Goal: Task Accomplishment & Management: Use online tool/utility

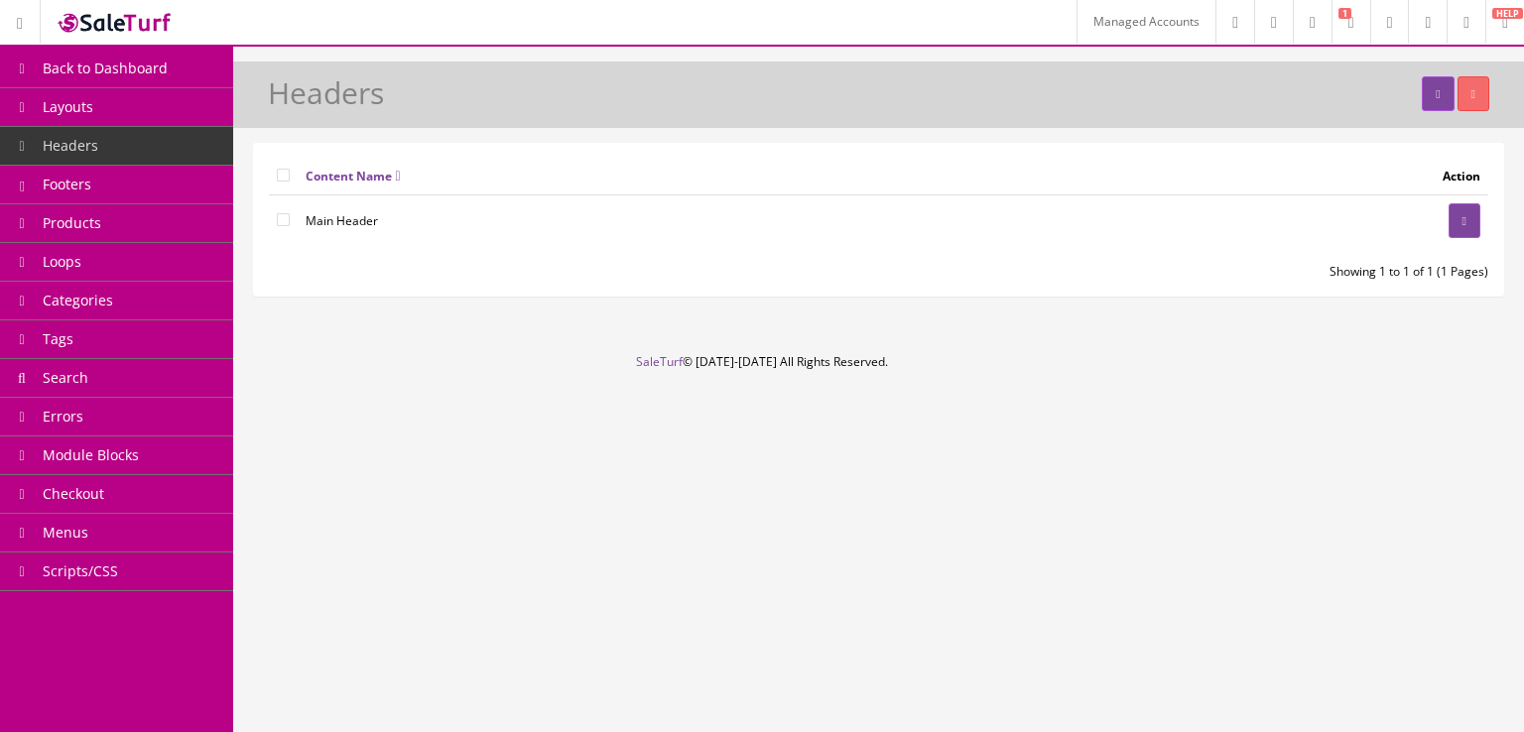
click at [39, 9] on link at bounding box center [20, 22] width 41 height 44
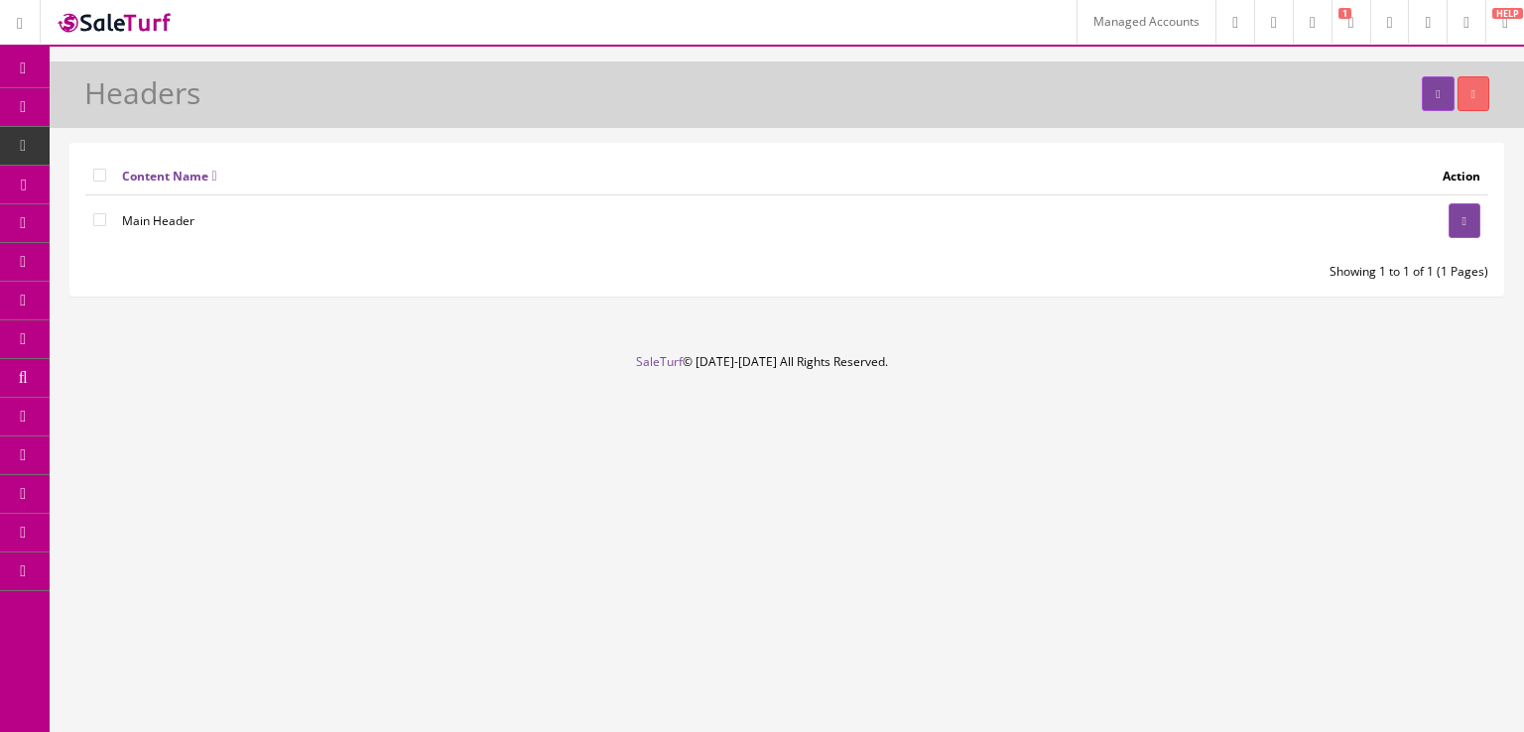
click at [39, 22] on link at bounding box center [20, 22] width 41 height 44
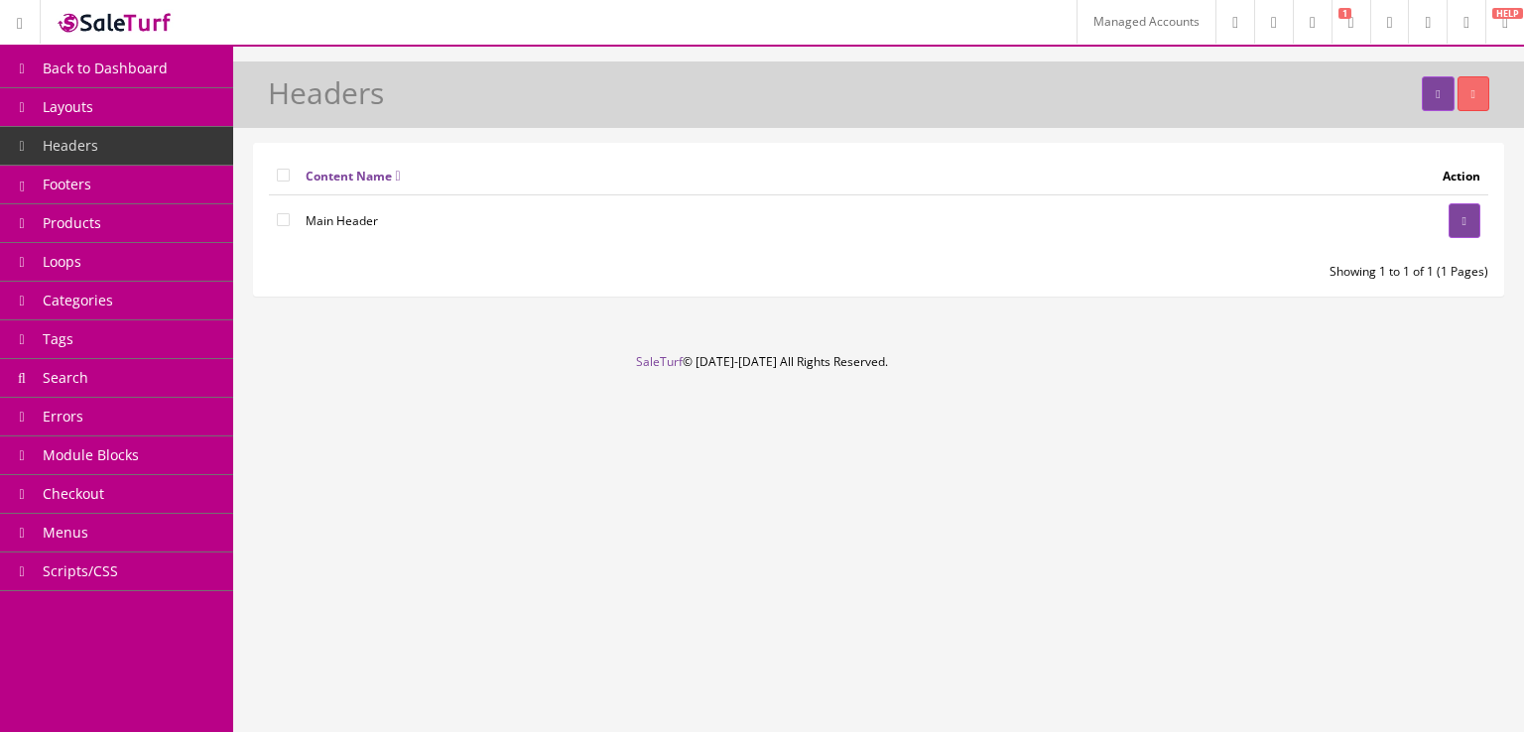
click at [76, 61] on span "Back to Dashboard" at bounding box center [105, 68] width 125 height 19
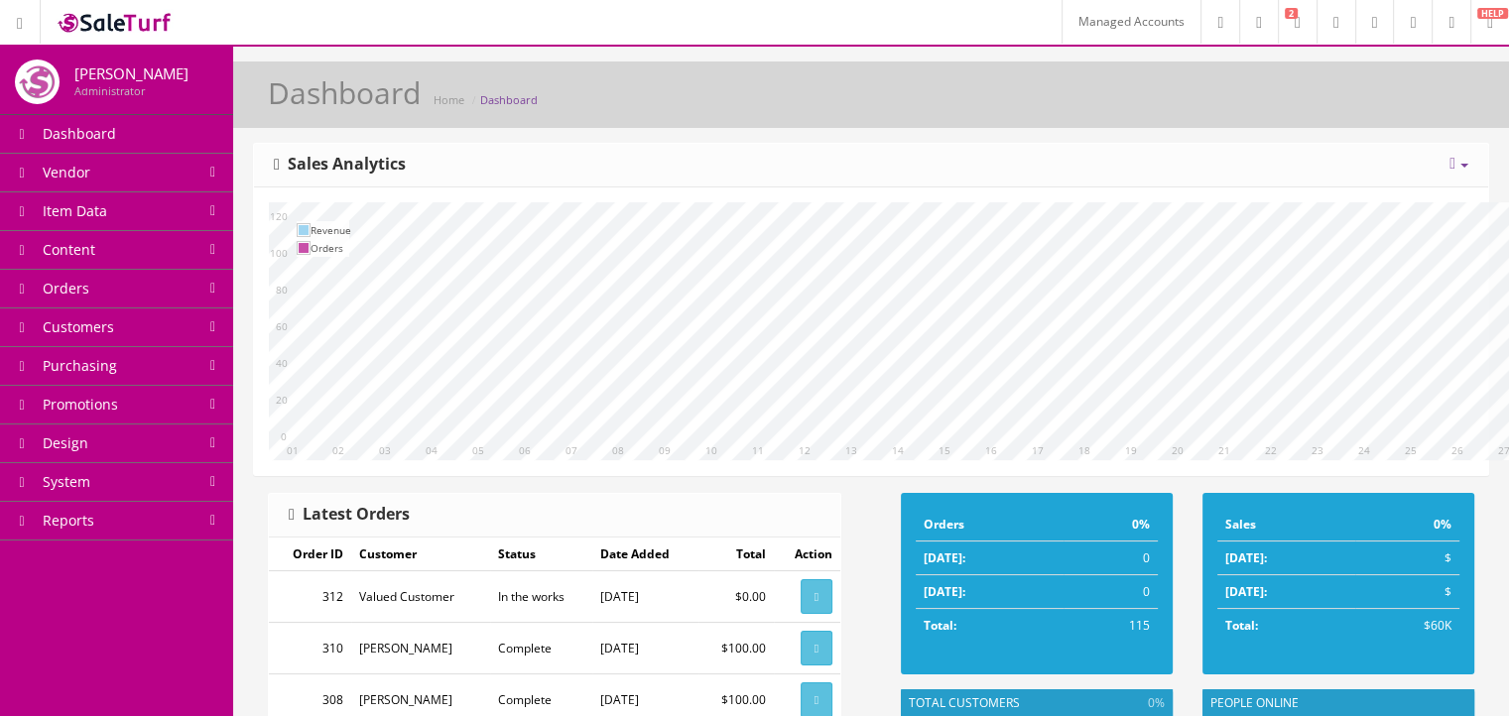
click at [140, 264] on link "Content" at bounding box center [116, 250] width 233 height 39
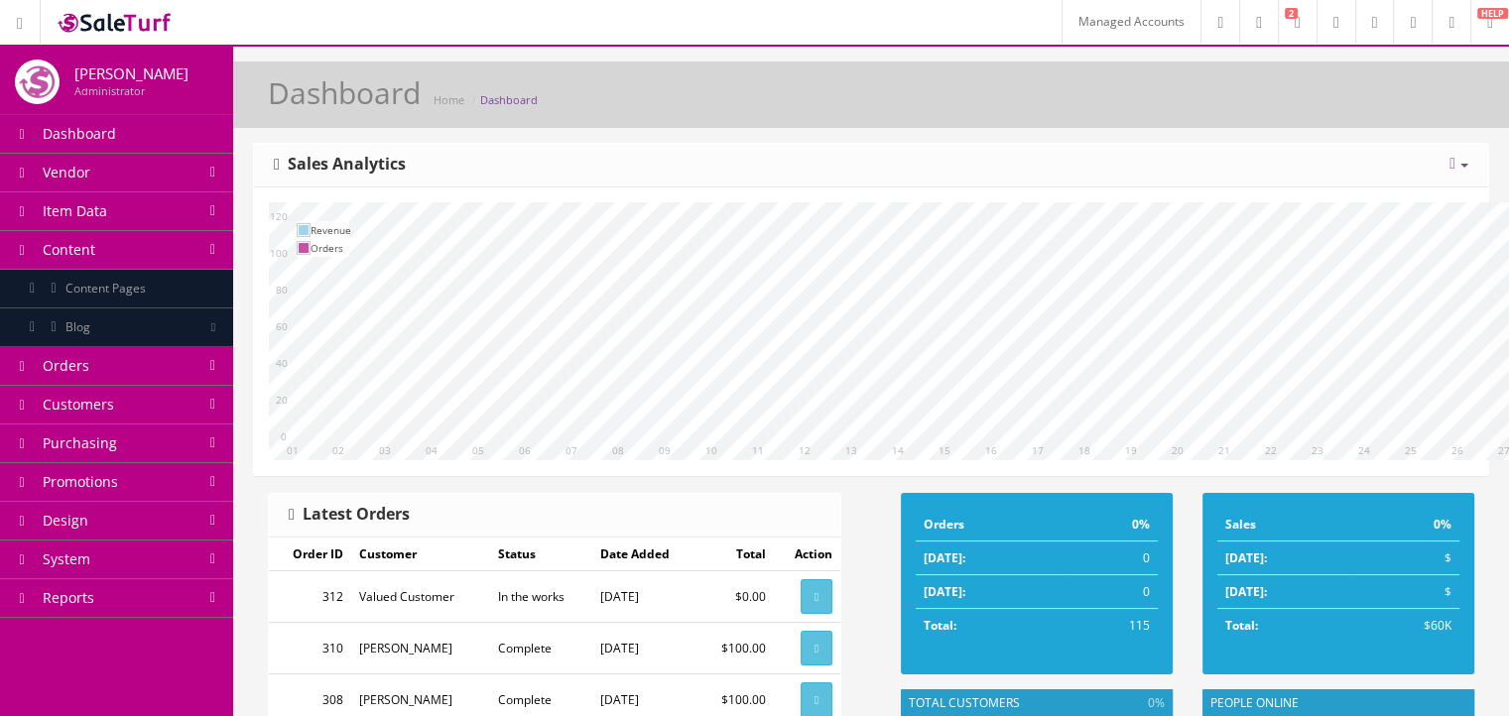
click at [141, 280] on span "Content Pages" at bounding box center [105, 288] width 80 height 17
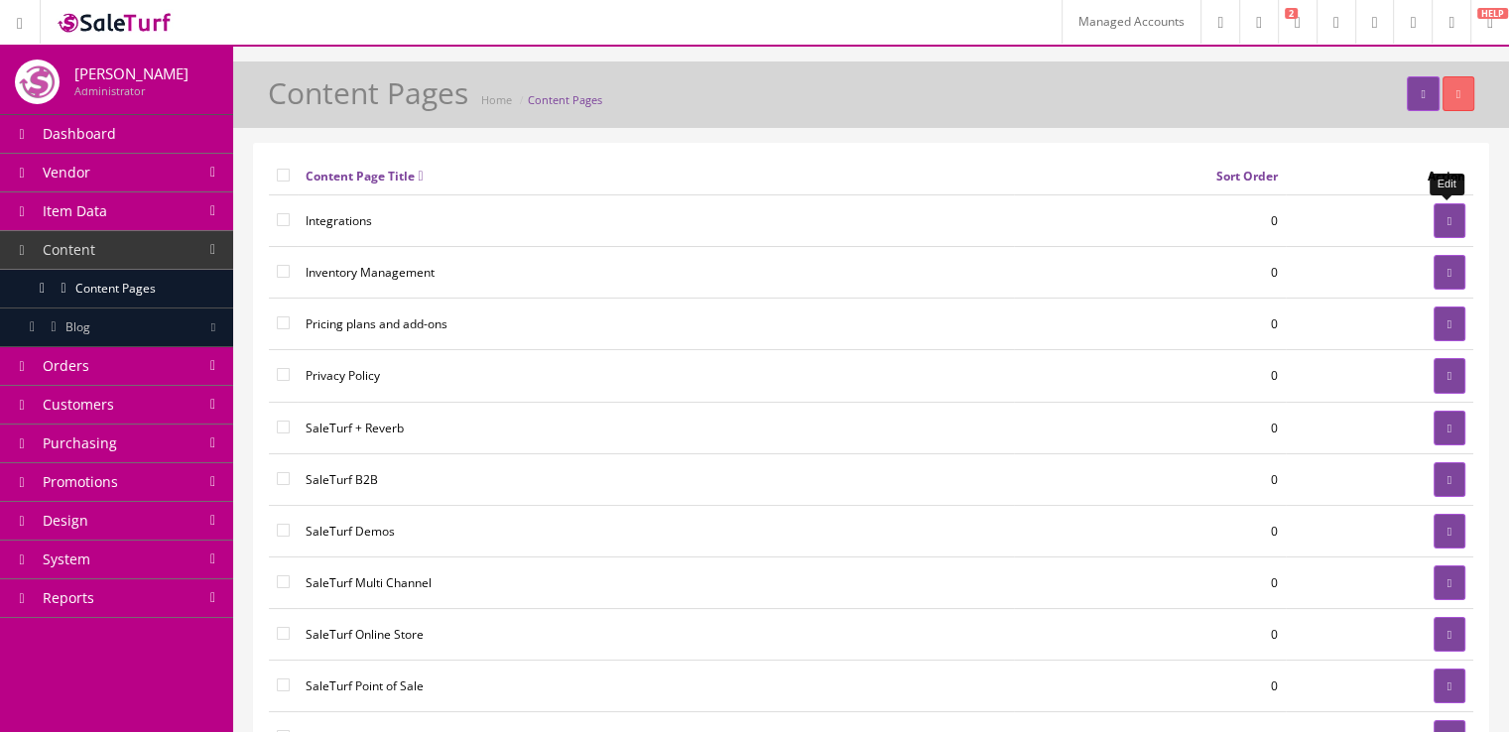
click at [1434, 217] on link at bounding box center [1450, 220] width 32 height 35
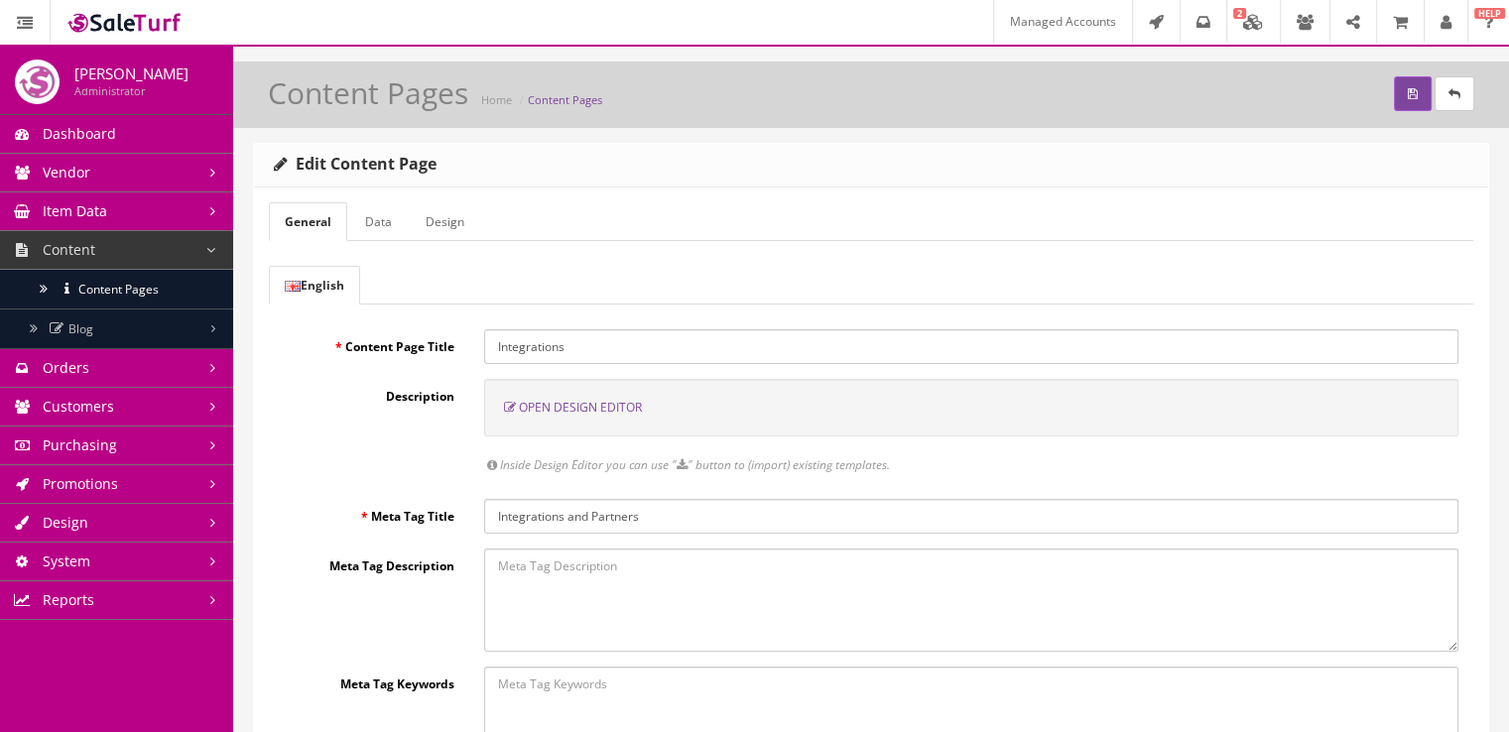
click at [590, 406] on span "Open Design Editor" at bounding box center [580, 407] width 123 height 17
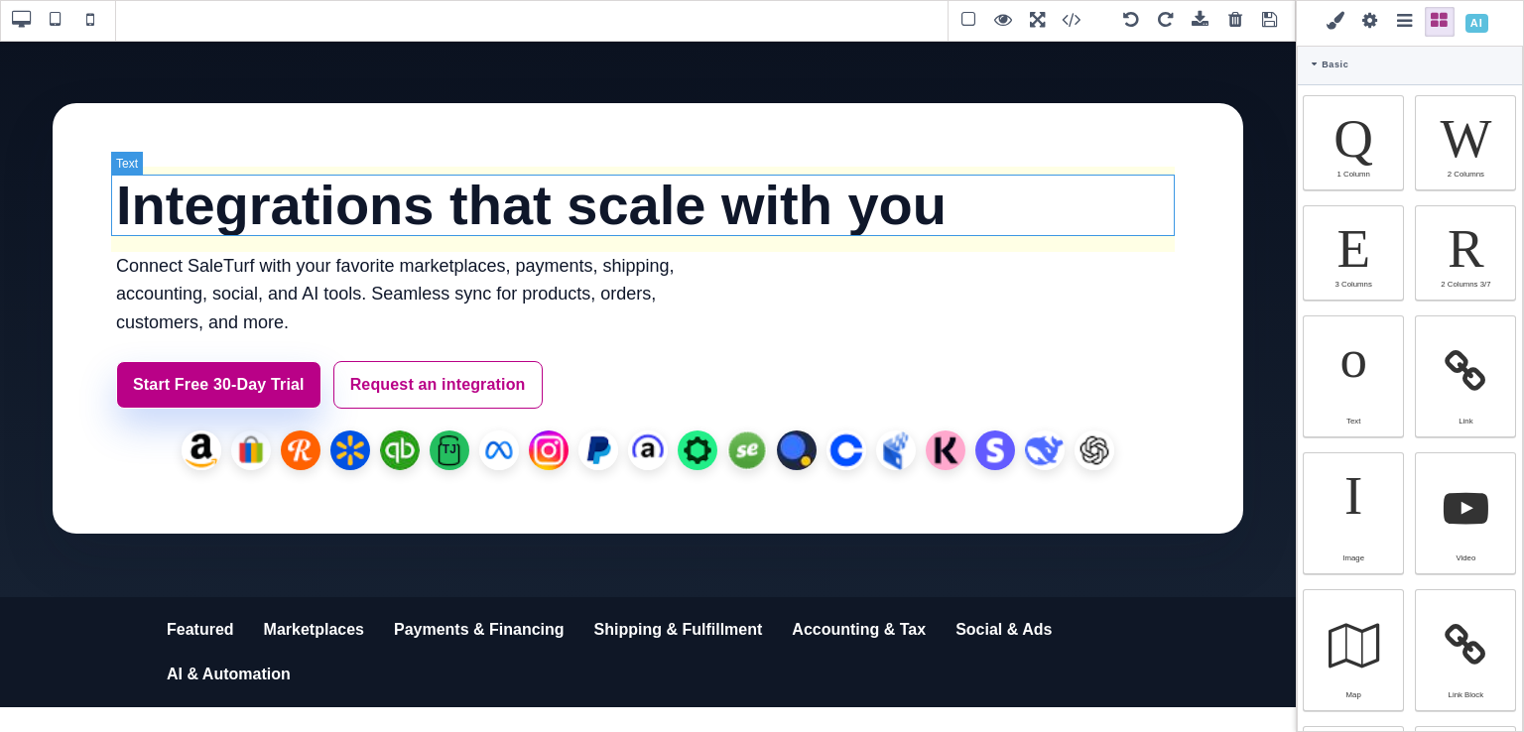
click at [505, 216] on h1 "Integrations that scale with you" at bounding box center [648, 206] width 1064 height 62
type input "8"
type input "16"
type input "rgb(15, 23, 42)"
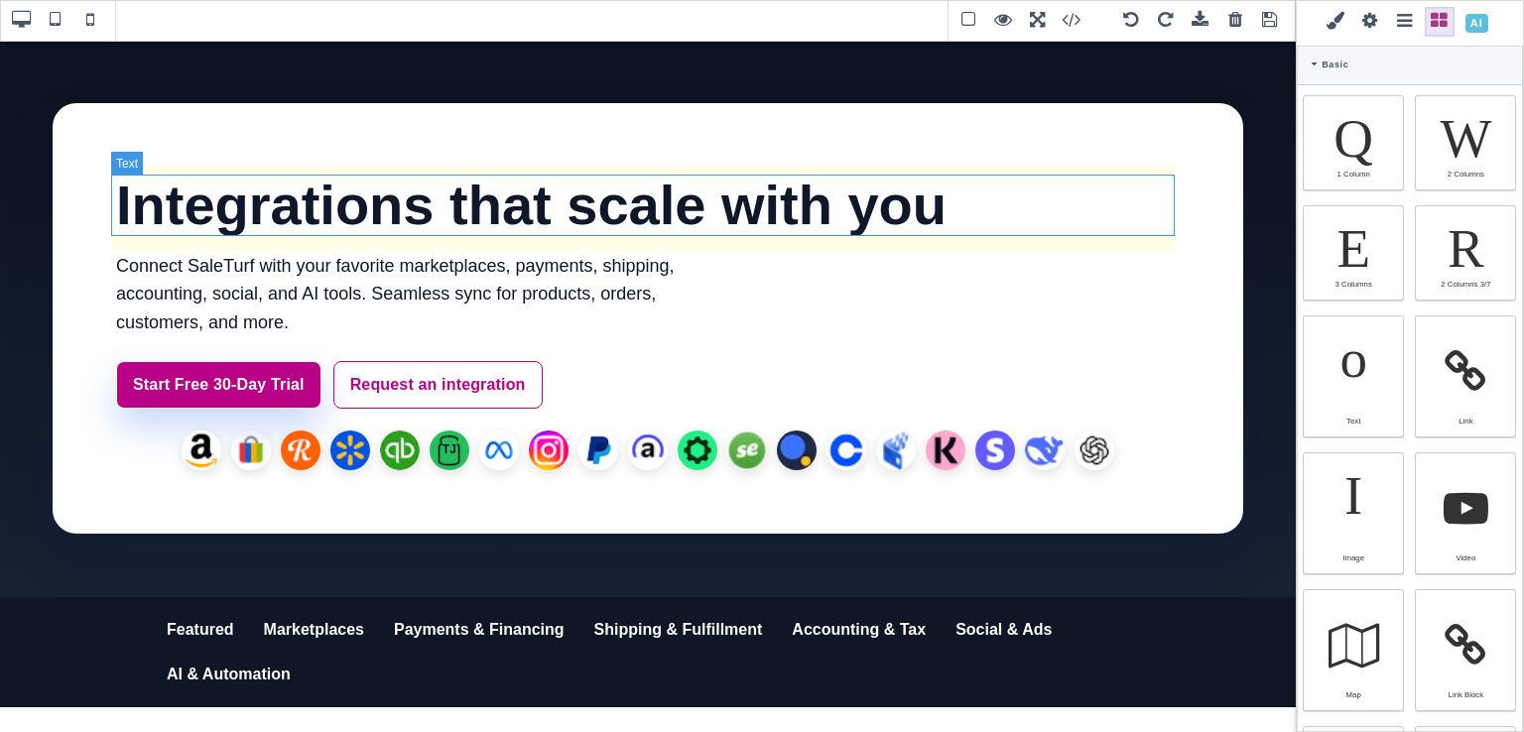
select select
type input "56"
select select "px"
select select "700"
select select
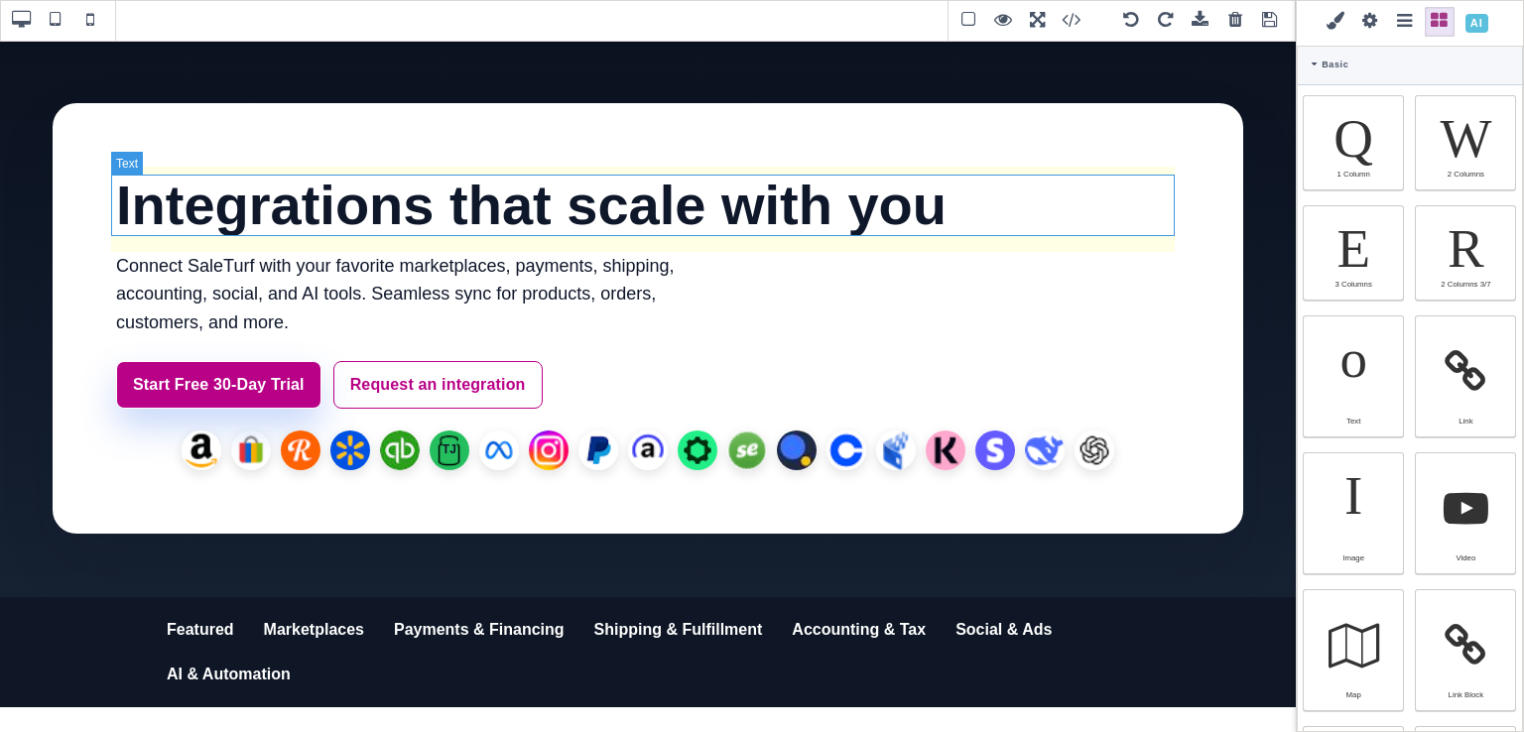
type input "61.6px"
select select
type input "0"
select select "px"
type input "0"
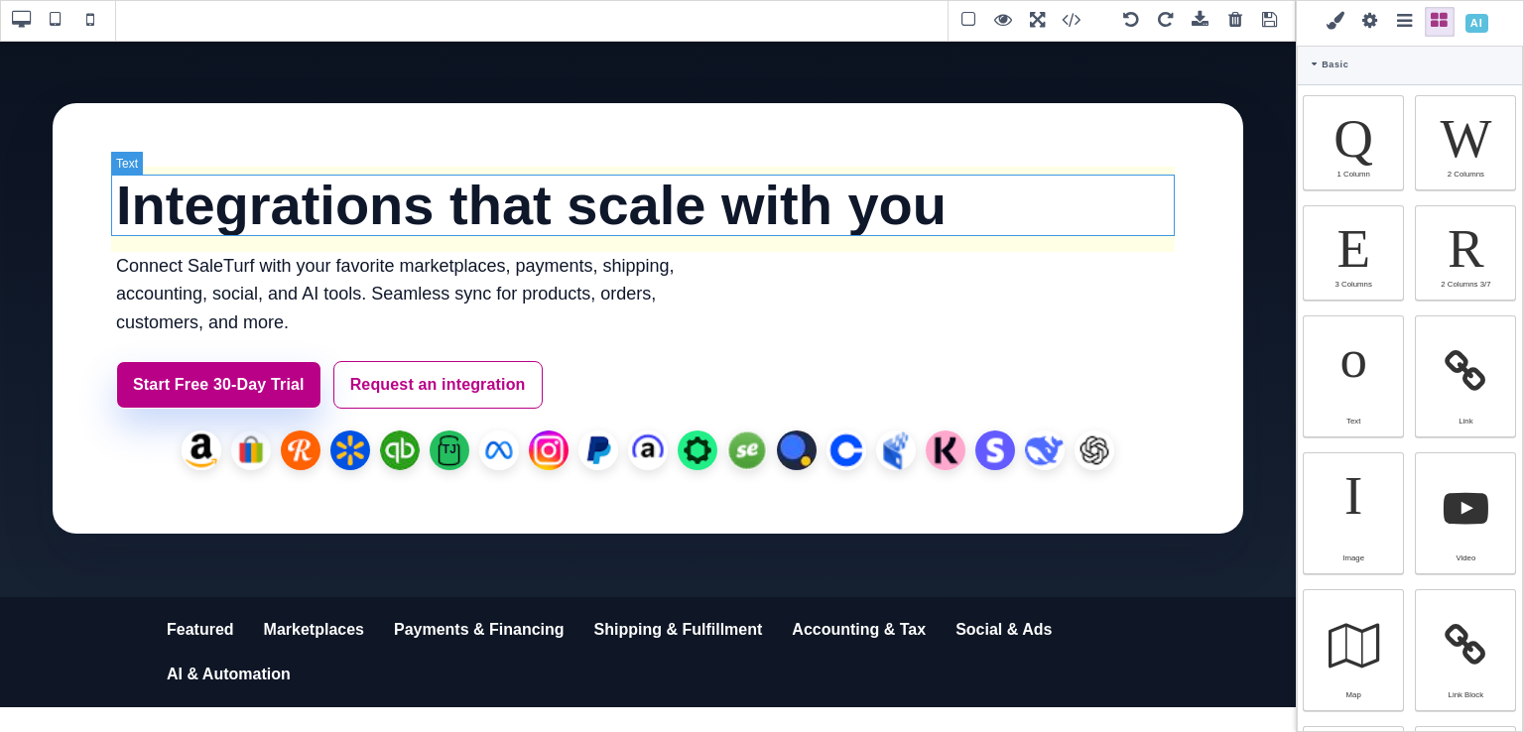
select select "px"
type input "0"
select select "px"
type input "0"
select select "px"
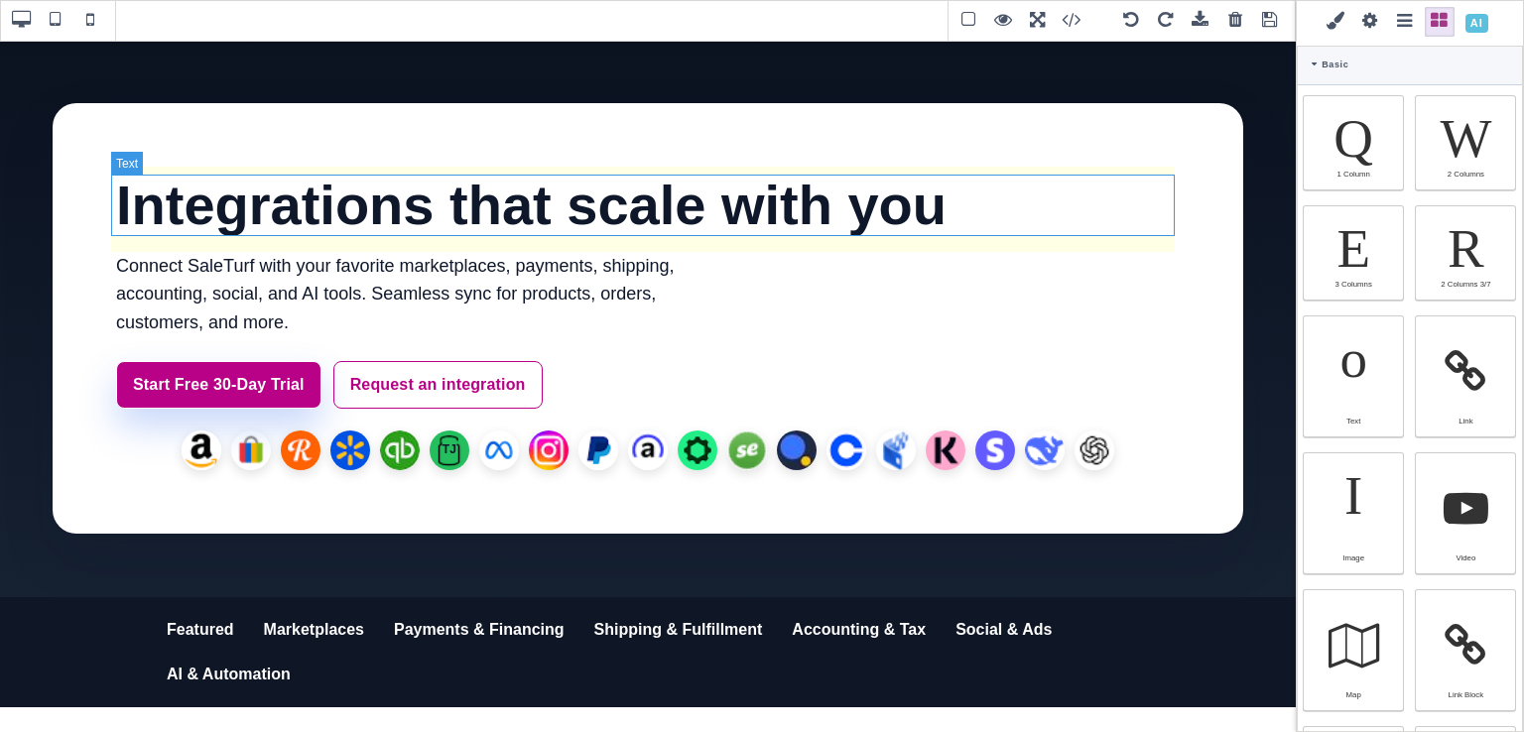
type input "rgb(15, 23, 42)"
type input "2.4"
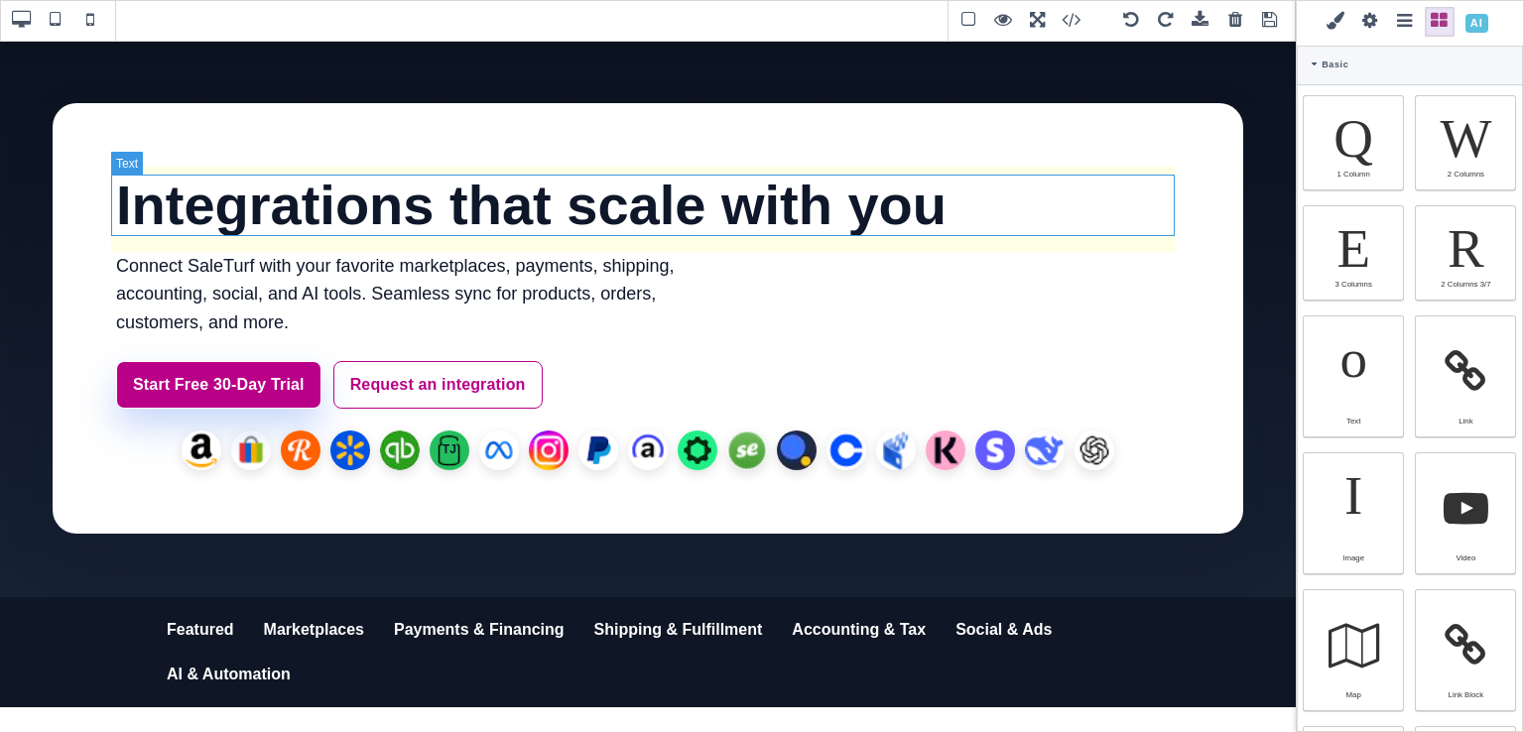
select select "px"
select select "solid"
type input "rgb(59, 151, 227)"
type input "-3"
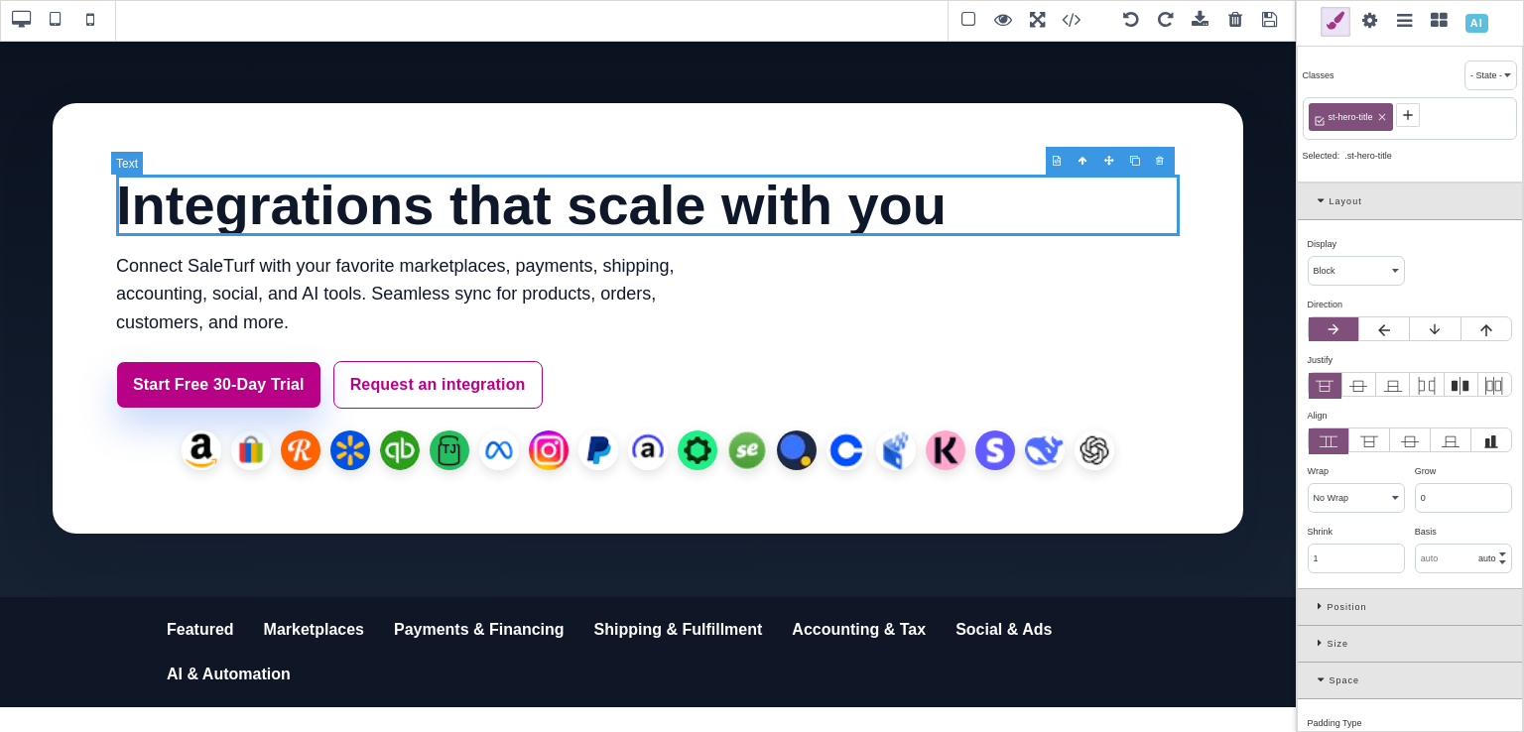
click at [505, 216] on h1 "Integrations that scale with you" at bounding box center [648, 206] width 1064 height 62
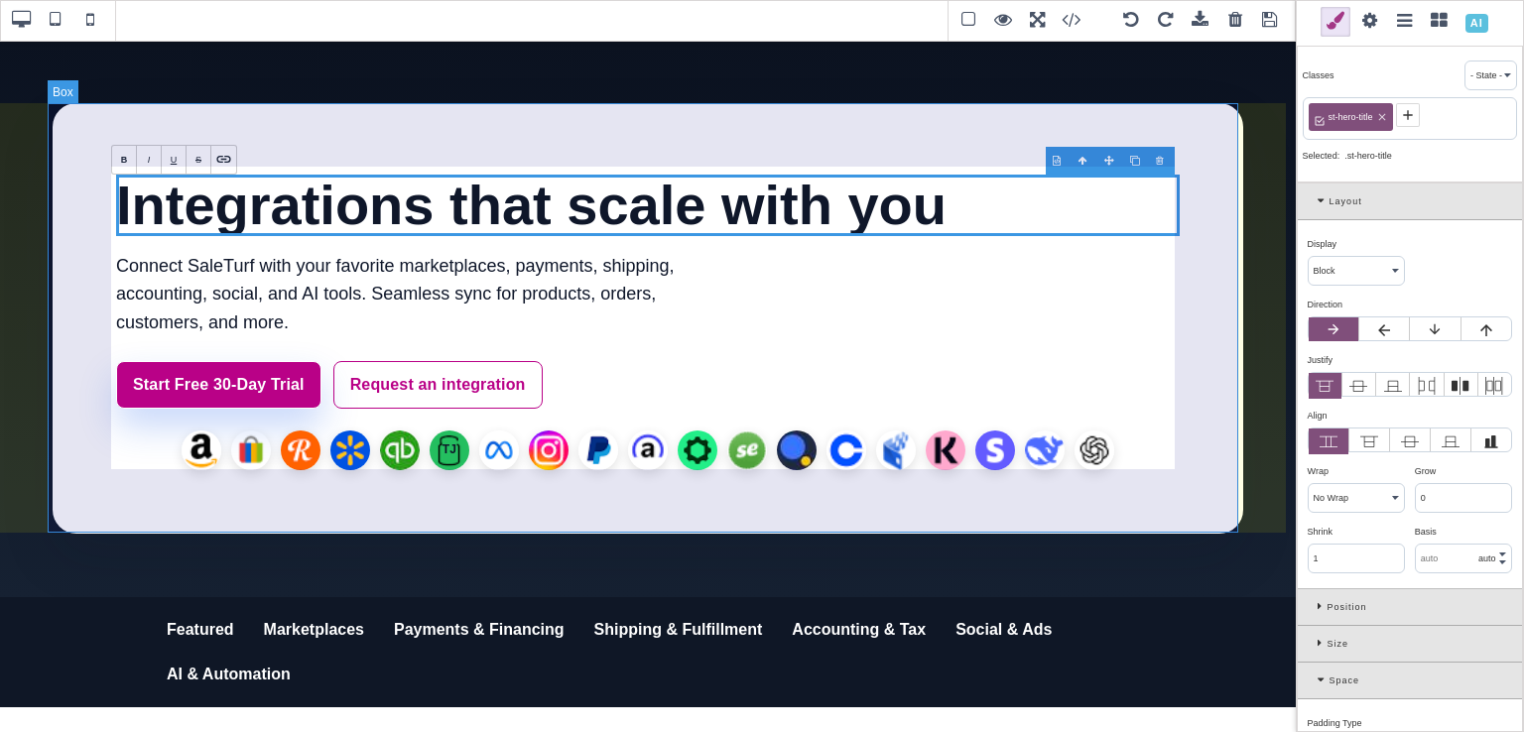
click at [996, 272] on div "Integrations that scale with you Connect SaleTurf with your favorite marketplac…" at bounding box center [648, 318] width 1191 height 431
type input "64"
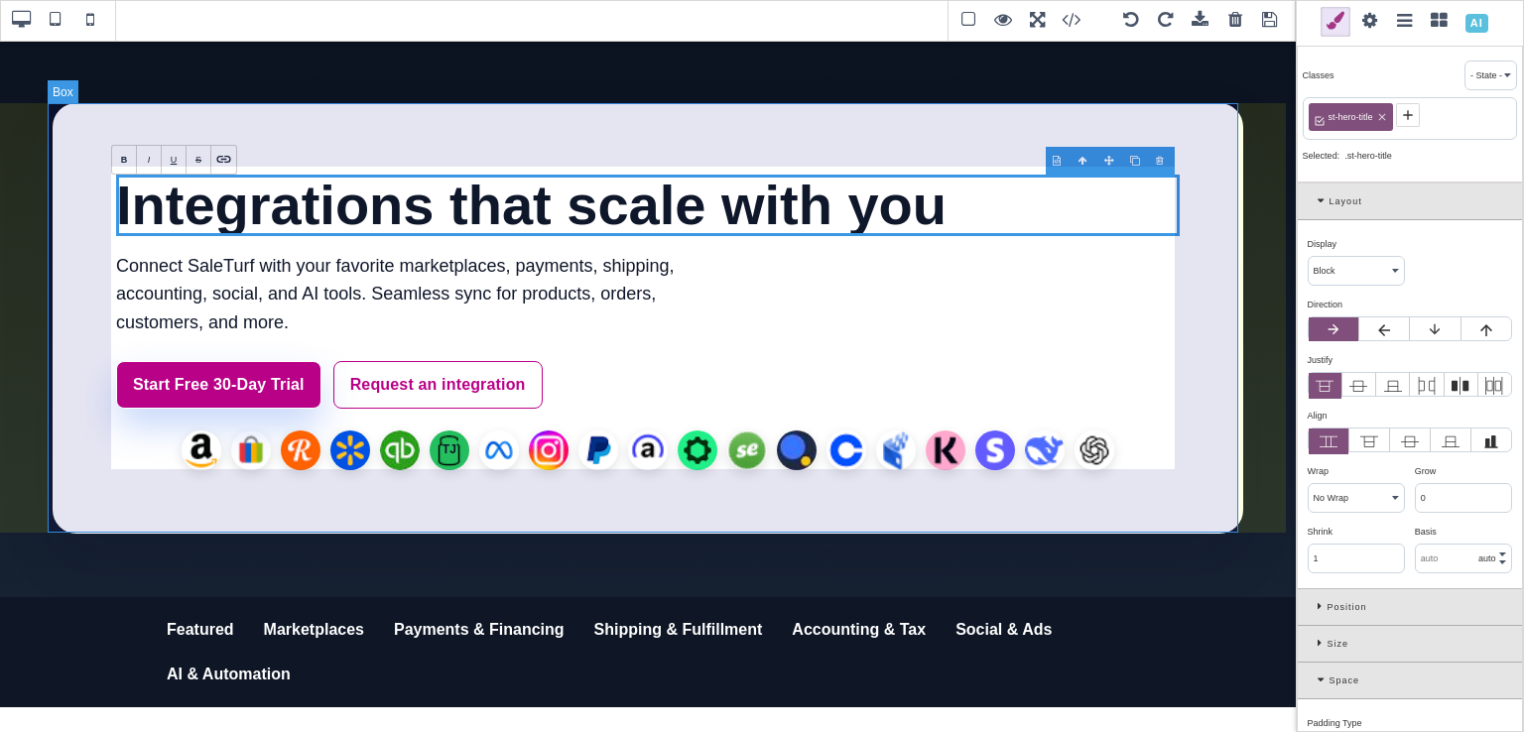
type input "64"
type input "0"
type input "48"
type input "0"
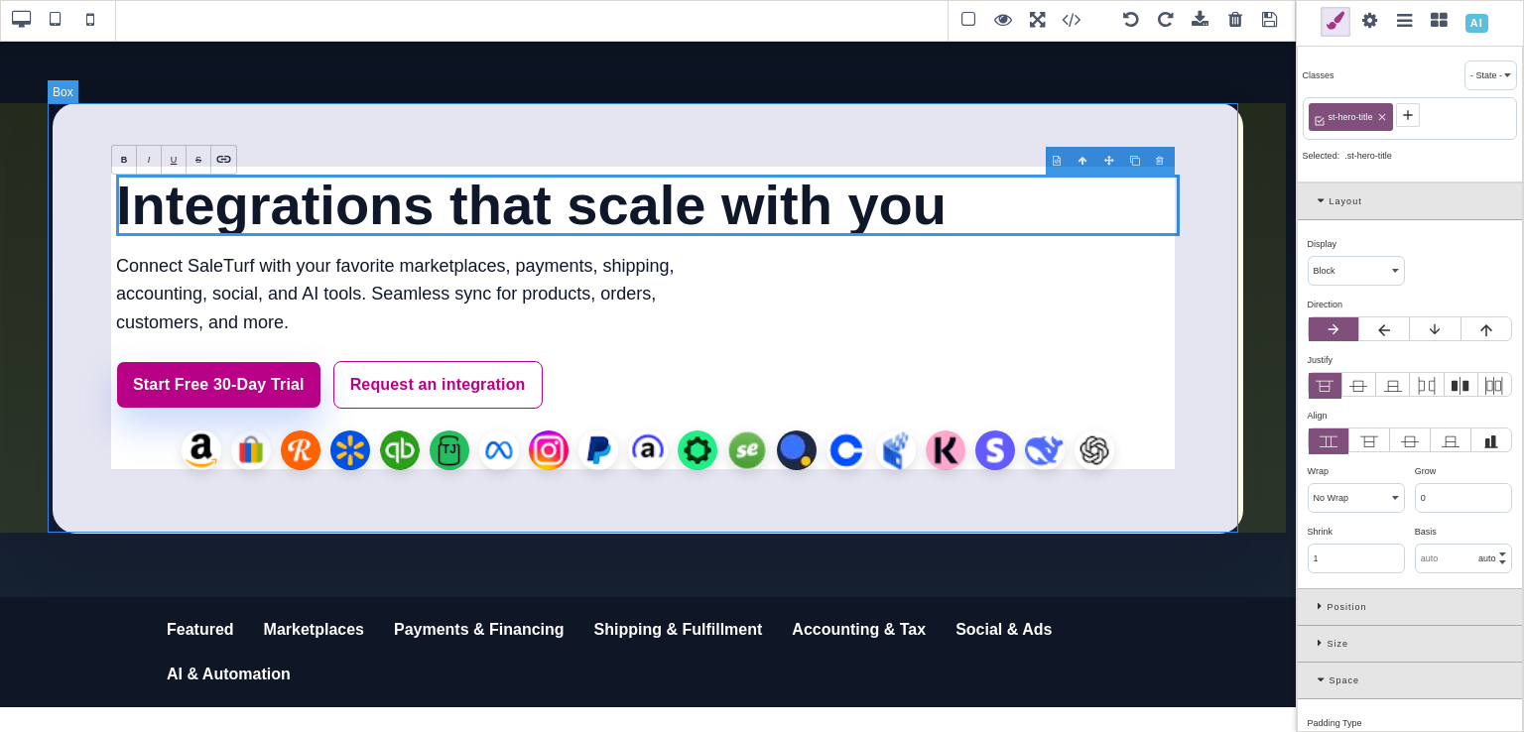
type input "48"
type input "rgb(255, 255, 255)"
type input "16"
select select "normal"
select select
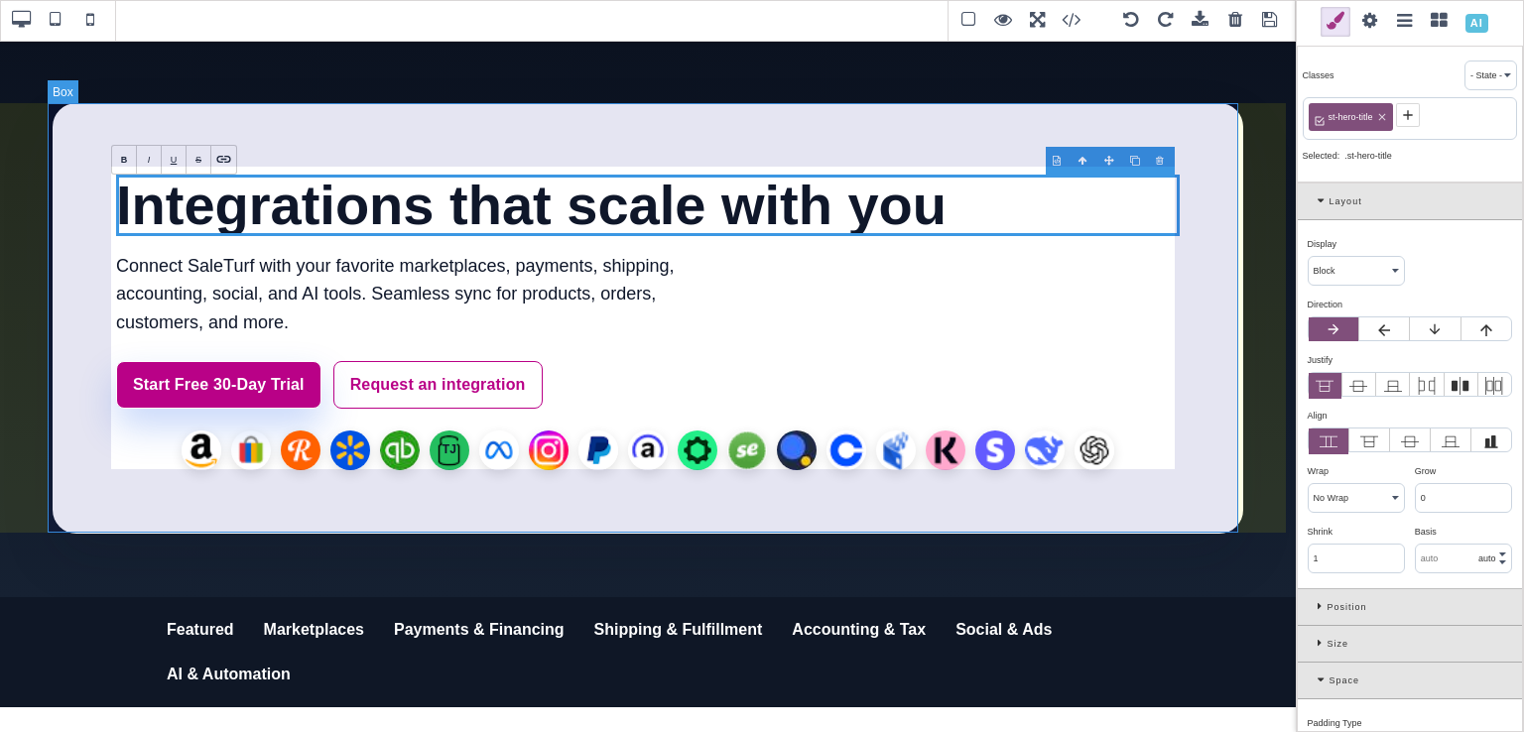
type input "25.6px"
select select
type input "rgb(255, 255, 255)"
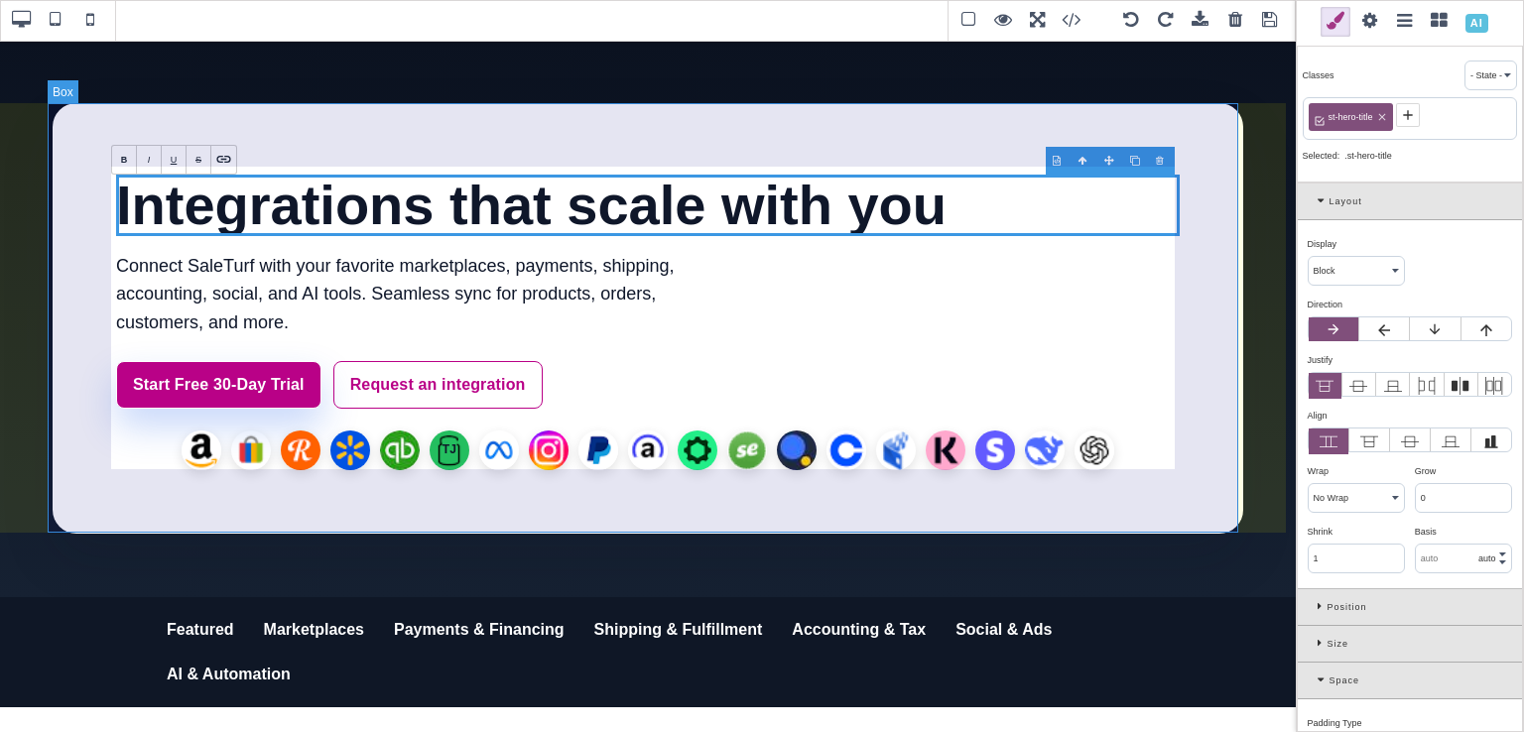
type input "rgb(255, 255, 255)"
type input "24"
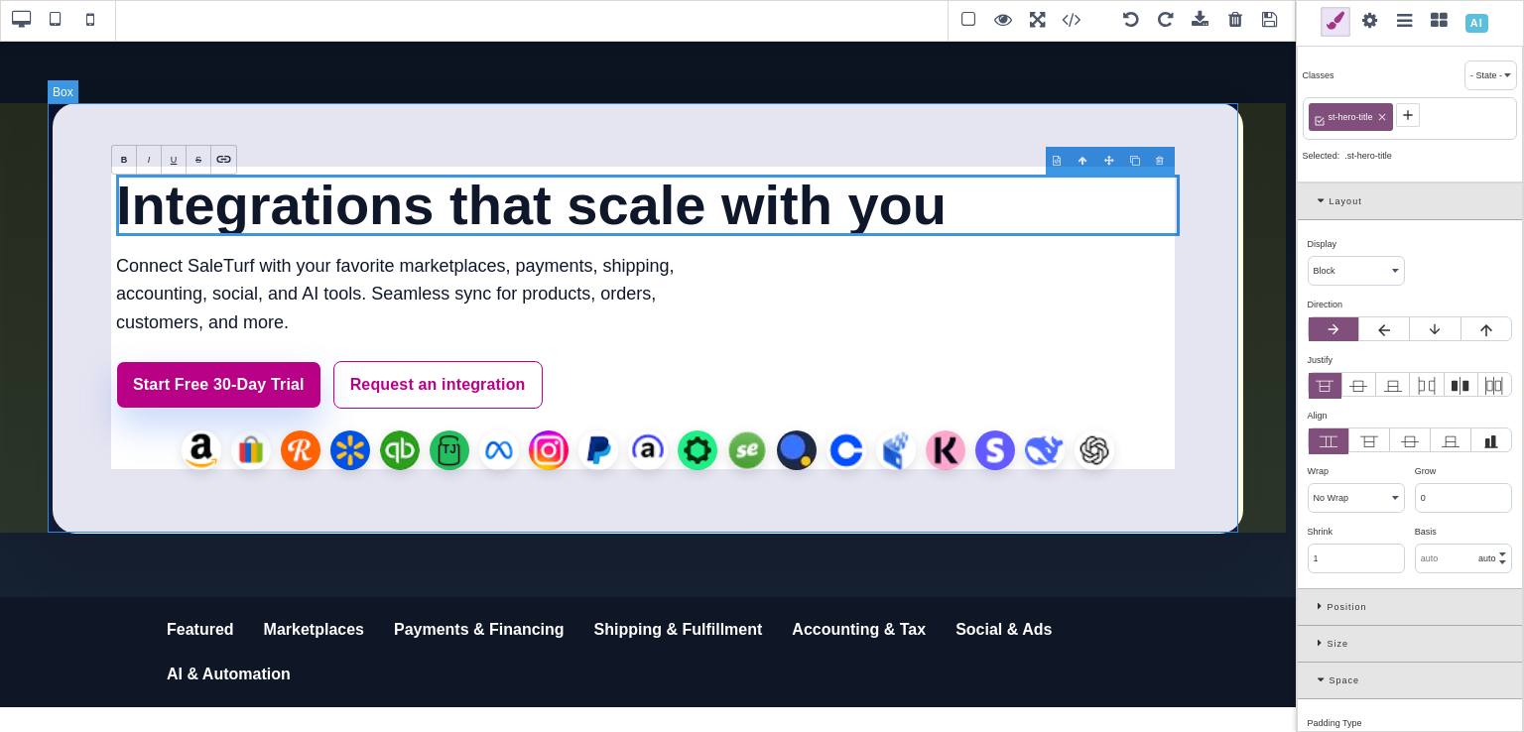
type input "24"
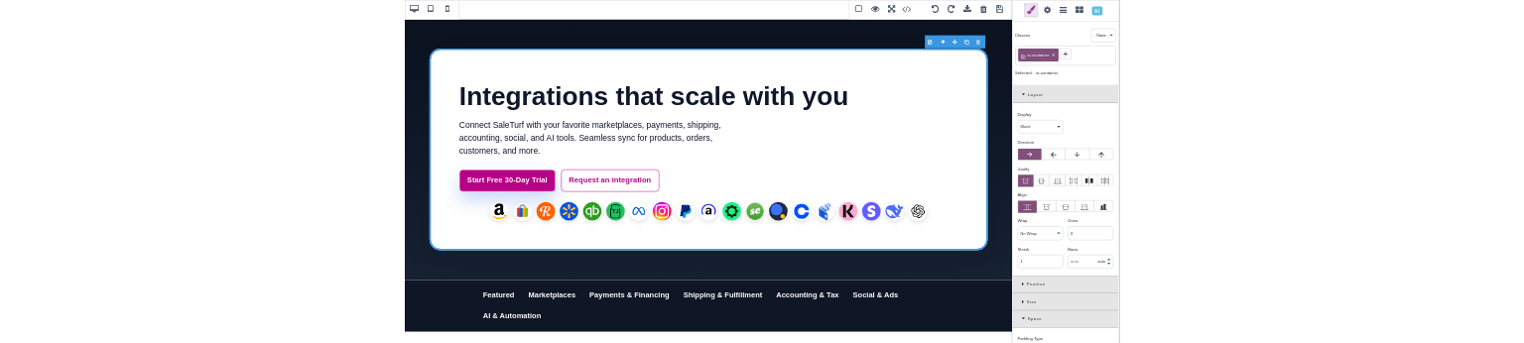
scroll to position [605, 0]
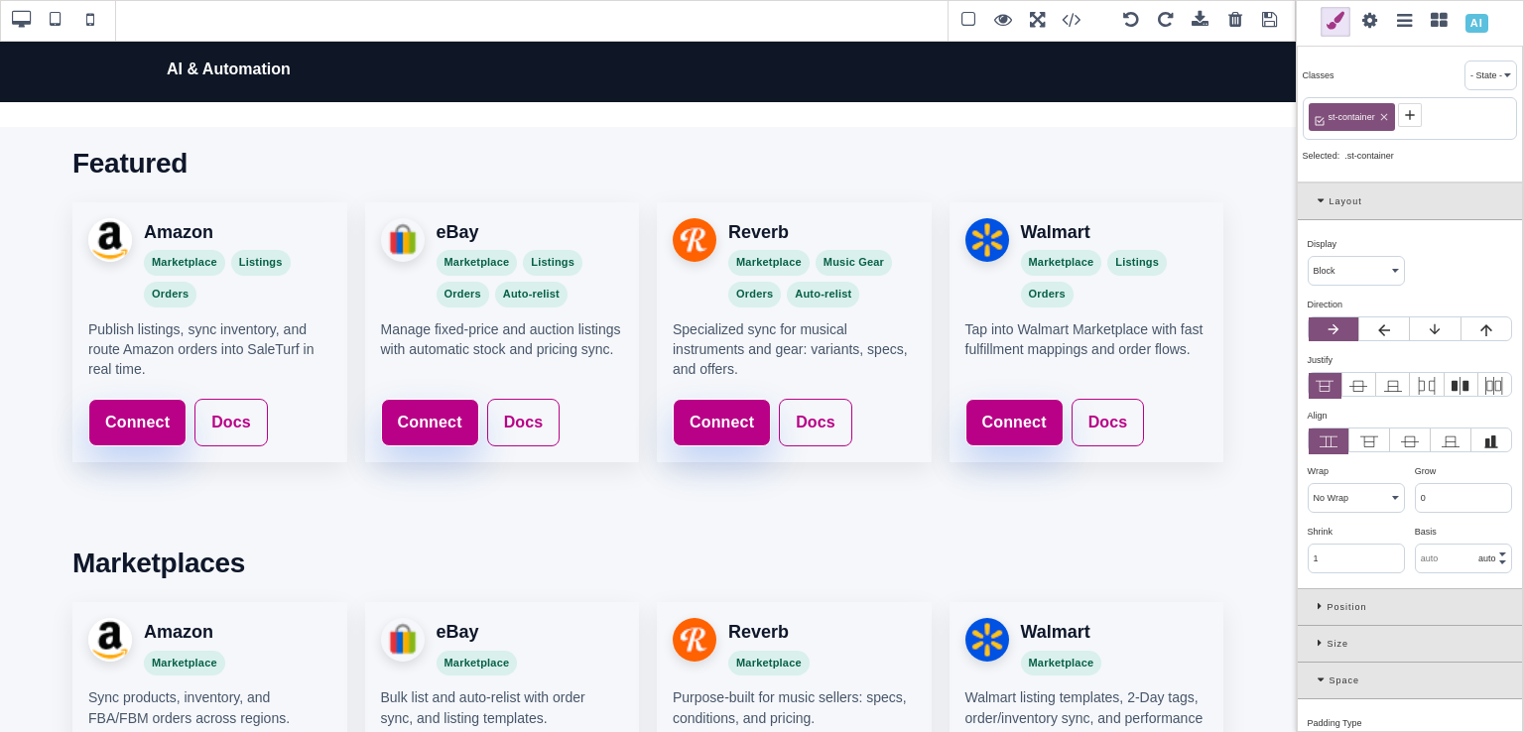
click at [1437, 13] on span at bounding box center [1440, 22] width 30 height 30
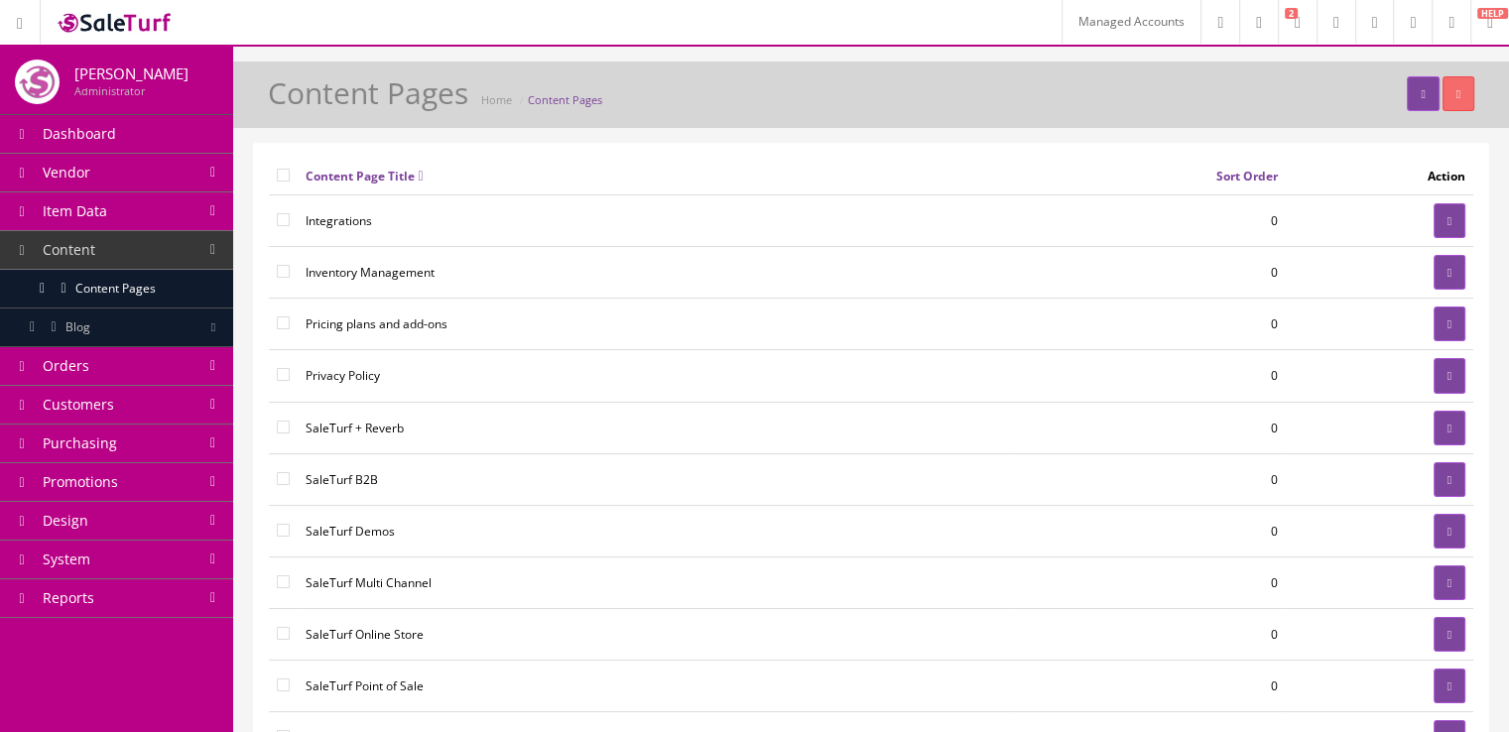
click at [202, 342] on link "Orders" at bounding box center [116, 366] width 233 height 39
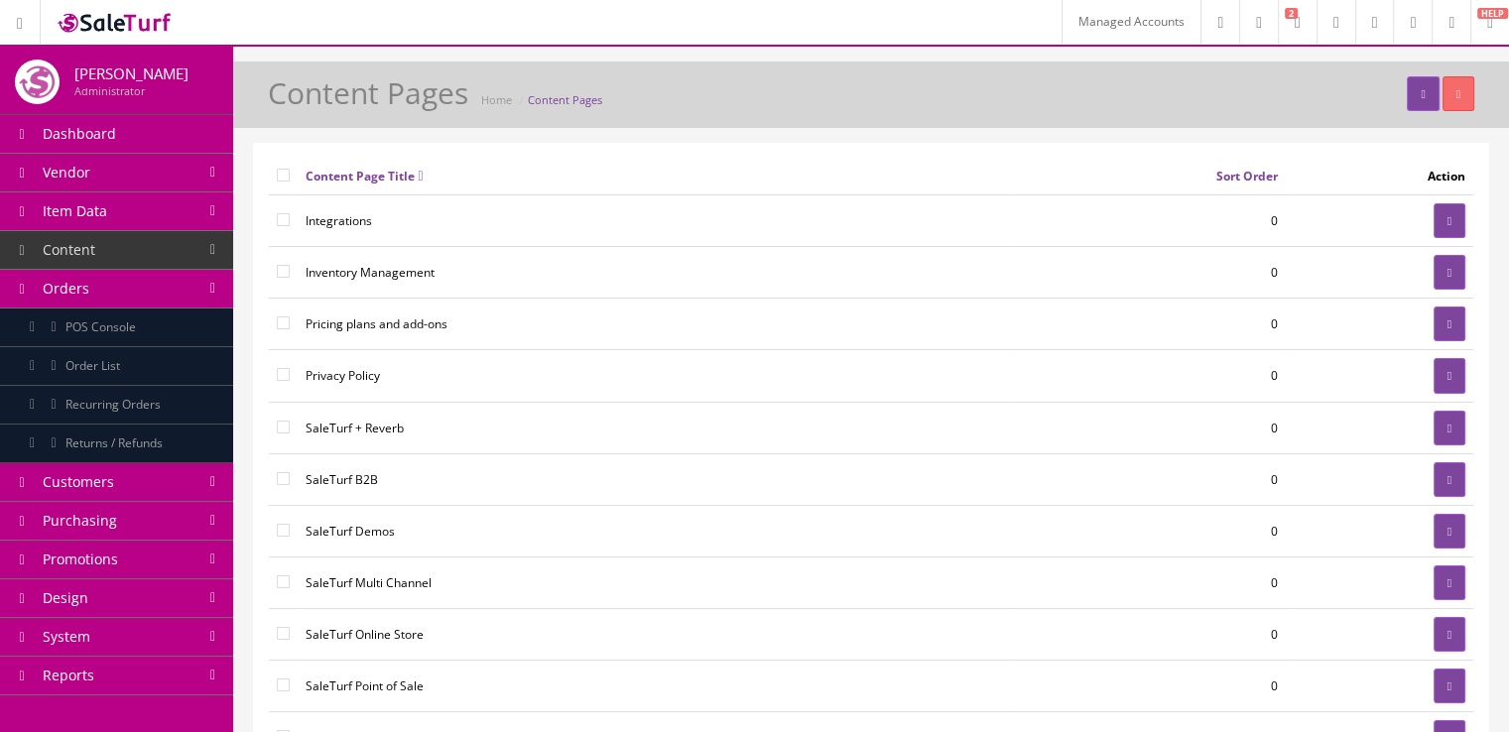
click at [213, 254] on link "Content" at bounding box center [116, 250] width 233 height 39
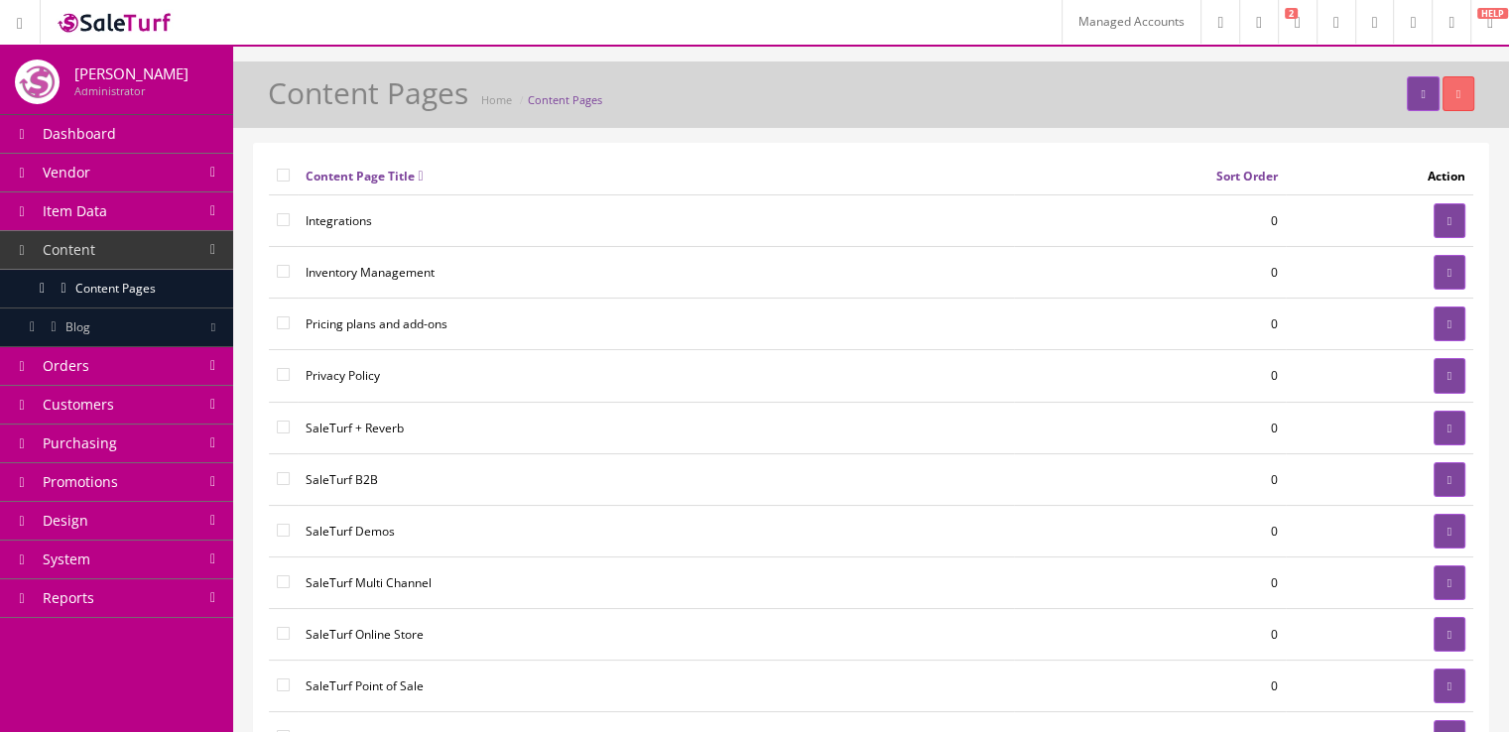
click at [204, 325] on link "Blog" at bounding box center [116, 328] width 233 height 39
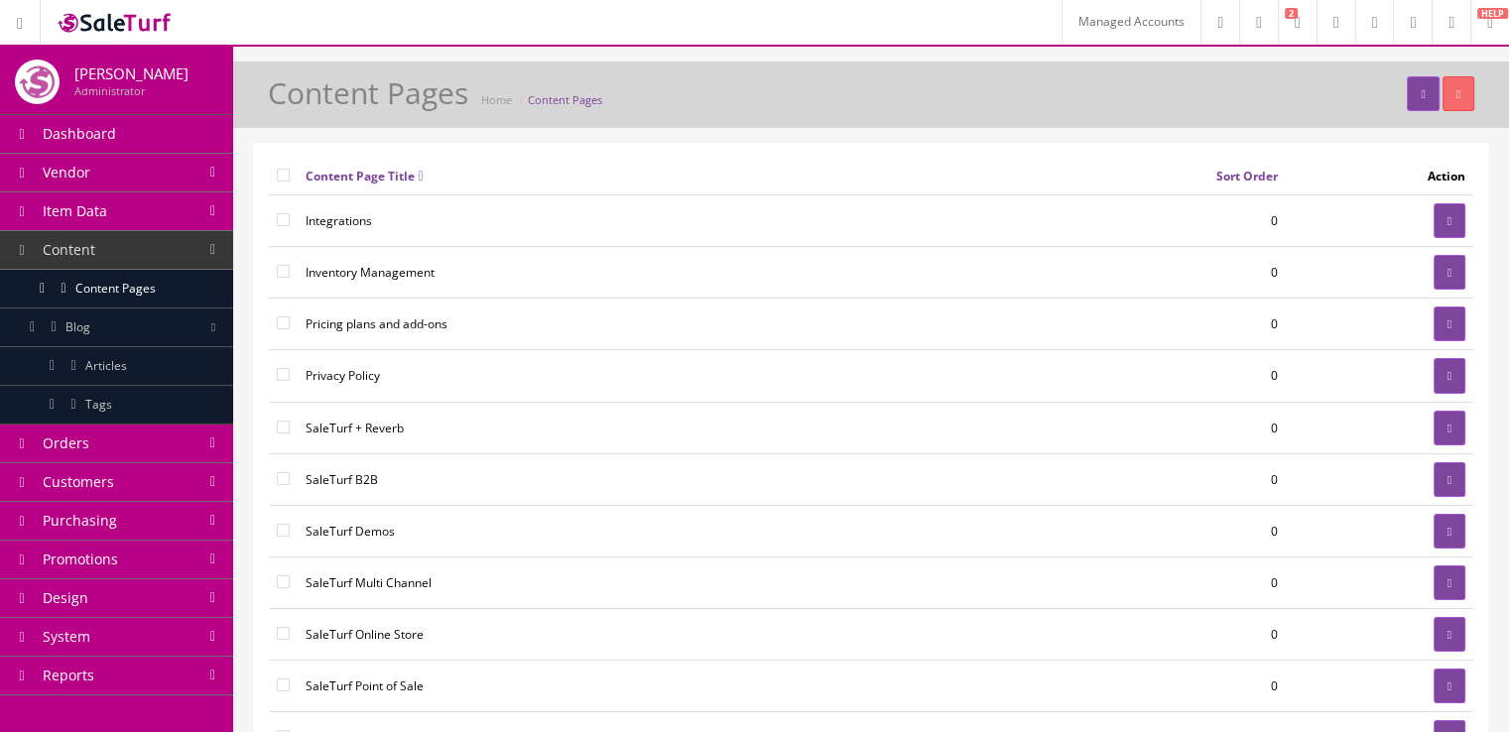
click at [187, 342] on link "Articles" at bounding box center [116, 366] width 233 height 39
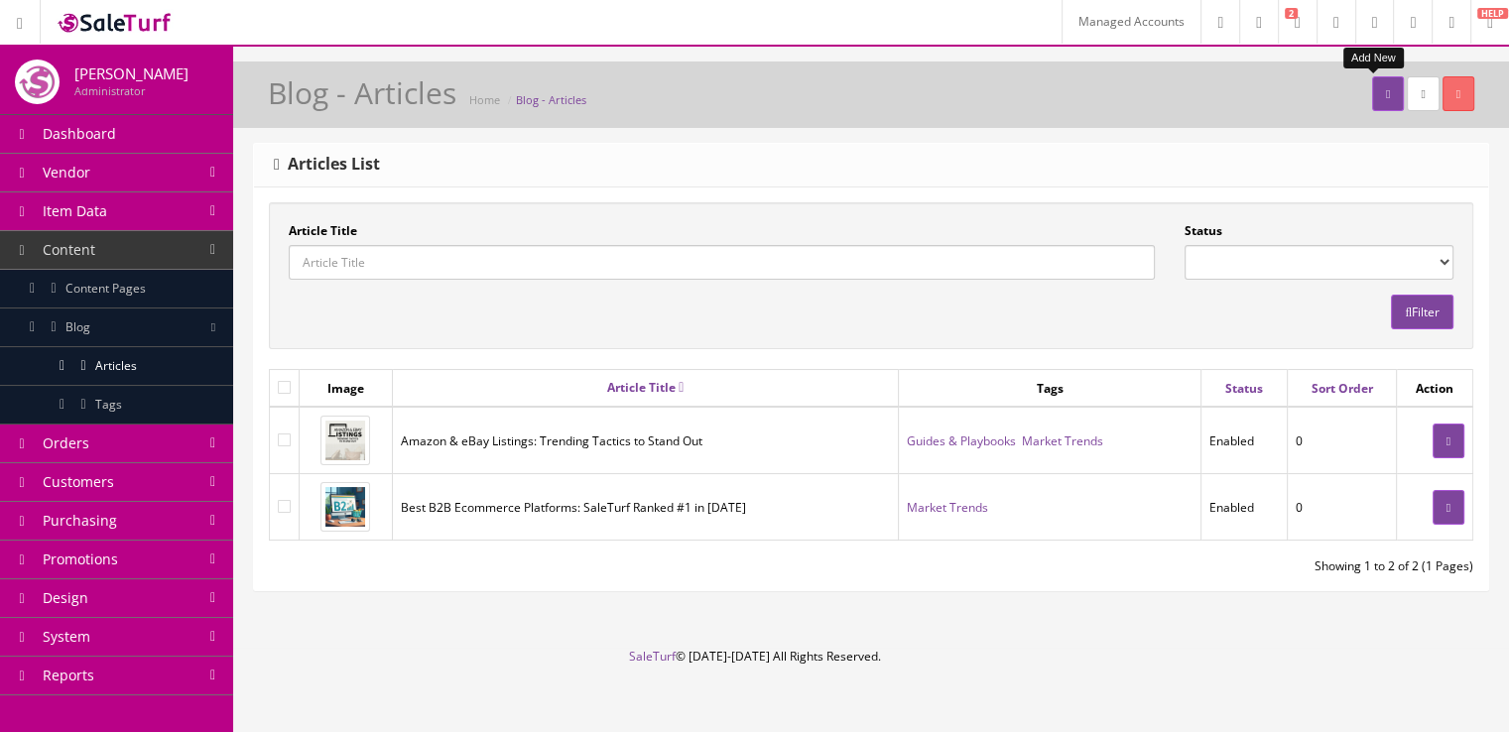
click at [1372, 91] on link at bounding box center [1388, 93] width 32 height 35
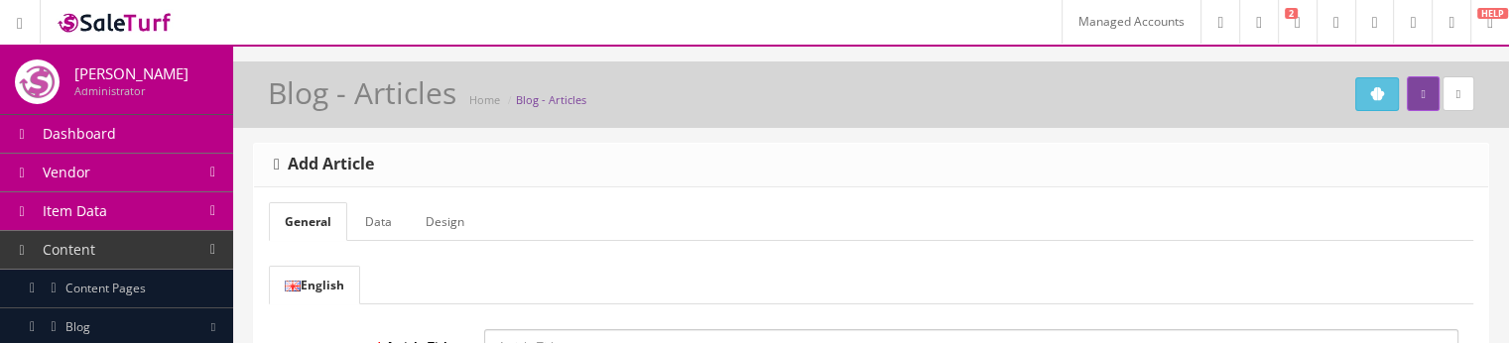
click at [169, 293] on link "Content Pages" at bounding box center [116, 289] width 233 height 39
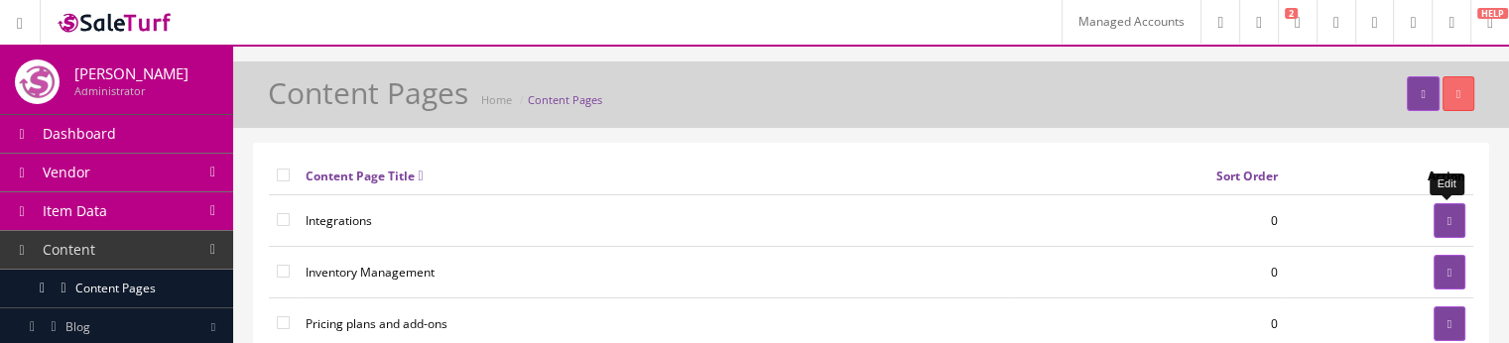
click at [1436, 232] on link at bounding box center [1450, 220] width 32 height 35
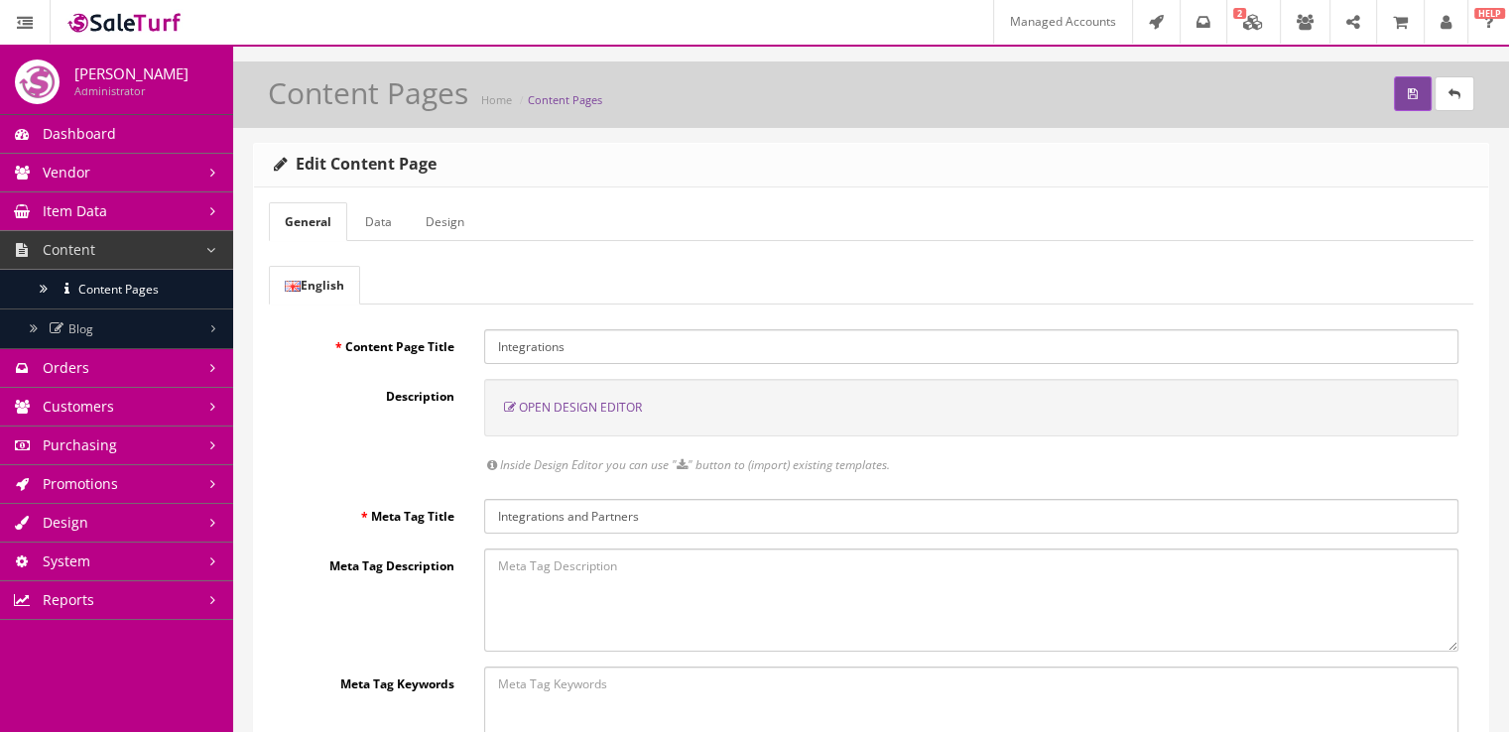
click at [611, 342] on span "Open Design Editor" at bounding box center [580, 407] width 123 height 17
click at [630, 342] on div "Open Design Editor" at bounding box center [971, 408] width 974 height 58
click at [620, 342] on span "Open Design Editor" at bounding box center [580, 407] width 123 height 17
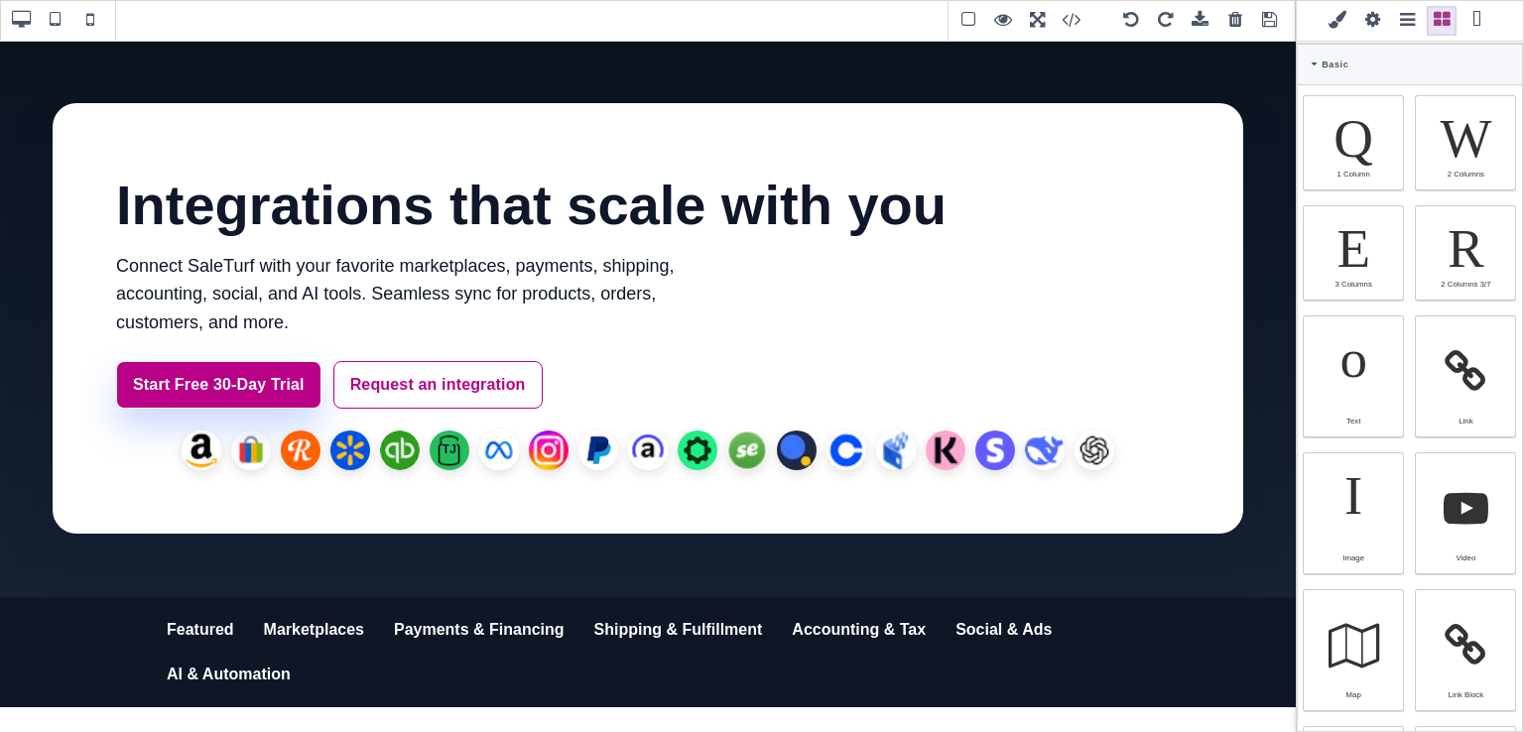
click at [1477, 26] on span at bounding box center [1477, 21] width 30 height 30
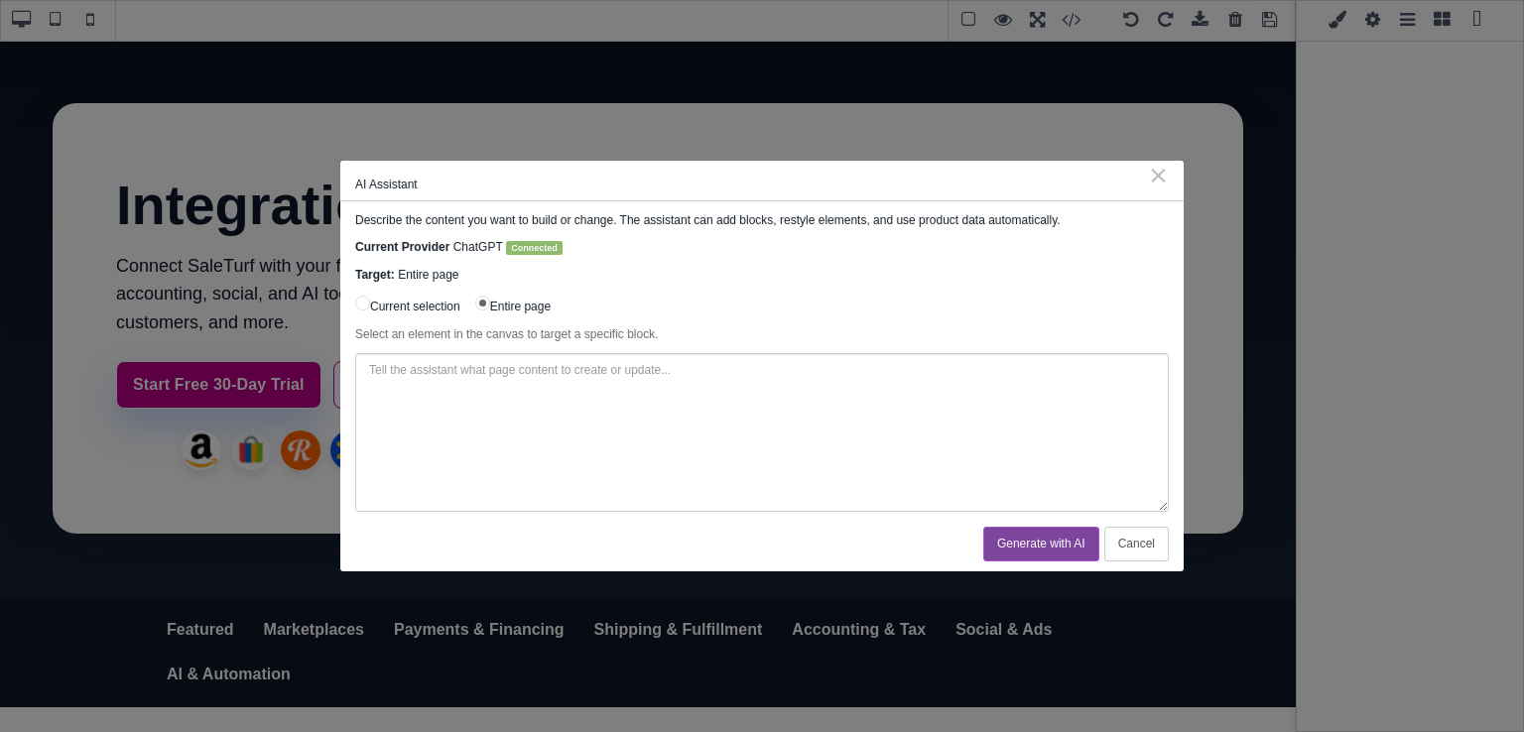
click at [1160, 179] on div "⨯" at bounding box center [1158, 175] width 21 height 18
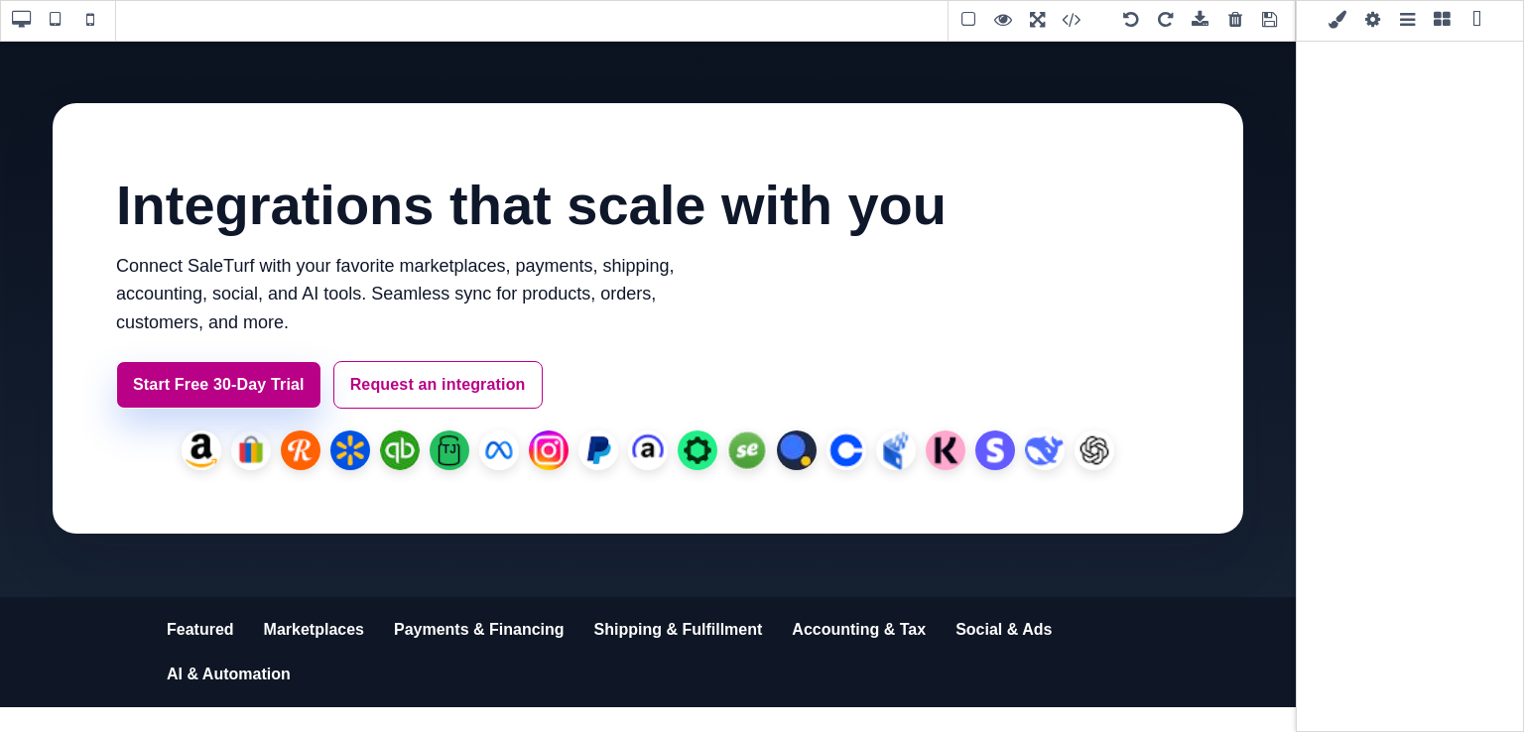
click at [1380, 21] on span at bounding box center [1372, 21] width 30 height 30
click at [1336, 25] on span at bounding box center [1338, 21] width 30 height 30
click at [1436, 26] on span at bounding box center [1442, 21] width 30 height 30
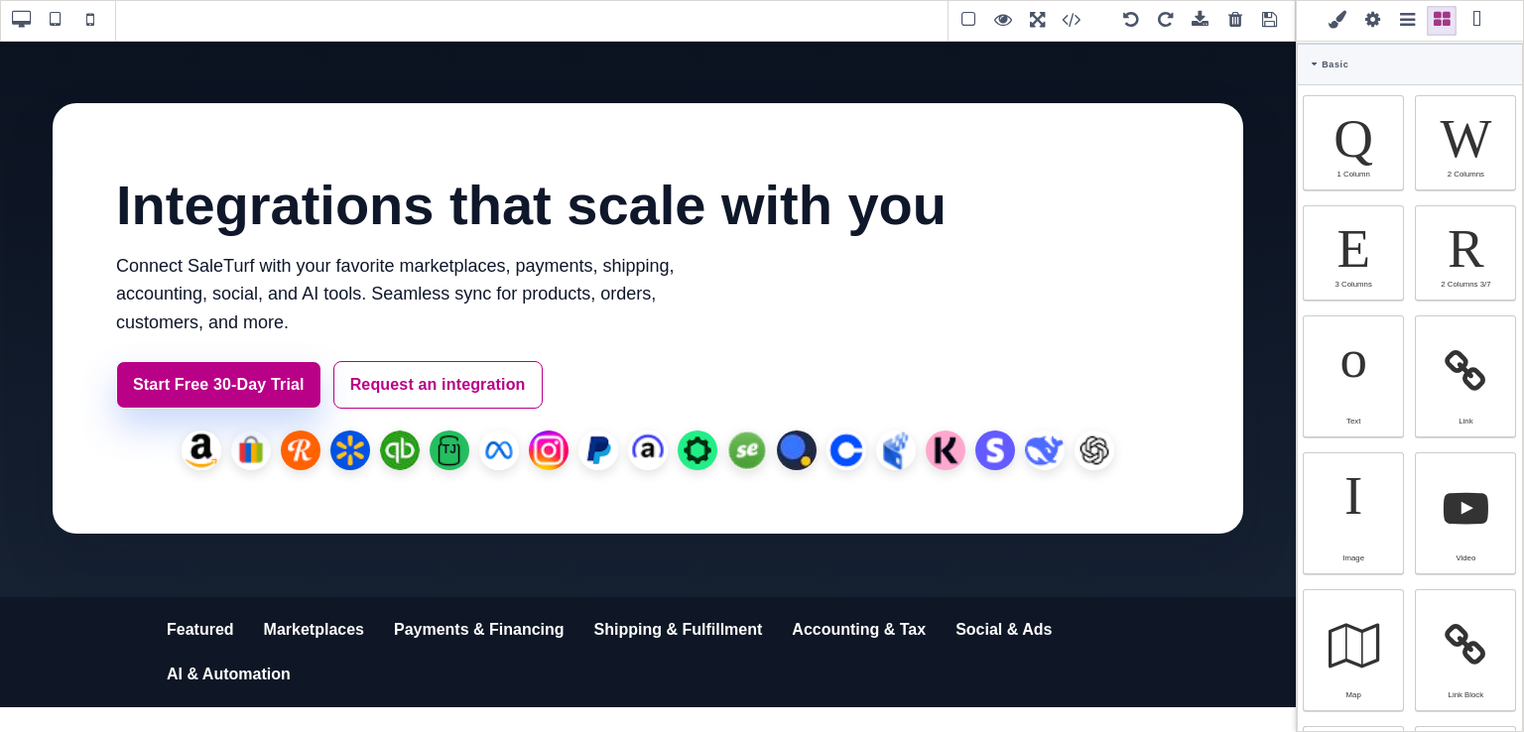
click at [1405, 25] on span at bounding box center [1407, 21] width 30 height 30
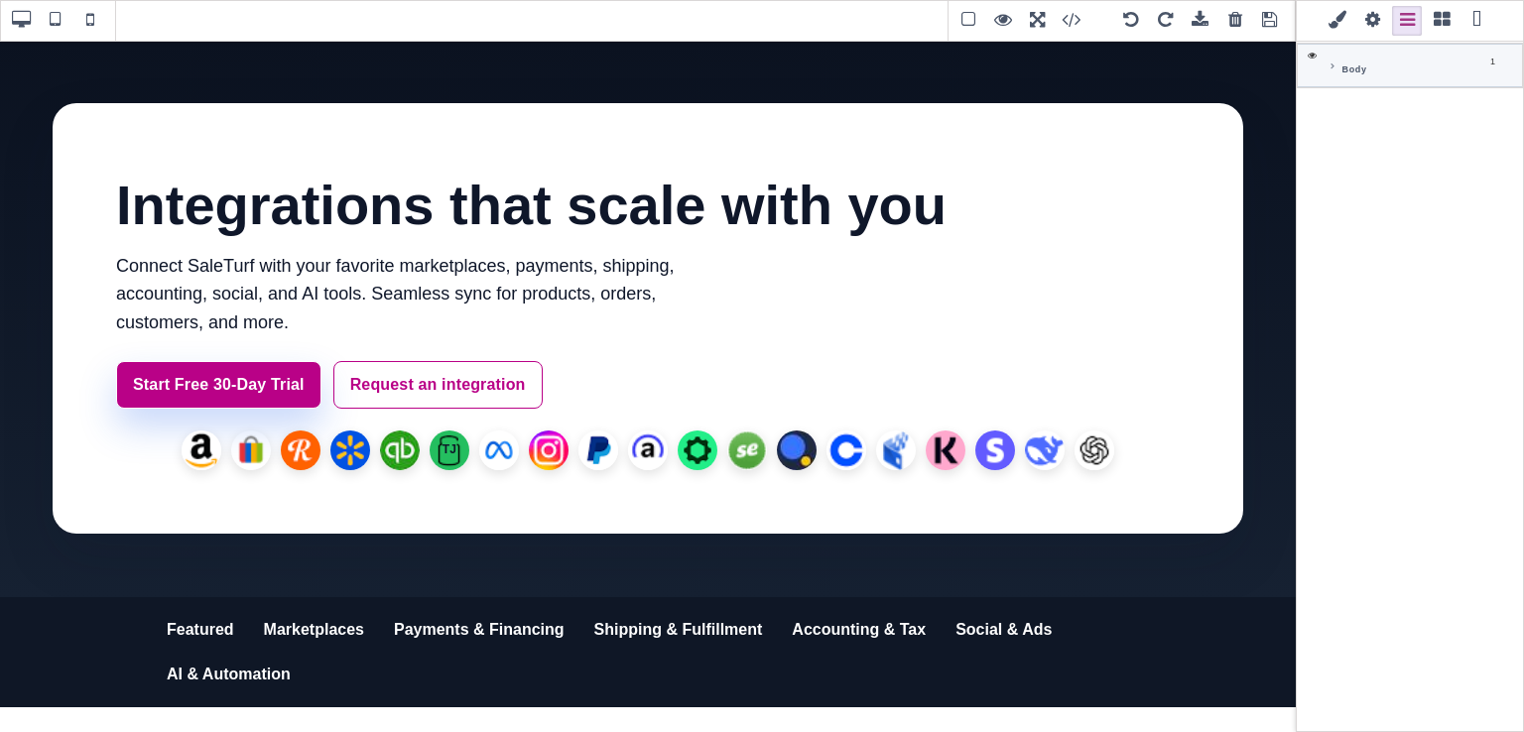
click at [1437, 25] on span at bounding box center [1442, 21] width 30 height 30
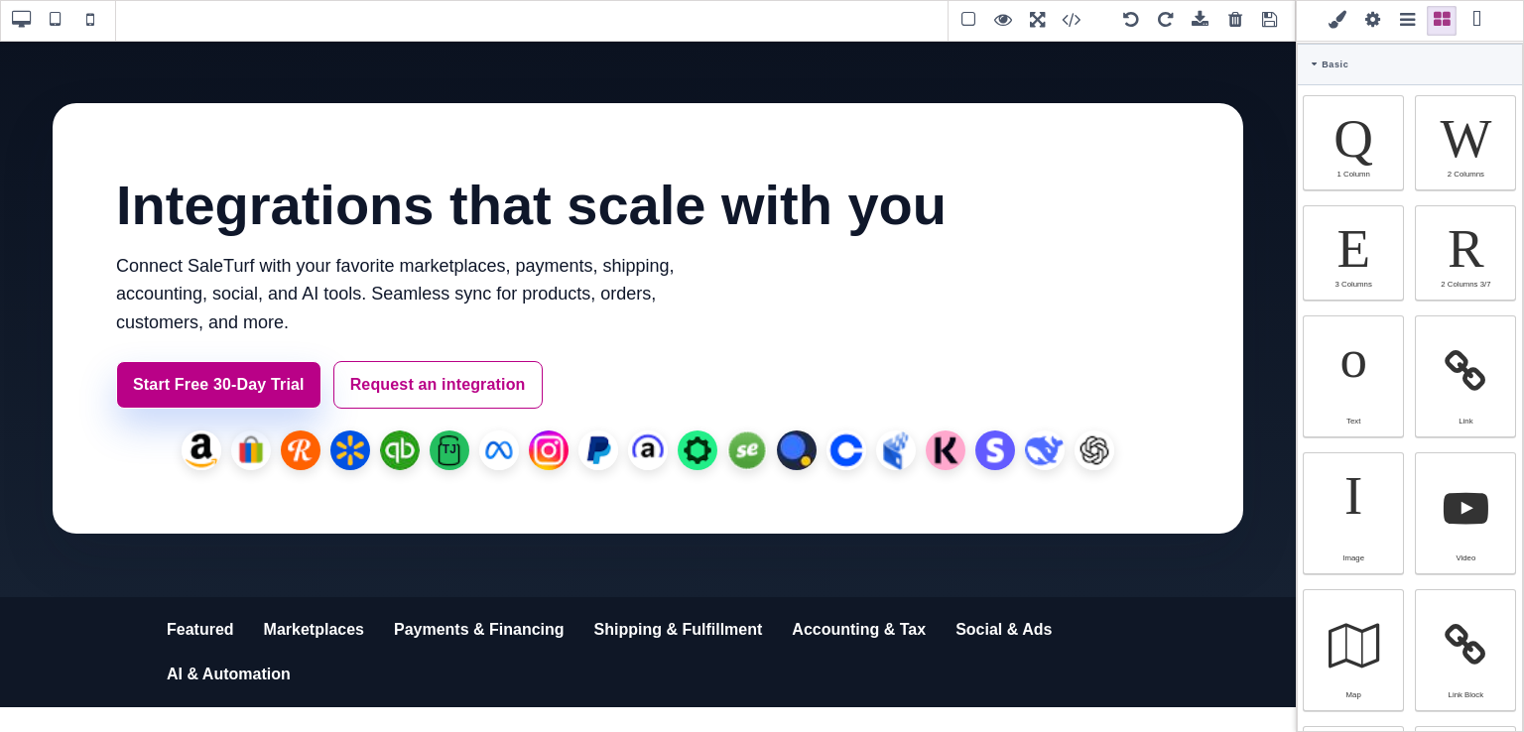
click at [1475, 27] on span at bounding box center [1477, 21] width 30 height 30
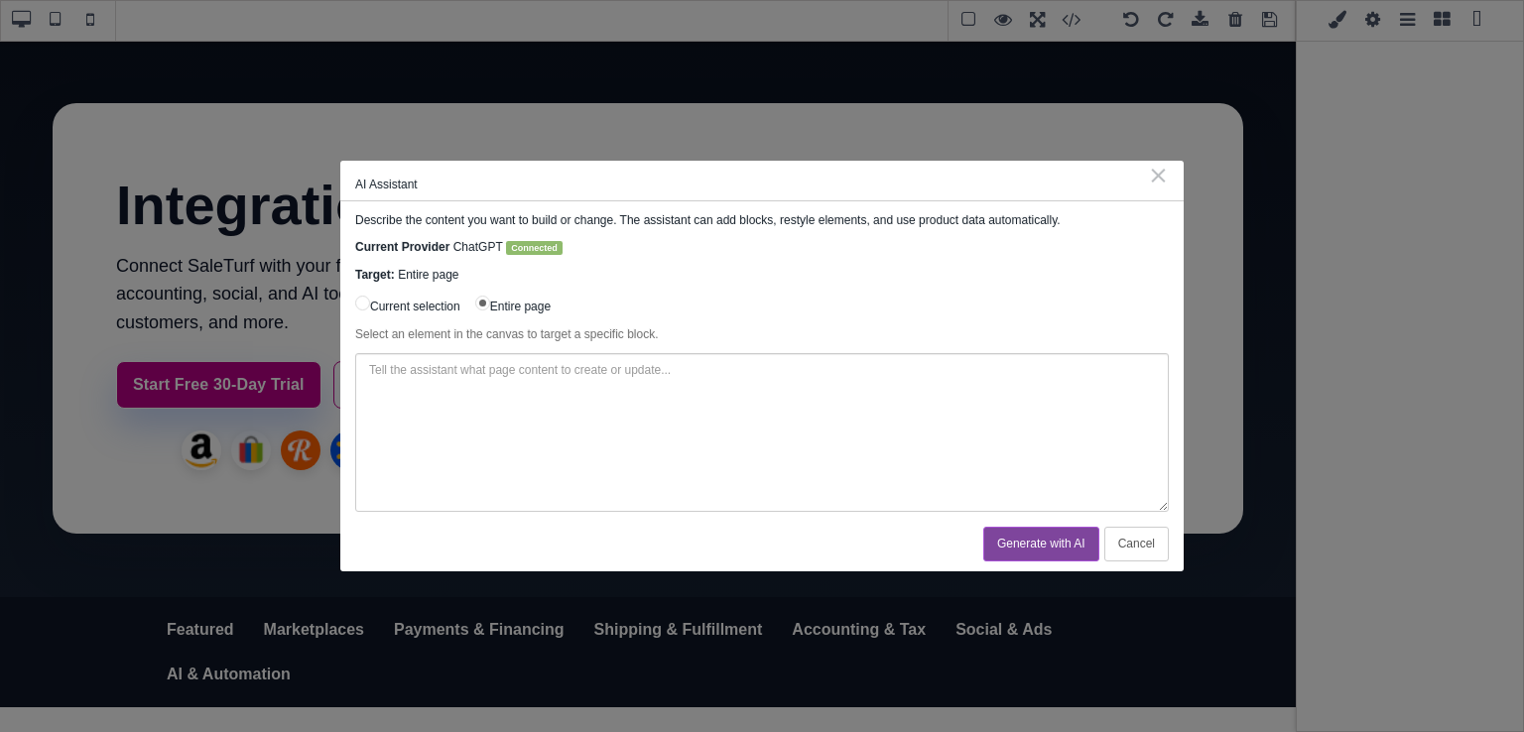
click at [1162, 173] on div "⨯" at bounding box center [1158, 175] width 21 height 18
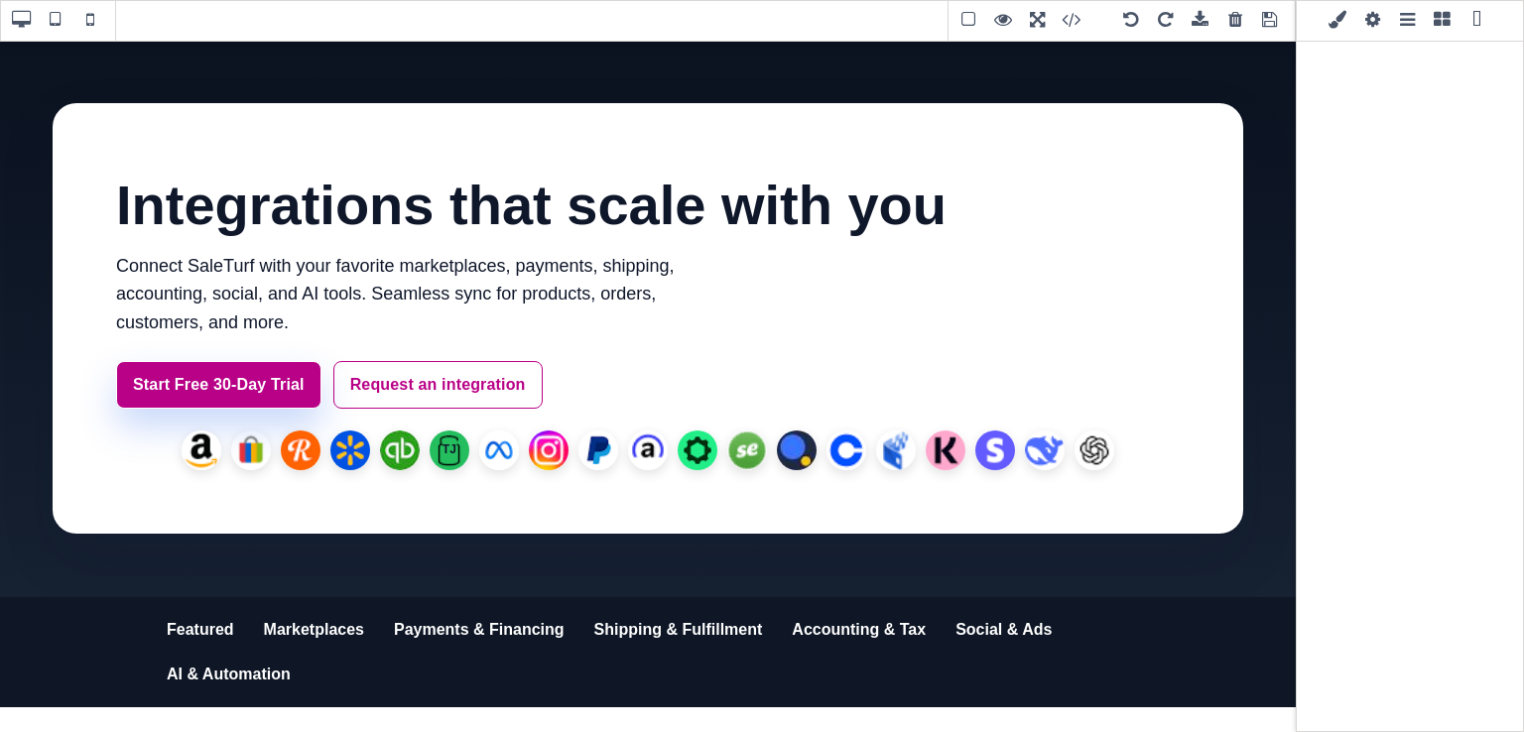
click at [1446, 25] on span at bounding box center [1442, 21] width 30 height 30
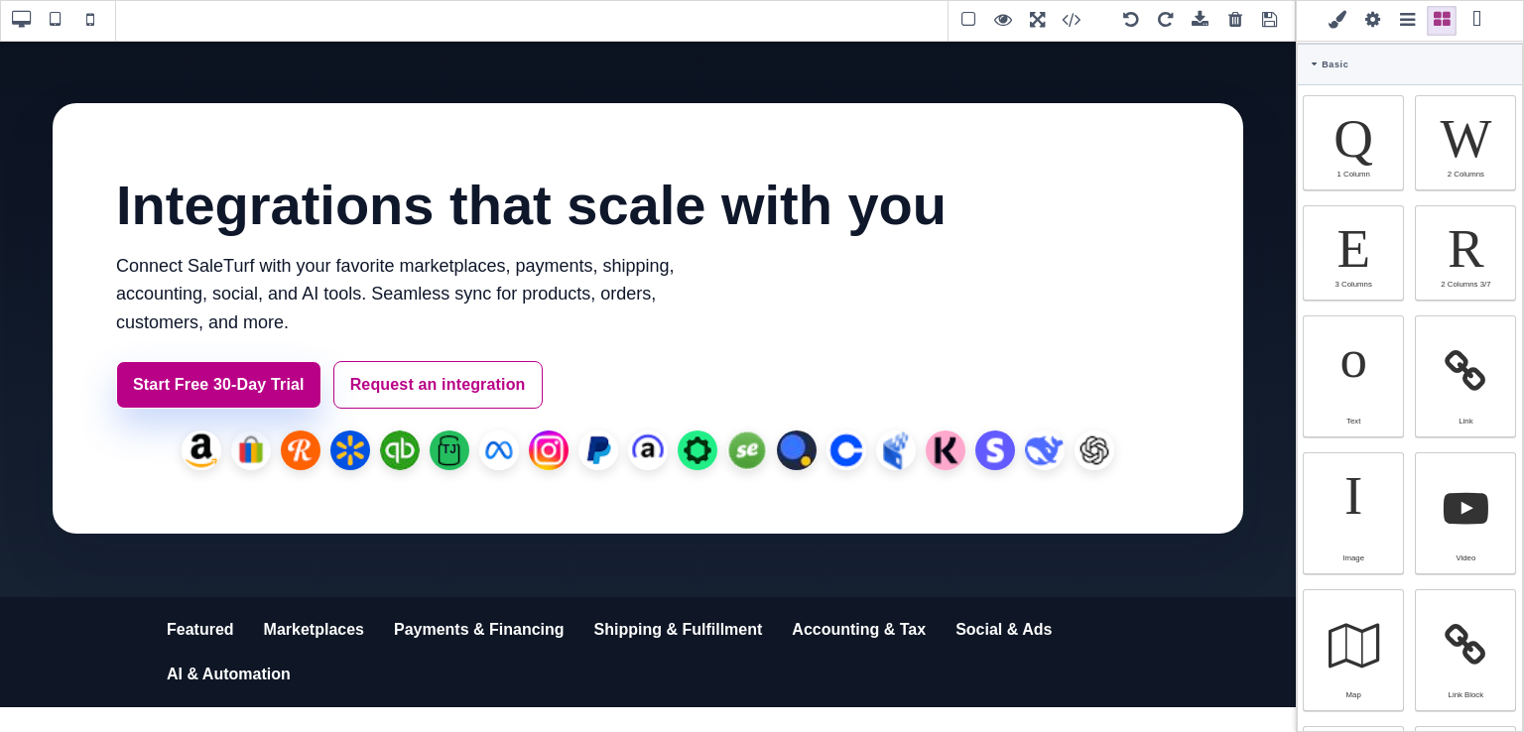
click at [1309, 72] on div "Basic" at bounding box center [1410, 65] width 224 height 42
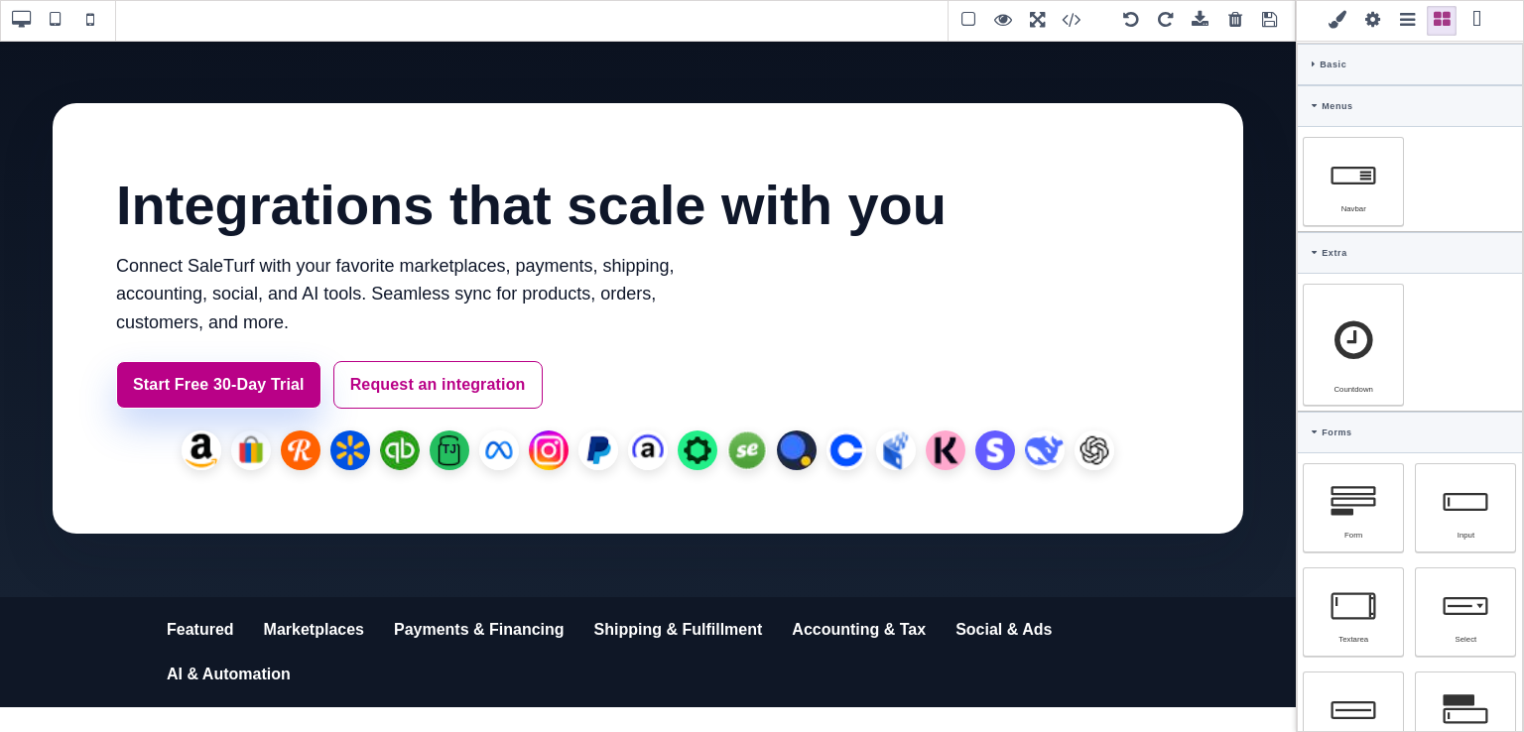
click at [1307, 104] on div "Menus" at bounding box center [1410, 106] width 224 height 42
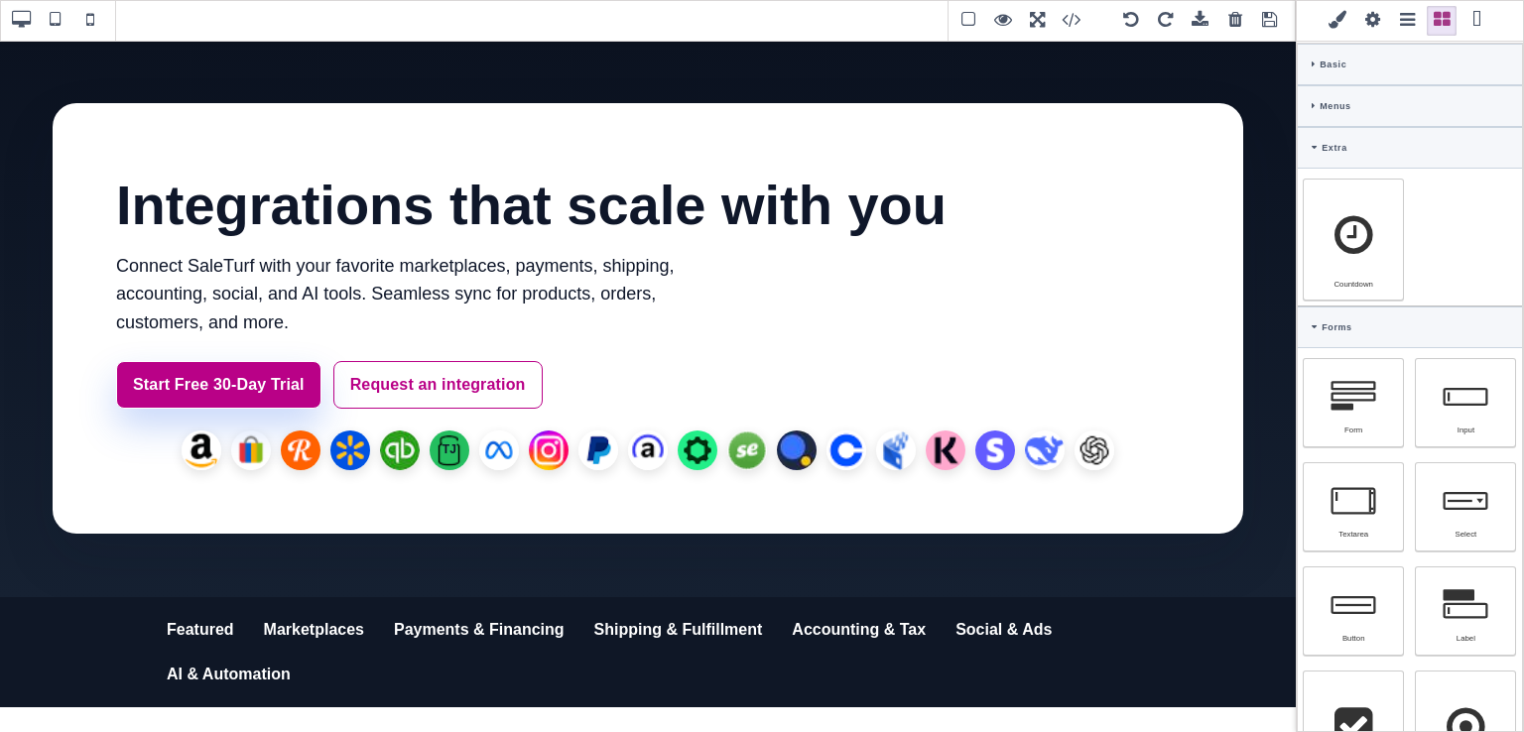
click at [1309, 146] on div "Extra" at bounding box center [1410, 148] width 224 height 42
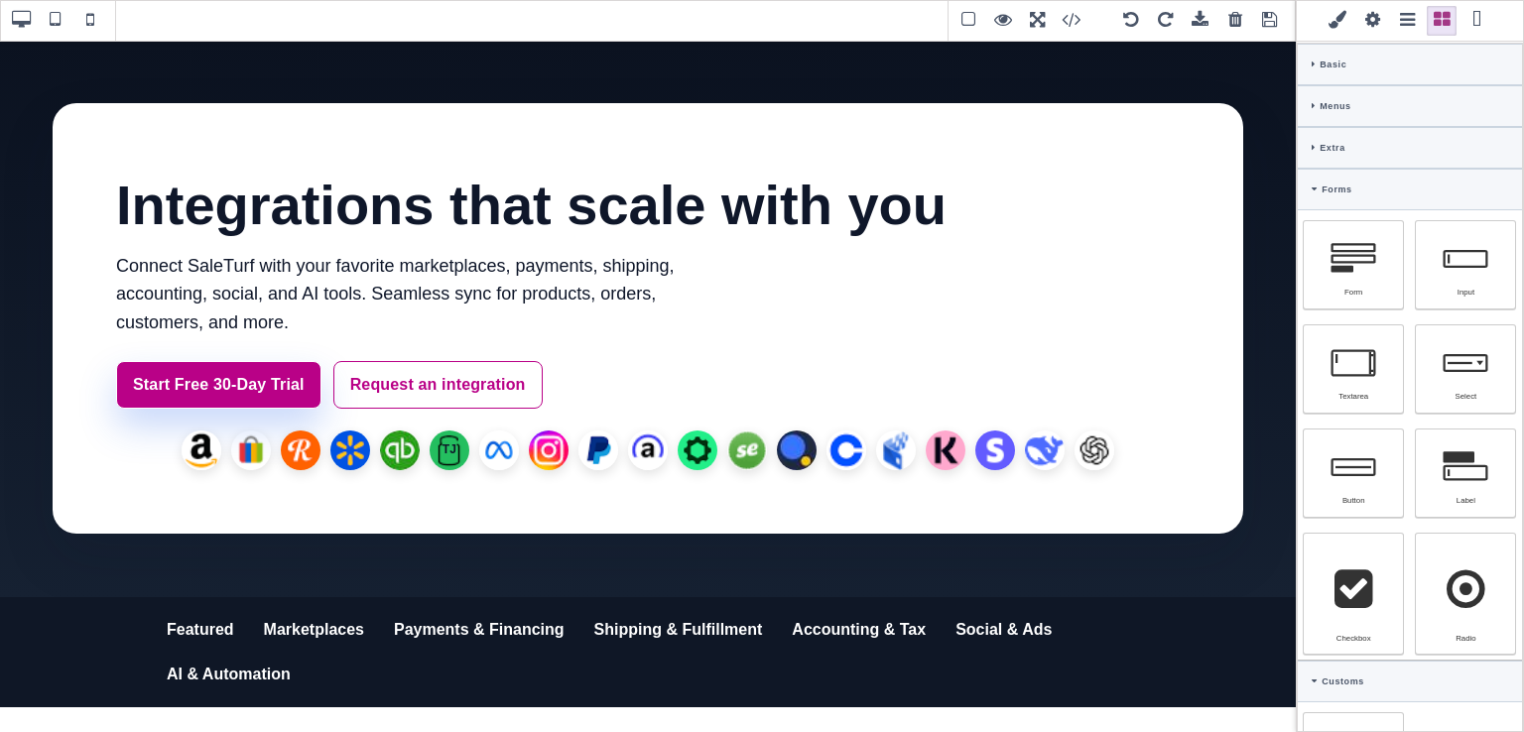
click at [1313, 192] on icon at bounding box center [1315, 189] width 6 height 9
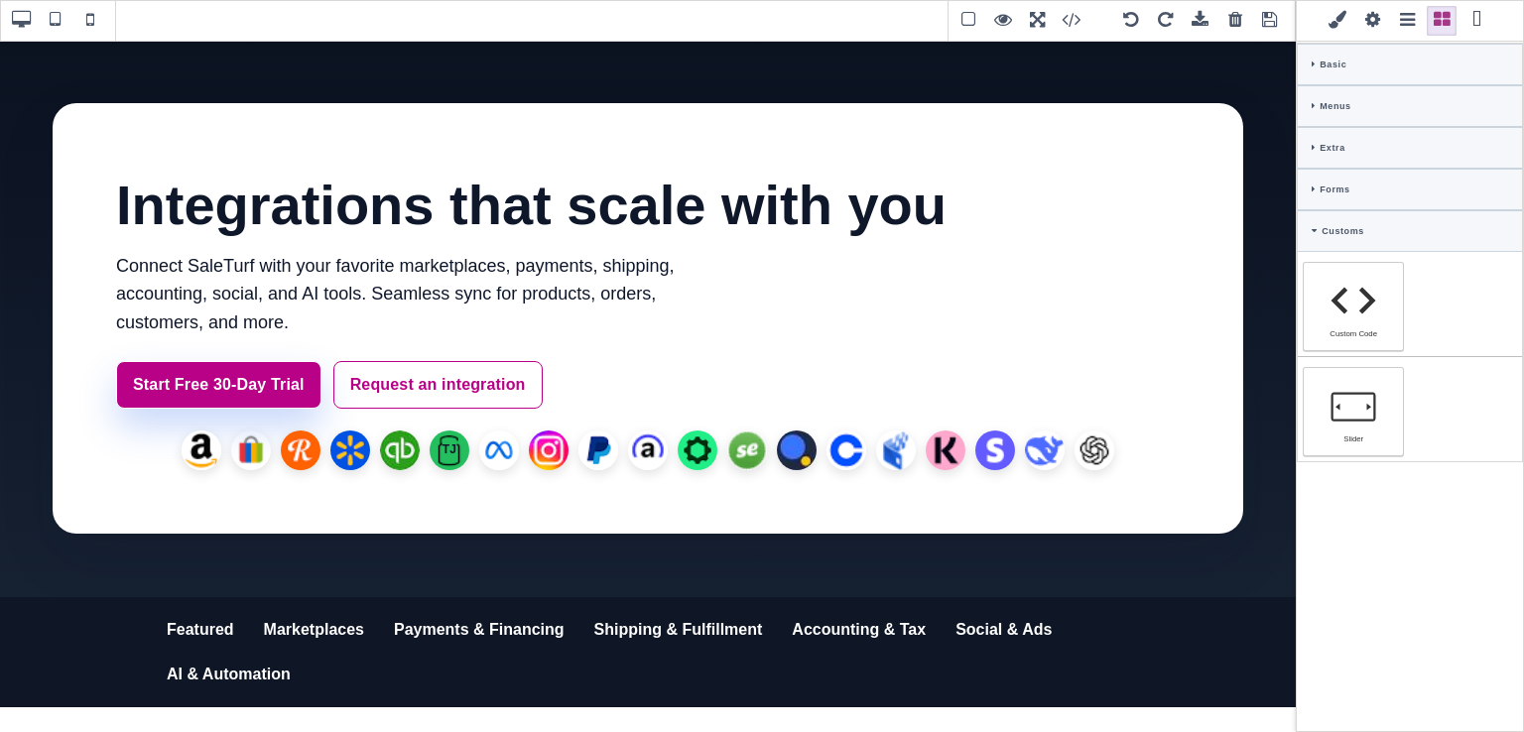
click at [1314, 231] on icon at bounding box center [1315, 230] width 6 height 9
click at [1308, 230] on div "Customs" at bounding box center [1410, 231] width 224 height 42
click at [1309, 198] on div "Forms" at bounding box center [1410, 190] width 224 height 42
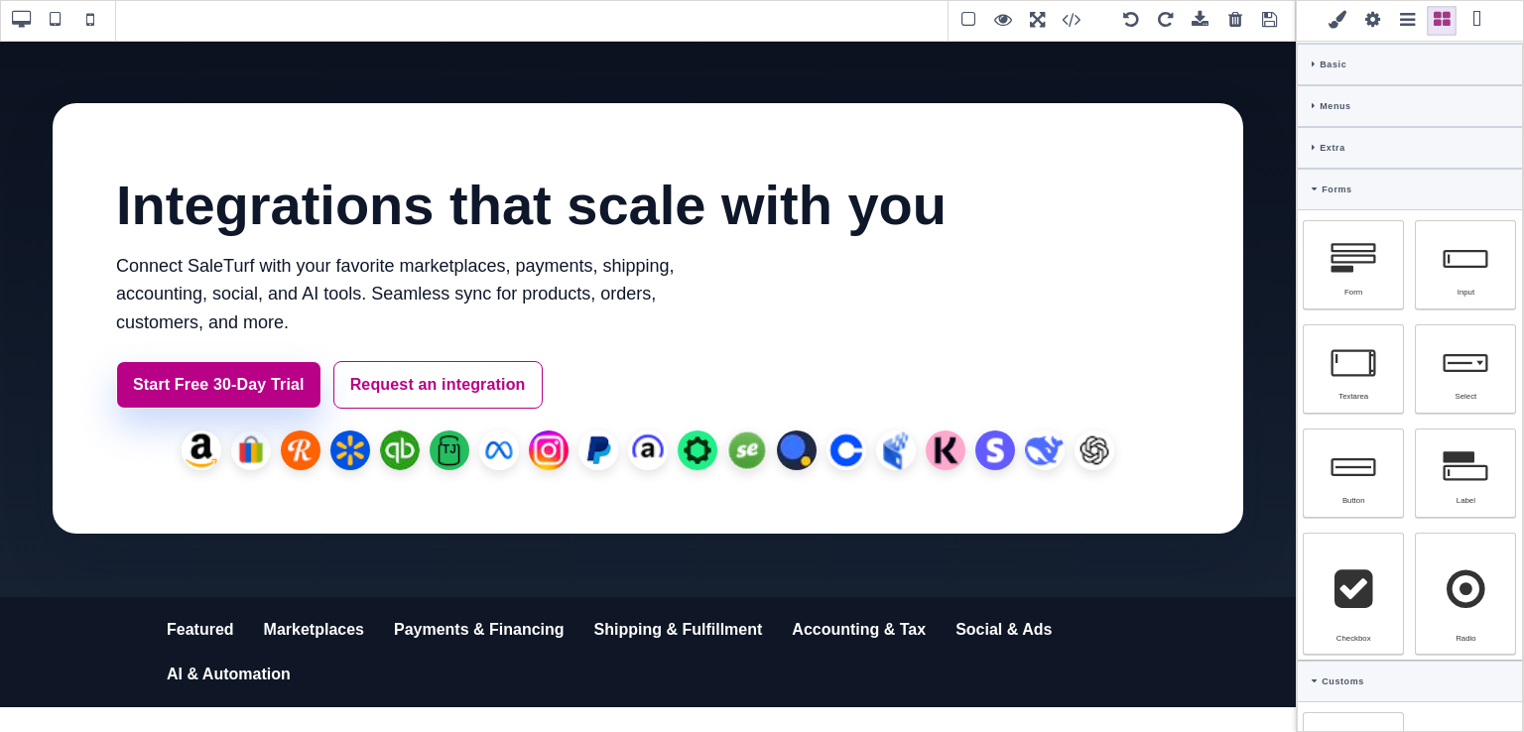
click at [1314, 155] on div "Extra" at bounding box center [1410, 148] width 224 height 42
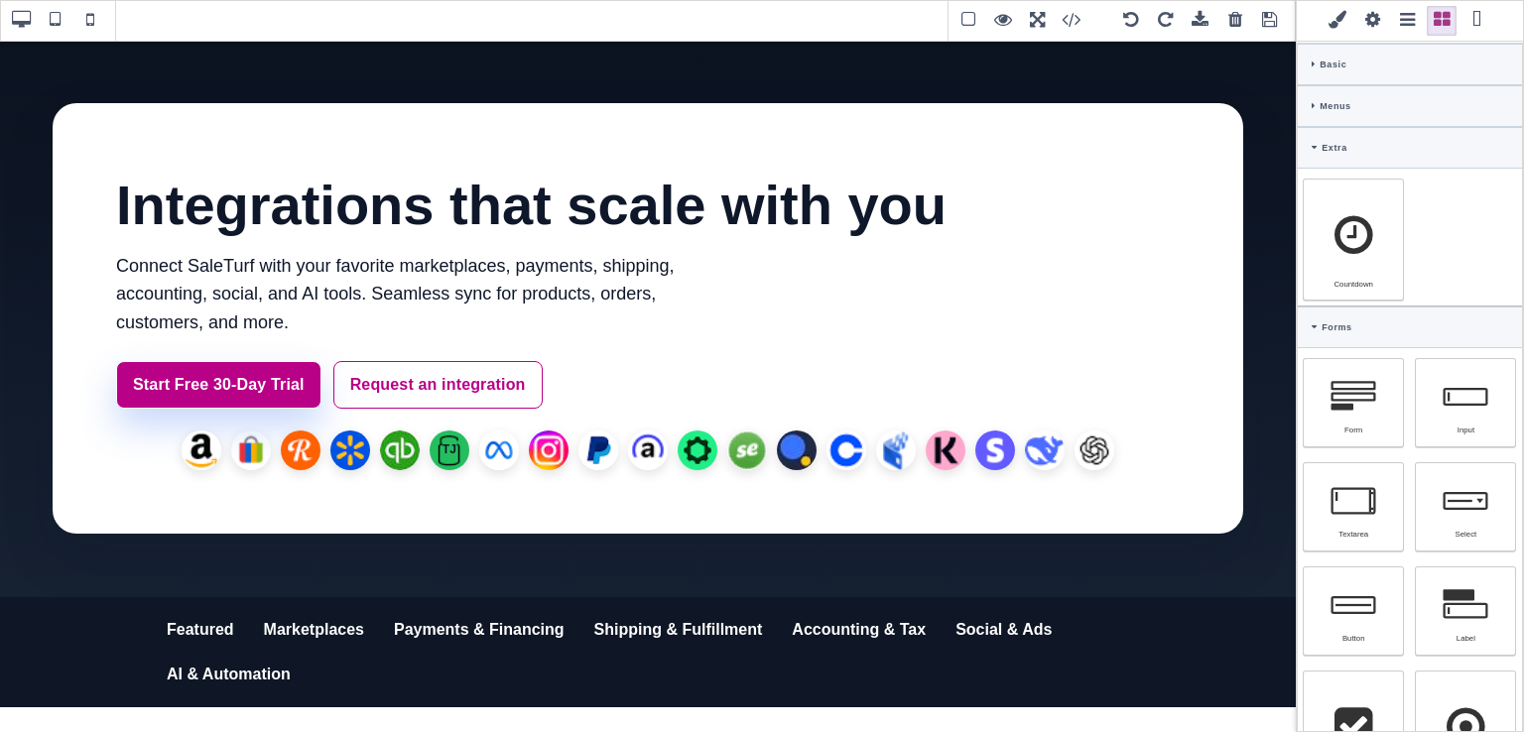
click at [1314, 115] on div "Menus" at bounding box center [1410, 106] width 224 height 42
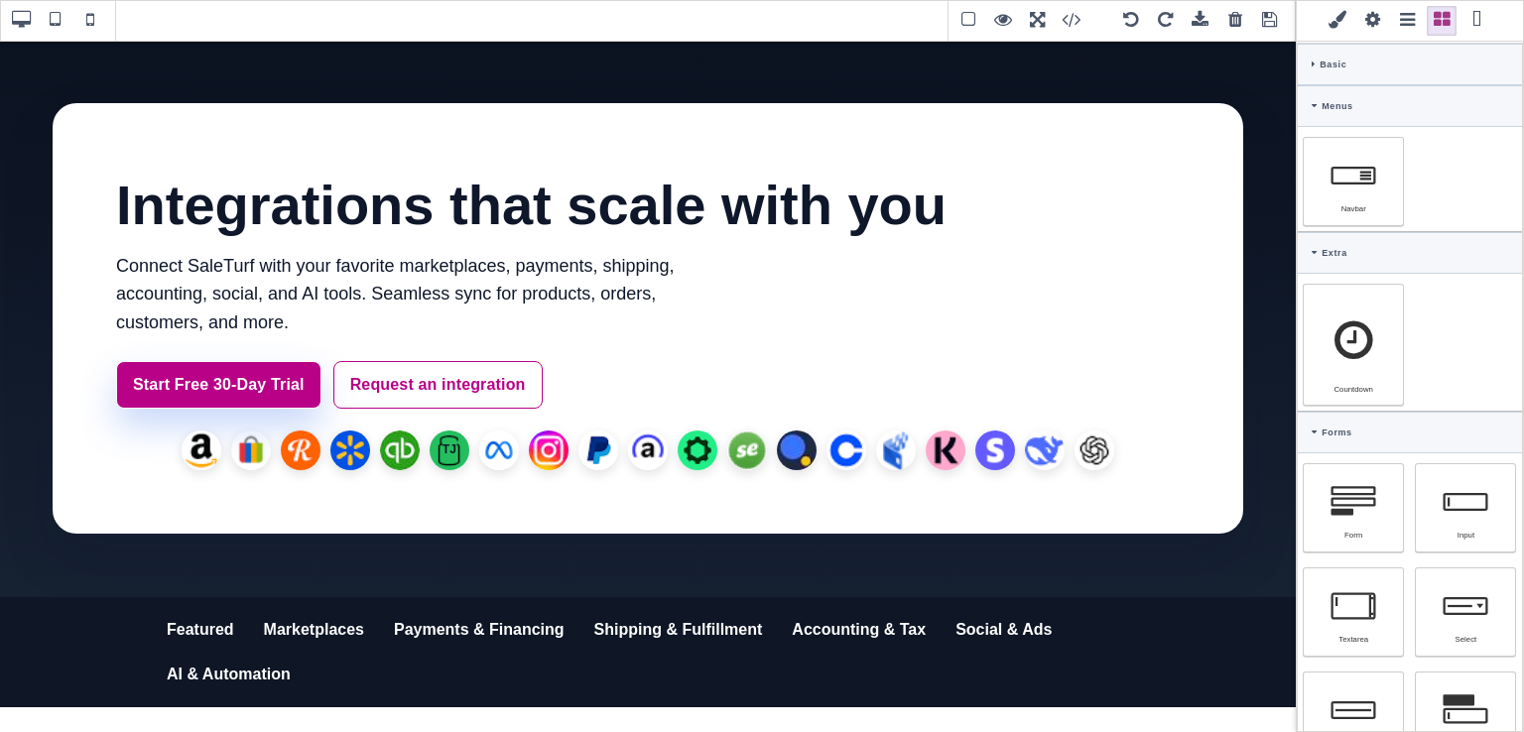
click at [1315, 61] on div "Basic" at bounding box center [1410, 65] width 224 height 42
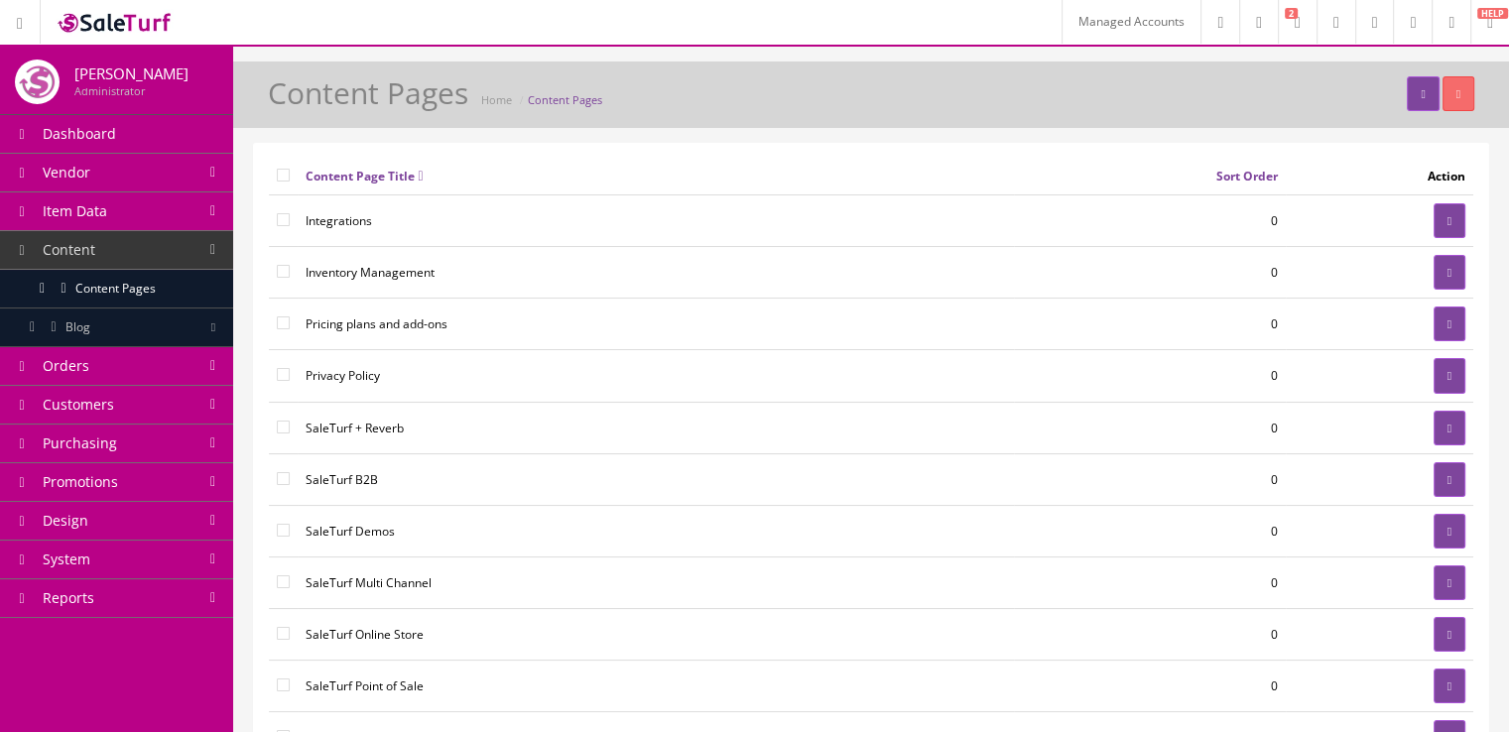
click at [1425, 228] on td at bounding box center [1380, 221] width 188 height 52
click at [1436, 229] on link at bounding box center [1450, 220] width 32 height 35
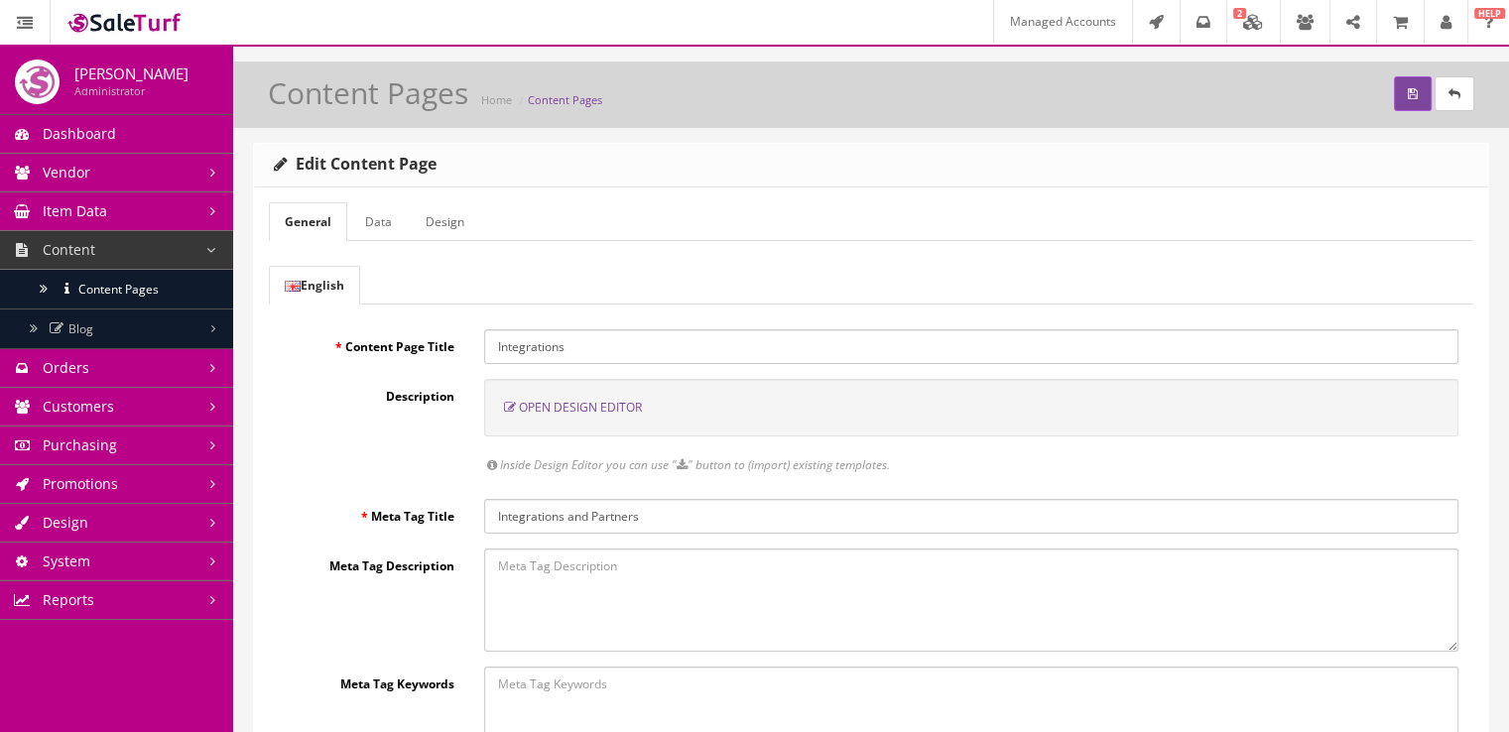
click at [378, 227] on link "Data" at bounding box center [378, 221] width 59 height 39
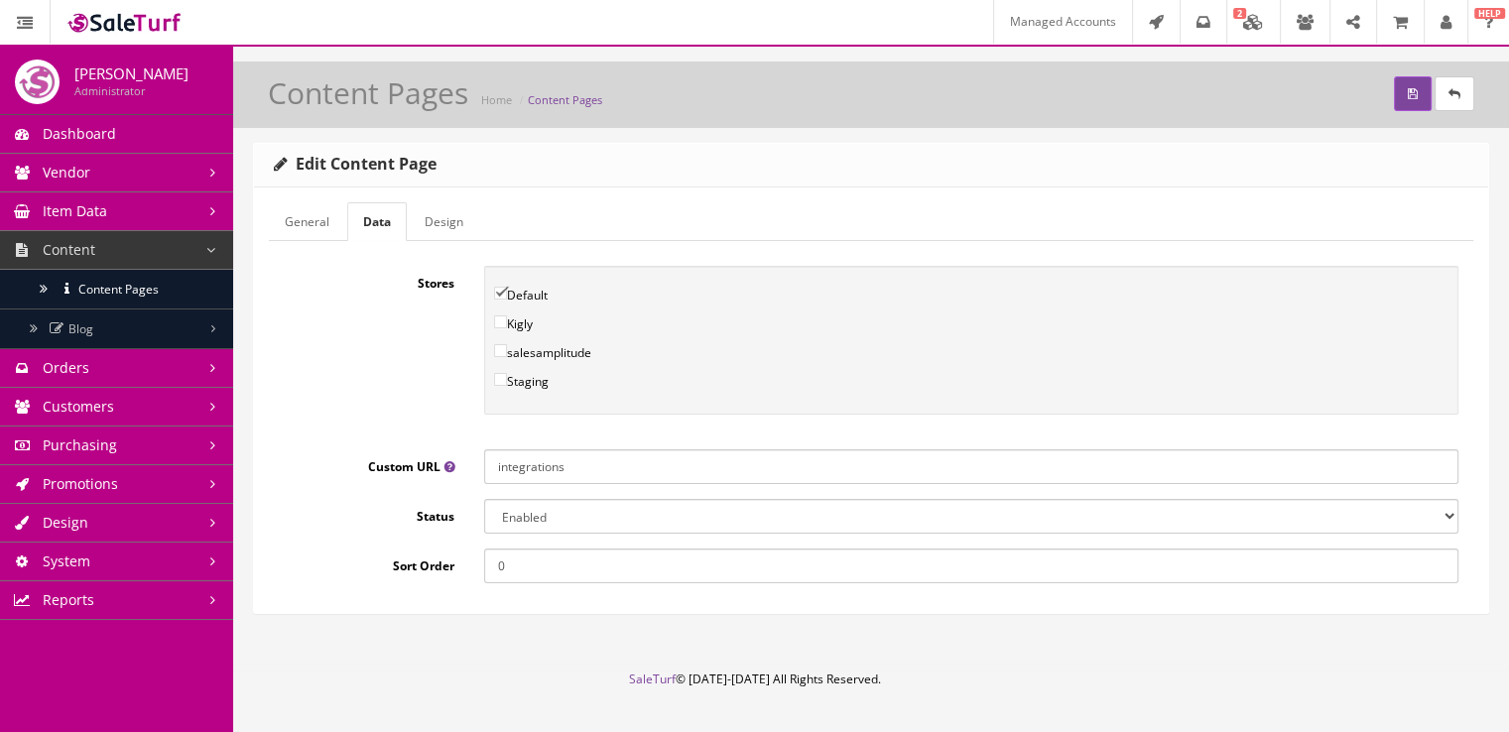
click at [435, 223] on link "Design" at bounding box center [444, 221] width 70 height 39
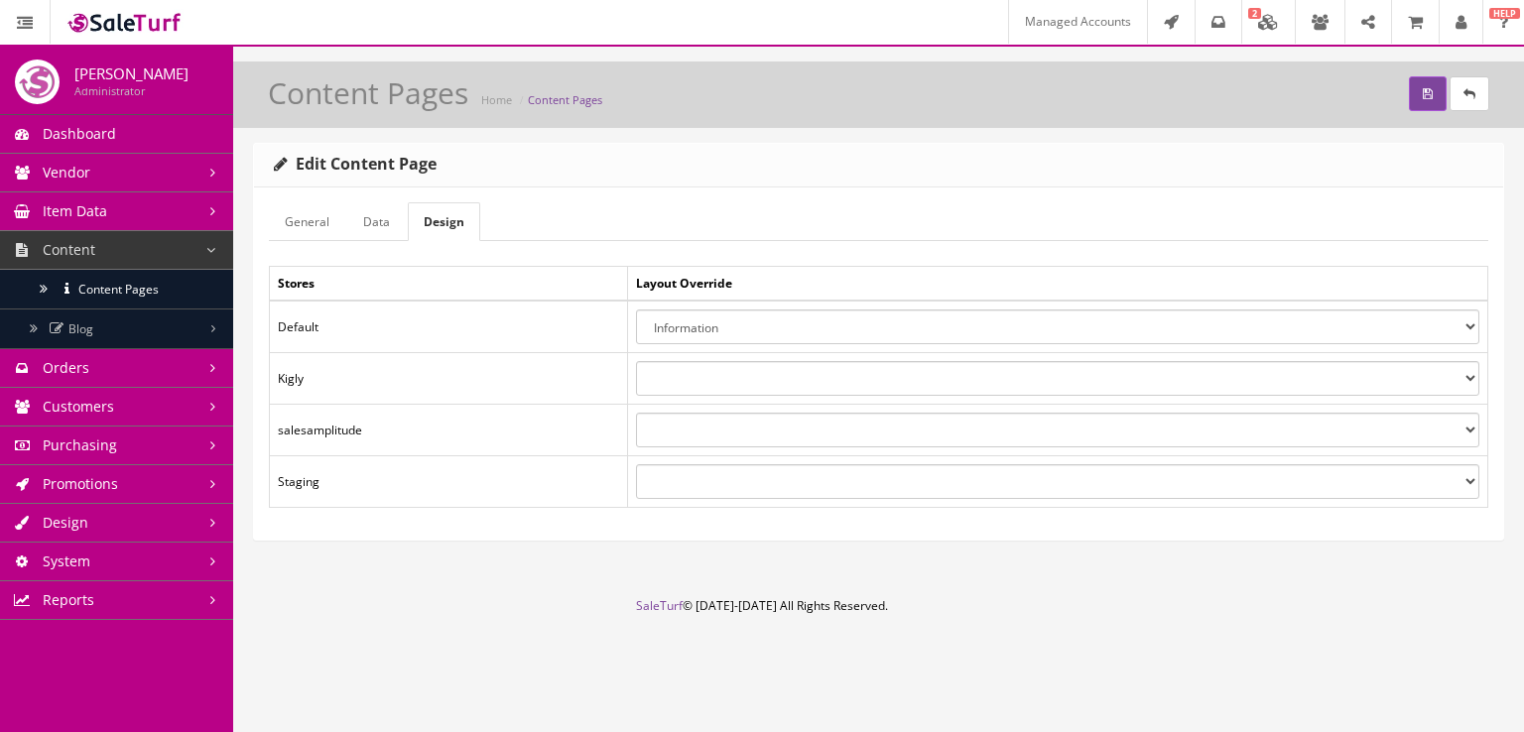
click at [310, 220] on link "General" at bounding box center [307, 221] width 76 height 39
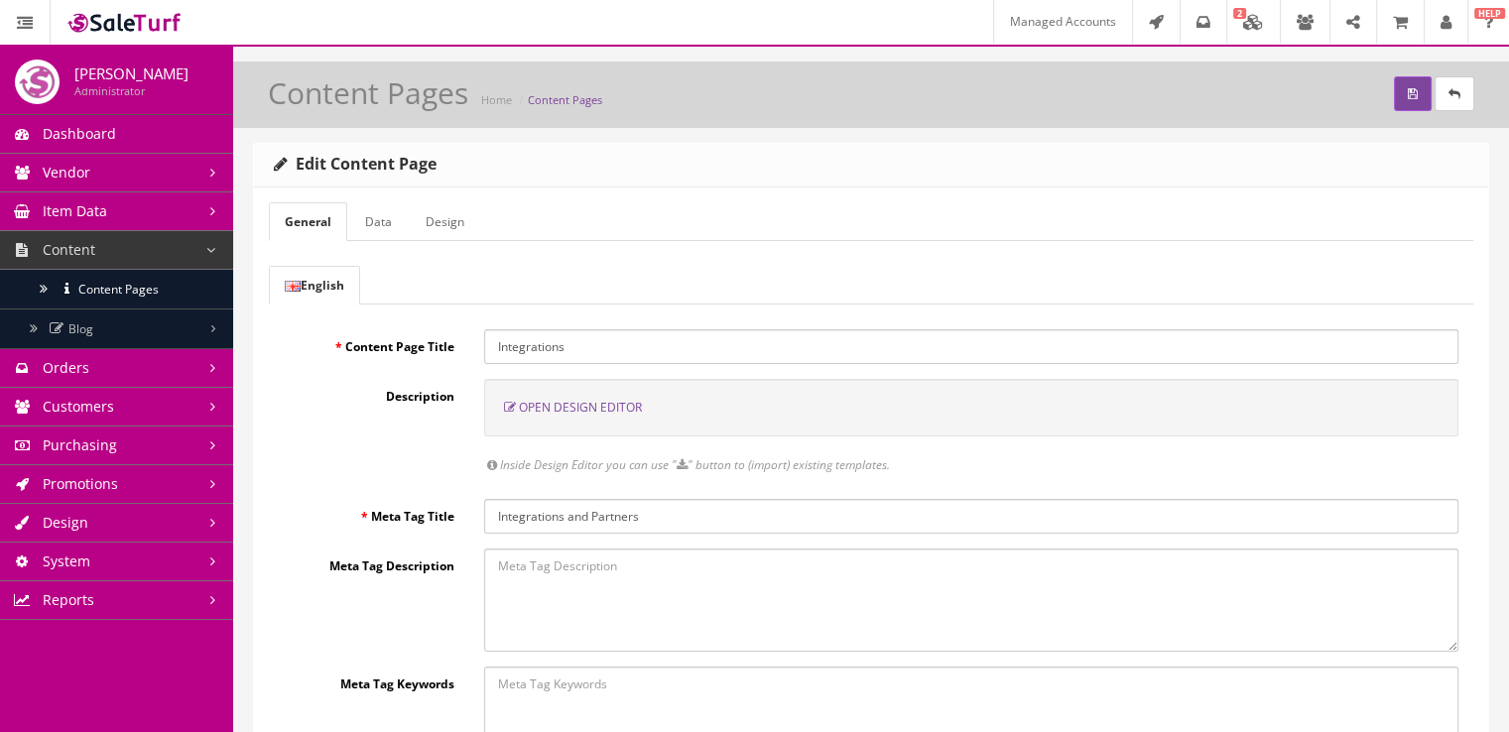
click at [377, 218] on link "Data" at bounding box center [378, 221] width 59 height 39
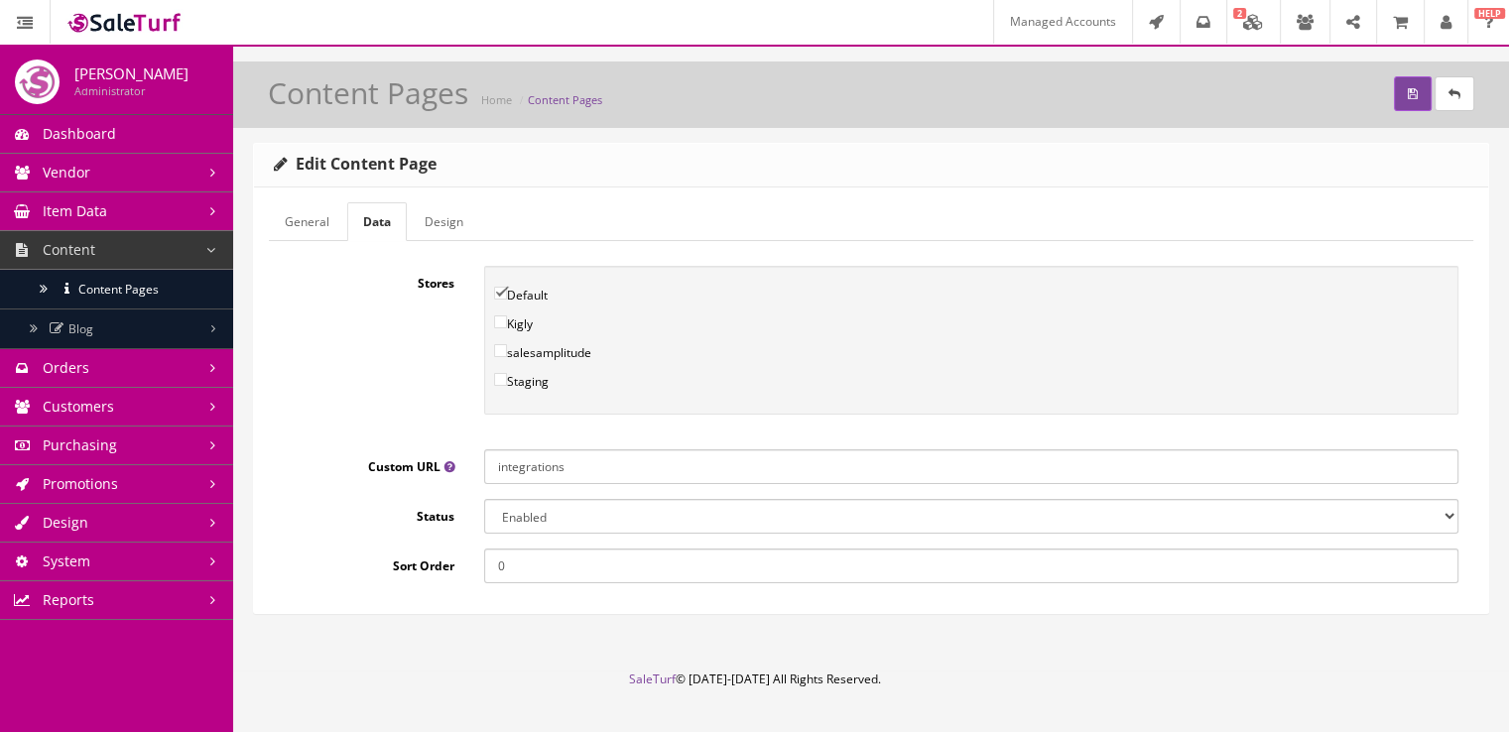
click at [431, 218] on link "Design" at bounding box center [444, 221] width 70 height 39
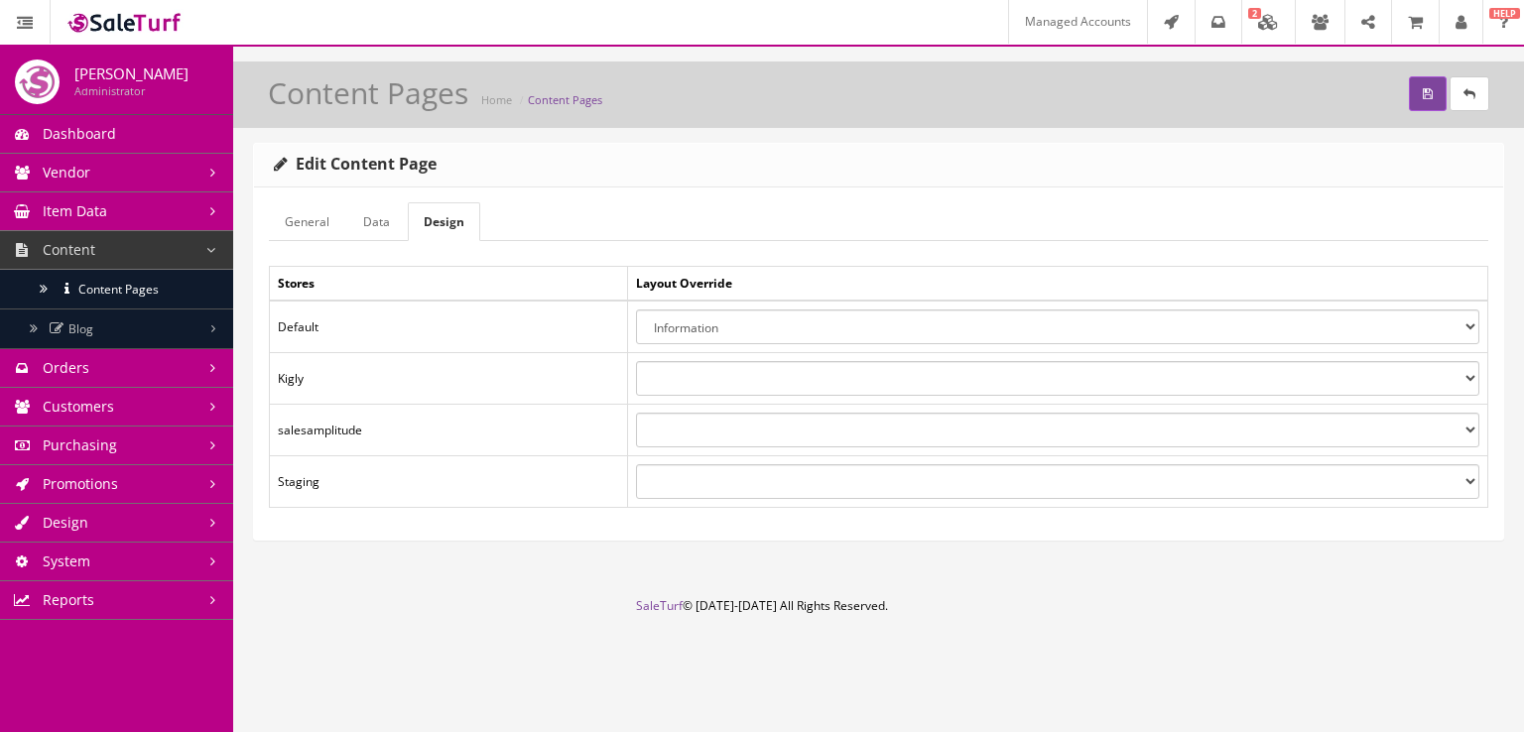
click at [317, 220] on link "General" at bounding box center [307, 221] width 76 height 39
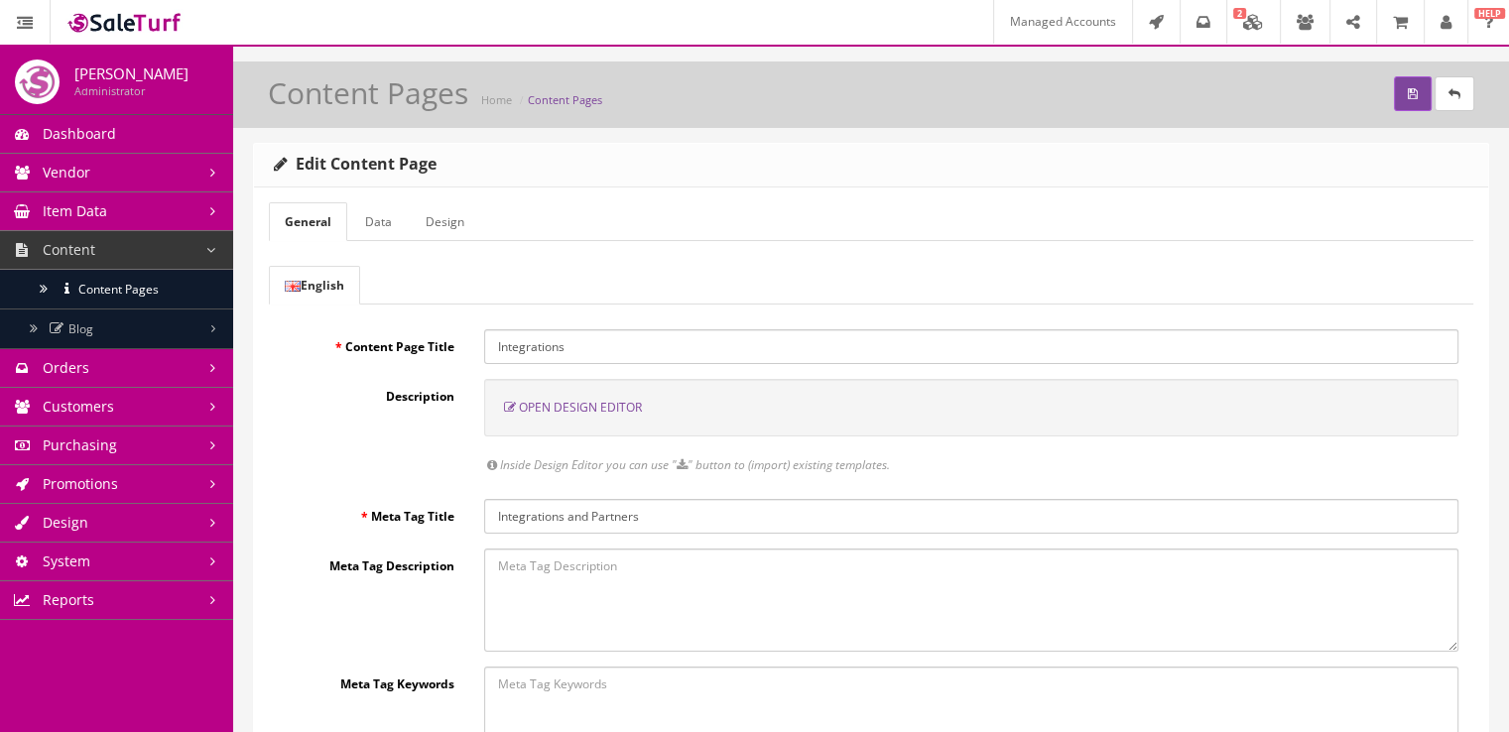
click at [365, 227] on link "Data" at bounding box center [378, 221] width 59 height 39
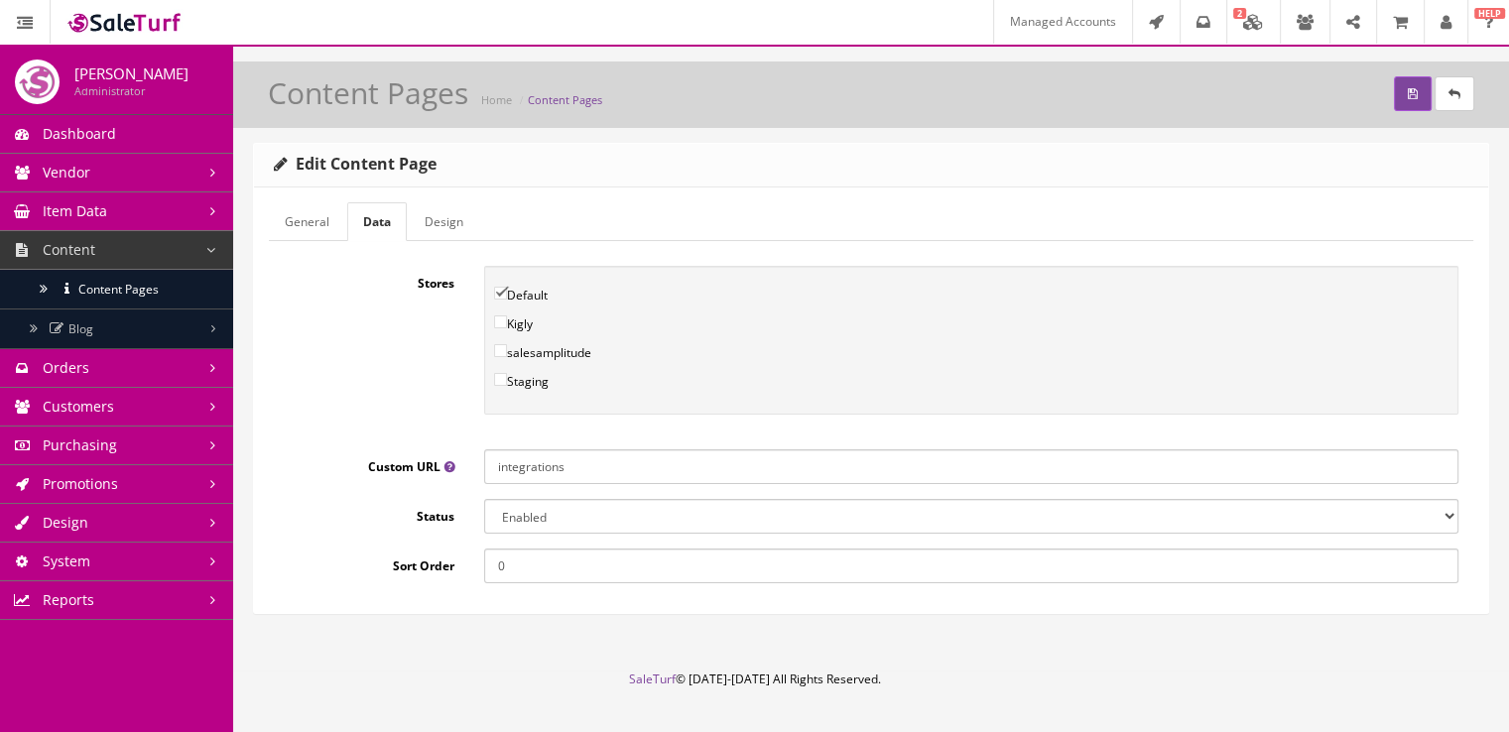
click at [438, 225] on link "Design" at bounding box center [444, 221] width 70 height 39
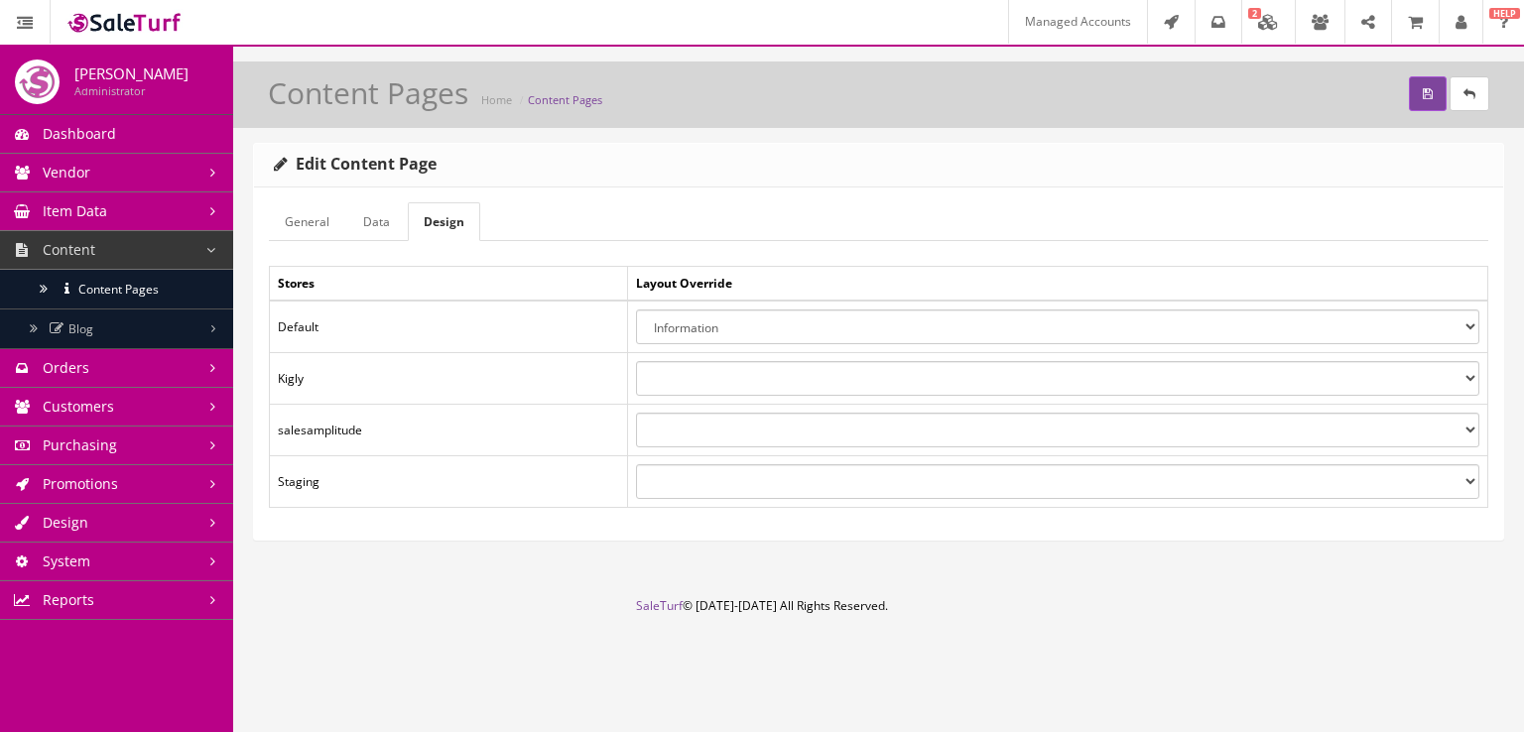
click at [332, 229] on link "General" at bounding box center [307, 221] width 76 height 39
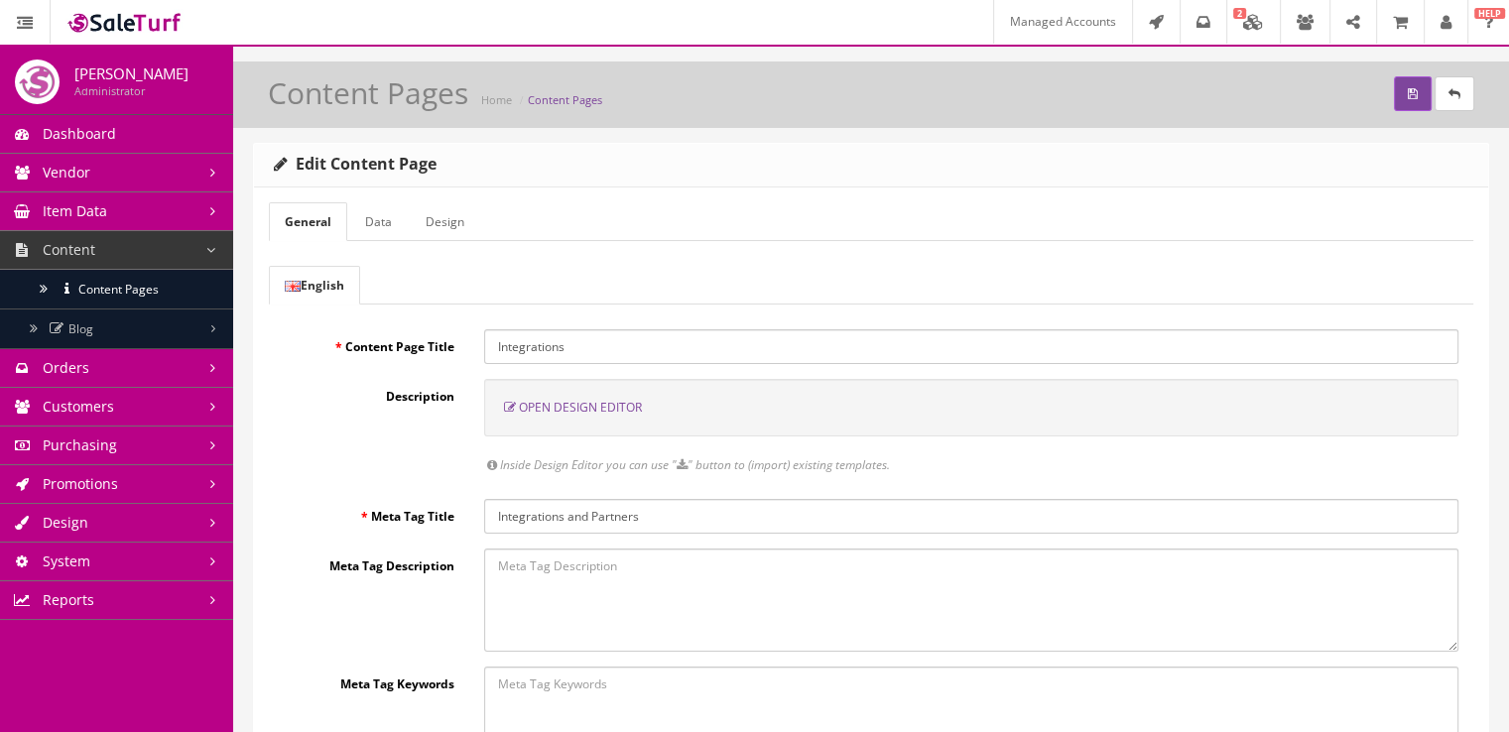
click at [145, 504] on link "Design" at bounding box center [116, 523] width 233 height 39
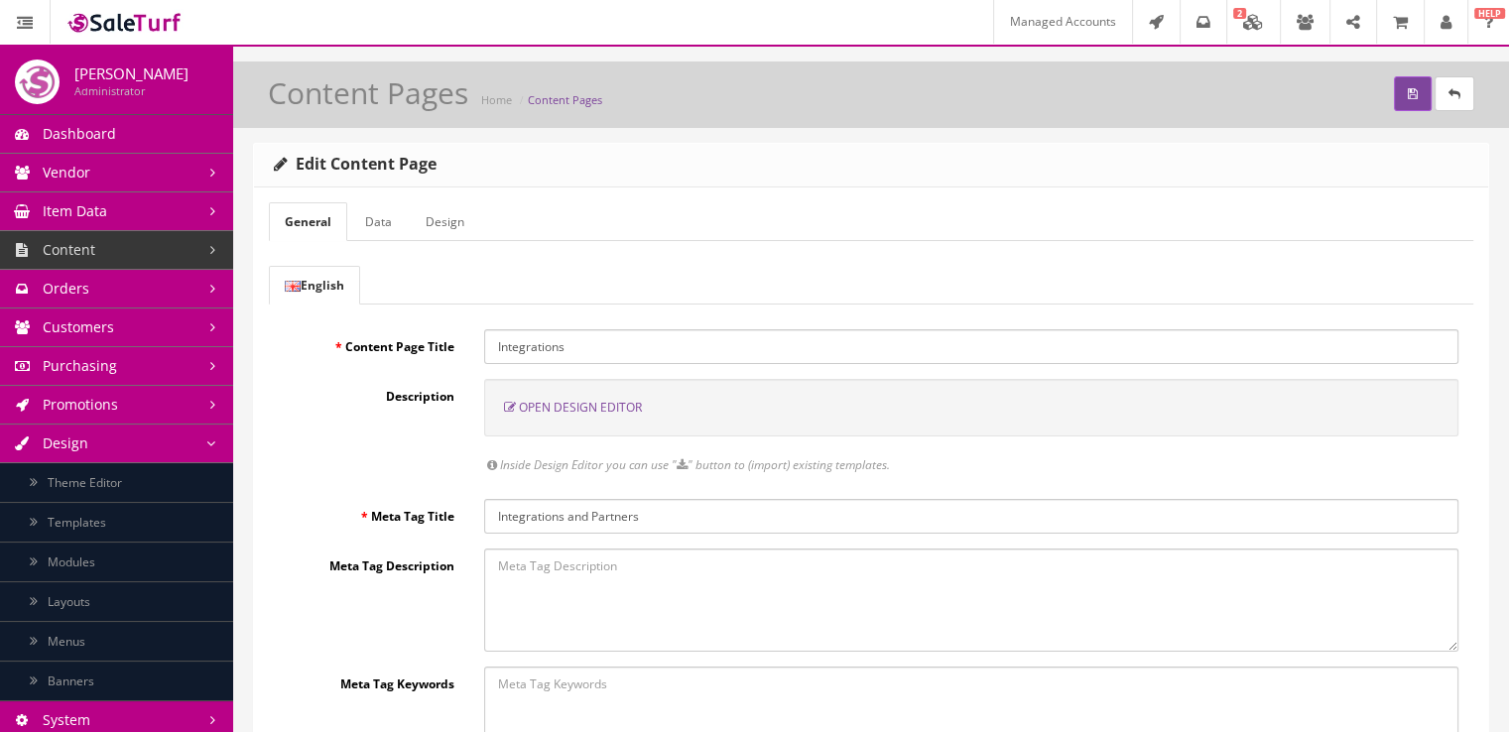
click at [140, 607] on link "Layouts" at bounding box center [116, 602] width 233 height 40
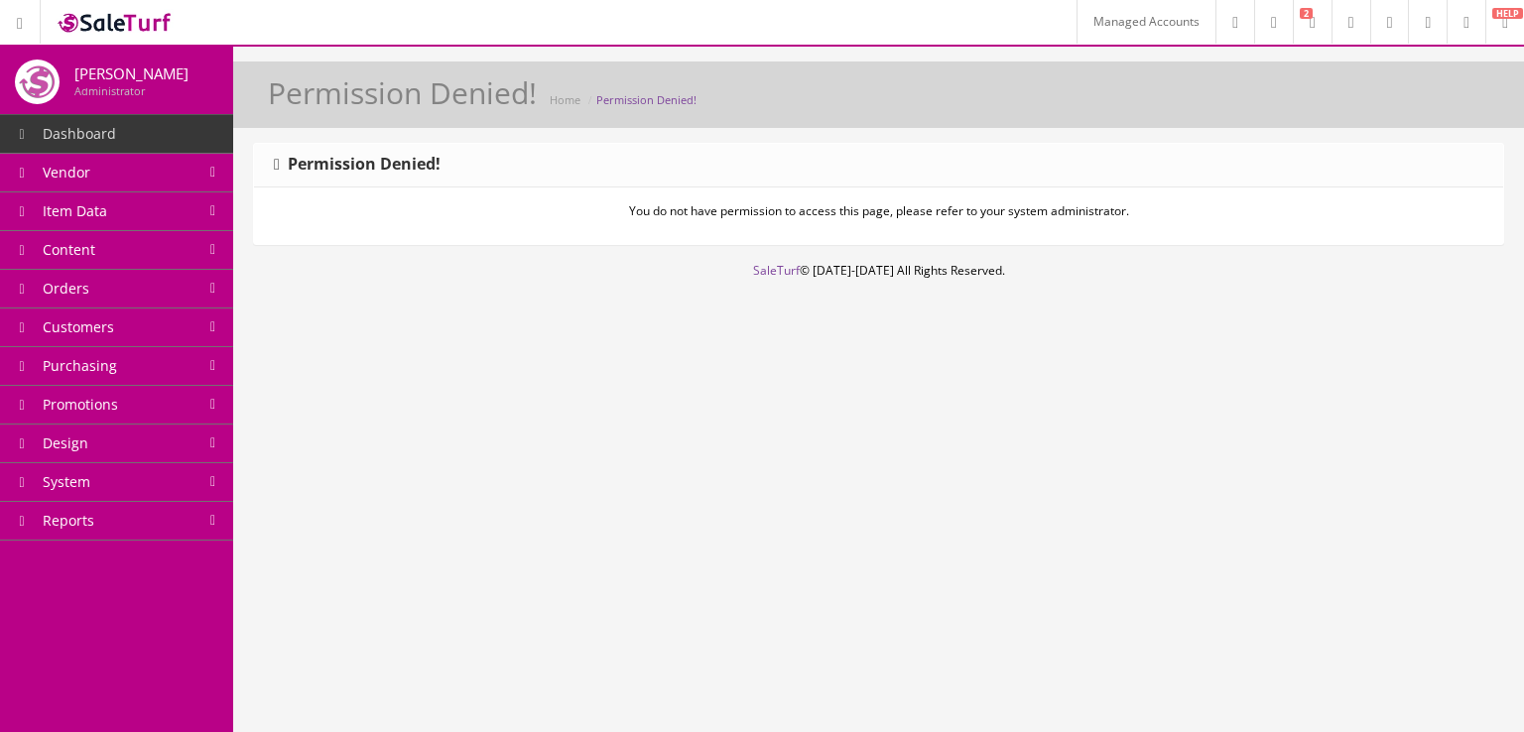
click at [1092, 26] on link "Managed Accounts" at bounding box center [1146, 22] width 139 height 44
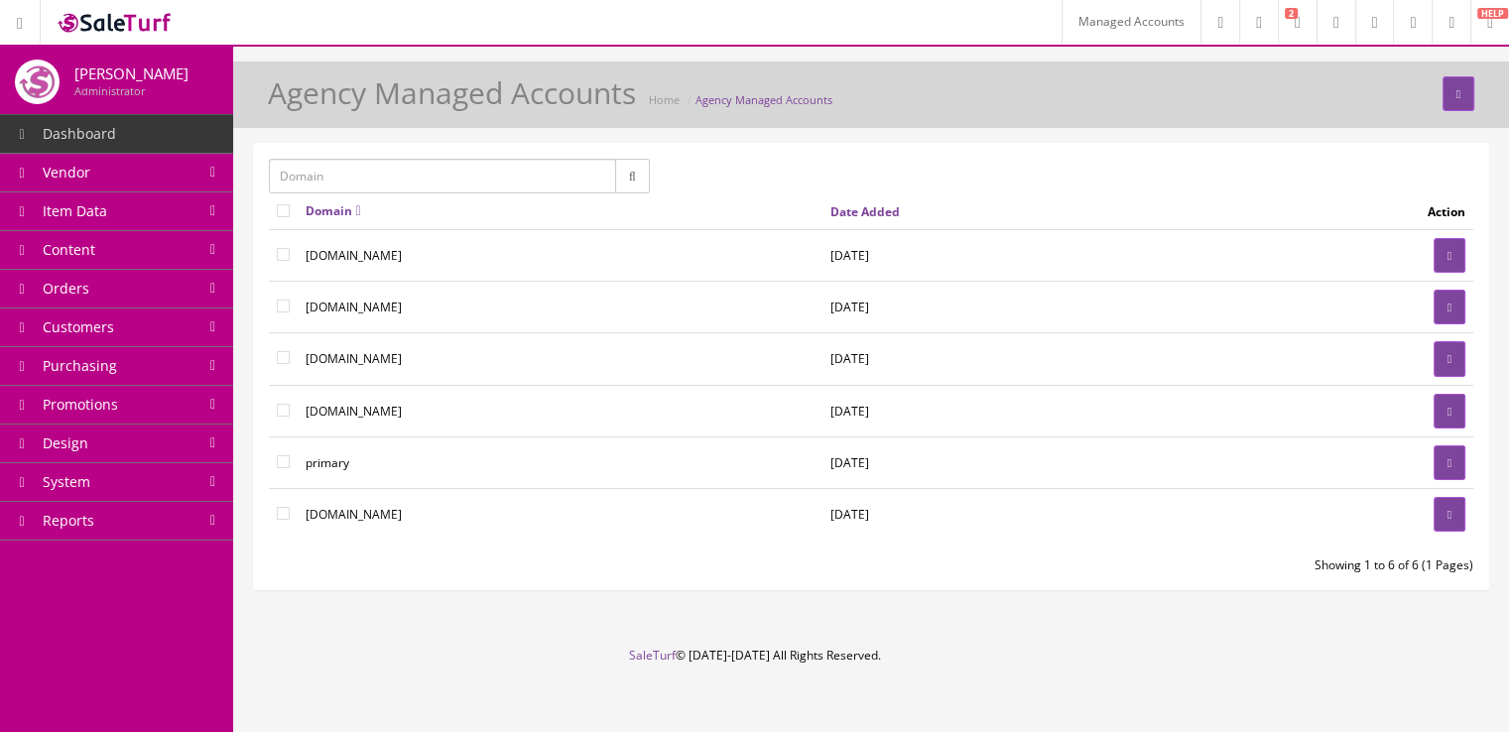
click at [163, 434] on link "Design" at bounding box center [116, 444] width 233 height 39
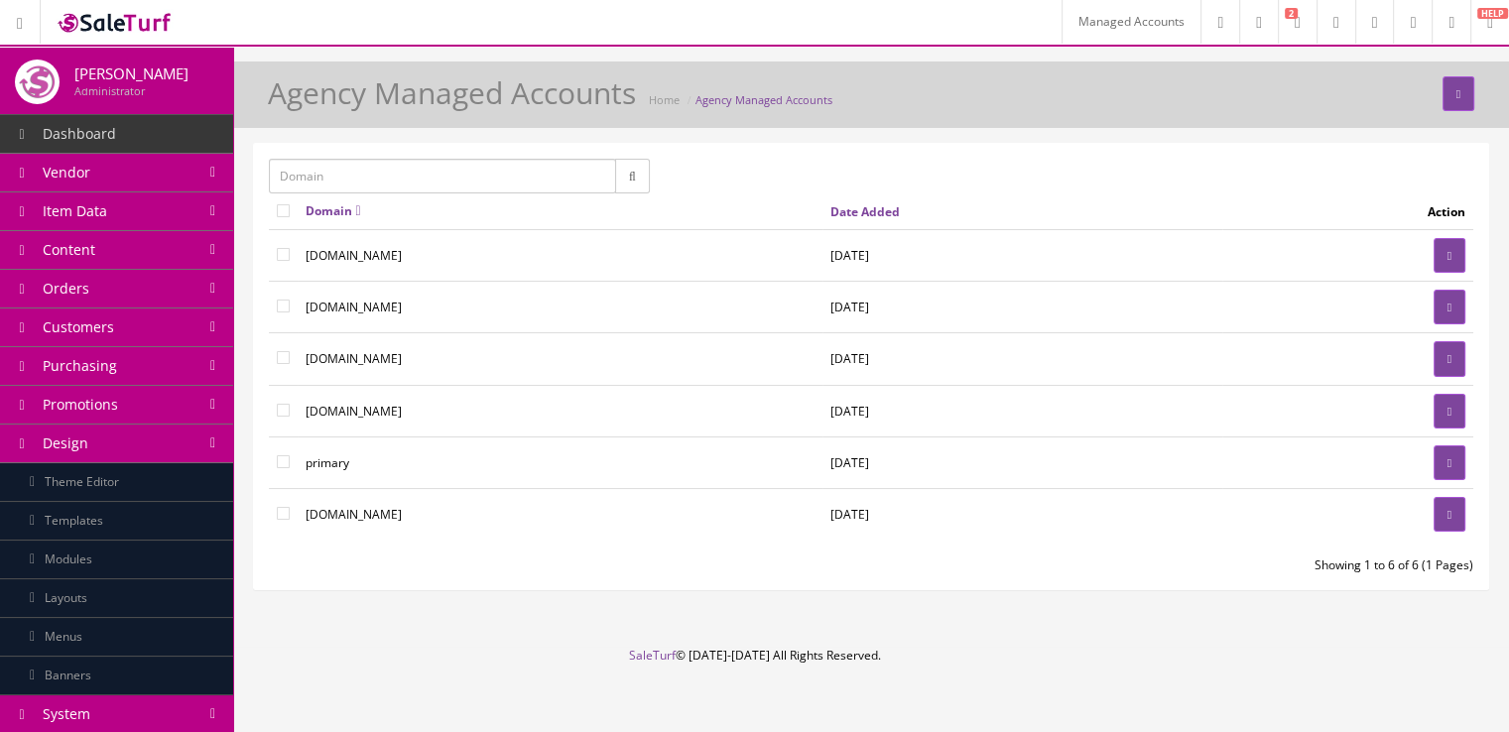
click at [151, 479] on link "Theme Editor" at bounding box center [116, 482] width 233 height 39
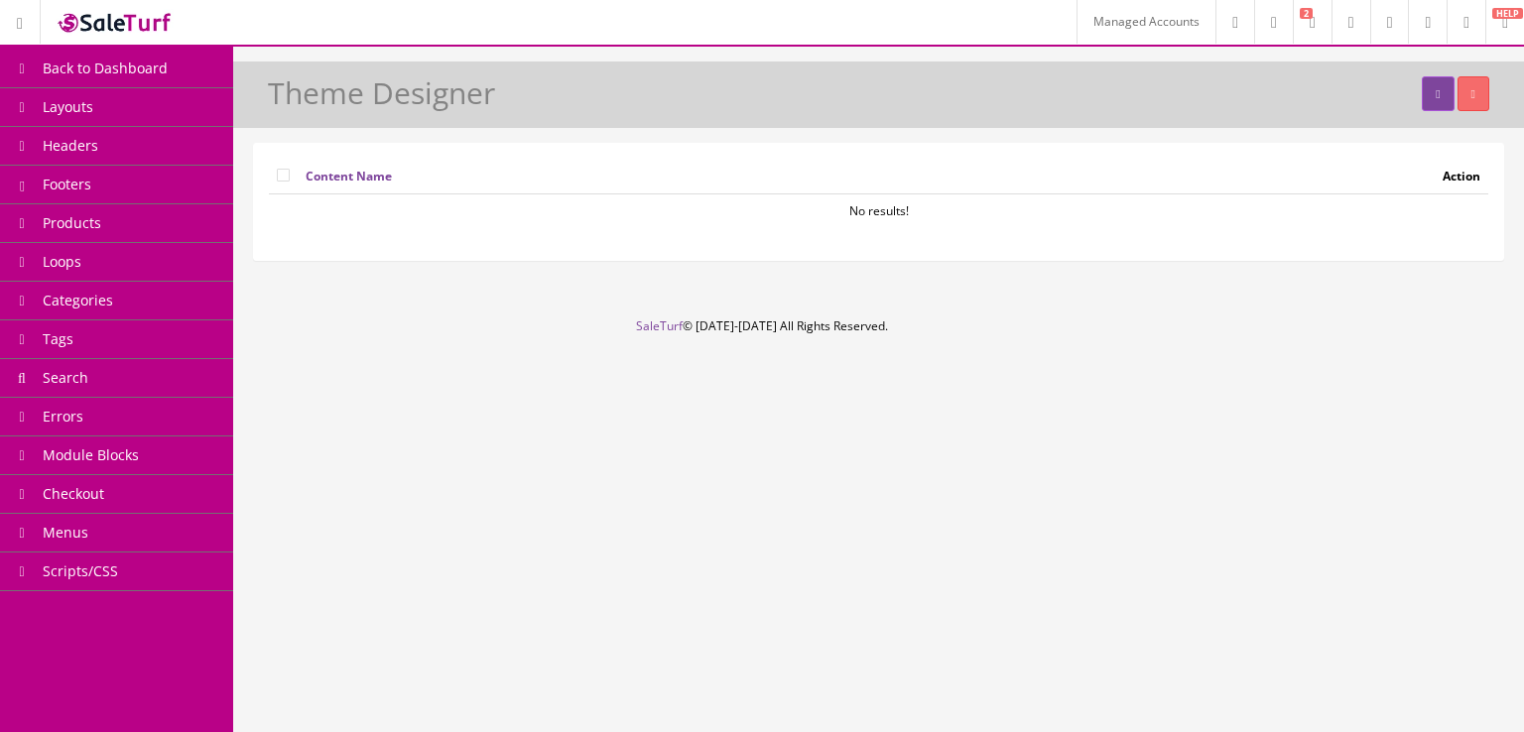
click at [127, 142] on link "Headers" at bounding box center [116, 146] width 233 height 39
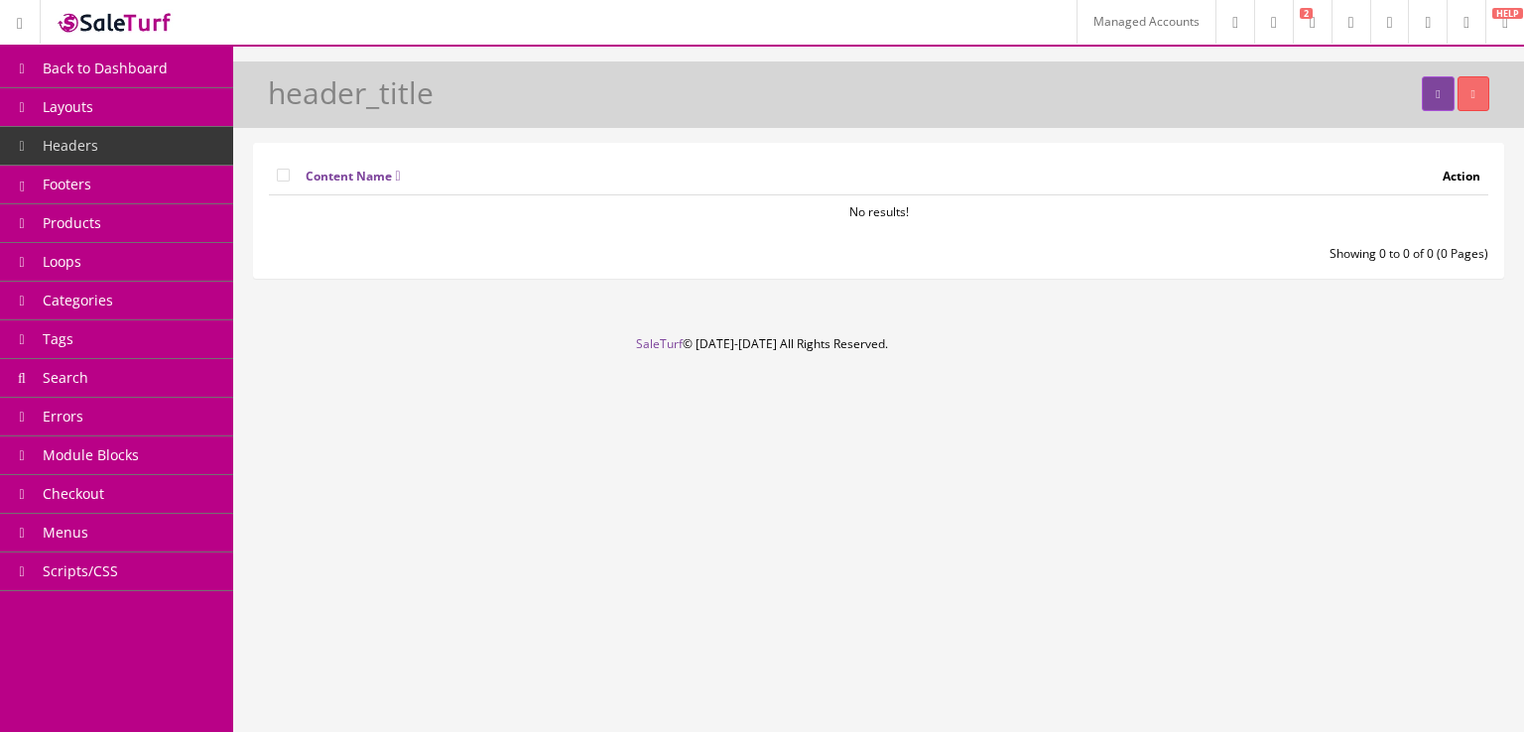
click at [138, 113] on link "Layouts" at bounding box center [116, 107] width 233 height 39
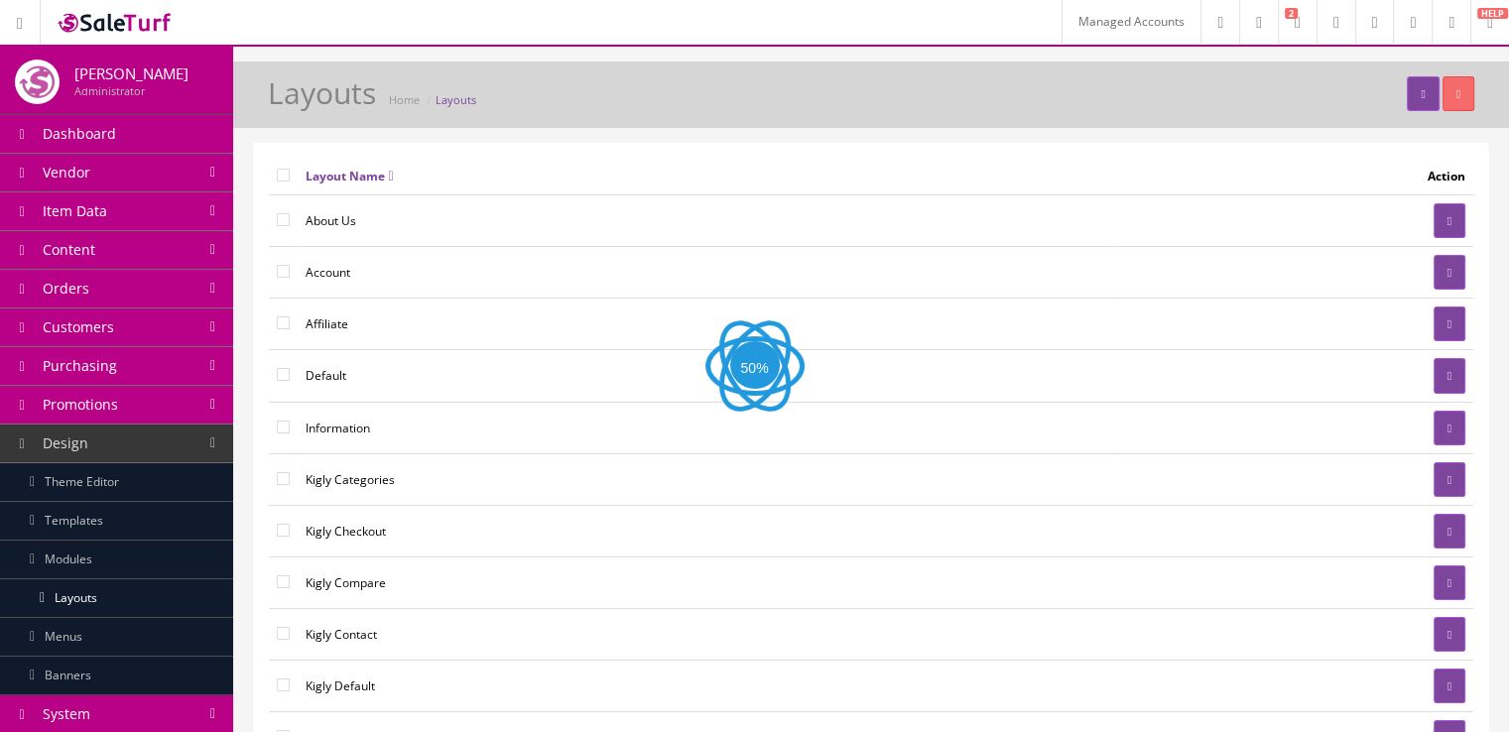
click at [141, 146] on link "Dashboard" at bounding box center [116, 134] width 233 height 39
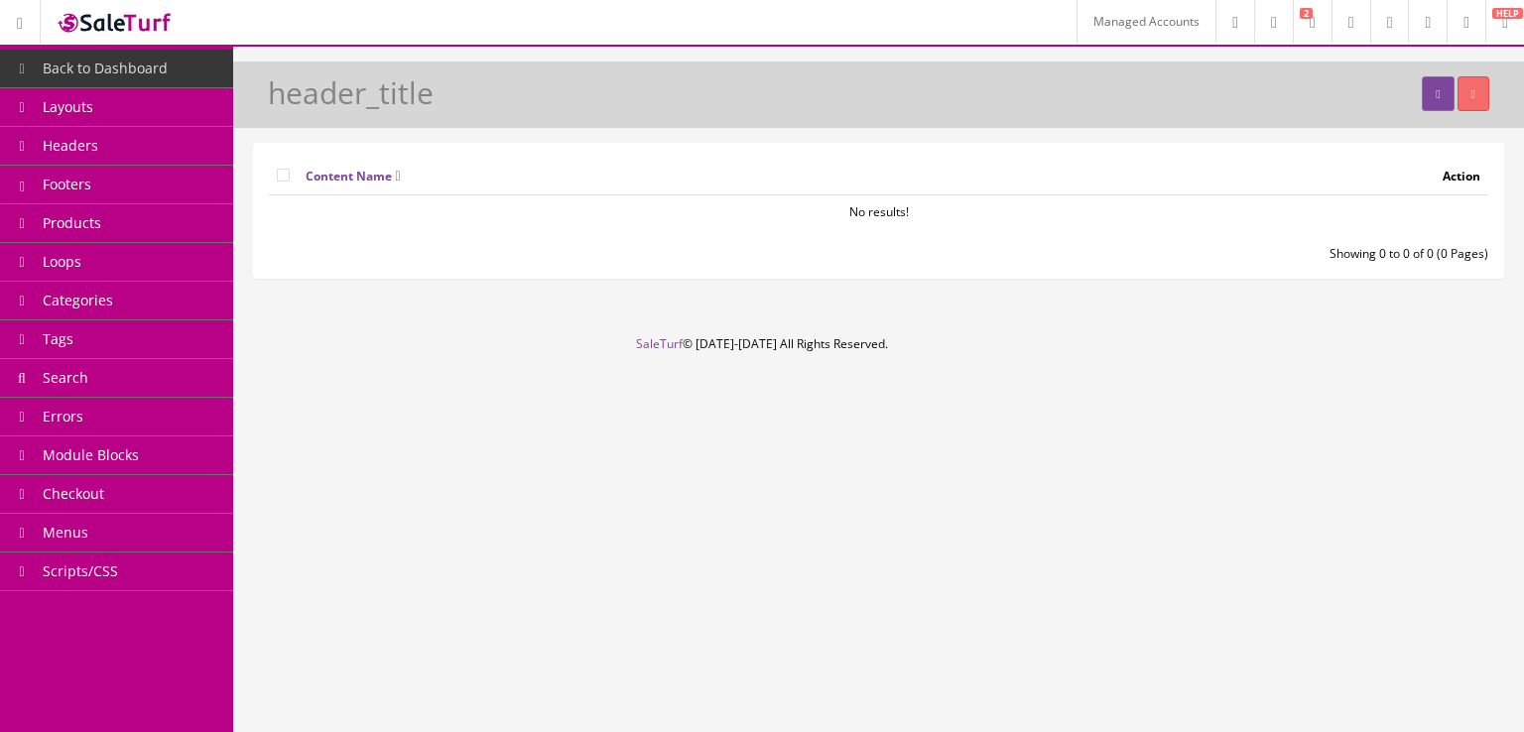
click at [151, 152] on link "Headers" at bounding box center [116, 146] width 233 height 39
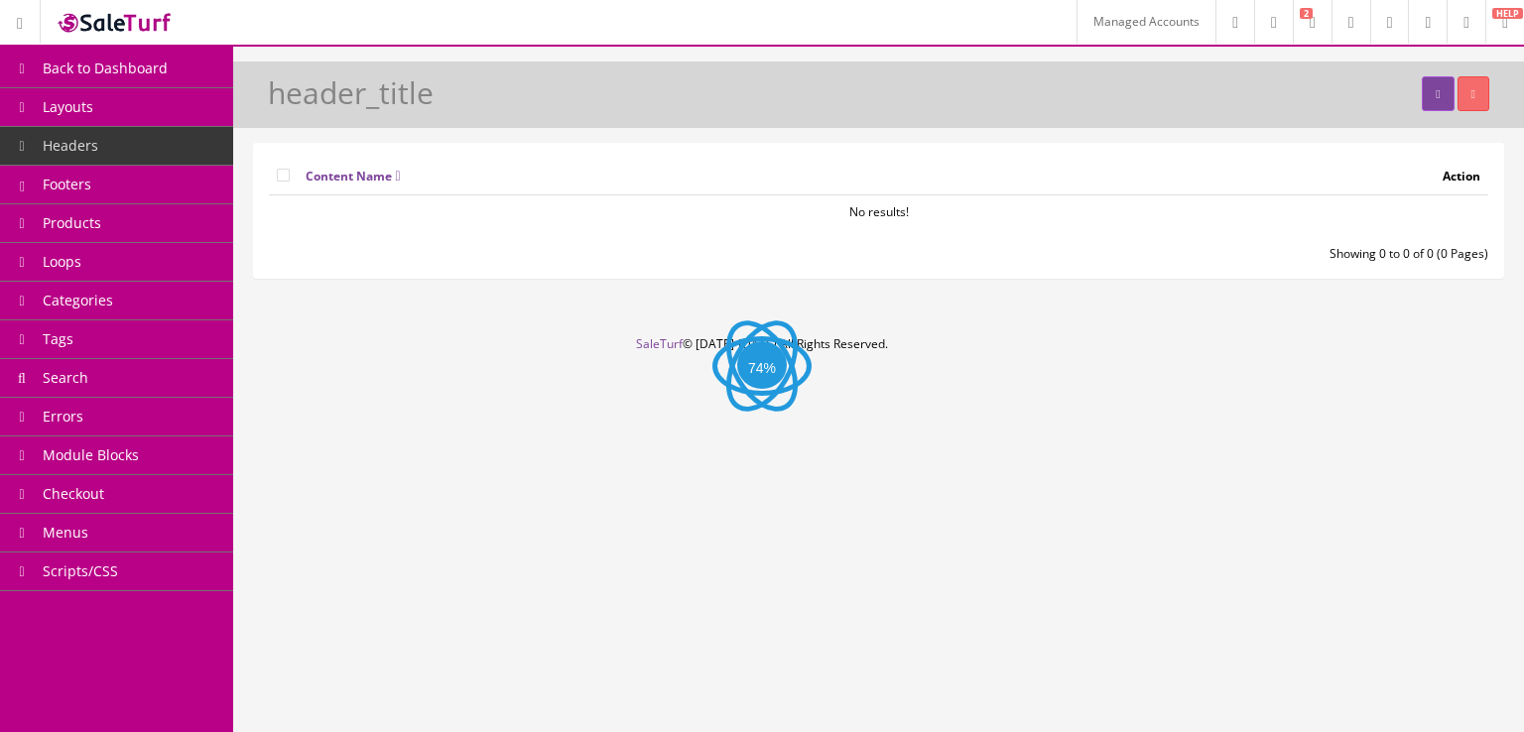
click at [142, 205] on link "Products" at bounding box center [116, 223] width 233 height 39
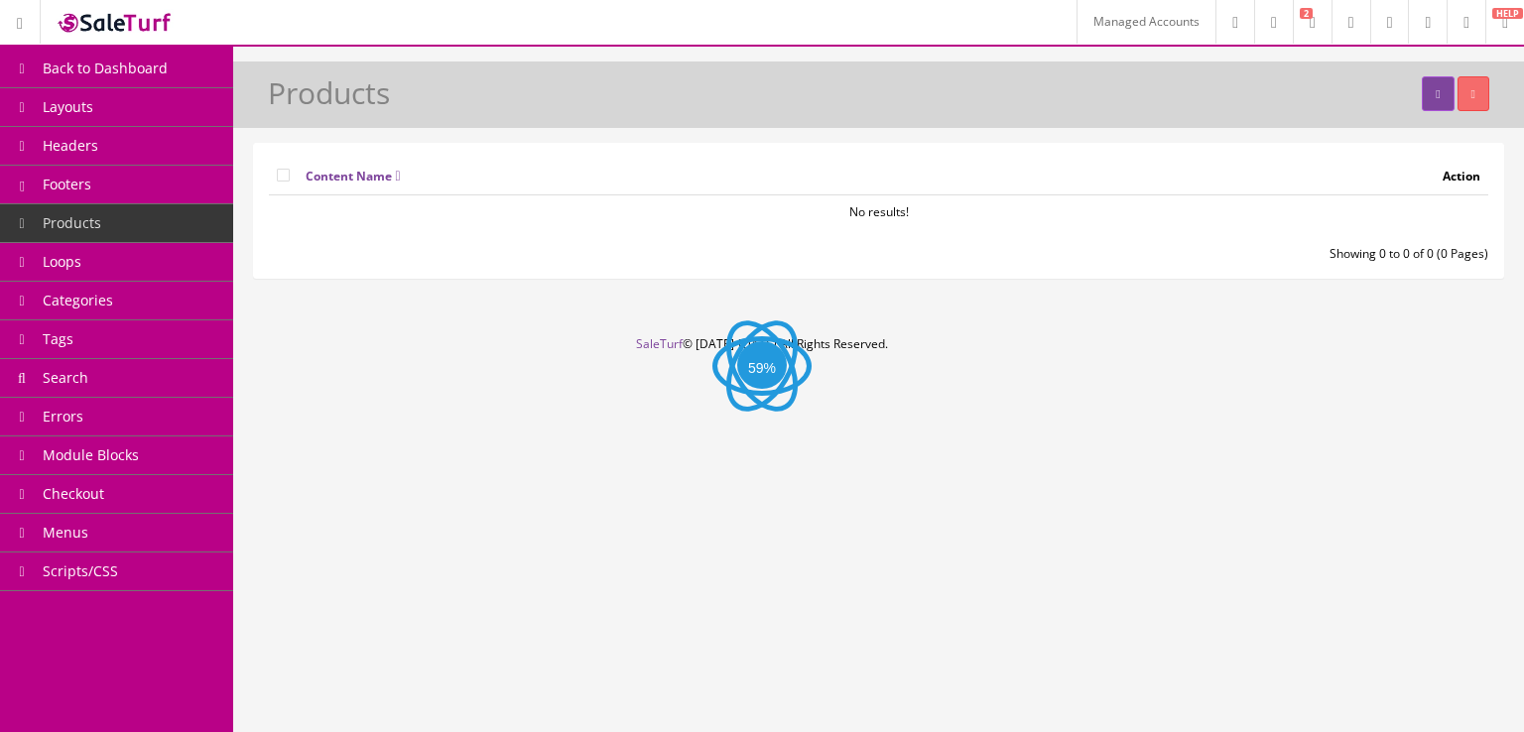
click at [146, 182] on link "Footers" at bounding box center [116, 185] width 233 height 39
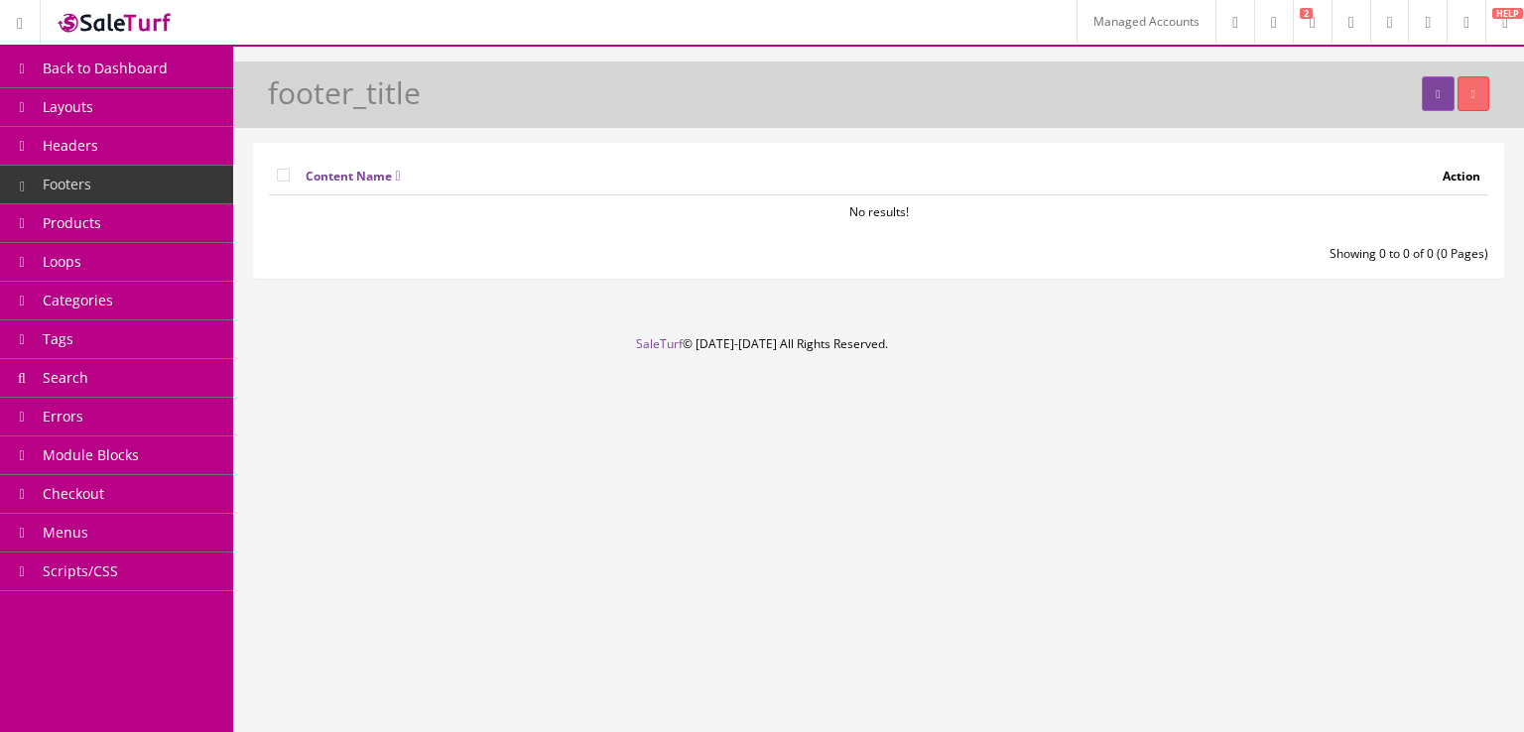
click at [152, 144] on link "Headers" at bounding box center [116, 146] width 233 height 39
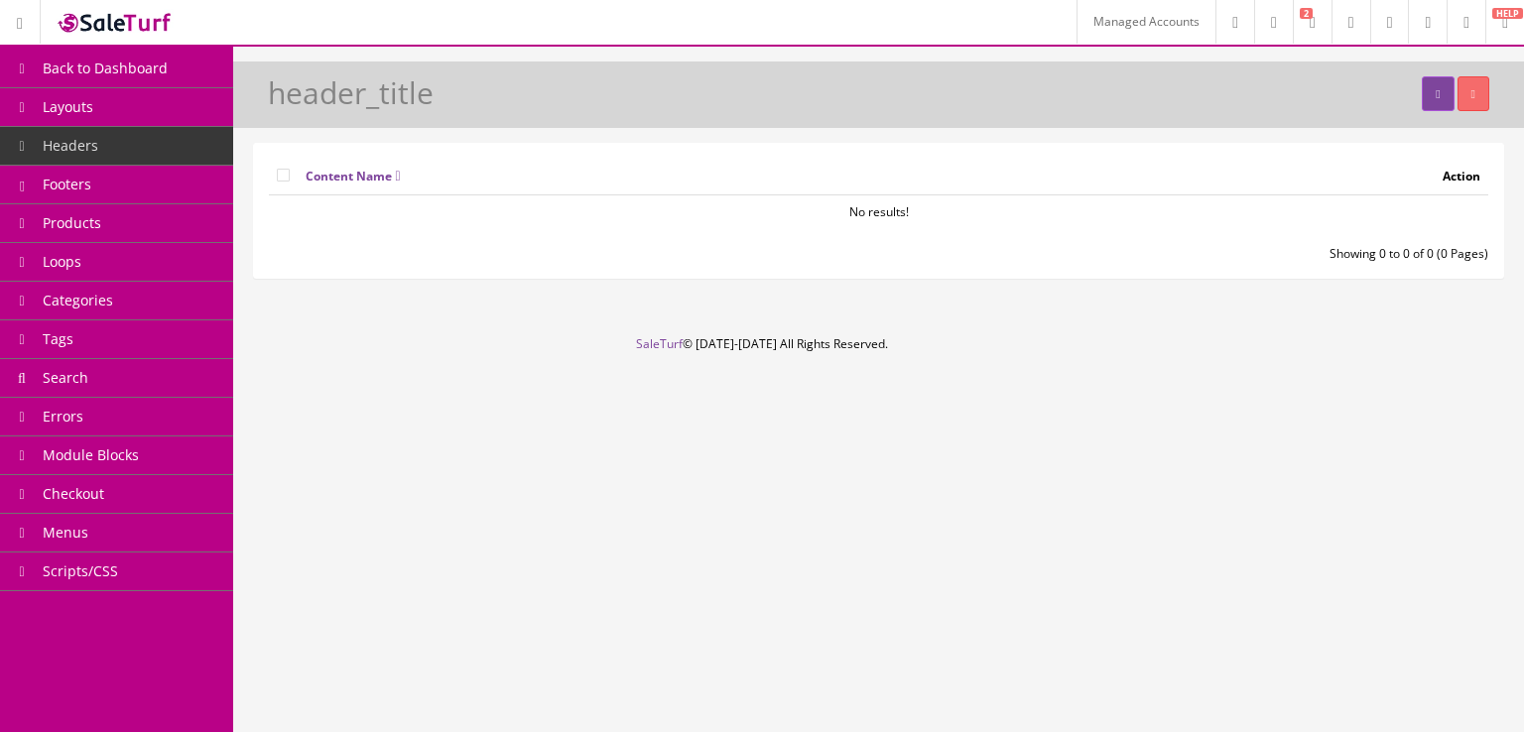
click at [1175, 215] on td "No results!" at bounding box center [879, 212] width 1220 height 34
click at [1422, 103] on link at bounding box center [1438, 93] width 32 height 35
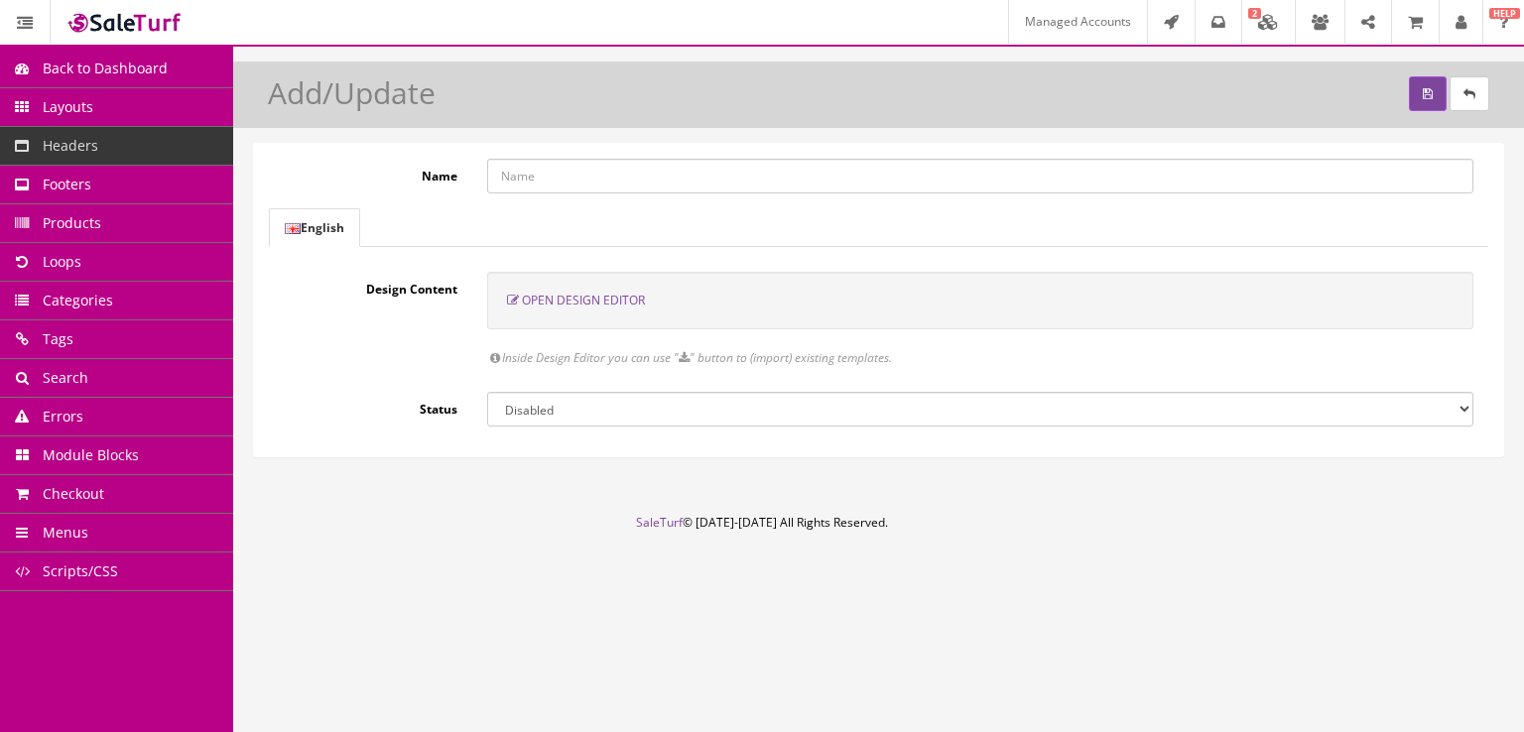
click at [579, 299] on span "Open Design Editor" at bounding box center [583, 300] width 123 height 17
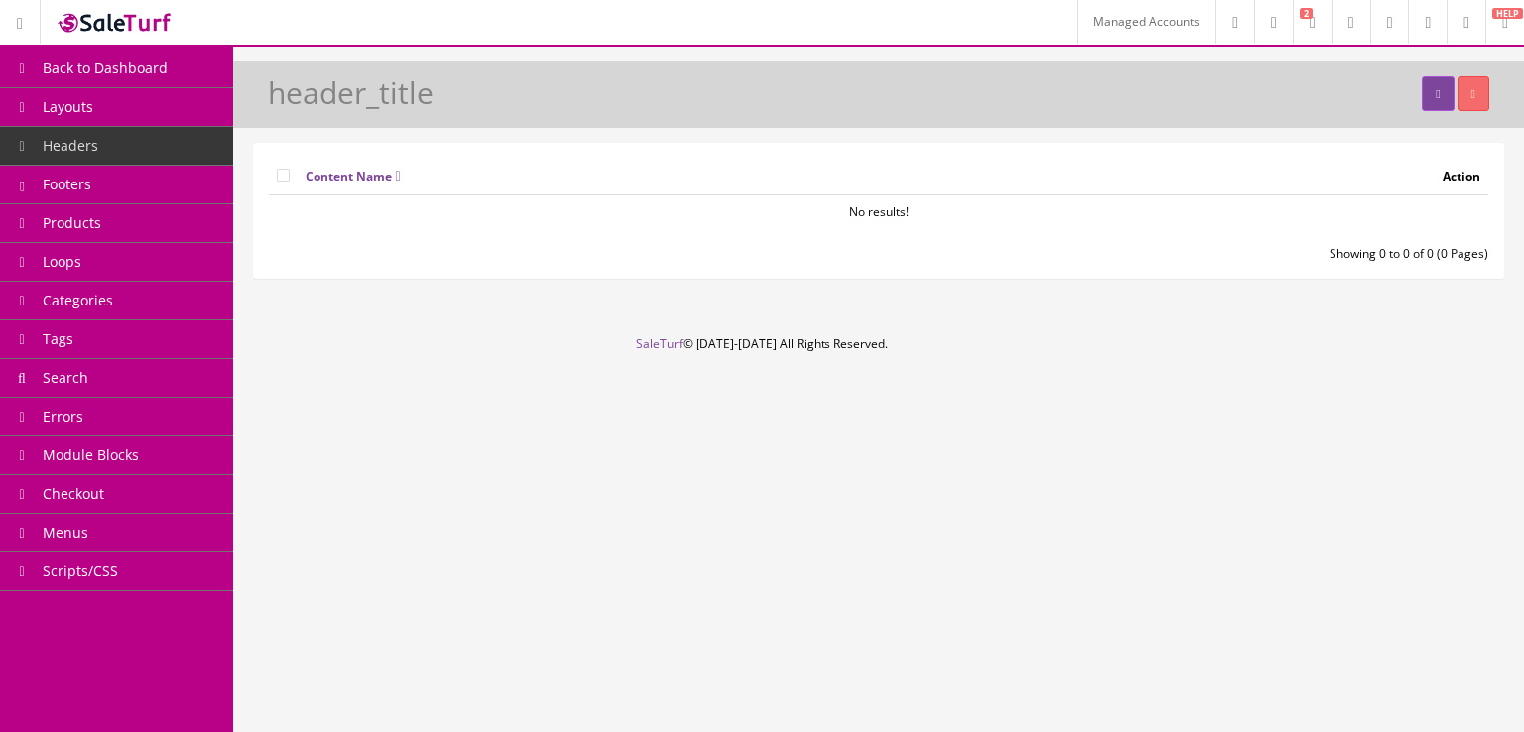
click at [175, 169] on link "Footers" at bounding box center [116, 185] width 233 height 39
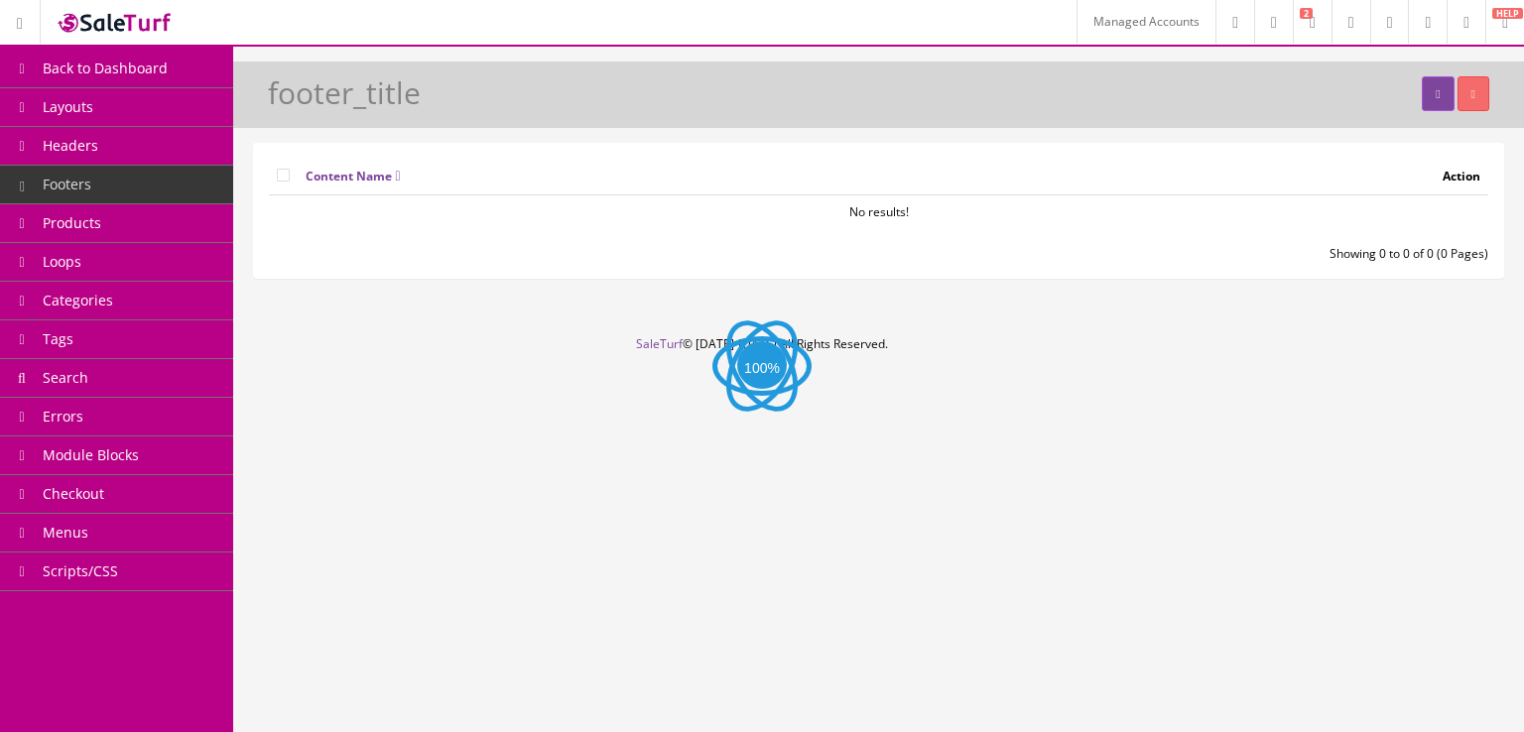
click at [137, 224] on link "Products" at bounding box center [116, 223] width 233 height 39
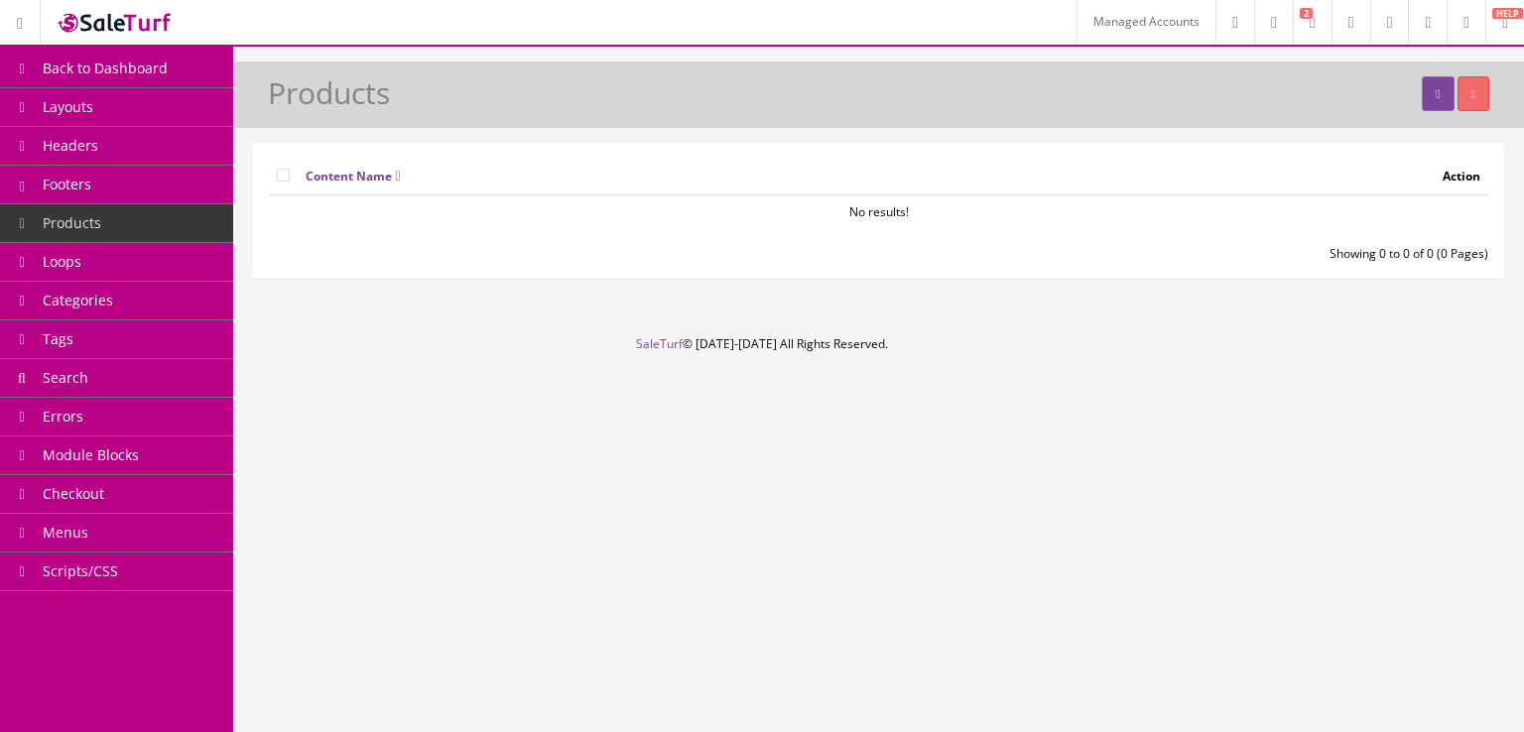
click at [107, 251] on link "Loops" at bounding box center [116, 262] width 233 height 39
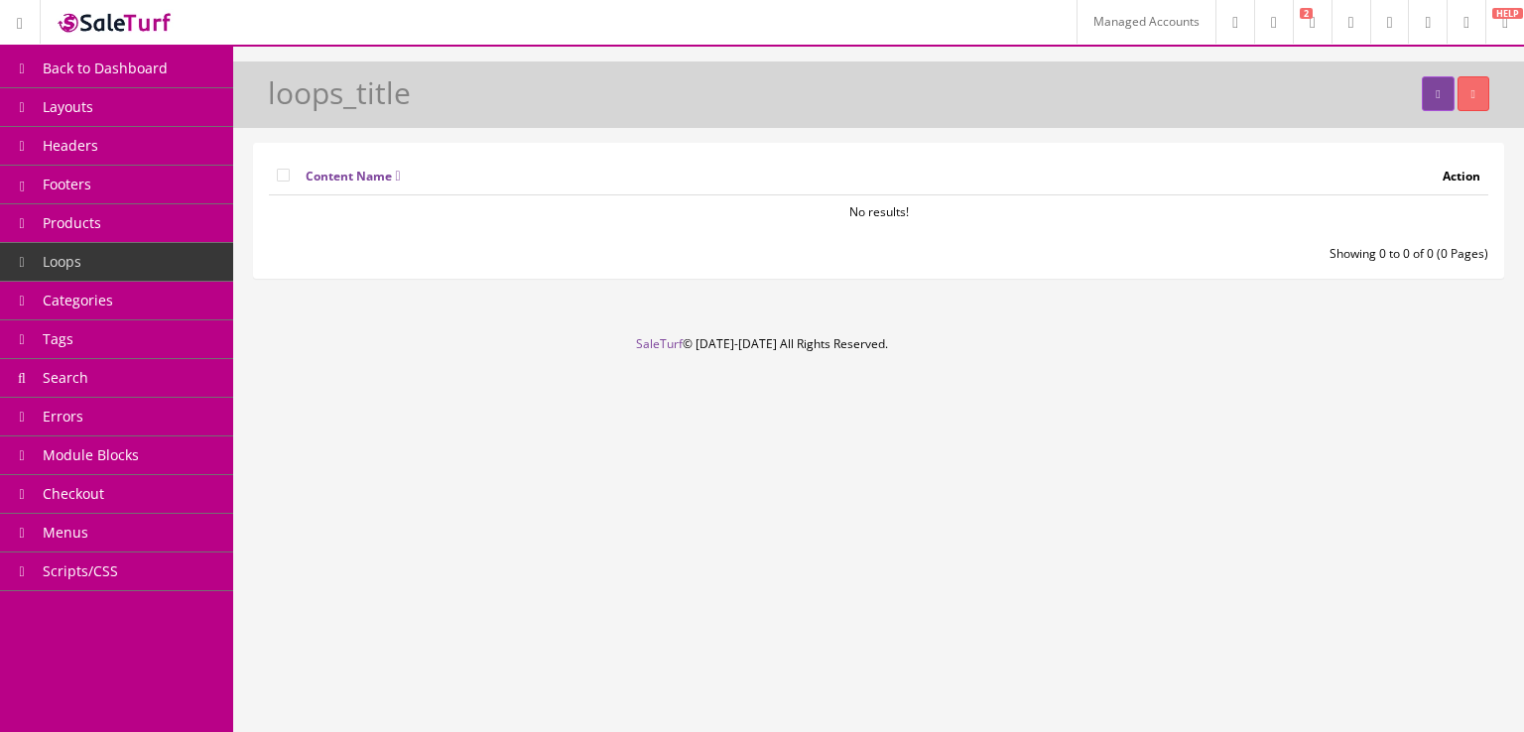
click at [135, 149] on link "Headers" at bounding box center [116, 146] width 233 height 39
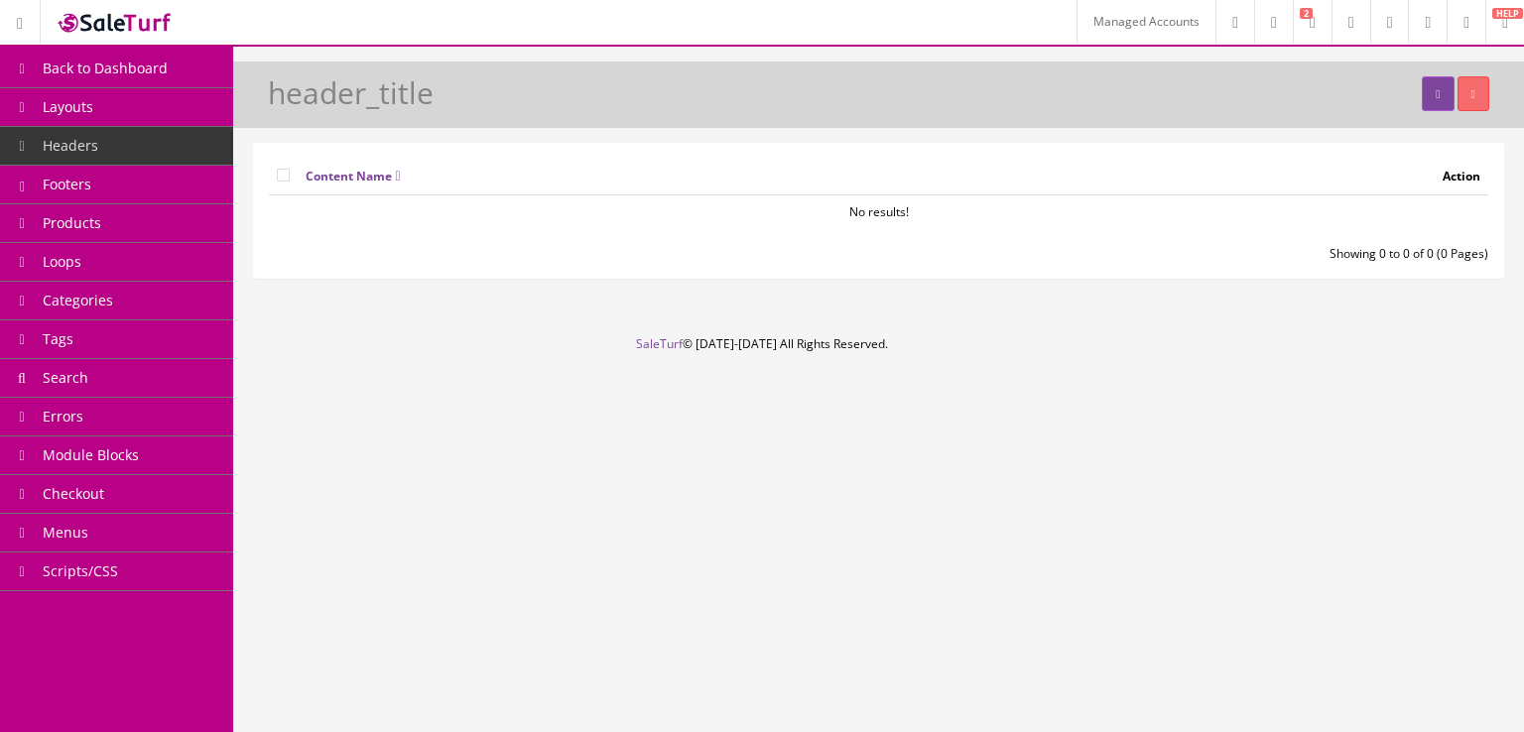
click at [133, 193] on link "Footers" at bounding box center [116, 185] width 233 height 39
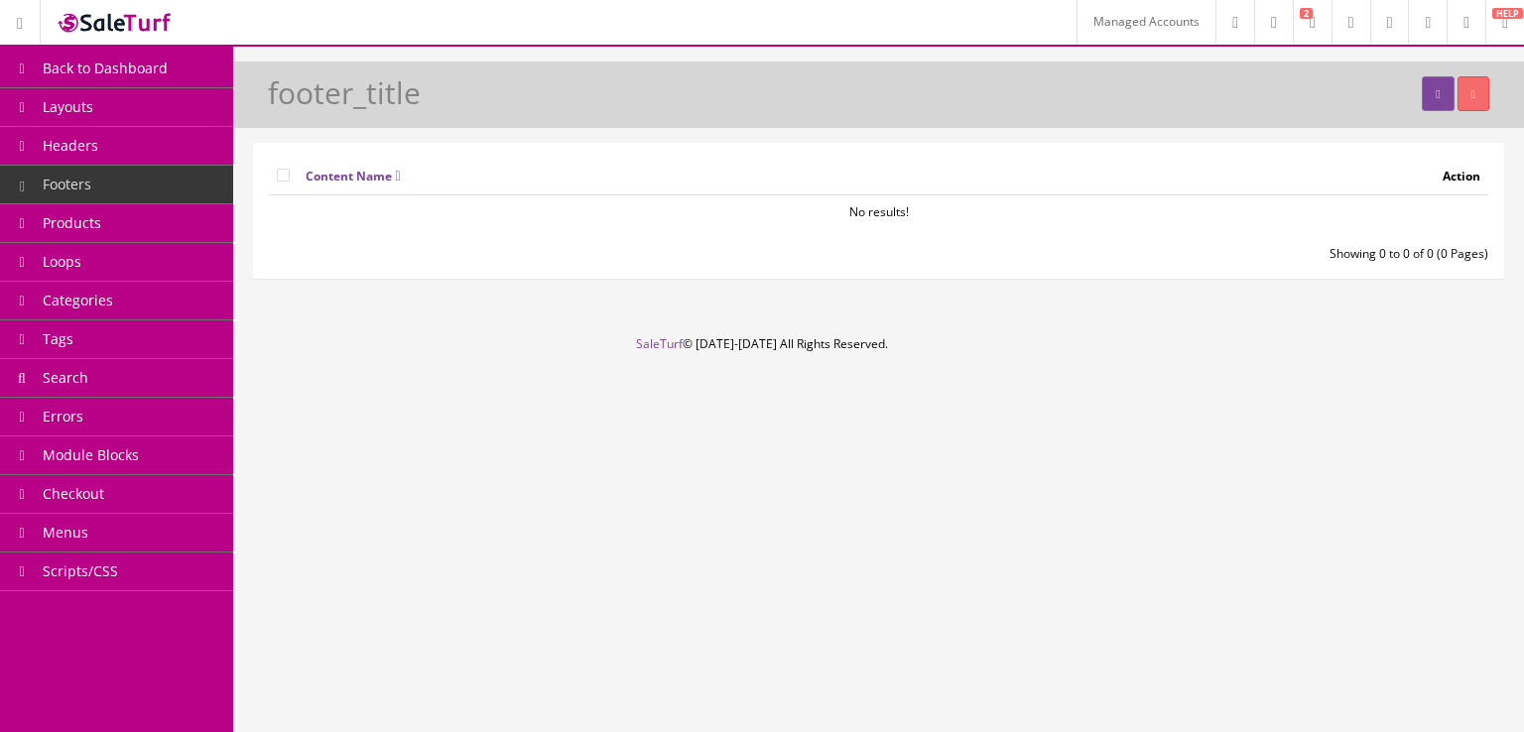
click at [139, 221] on link "Products" at bounding box center [116, 223] width 233 height 39
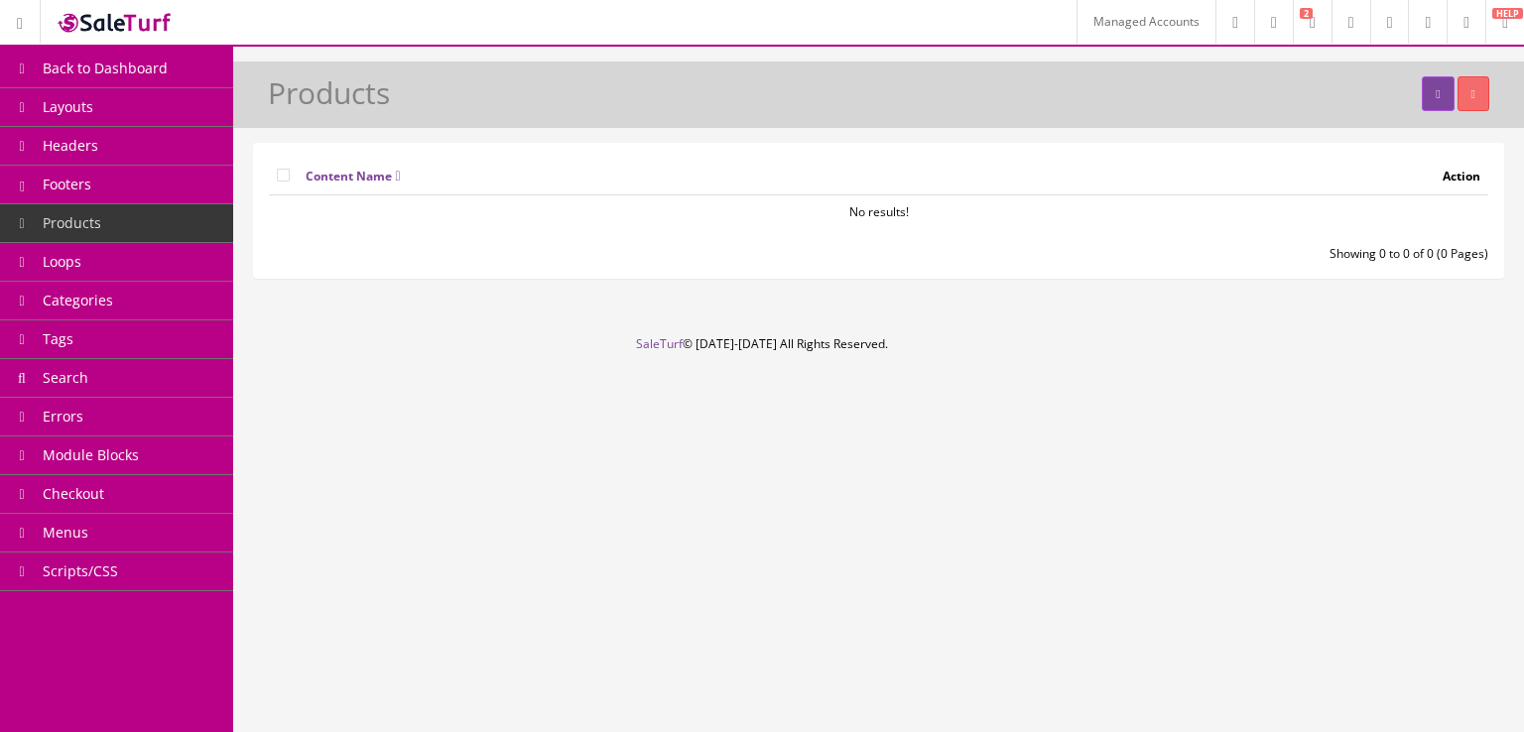
click at [195, 154] on link "Headers" at bounding box center [116, 146] width 233 height 39
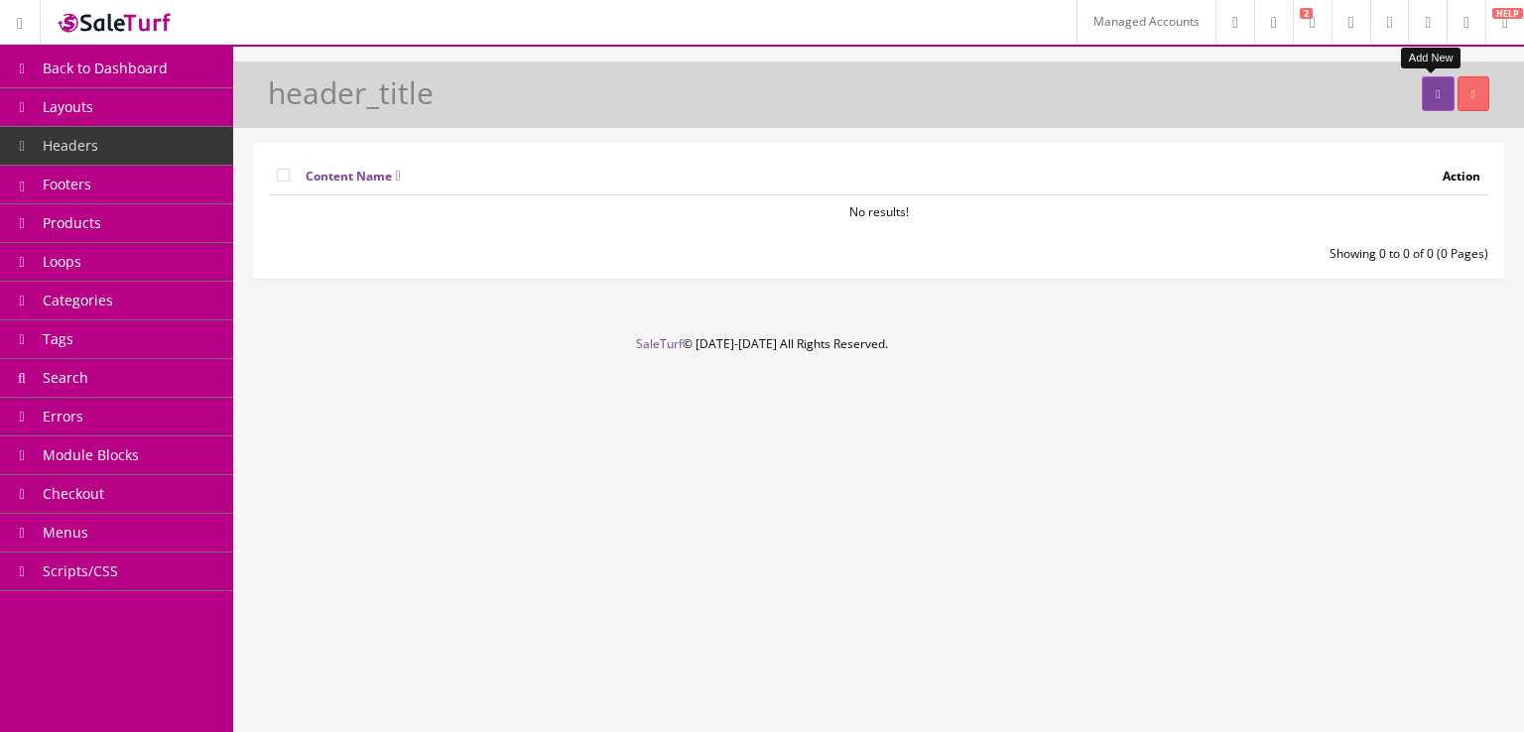
click at [1423, 95] on link at bounding box center [1438, 93] width 32 height 35
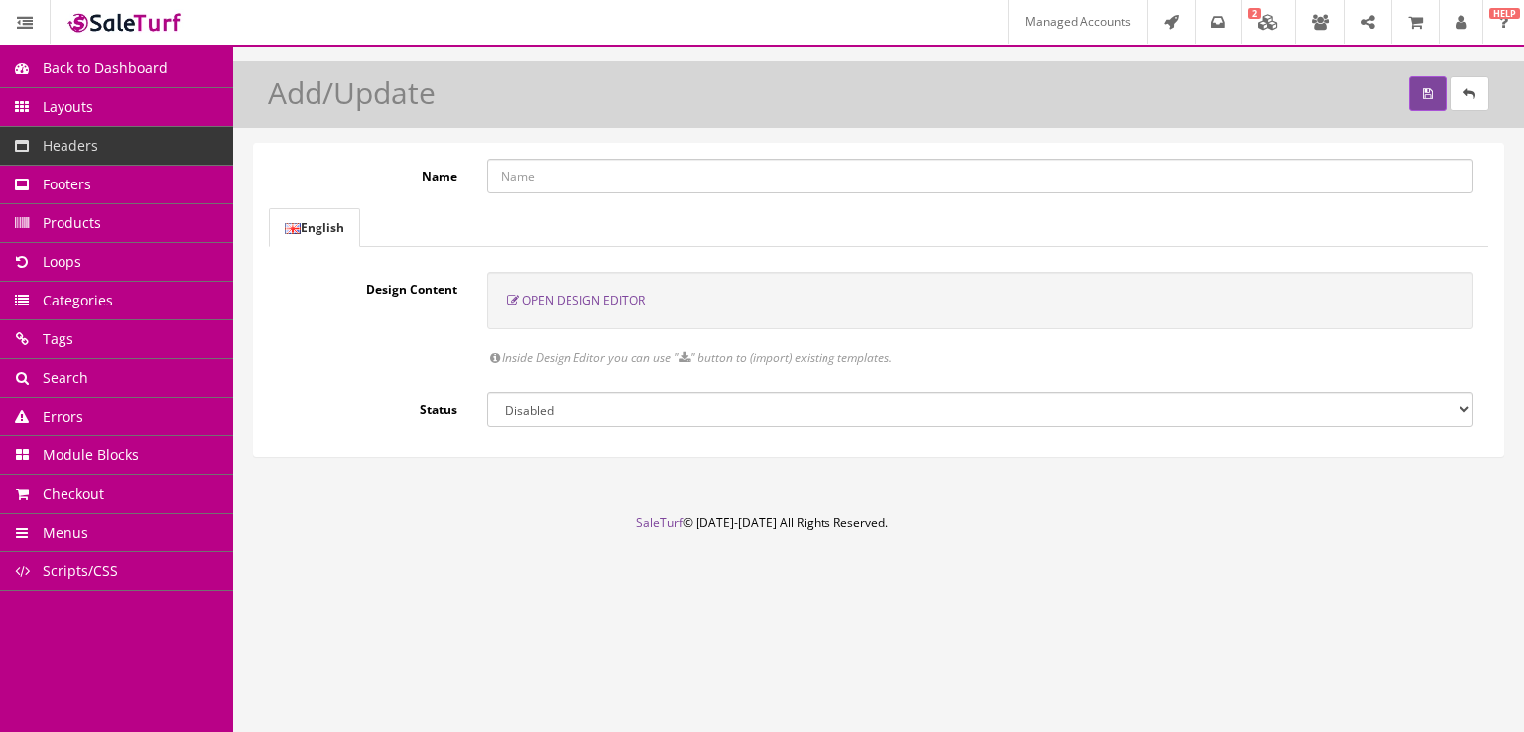
click at [600, 302] on span "Open Design Editor" at bounding box center [583, 300] width 123 height 17
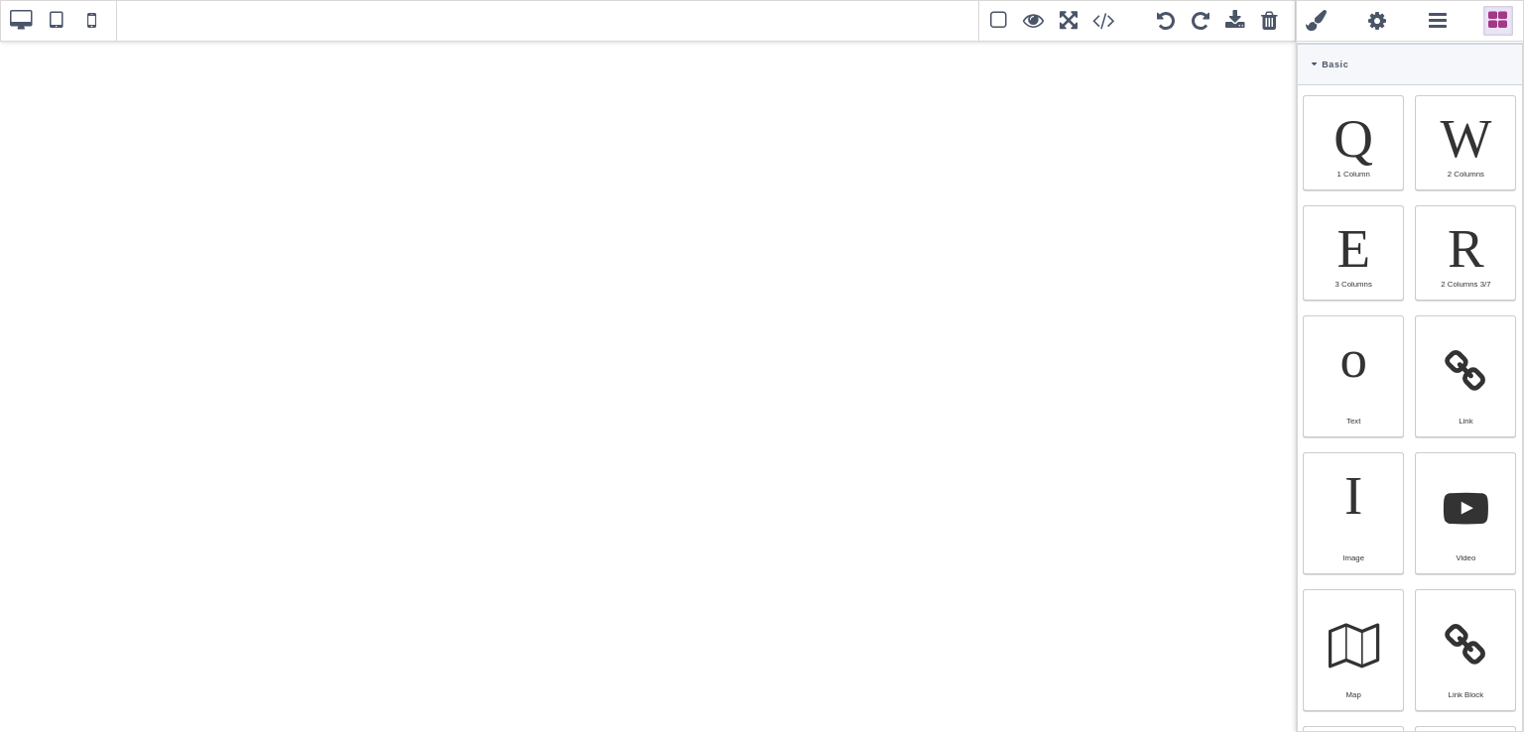
click at [1309, 65] on div "Basic" at bounding box center [1410, 65] width 224 height 42
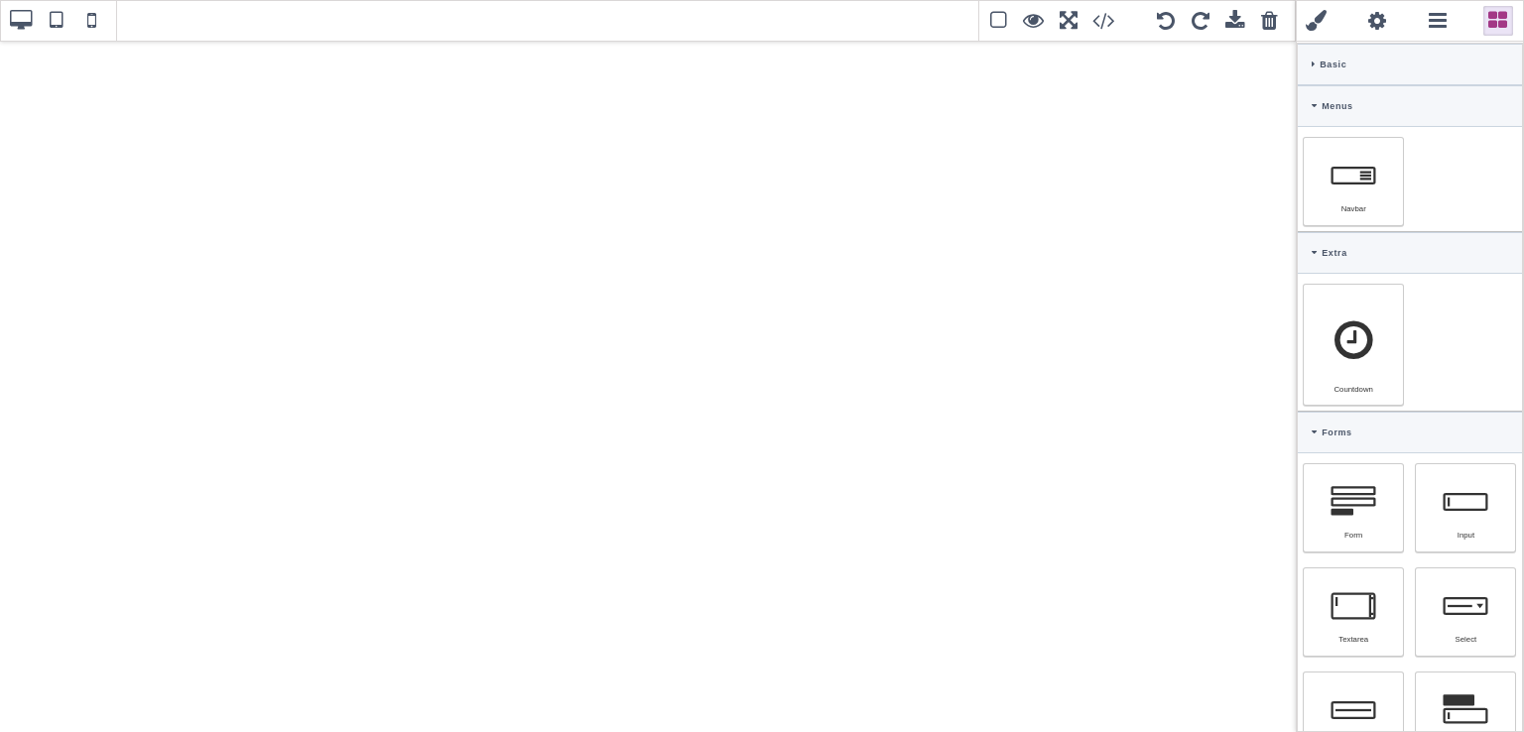
click at [1312, 106] on icon at bounding box center [1315, 105] width 6 height 9
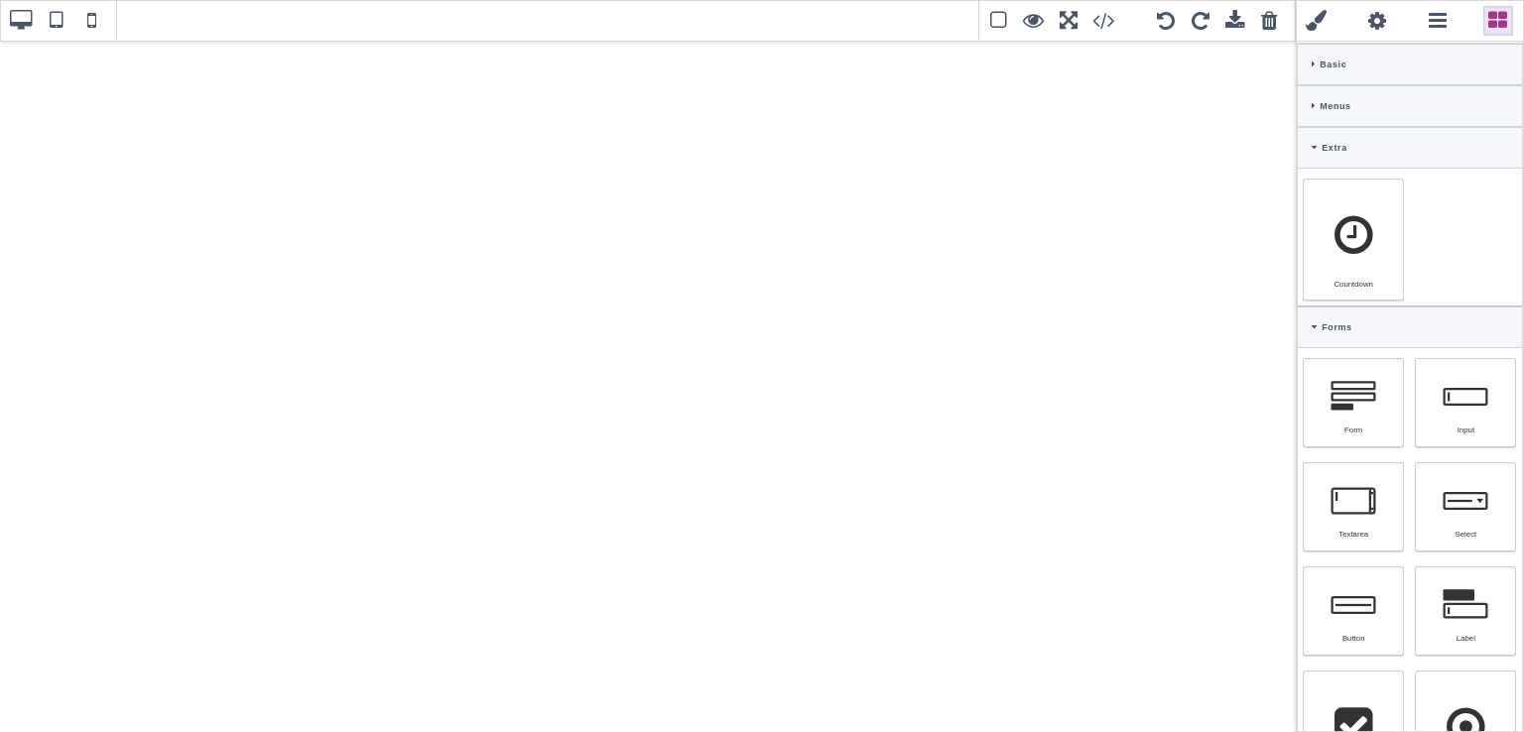
click at [1313, 143] on icon at bounding box center [1315, 147] width 6 height 9
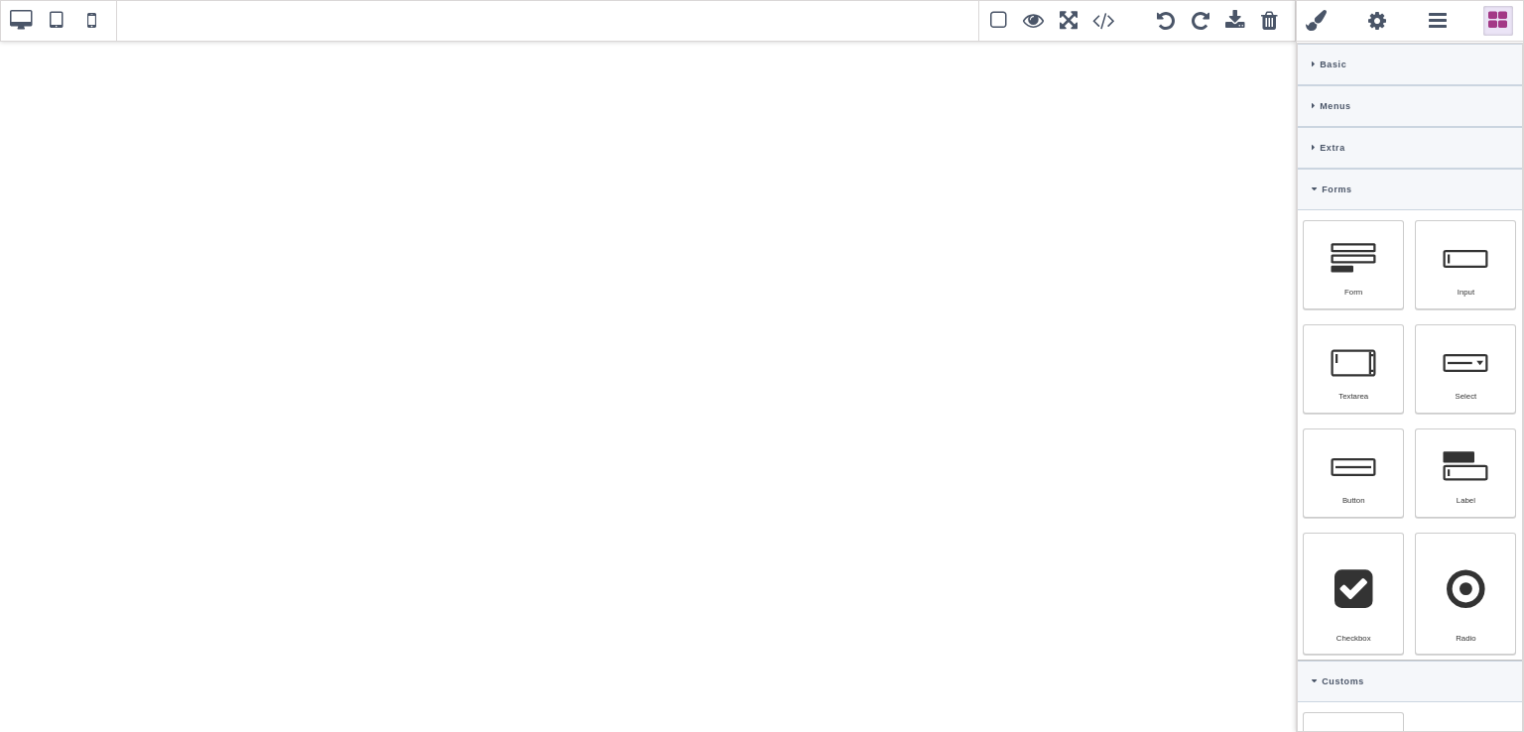
click at [1313, 180] on div "Forms" at bounding box center [1410, 190] width 224 height 42
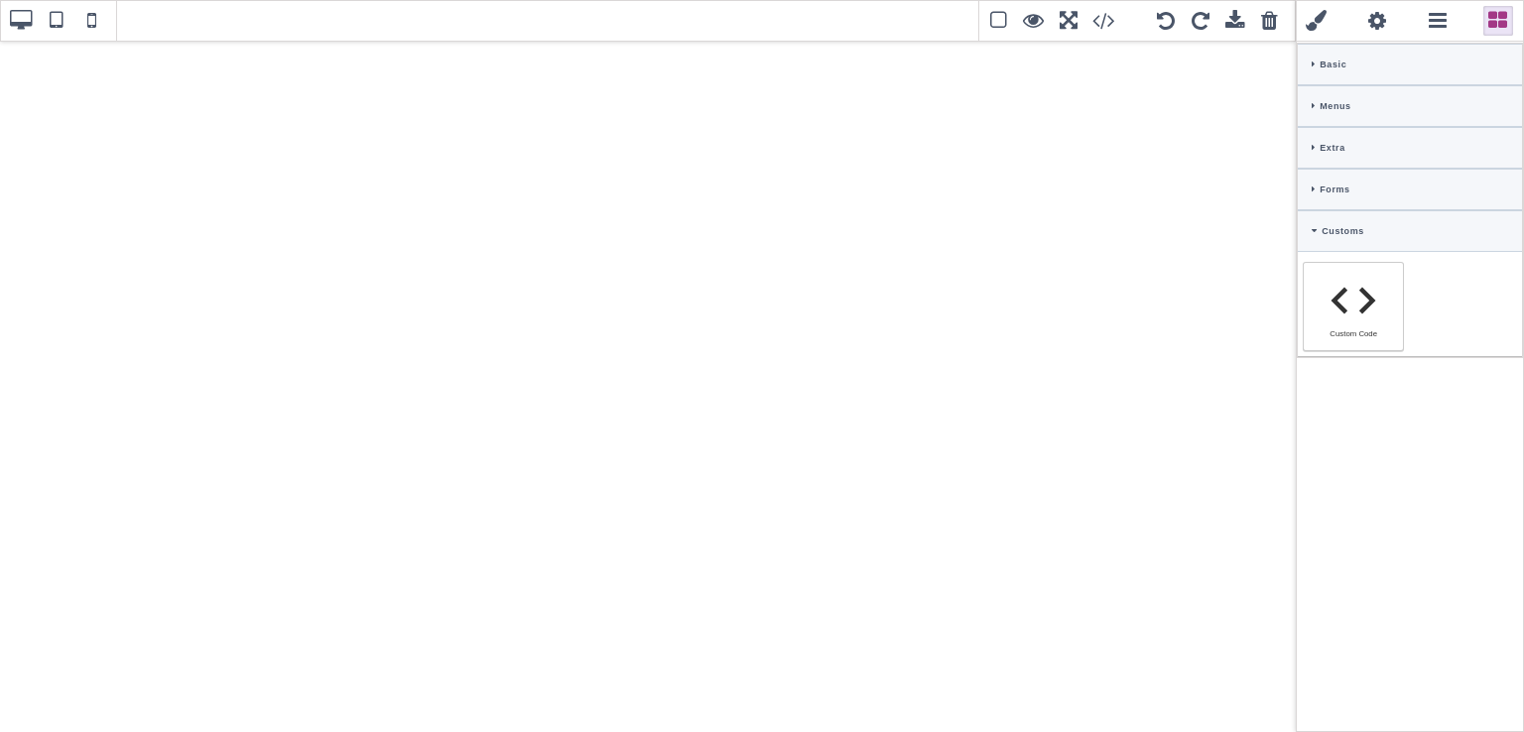
click at [1314, 227] on icon at bounding box center [1315, 230] width 6 height 9
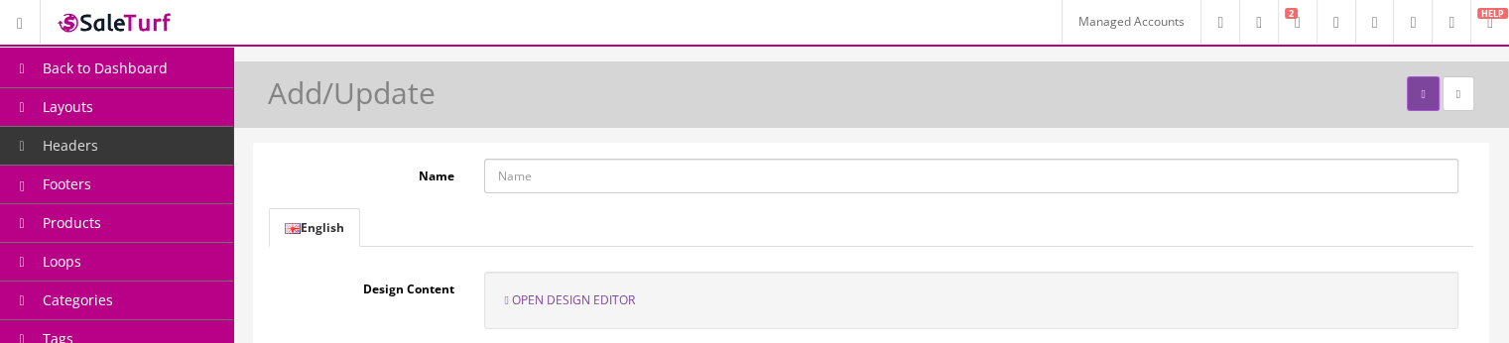
click at [166, 185] on link "Footers" at bounding box center [116, 185] width 233 height 39
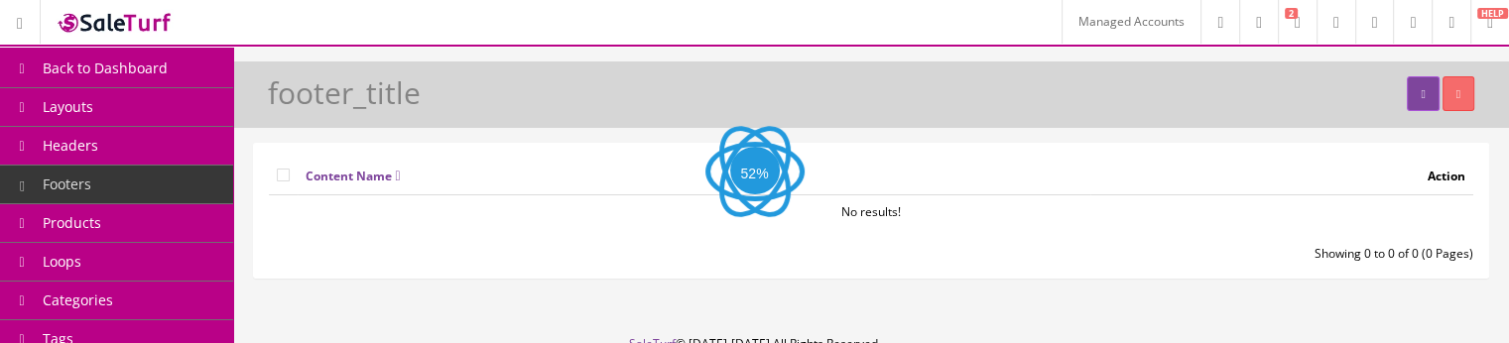
click at [180, 156] on link "Headers" at bounding box center [116, 146] width 233 height 39
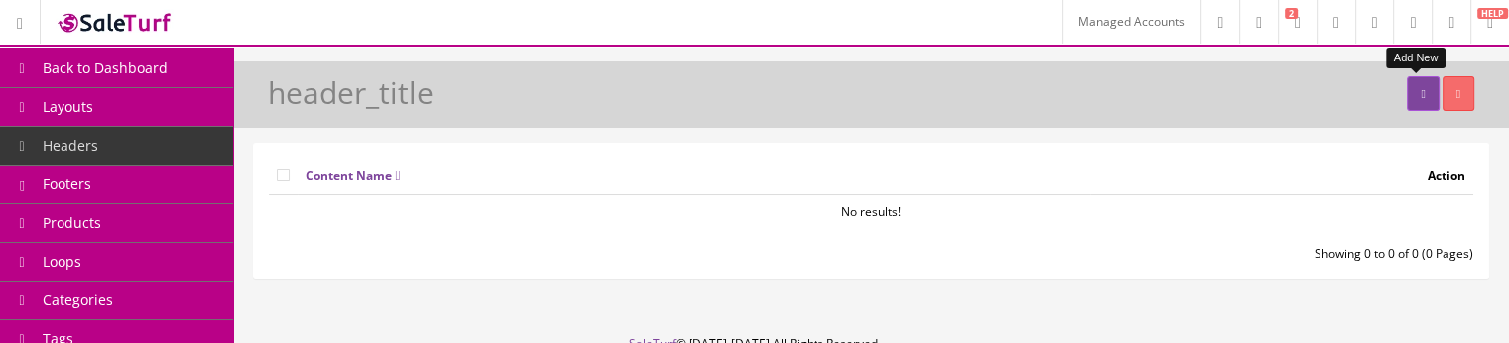
click at [1407, 99] on link at bounding box center [1423, 93] width 32 height 35
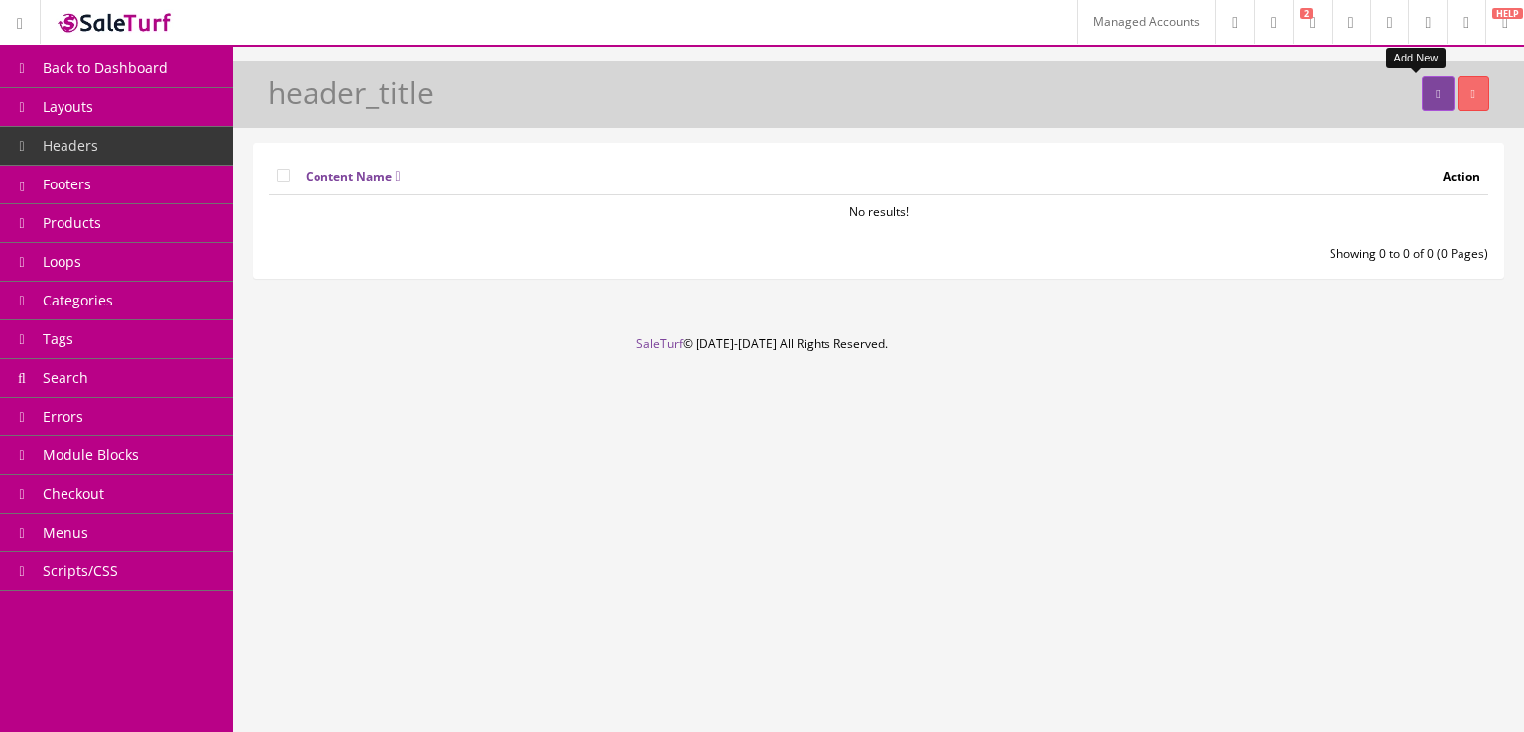
click at [1437, 91] on link at bounding box center [1438, 93] width 32 height 35
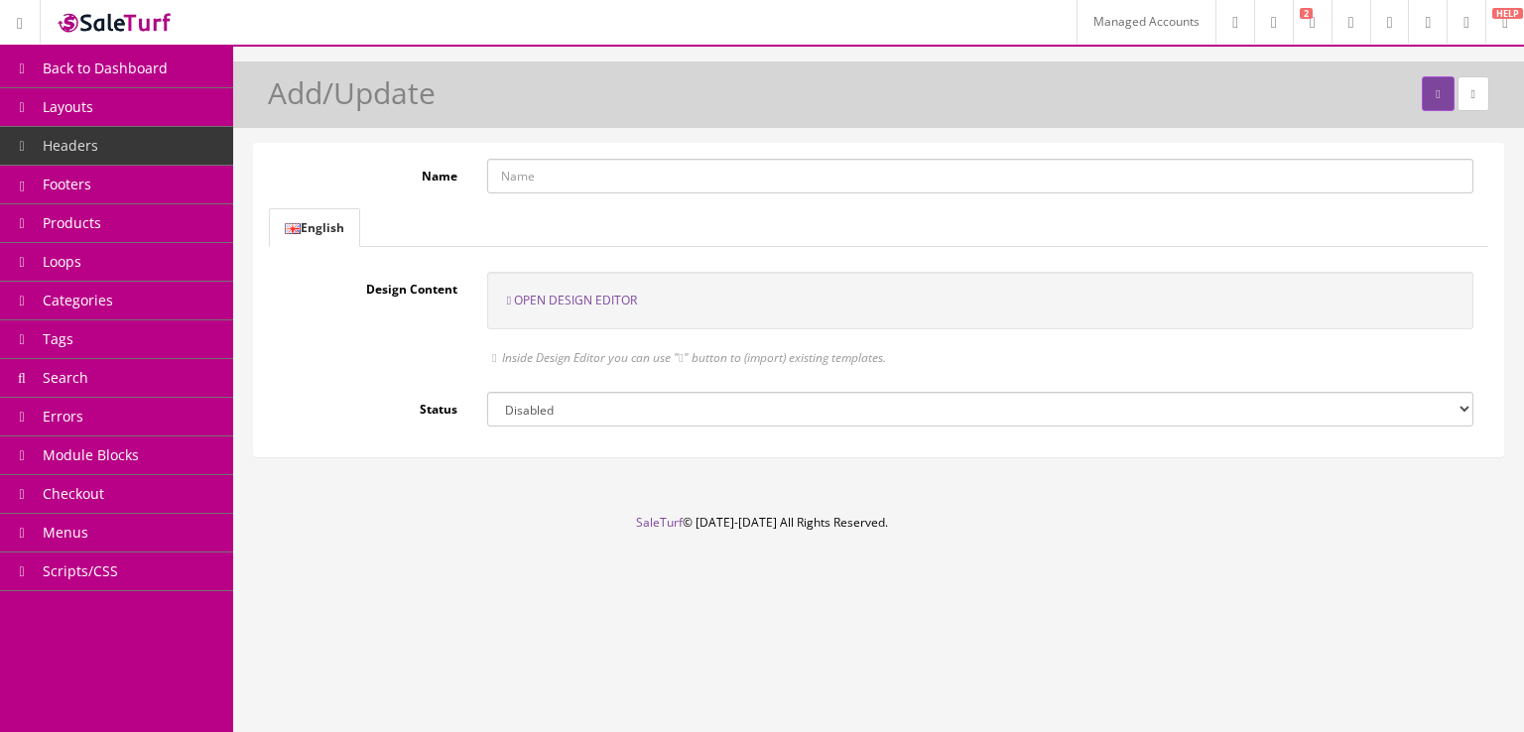
click at [587, 182] on input "Name" at bounding box center [980, 176] width 986 height 35
type input "Test Header"
click at [1422, 83] on button "submit" at bounding box center [1438, 93] width 32 height 35
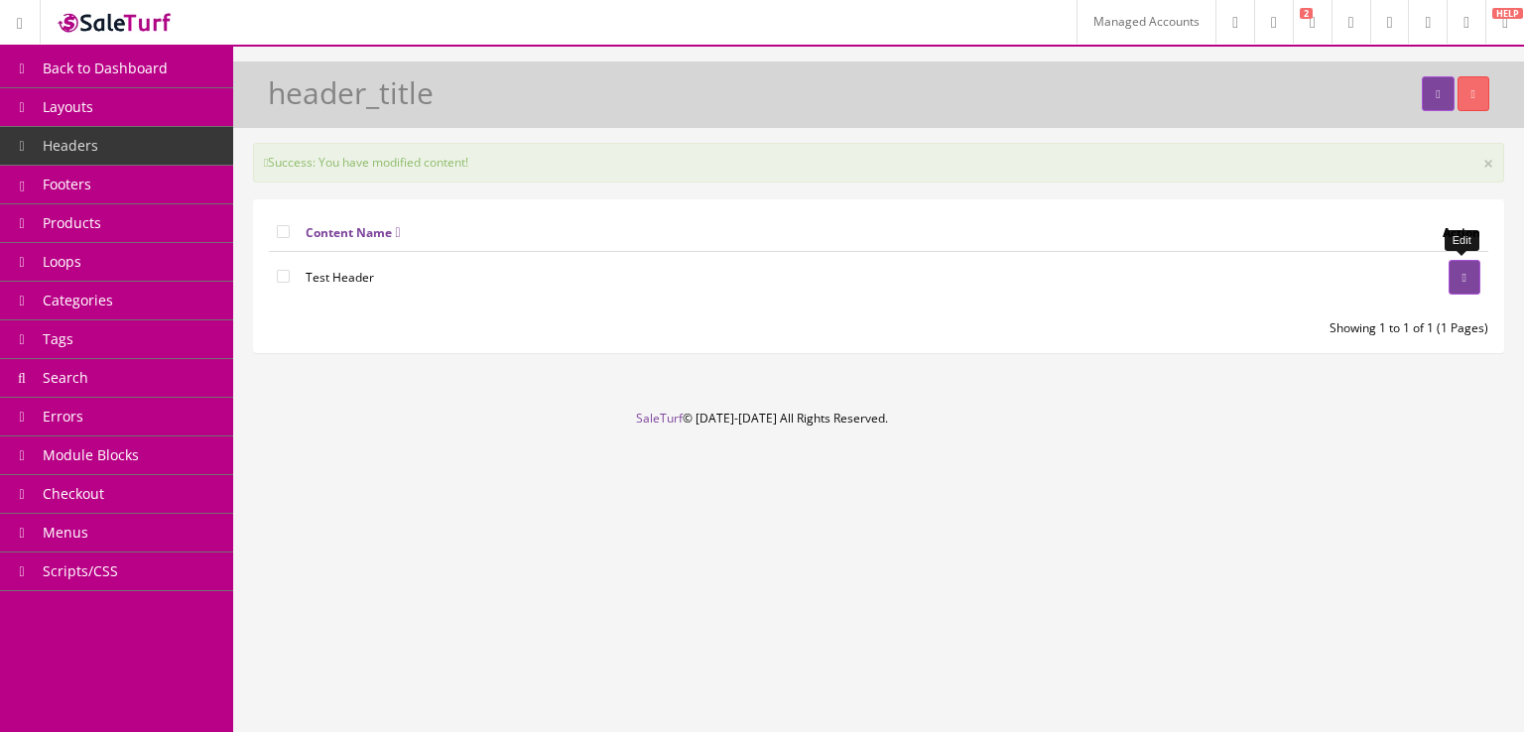
click at [1466, 267] on link at bounding box center [1465, 277] width 32 height 35
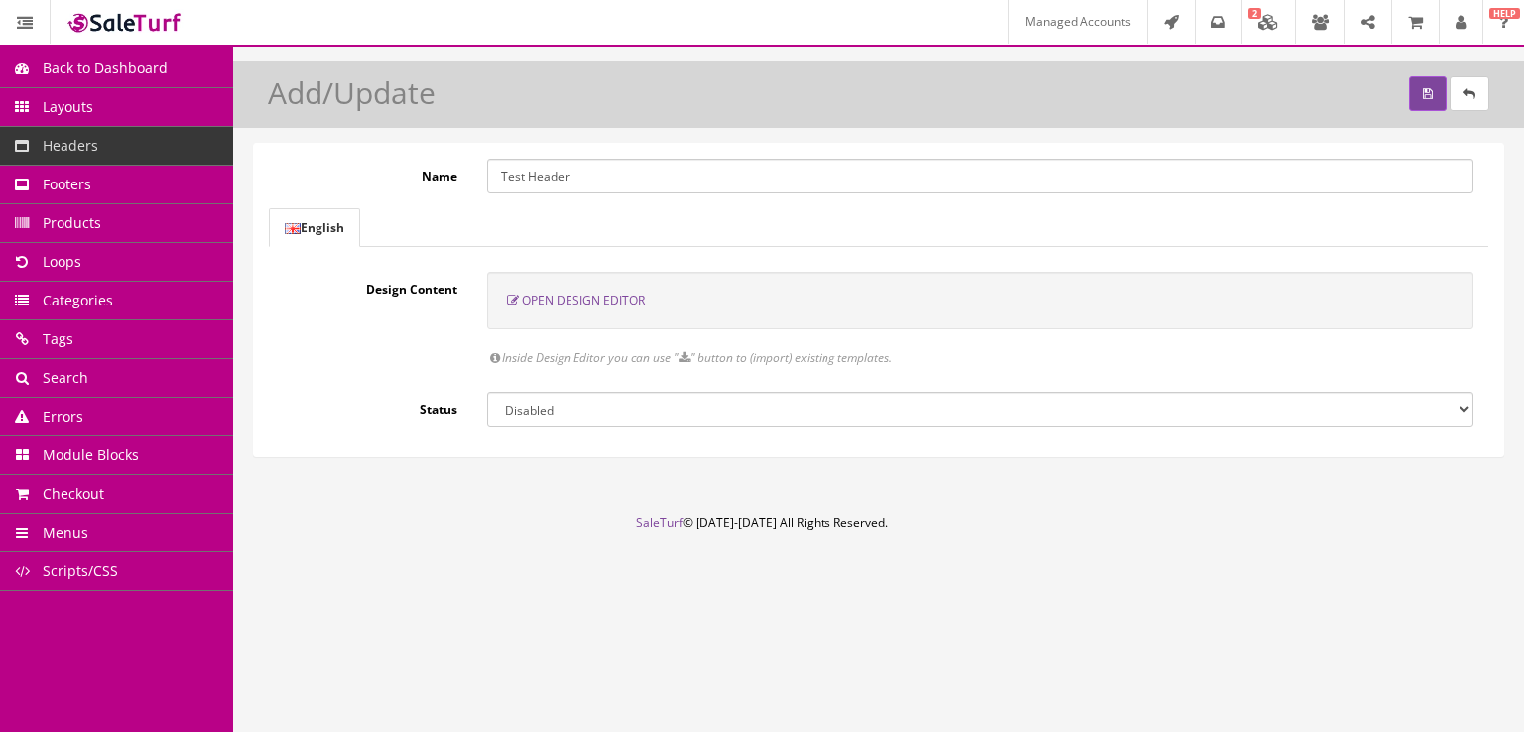
click at [623, 306] on span "Open Design Editor" at bounding box center [583, 300] width 123 height 17
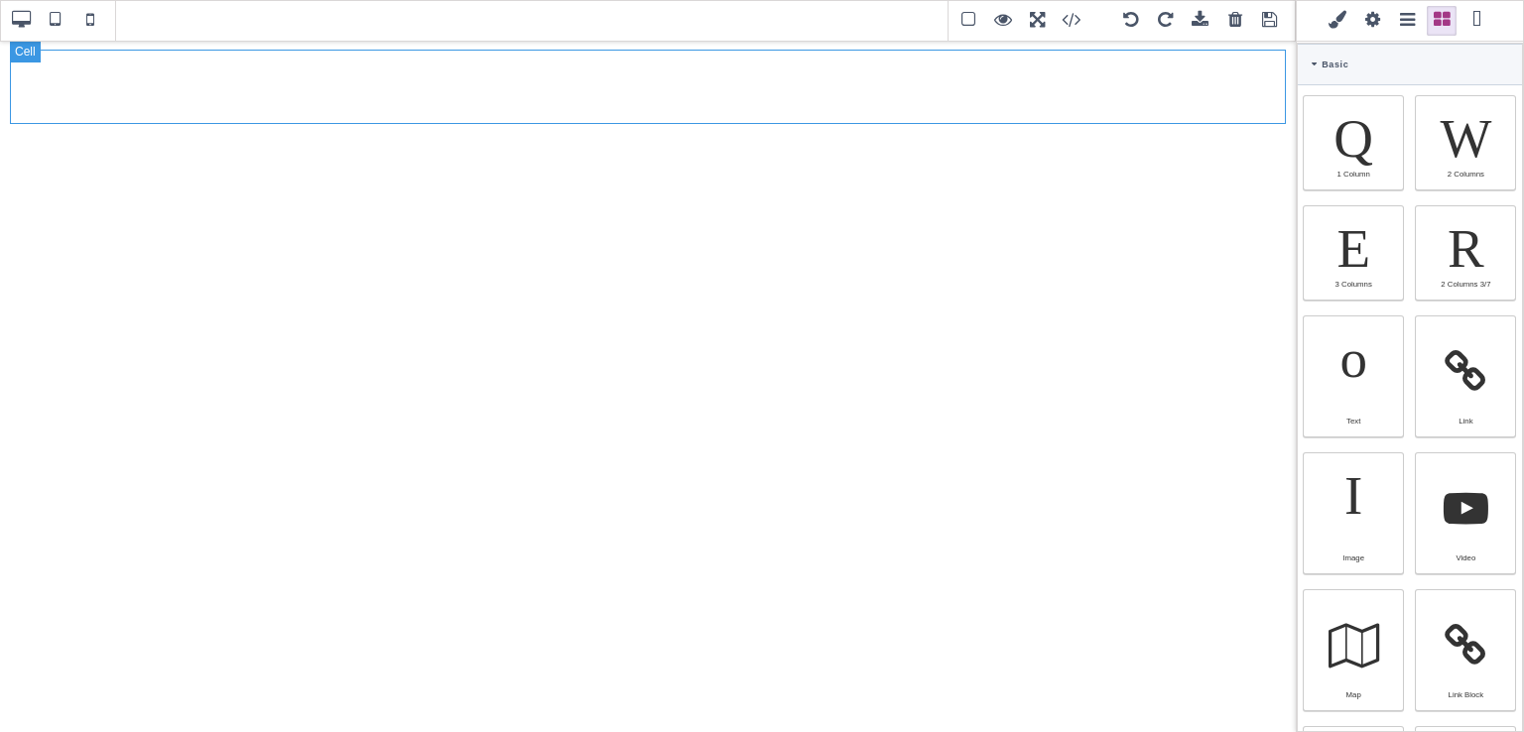
click at [1263, 96] on div at bounding box center [648, 87] width 1276 height 74
select select "table-cell"
type input "rgb(15, 23, 42)"
select select
type input "16"
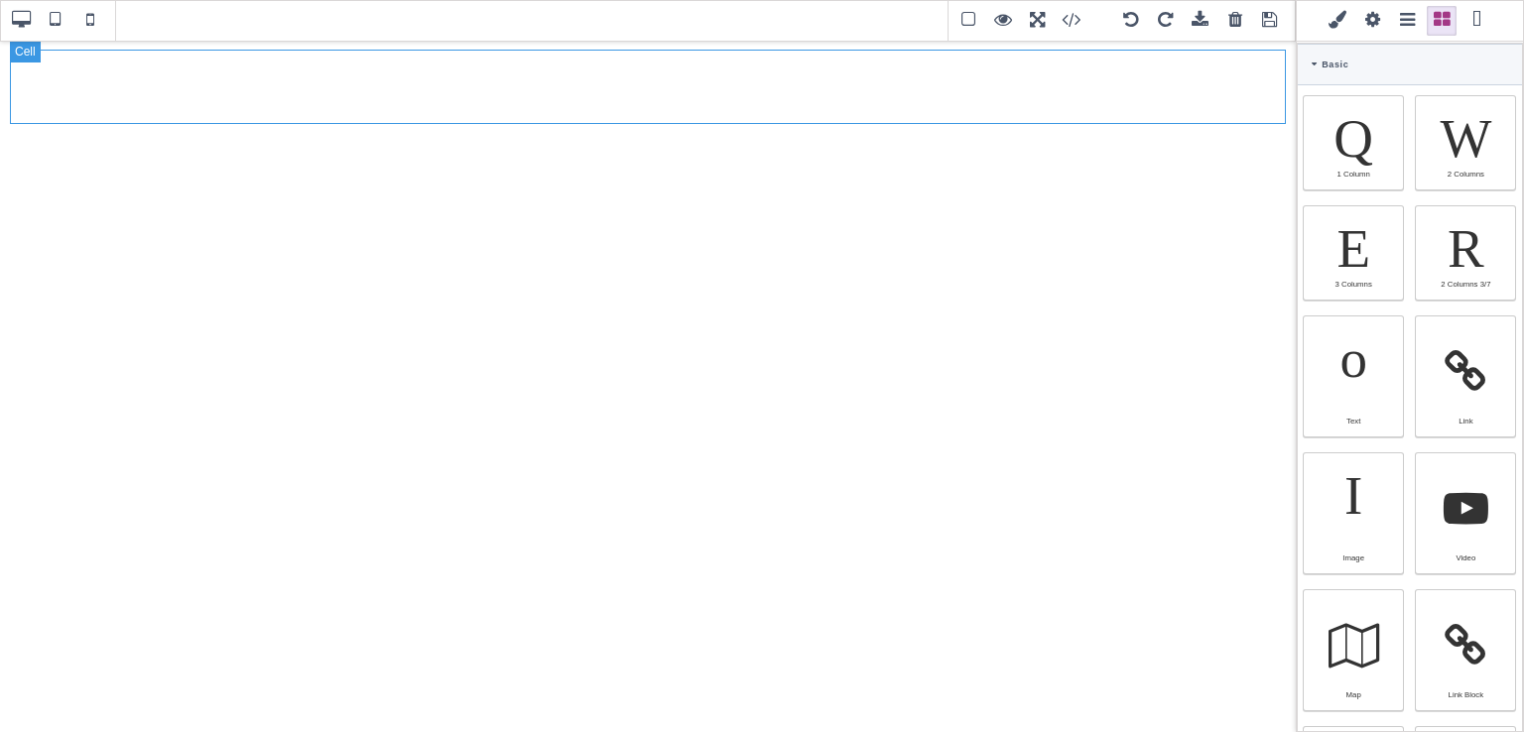
select select "px"
select select
type input "25.6px"
select select
type input "0"
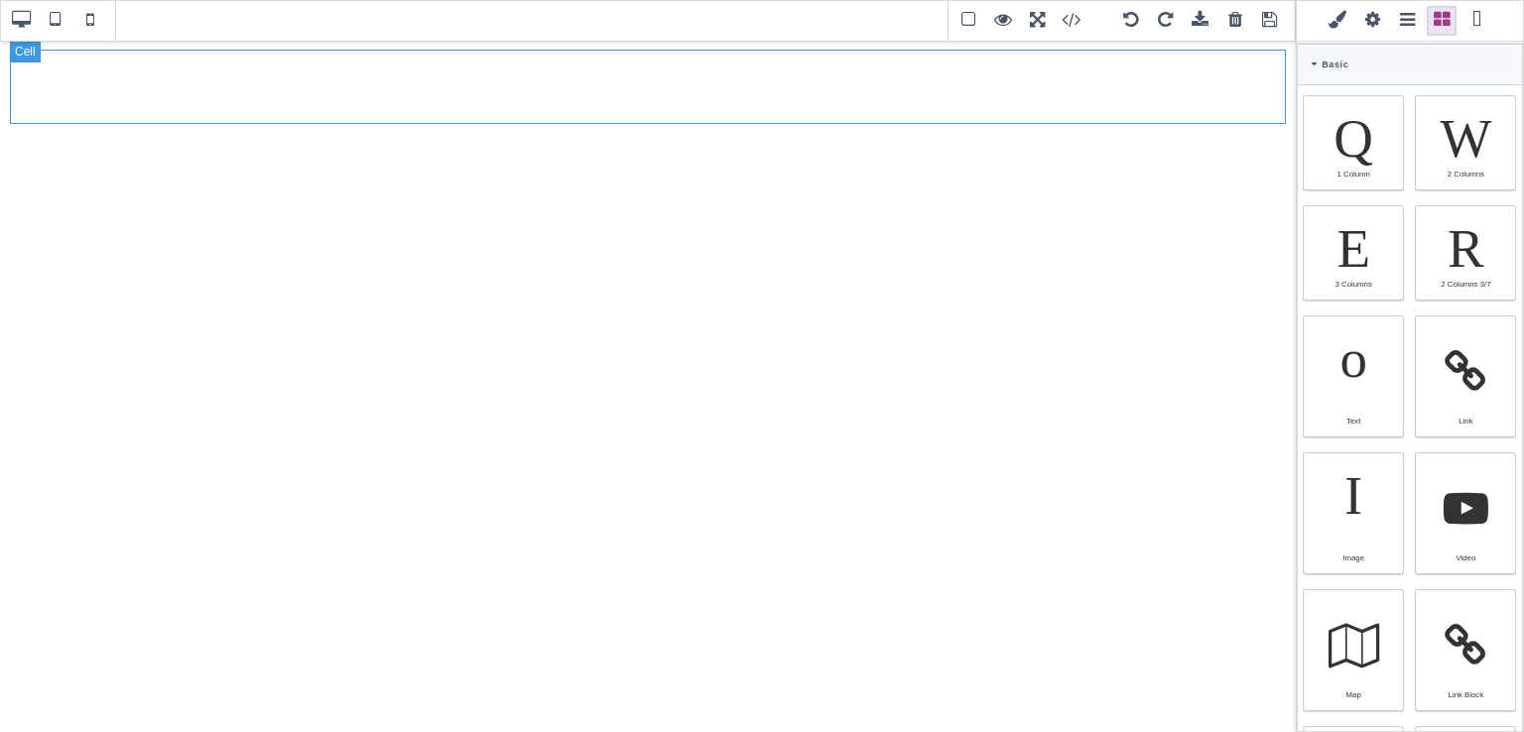
select select "px"
type input "0"
select select "px"
type input "0"
select select "px"
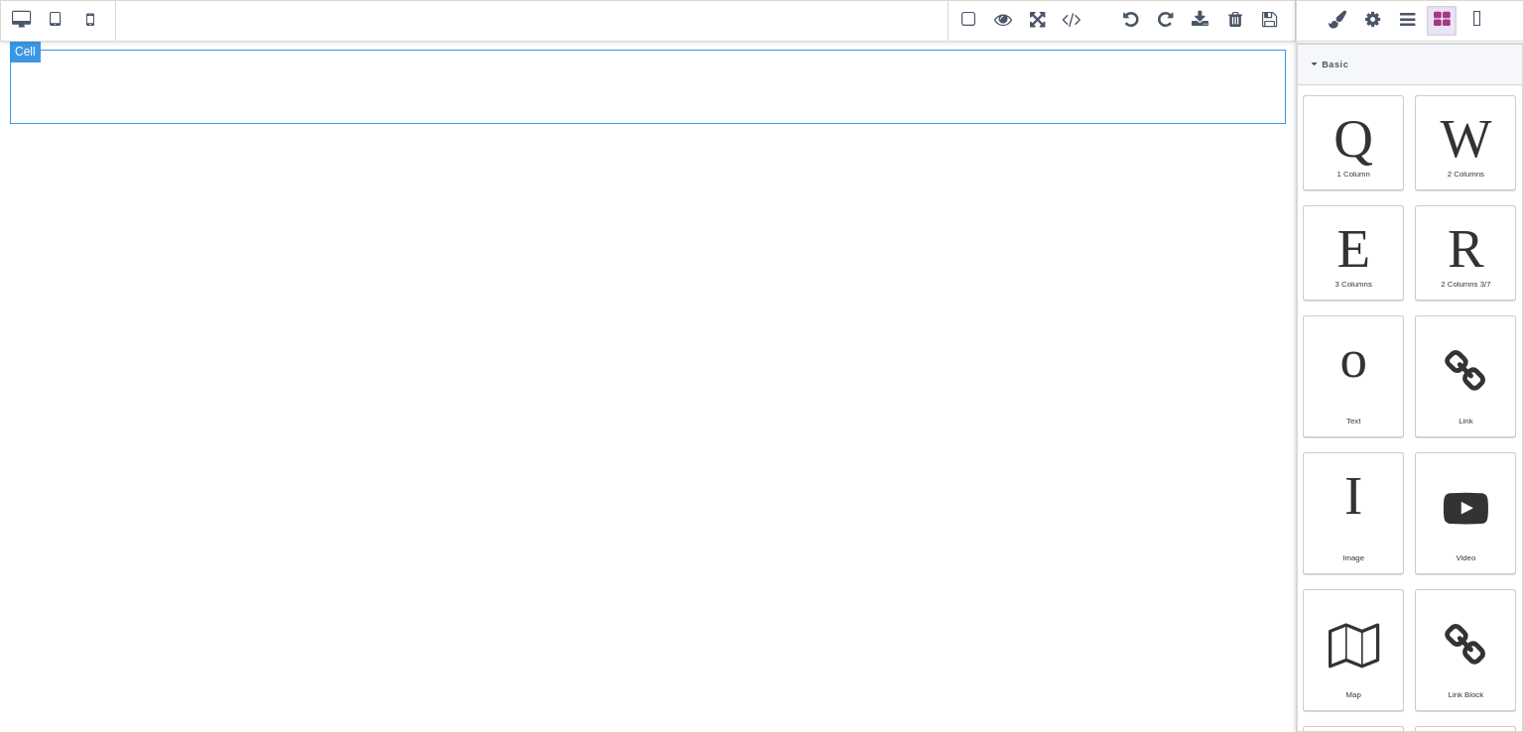
type input "0"
select select "px"
type input "rgb(15, 23, 42)"
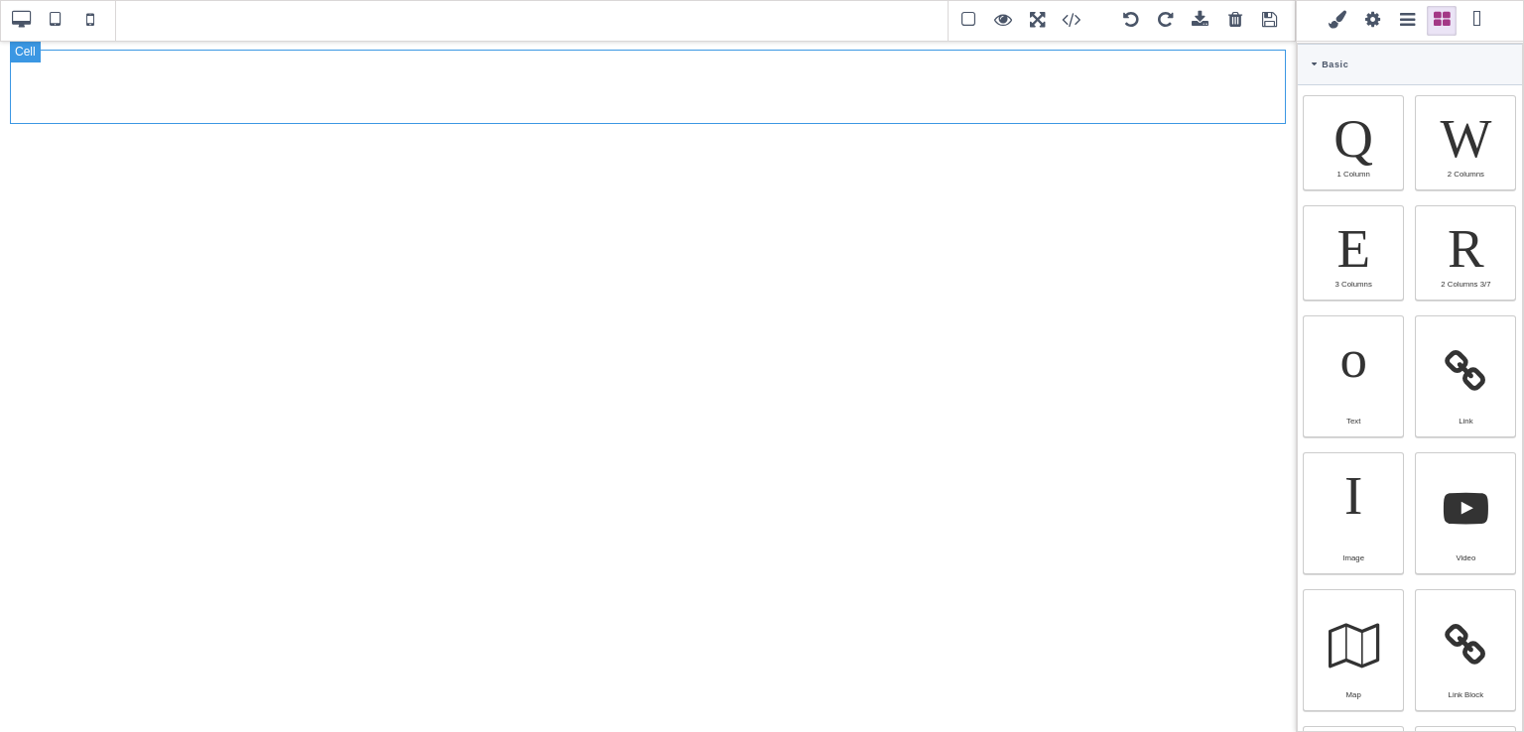
type input "rgb(15, 23, 42)"
type input "2.4"
select select "px"
select select "solid"
type input "rgb(59, 151, 227)"
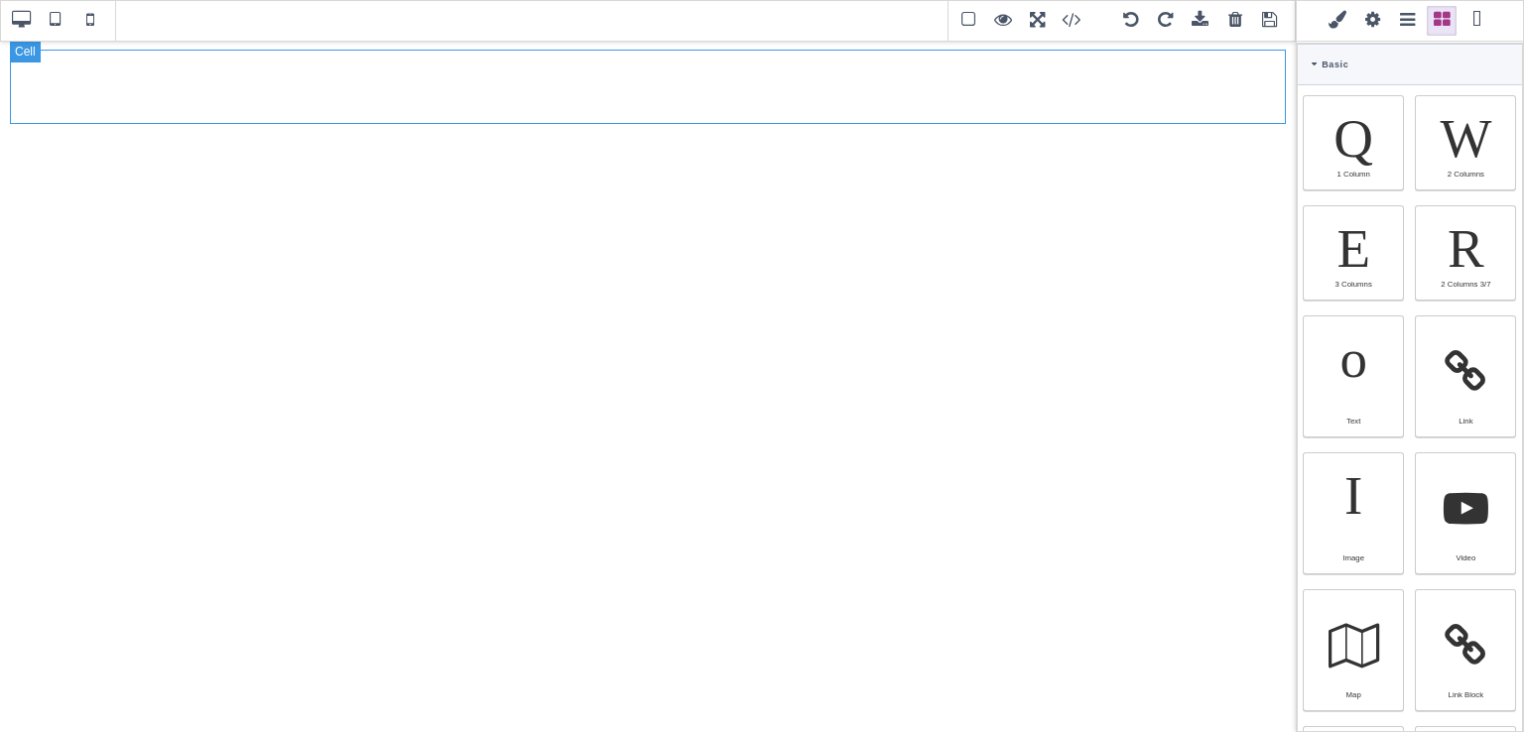
type input "-3"
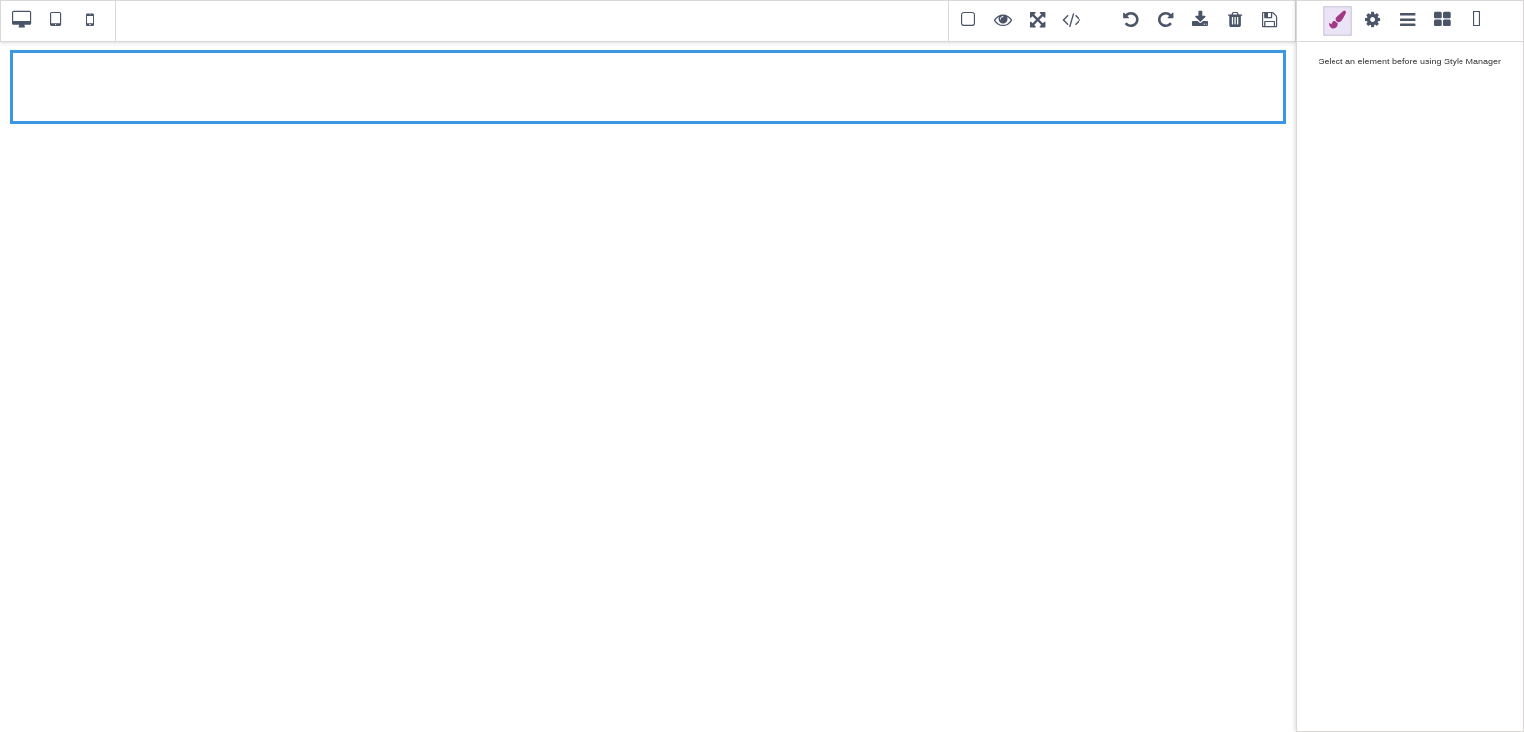
click at [1272, 135] on div at bounding box center [1273, 138] width 26 height 20
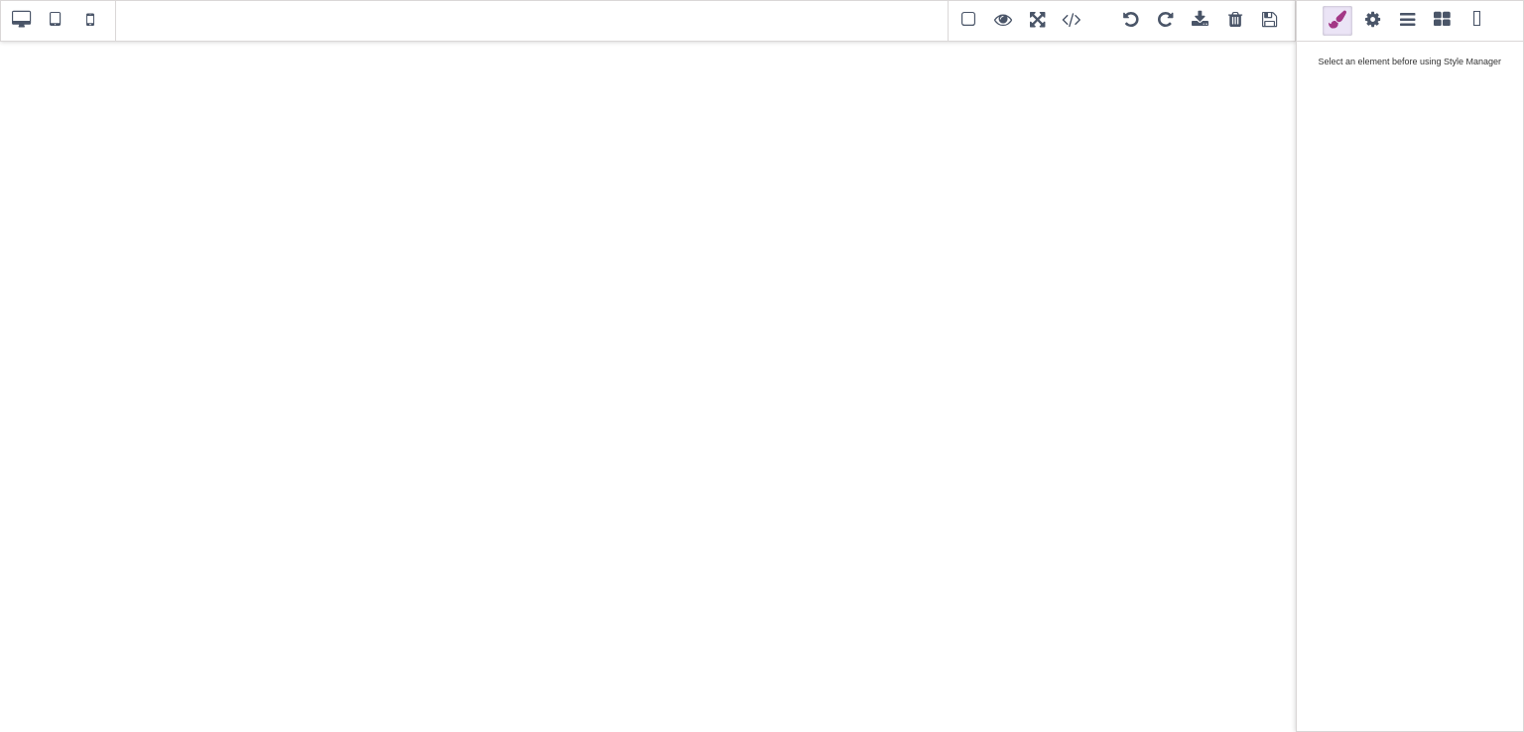
click at [1477, 22] on span at bounding box center [1477, 21] width 30 height 30
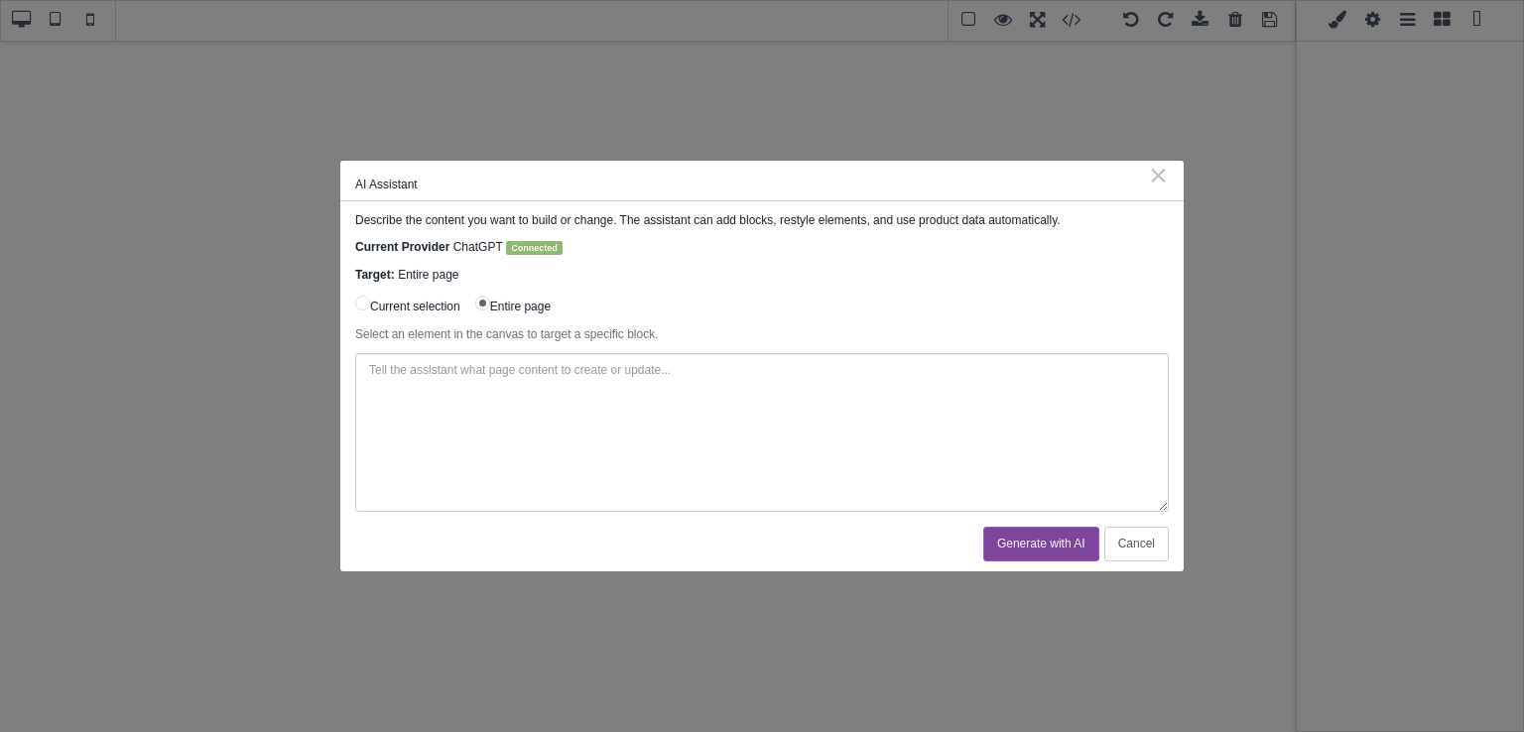
click at [1170, 175] on div "AI Assistant ⨯" at bounding box center [761, 181] width 843 height 41
click at [1159, 179] on div "⨯" at bounding box center [1158, 175] width 21 height 18
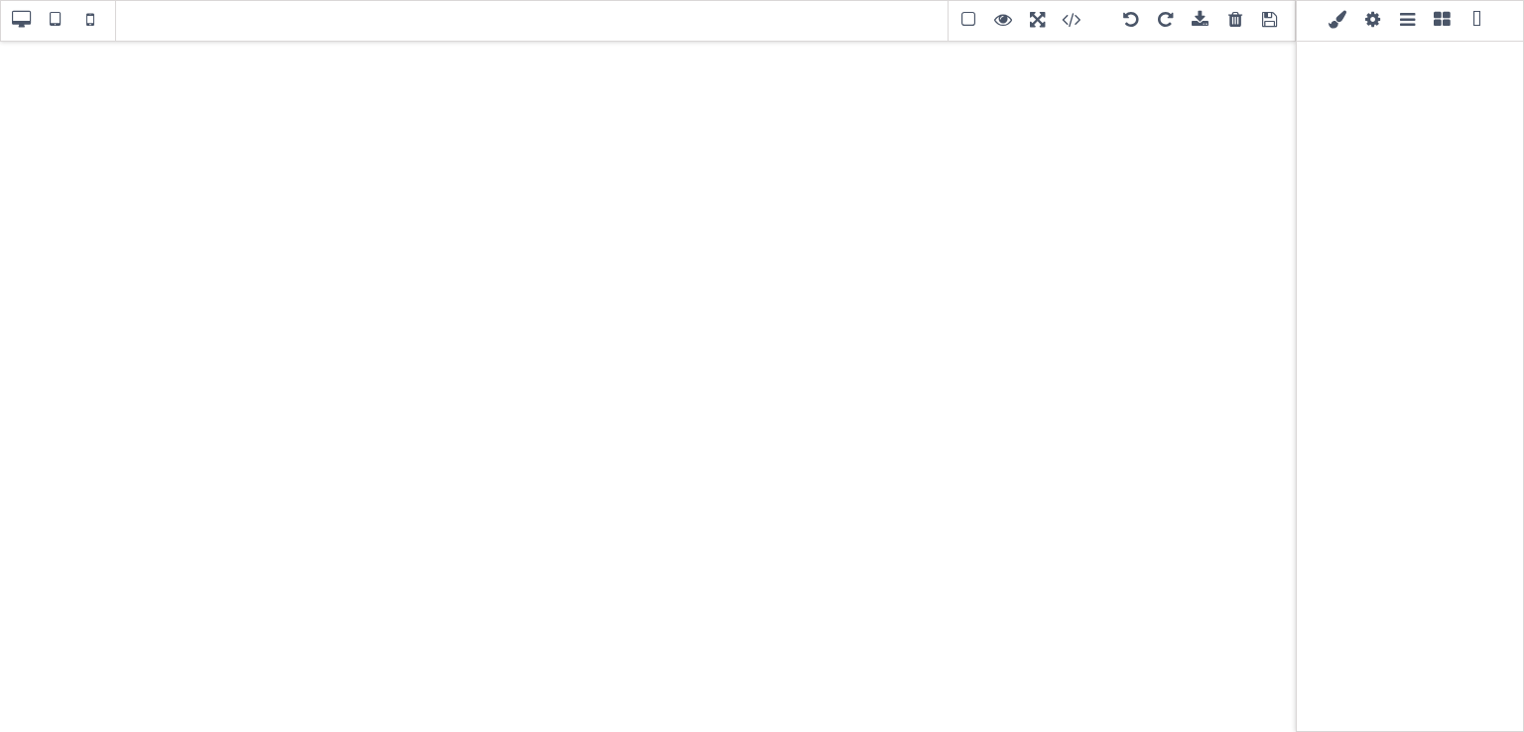
click at [1479, 25] on span at bounding box center [1477, 21] width 30 height 30
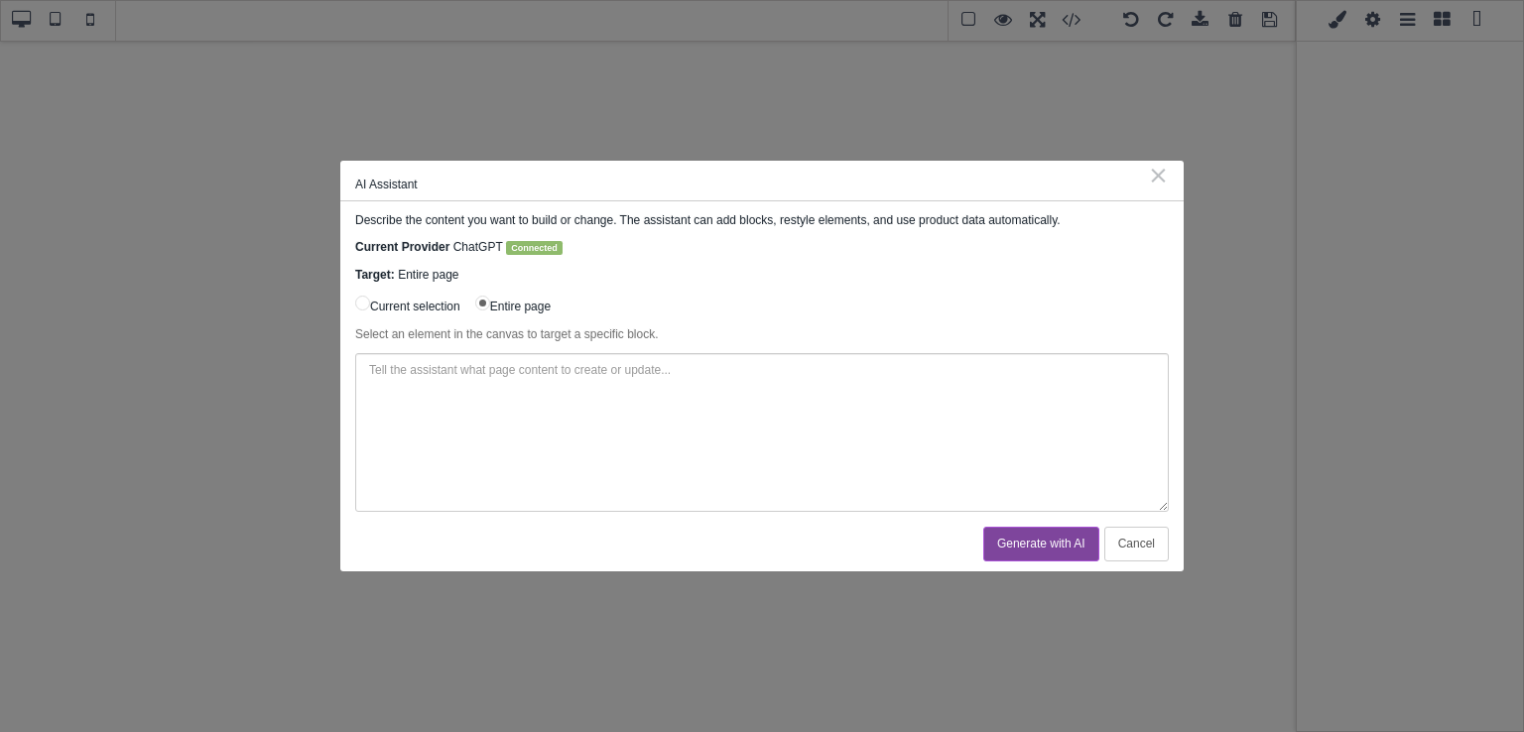
click at [766, 342] on textarea at bounding box center [762, 432] width 814 height 159
type textarea "C"
click at [1159, 175] on div "⨯" at bounding box center [1158, 175] width 21 height 18
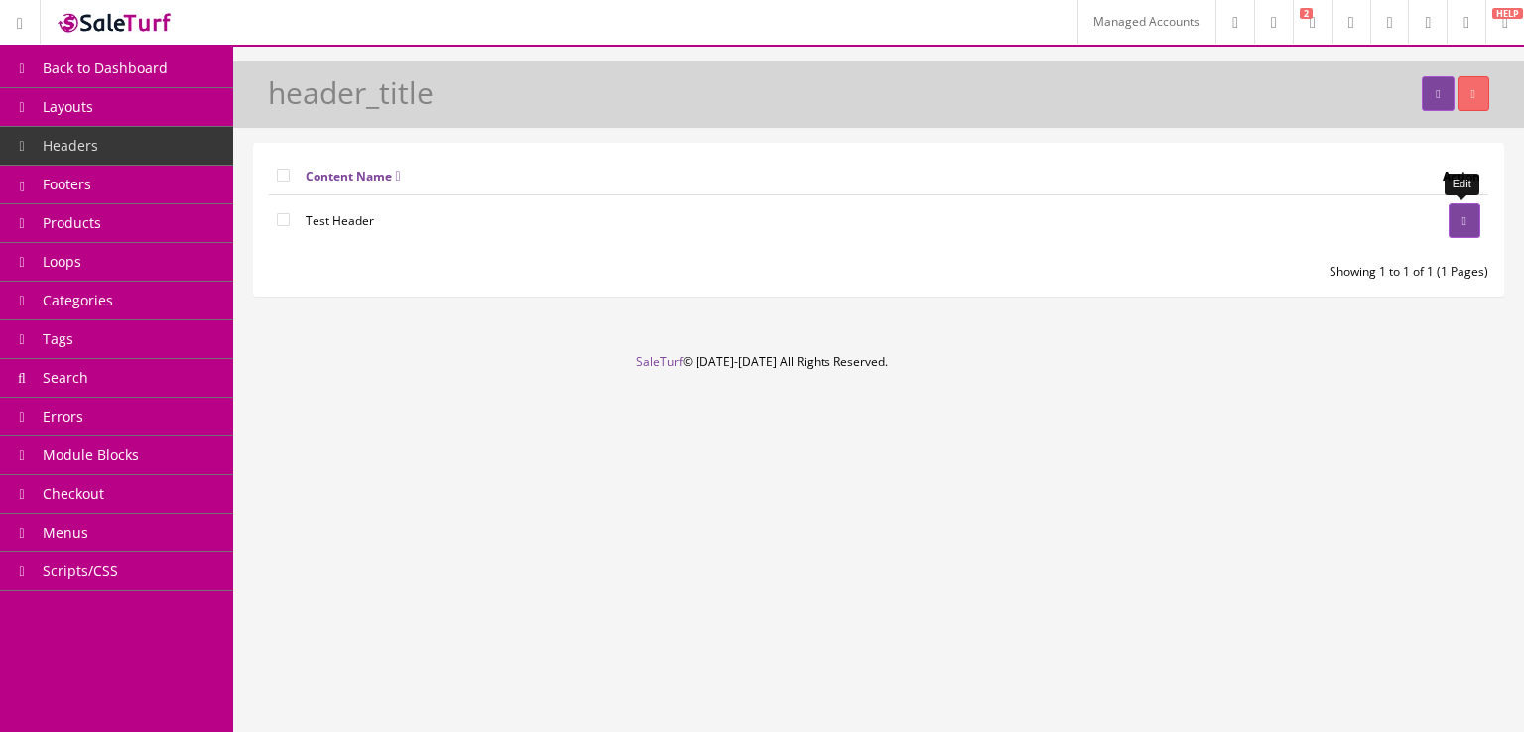
click at [1472, 212] on link at bounding box center [1465, 220] width 32 height 35
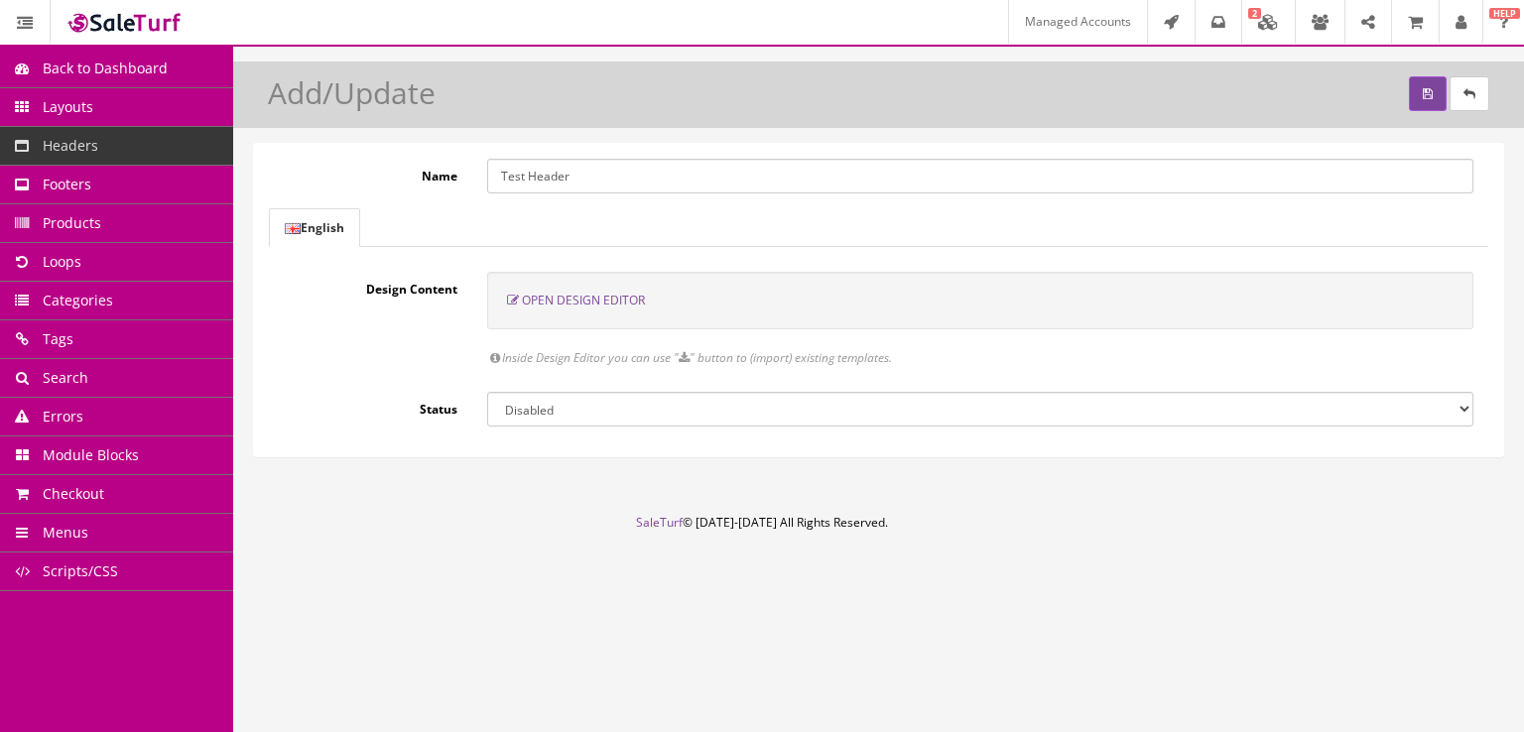
click at [612, 300] on span "Open Design Editor" at bounding box center [583, 300] width 123 height 17
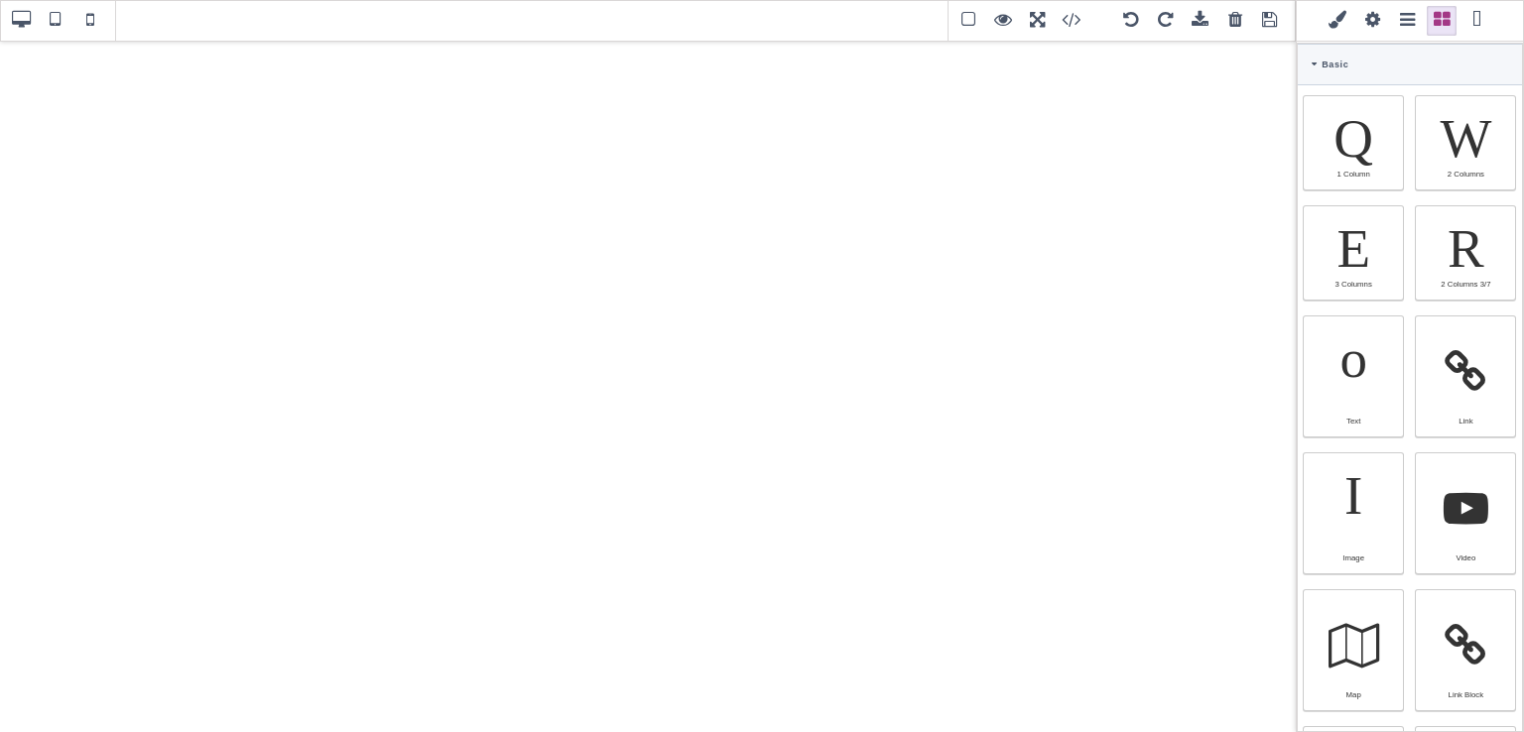
click at [1477, 26] on span at bounding box center [1477, 21] width 30 height 30
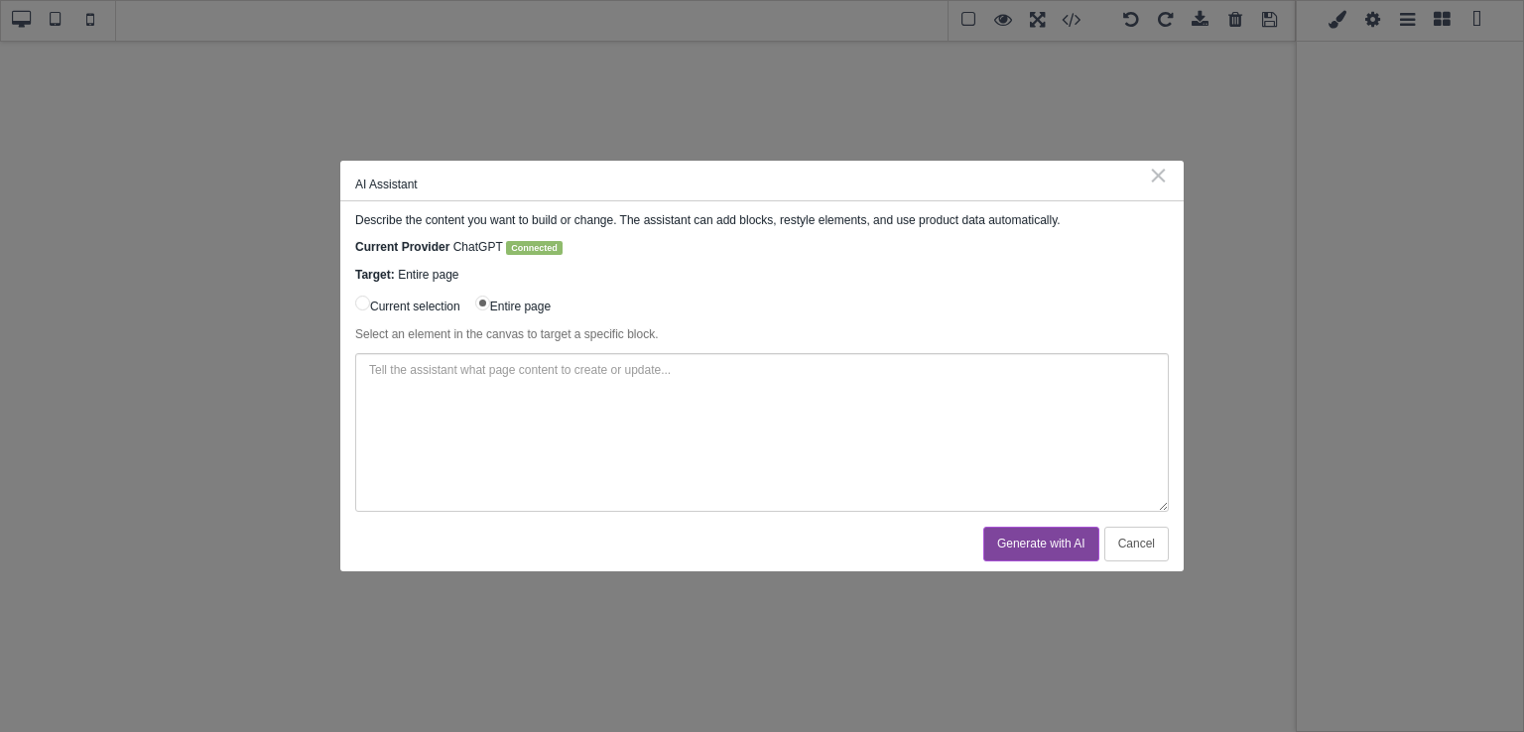
click at [885, 342] on textarea at bounding box center [762, 432] width 814 height 159
type textarea "Recreate the site header from SaleTurf.com"
click at [1032, 342] on button "Generate with AI" at bounding box center [1041, 544] width 116 height 35
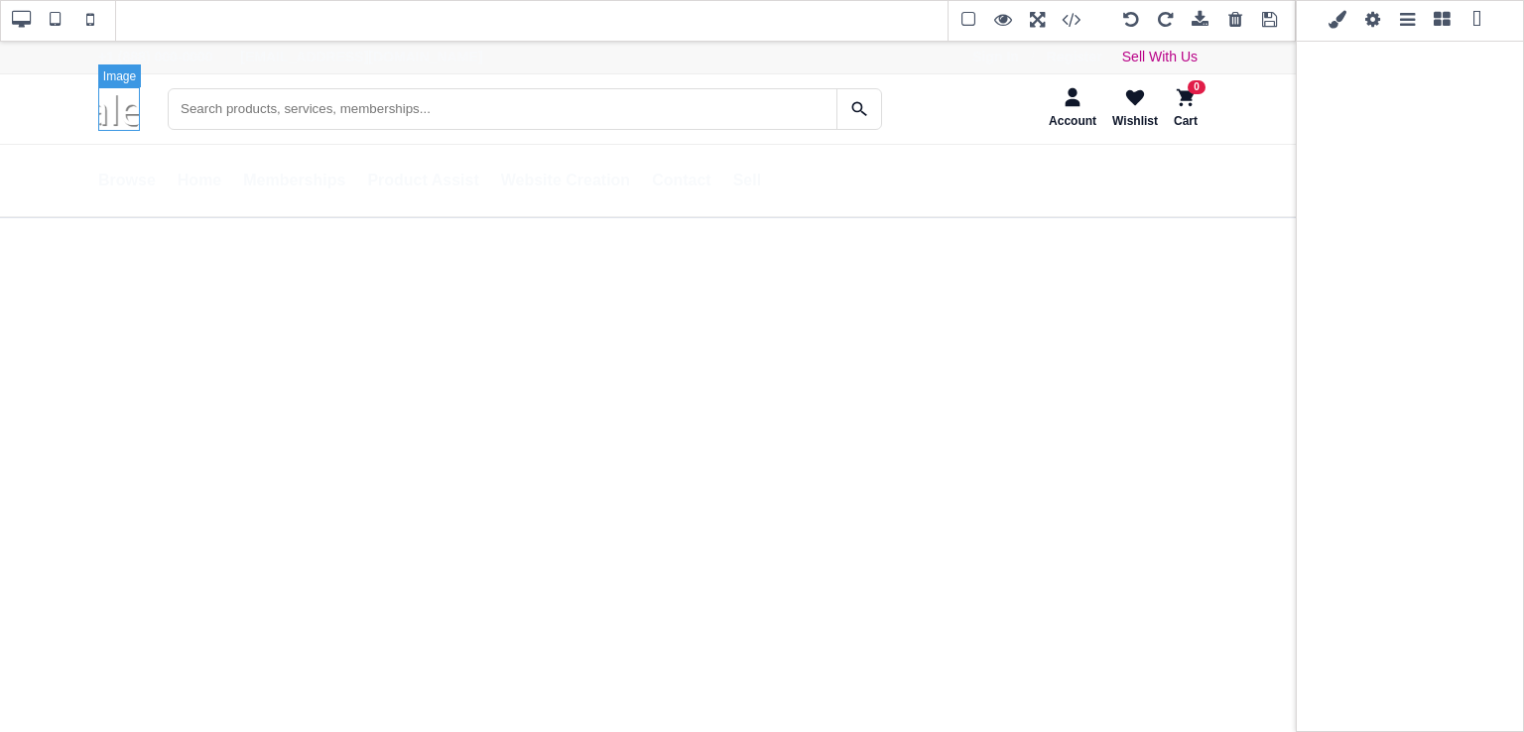
click at [105, 111] on img "SaleTurf Home" at bounding box center [119, 109] width 42 height 44
type input "rgb(141, 1, 103)"
select select
type input "16.8"
select select "px"
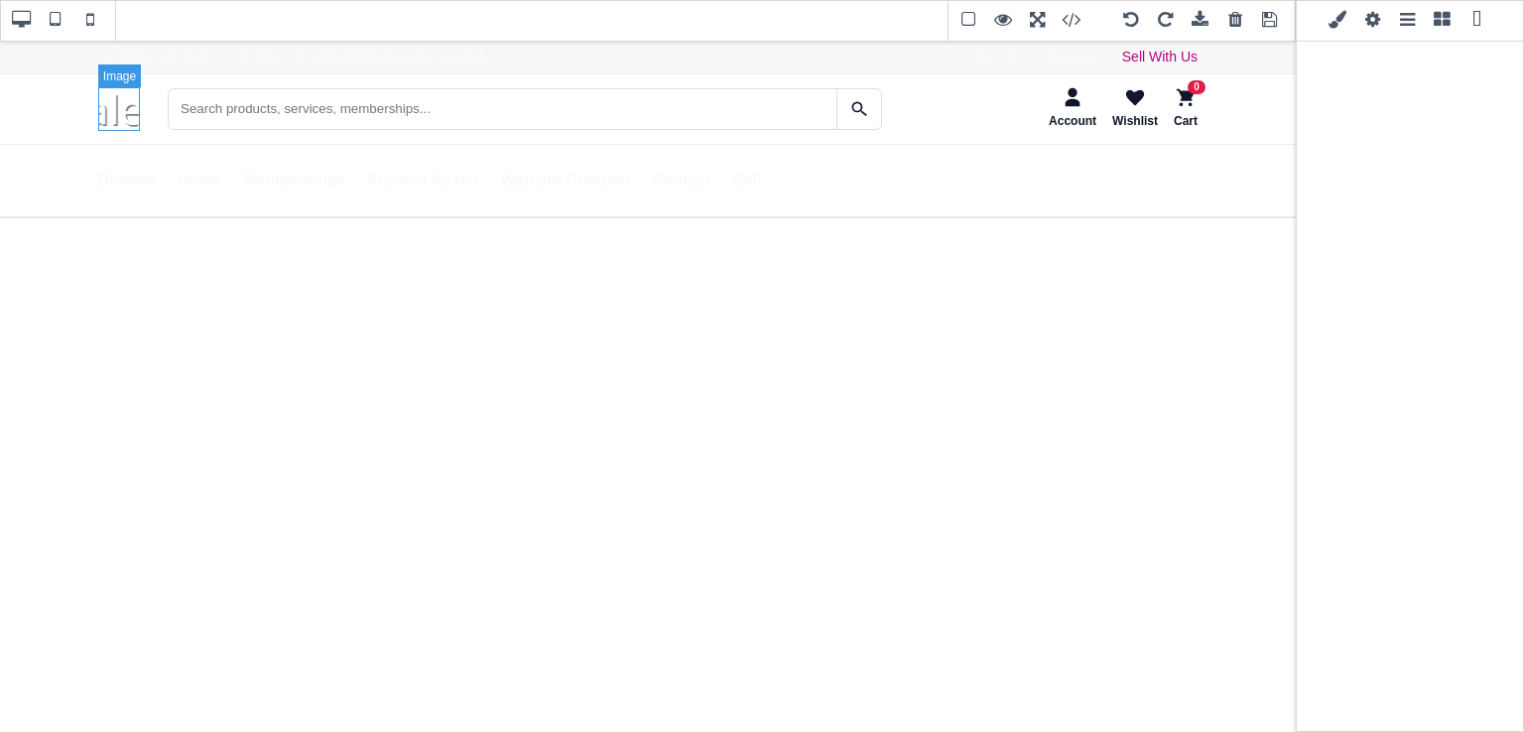
select select "700"
select select
type input "26.88px"
select select
type input "0"
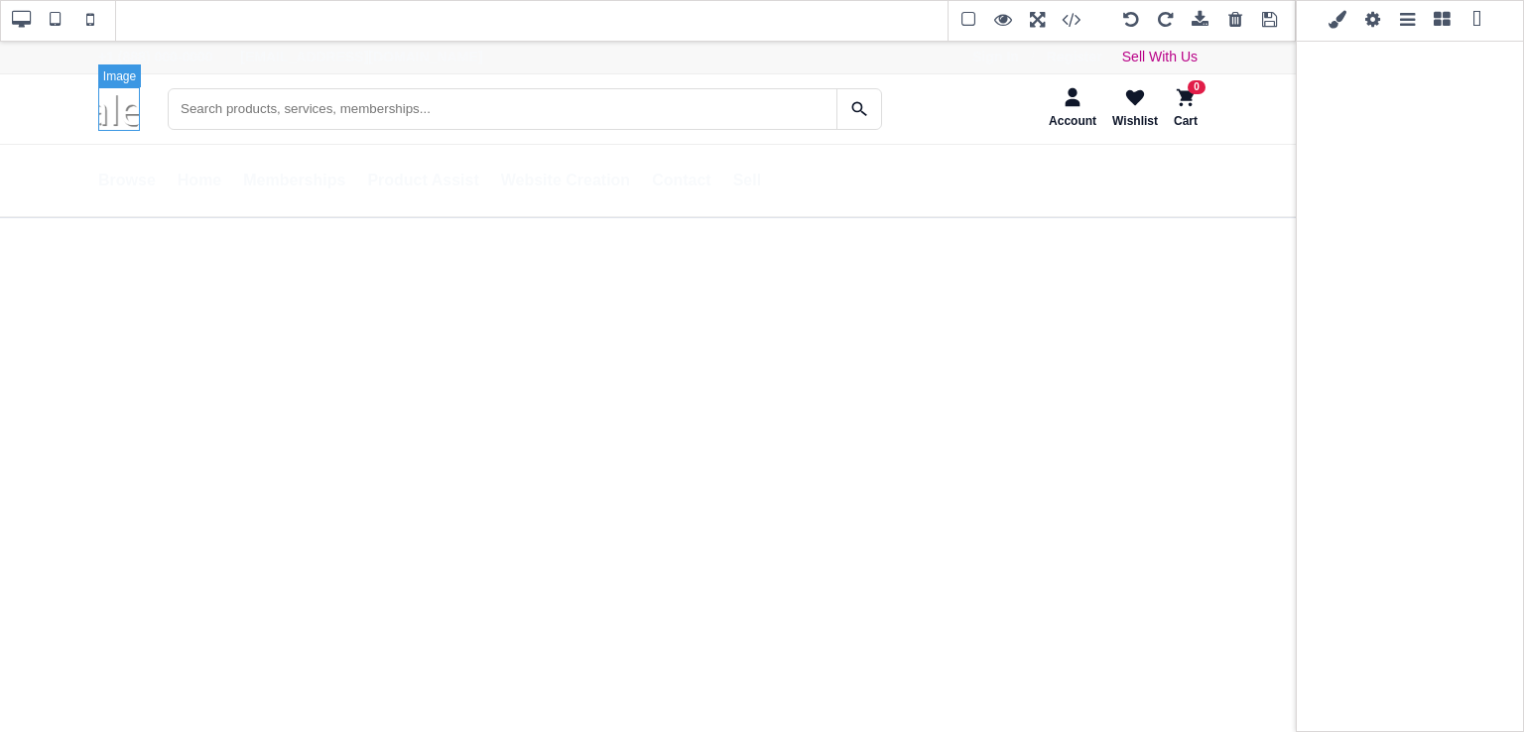
select select "px"
type input "0"
select select "px"
type input "0"
select select "px"
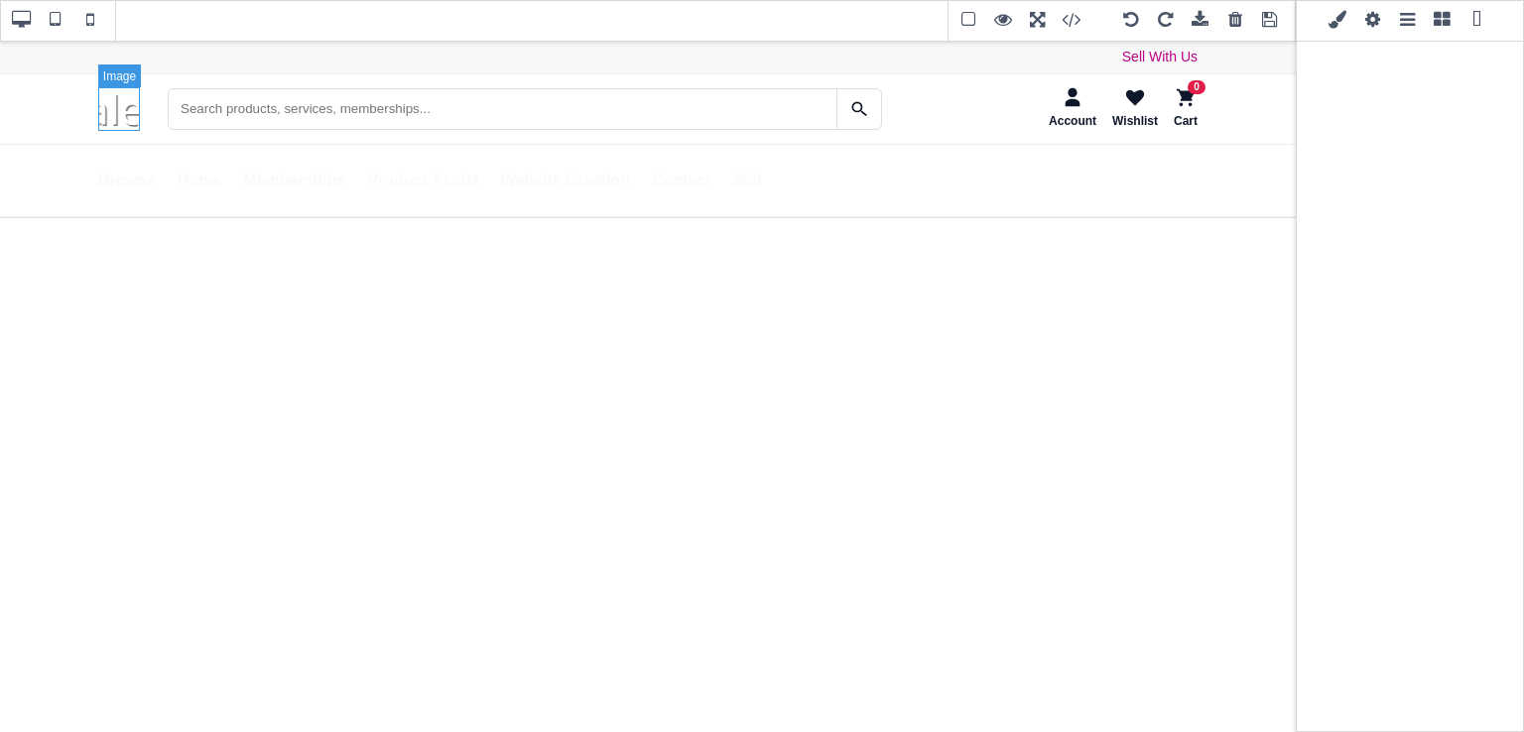
type input "0"
select select "px"
type input "rgb(141, 1, 103)"
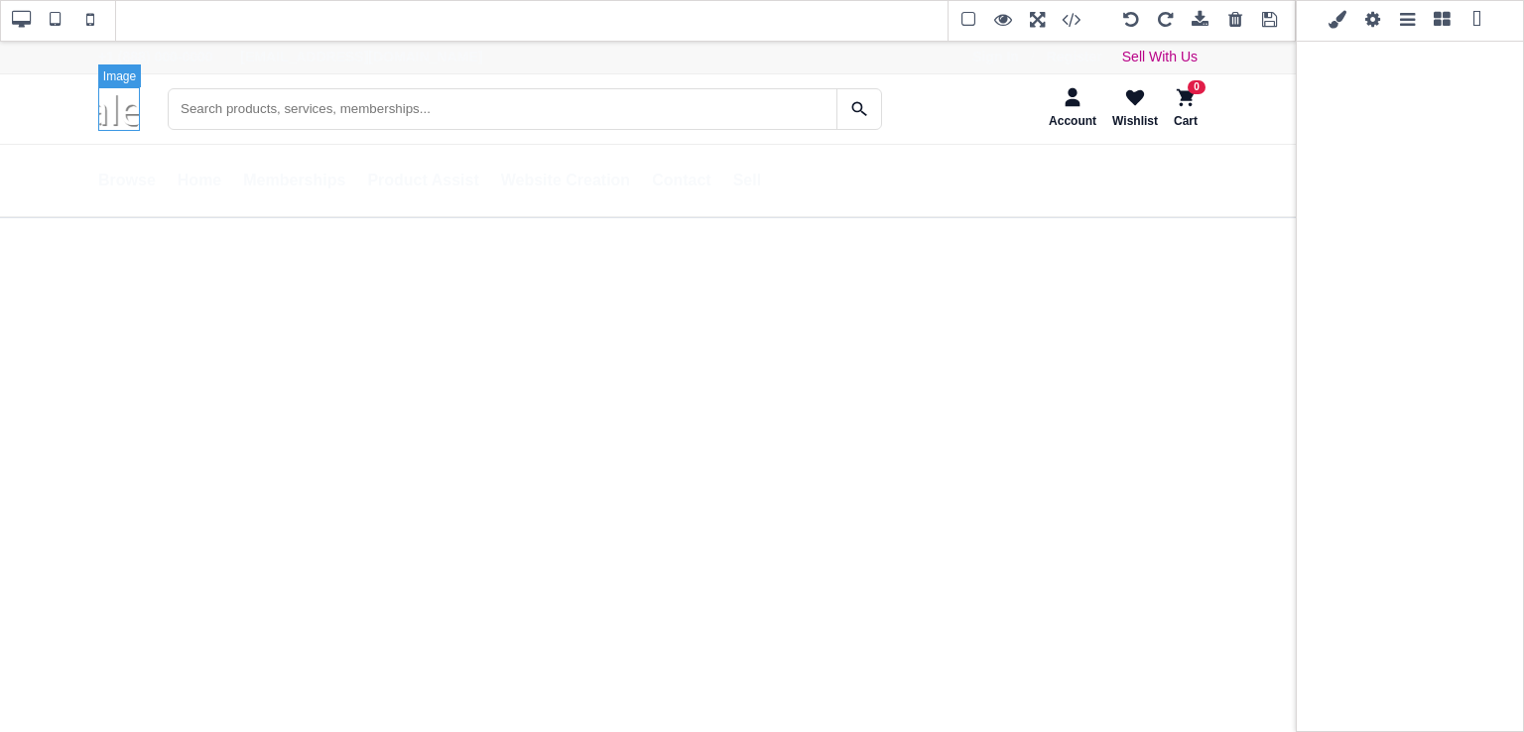
type input "rgb(141, 1, 103)"
type input "12"
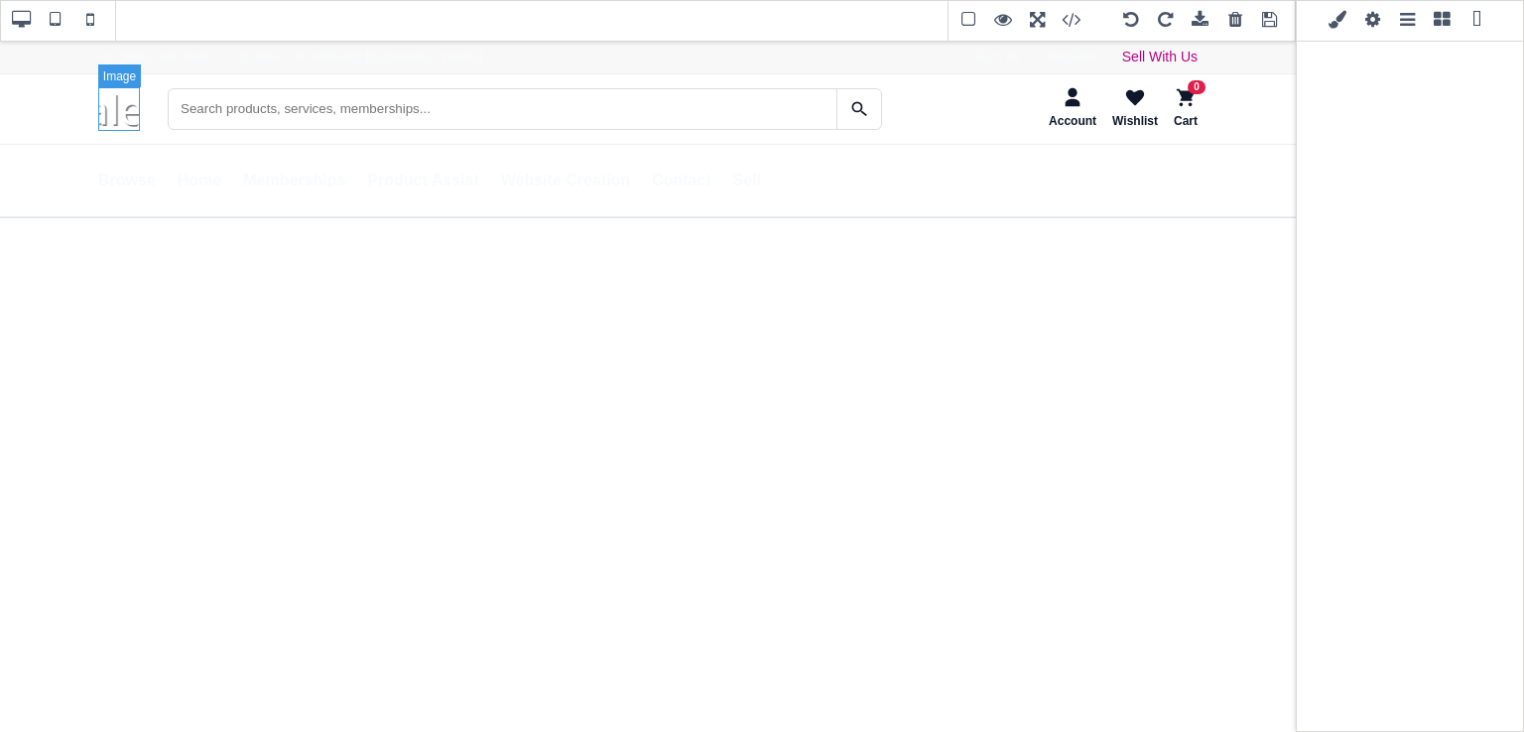
type input "12"
type input "2.4"
select select "px"
select select "solid"
type input "rgb(59, 151, 227)"
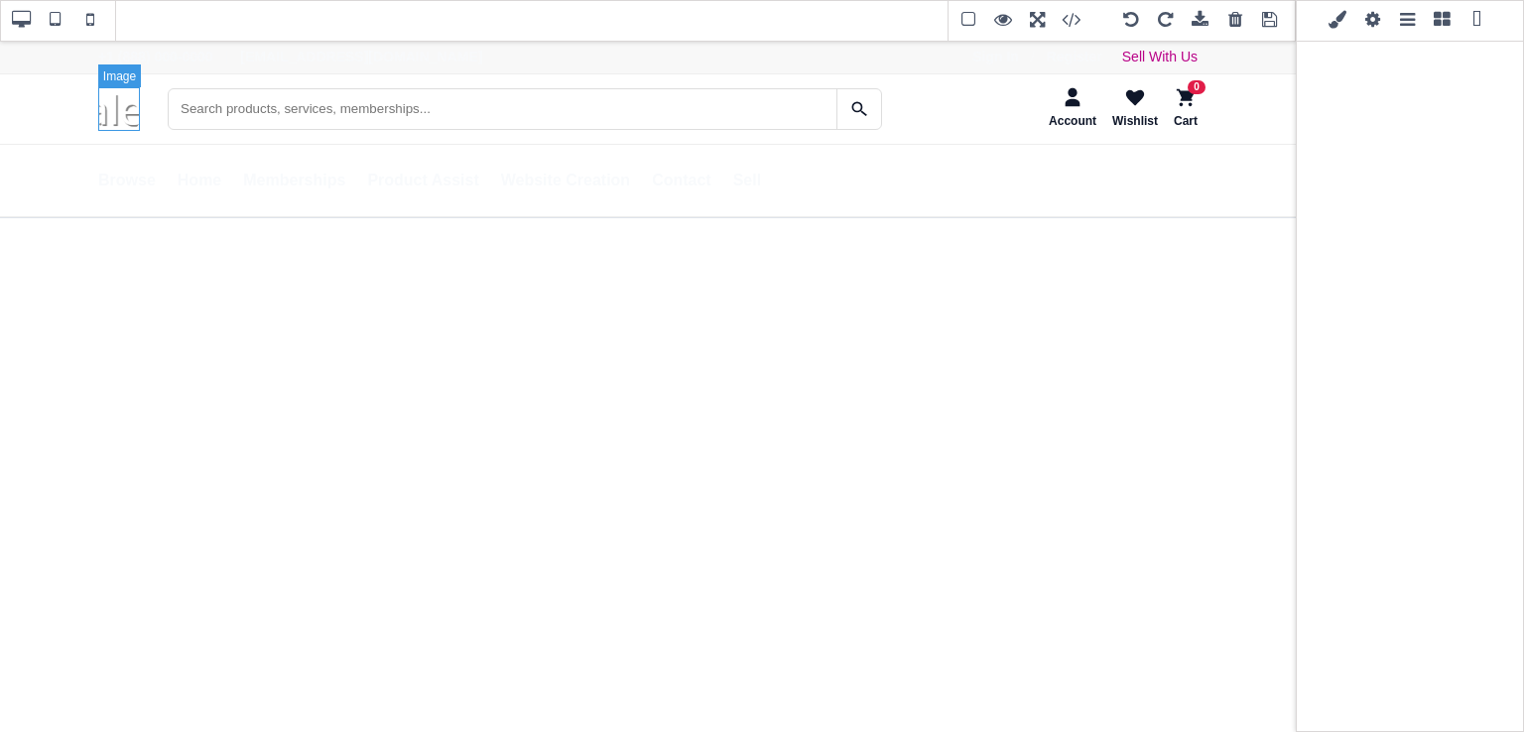
type input "-3"
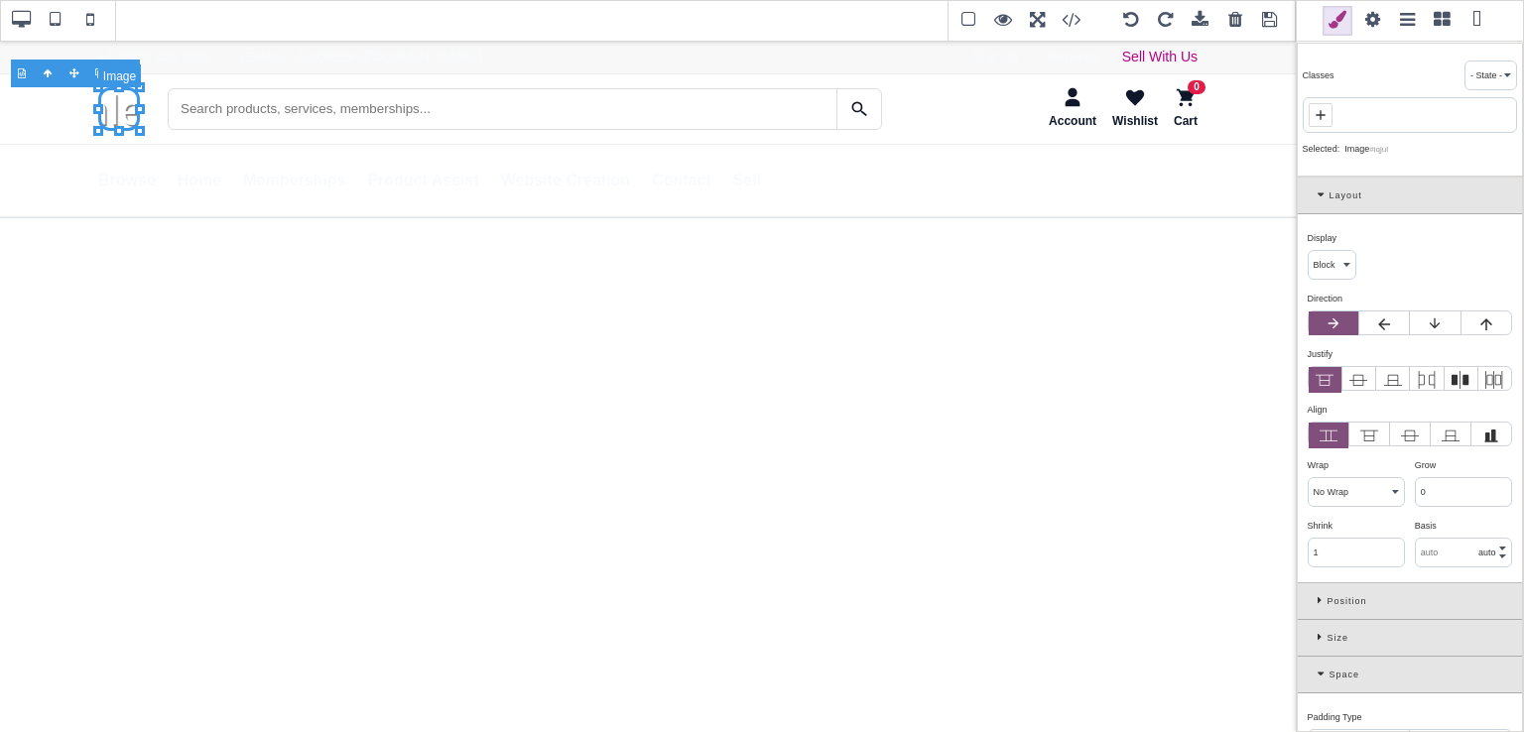
click at [125, 120] on img "SaleTurf Home" at bounding box center [119, 109] width 42 height 44
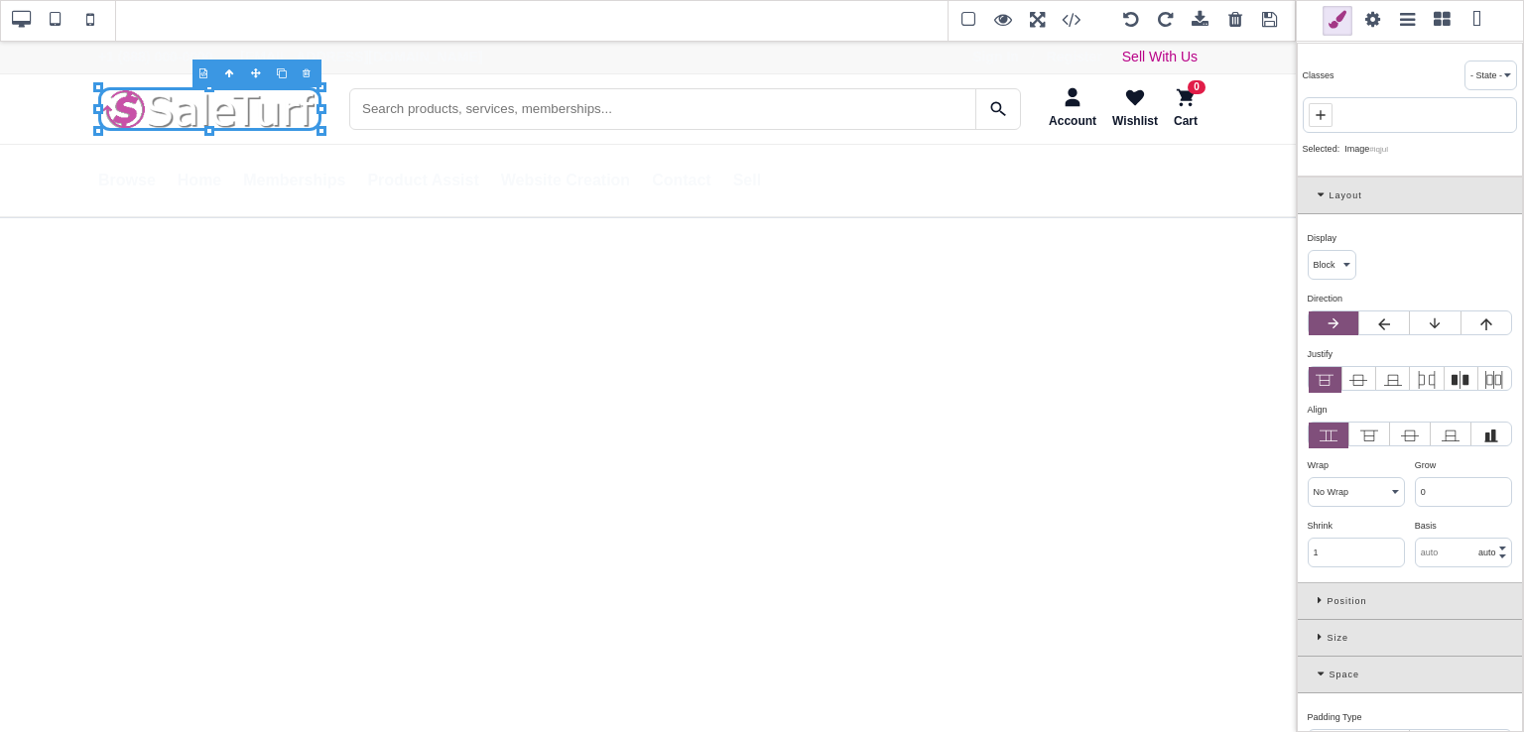
drag, startPoint x: 142, startPoint y: 109, endPoint x: 323, endPoint y: 95, distance: 182.1
click at [323, 95] on div "B I U S Box" at bounding box center [648, 386] width 1296 height 693
click at [245, 109] on img "SaleTurf Home" at bounding box center [209, 109] width 223 height 44
click at [242, 112] on img "SaleTurf Home" at bounding box center [209, 109] width 223 height 44
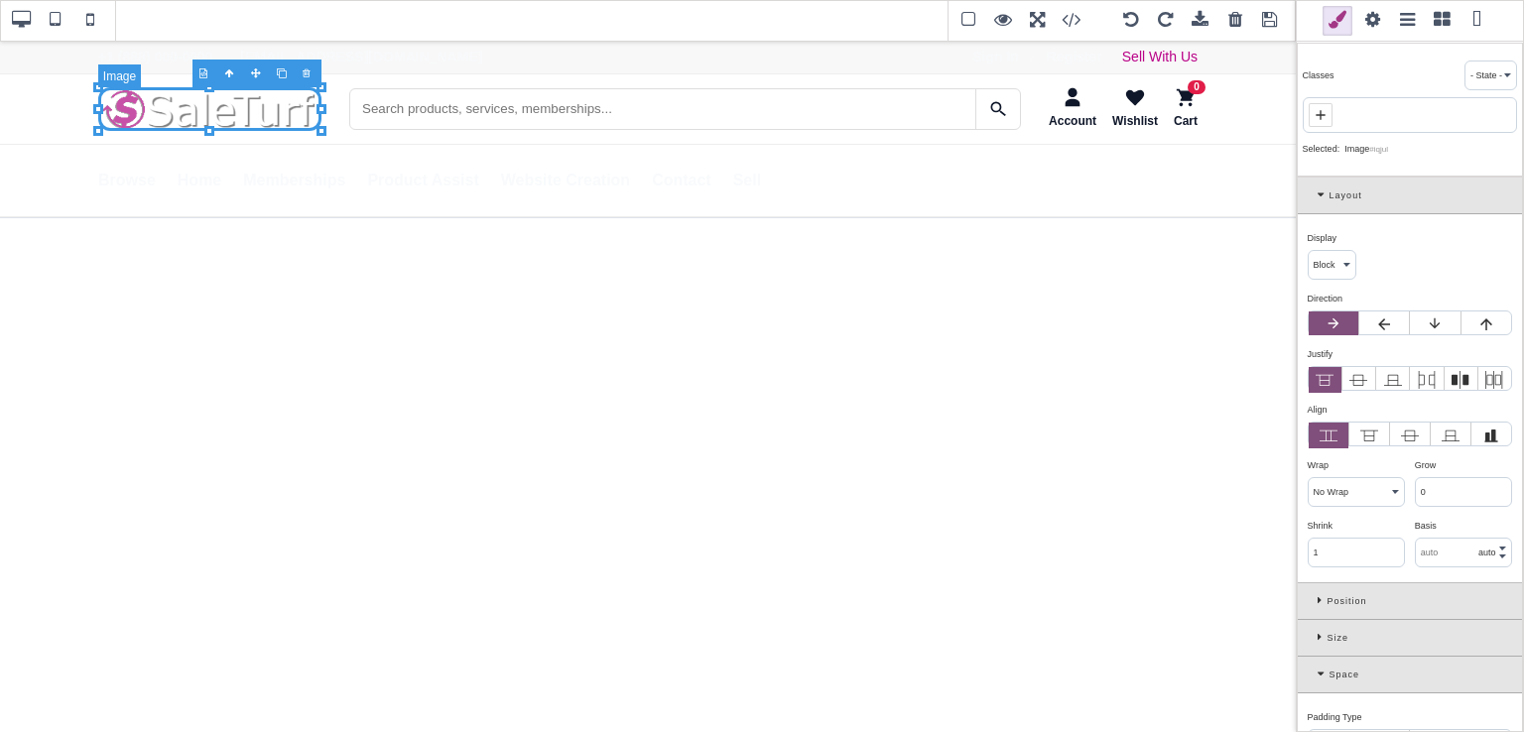
click at [242, 112] on img "SaleTurf Home" at bounding box center [209, 109] width 223 height 44
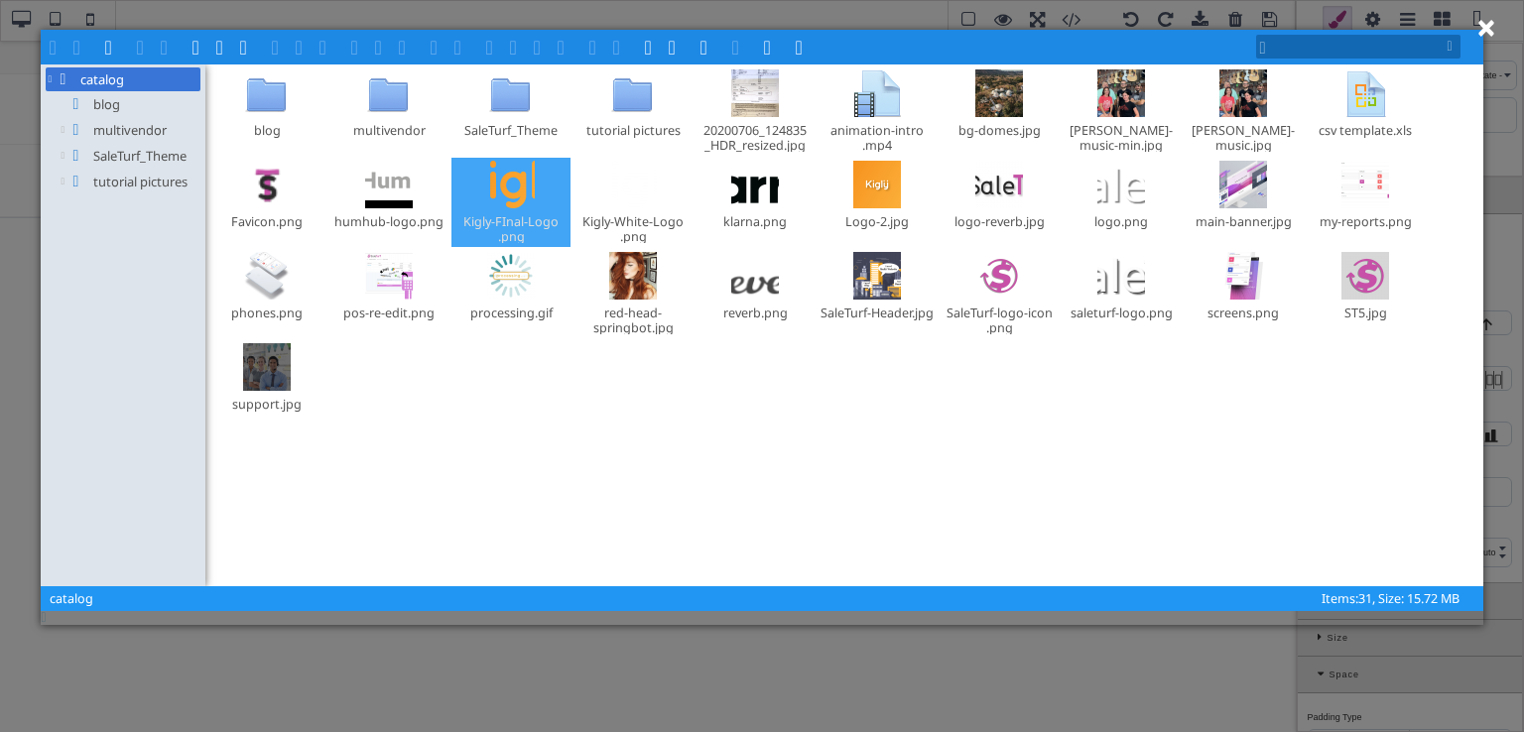
click at [500, 207] on div at bounding box center [511, 185] width 48 height 48
click at [325, 39] on span at bounding box center [327, 46] width 16 height 16
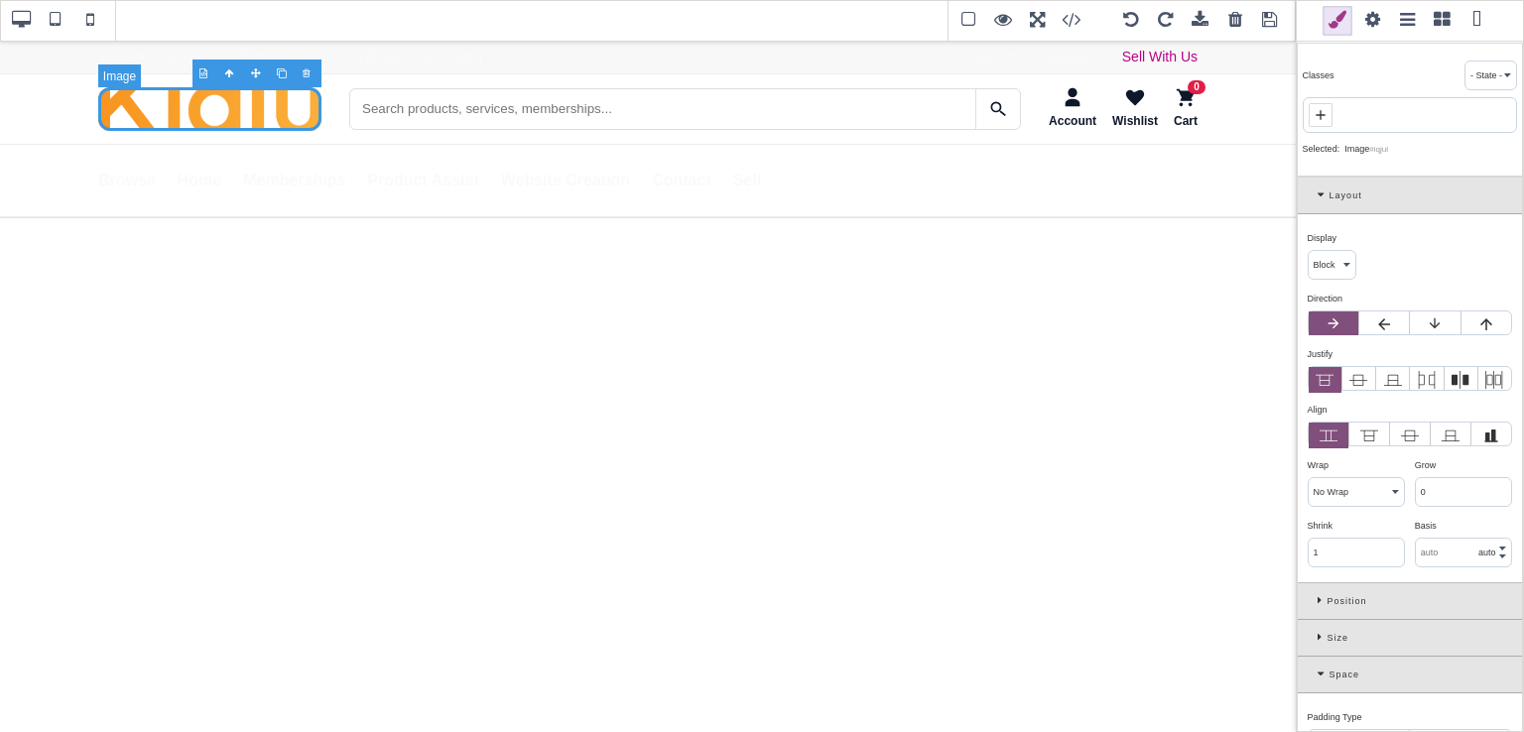
click at [275, 114] on img "SaleTurf Home" at bounding box center [209, 109] width 223 height 44
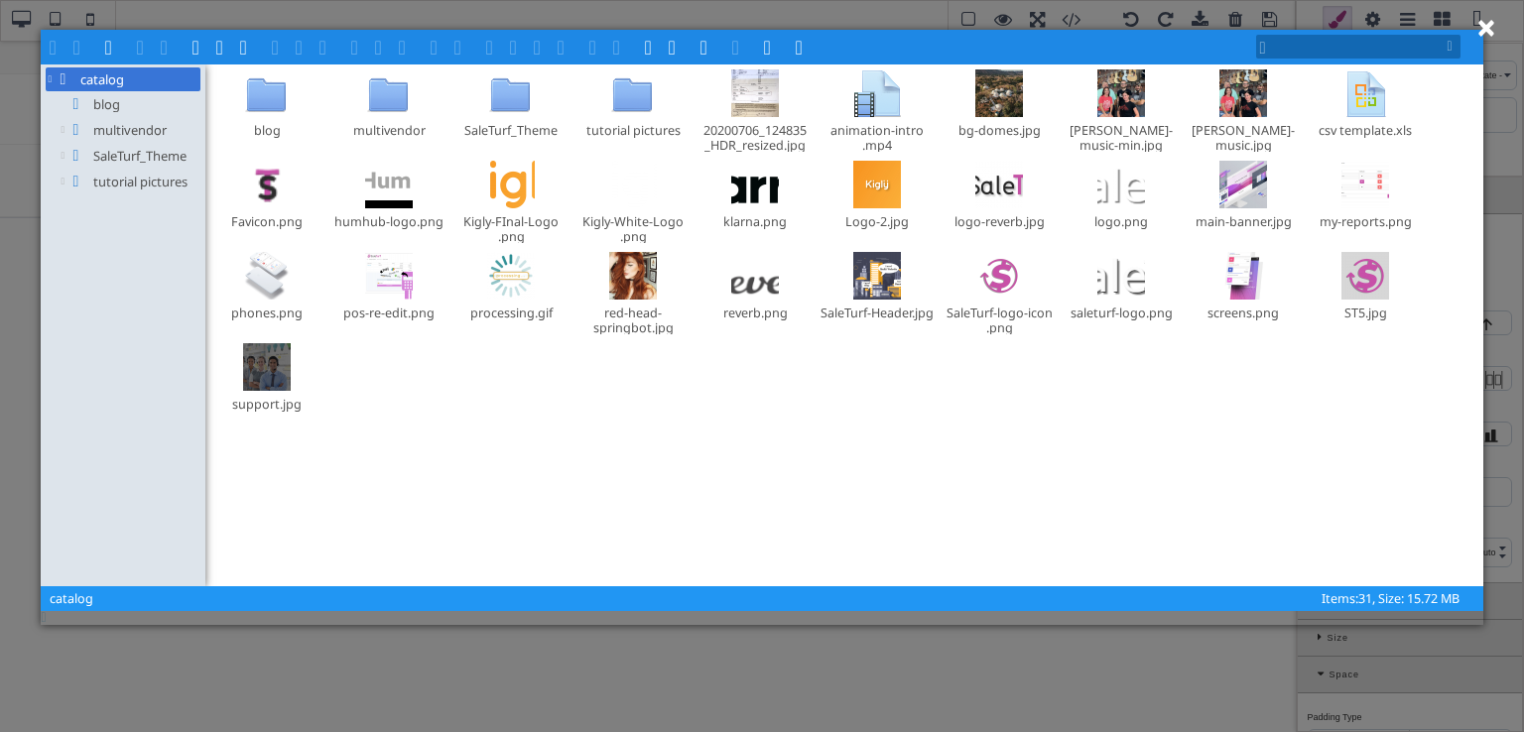
click at [1477, 33] on button "×" at bounding box center [1487, 27] width 20 height 35
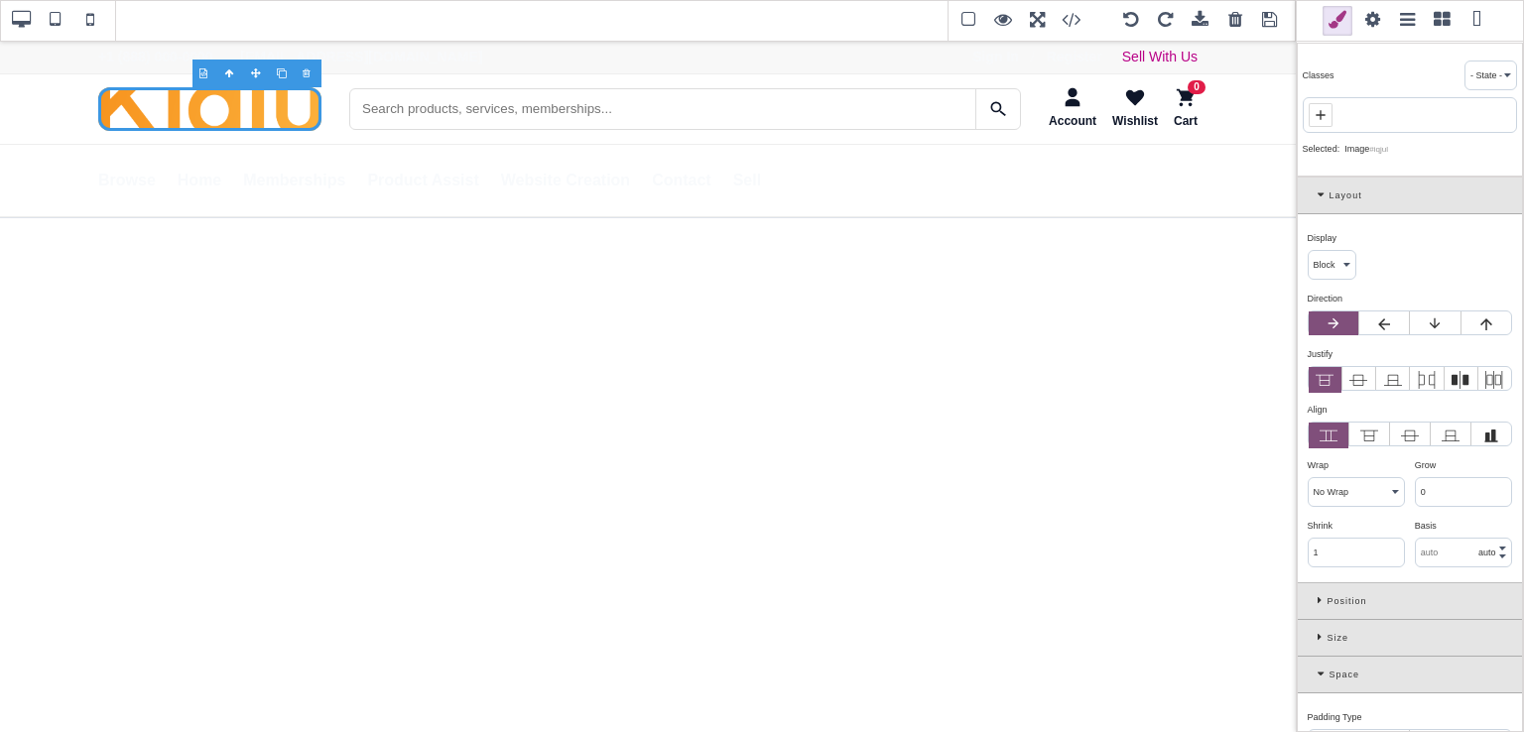
click at [1311, 200] on div "Layout" at bounding box center [1410, 196] width 224 height 37
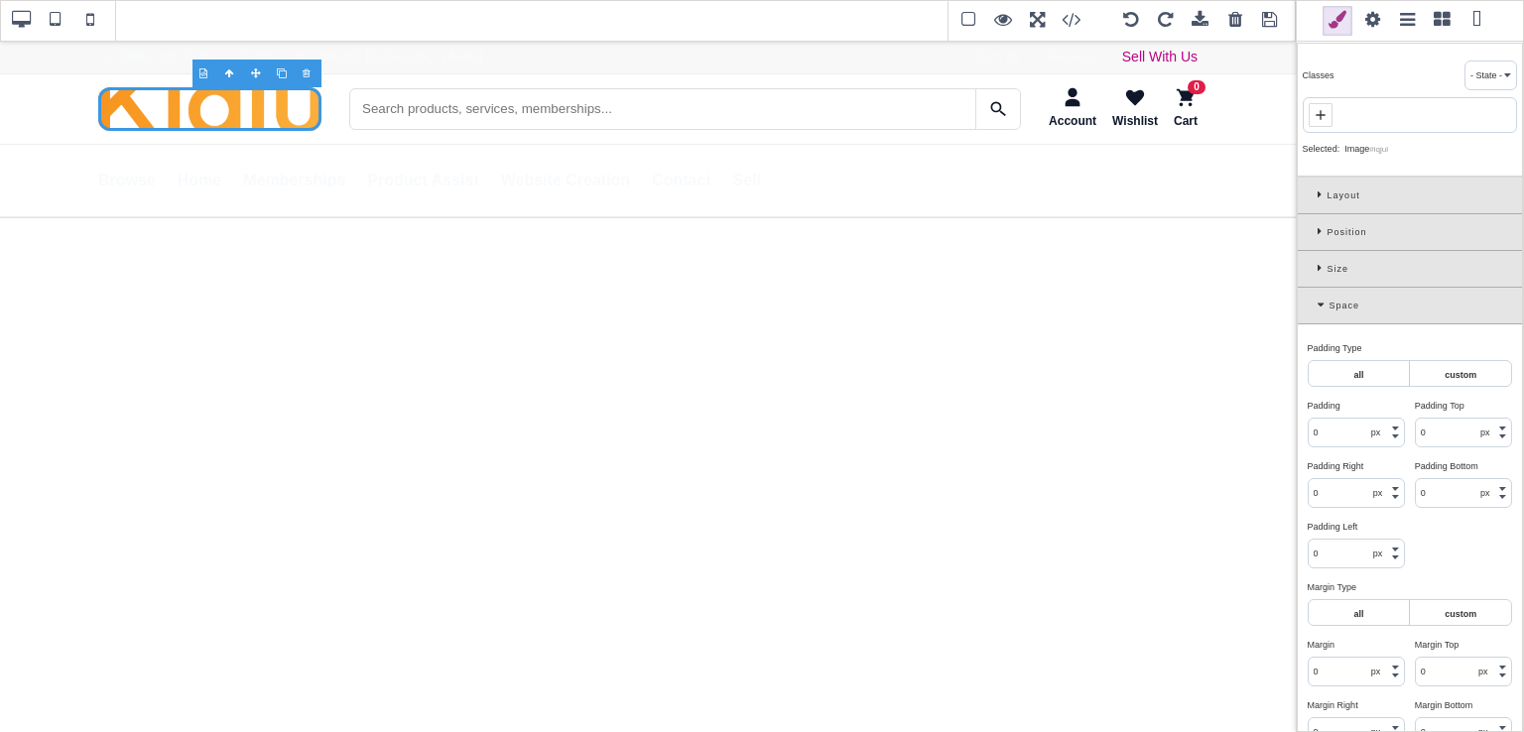
click at [1323, 315] on div "Space" at bounding box center [1410, 306] width 224 height 37
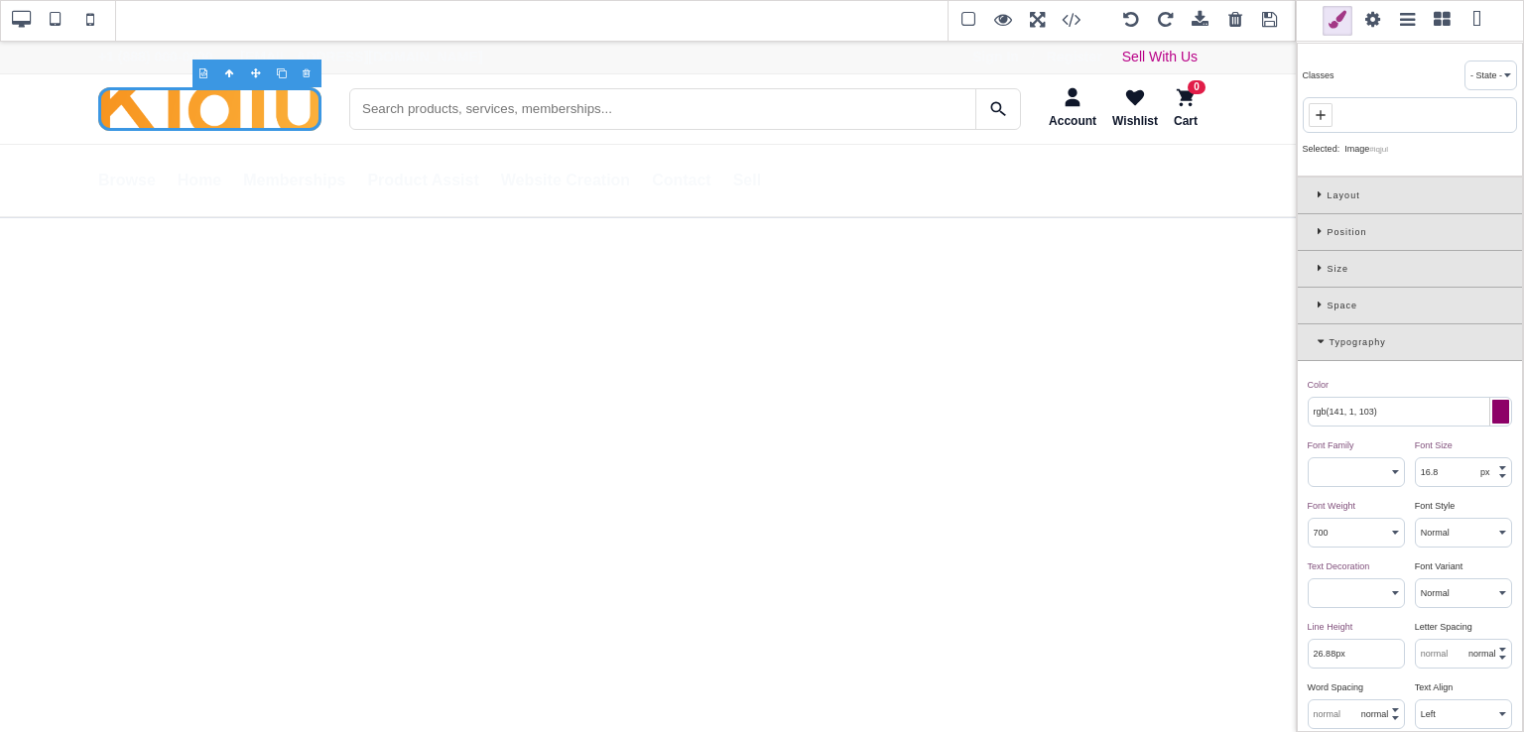
click at [1310, 338] on div "Typography" at bounding box center [1410, 342] width 224 height 37
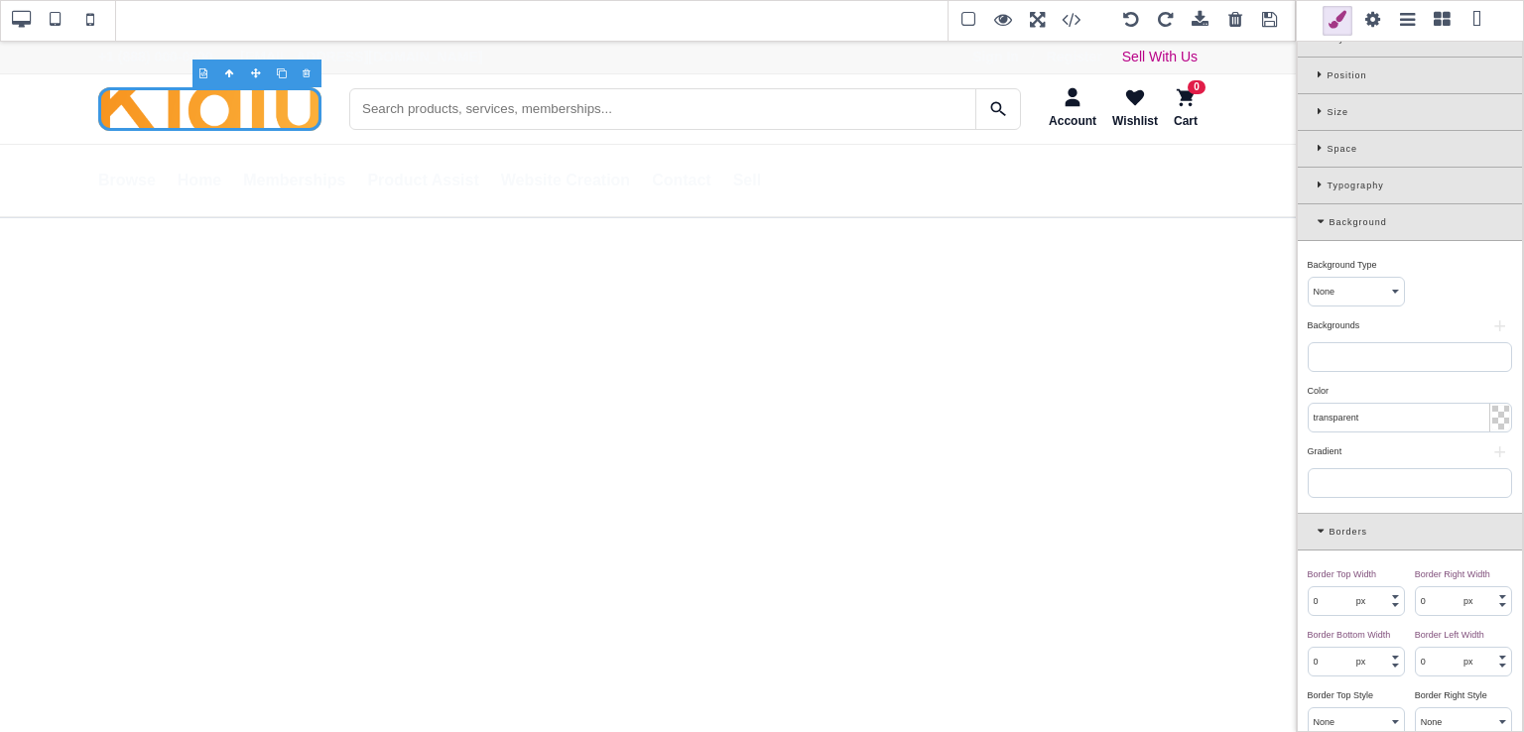
scroll to position [154, 0]
click at [1310, 120] on div "Size" at bounding box center [1410, 115] width 224 height 37
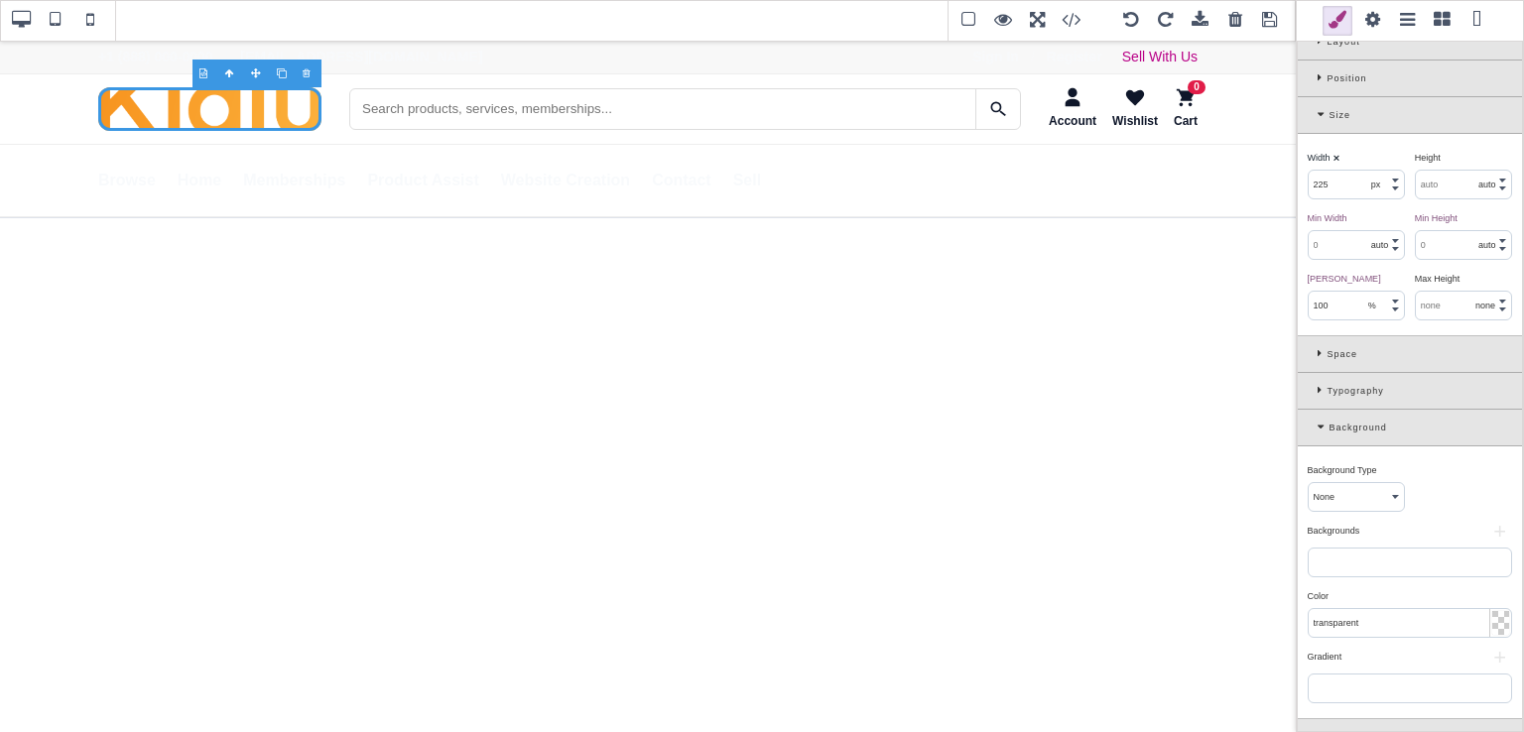
click at [1338, 160] on div "Width ⨯" at bounding box center [1354, 158] width 92 height 18
click at [1337, 156] on b "⨯" at bounding box center [1337, 158] width 8 height 10
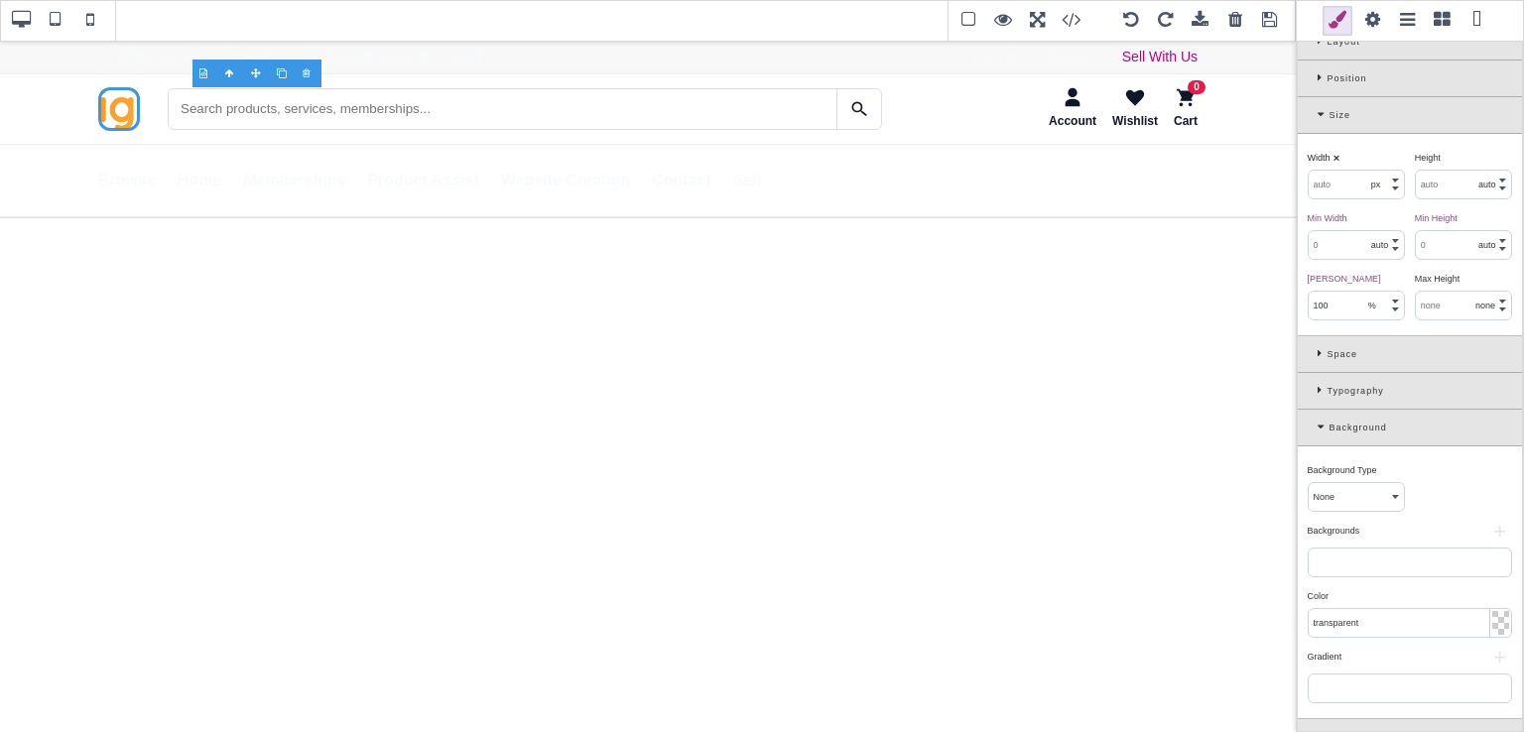
select select "auto"
click at [1336, 183] on input "text" at bounding box center [1356, 185] width 95 height 28
click at [129, 116] on img "SaleTurf Home" at bounding box center [119, 109] width 42 height 44
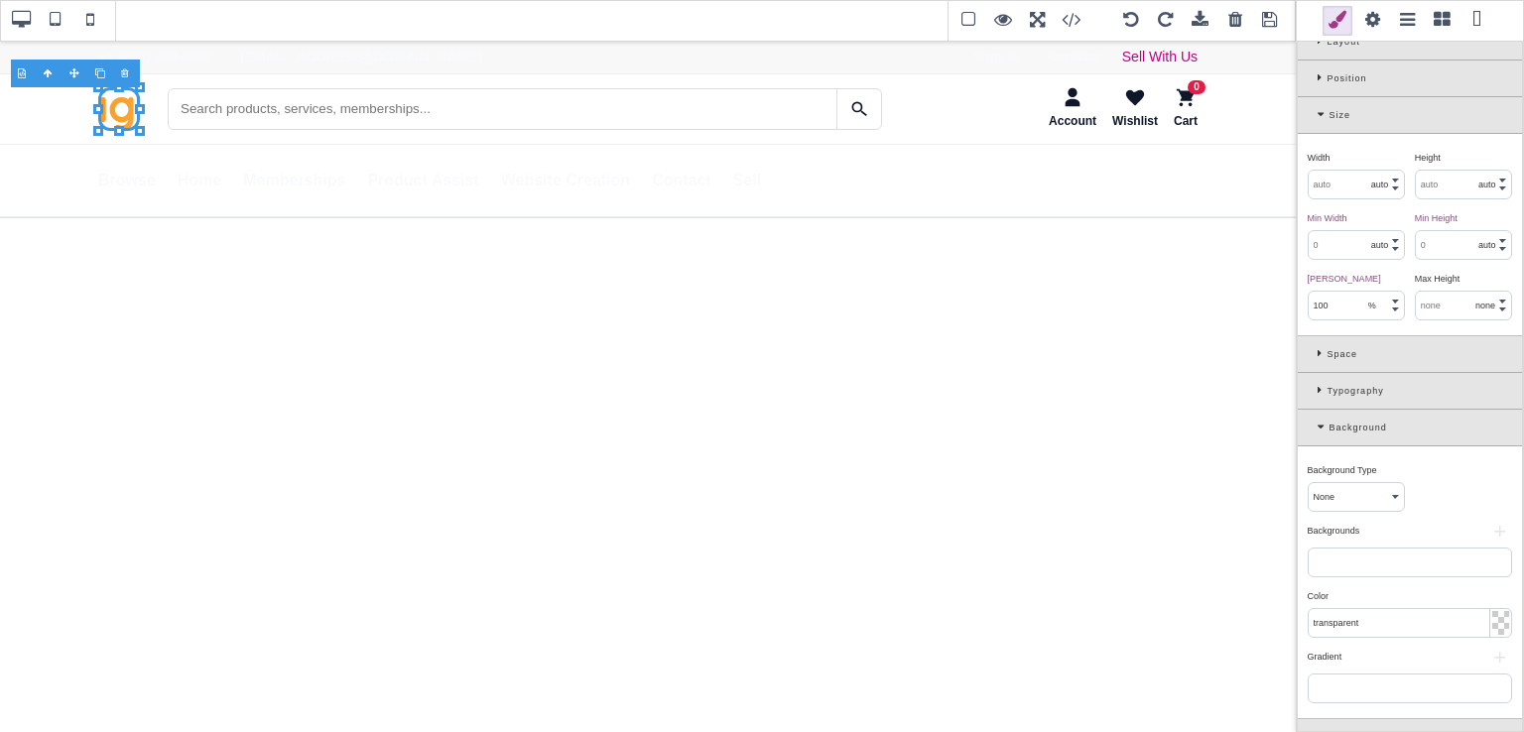
select select "none"
type input "rgb(248, 250, 252)"
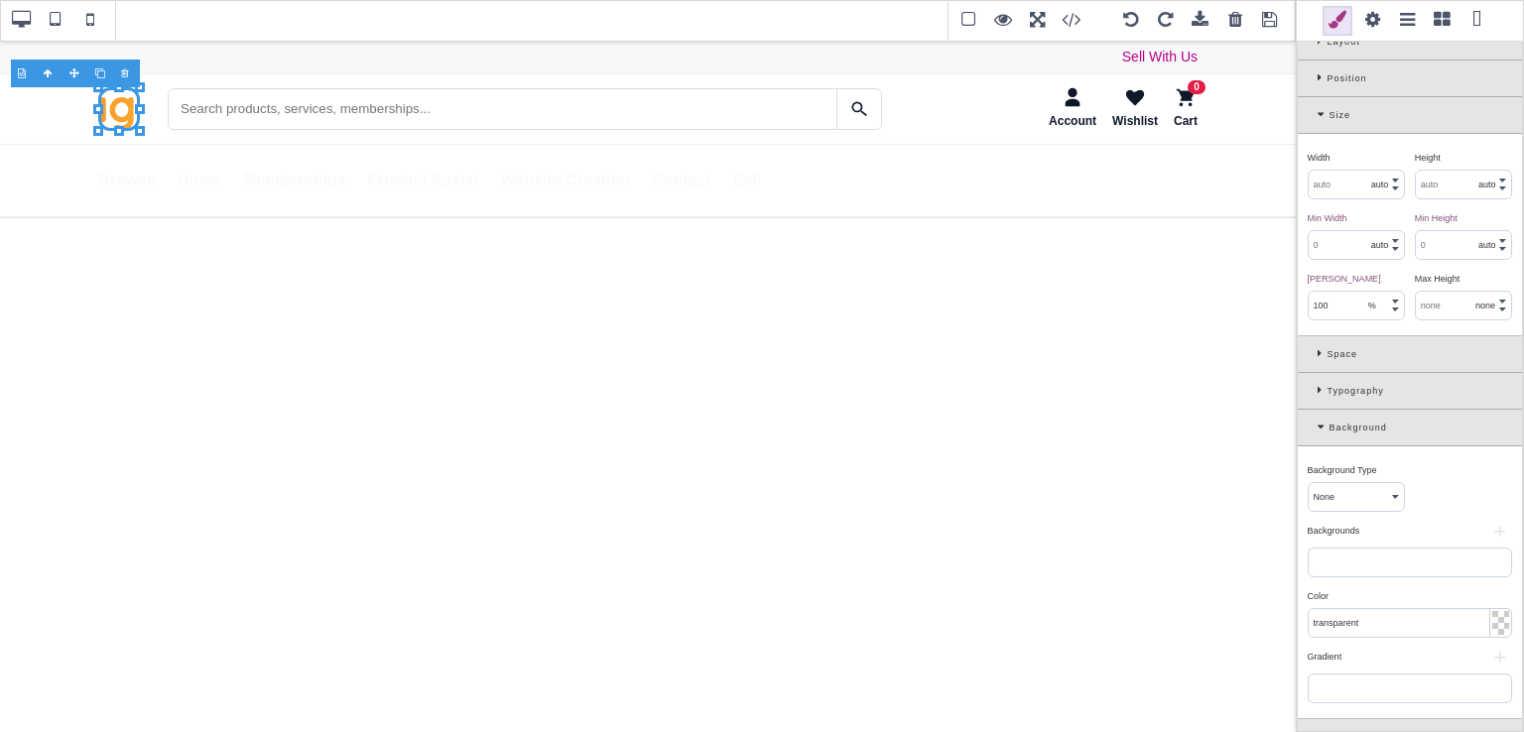
type input "0"
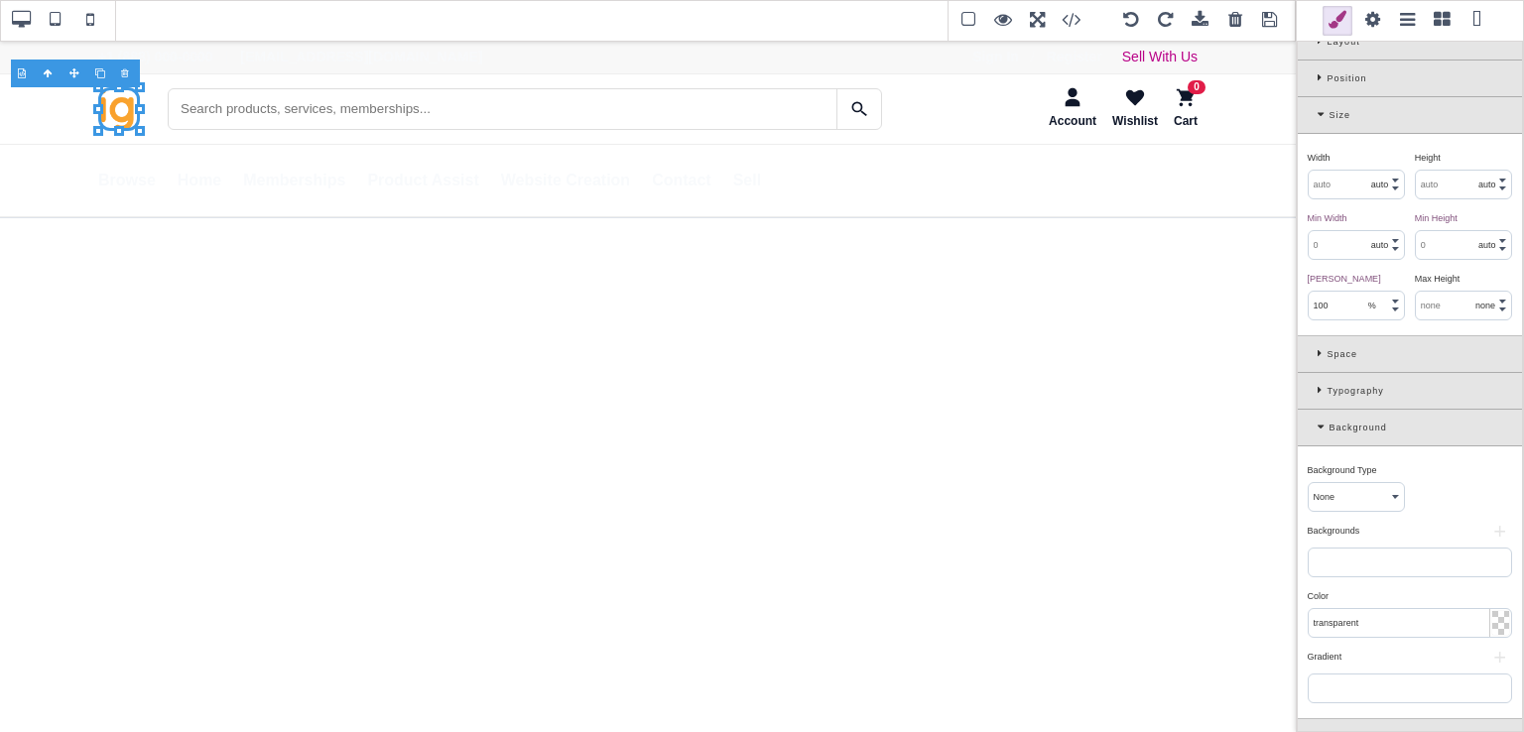
click at [48, 72] on div at bounding box center [50, 74] width 26 height 20
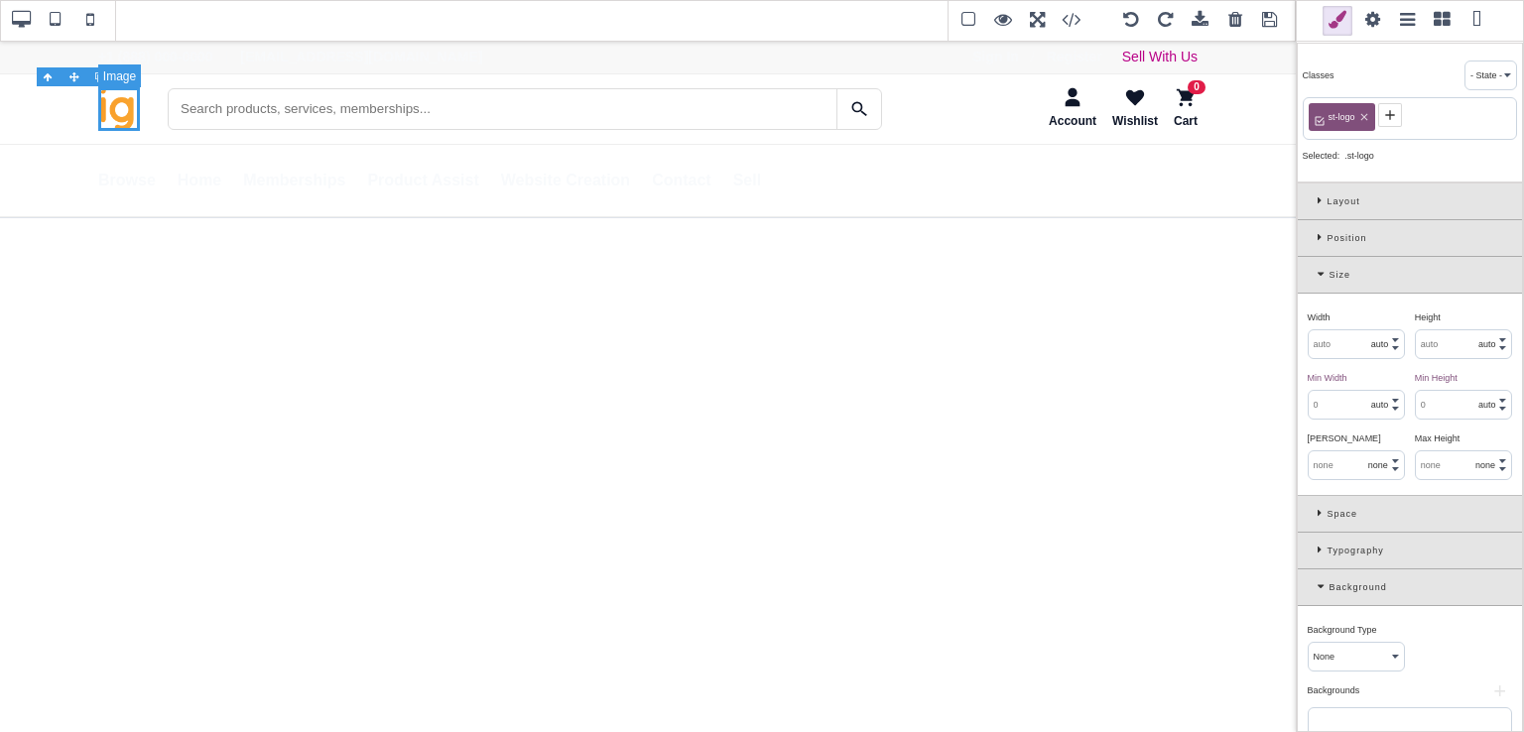
click at [117, 105] on img "SaleTurf Home" at bounding box center [119, 109] width 42 height 44
type input "100"
select select "%"
type input "rgb(141, 1, 103)"
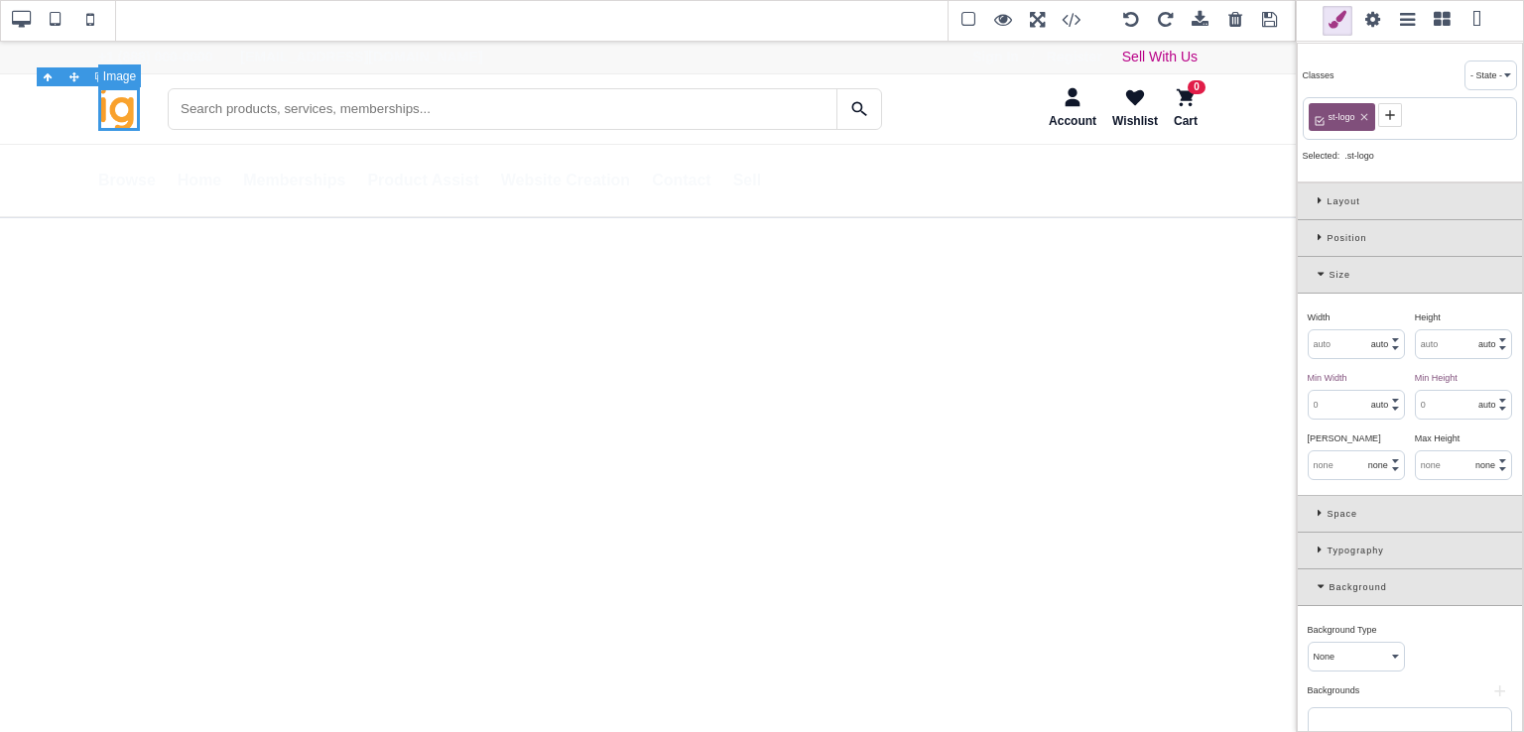
type input "rgb(141, 1, 103)"
type input "12"
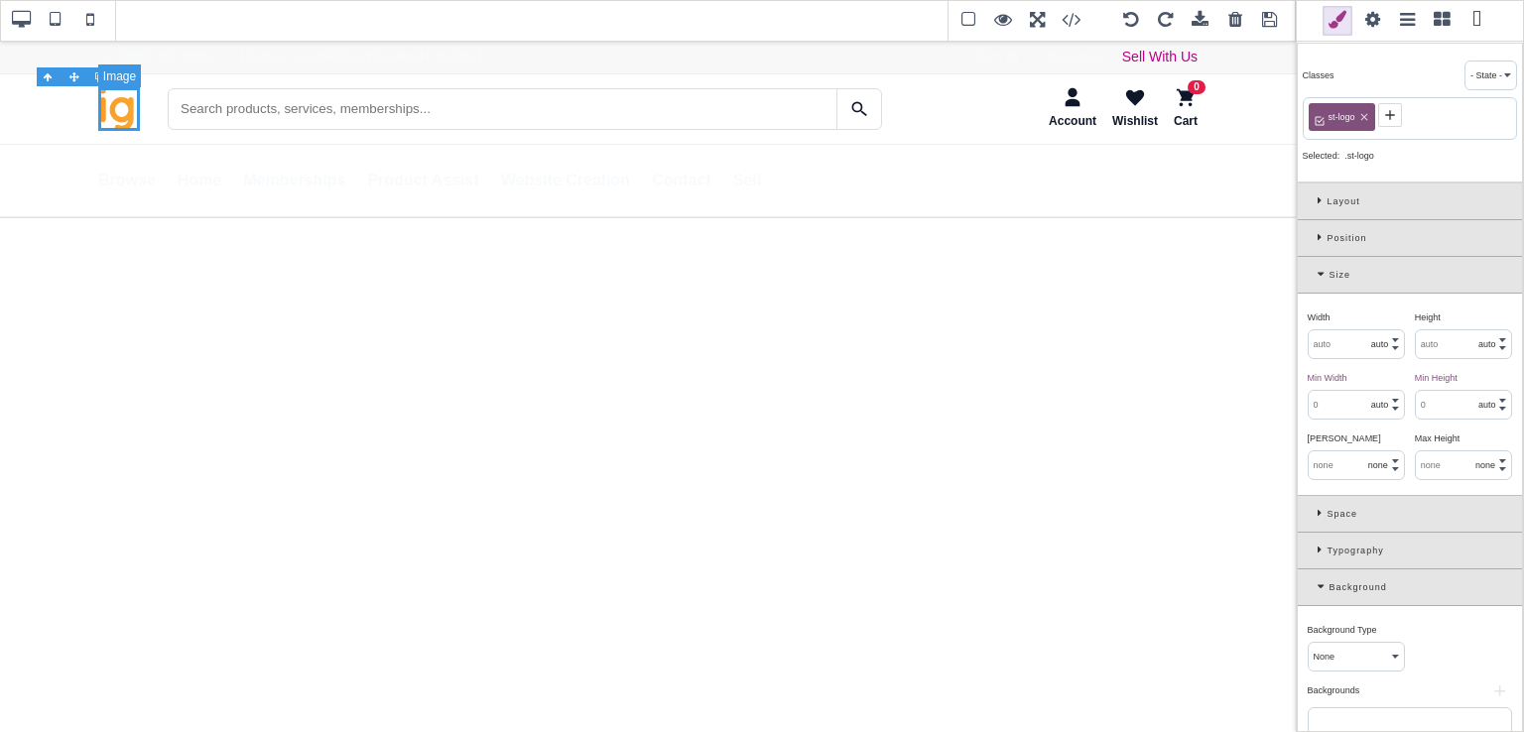
type input "12"
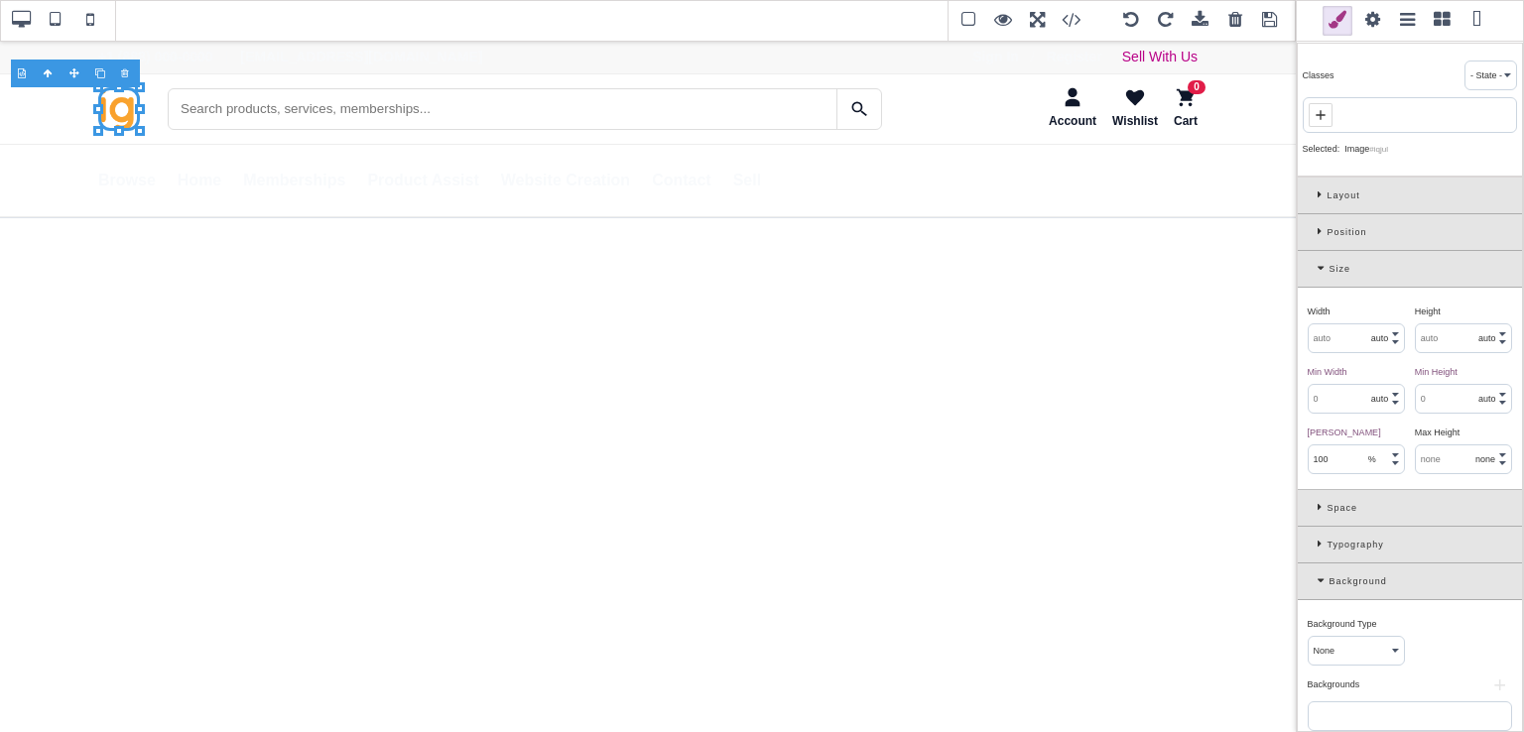
click at [1340, 334] on input "text" at bounding box center [1356, 338] width 95 height 28
type input "200"
select select "px"
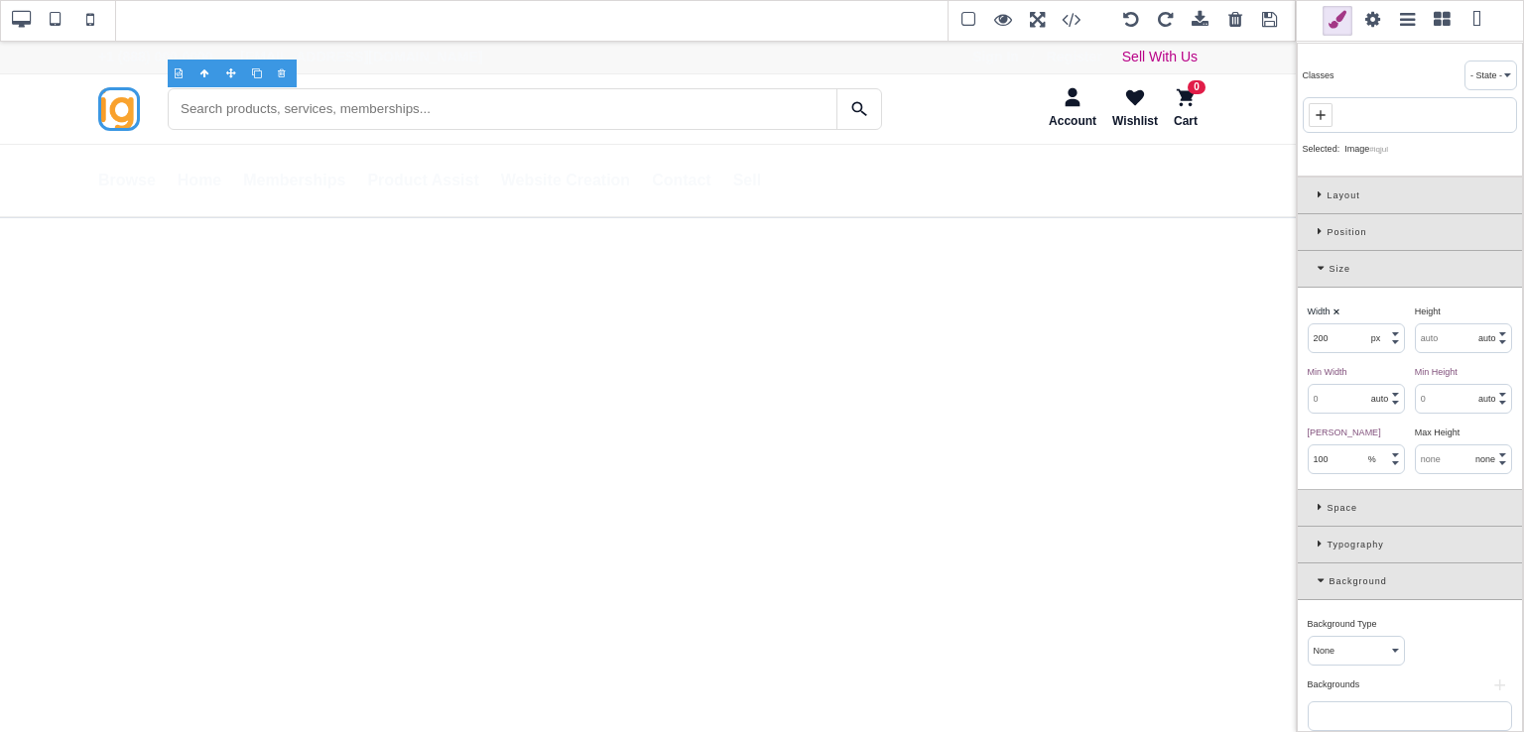
click at [1346, 312] on div "Width ⨯" at bounding box center [1354, 312] width 92 height 18
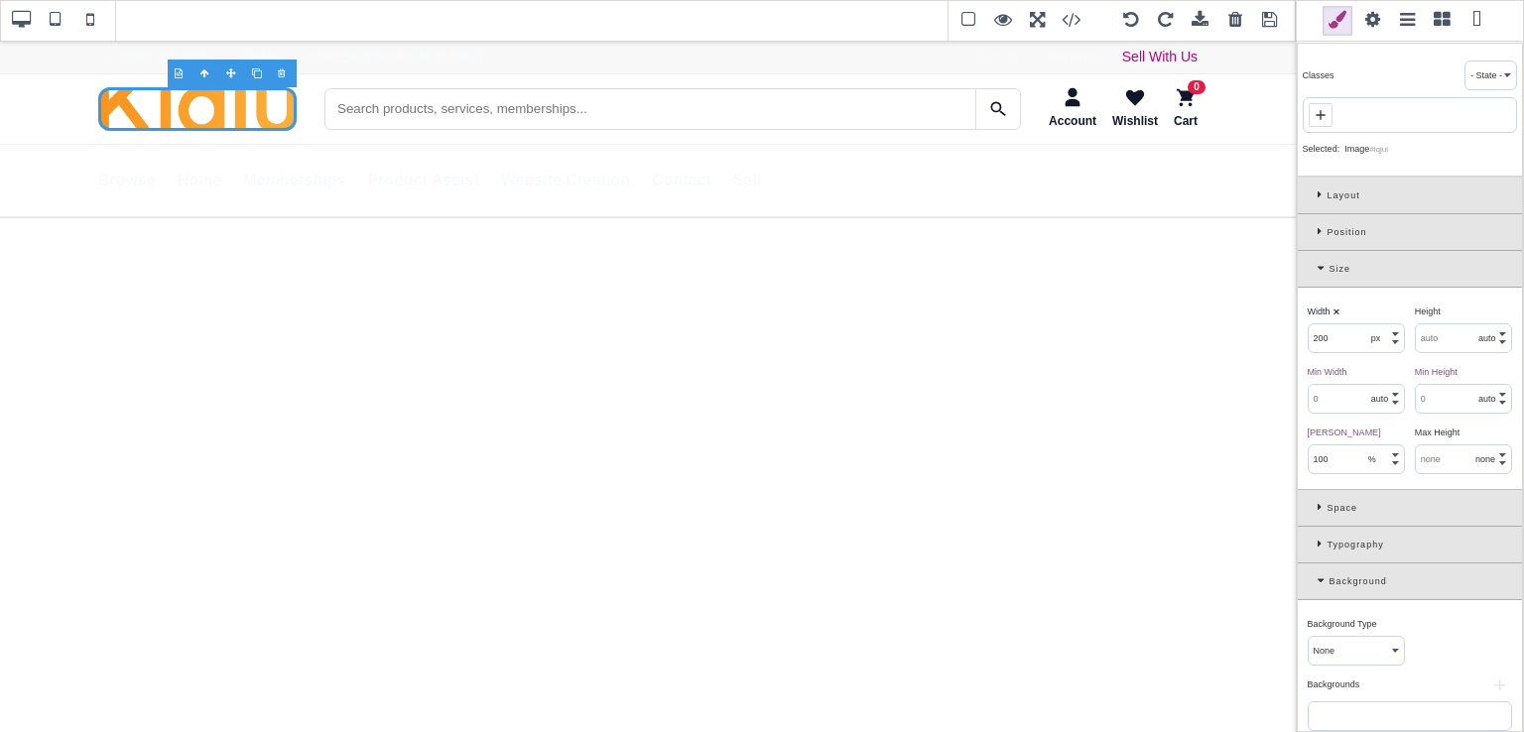
click at [1428, 335] on input "text" at bounding box center [1463, 338] width 95 height 28
type input "70"
select select "px"
click at [1456, 311] on div "Height ⨯" at bounding box center [1461, 312] width 92 height 18
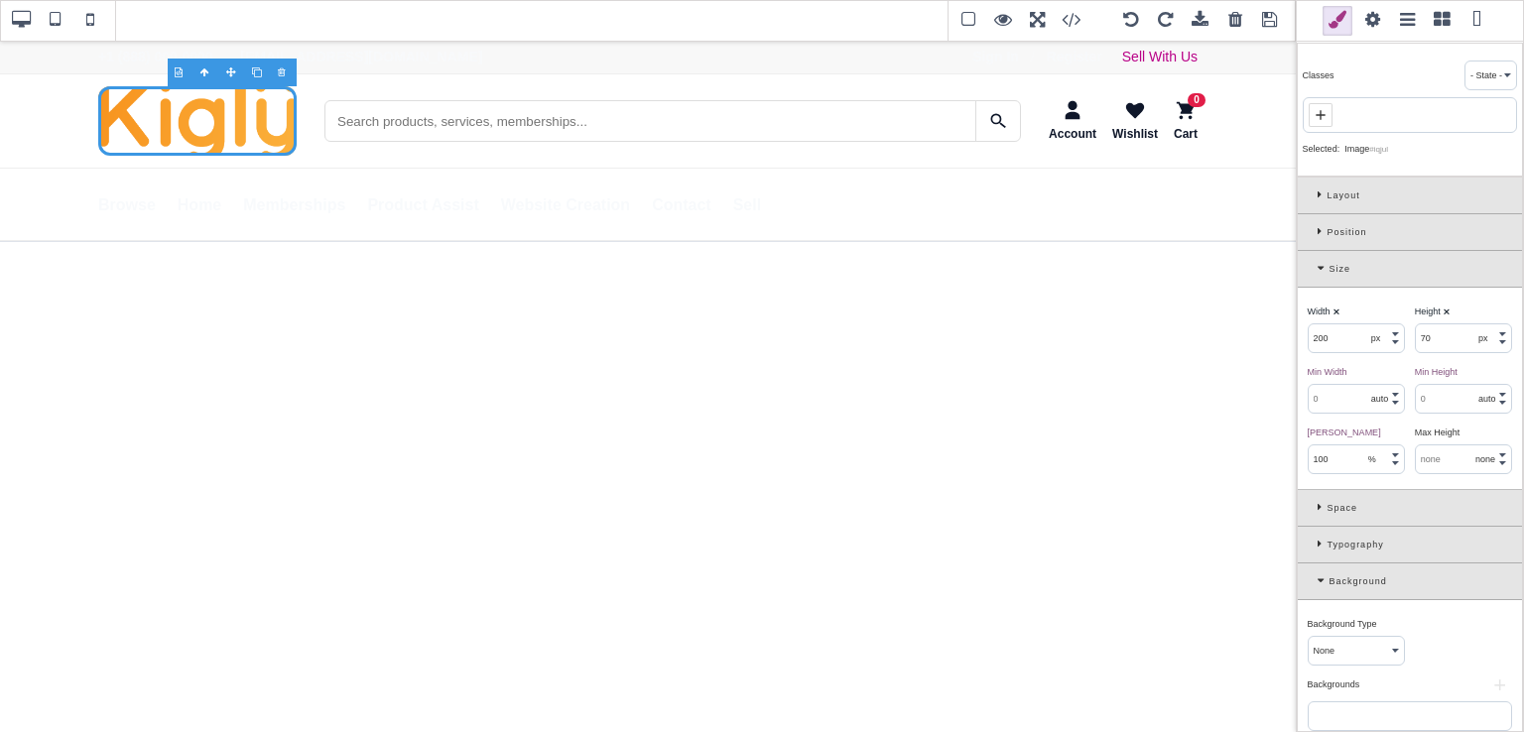
click at [1433, 337] on input "70" at bounding box center [1463, 338] width 95 height 28
type input "40"
click at [1461, 312] on div "Height ⨯" at bounding box center [1461, 312] width 92 height 18
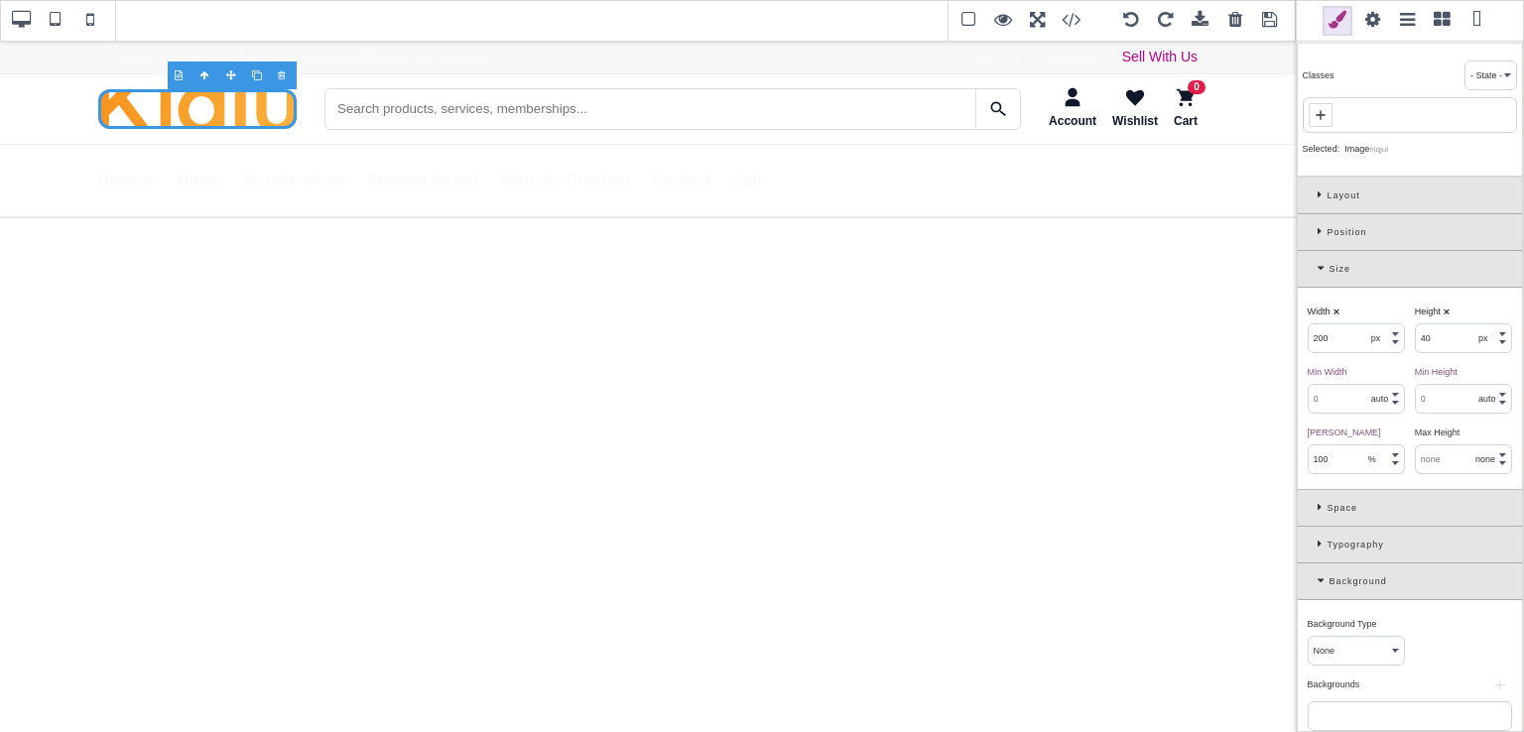
click at [1322, 342] on input "200" at bounding box center [1356, 338] width 95 height 28
click at [1369, 306] on div "Width ⨯" at bounding box center [1354, 312] width 92 height 18
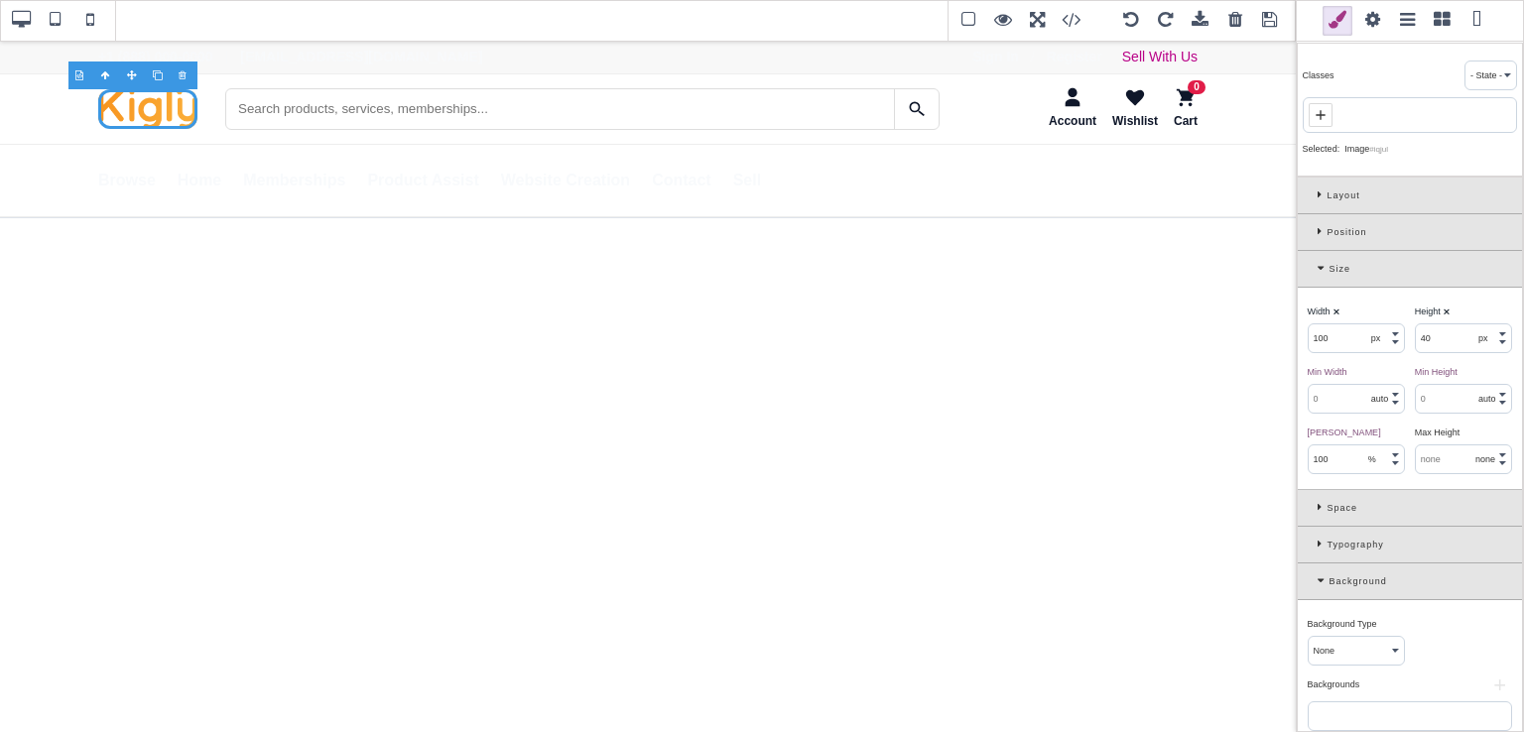
click at [1338, 336] on input "100" at bounding box center [1356, 338] width 95 height 28
click at [1358, 319] on div "Width ⨯ 80 px % em rem auto vw vh" at bounding box center [1356, 326] width 107 height 56
click at [1342, 330] on input "80" at bounding box center [1356, 338] width 95 height 28
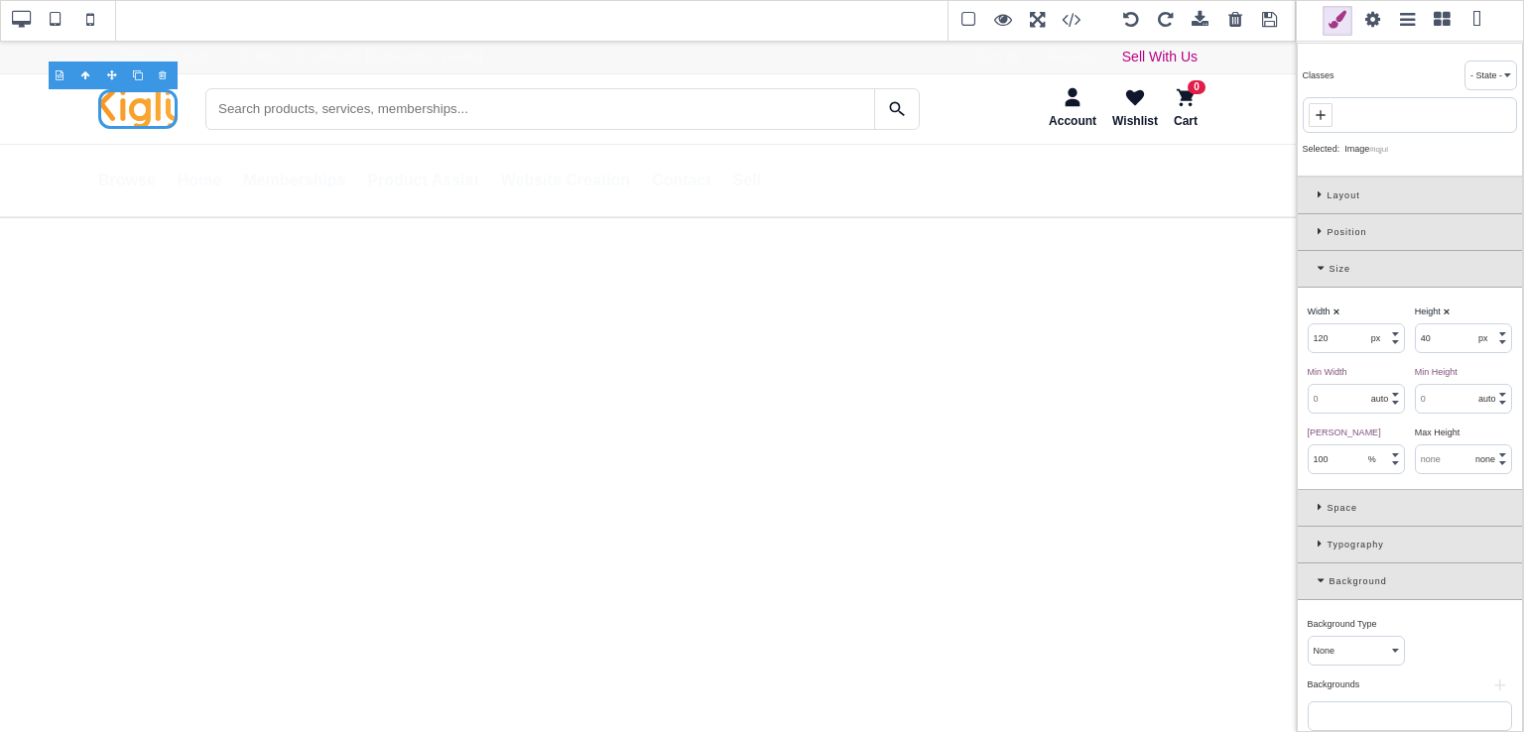
type input "120"
click at [1362, 303] on div "Width ⨯" at bounding box center [1354, 312] width 92 height 18
click at [1429, 342] on input "40" at bounding box center [1463, 338] width 95 height 28
type input "50"
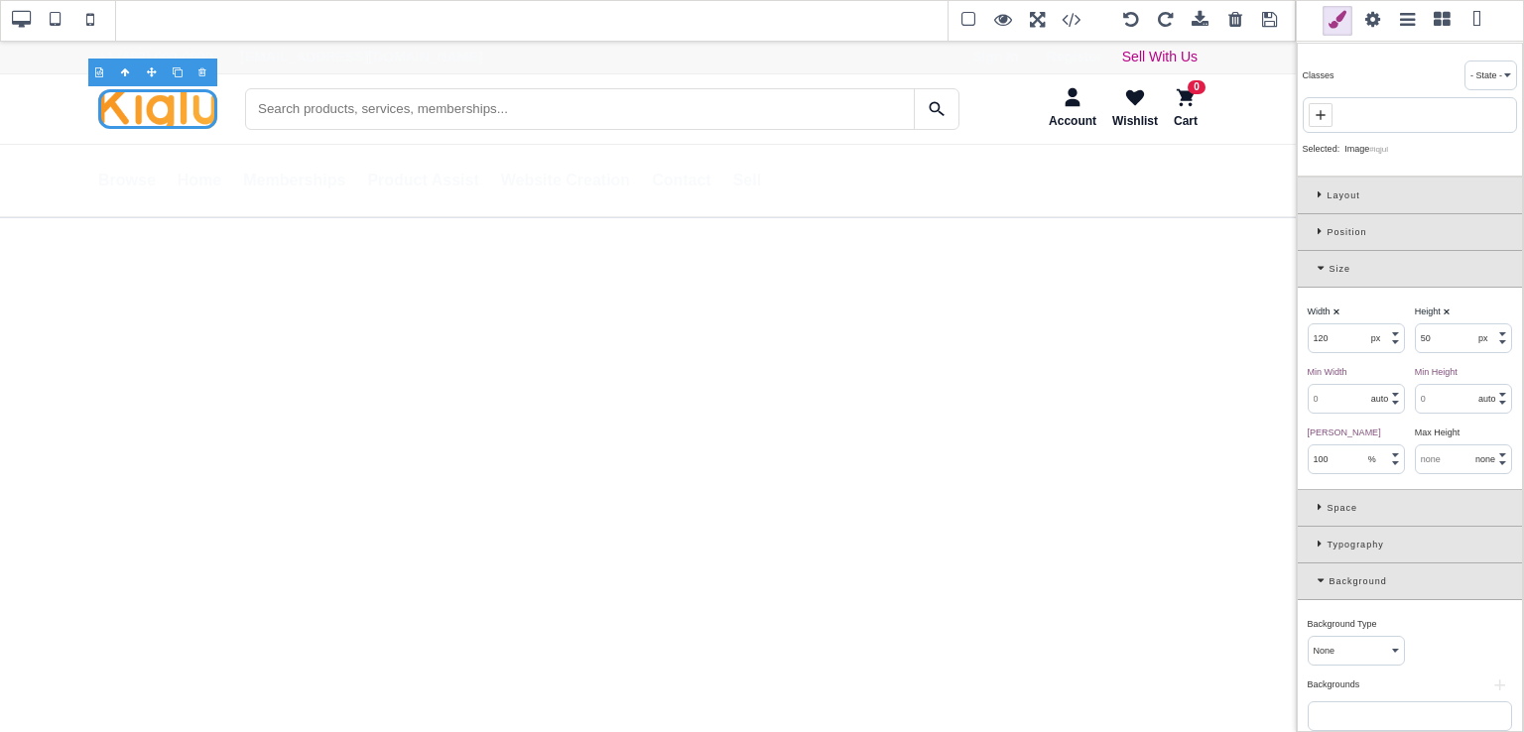
click at [1473, 308] on div "Height ⨯" at bounding box center [1461, 312] width 92 height 18
click at [1346, 338] on input "120" at bounding box center [1356, 338] width 95 height 28
click at [1368, 311] on div "Width ⨯" at bounding box center [1354, 312] width 92 height 18
click at [1339, 342] on input "130" at bounding box center [1356, 338] width 95 height 28
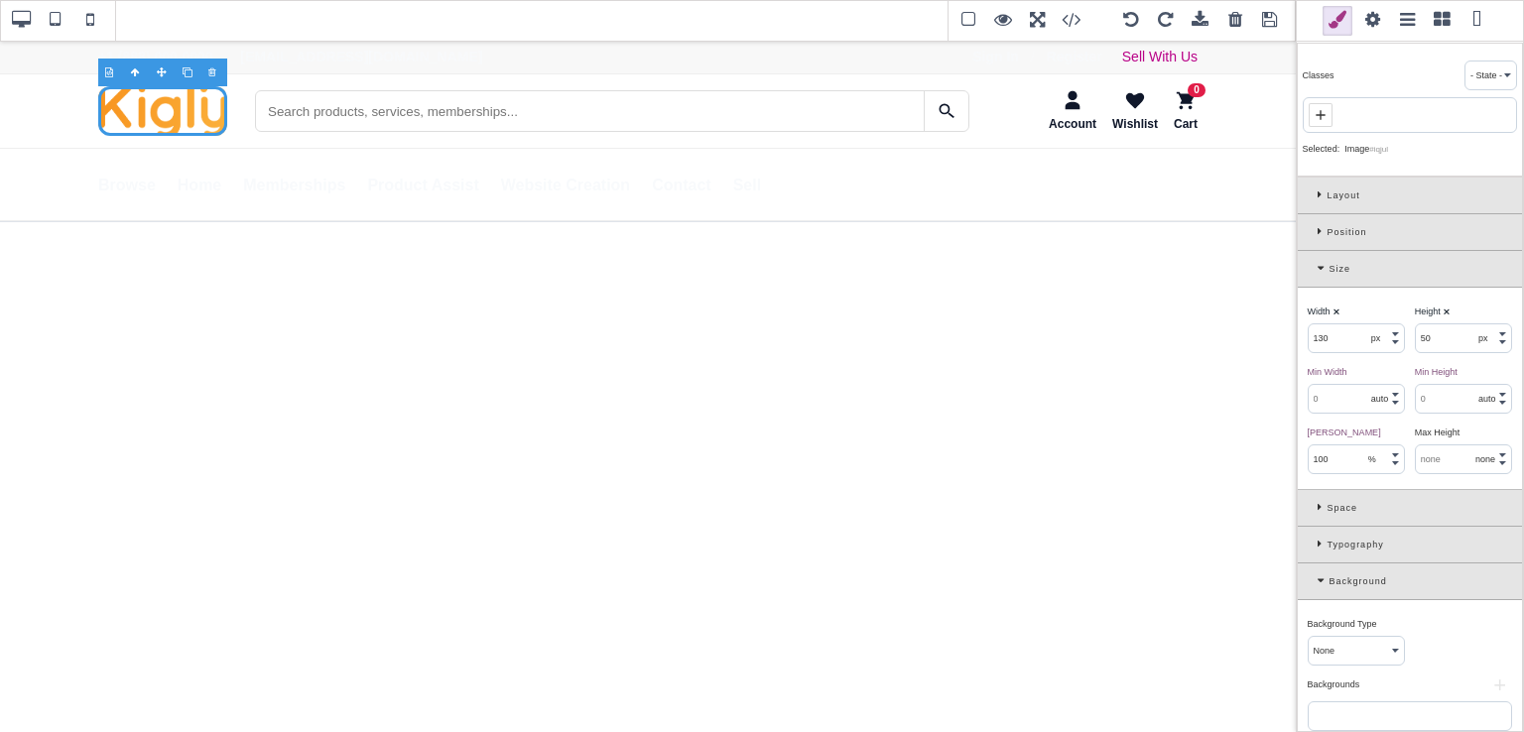
click at [1339, 342] on input "130" at bounding box center [1356, 338] width 95 height 28
click at [1353, 315] on div "Width ⨯" at bounding box center [1354, 312] width 92 height 18
click at [1348, 334] on input "160" at bounding box center [1356, 338] width 95 height 28
type input "125"
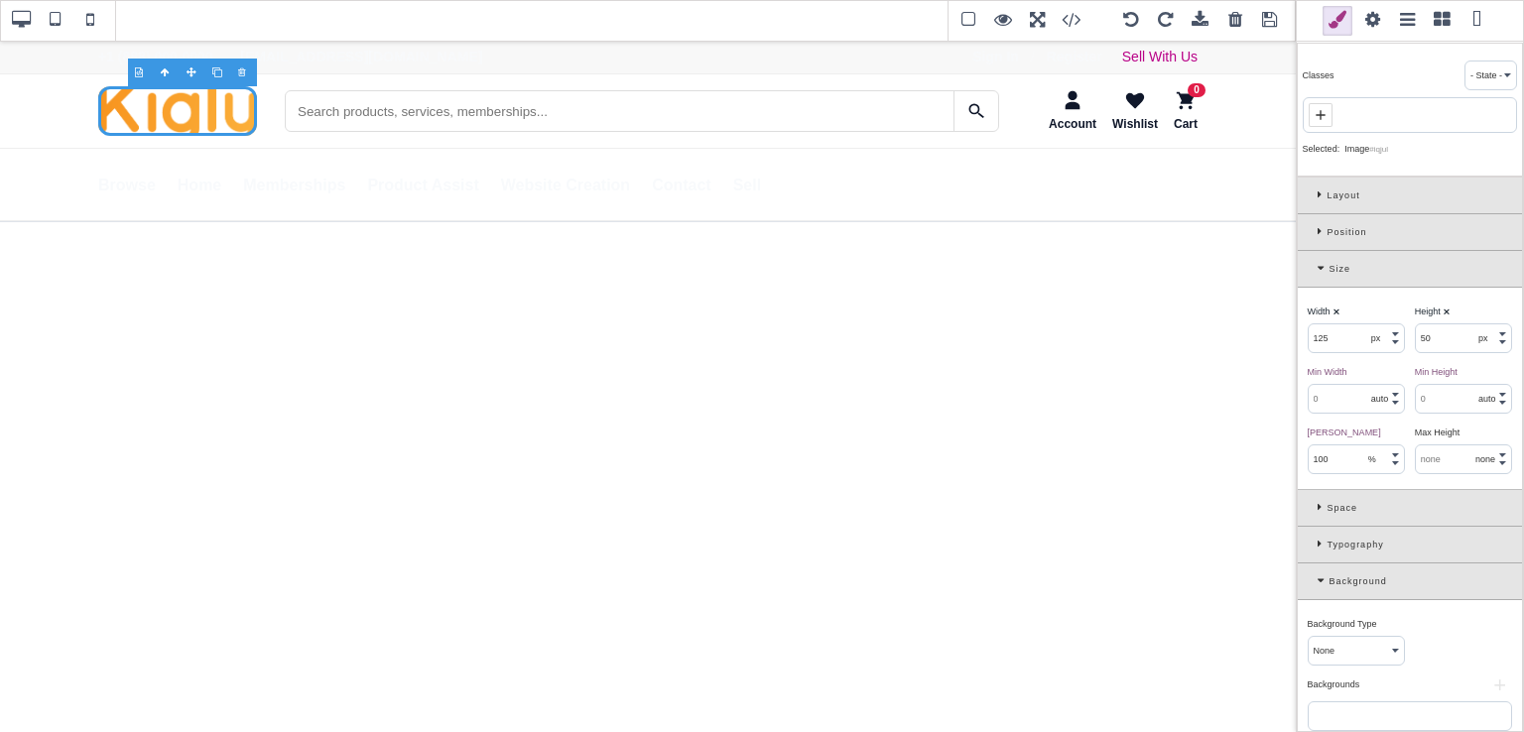
click at [1361, 306] on div "Width ⨯" at bounding box center [1354, 312] width 92 height 18
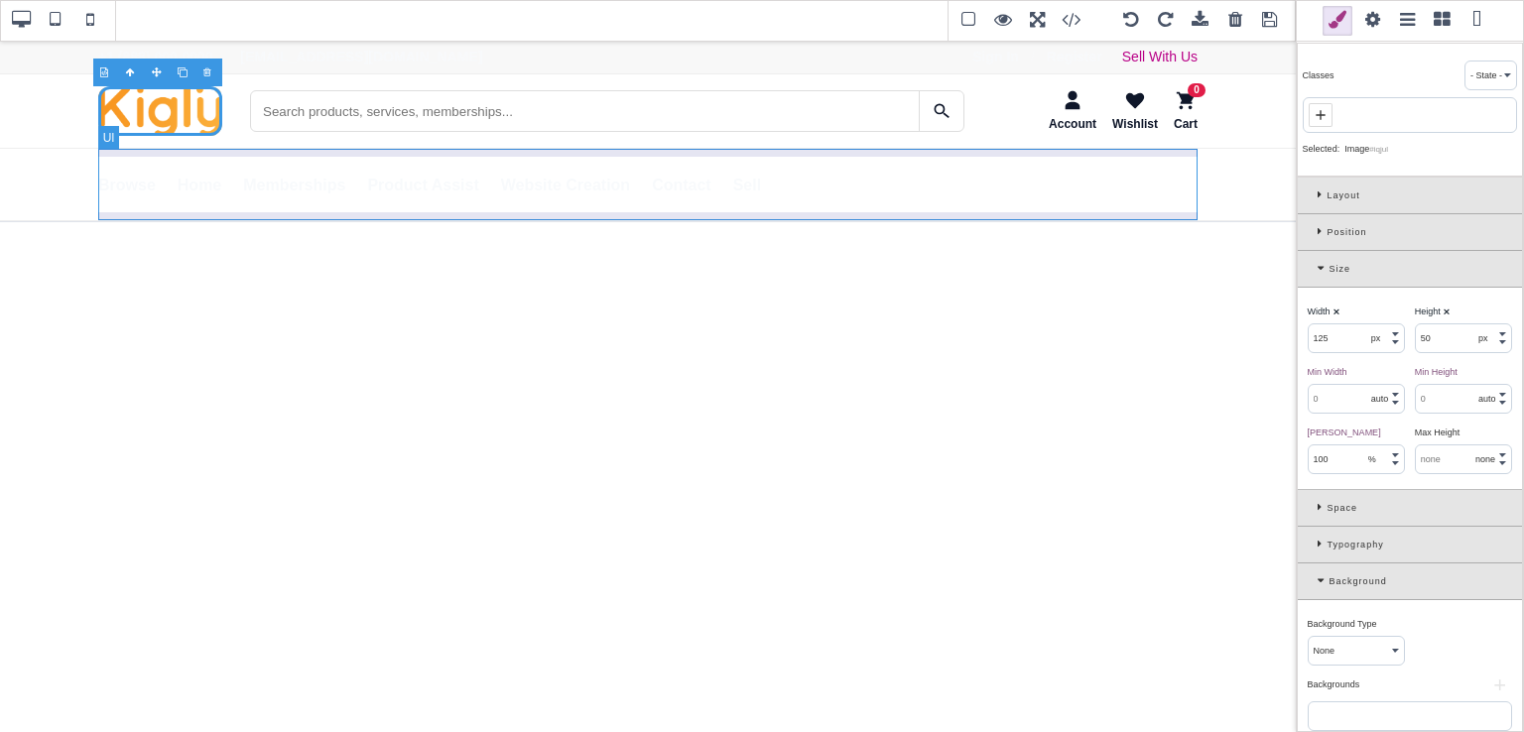
click at [1053, 172] on ul "Browse All Products Memberships Services View Cart Home Memberships Product Ass…" at bounding box center [647, 184] width 1099 height 71
select select "auto"
type input "0"
type input "72"
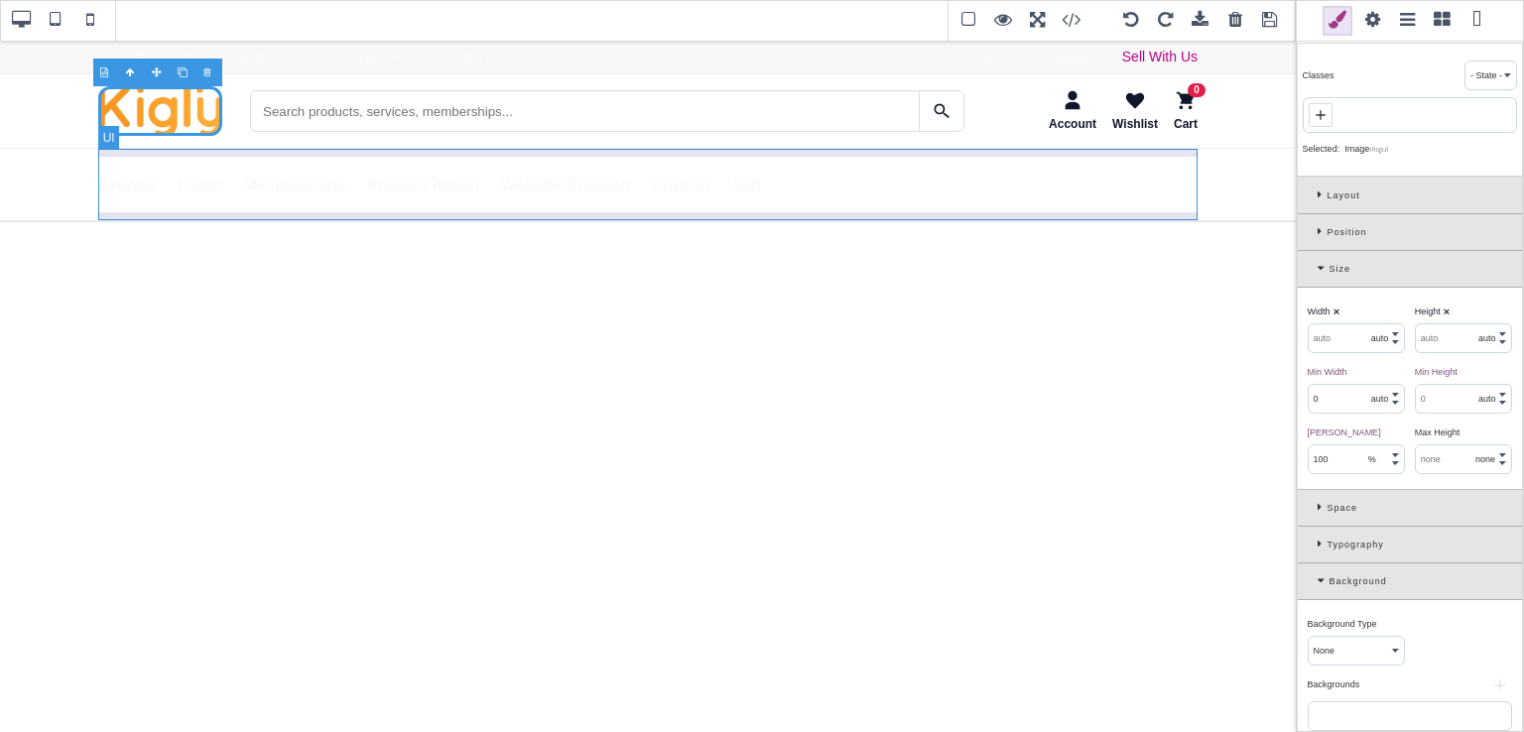
select select "px"
select select "none"
type input "rgb(248, 250, 252)"
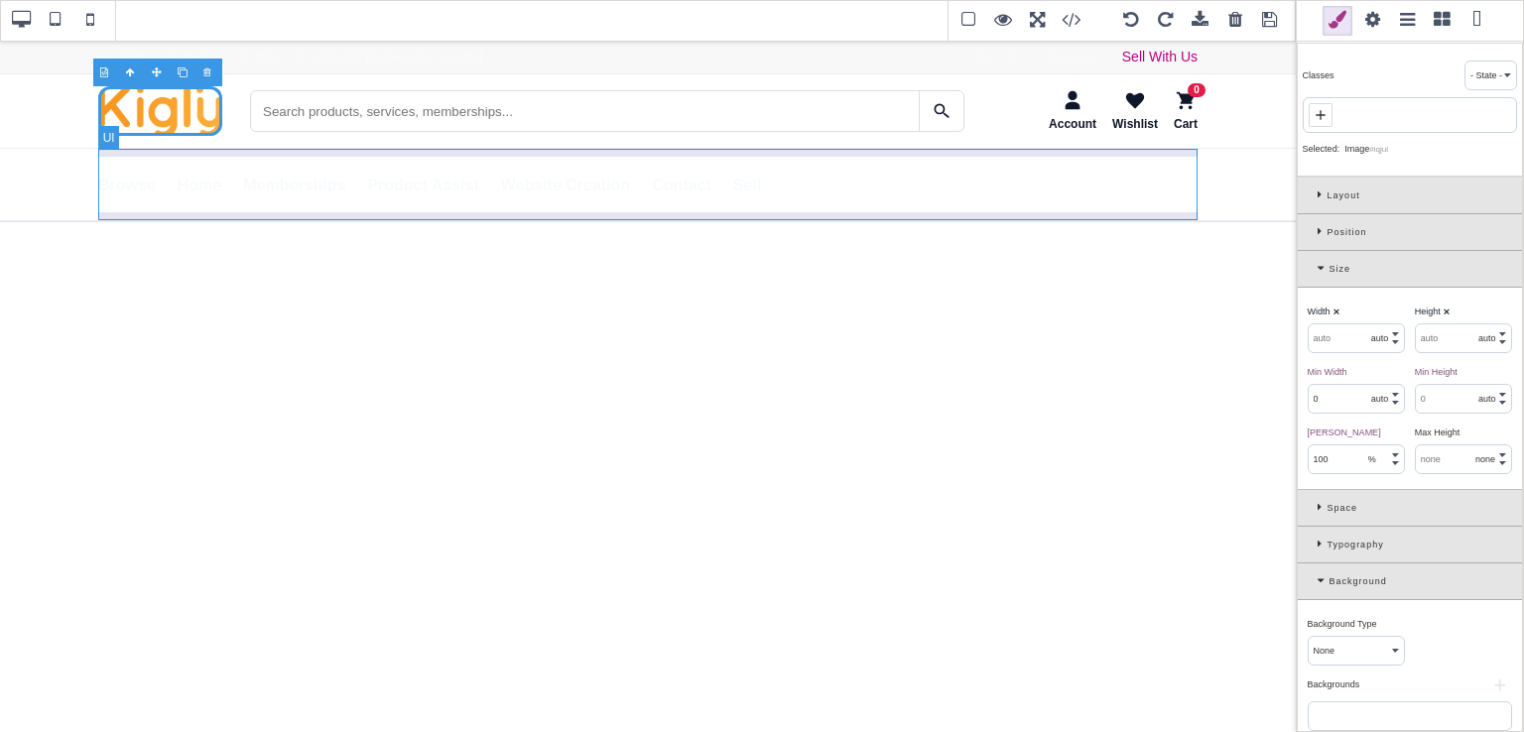
type input "rgb(248, 250, 252)"
type input "0"
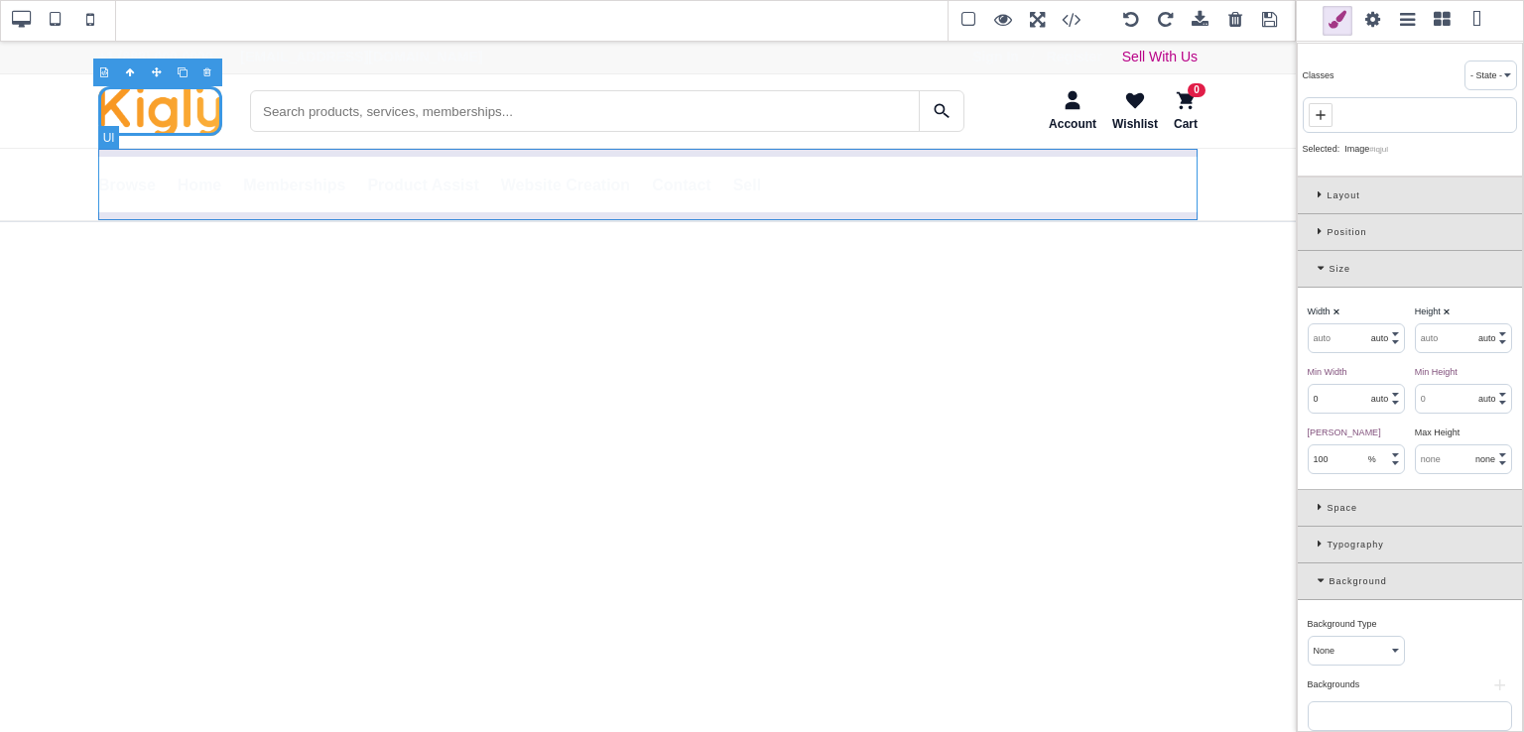
type input "0"
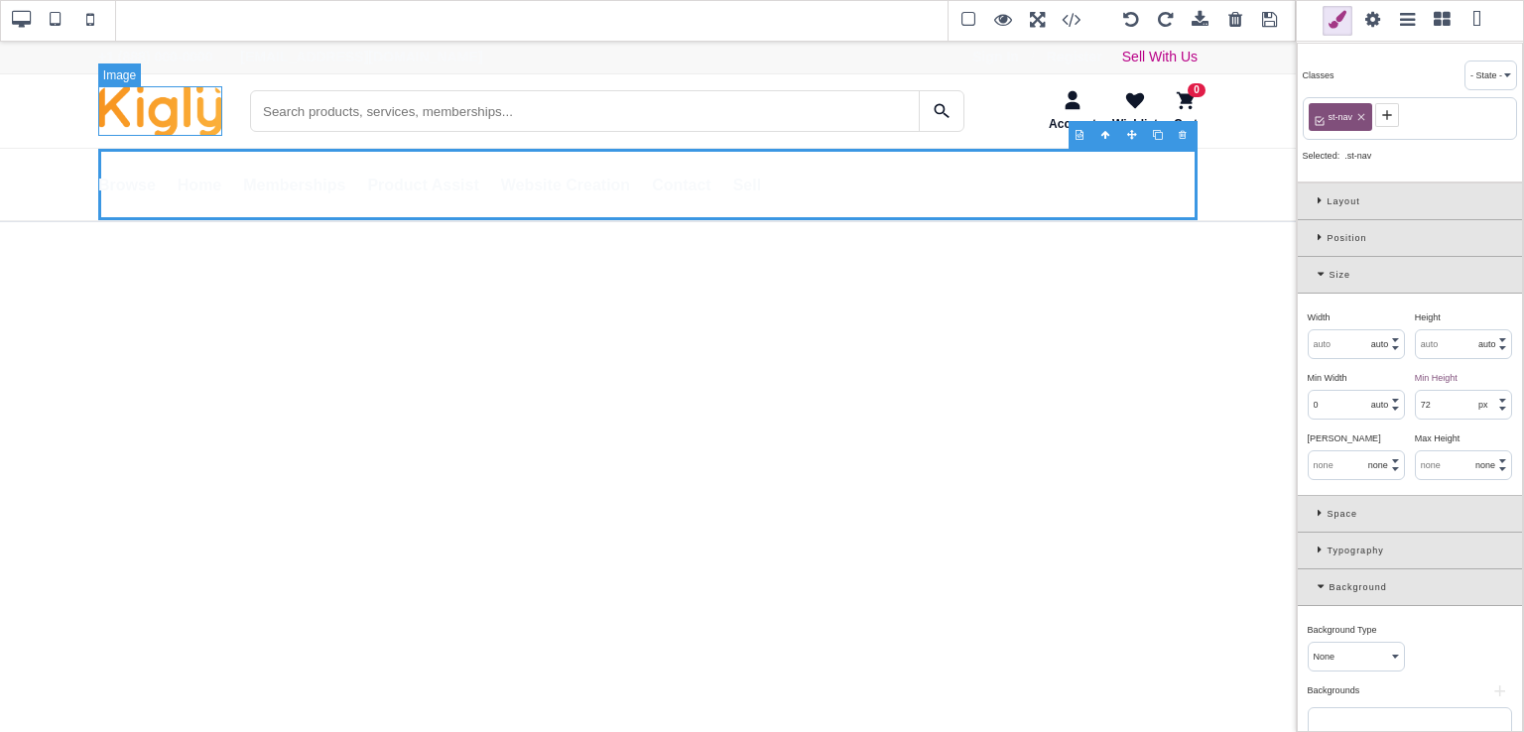
click at [199, 106] on img "SaleTurf Home" at bounding box center [160, 111] width 124 height 50
type input "125"
select select "px"
type input "50"
select select "px"
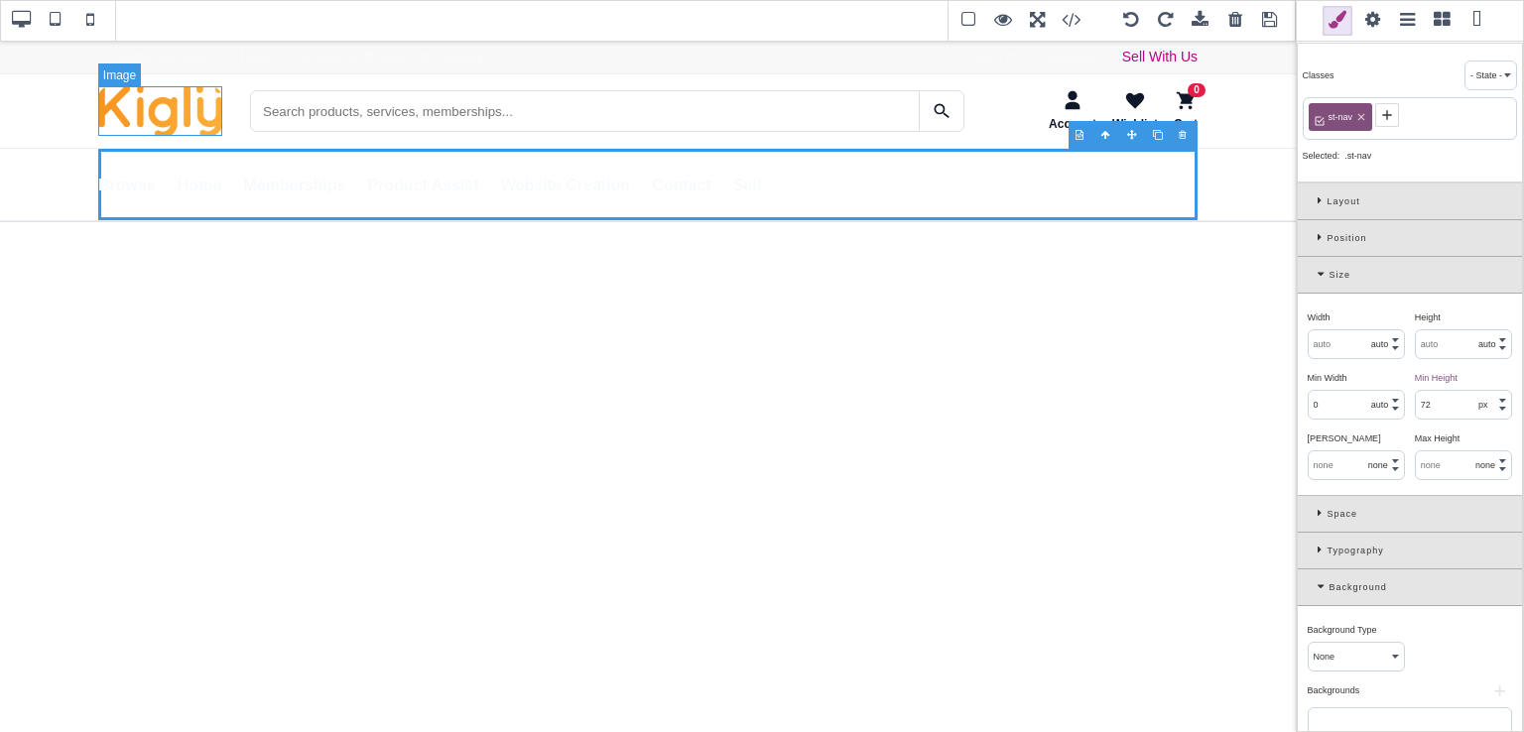
select select "auto"
type input "100"
select select "%"
type input "rgb(141, 1, 103)"
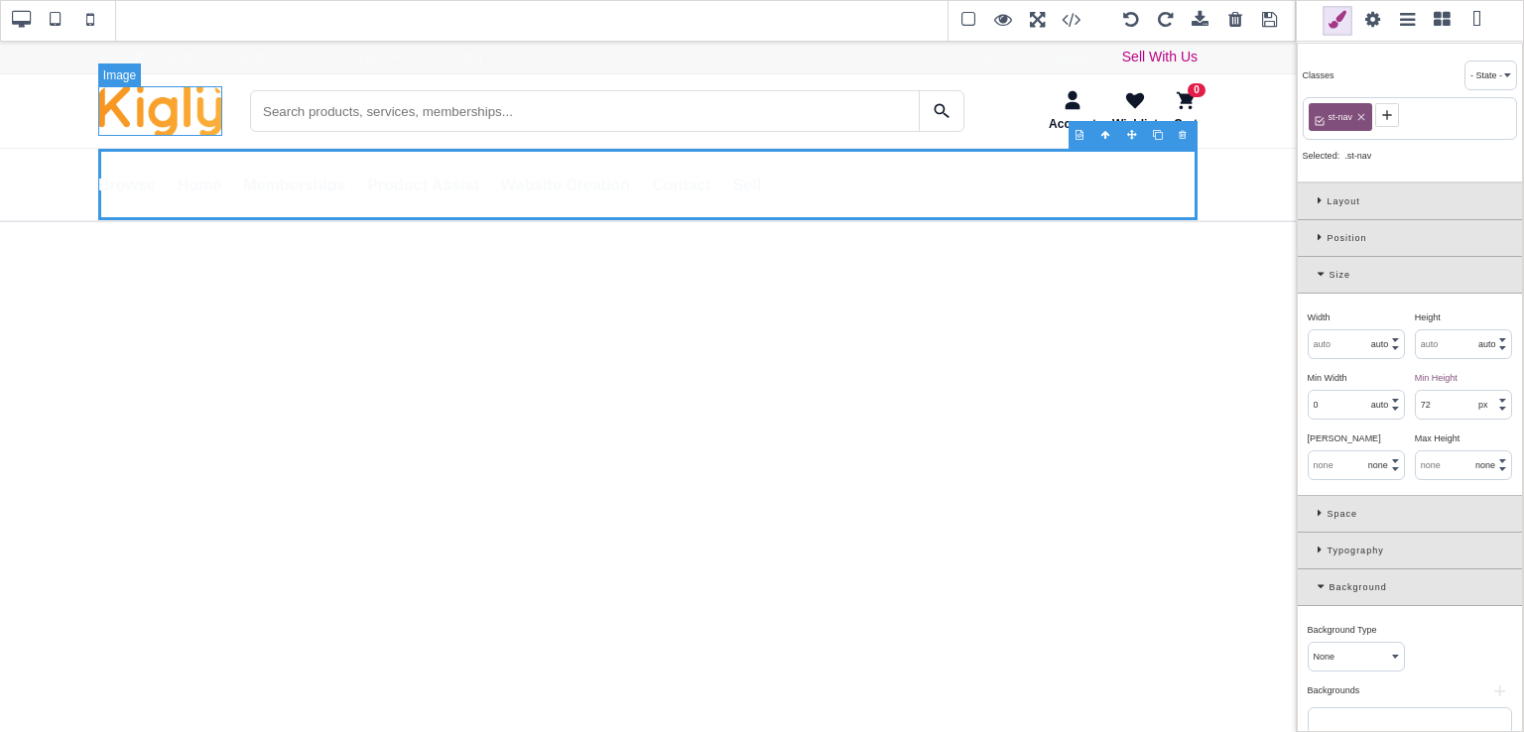
type input "rgb(141, 1, 103)"
type input "12"
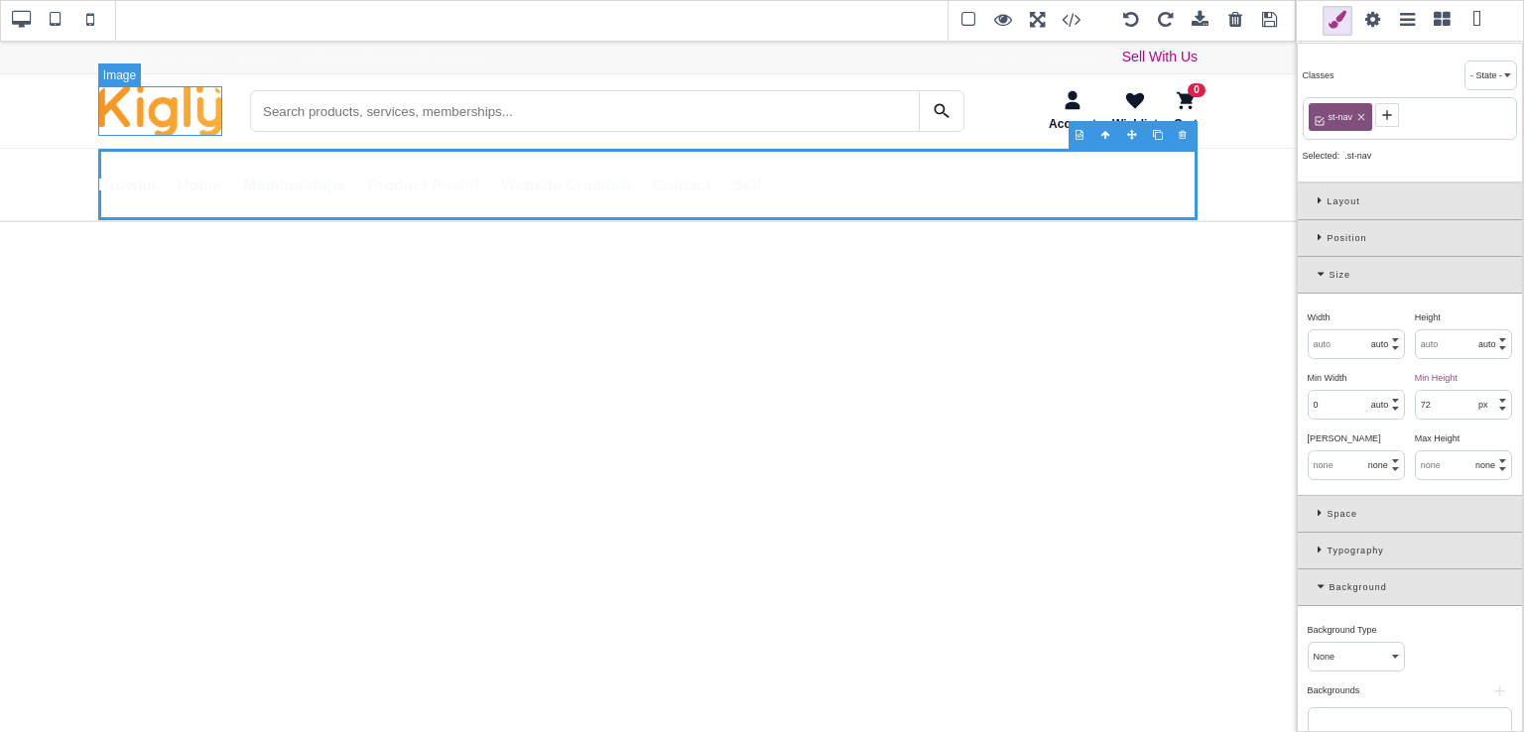
type input "12"
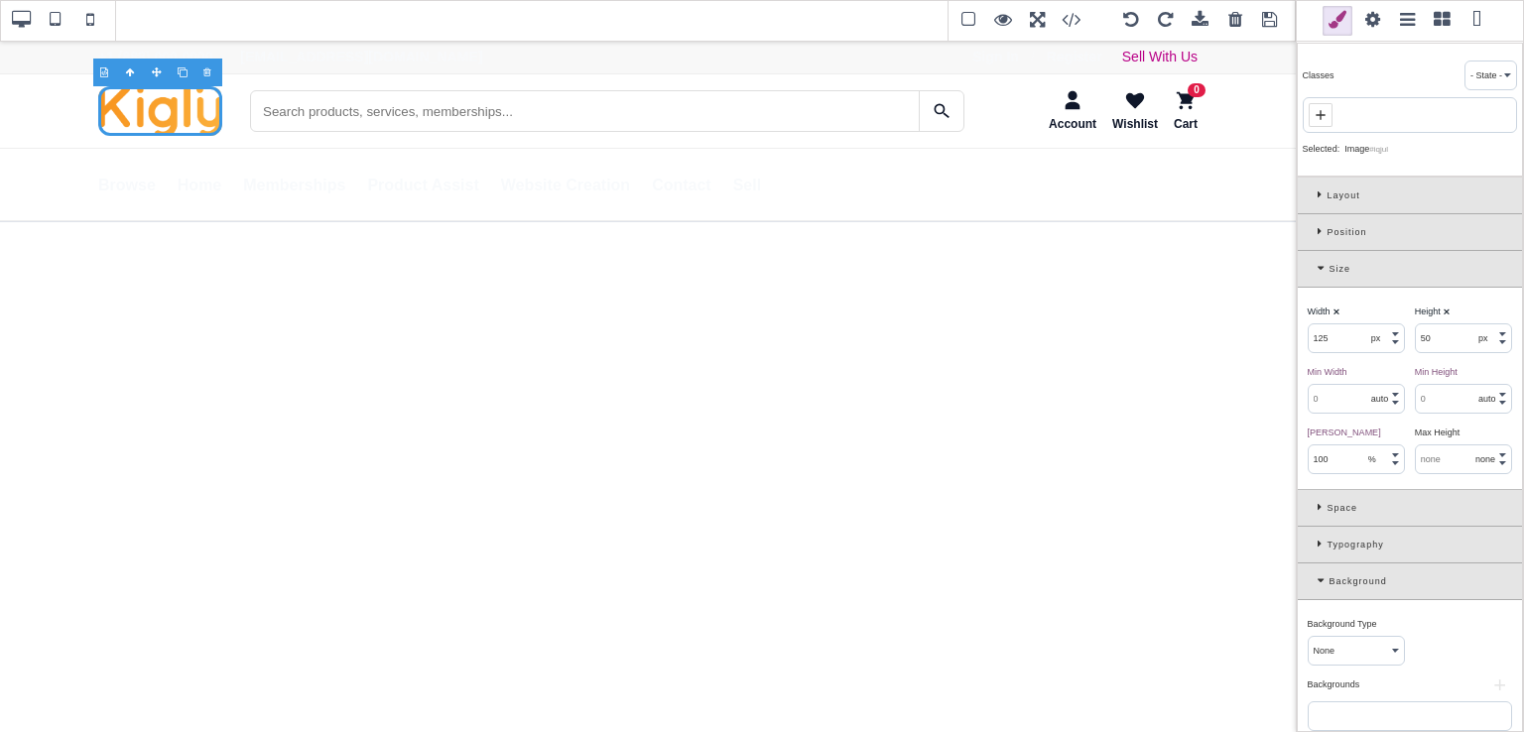
click at [1320, 263] on icon at bounding box center [1324, 268] width 12 height 11
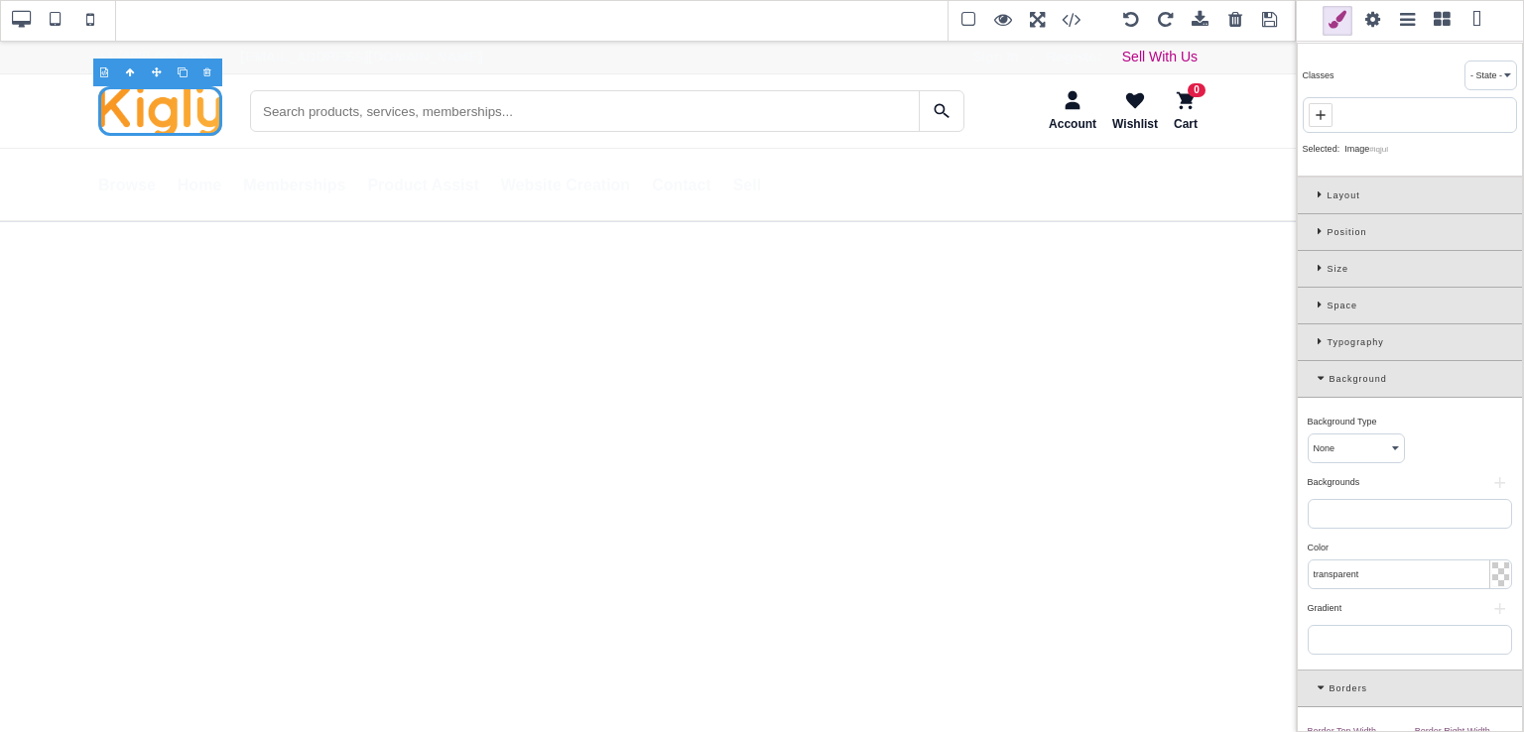
click at [1319, 197] on icon at bounding box center [1323, 195] width 10 height 11
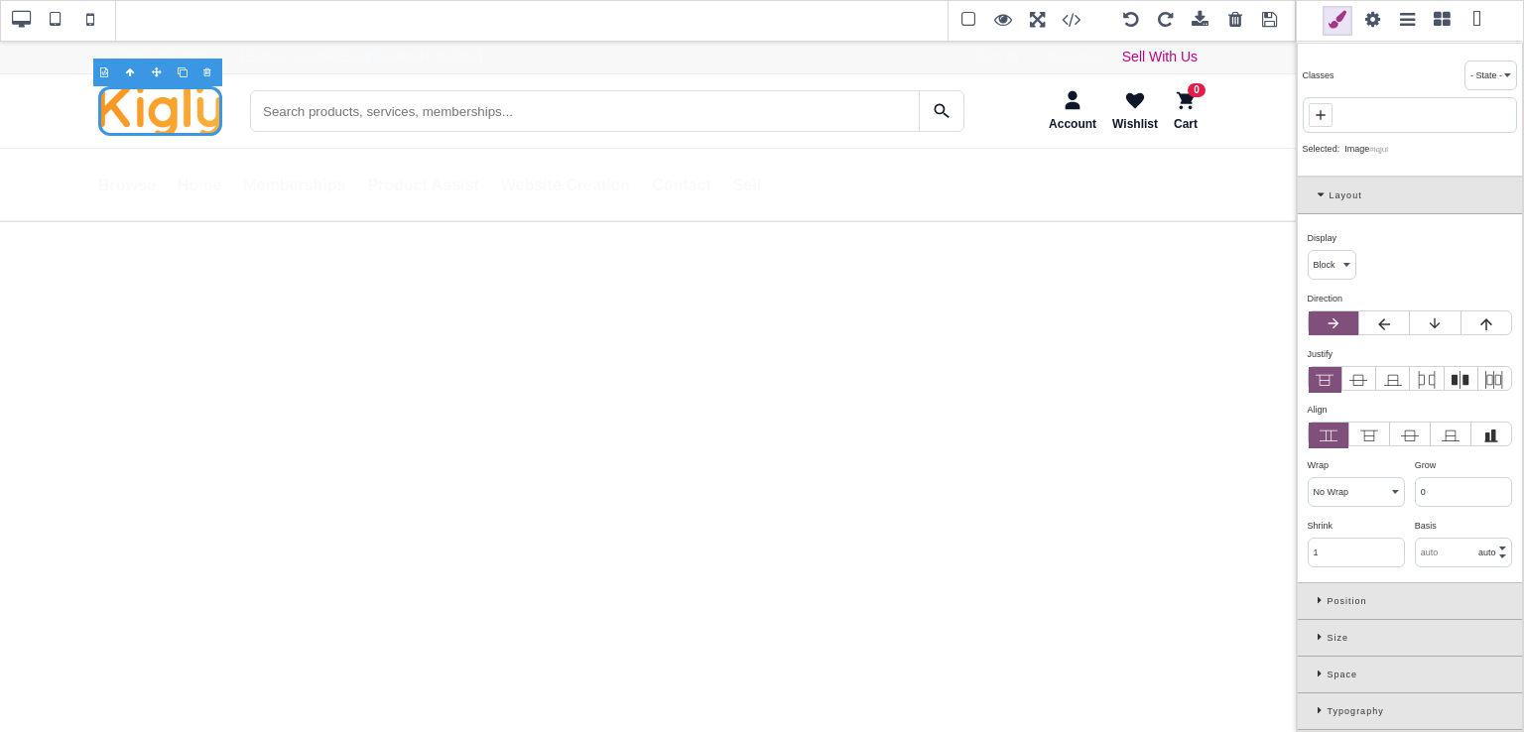
click at [1319, 197] on icon at bounding box center [1324, 195] width 12 height 11
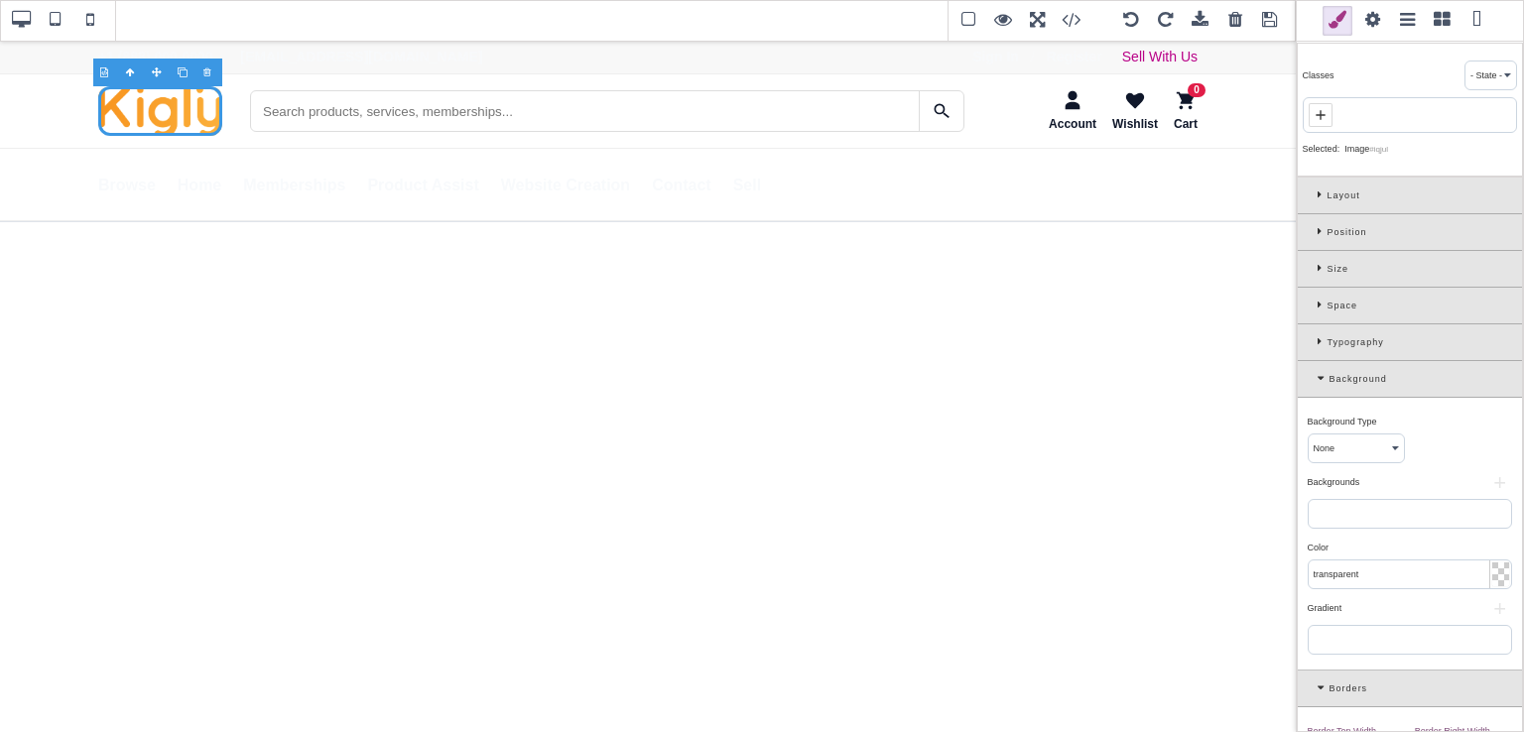
click at [1319, 226] on icon at bounding box center [1323, 231] width 10 height 11
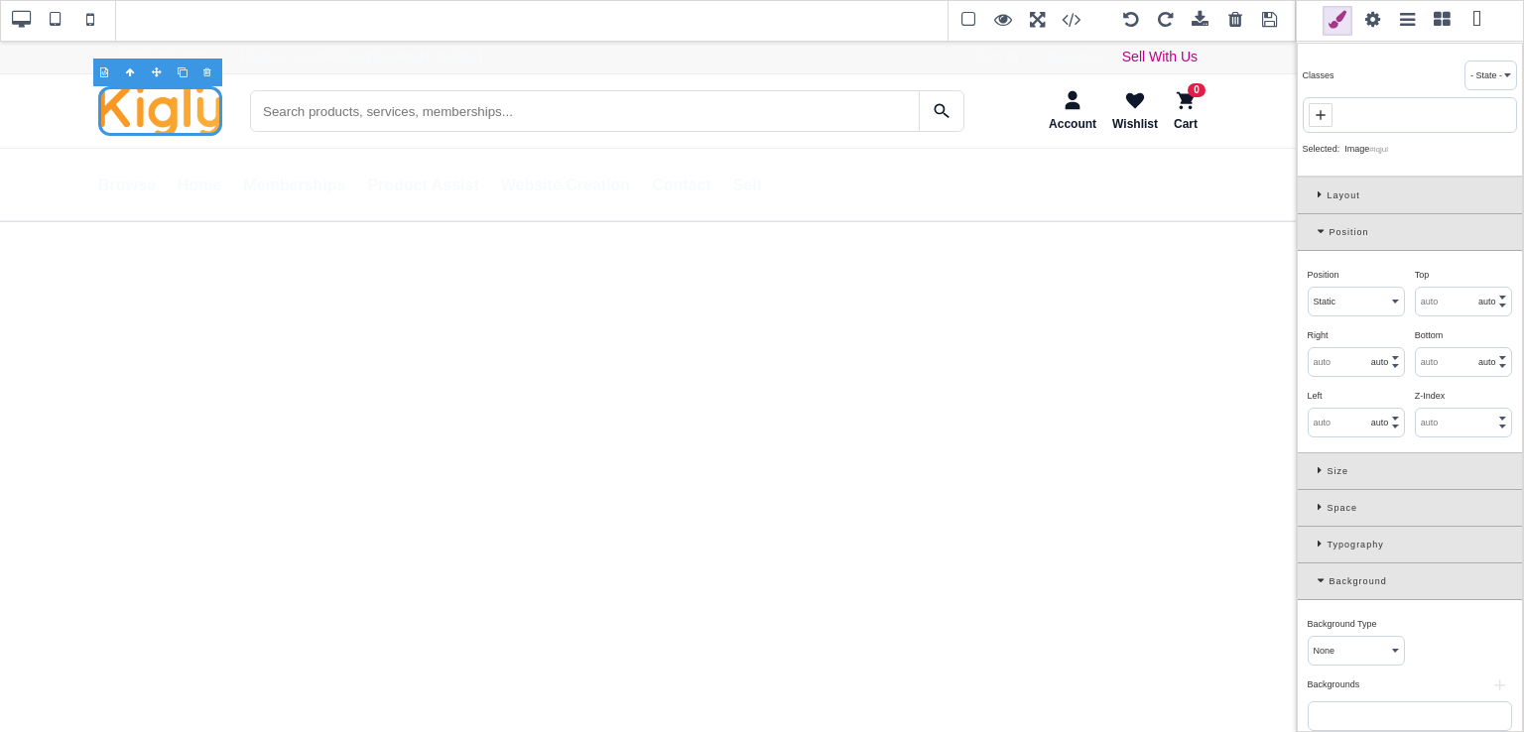
click at [1319, 226] on icon at bounding box center [1324, 231] width 12 height 11
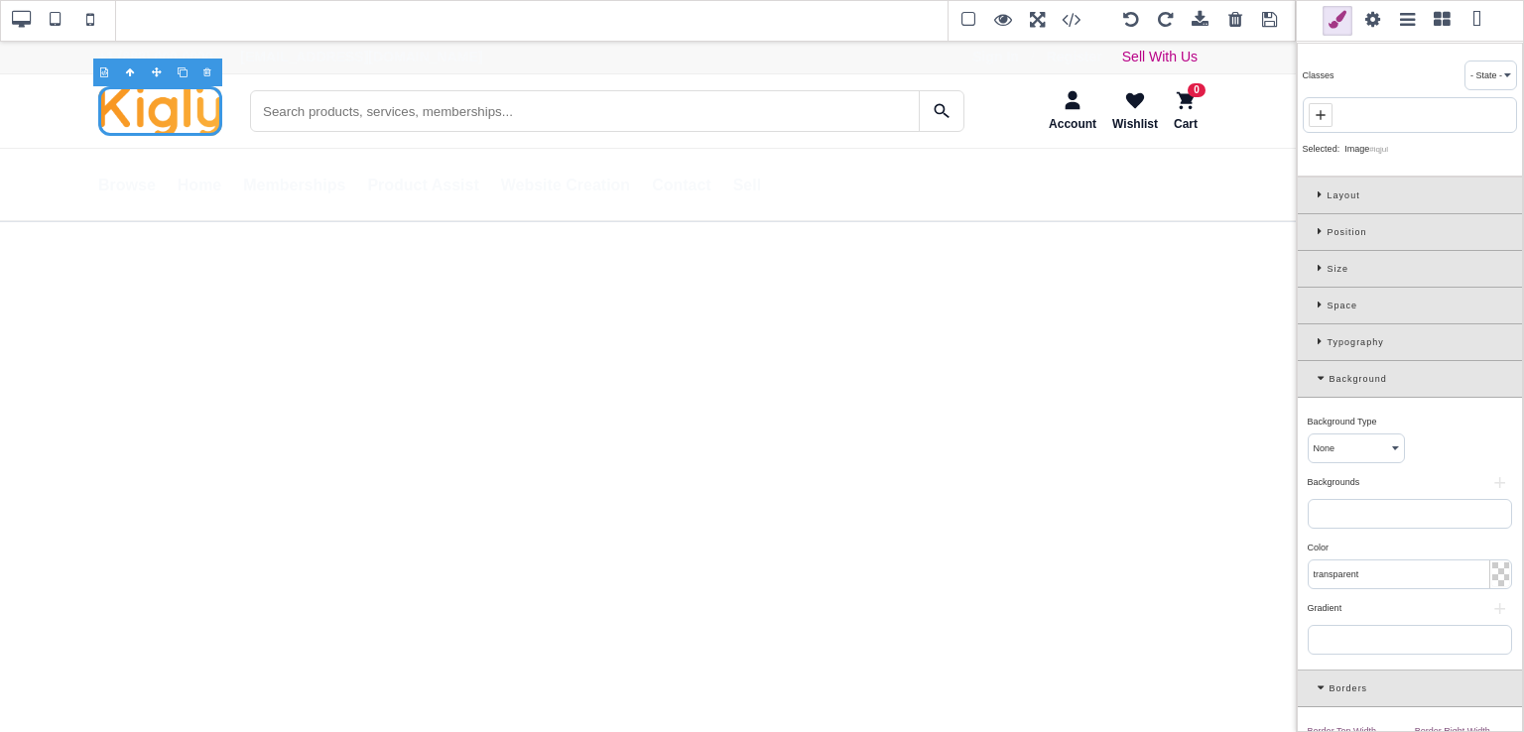
click at [1316, 306] on div "Space" at bounding box center [1410, 306] width 224 height 37
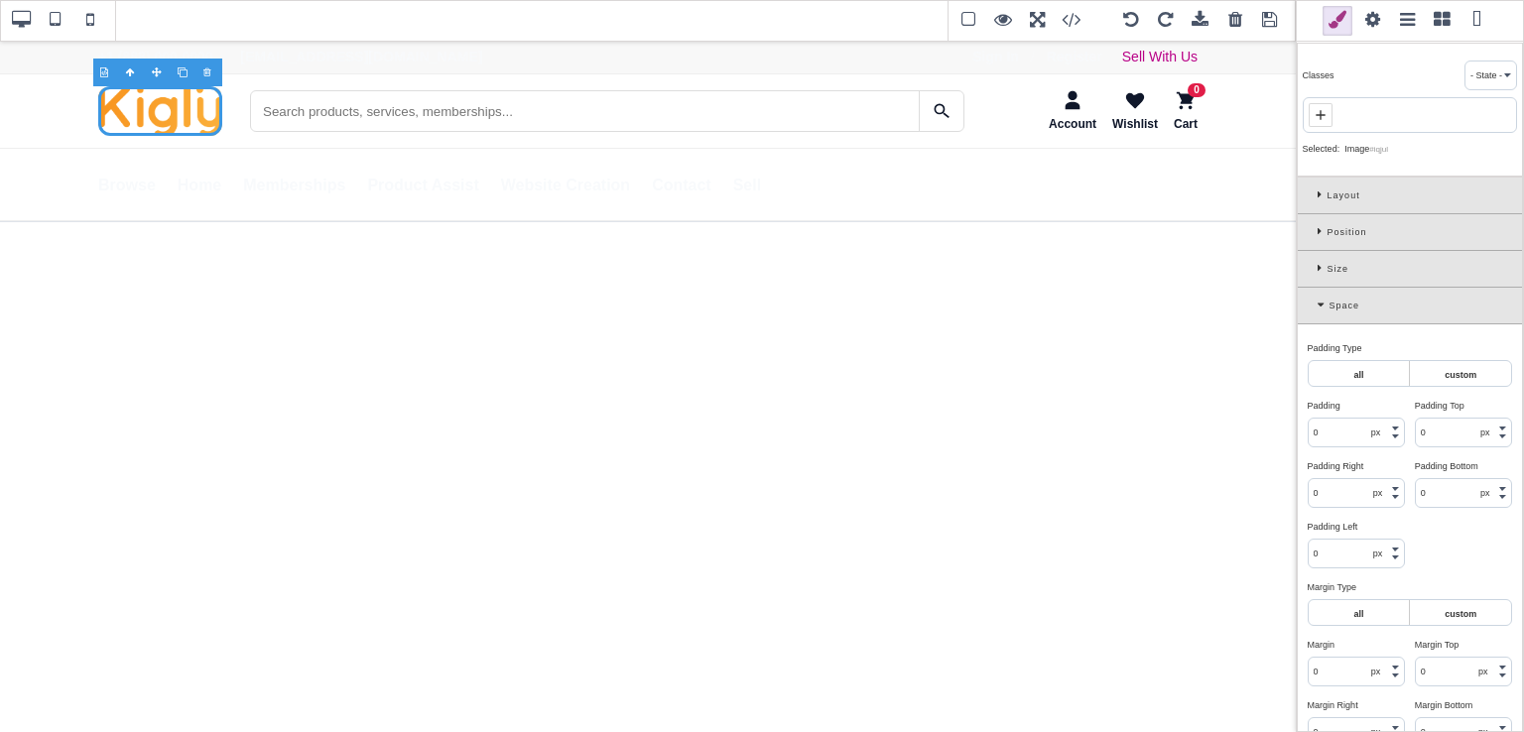
click at [1317, 272] on div "Size" at bounding box center [1410, 269] width 224 height 37
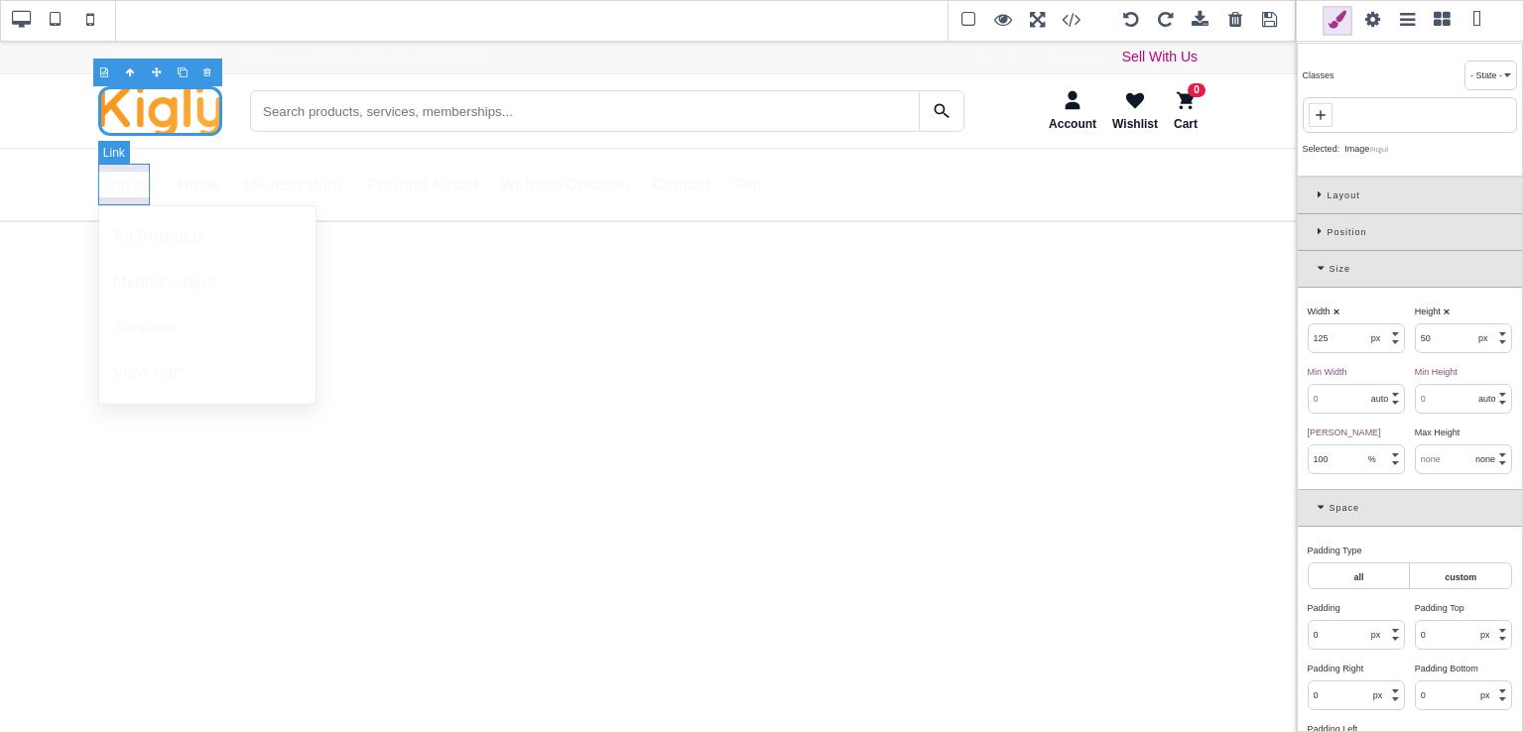
click at [123, 195] on link "Browse" at bounding box center [127, 186] width 58 height 42
select select "auto"
type input "0"
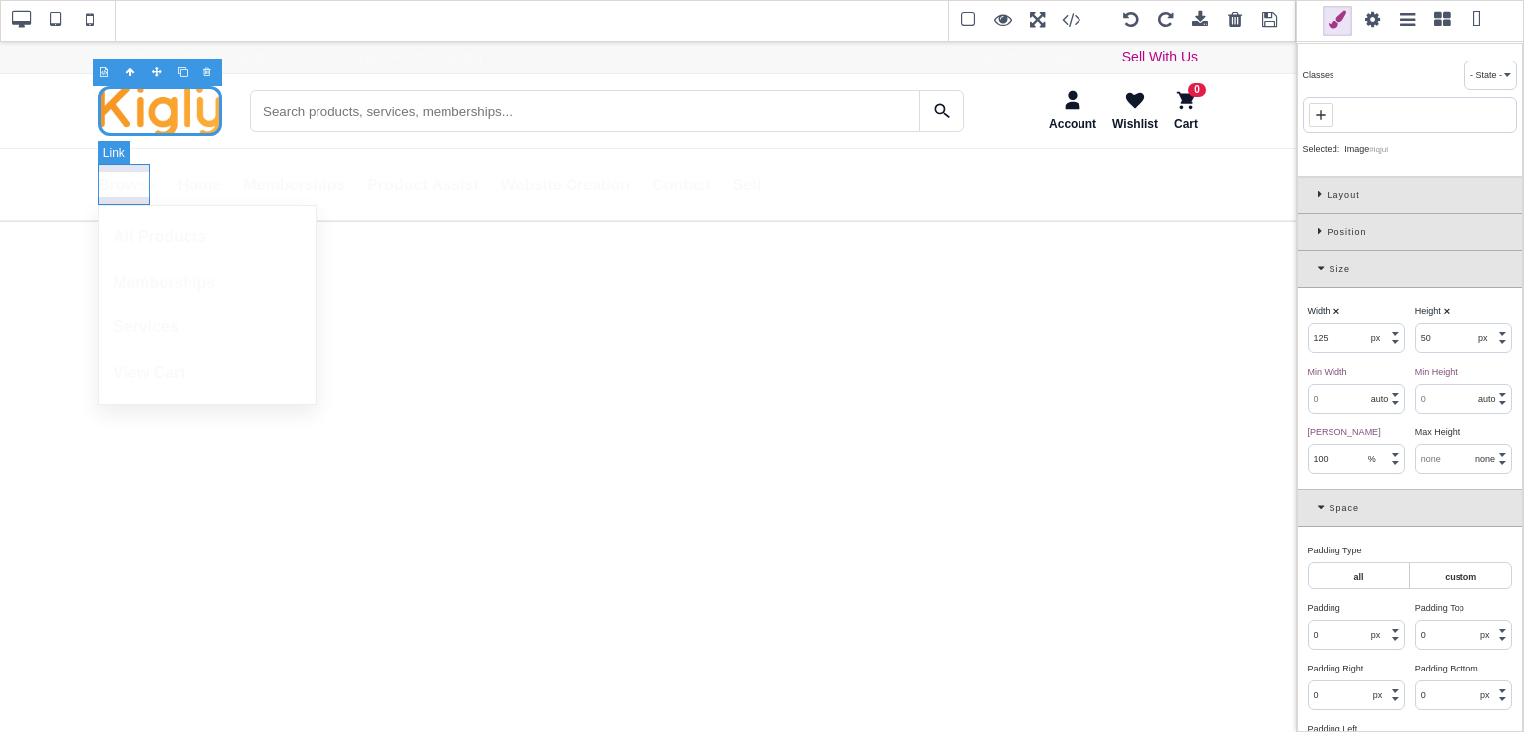
select select "none"
type input "8"
type input "0"
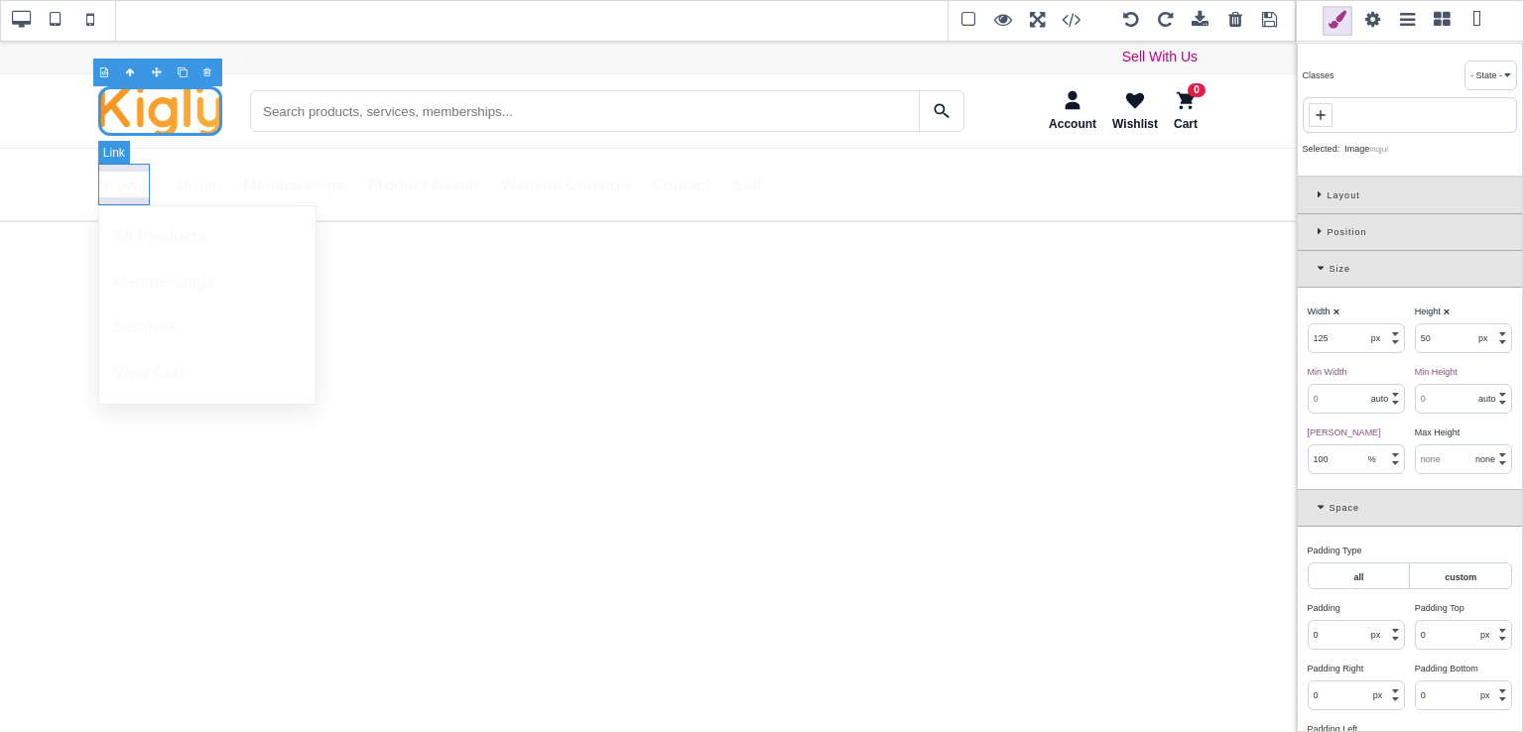
type input "0"
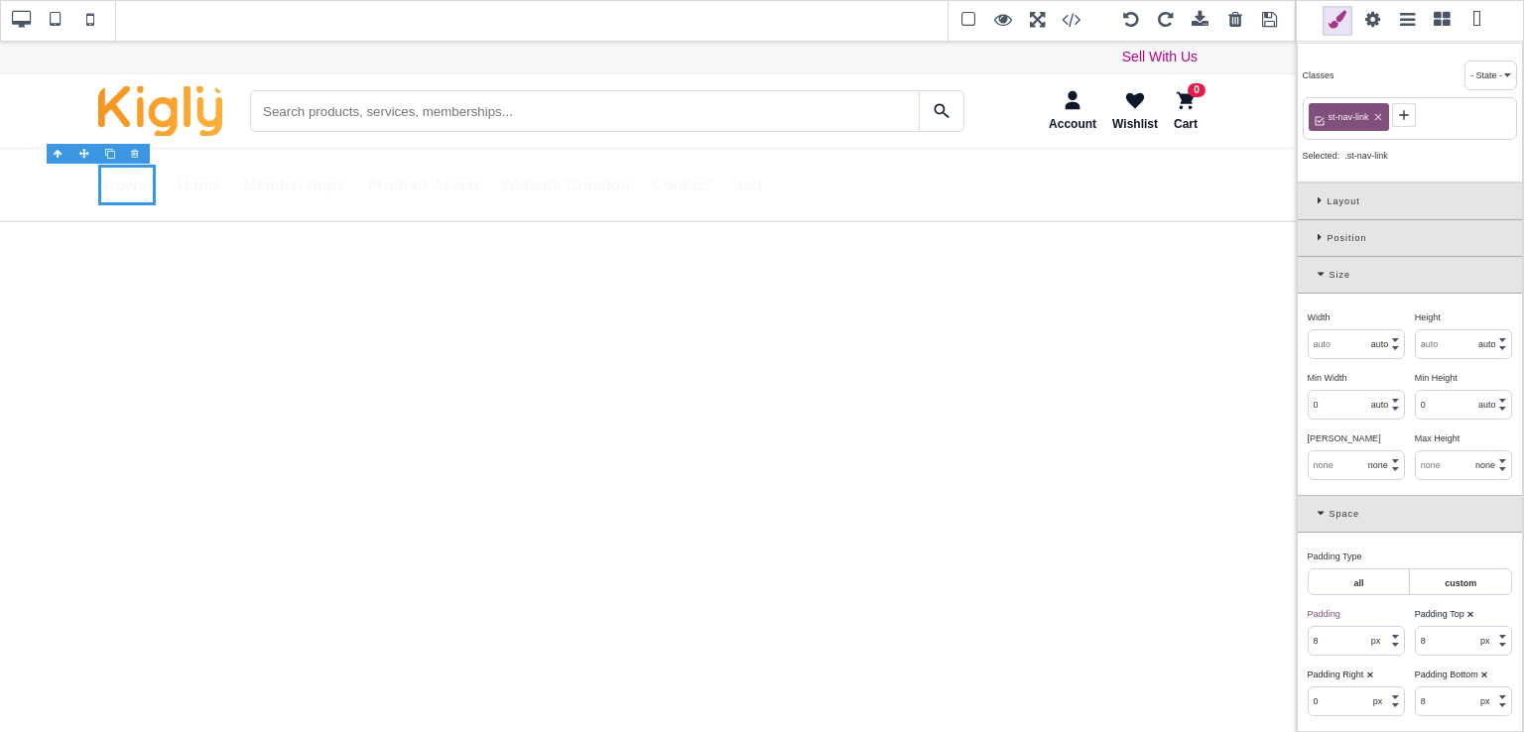
click at [1314, 276] on div "Size" at bounding box center [1410, 275] width 224 height 37
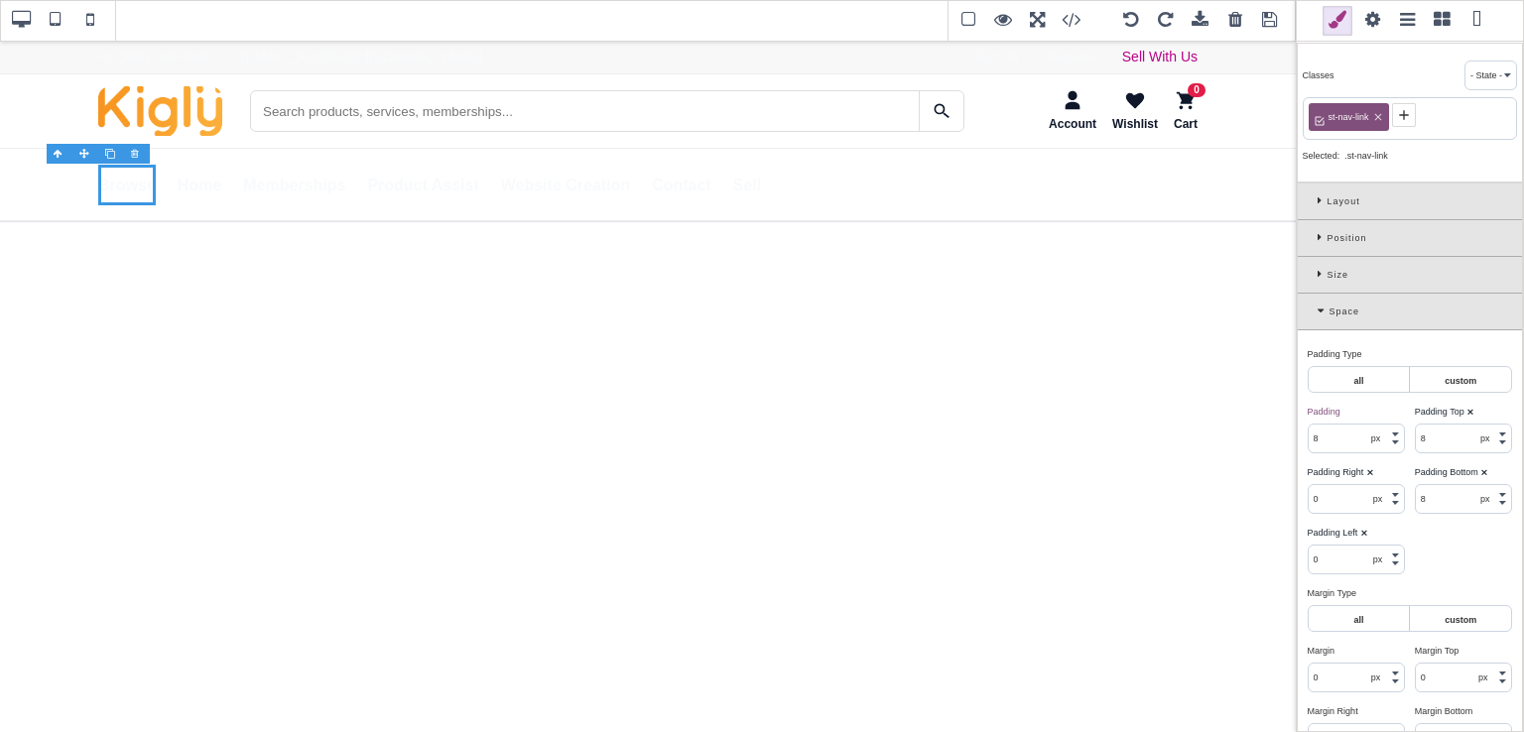
click at [1271, 21] on span at bounding box center [1270, 21] width 30 height 30
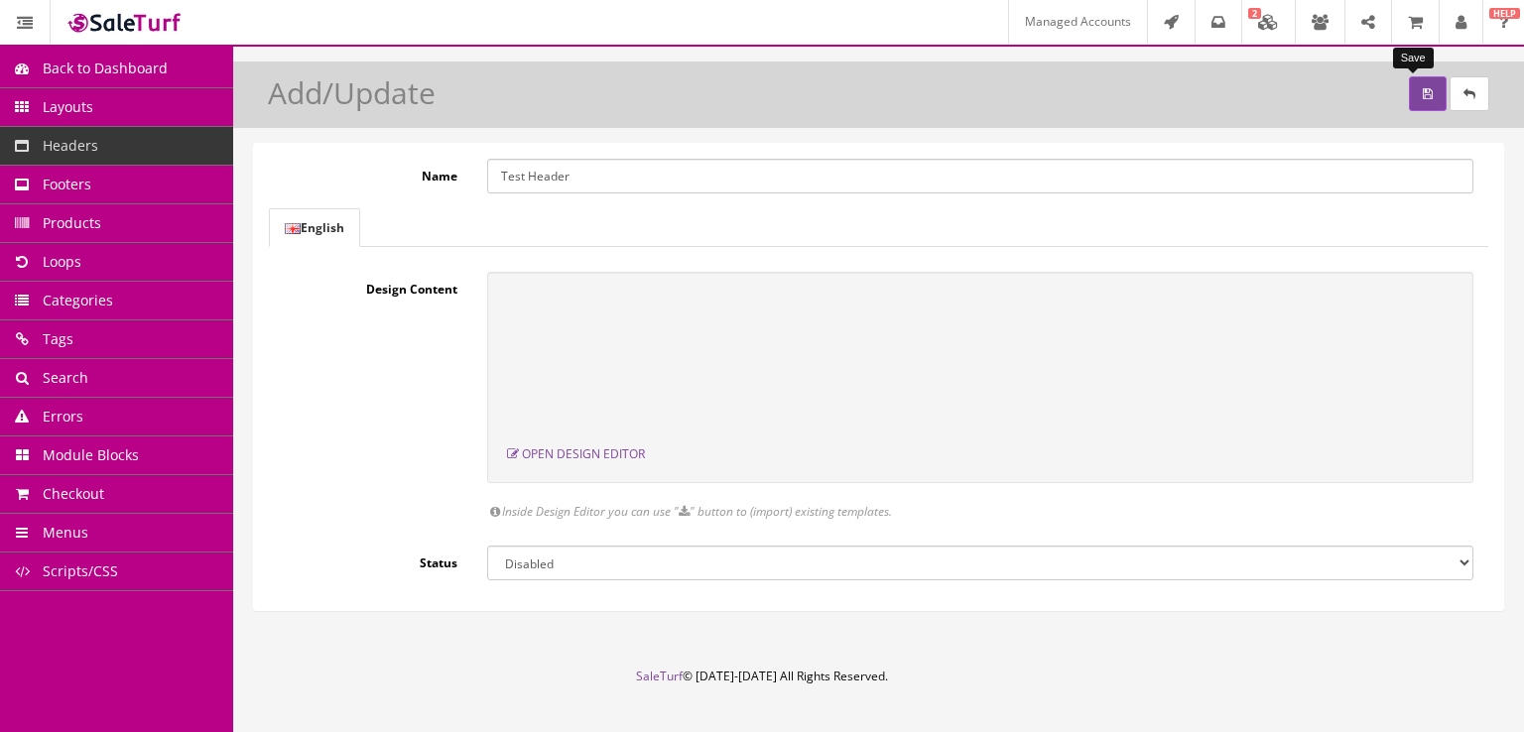
click at [1423, 88] on icon "submit" at bounding box center [1428, 94] width 10 height 12
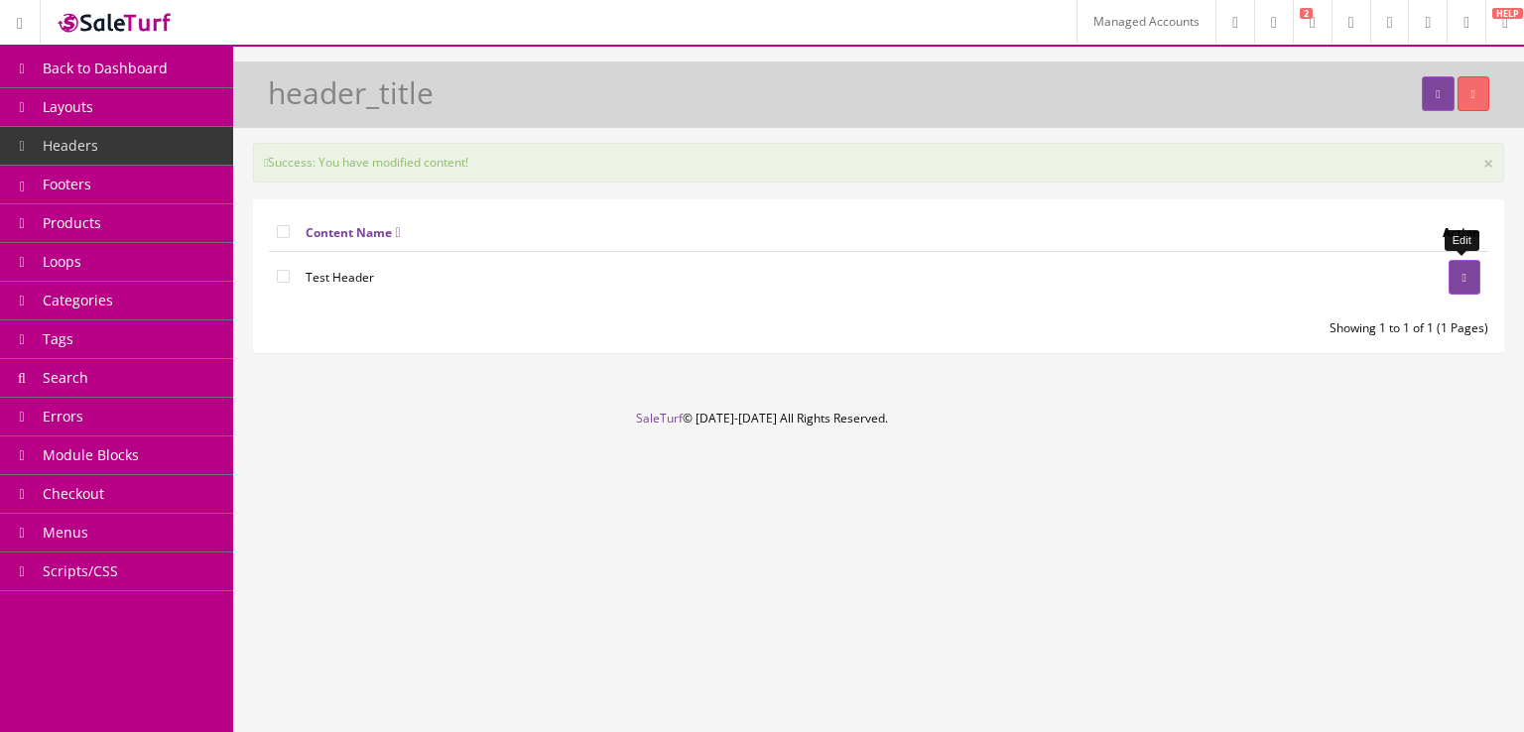
click at [1450, 279] on link at bounding box center [1465, 277] width 32 height 35
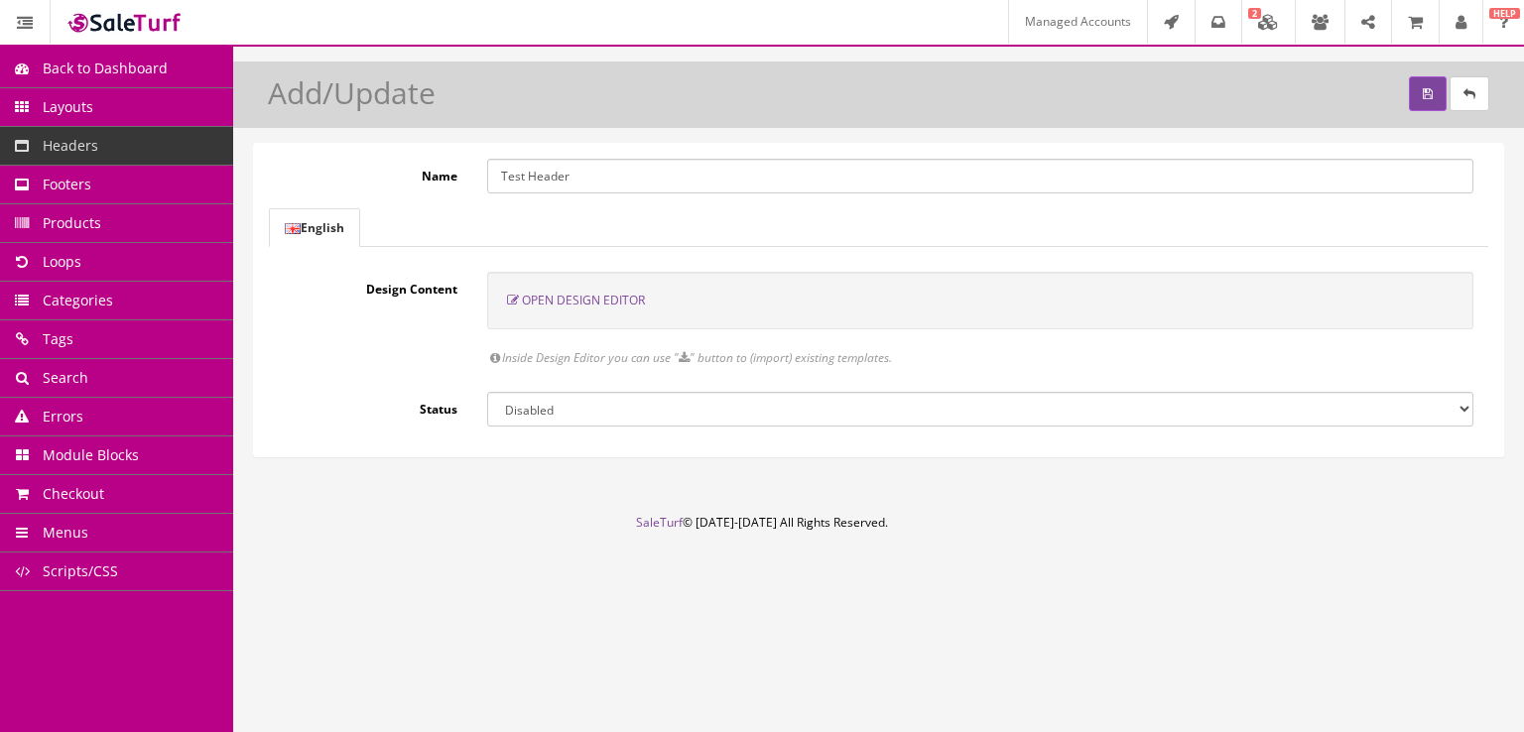
click at [623, 301] on span "Open Design Editor" at bounding box center [583, 300] width 123 height 17
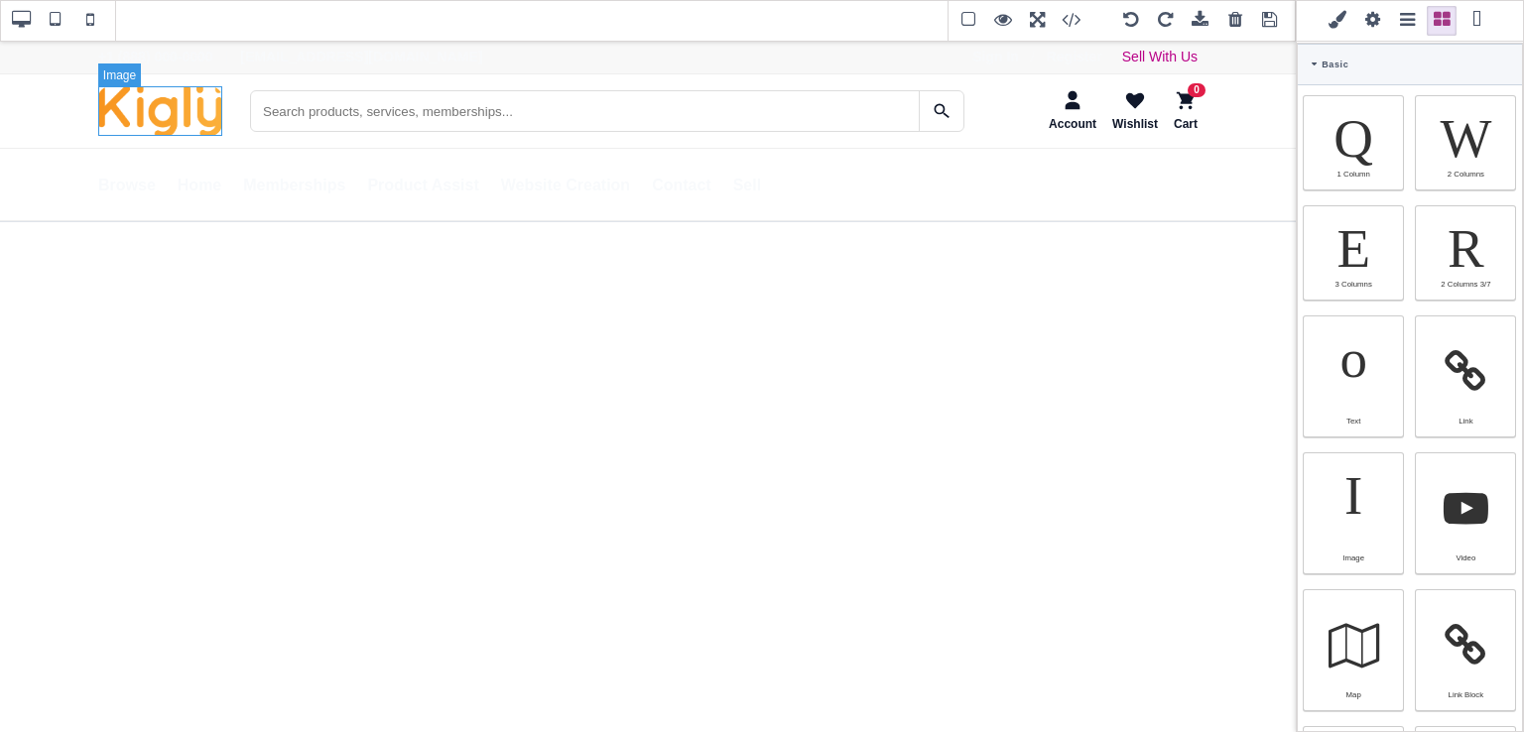
click at [171, 118] on img "SaleTurf Home" at bounding box center [160, 111] width 124 height 50
type input "rgb(141, 1, 103)"
select select
type input "16.8"
select select "px"
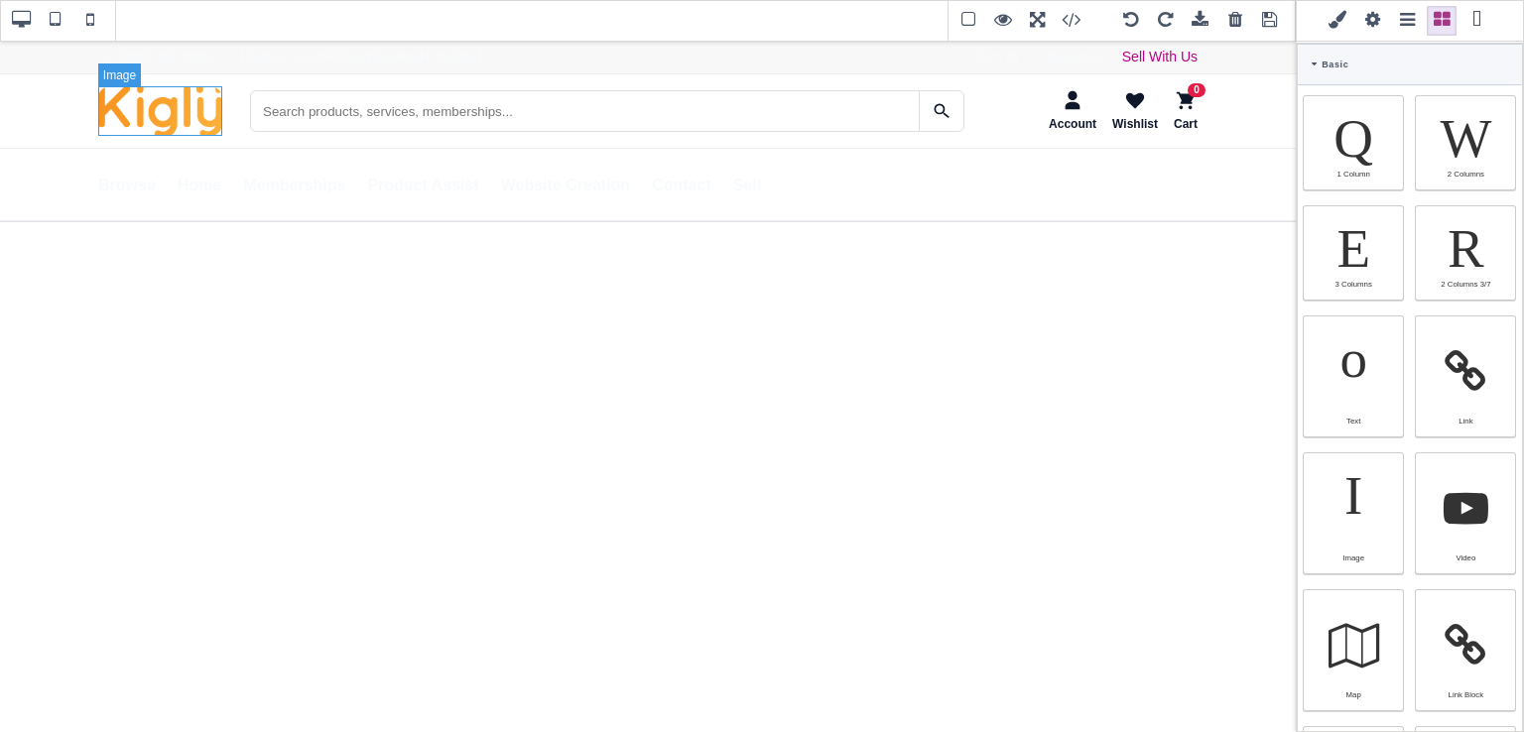
select select "700"
select select
type input "26.88px"
select select
type input "0"
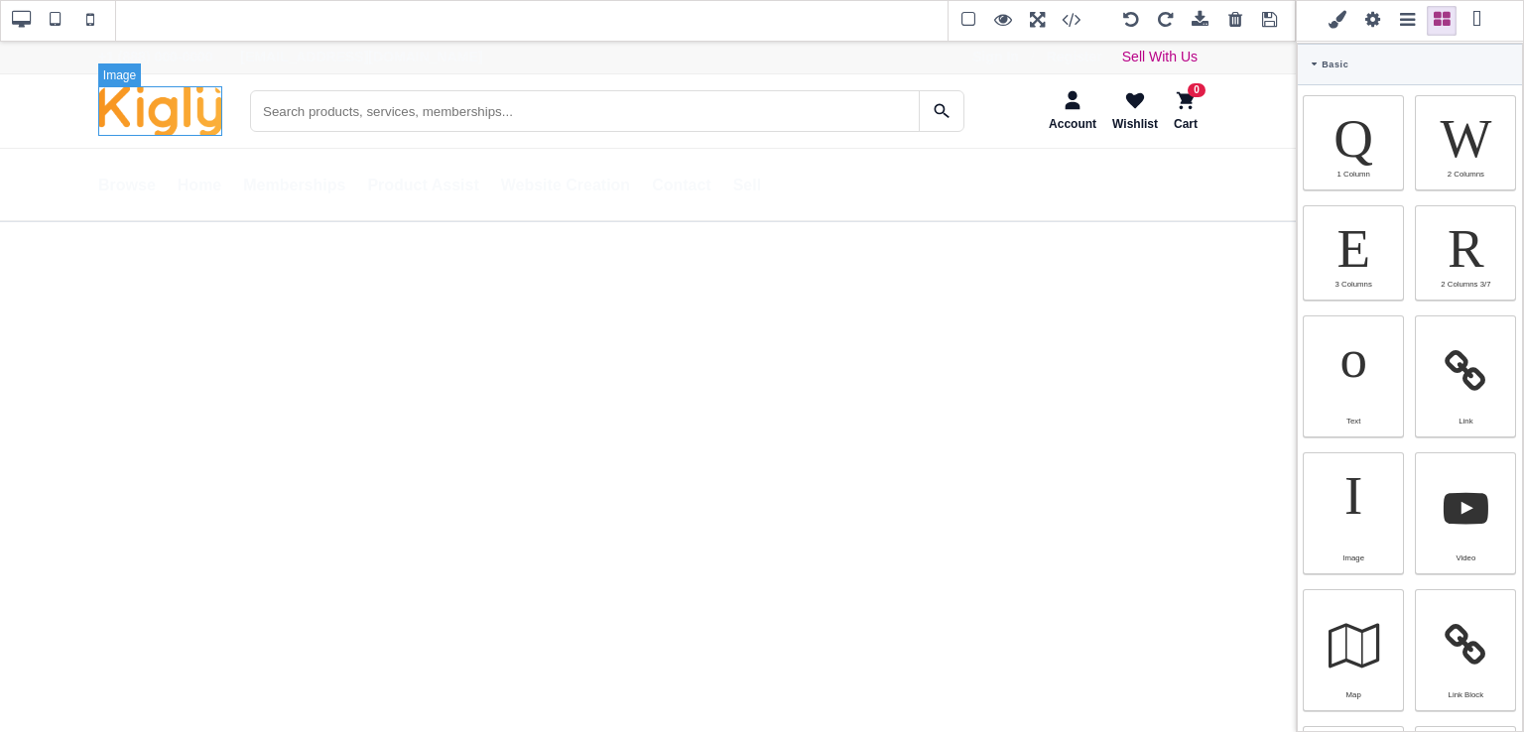
select select "px"
type input "0"
select select "px"
type input "0"
select select "px"
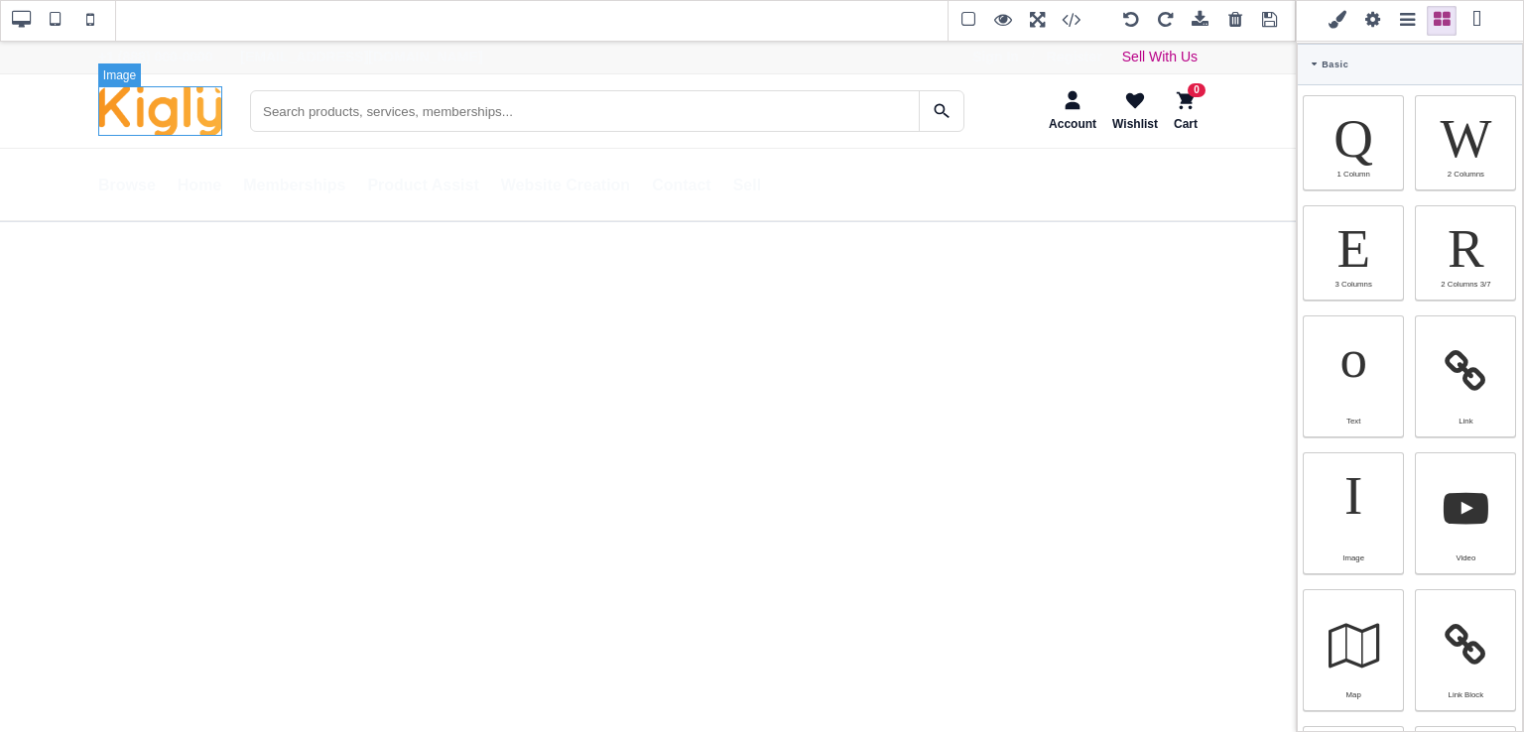
type input "0"
select select "px"
type input "rgb(141, 1, 103)"
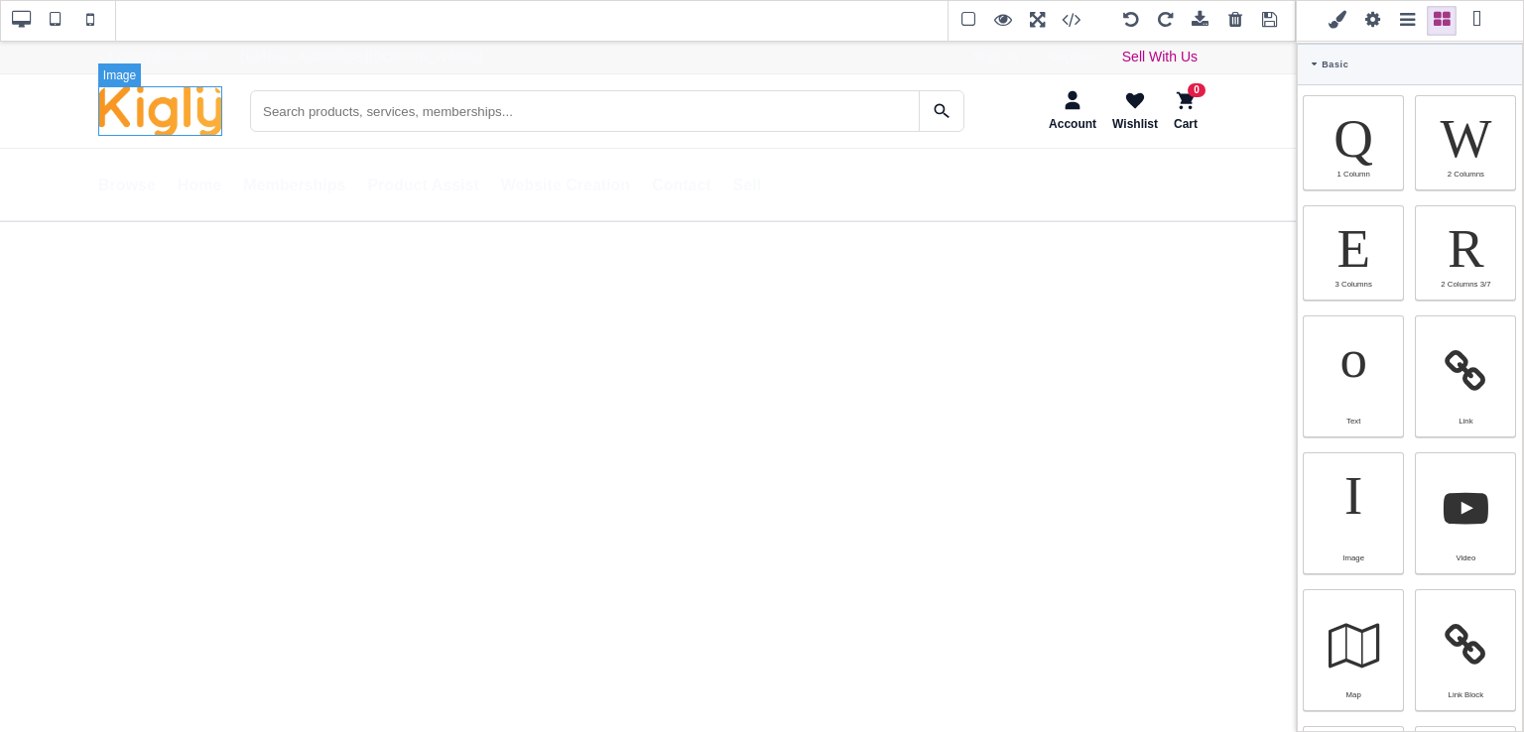
type input "rgb(141, 1, 103)"
type input "12"
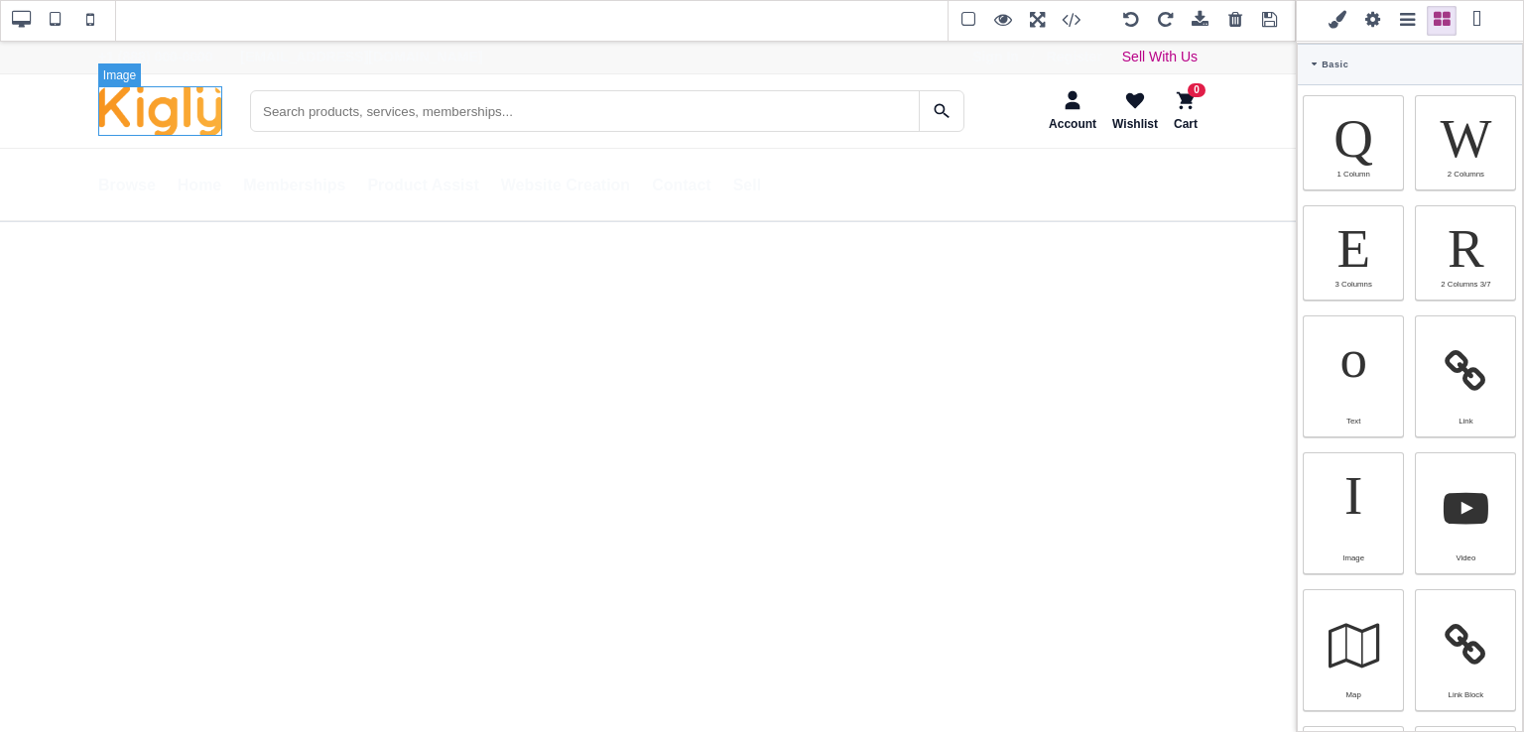
type input "12"
type input "2.4"
select select "px"
select select "solid"
type input "rgb(59, 151, 227)"
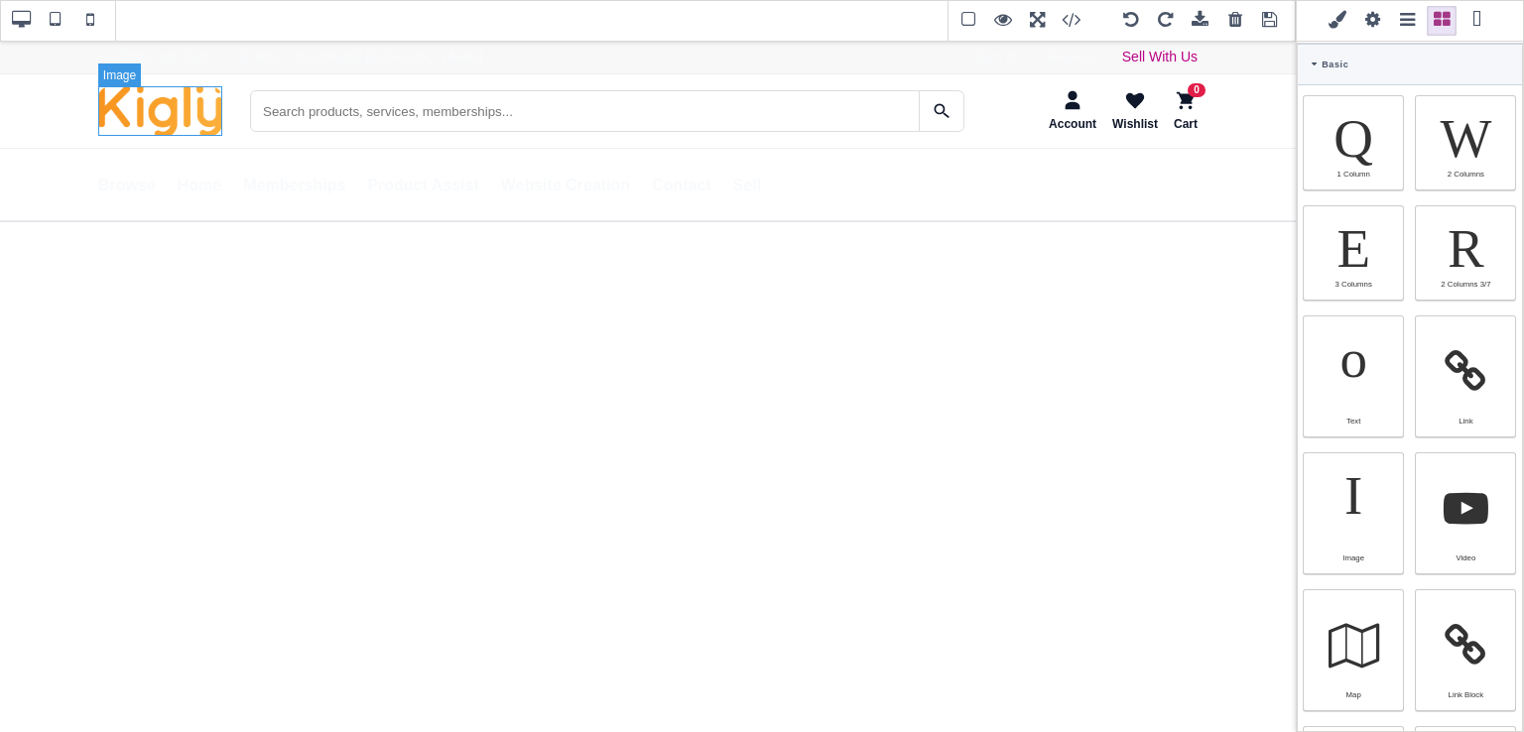
type input "-3"
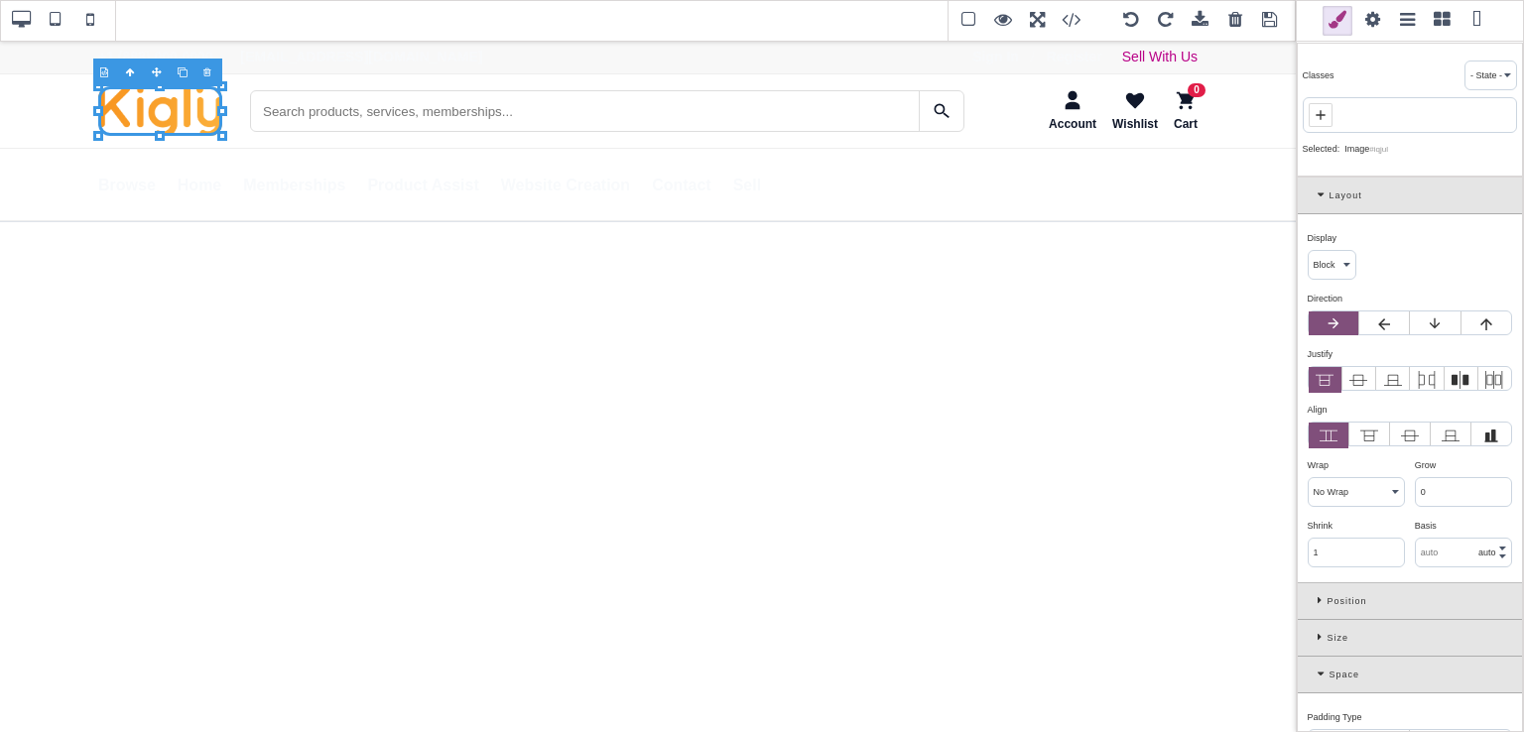
click at [1318, 195] on icon at bounding box center [1324, 195] width 12 height 11
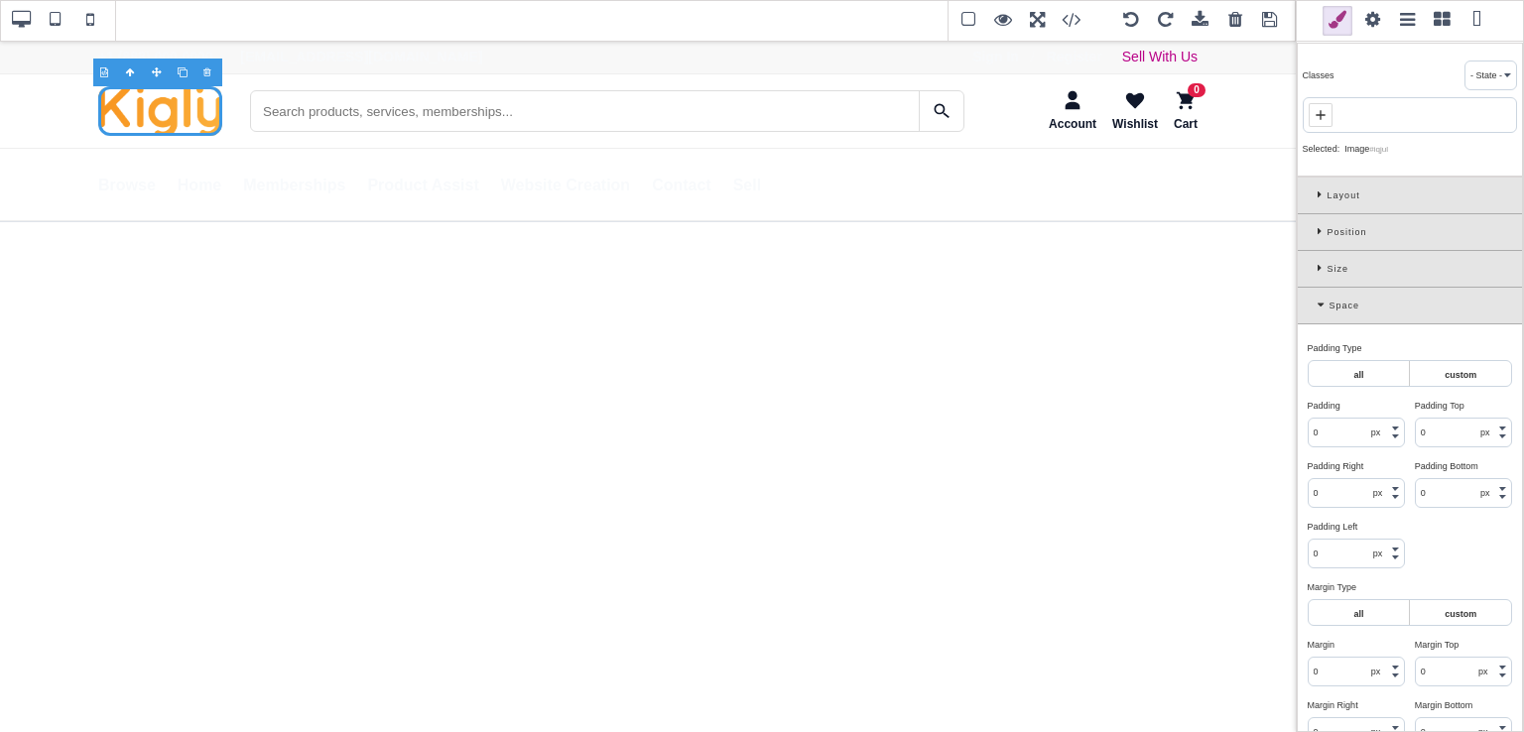
click at [1316, 115] on icon at bounding box center [1321, 115] width 16 height 16
type input "logo"
type input "rgb(248, 250, 252)"
select select
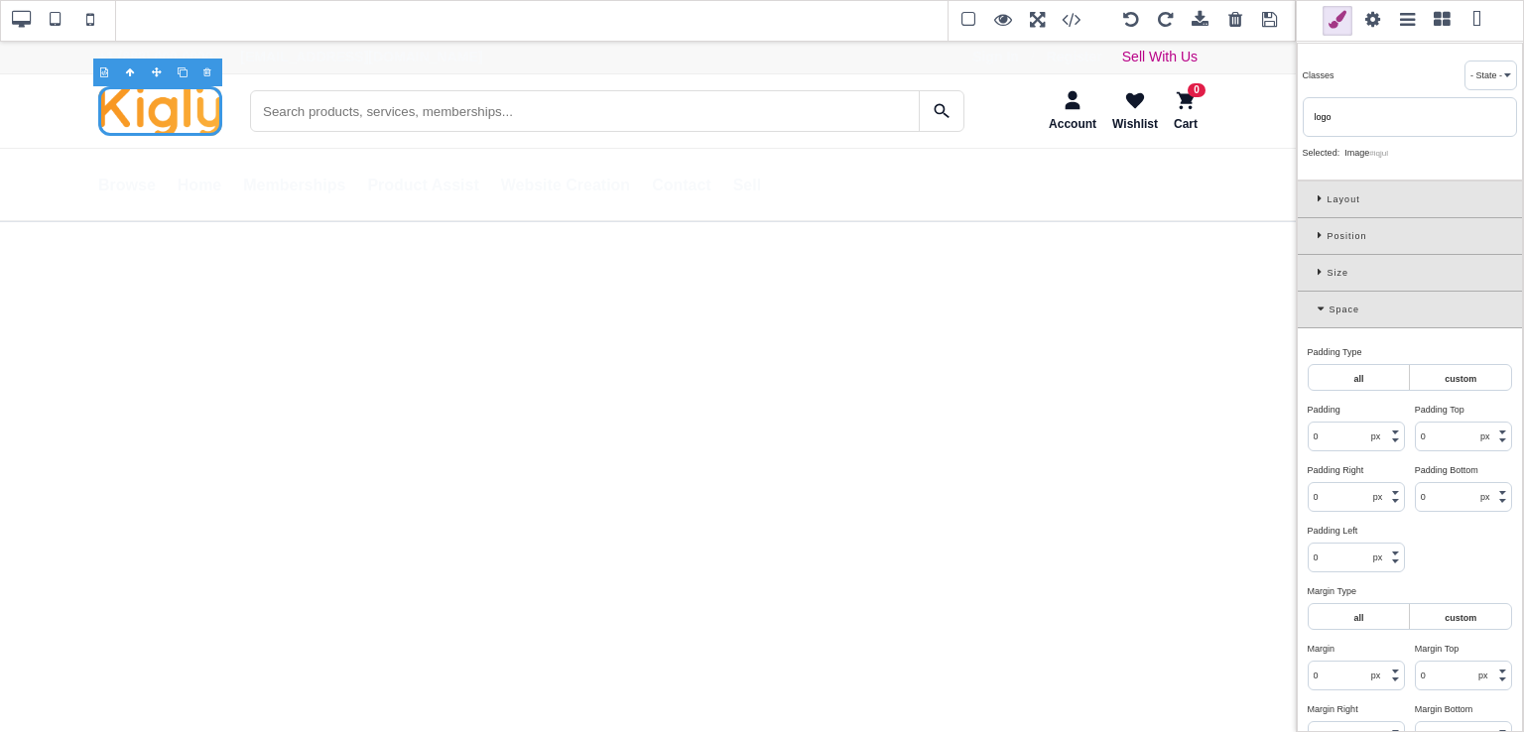
type input "rgb(248, 250, 252)"
click at [1318, 306] on icon at bounding box center [1324, 311] width 12 height 11
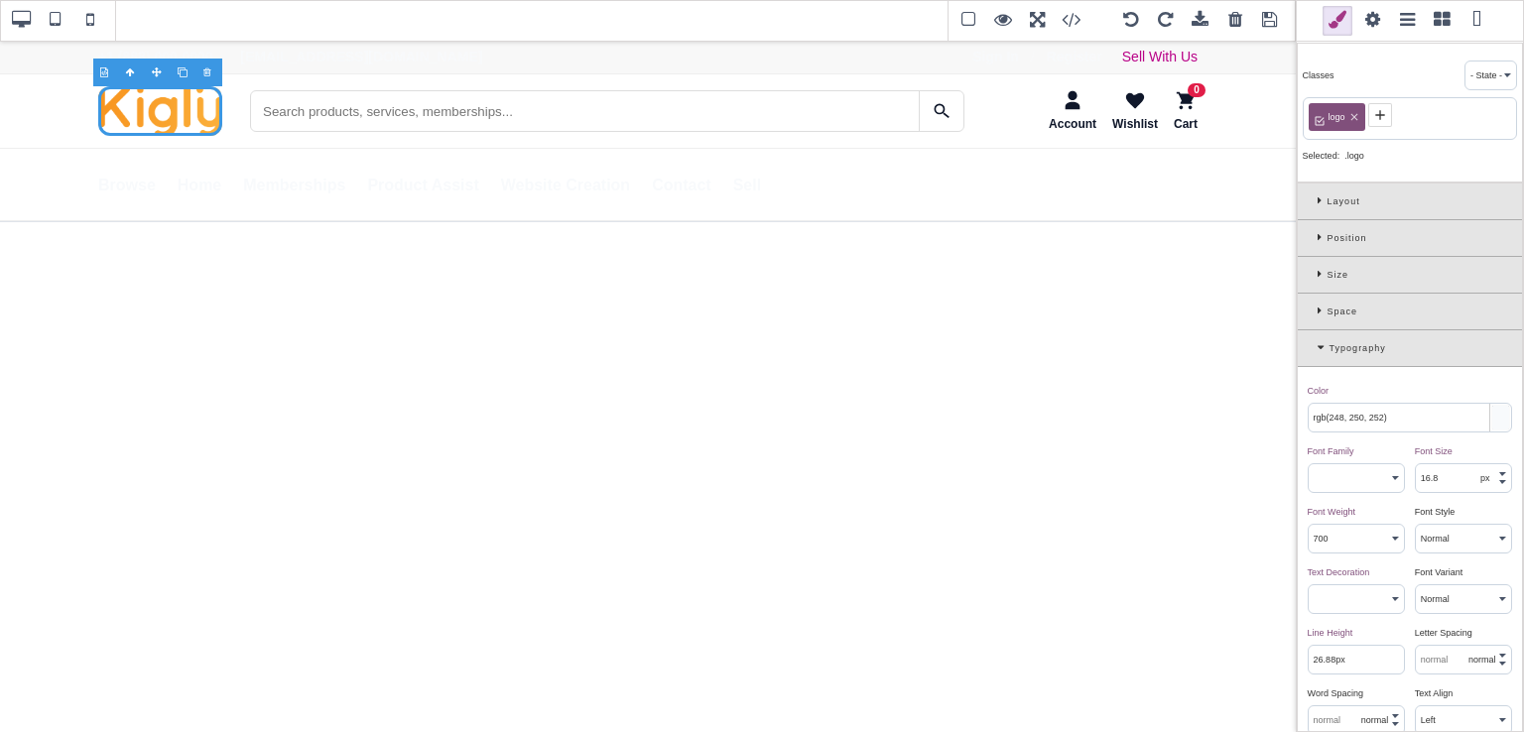
click at [1314, 352] on div "Typography" at bounding box center [1410, 348] width 224 height 37
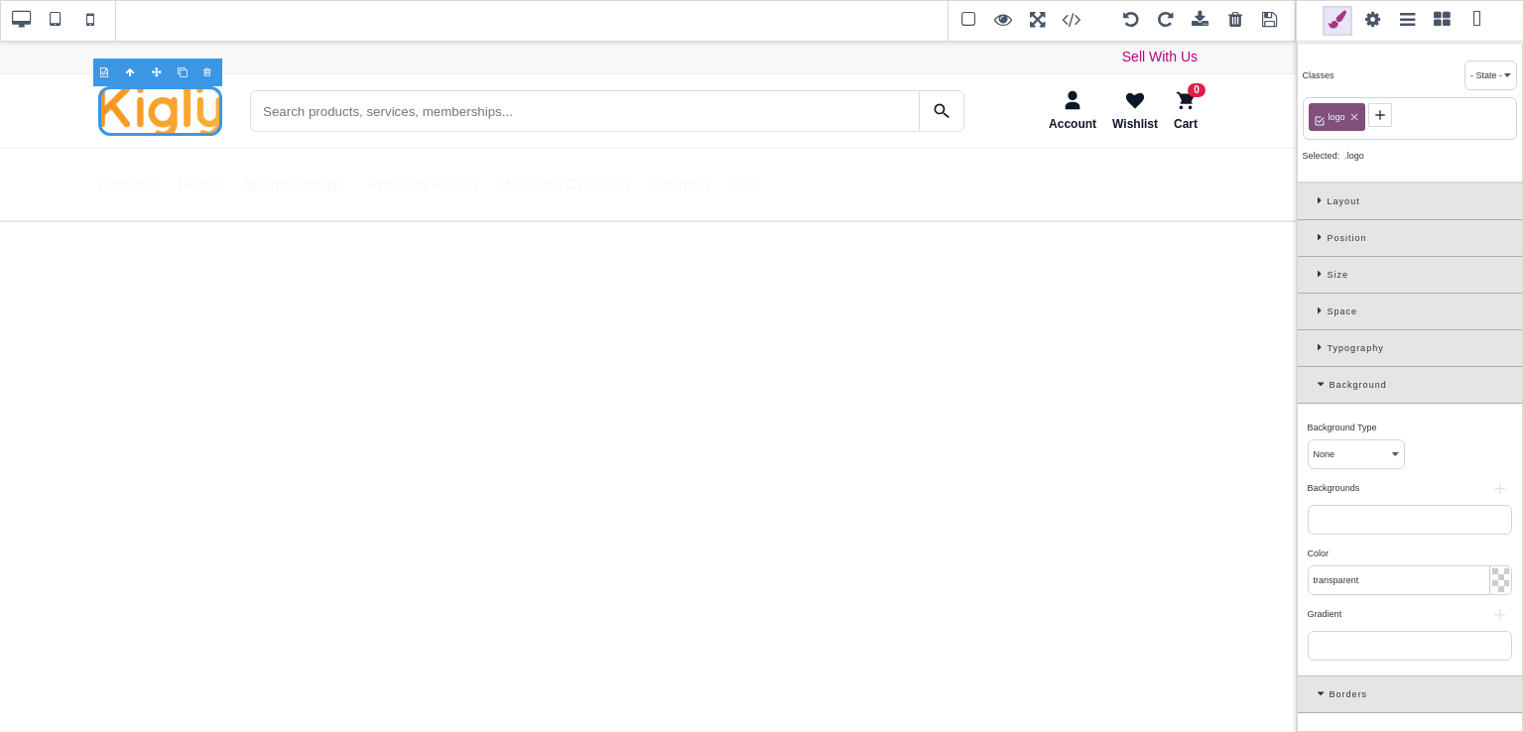
click at [1314, 382] on div "Background" at bounding box center [1410, 385] width 224 height 37
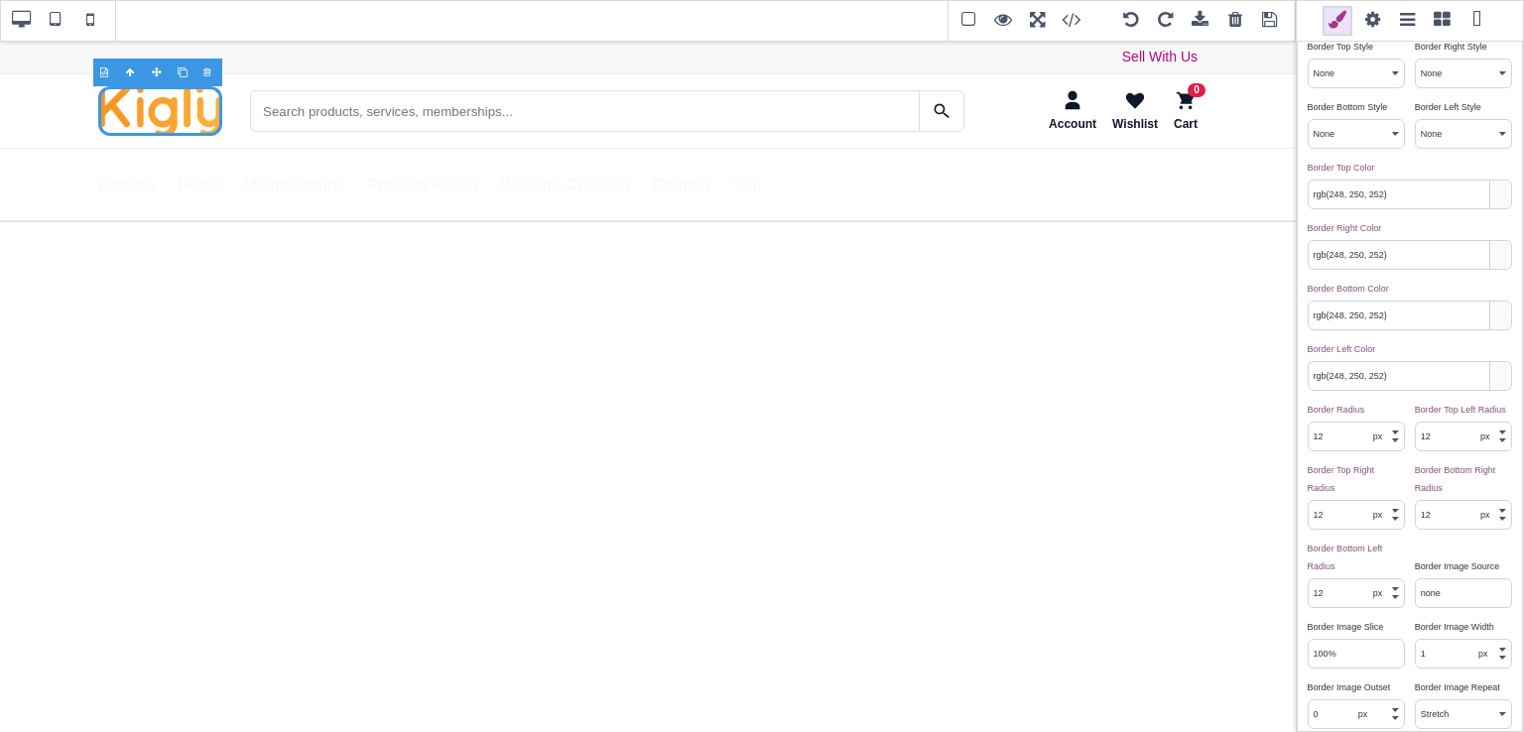
scroll to position [548, 0]
click at [1332, 442] on input "12" at bounding box center [1356, 428] width 95 height 28
type input "0"
click at [1371, 391] on div "Border Top Width ⨯ 0 px em rem thin medium thick Border Right Width ⨯ 0 px em r…" at bounding box center [1410, 405] width 224 height 1024
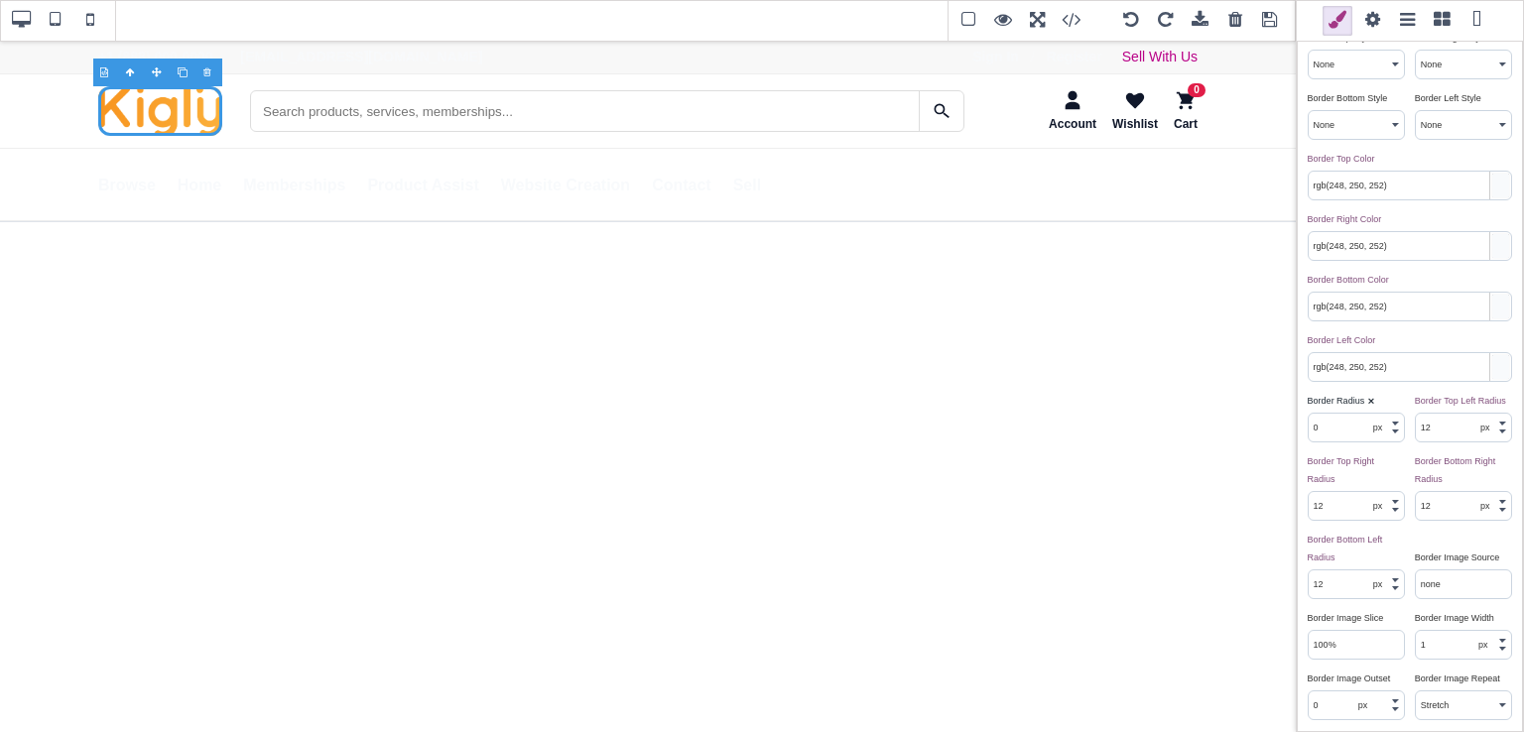
click at [1419, 430] on input "12" at bounding box center [1463, 428] width 95 height 28
type input "0"
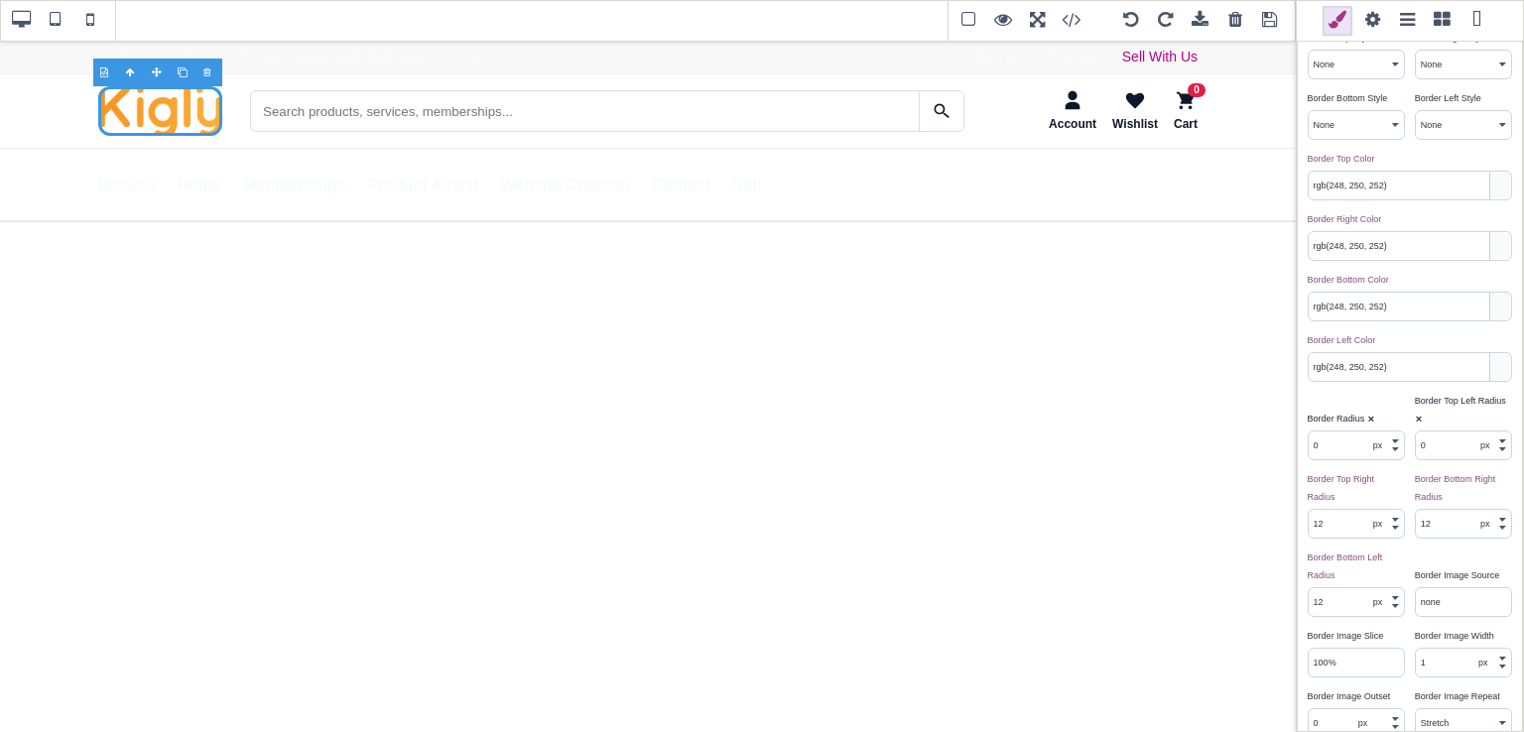
click at [1322, 522] on input "12" at bounding box center [1356, 524] width 95 height 28
type input "0"
click at [1462, 517] on input "12" at bounding box center [1463, 524] width 95 height 28
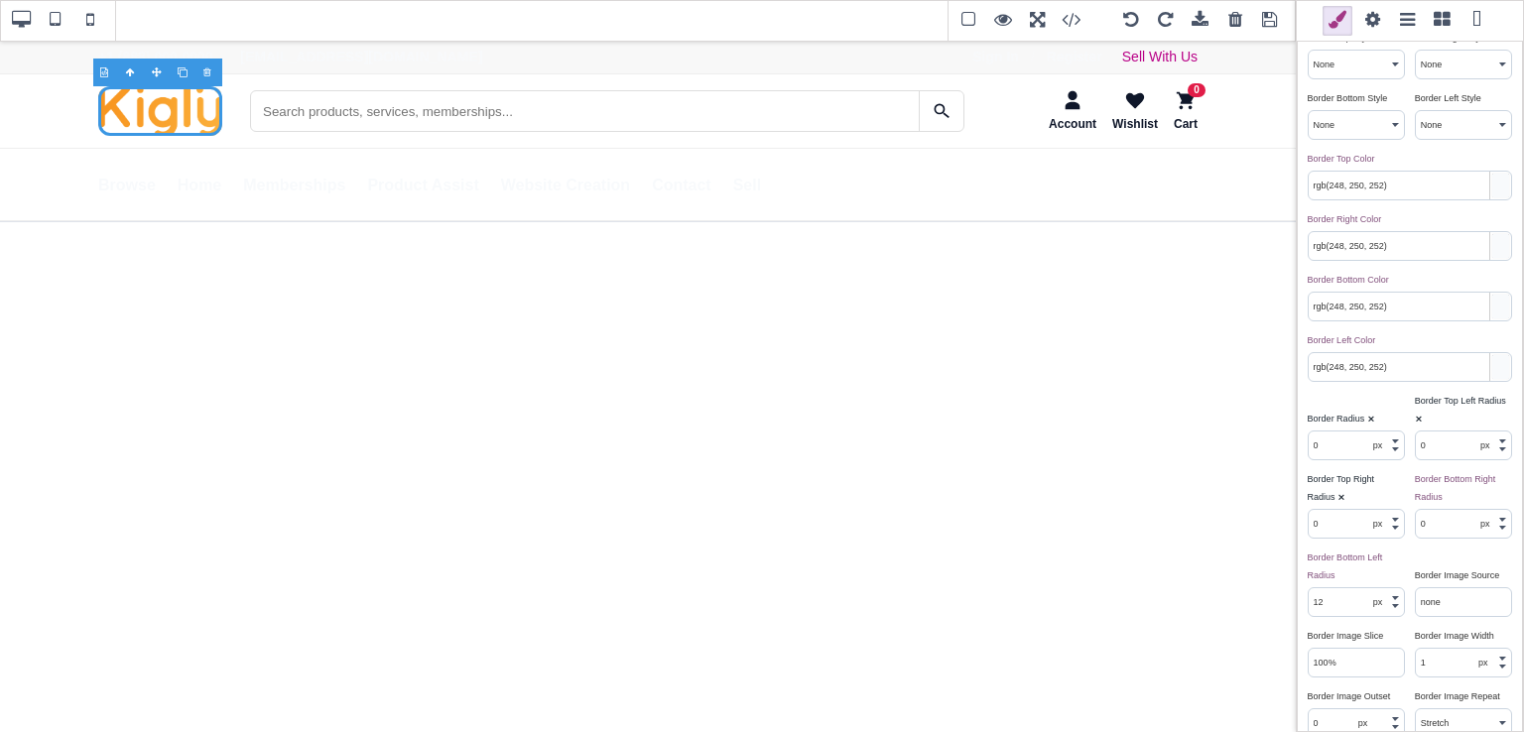
type input "0"
click at [1333, 595] on input "12" at bounding box center [1356, 602] width 95 height 28
type input "0"
click at [1361, 660] on input "100%" at bounding box center [1356, 663] width 95 height 28
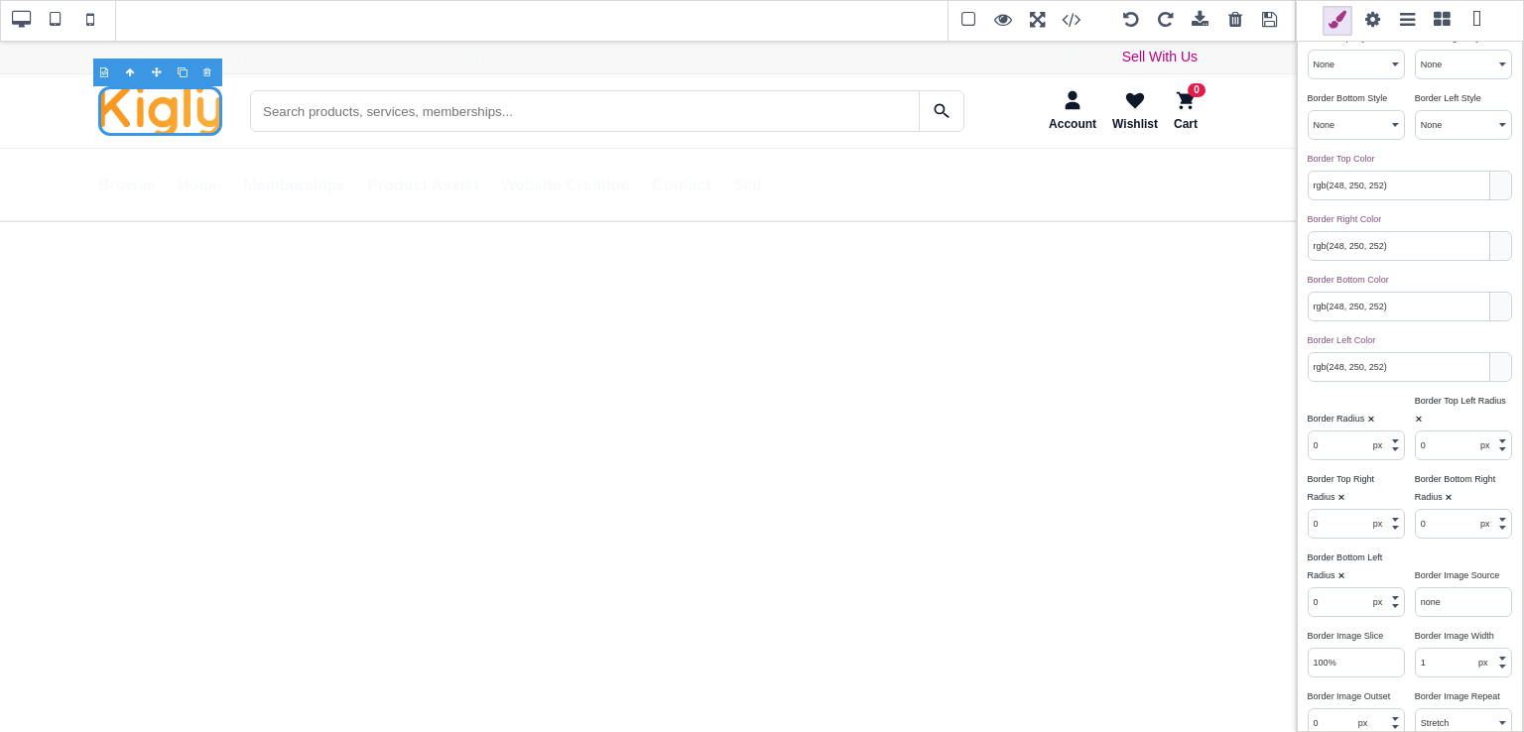
click at [1425, 654] on input "1" at bounding box center [1463, 663] width 95 height 28
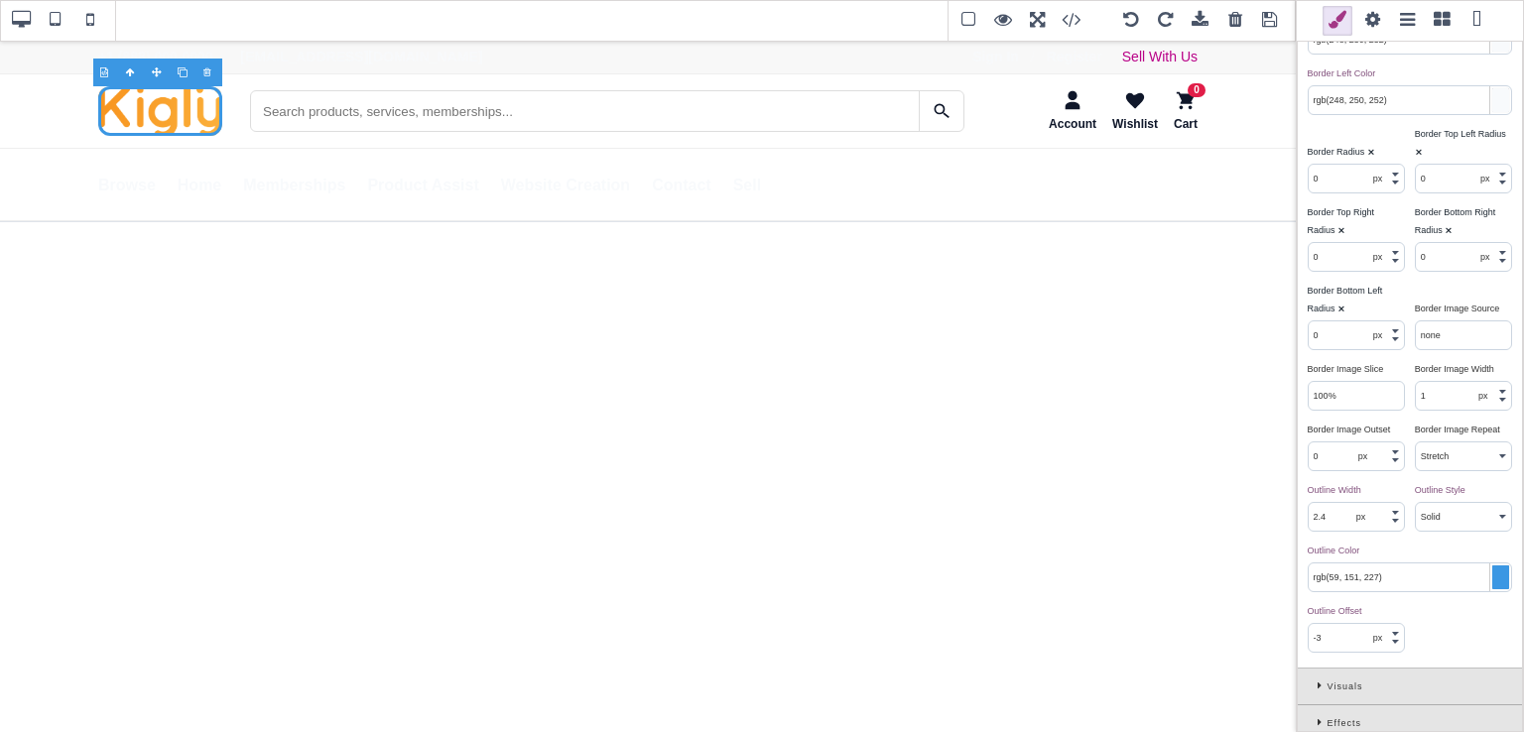
scroll to position [817, 0]
type input "0"
click at [1334, 502] on input "2.4" at bounding box center [1356, 515] width 95 height 28
type input "0"
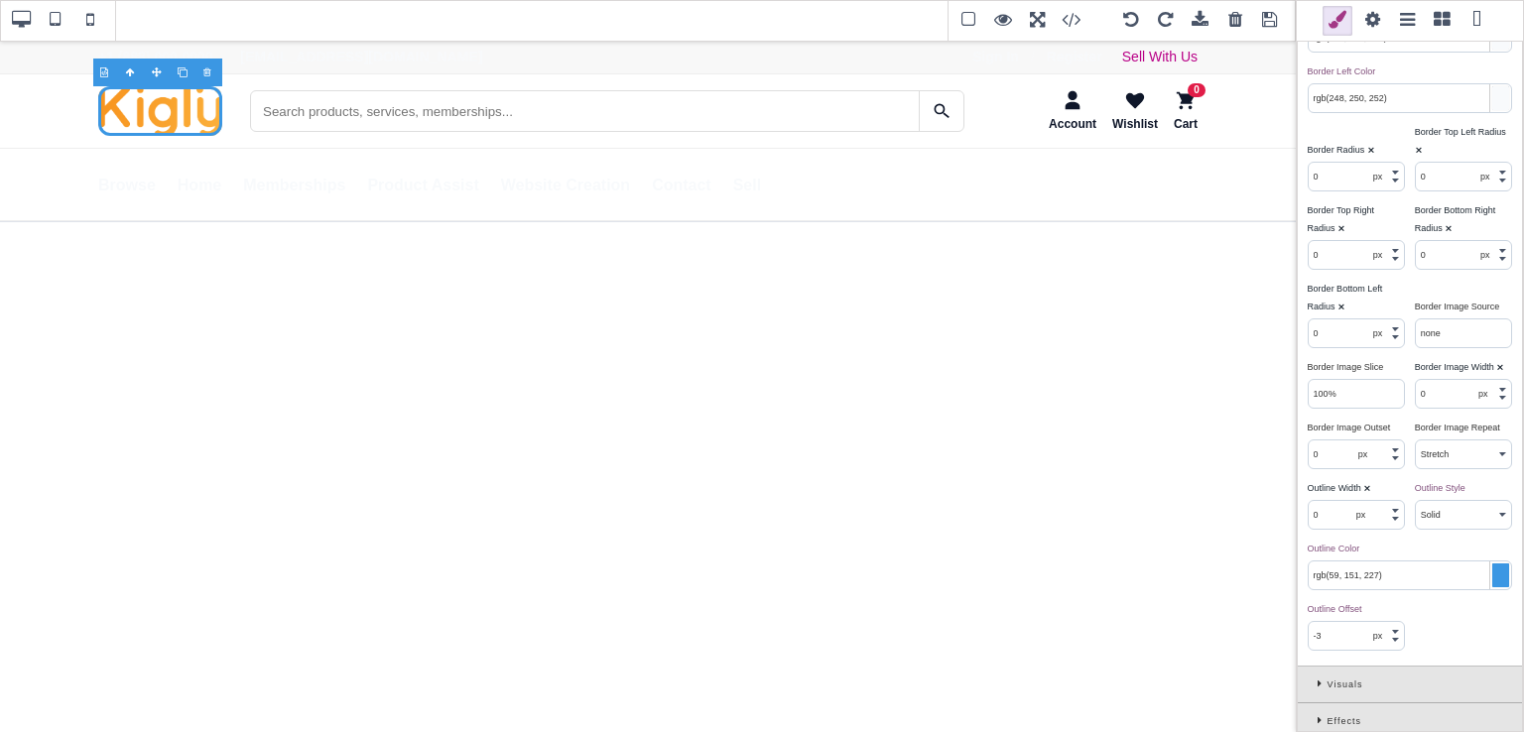
click at [1379, 481] on div "Outline Width ⨯" at bounding box center [1354, 488] width 92 height 18
click at [1437, 503] on select "None Hidden Dotted Dashed Solid Double Groove Ridge Inset Outset" at bounding box center [1463, 515] width 95 height 28
select select "none"
click at [1416, 501] on select "None Hidden Dotted Dashed Solid Double Groove Ridge Inset Outset" at bounding box center [1463, 515] width 95 height 28
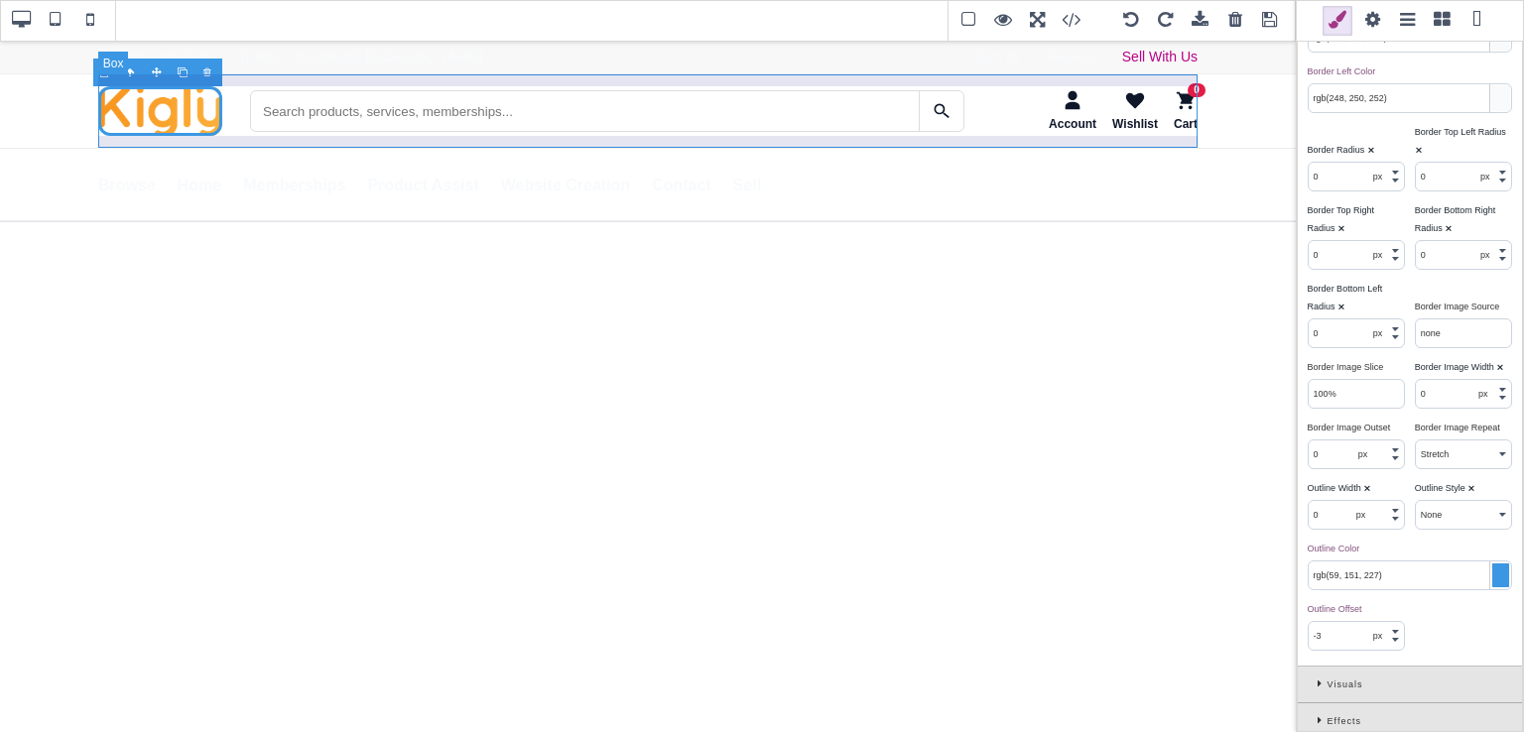
click at [225, 132] on div "Account Wishlist 0 Cart" at bounding box center [647, 110] width 1099 height 73
type input "rgb(15, 23, 42)"
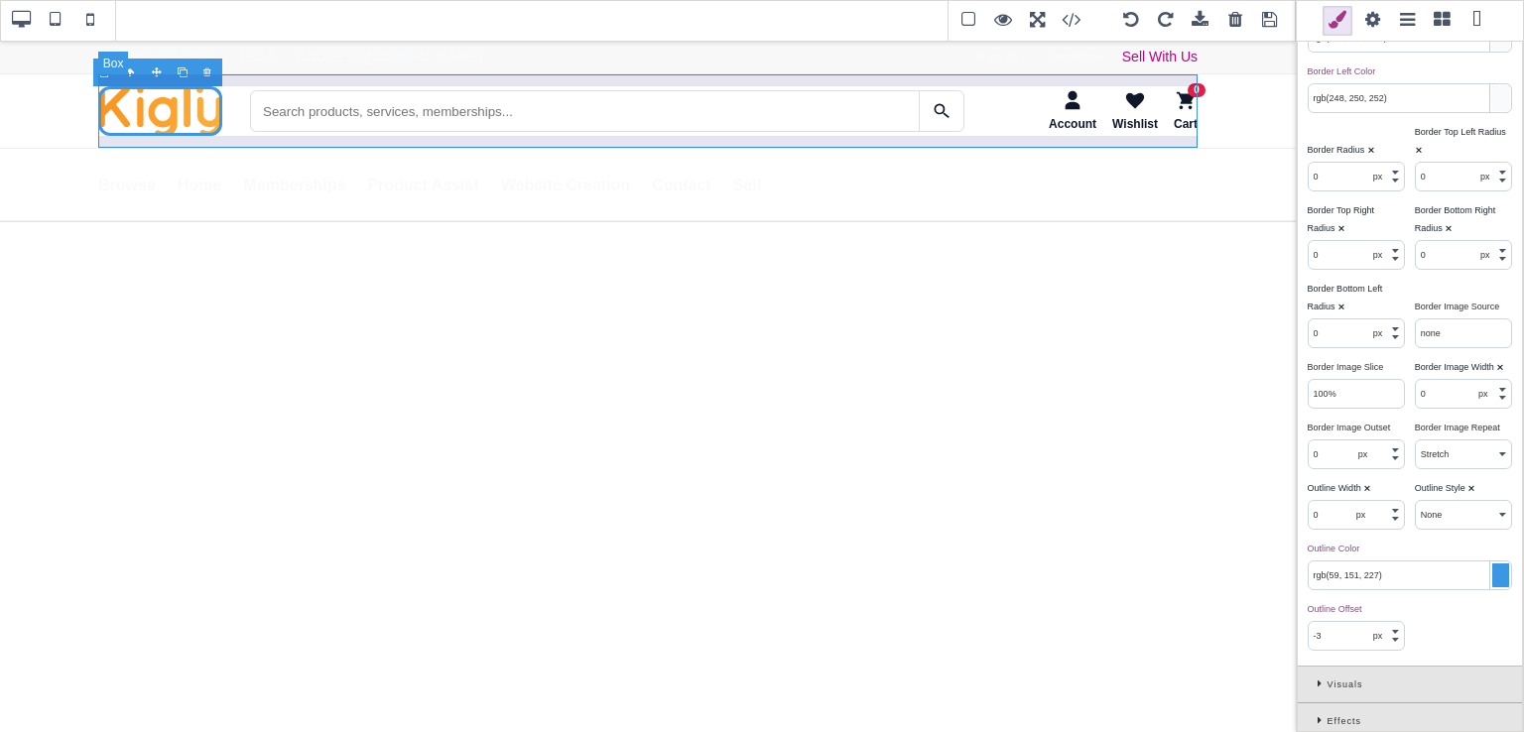
type input "1"
type input "2.4"
select select "solid"
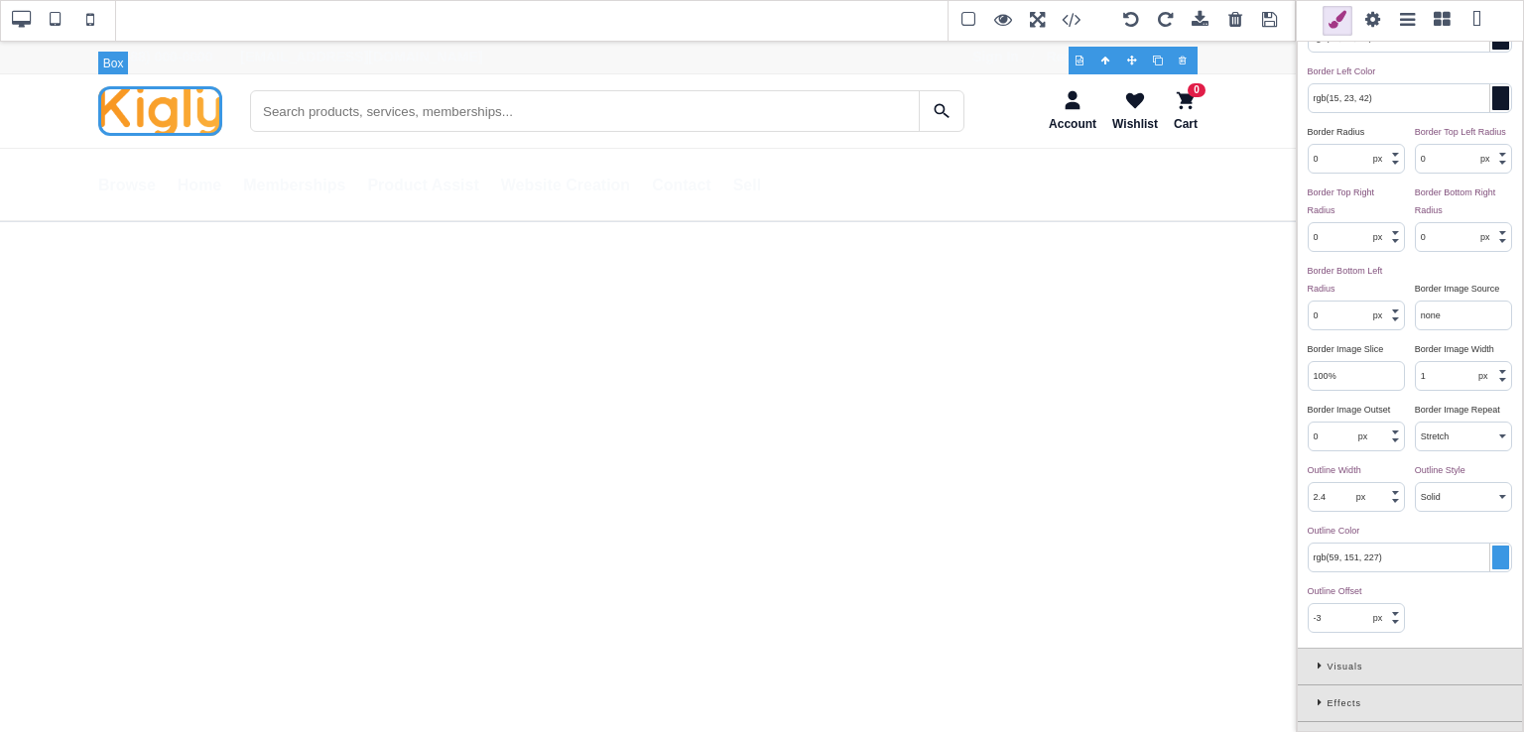
scroll to position [0, 0]
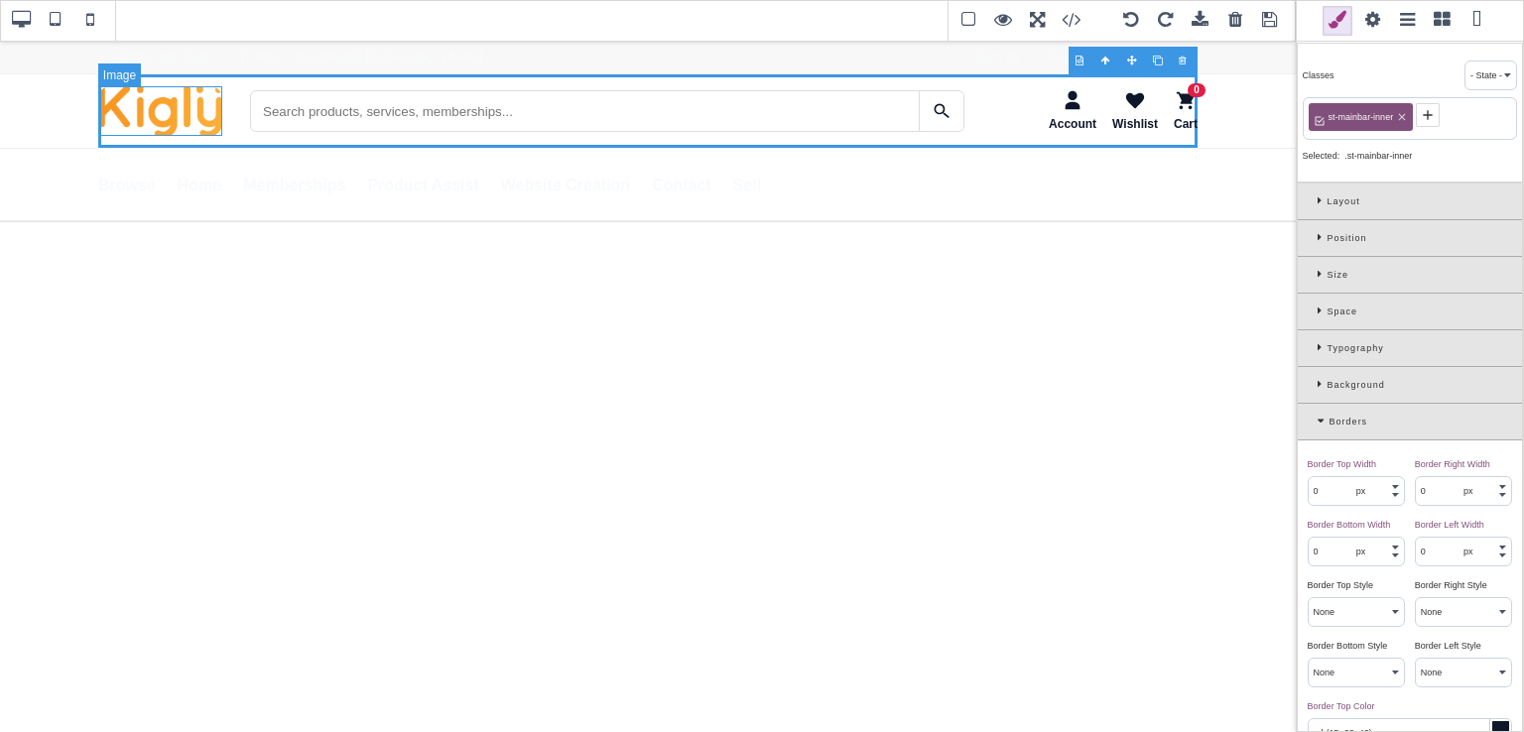
click at [201, 120] on img "SaleTurf Home" at bounding box center [160, 111] width 124 height 50
type input "rgb(141, 1, 103)"
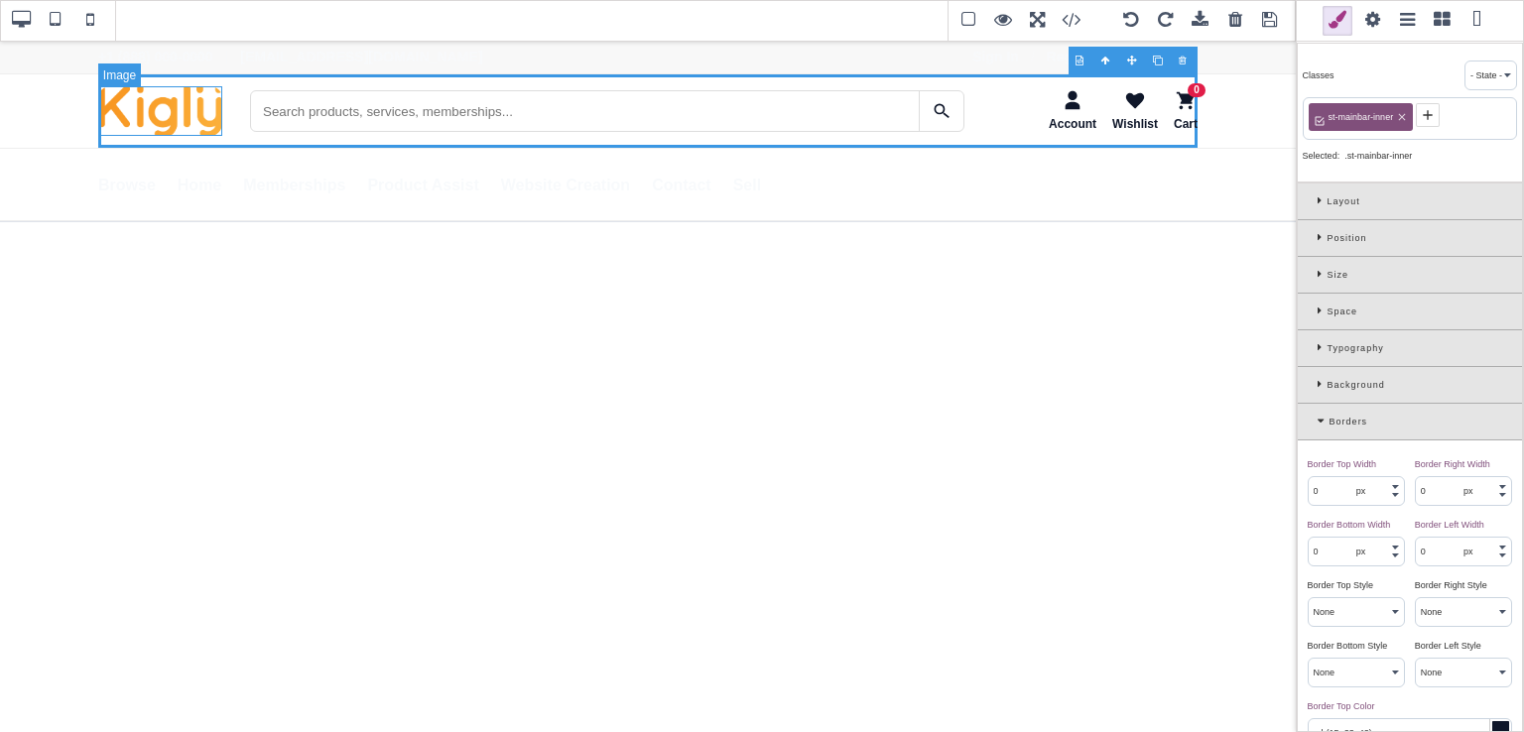
type input "0"
select select "none"
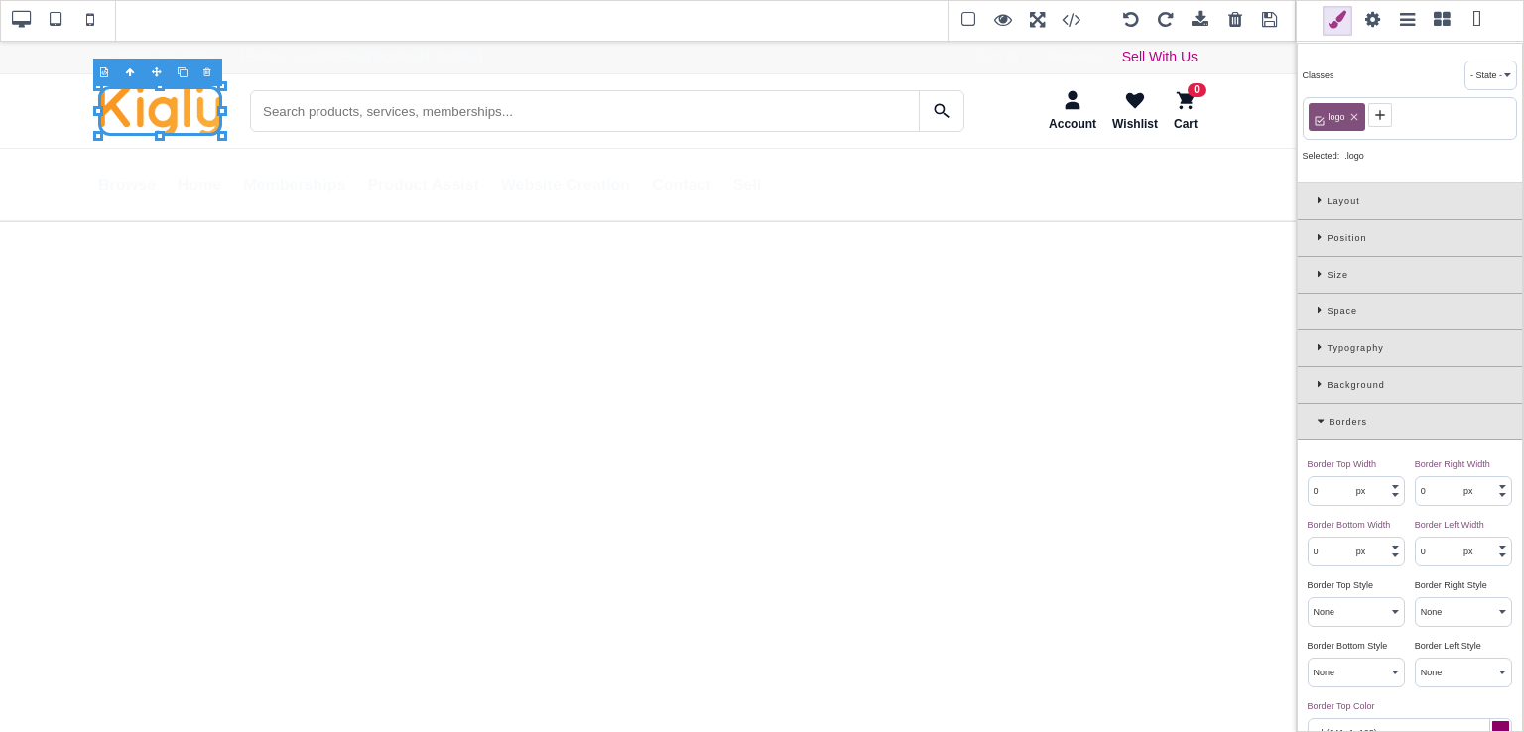
type input "rgb(248, 250, 252)"
type input "1"
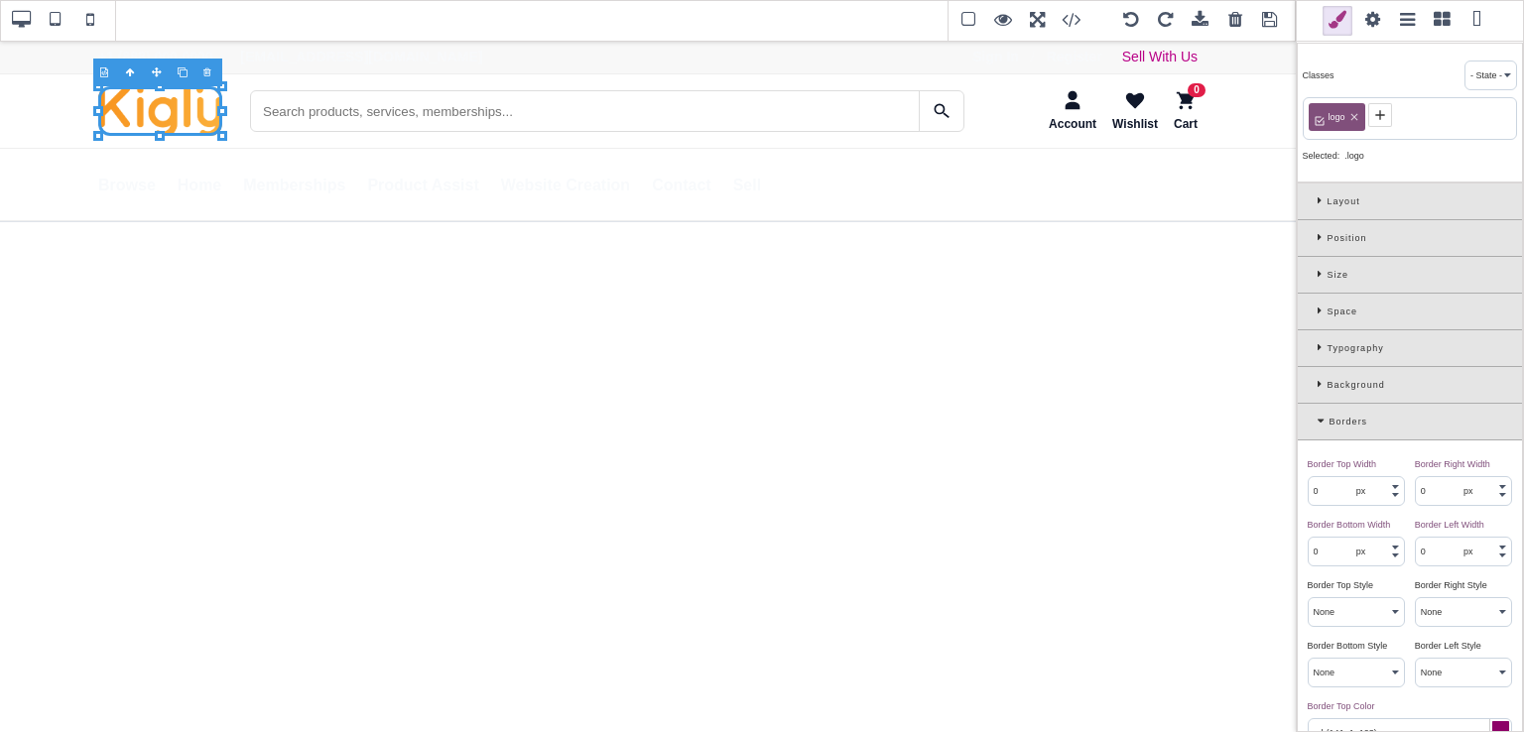
type input "2.4"
select select "solid"
click at [193, 115] on img "SaleTurf Home" at bounding box center [160, 111] width 124 height 50
type input "rgb(141, 1, 103)"
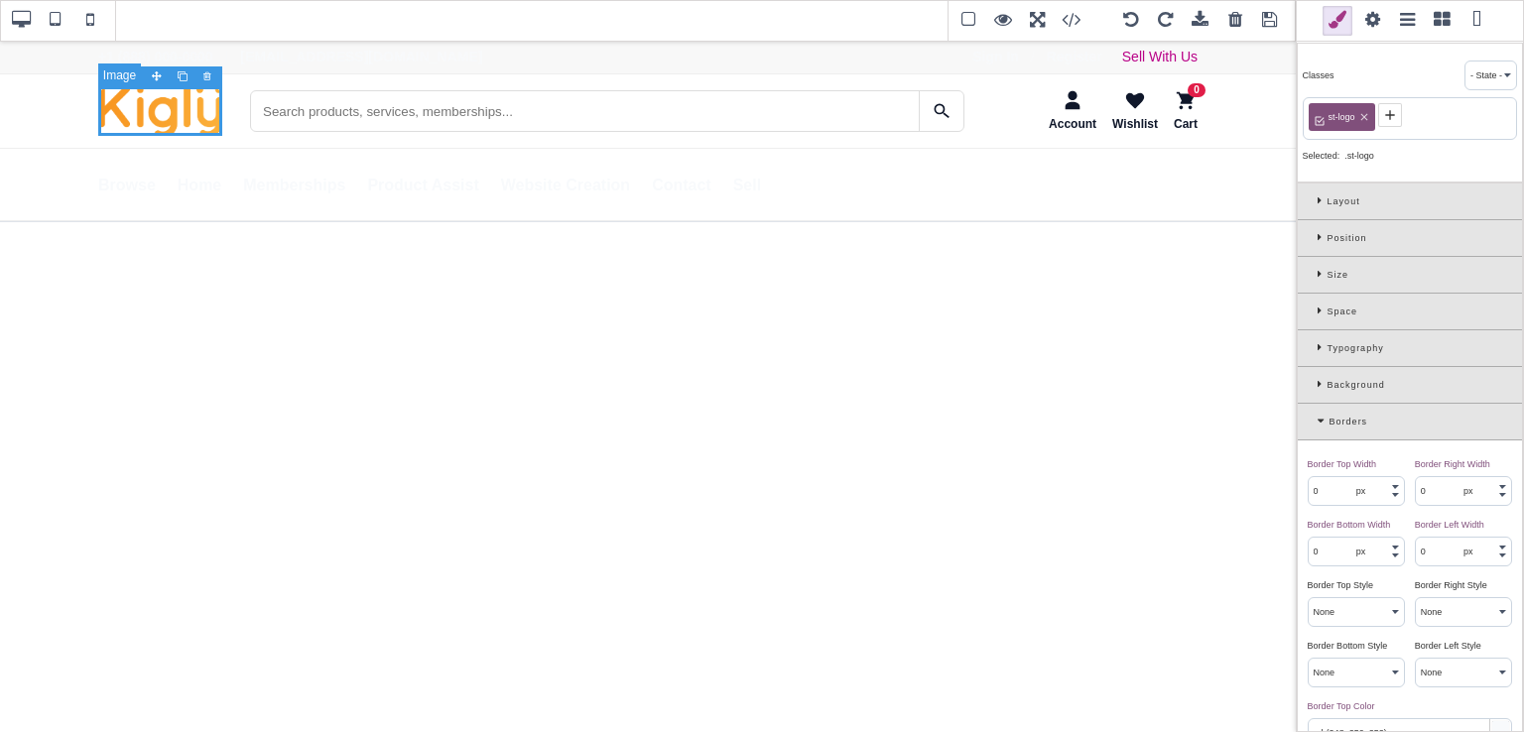
type input "rgb(141, 1, 103)"
type input "0"
select select "none"
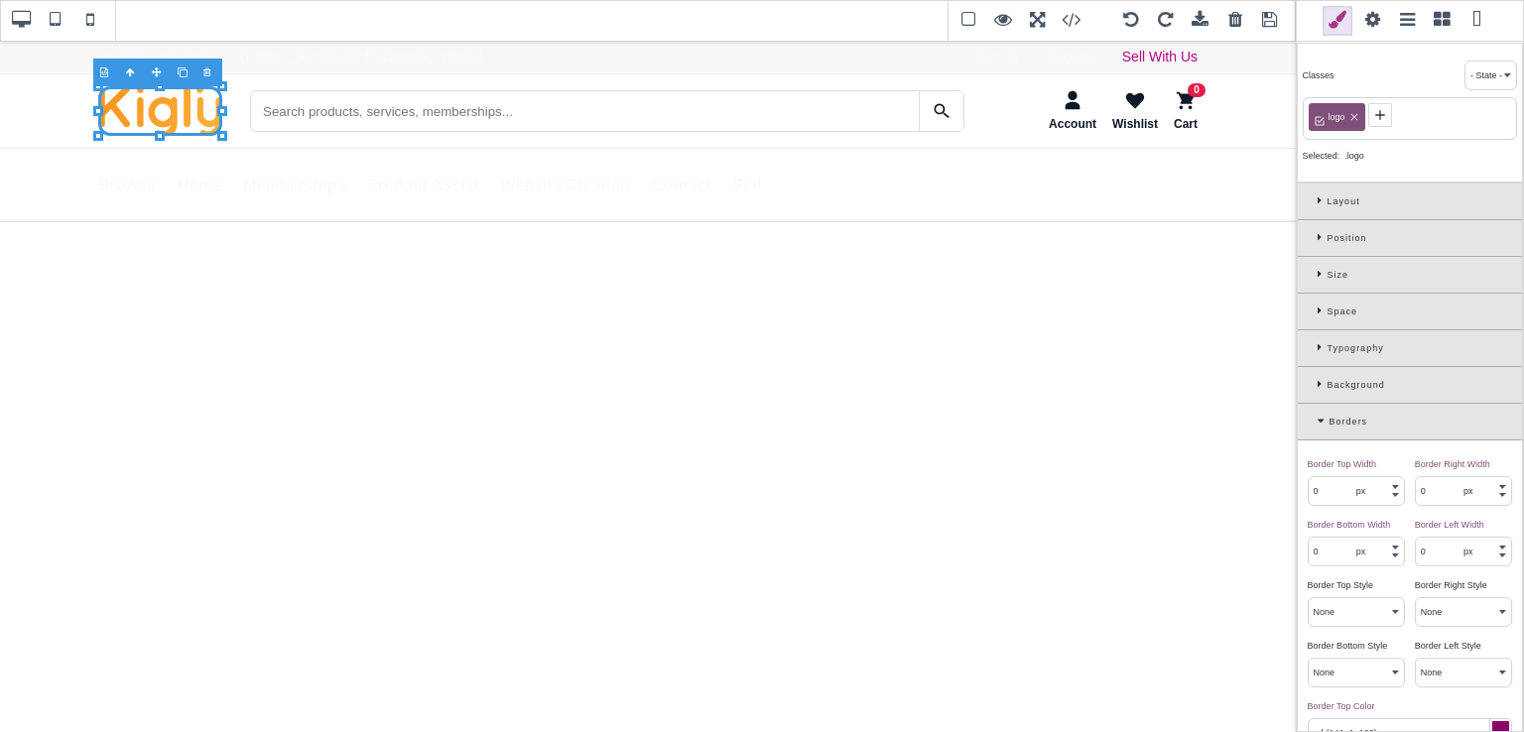
click at [1320, 418] on icon at bounding box center [1324, 421] width 12 height 11
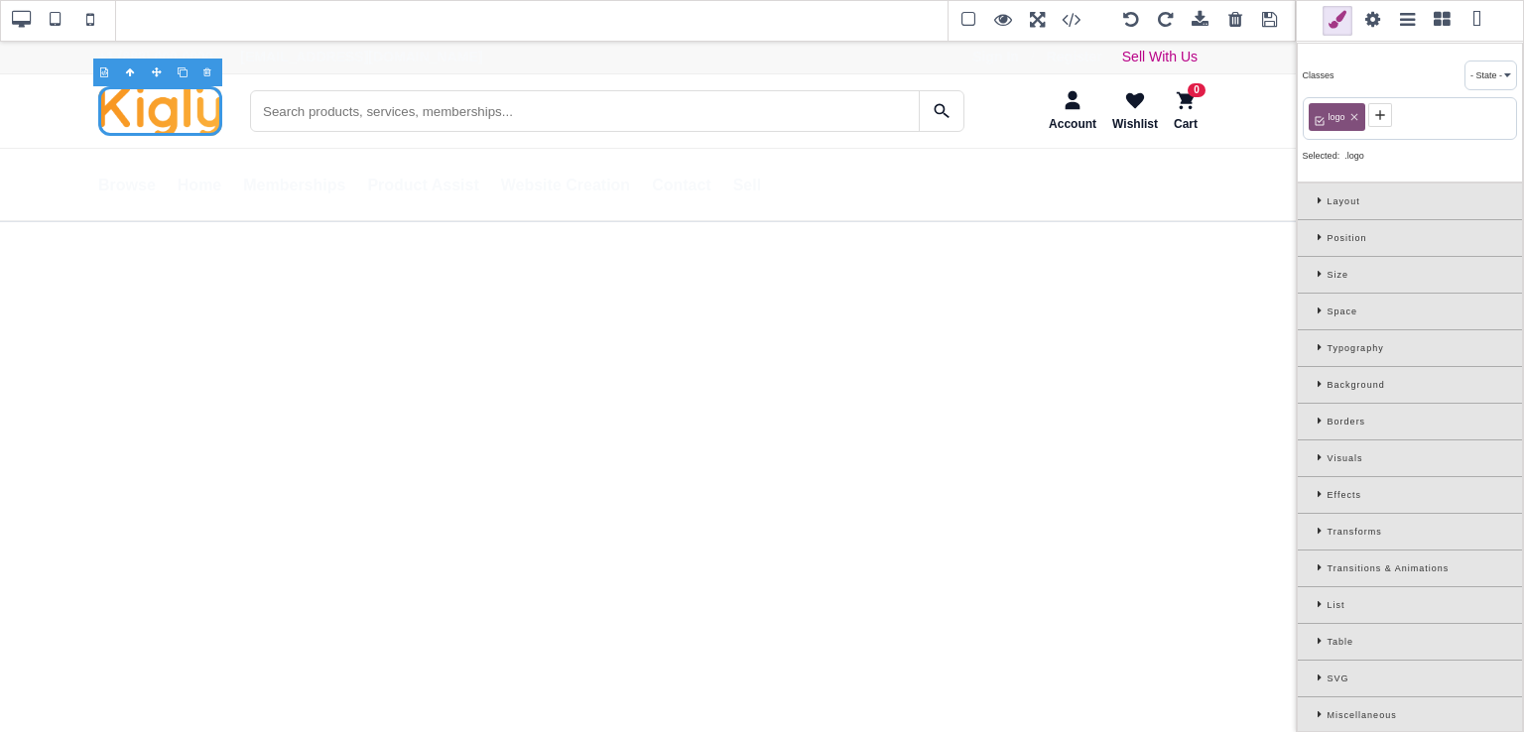
click at [1350, 115] on icon at bounding box center [1355, 117] width 12 height 12
click at [1320, 193] on icon at bounding box center [1323, 195] width 10 height 11
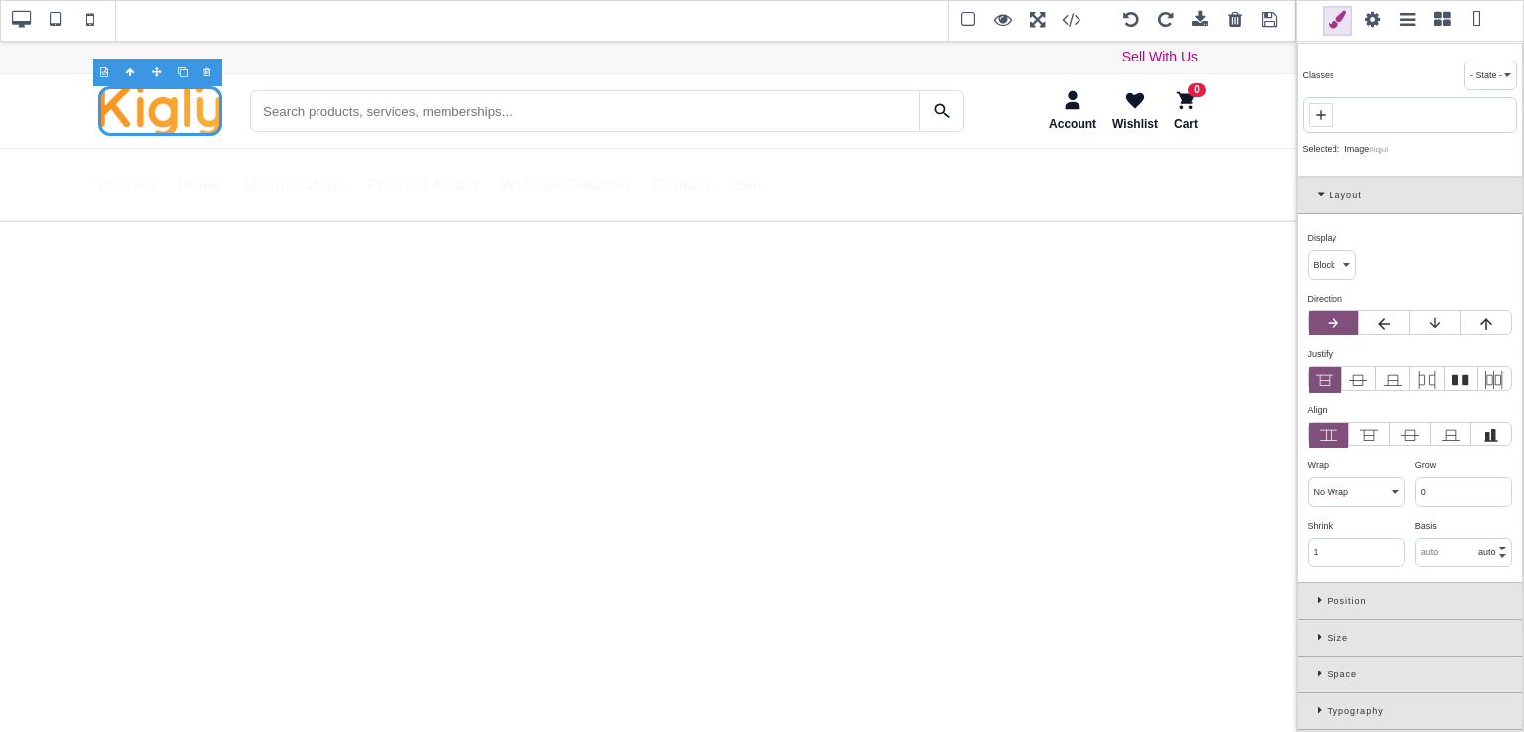
click at [1319, 186] on div "Layout" at bounding box center [1410, 196] width 224 height 37
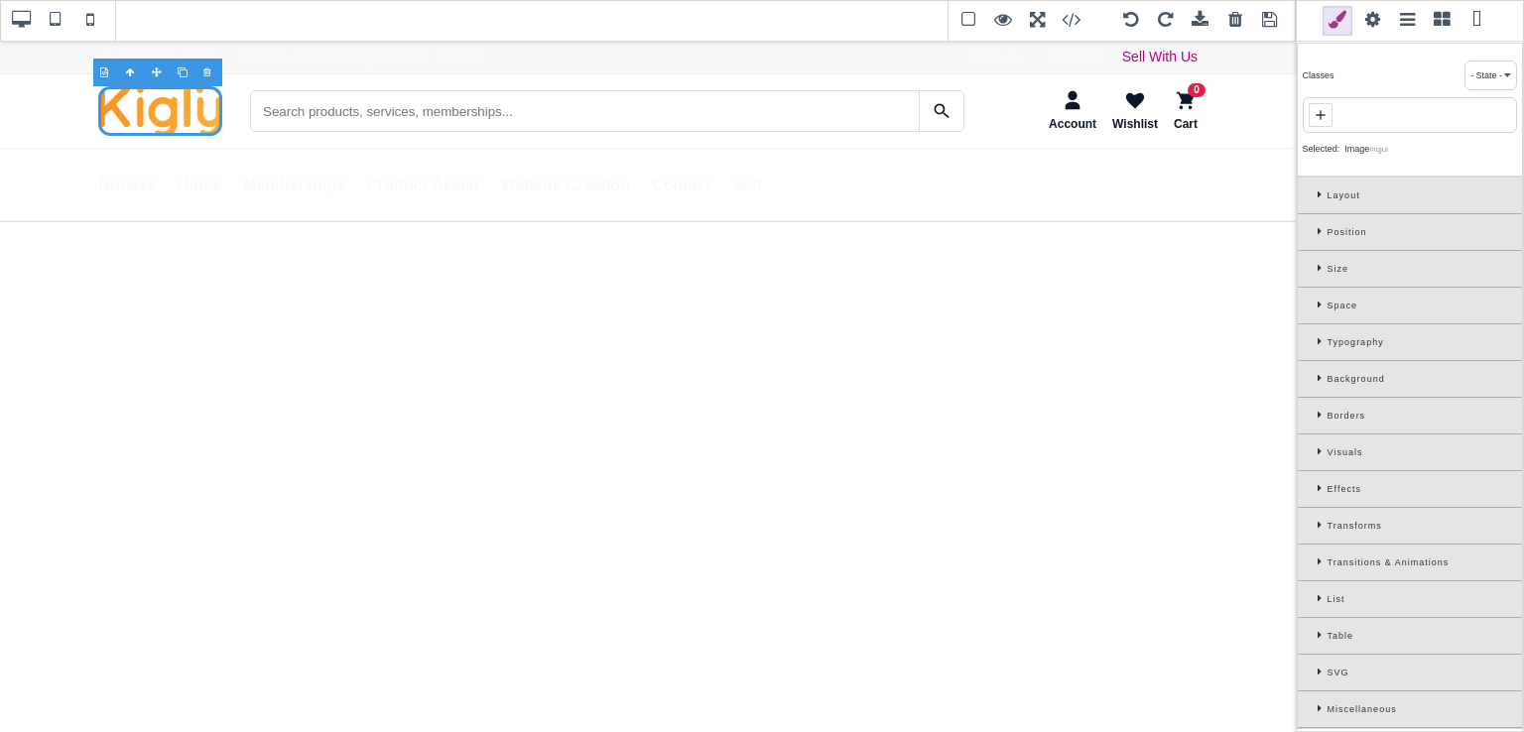
click at [1315, 223] on div "Position" at bounding box center [1410, 232] width 224 height 37
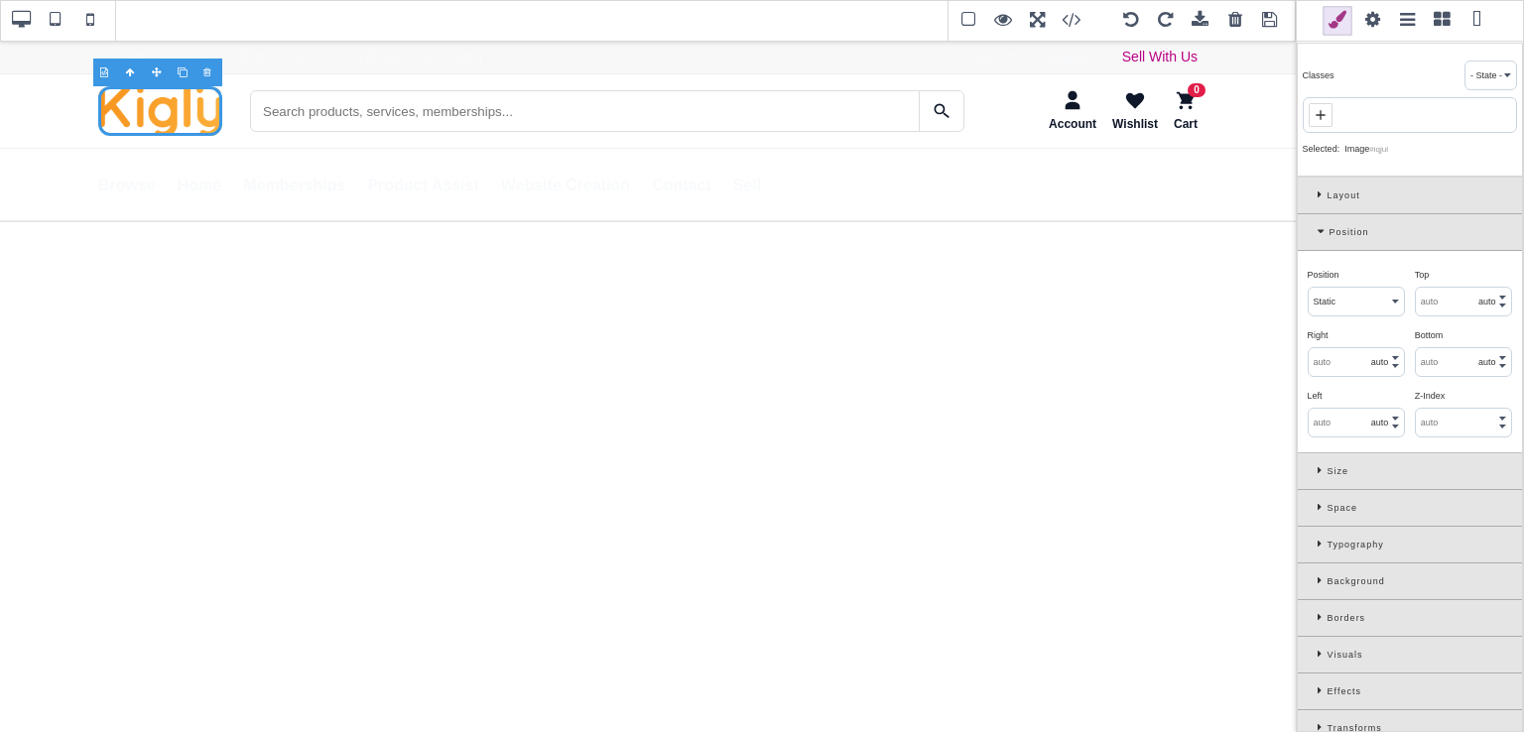
click at [1324, 469] on icon at bounding box center [1323, 470] width 10 height 11
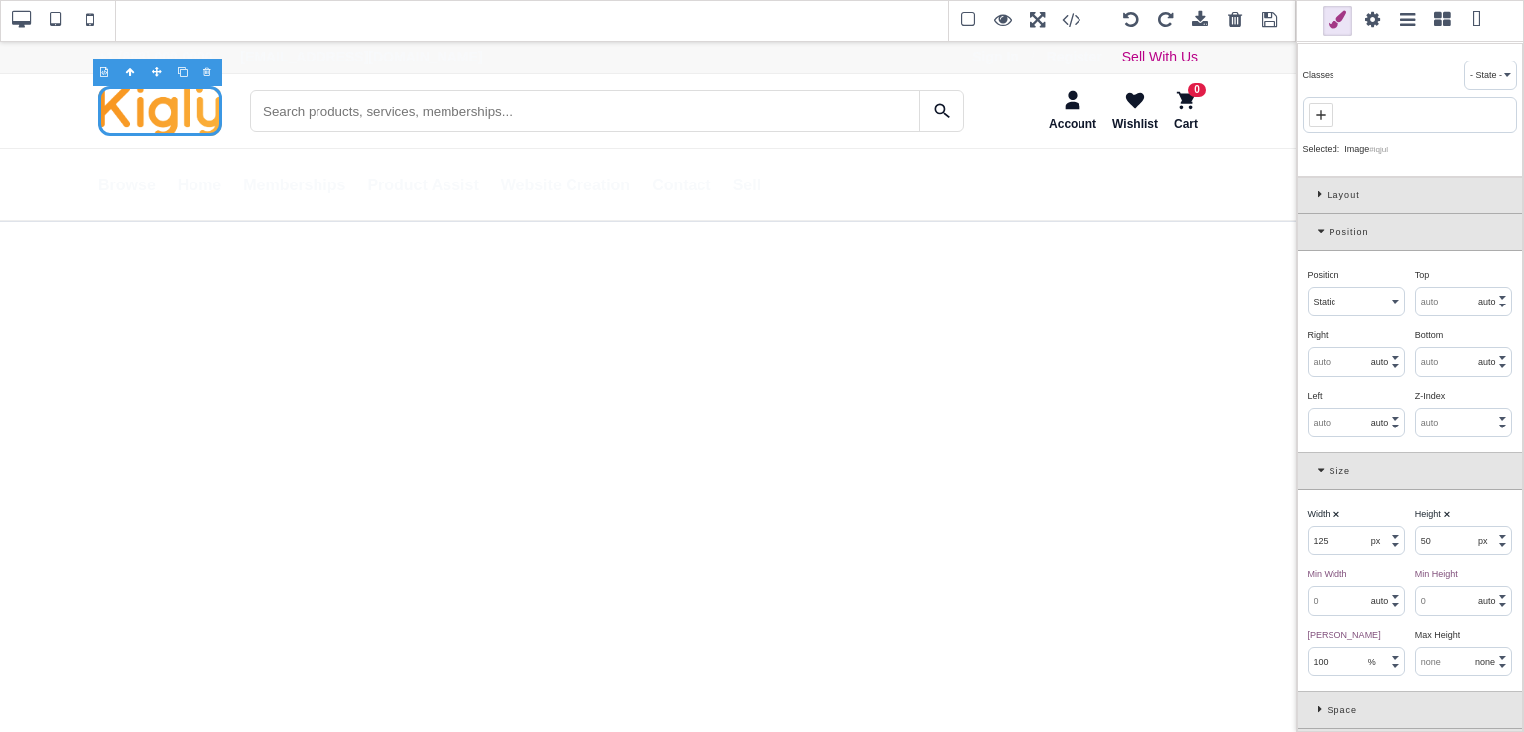
click at [1337, 509] on b "⨯" at bounding box center [1337, 514] width 8 height 10
select select "auto"
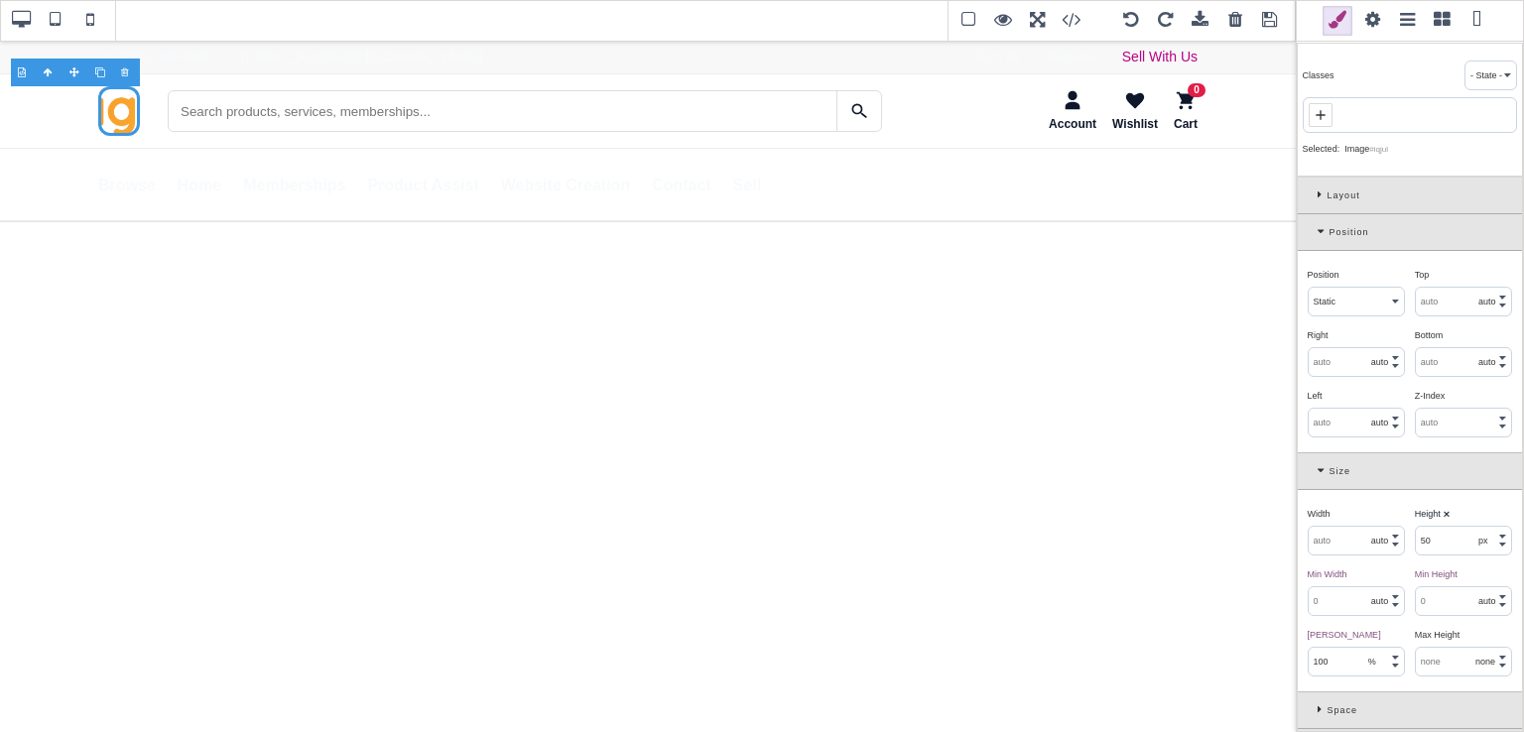
click at [1443, 513] on b "⨯" at bounding box center [1447, 514] width 8 height 10
select select "auto"
click at [1323, 230] on icon at bounding box center [1324, 231] width 12 height 11
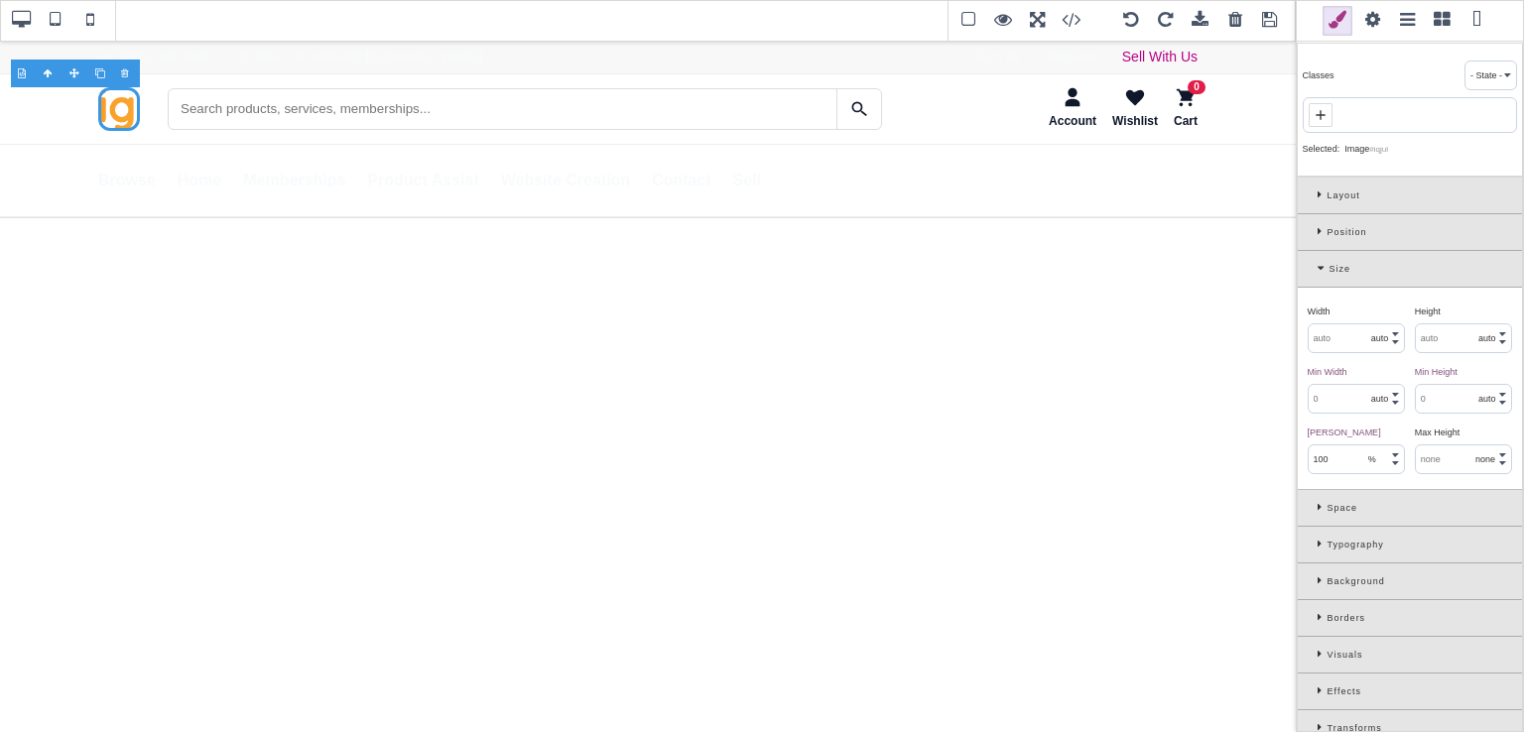
click at [1315, 509] on div "Space" at bounding box center [1410, 508] width 224 height 37
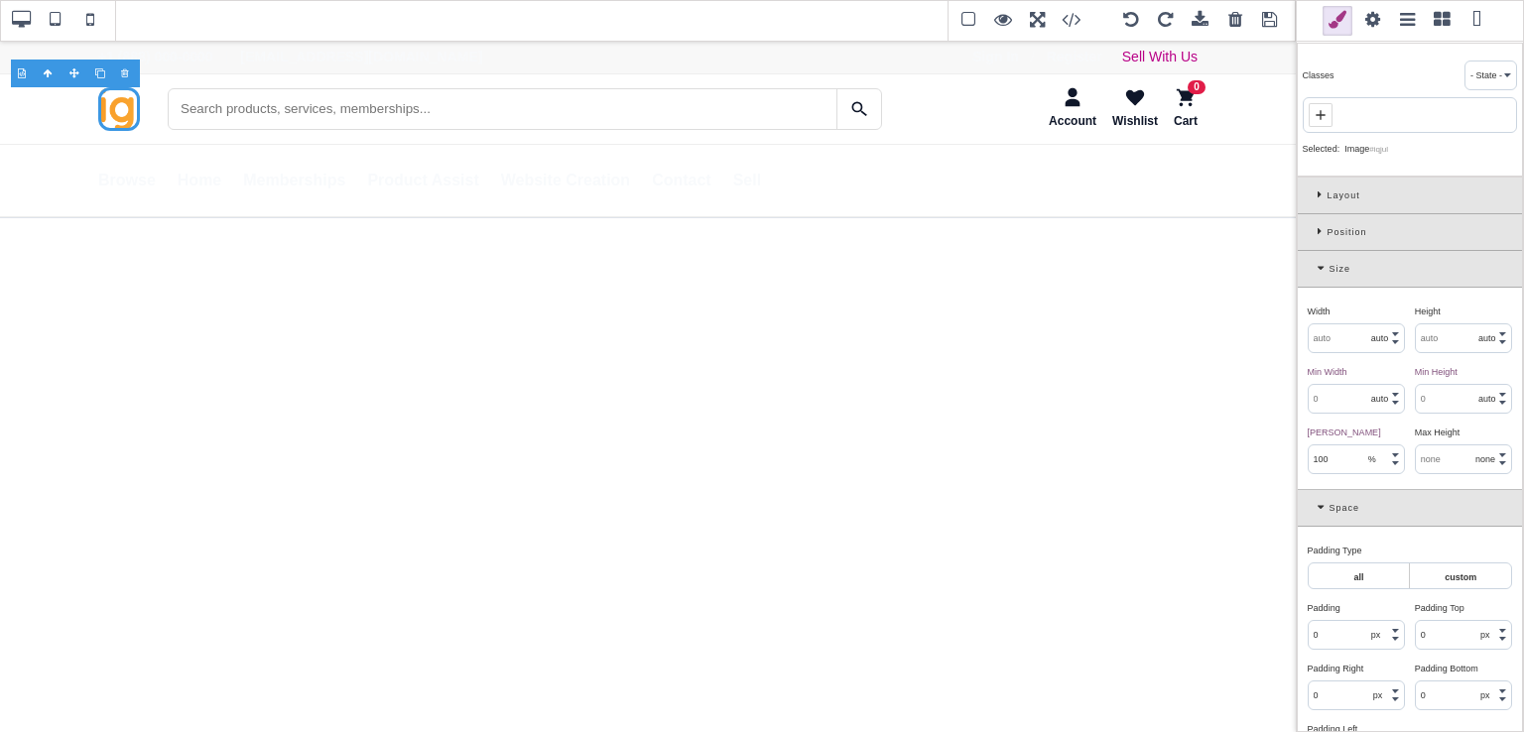
click at [1318, 504] on icon at bounding box center [1324, 507] width 12 height 11
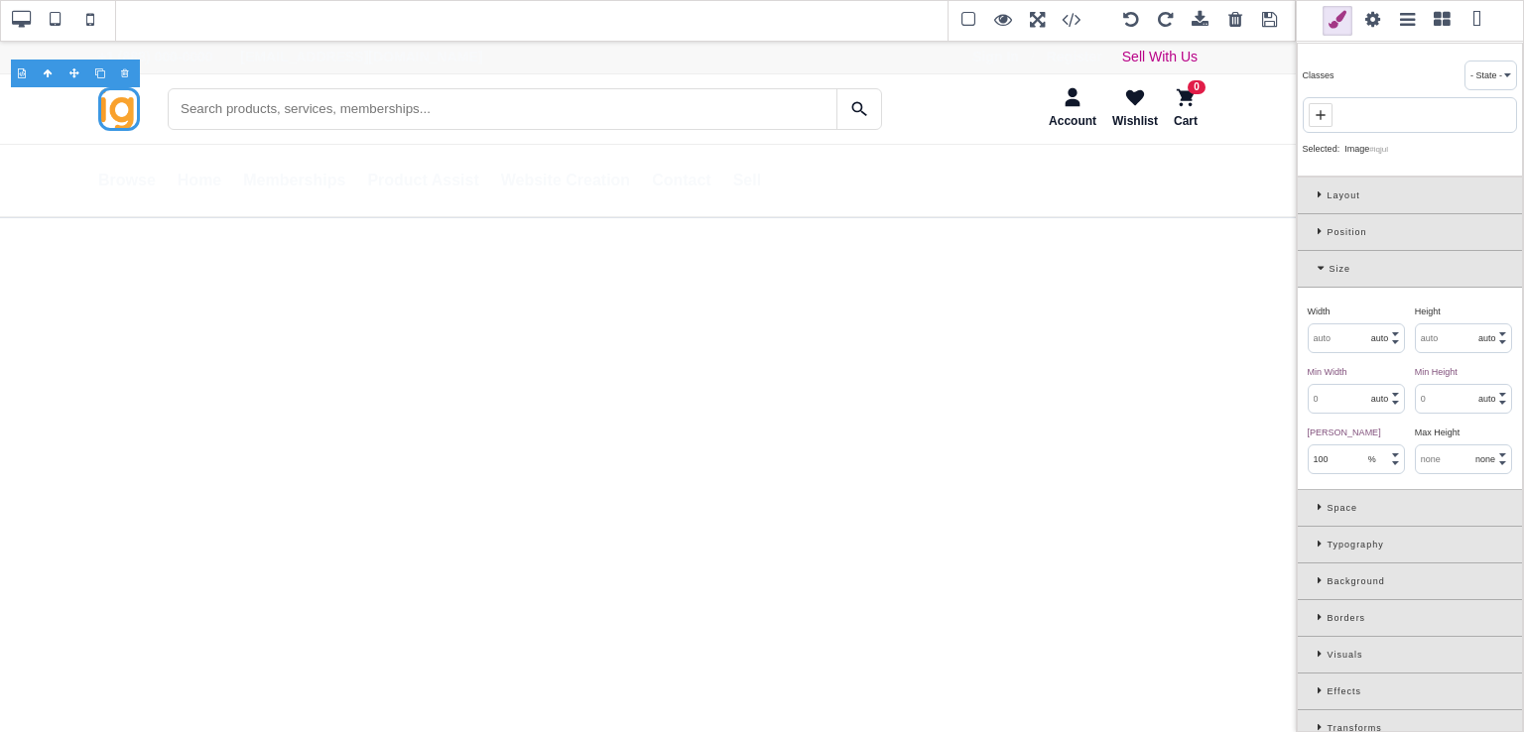
click at [1318, 612] on icon at bounding box center [1323, 617] width 10 height 11
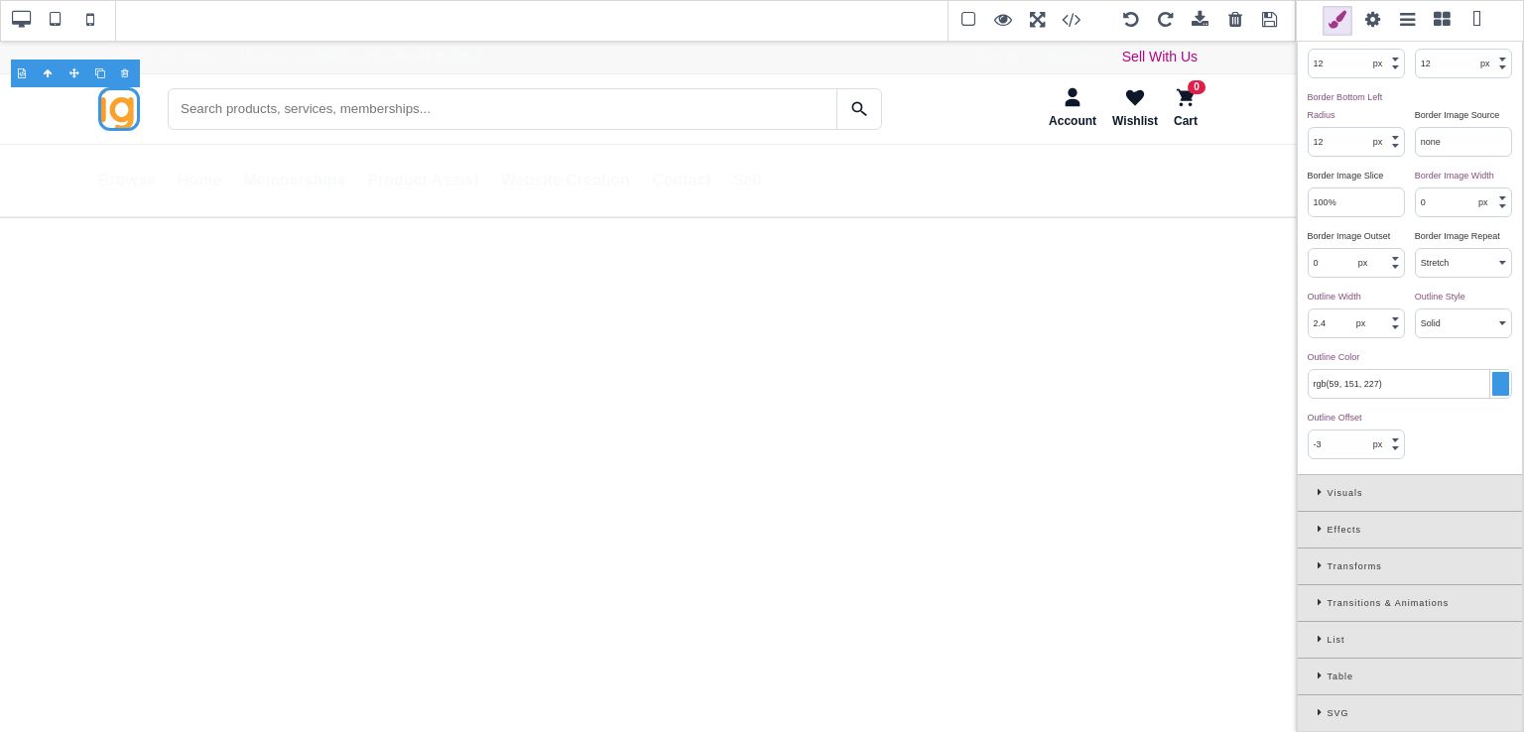
scroll to position [1230, 0]
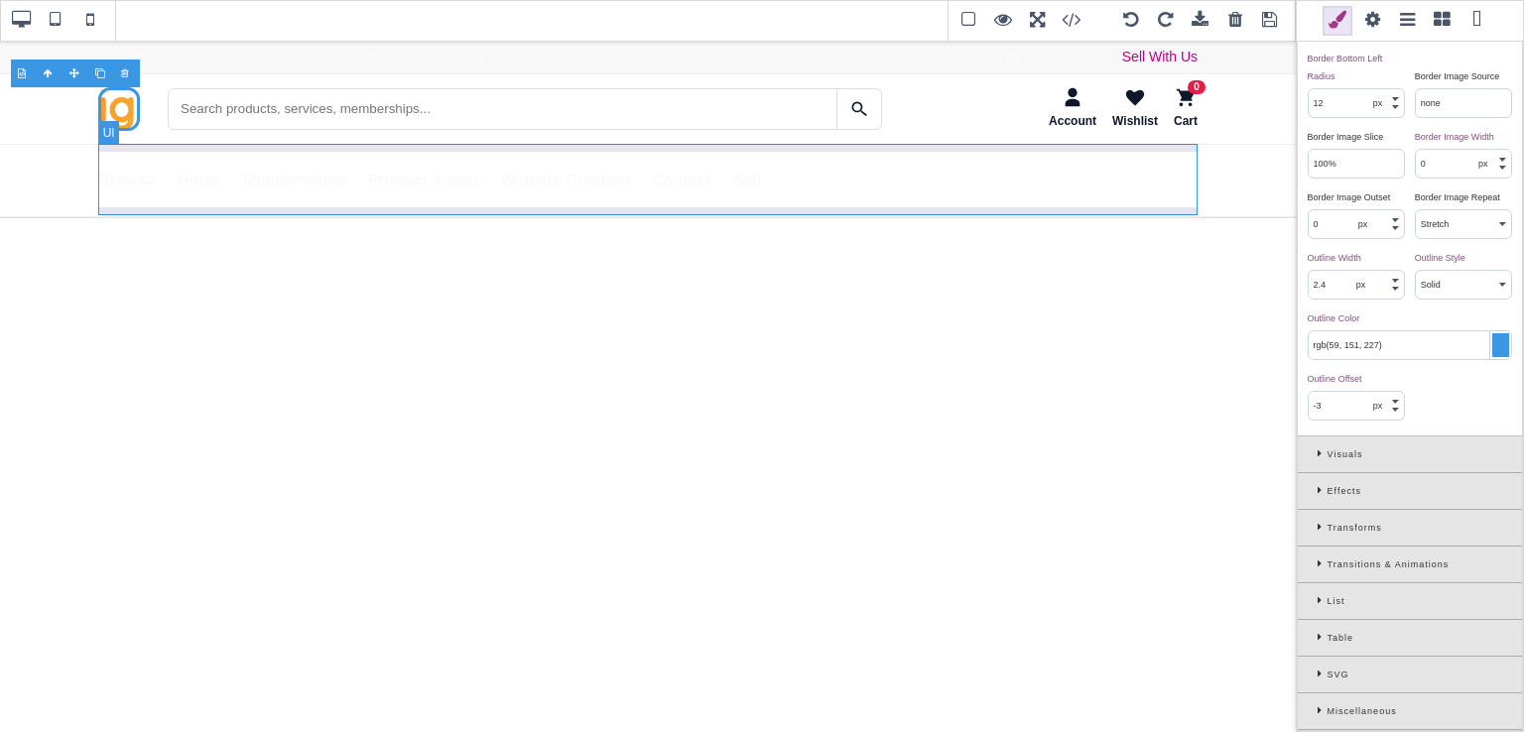
click at [364, 158] on ul "Browse All Products Memberships Services View Cart Home Memberships Product Ass…" at bounding box center [647, 180] width 1099 height 71
type input "0"
type input "72"
select select "px"
select select "none"
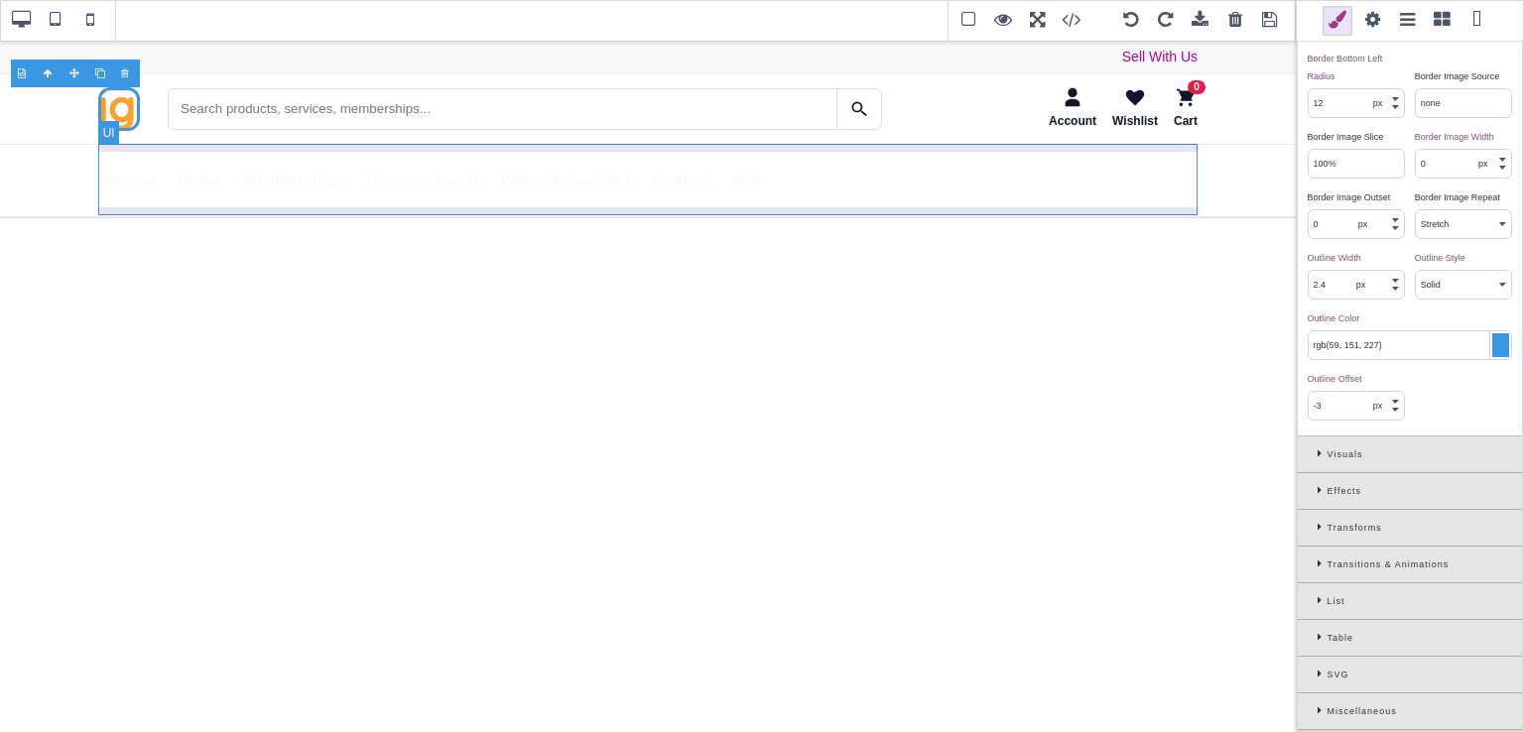
type input "0"
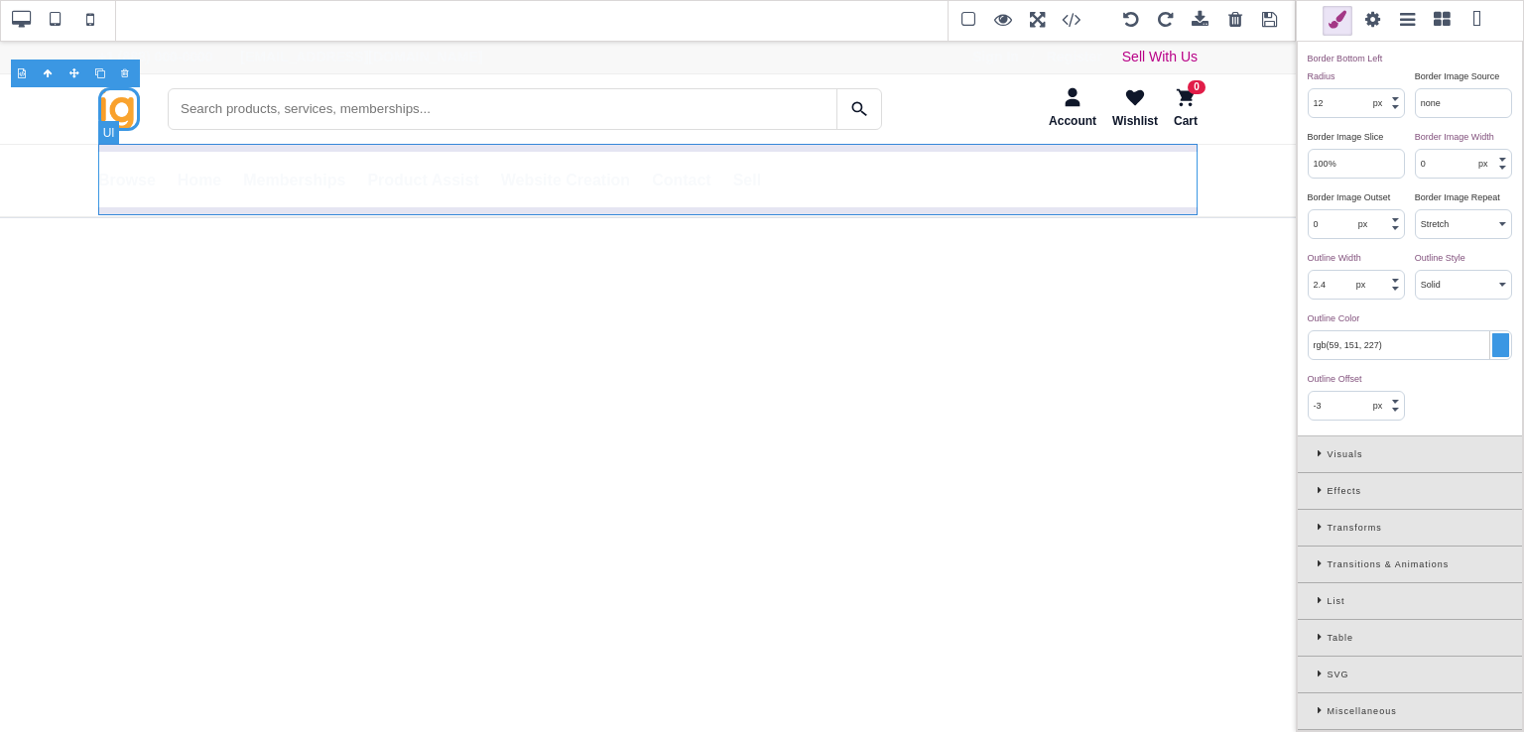
type input "1"
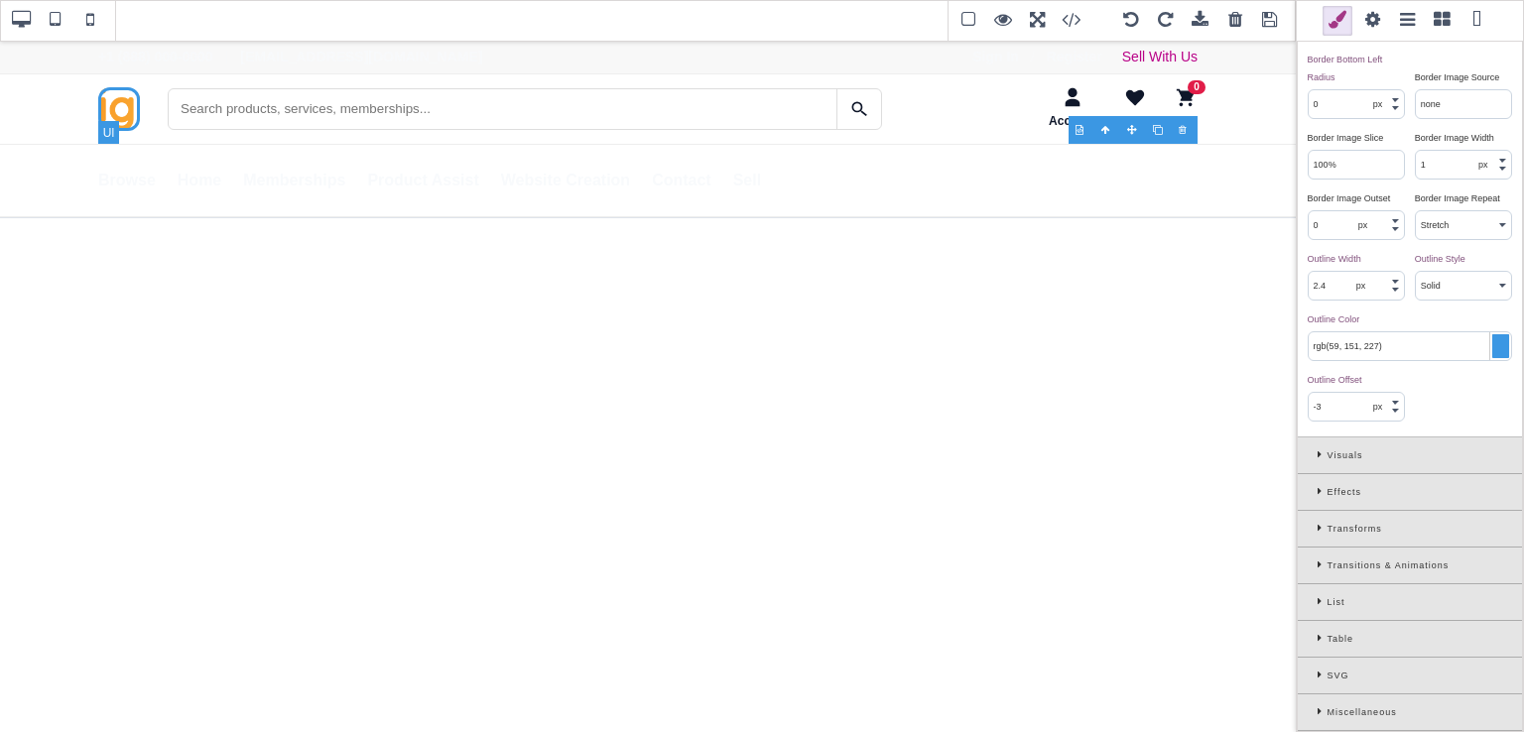
scroll to position [0, 0]
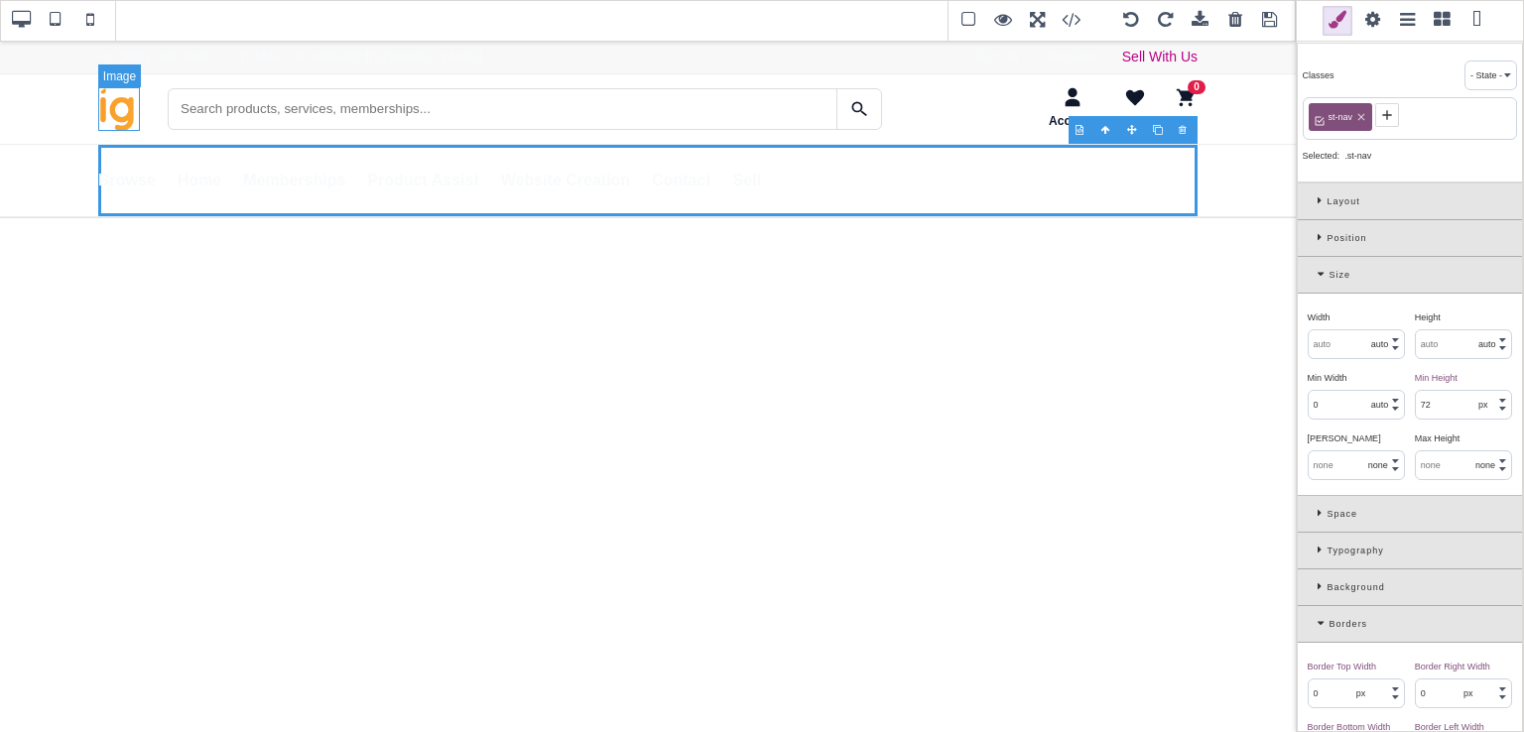
click at [107, 107] on img "SaleTurf Home" at bounding box center [119, 109] width 42 height 44
select select "auto"
type input "100"
select select "%"
type input "rgb(141, 1, 103)"
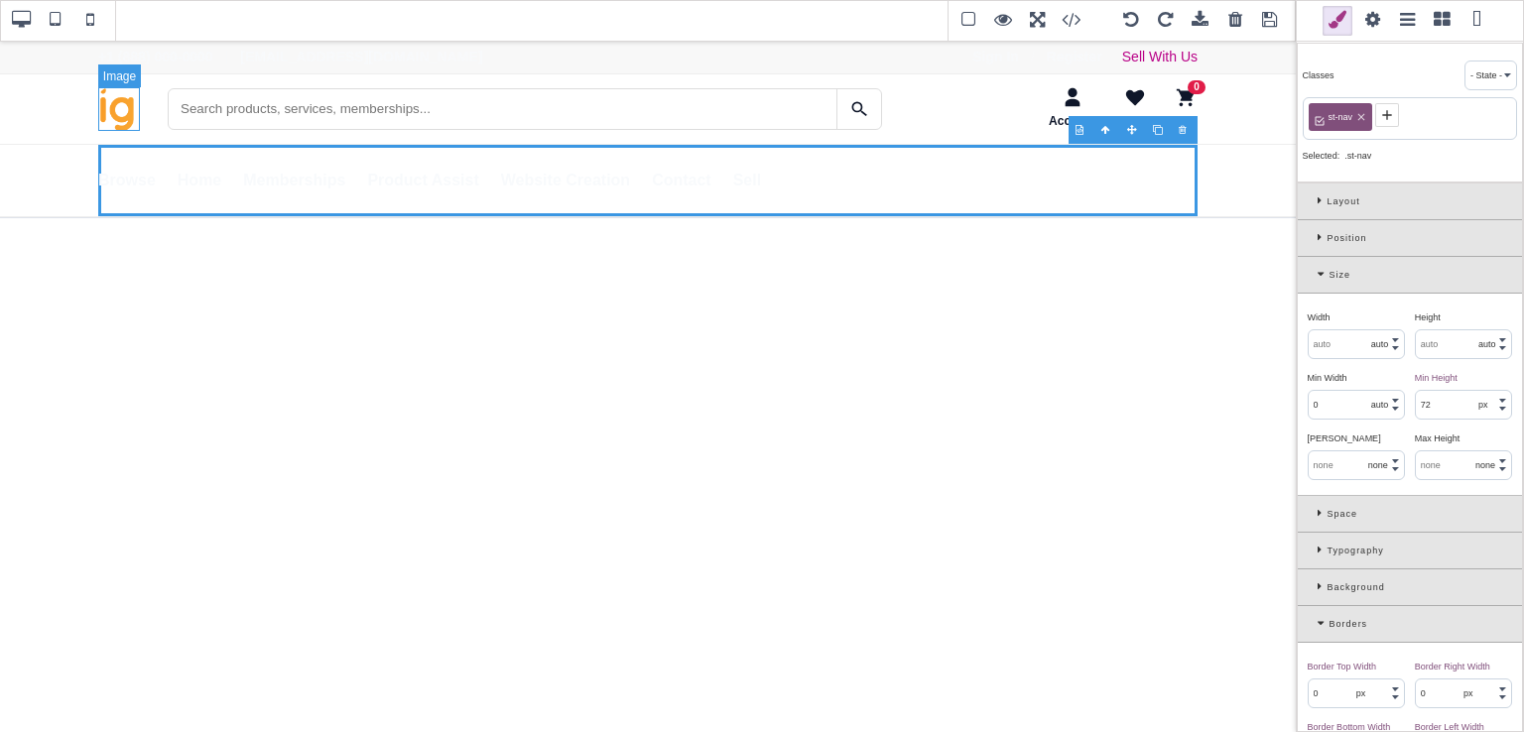
type input "rgb(141, 1, 103)"
type input "12"
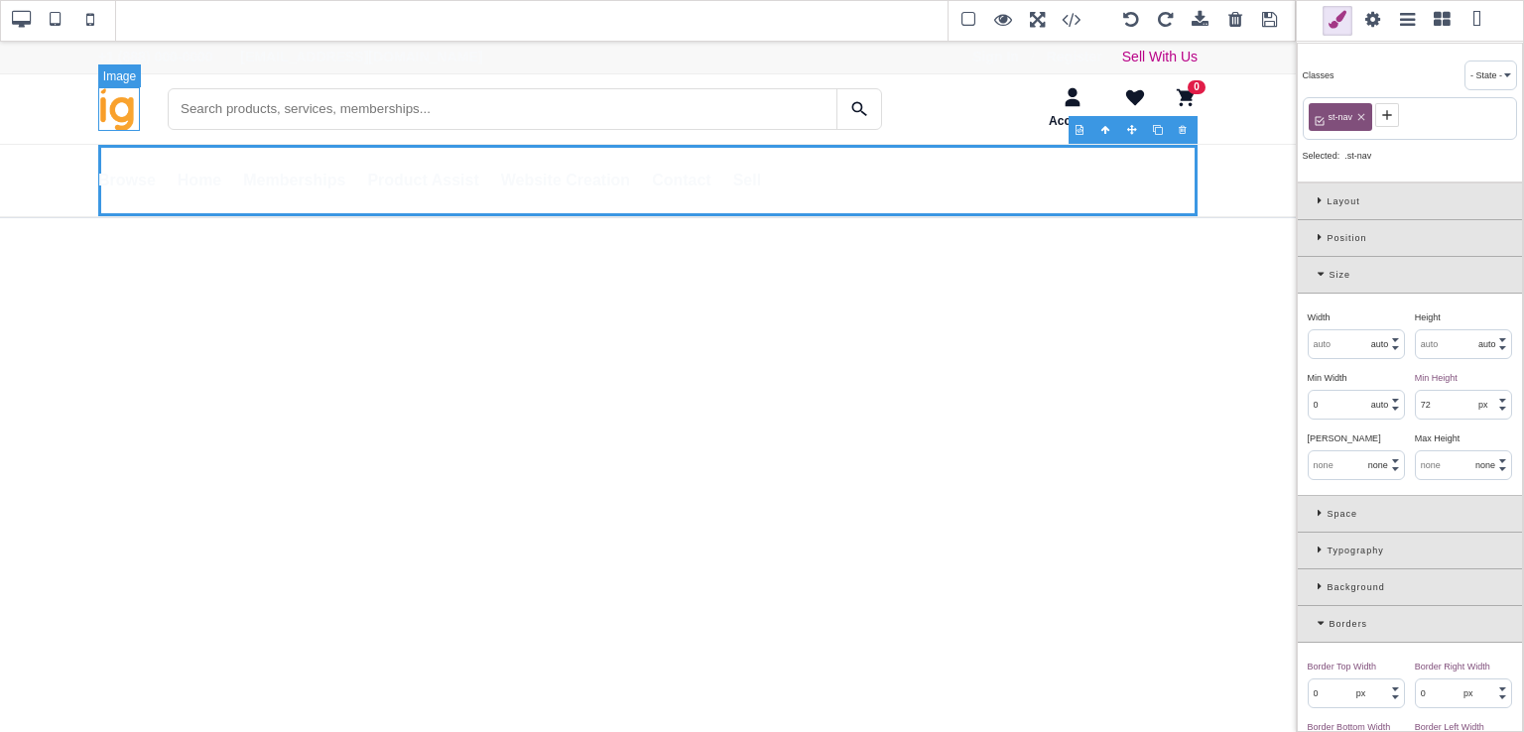
type input "12"
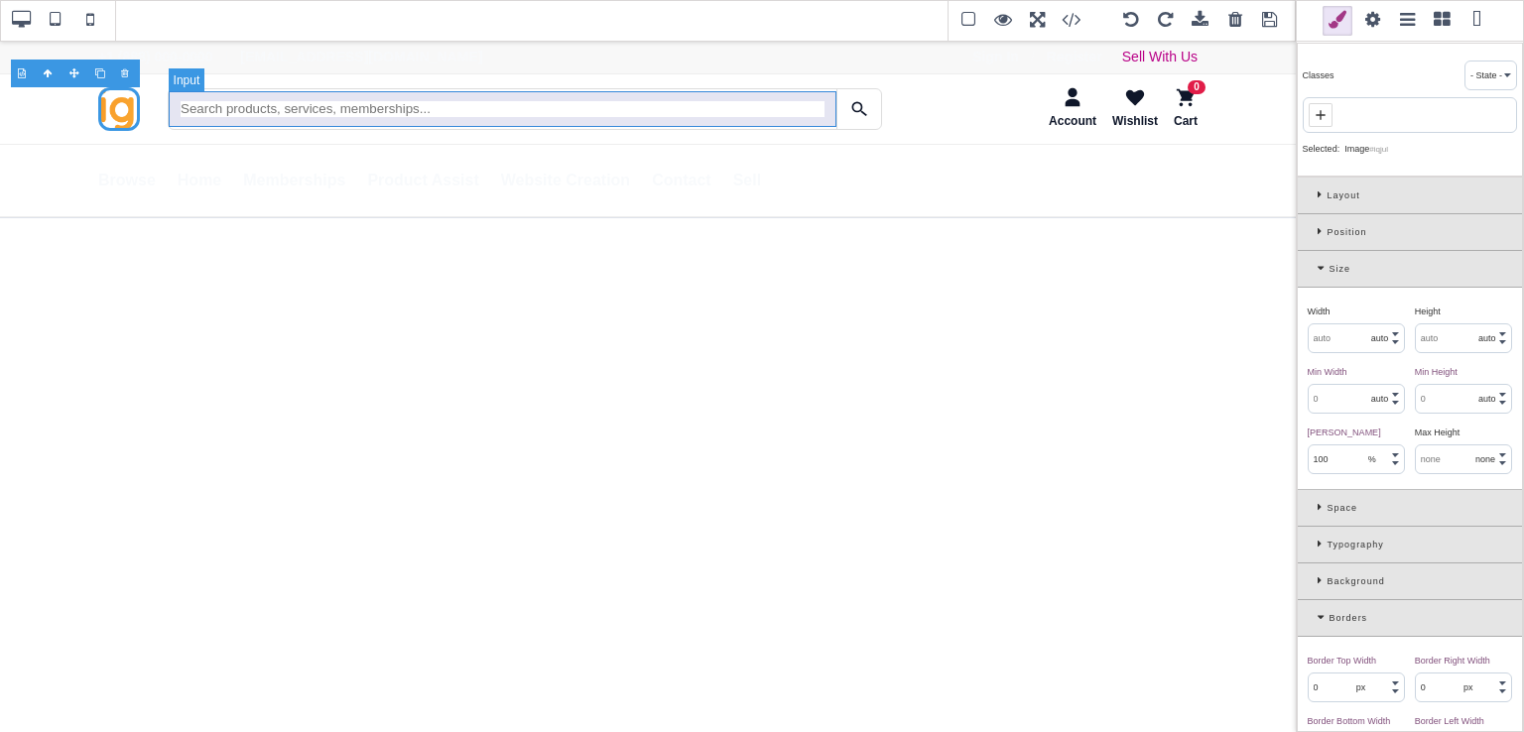
click at [754, 112] on input "Search" at bounding box center [503, 108] width 668 height 35
type input "120"
select select "px"
select select "none"
select select
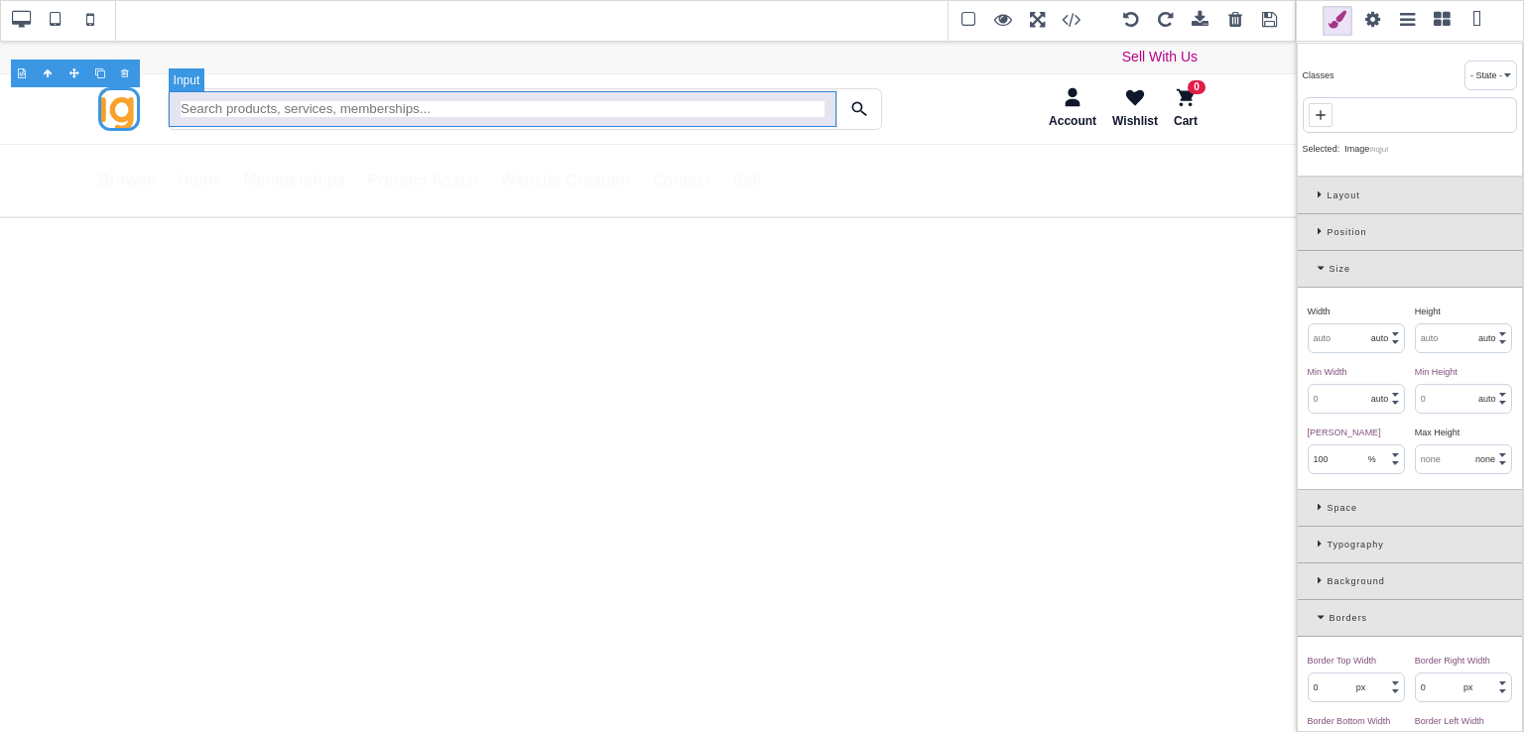
select select
type input "initial"
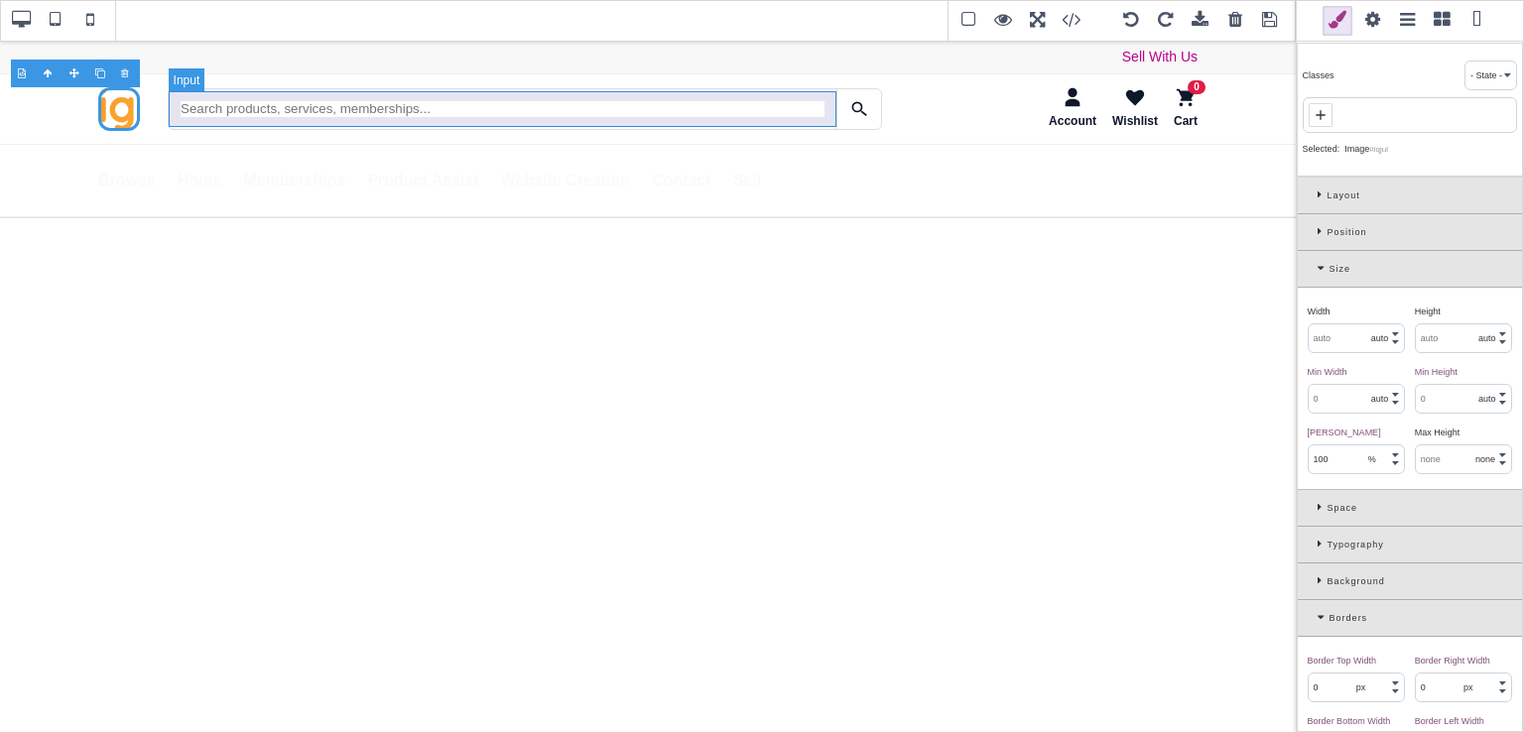
type input "initial"
type input "0"
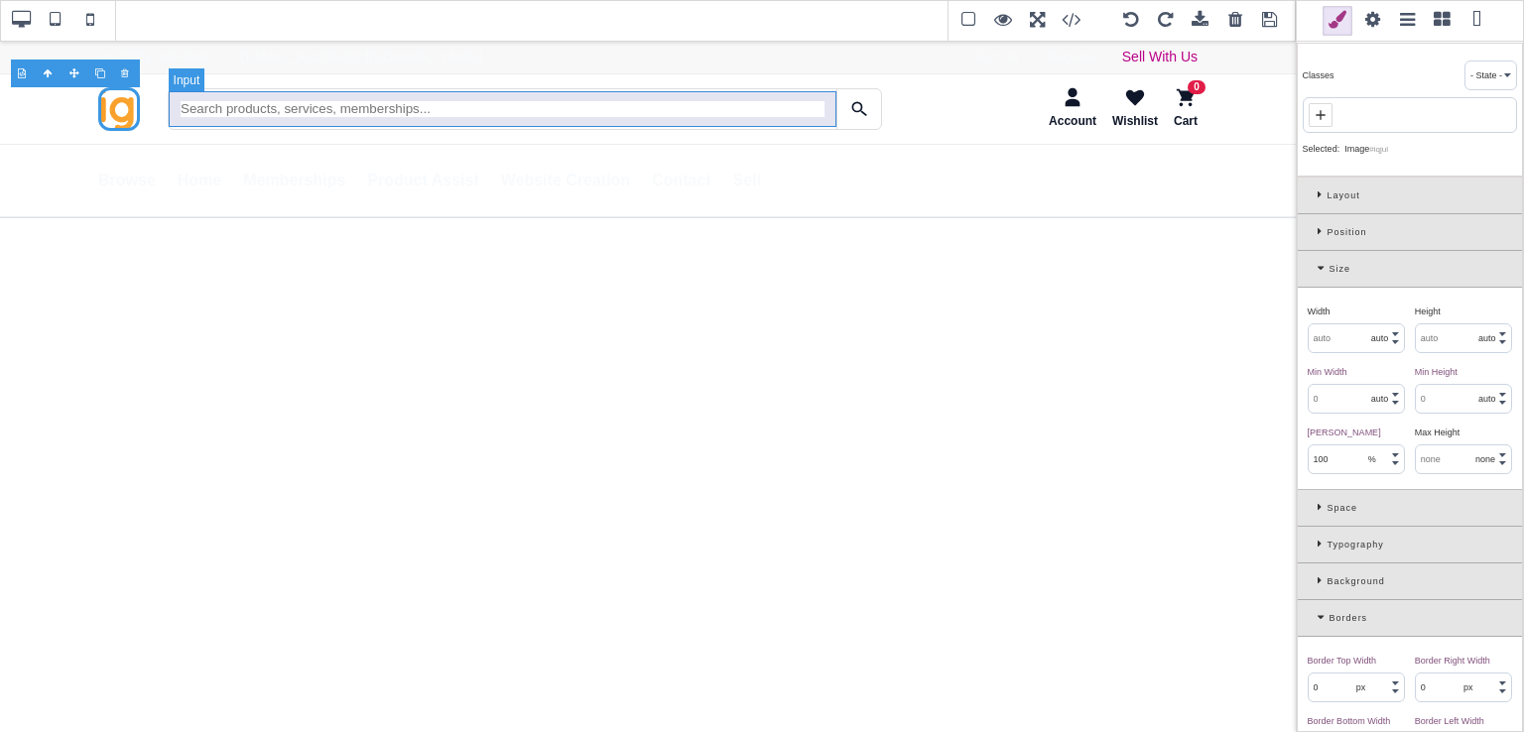
type input "0"
type input "initial"
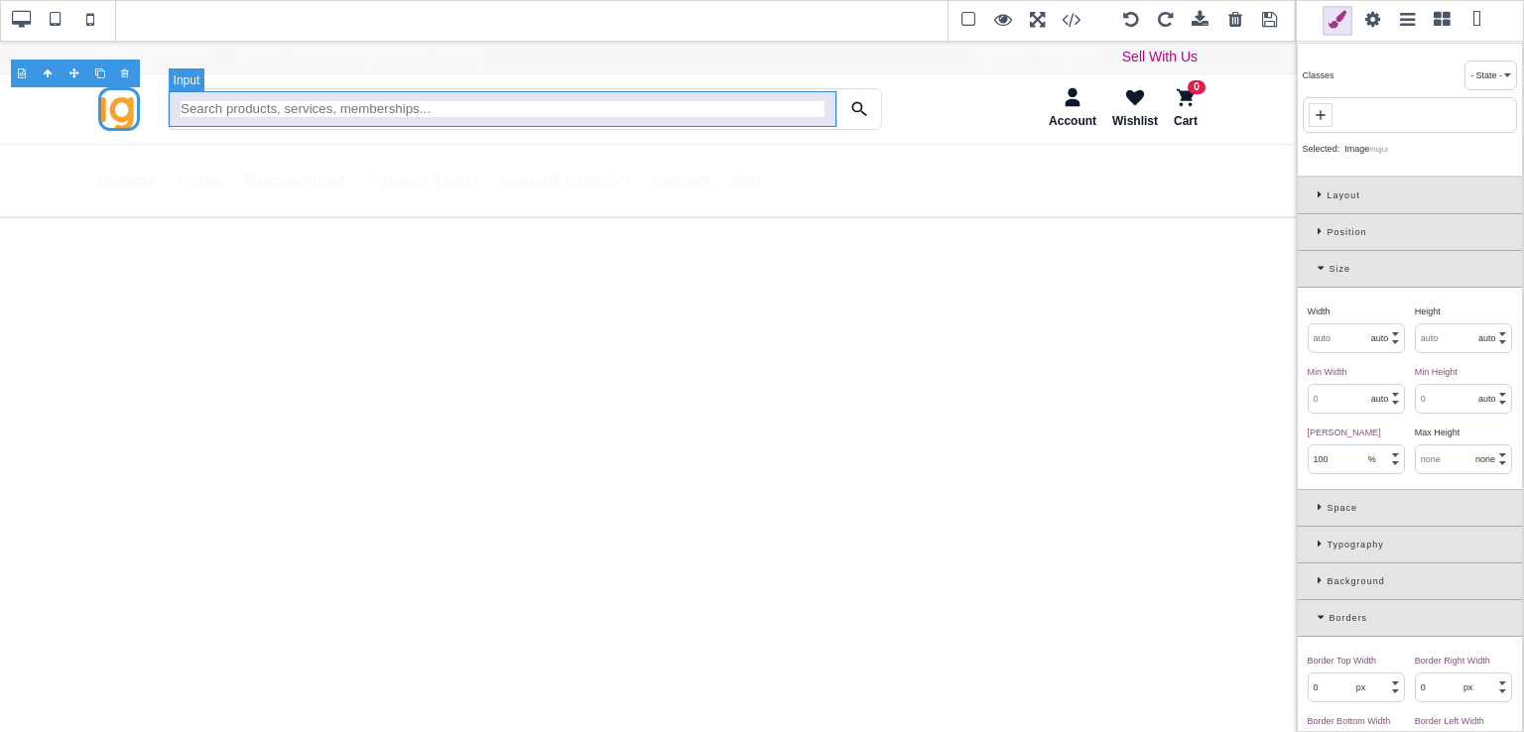
select select
type input "initial"
select select
type input "initial"
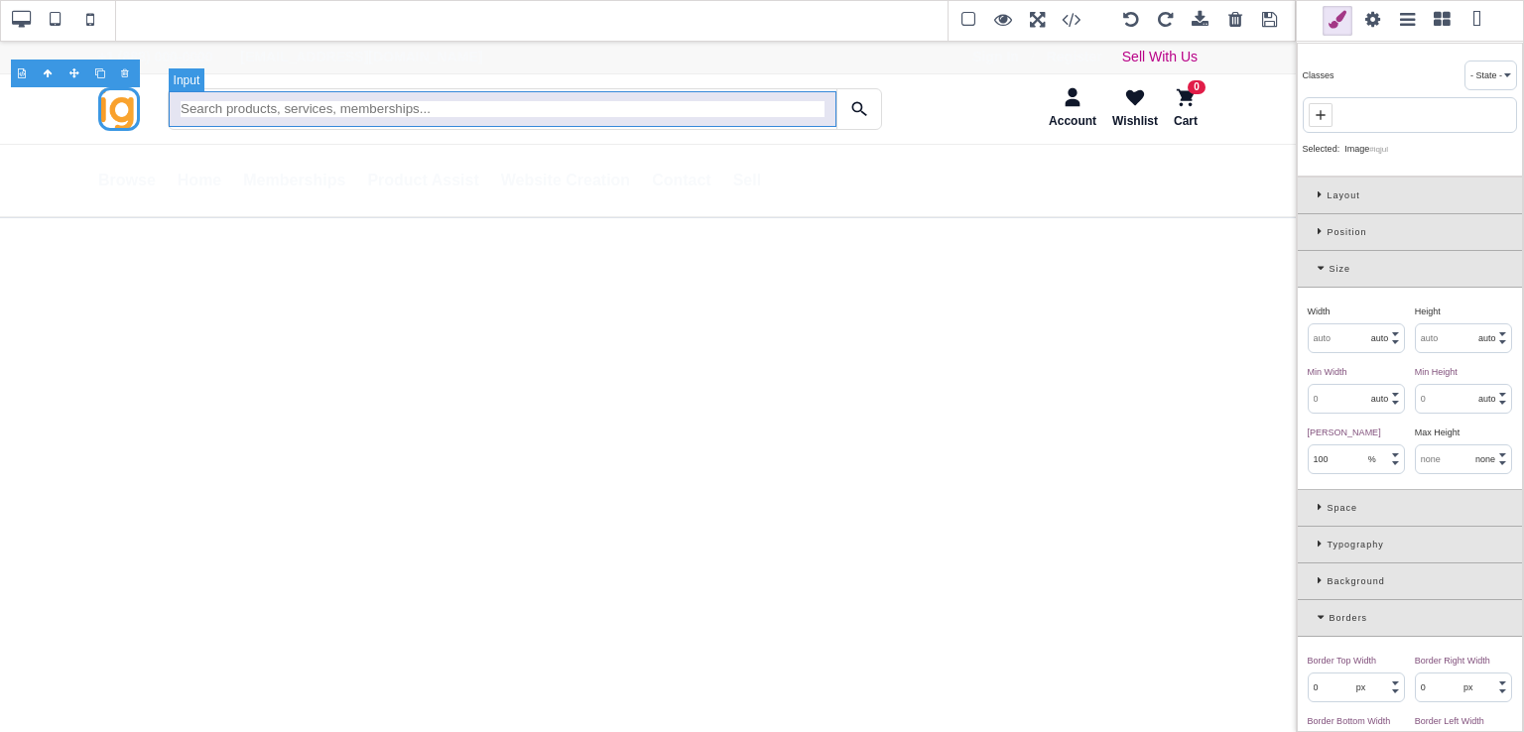
select select
select select "none"
type input "initial"
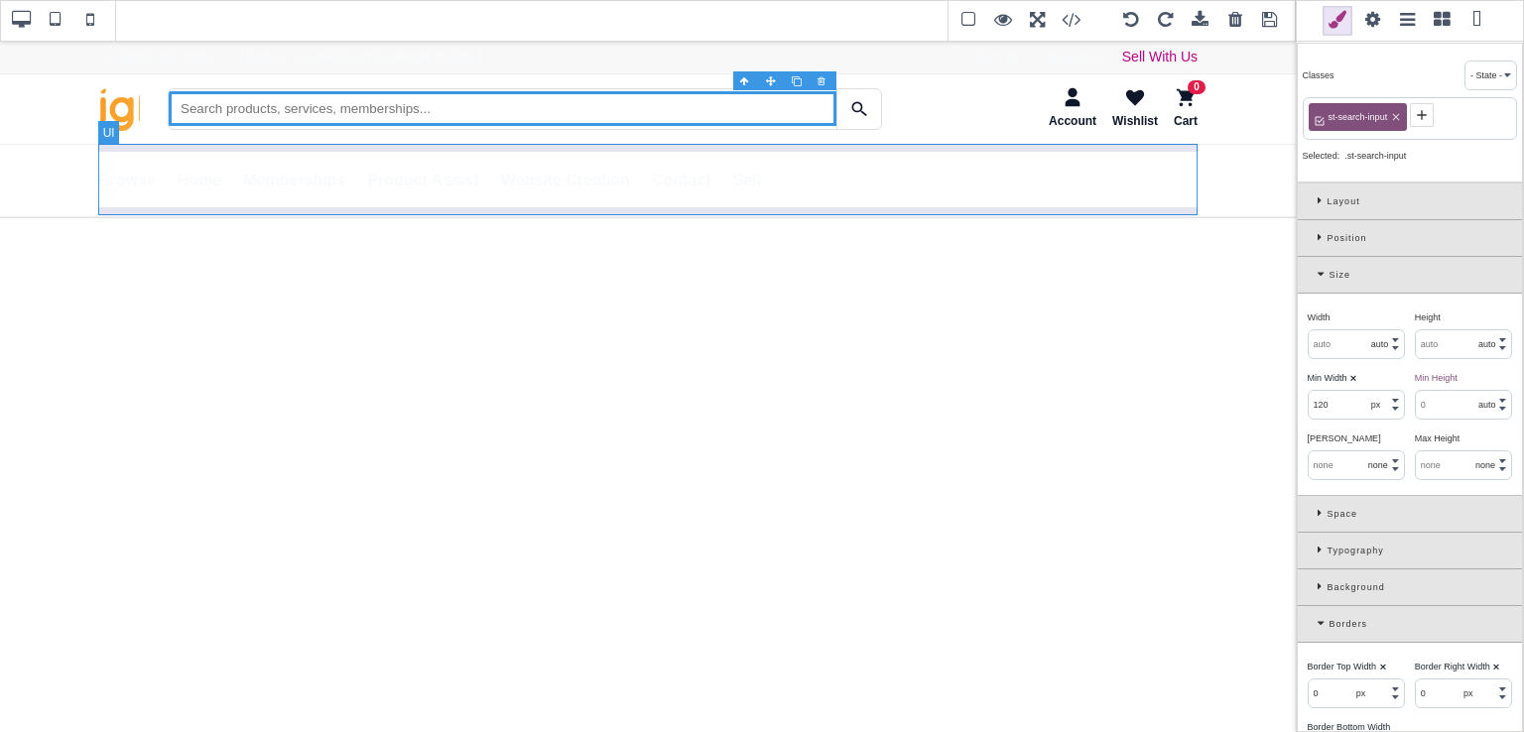
click at [573, 207] on ul "Browse All Products Memberships Services View Cart Home Memberships Product Ass…" at bounding box center [647, 180] width 1099 height 71
type input "0"
type input "72"
select select "px"
select select "none"
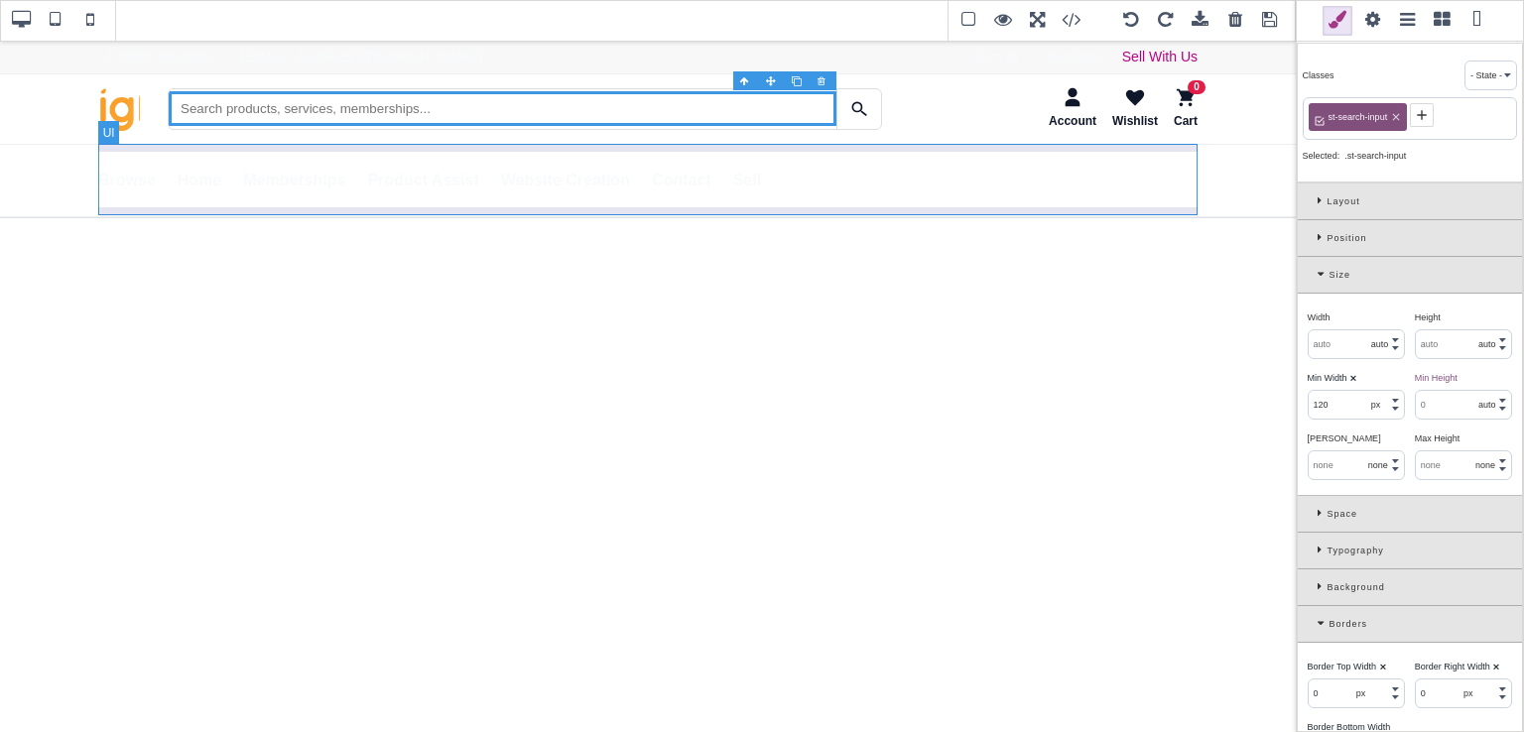
select select "none"
type input "rgb(248, 250, 252)"
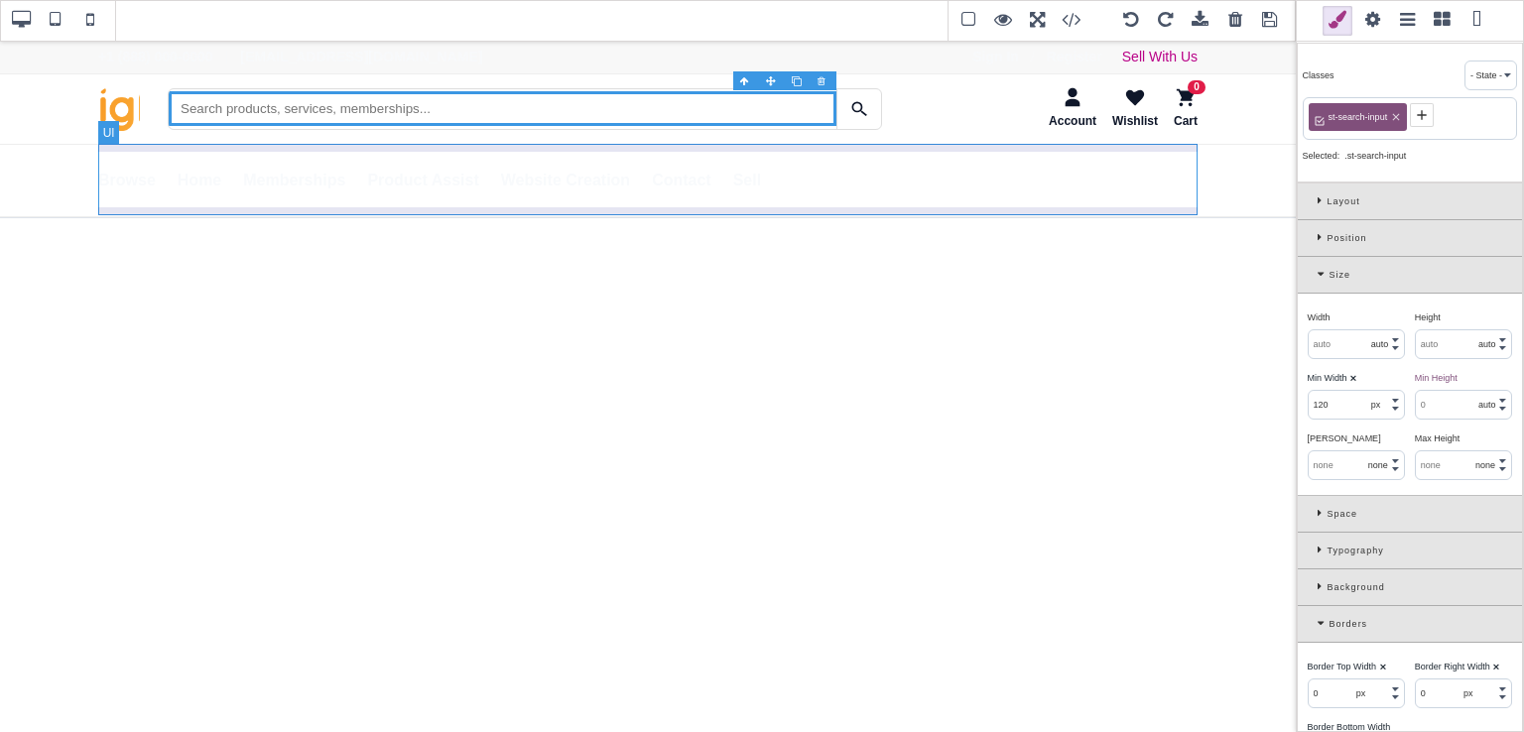
type input "rgb(248, 250, 252)"
type input "none"
type input "100%"
type input "1"
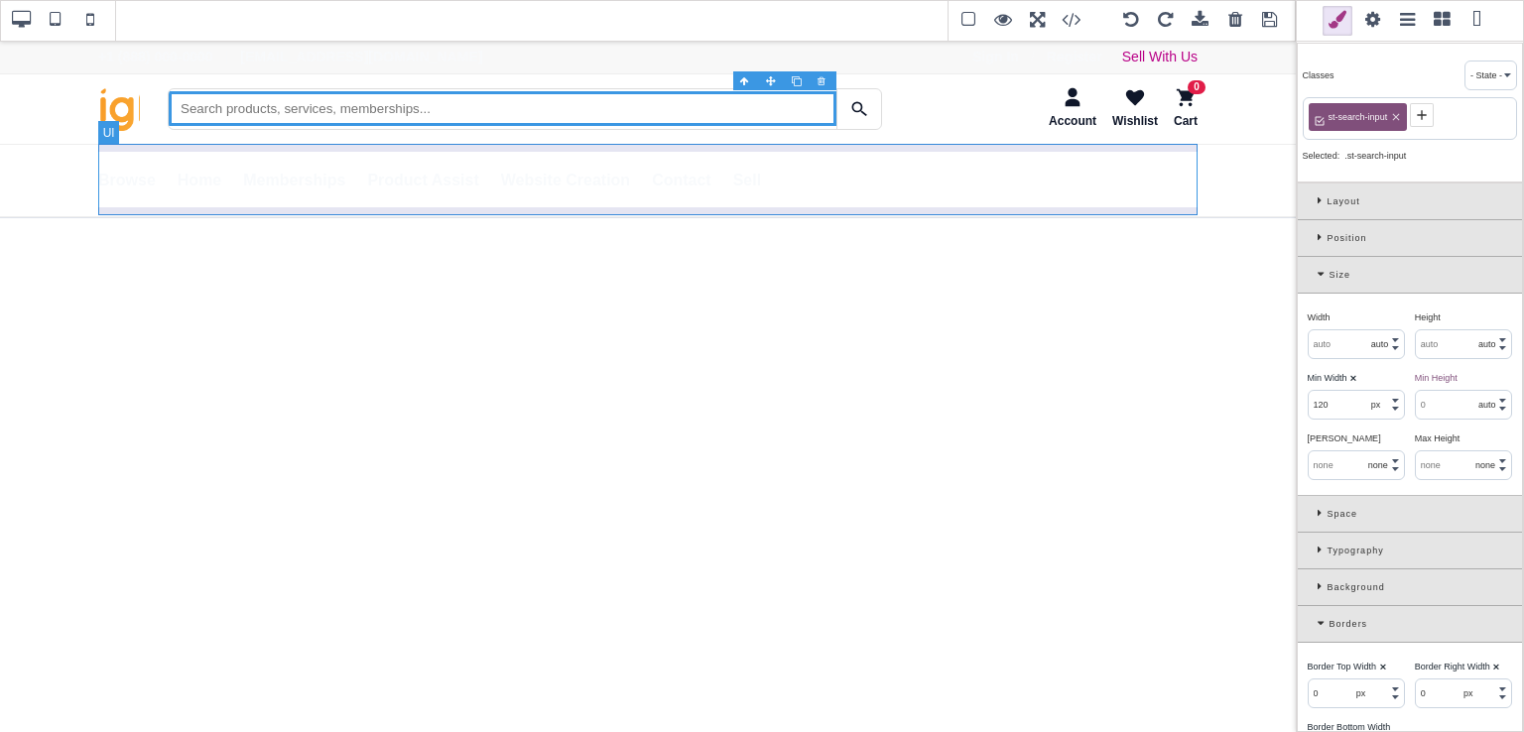
select select "px"
type input "0"
select select "px"
select select "stretch"
type input "2.4"
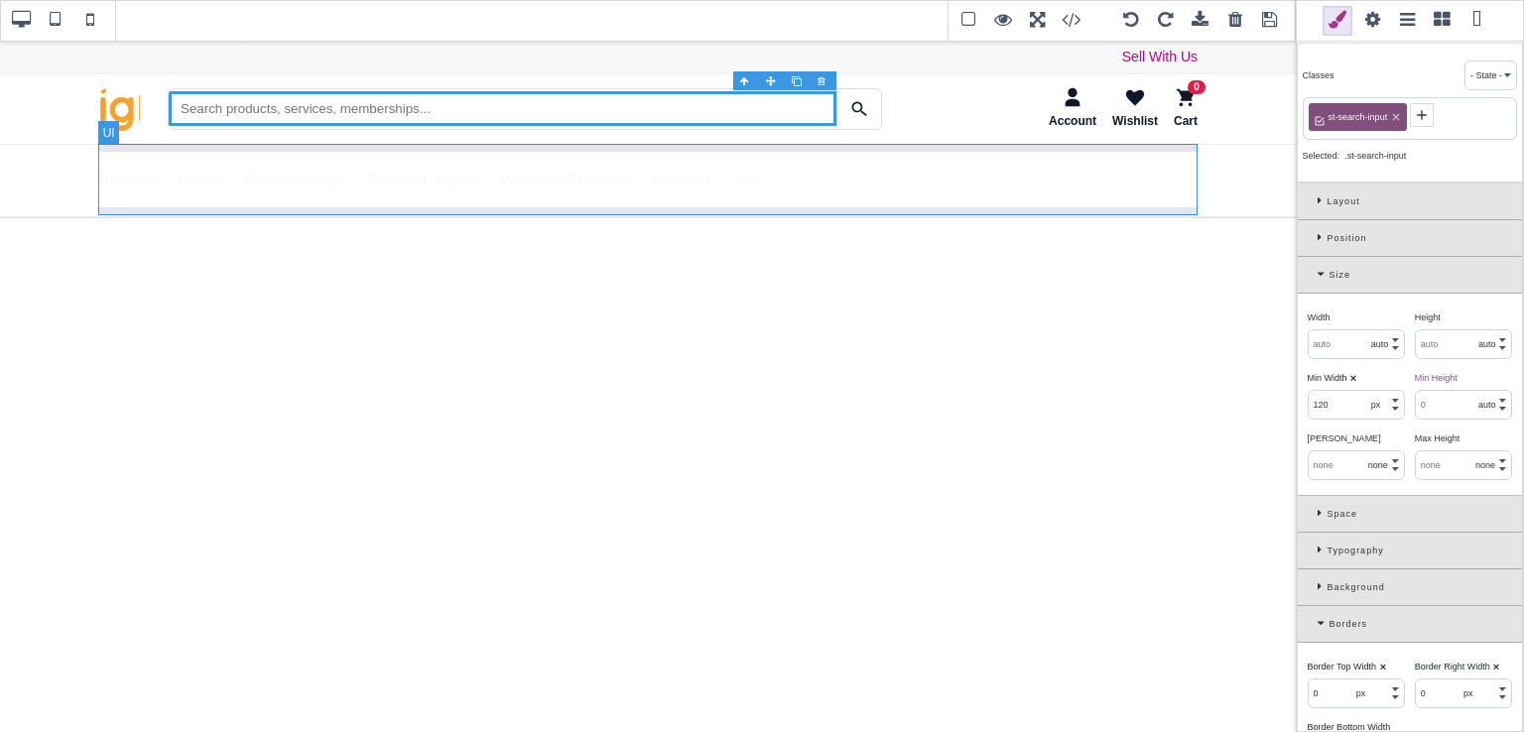
select select "px"
select select "solid"
type input "rgb(59, 151, 227)"
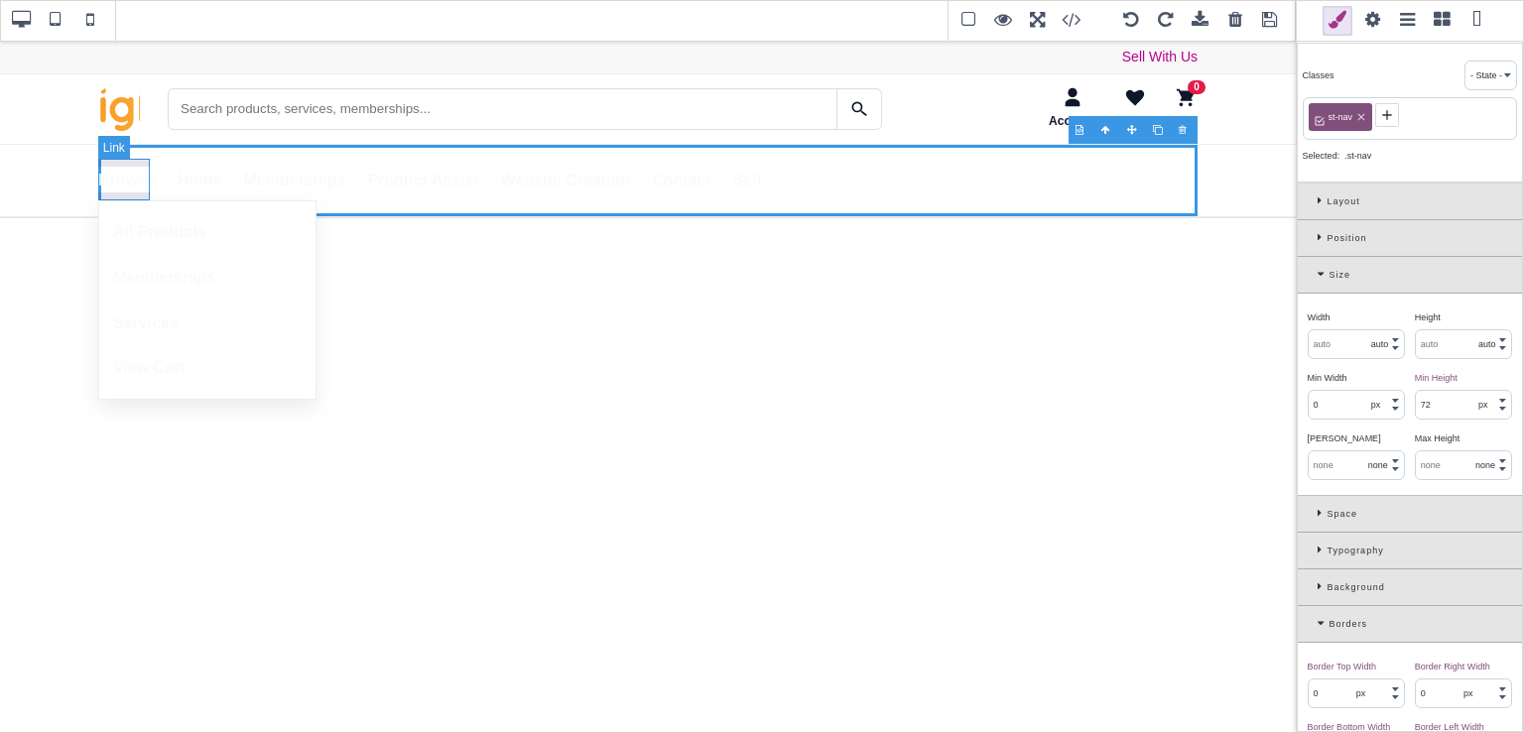
click at [111, 194] on link "Browse" at bounding box center [127, 181] width 58 height 42
type input "0"
type input "rgb(141, 1, 103)"
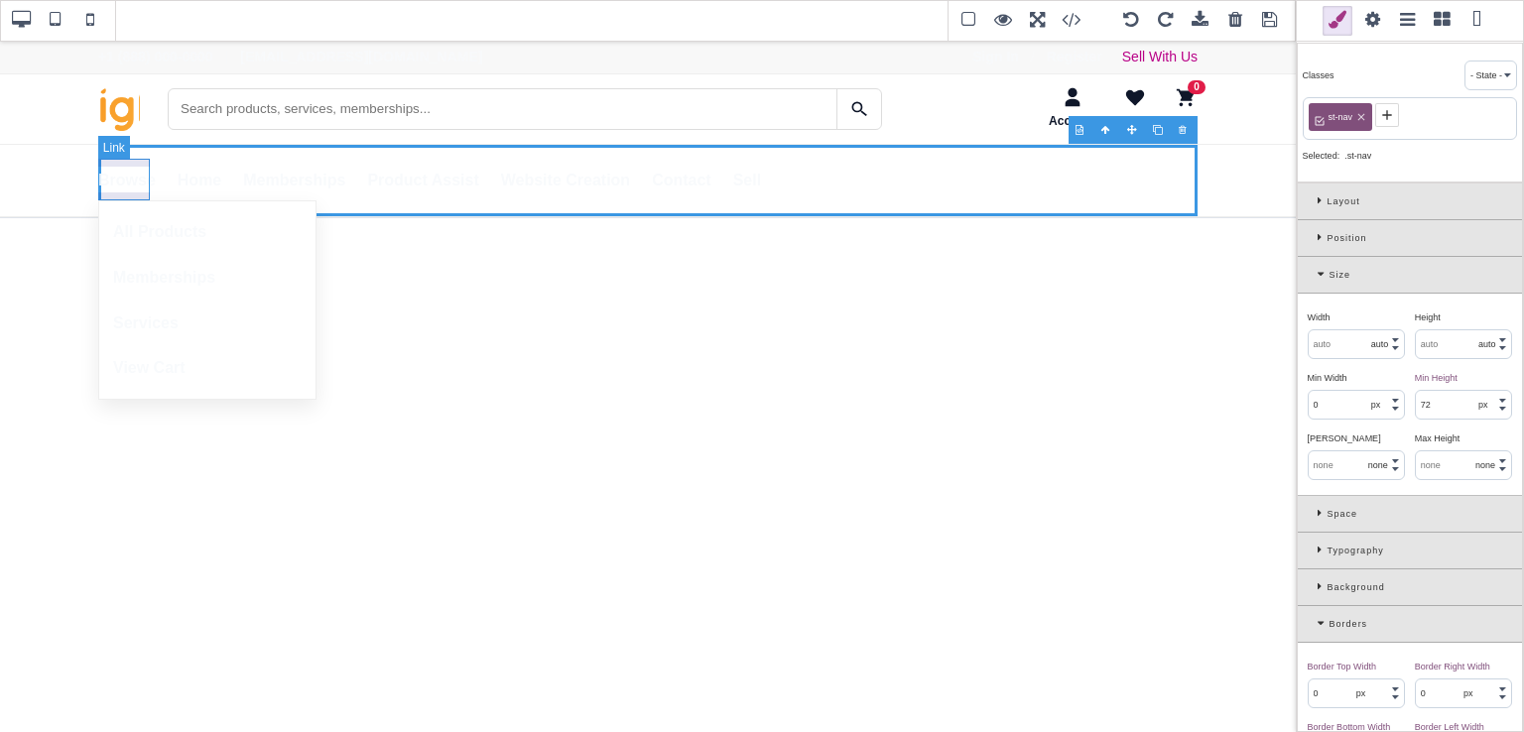
type input "rgb(141, 1, 103)"
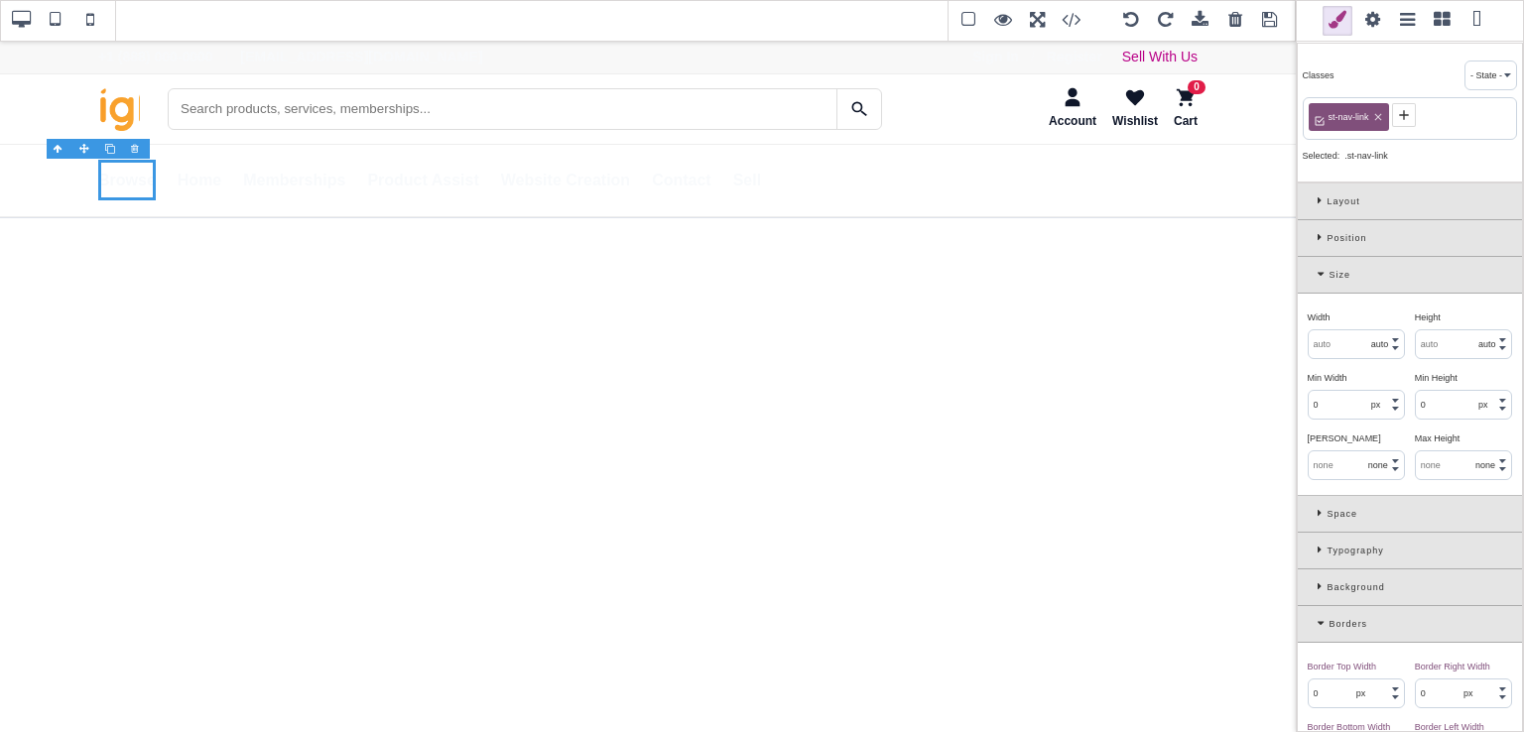
click at [1324, 272] on icon at bounding box center [1324, 274] width 12 height 11
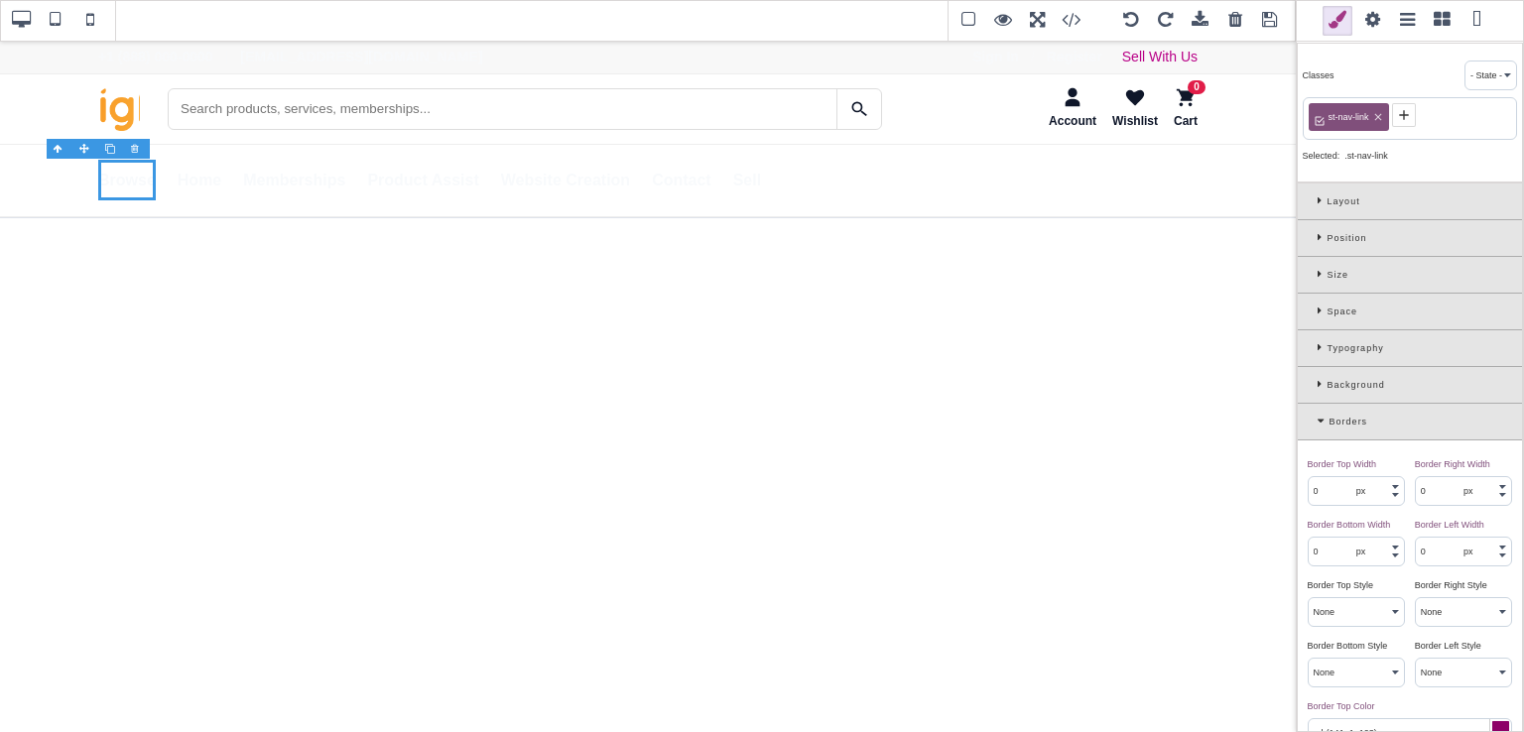
click at [1320, 342] on icon at bounding box center [1323, 347] width 10 height 11
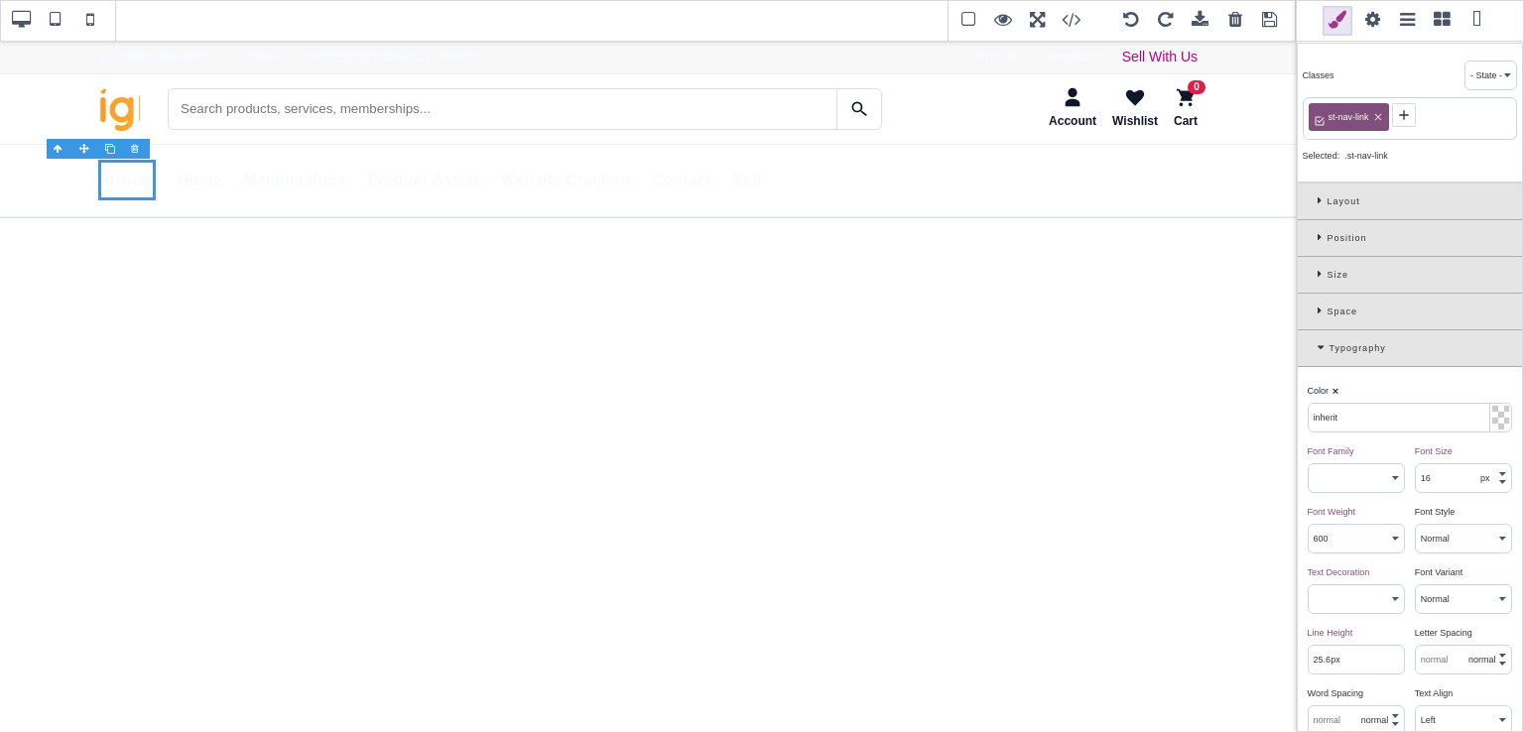
click at [1498, 411] on div at bounding box center [1500, 418] width 17 height 24
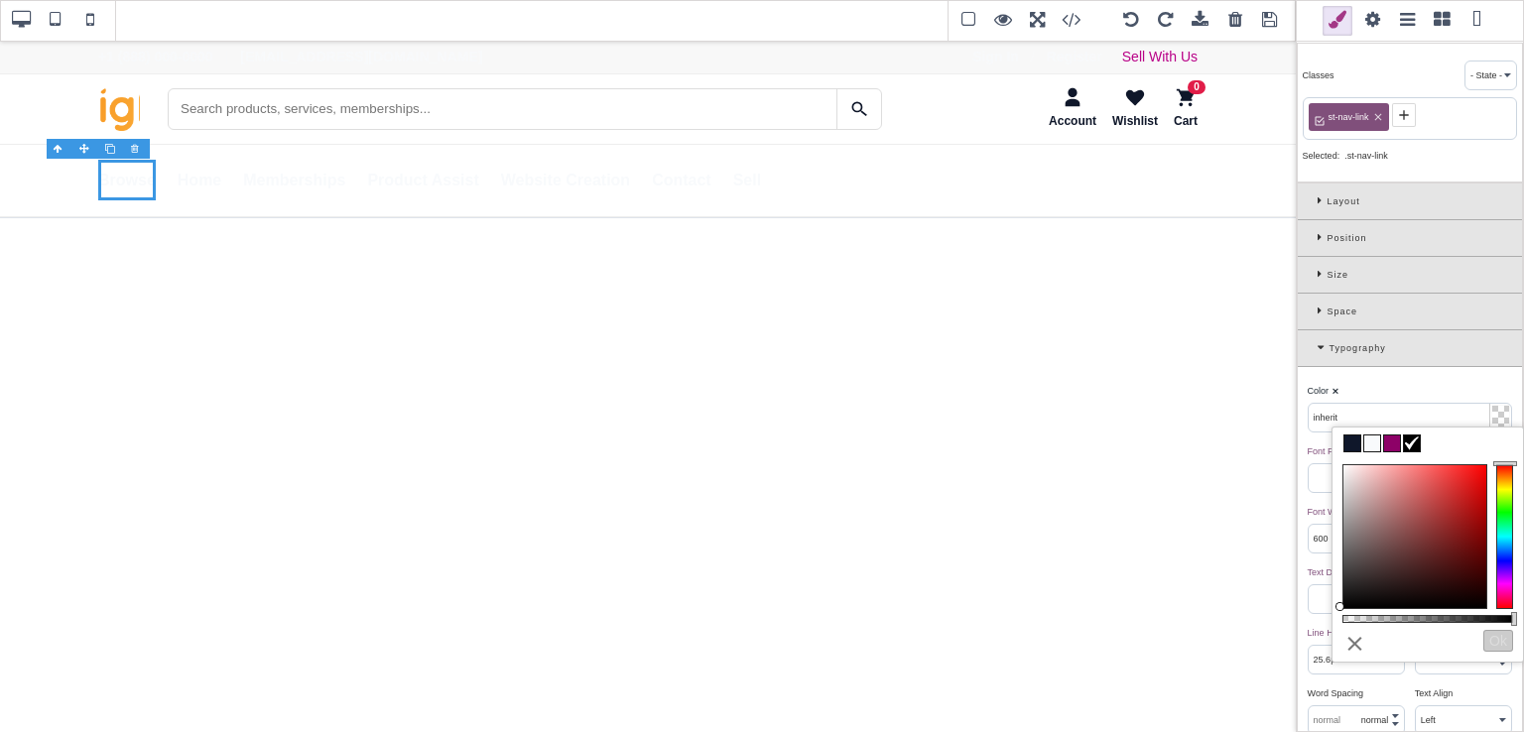
click at [1393, 444] on span at bounding box center [1392, 444] width 16 height 16
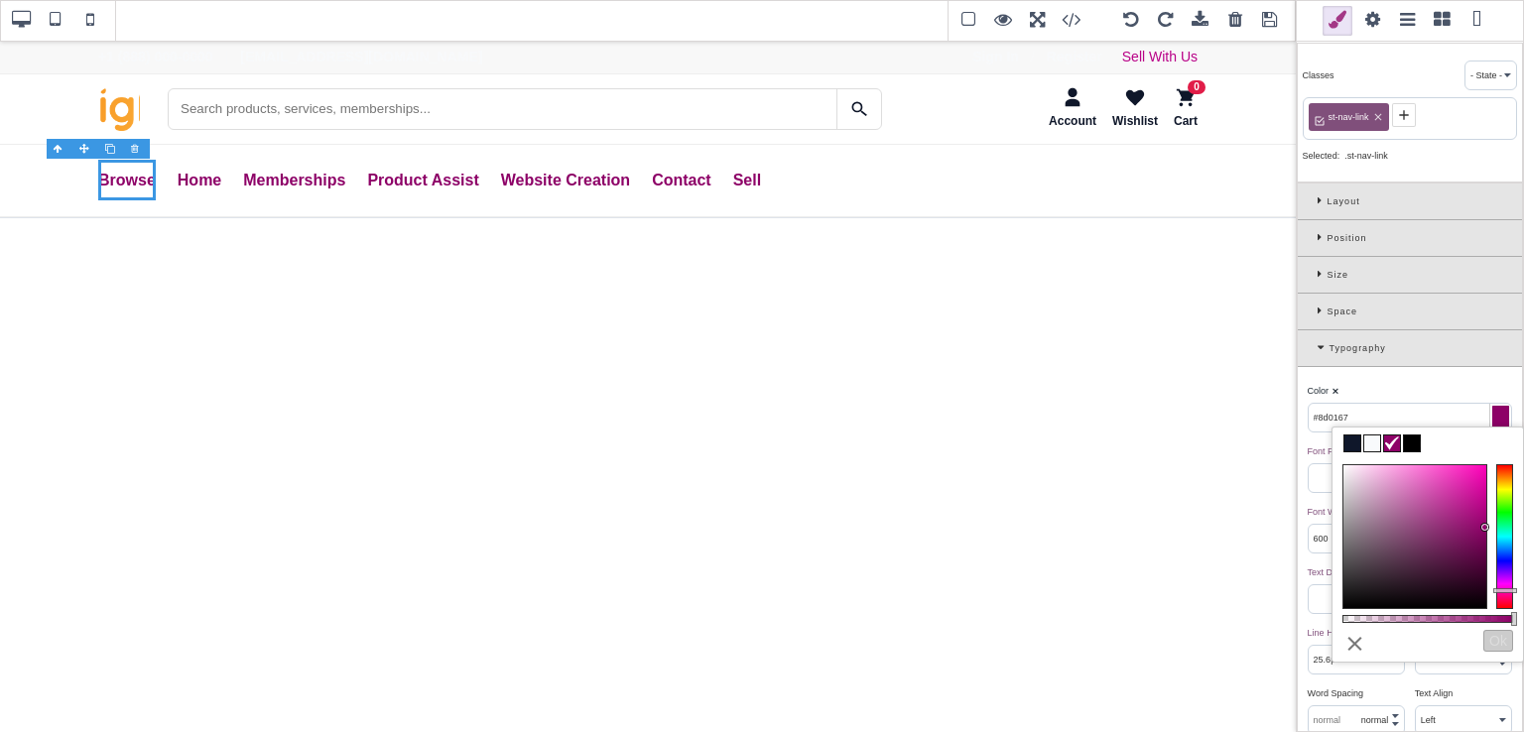
click at [1413, 388] on div "Color ⨯" at bounding box center [1407, 391] width 199 height 18
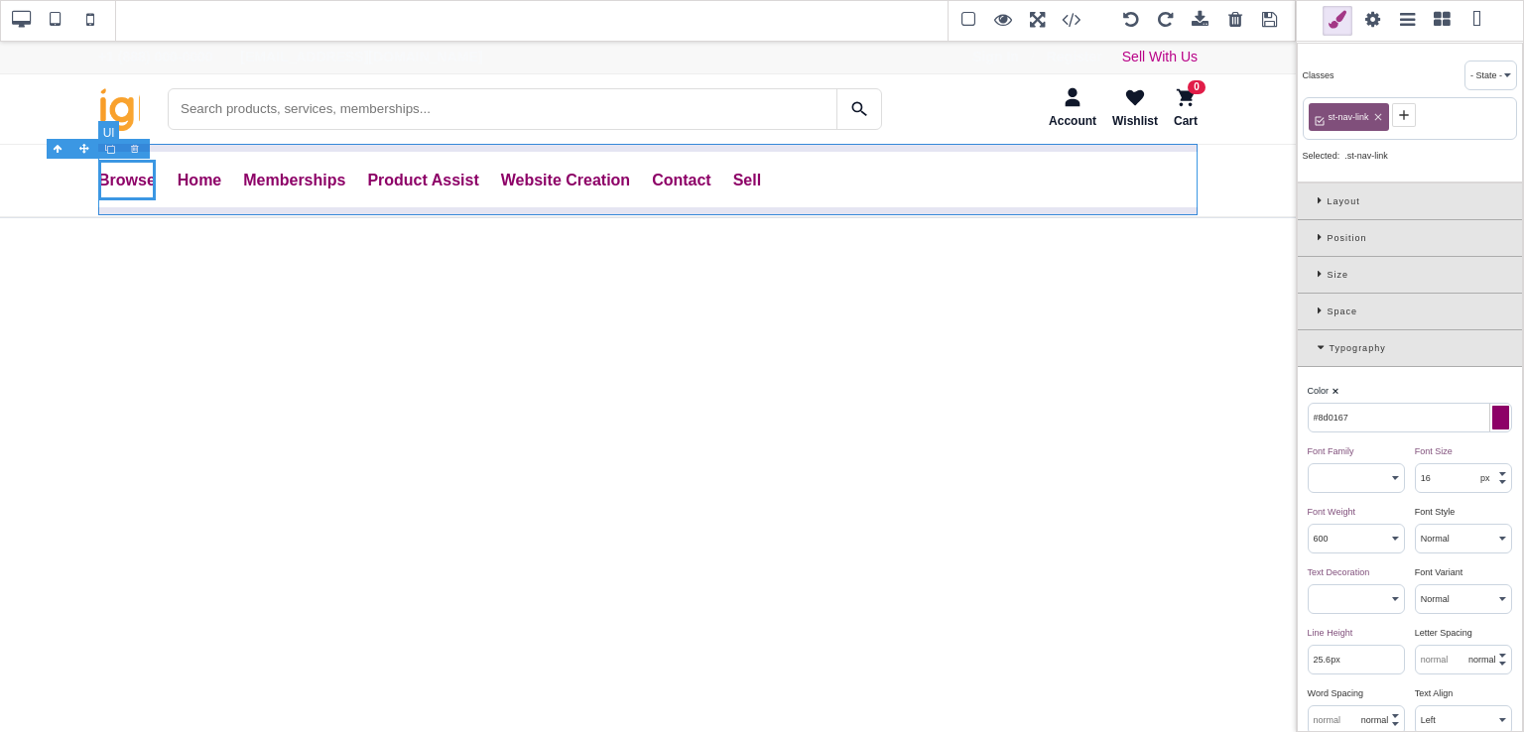
click at [819, 208] on ul "Browse All Products Memberships Services View Cart Home Memberships Product Ass…" at bounding box center [647, 180] width 1099 height 71
type input "rgb(248, 250, 252)"
select select "normal"
select select
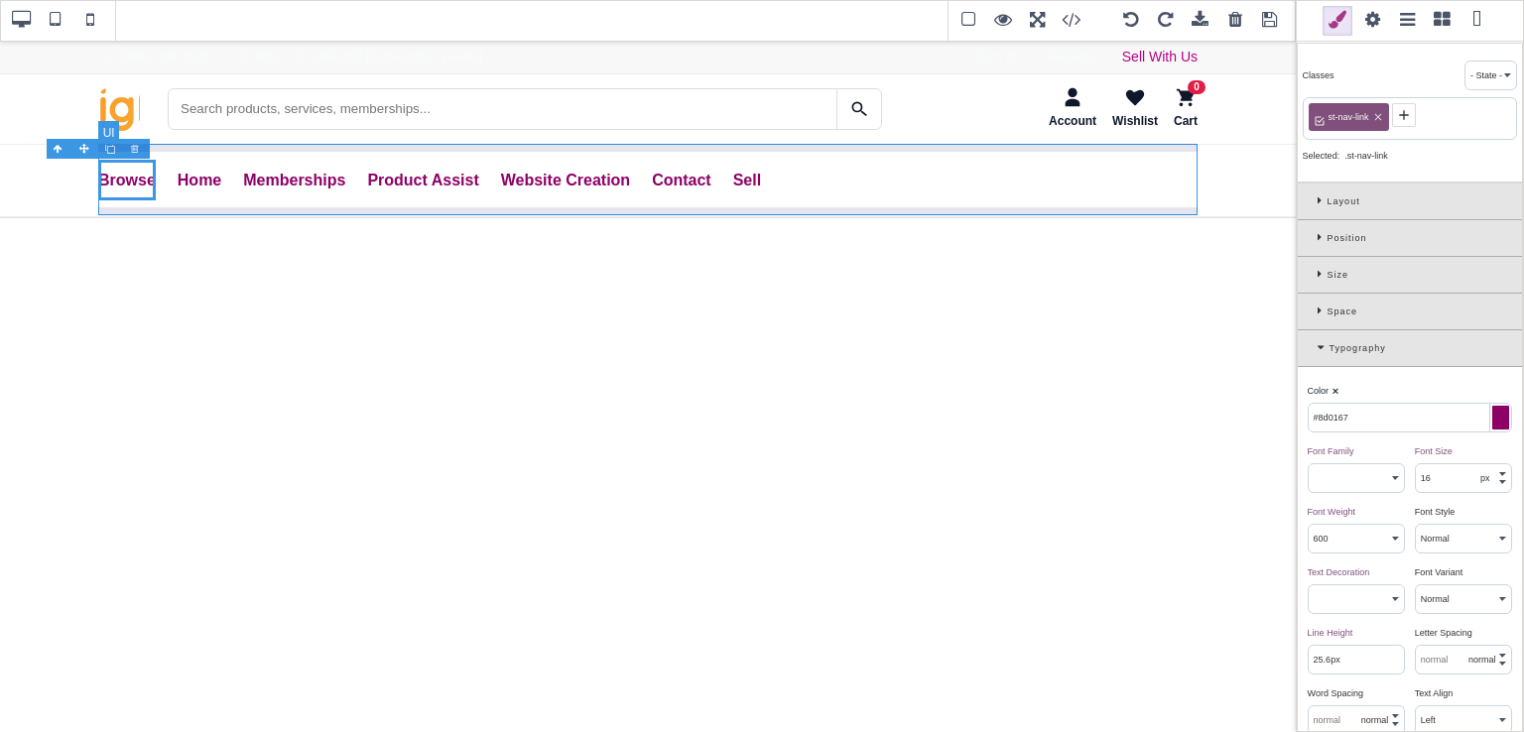
type input "rgb(248, 250, 252)"
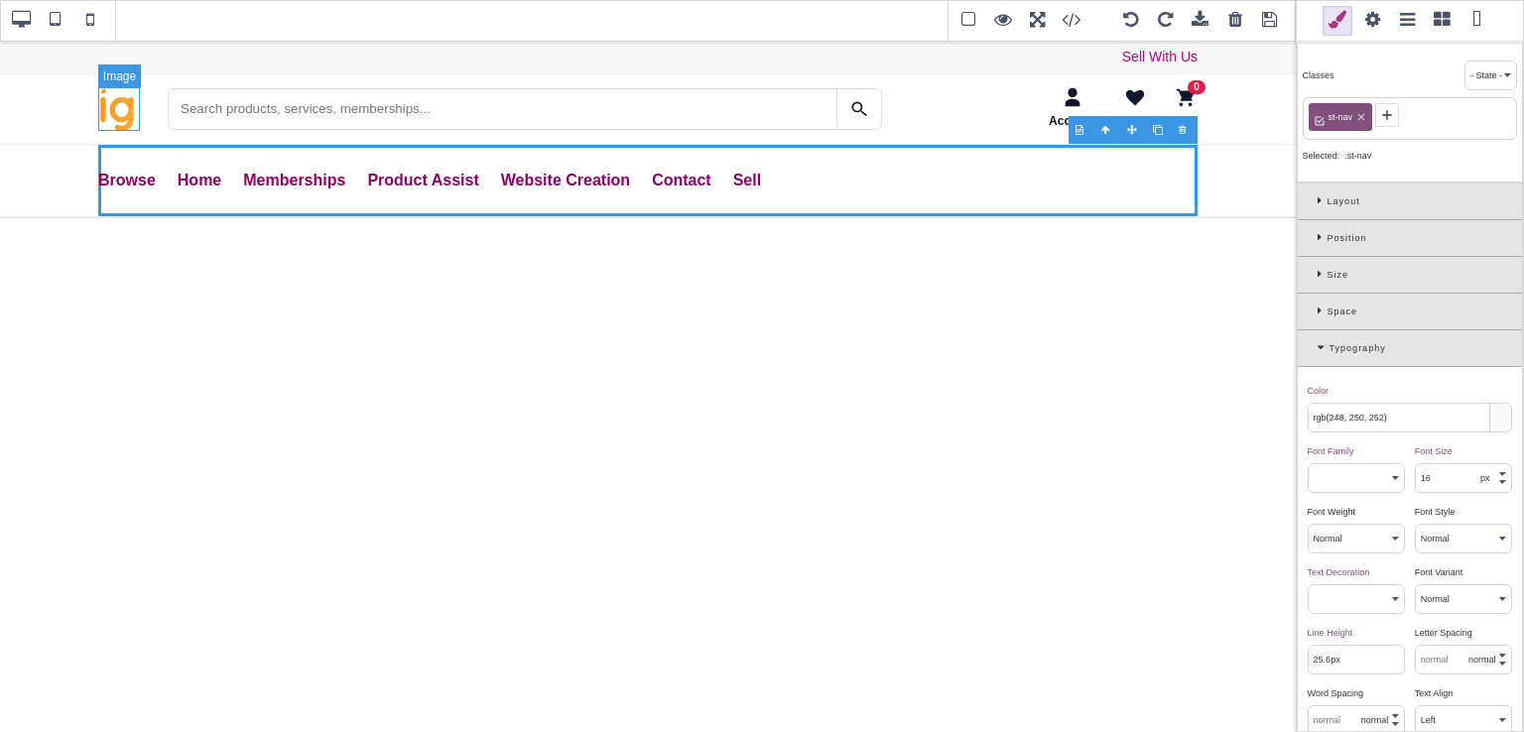
click at [136, 107] on img "SaleTurf Home" at bounding box center [119, 109] width 42 height 44
type input "rgb(141, 1, 103)"
type input "16.8"
select select "700"
select select
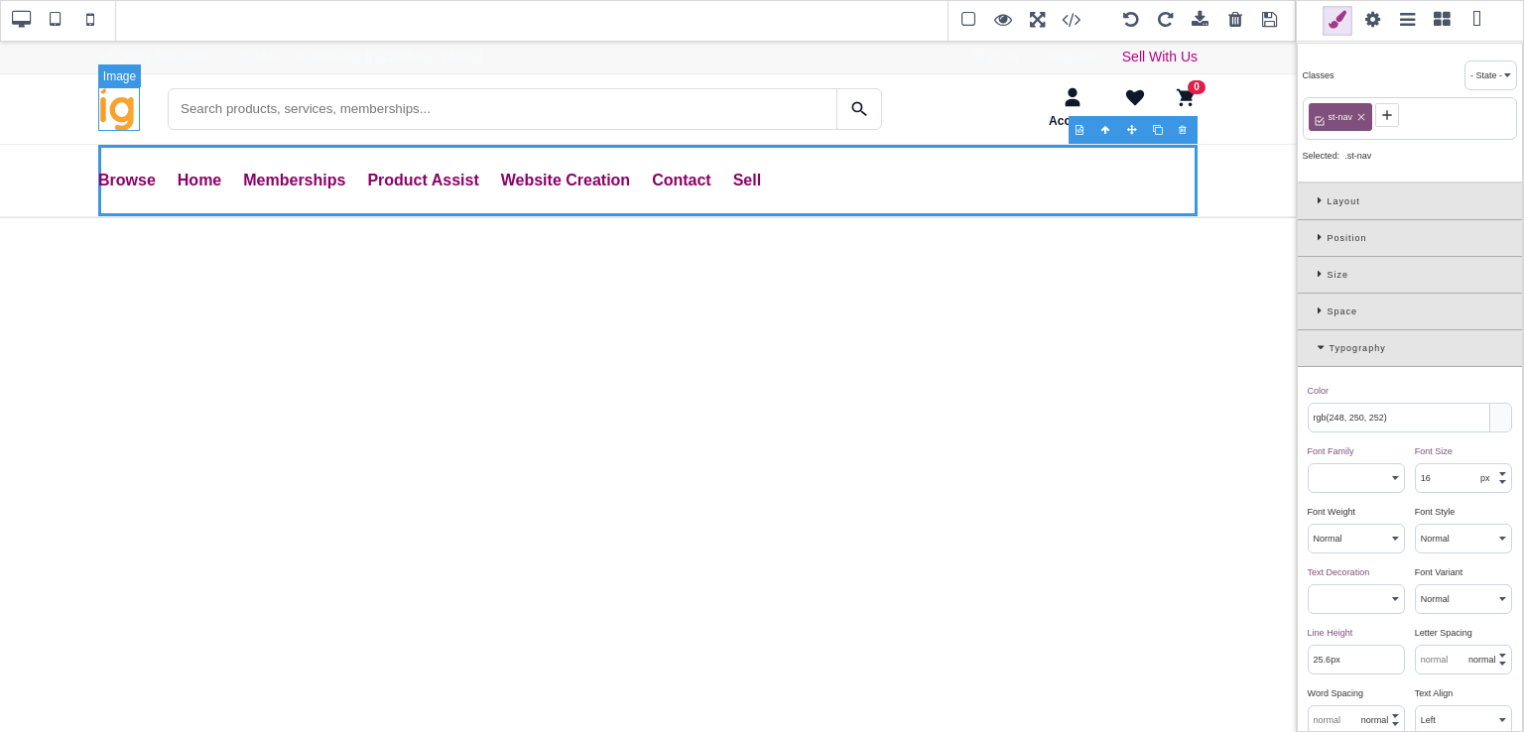
type input "26.88px"
select select
type input "rgb(141, 1, 103)"
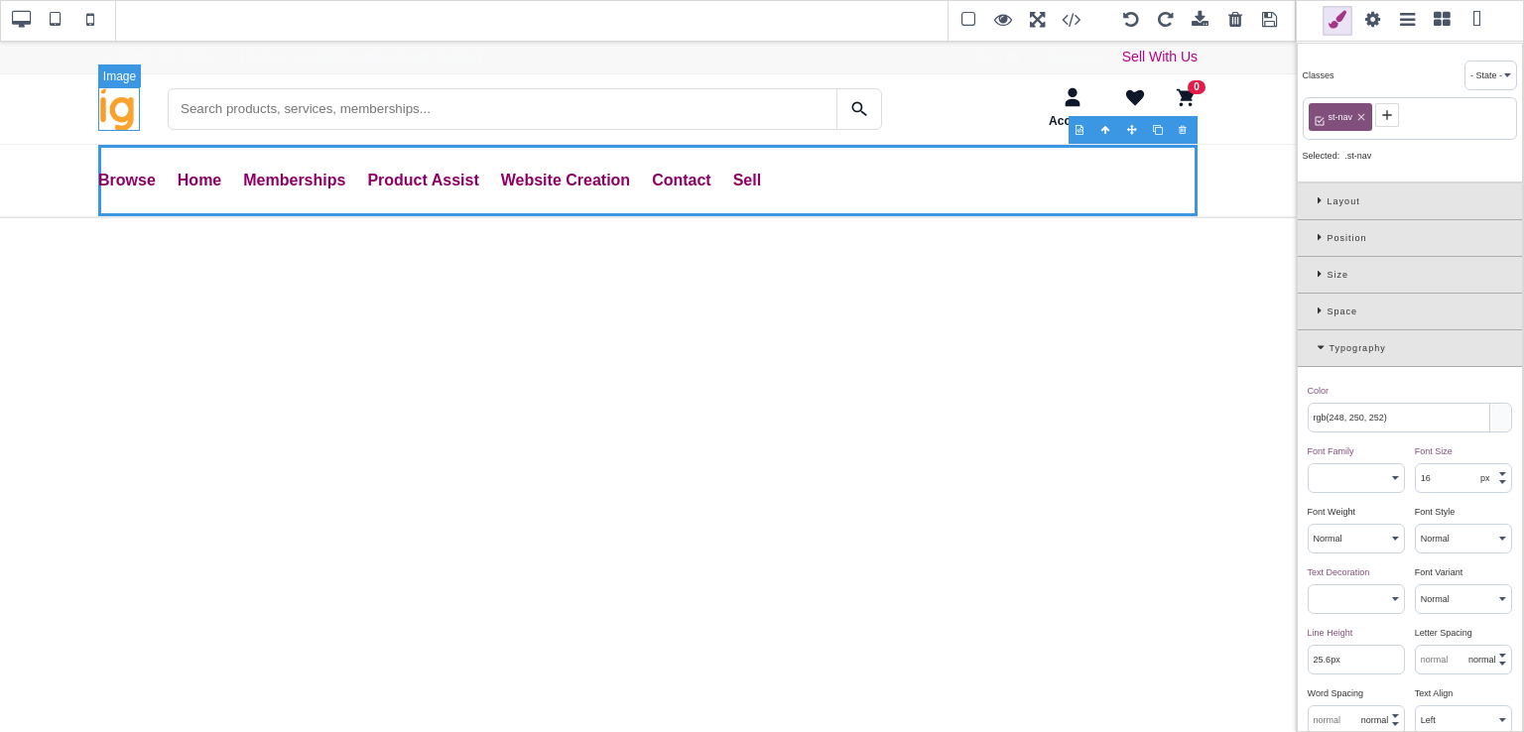
type input "rgb(141, 1, 103)"
type input "12"
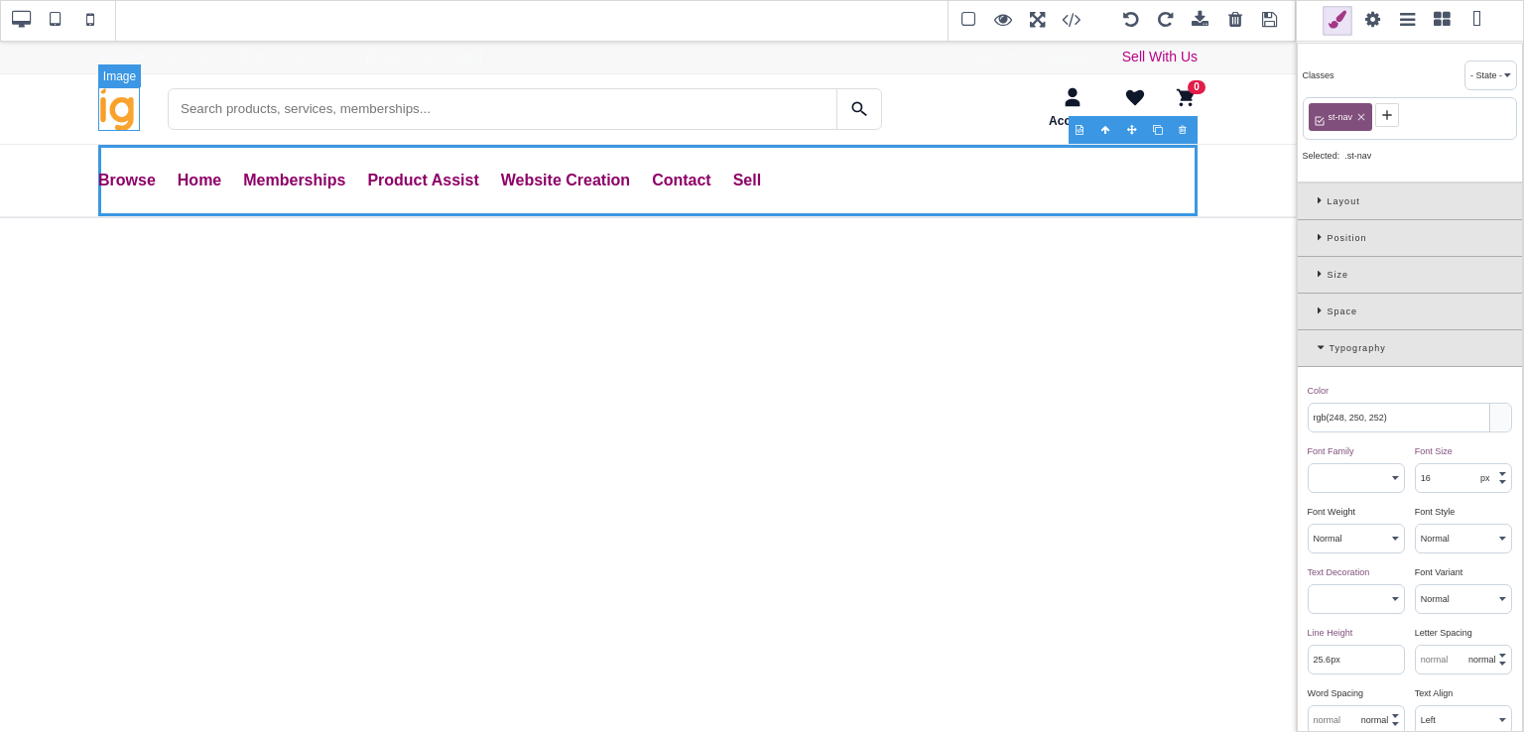
type input "12"
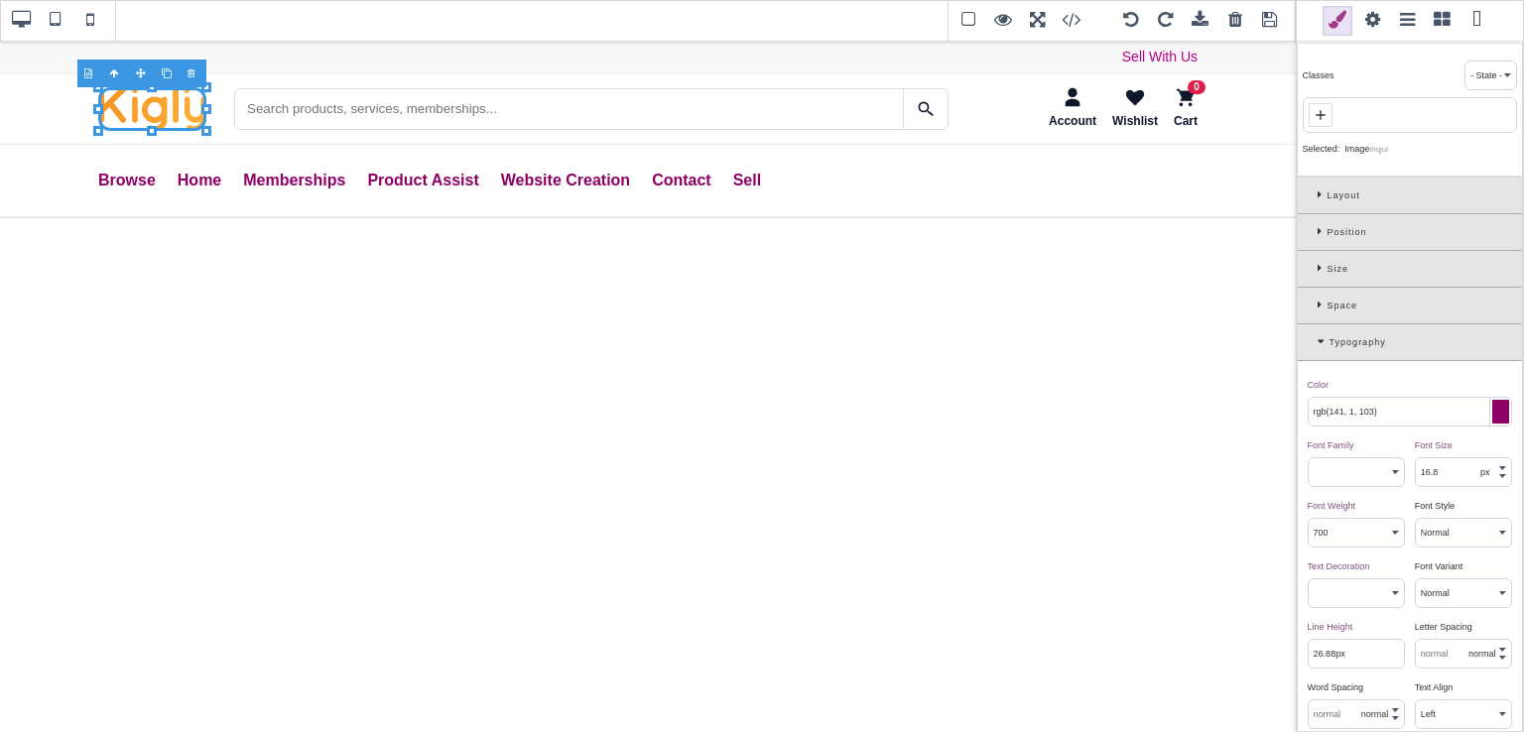
drag, startPoint x: 139, startPoint y: 109, endPoint x: 205, endPoint y: 106, distance: 66.5
click at [205, 106] on icon at bounding box center [206, 109] width 10 height 10
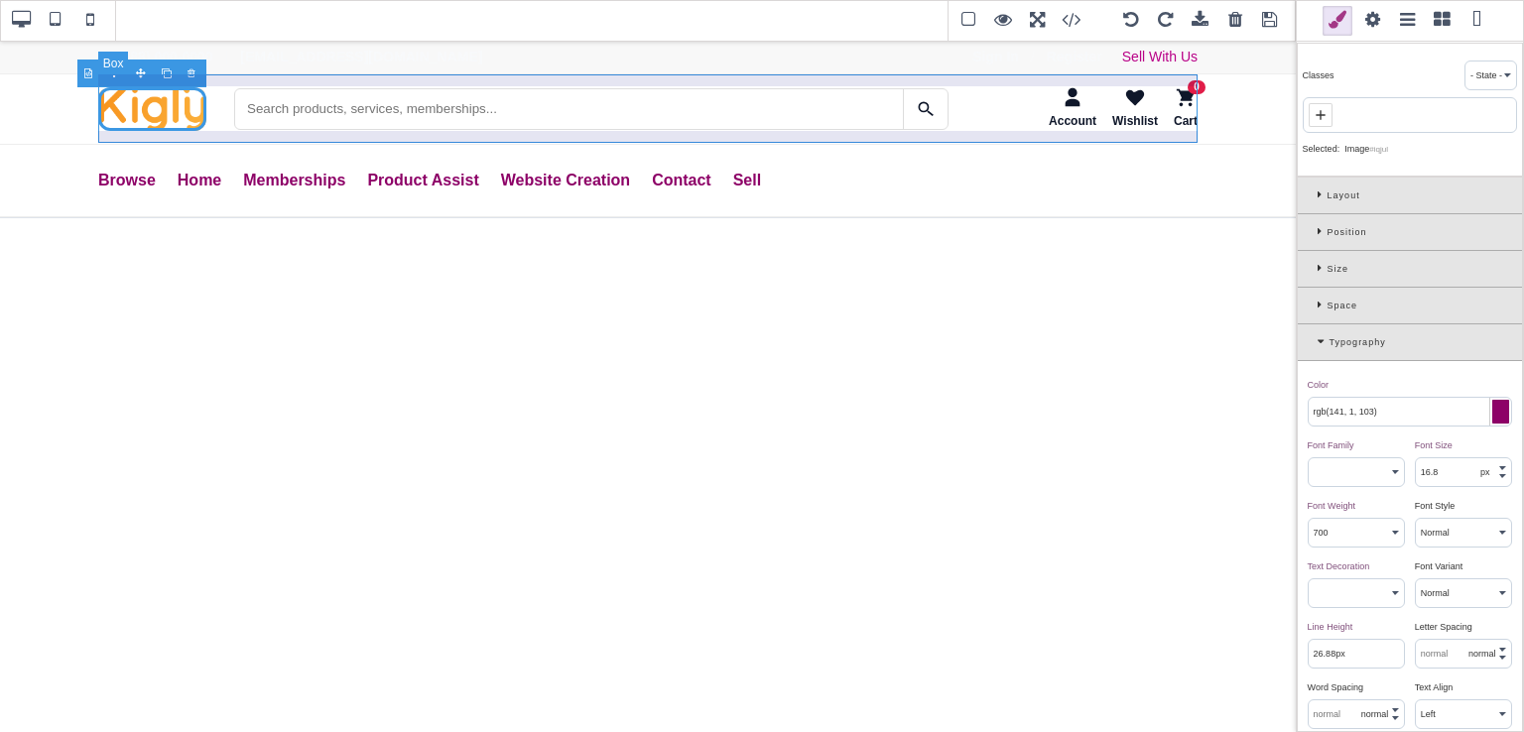
click at [218, 122] on div "Account Wishlist 0 Cart" at bounding box center [647, 108] width 1099 height 68
type input "rgb(15, 23, 42)"
type input "16"
select select "normal"
select select
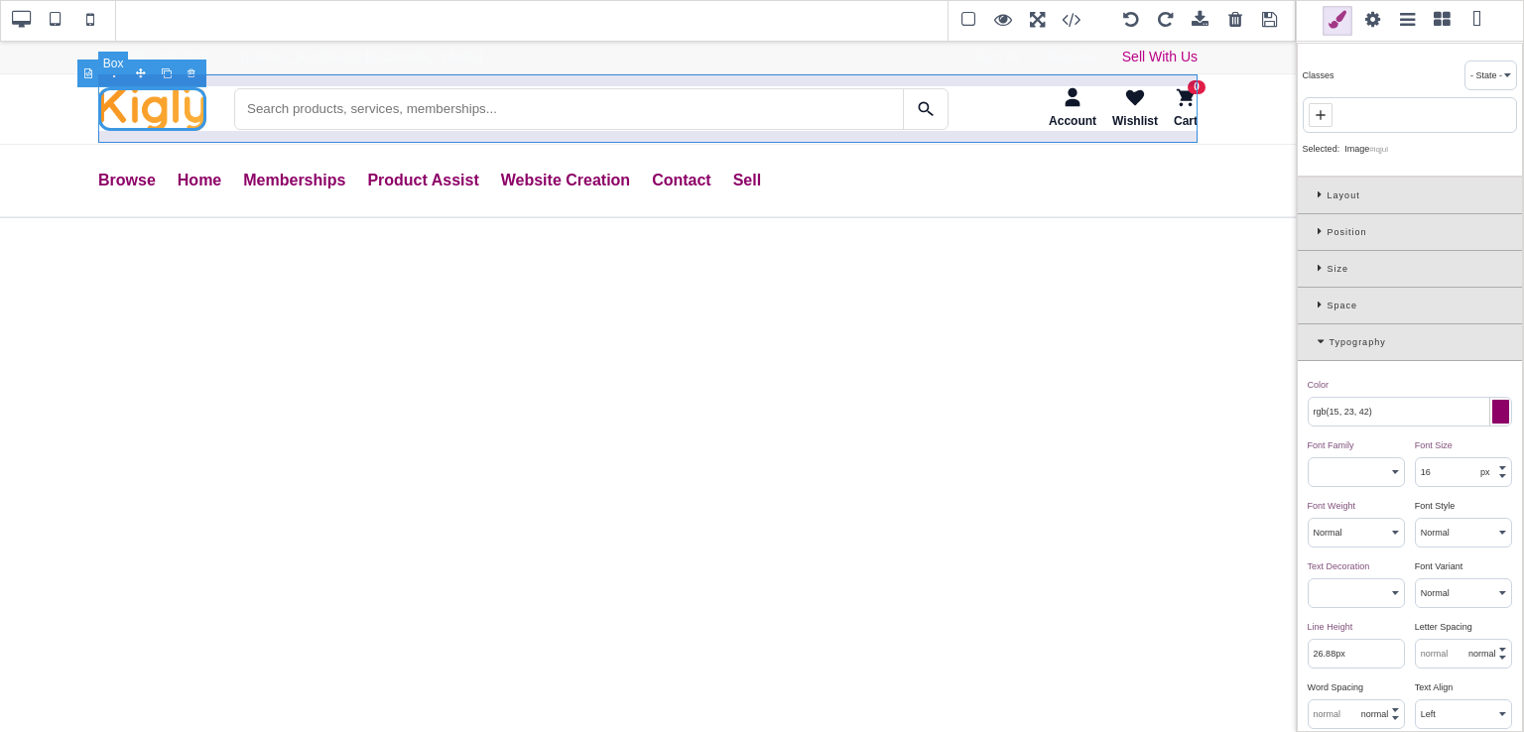
type input "25.6px"
select select
type input "rgb(15, 23, 42)"
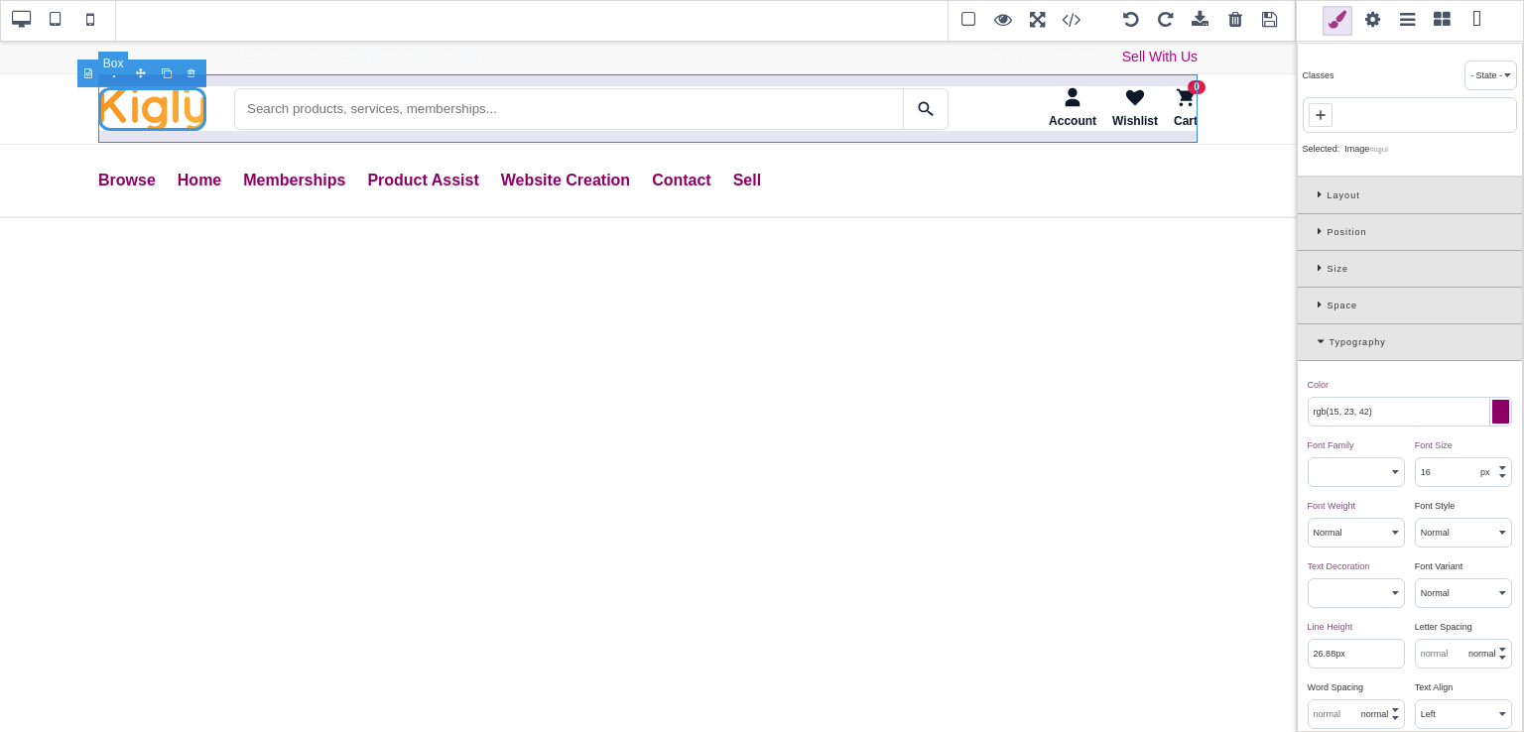
type input "rgb(15, 23, 42)"
type input "0"
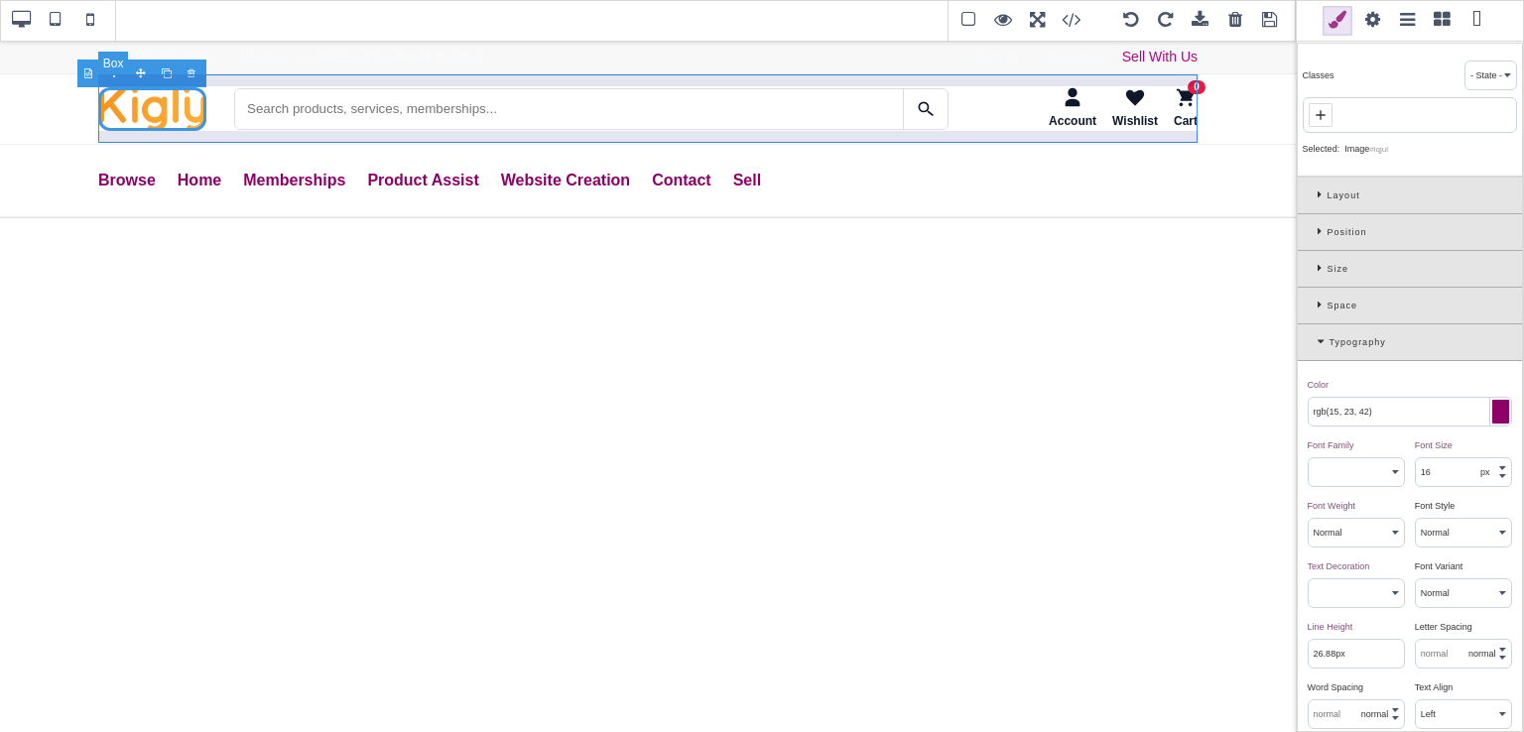
type input "0"
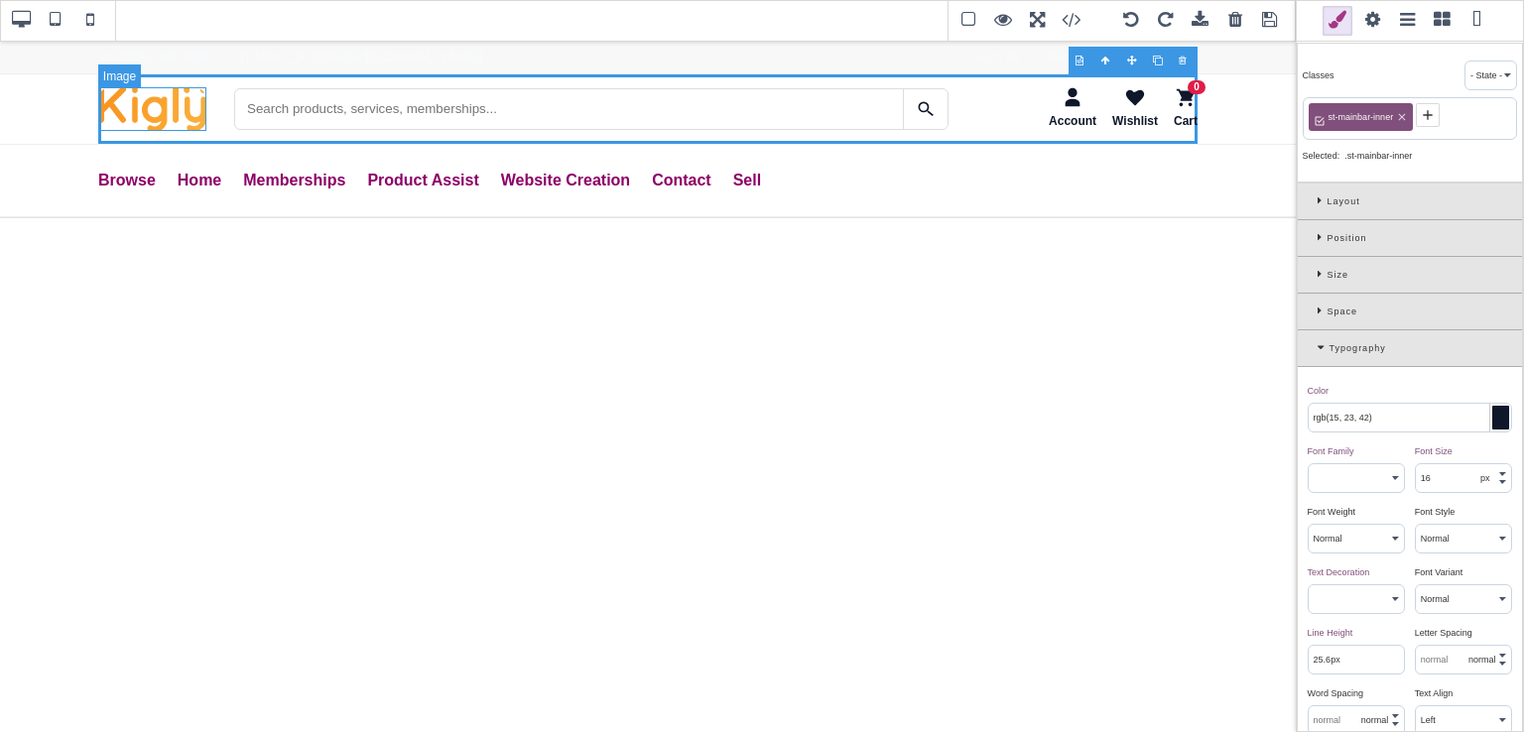
click at [191, 114] on img "SaleTurf Home" at bounding box center [152, 109] width 108 height 44
type input "rgb(141, 1, 103)"
type input "16.8"
select select "700"
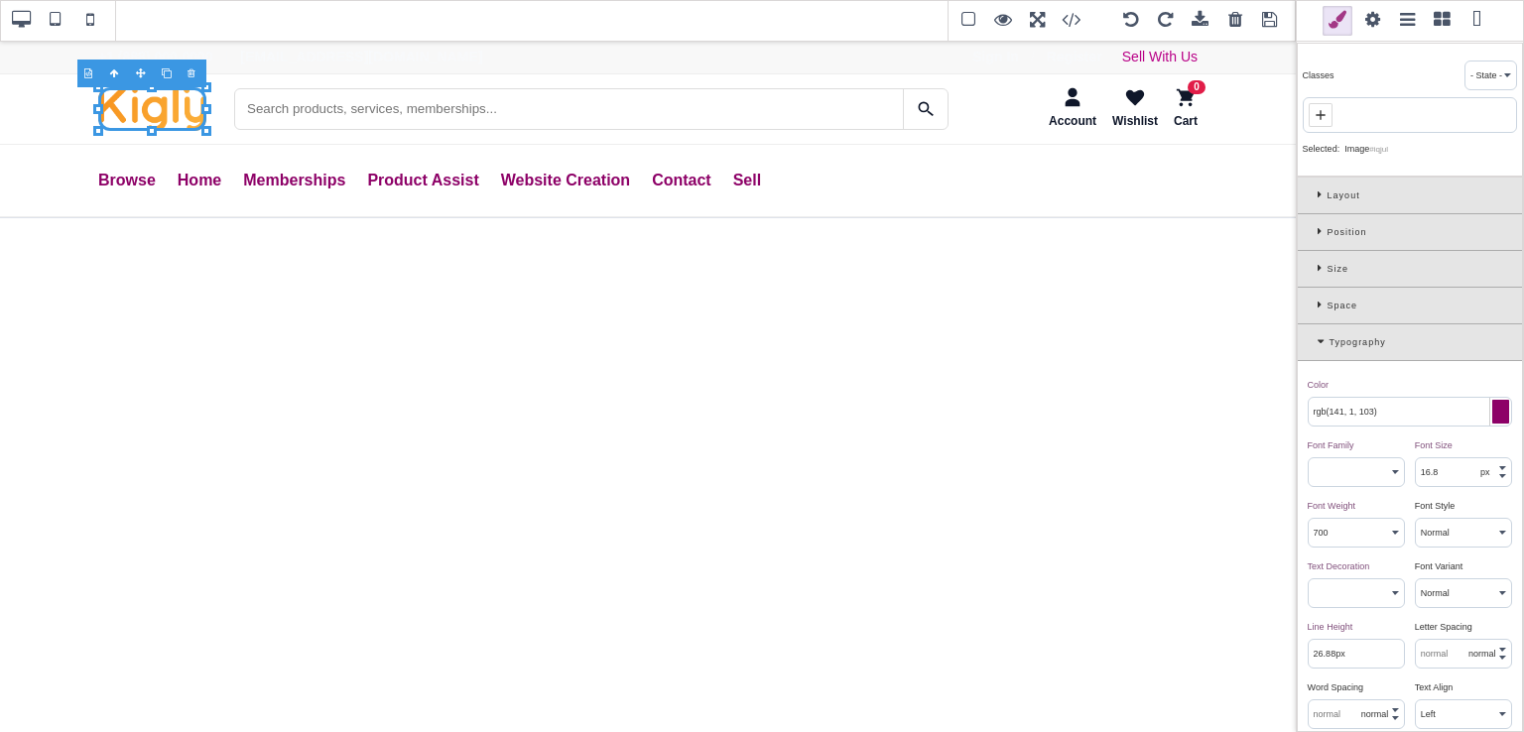
click at [1327, 339] on icon at bounding box center [1324, 341] width 12 height 11
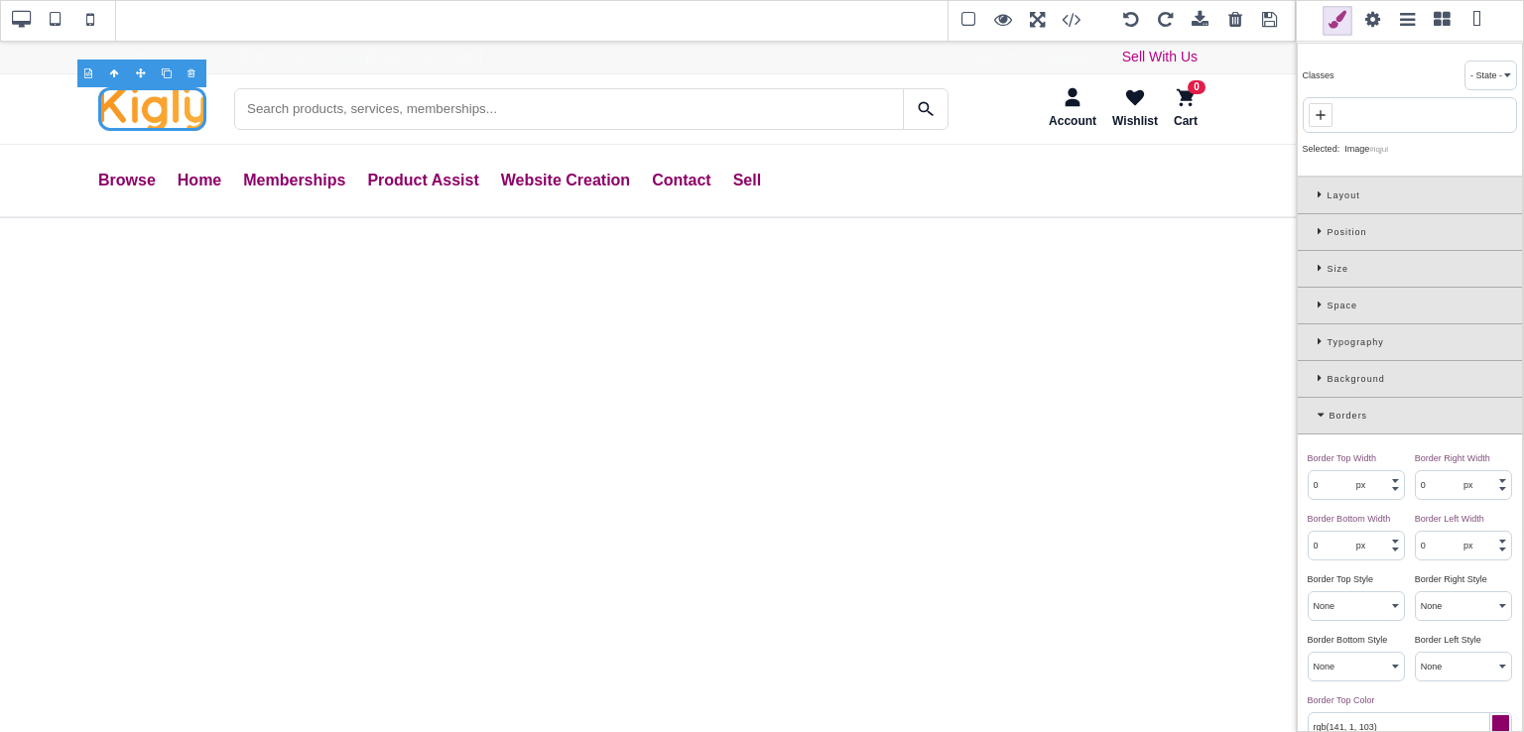
drag, startPoint x: 1523, startPoint y: 282, endPoint x: 1523, endPoint y: 339, distance: 57.6
click at [1523, 339] on div "Classes - State - Hover Click Even/Odd Selected: Image #iqjul Layout Display ⨯ …" at bounding box center [1410, 366] width 228 height 732
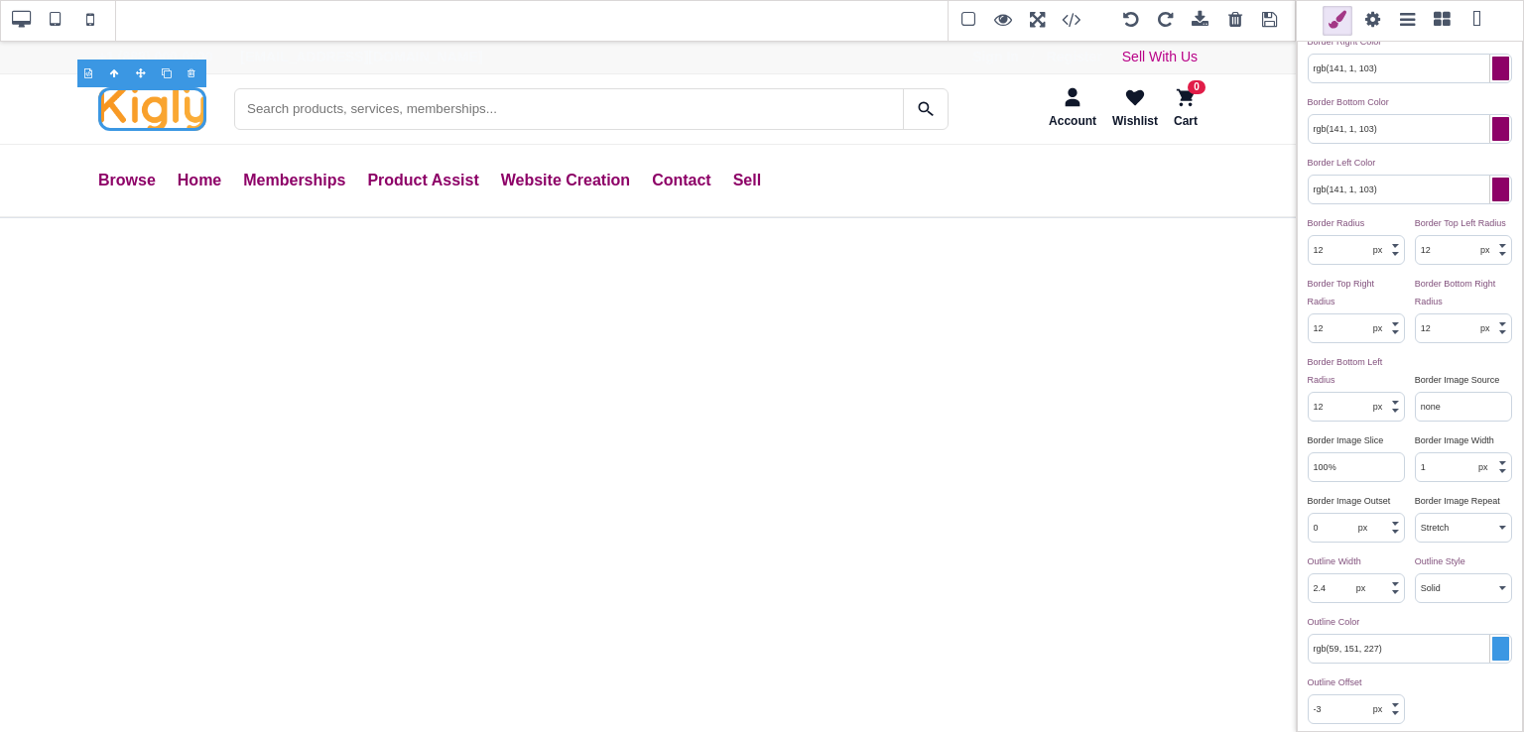
scroll to position [722, 0]
click at [1327, 261] on input "12" at bounding box center [1356, 247] width 95 height 28
click at [1367, 215] on div "Border Top Width ⨯ 0 px em rem thin medium thick Border Right Width ⨯ 0 px em r…" at bounding box center [1410, 224] width 224 height 1024
click at [1416, 249] on input "12" at bounding box center [1463, 247] width 95 height 28
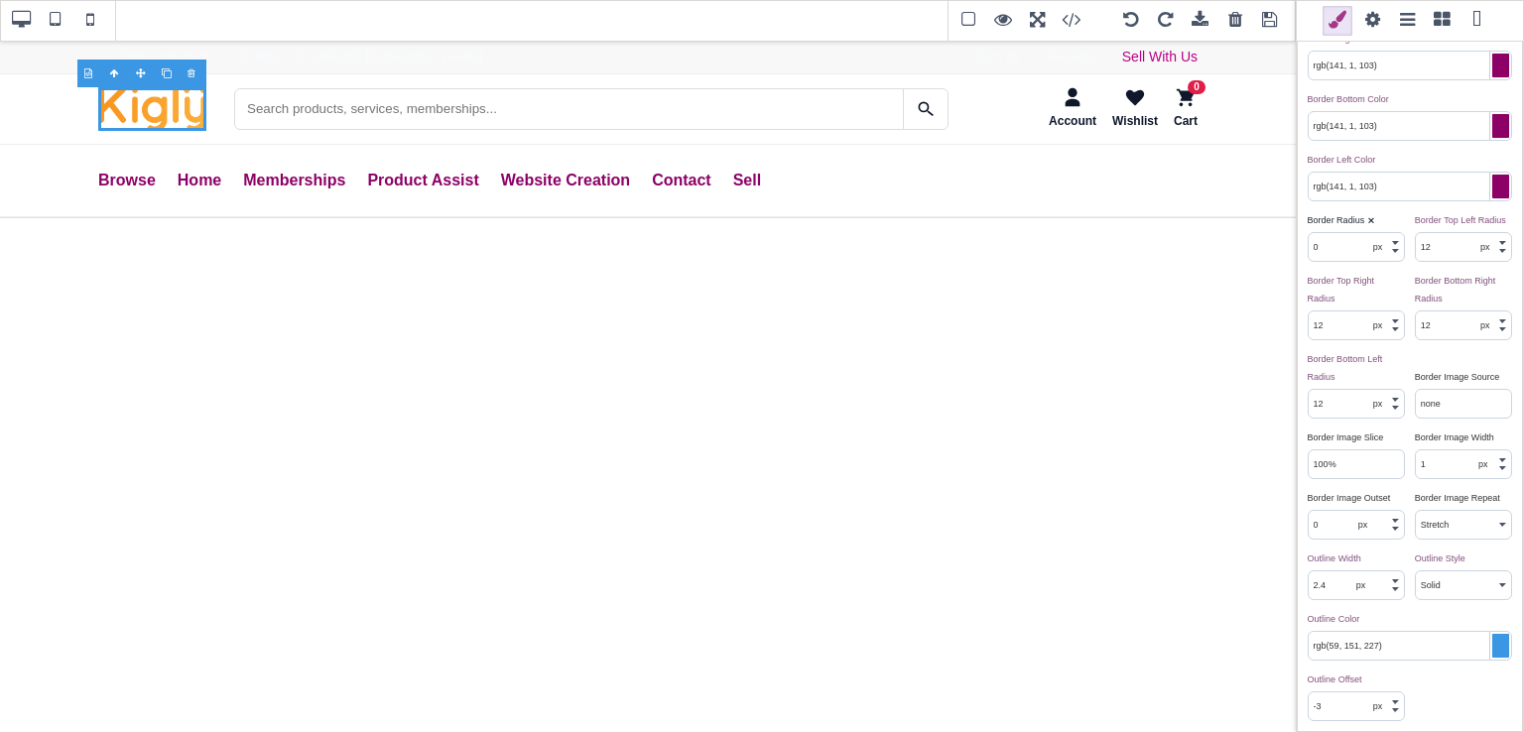
click at [1416, 249] on input "12" at bounding box center [1463, 247] width 95 height 28
click at [1333, 328] on input "12" at bounding box center [1356, 326] width 95 height 28
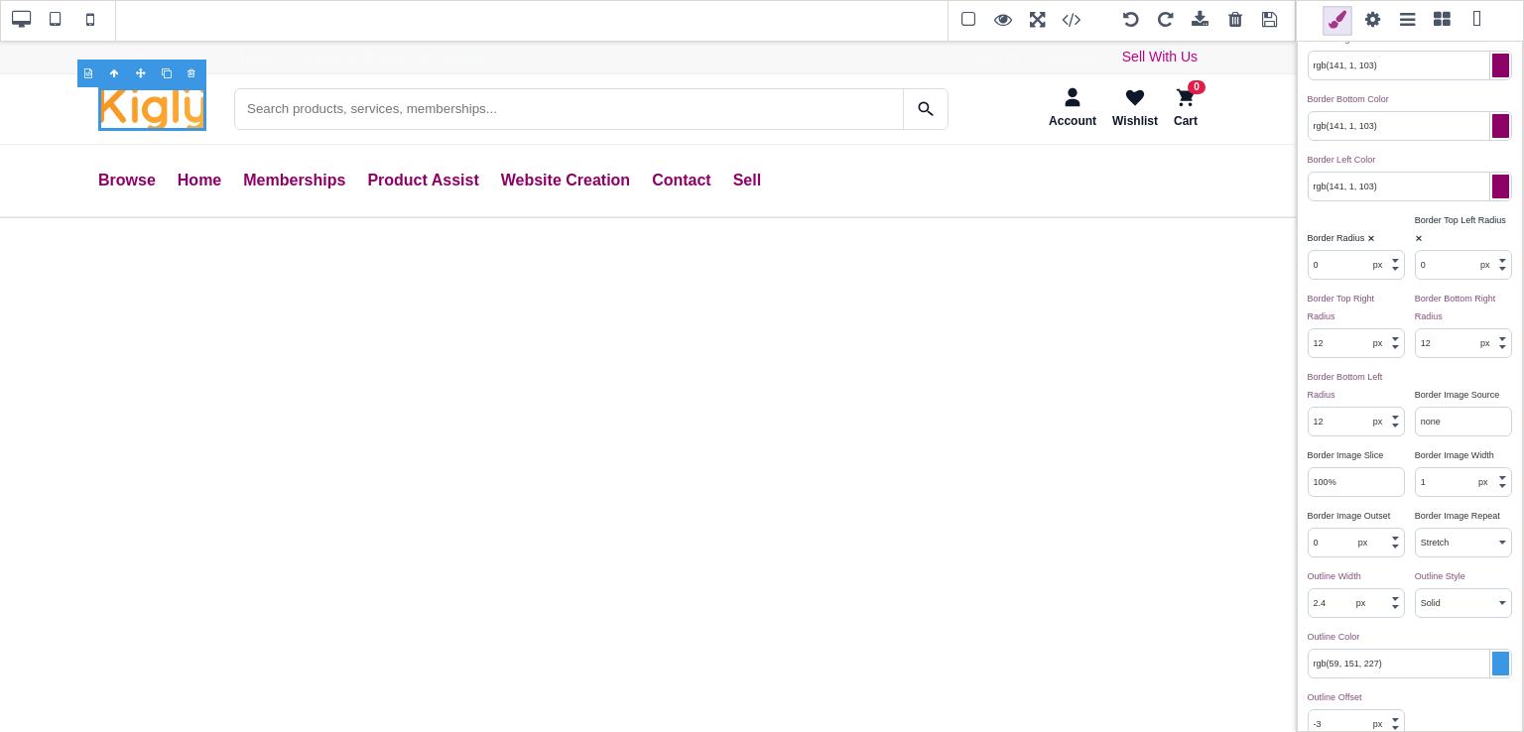
click at [1333, 329] on input "12" at bounding box center [1356, 343] width 95 height 28
click at [1452, 346] on input "12" at bounding box center [1463, 343] width 95 height 28
click at [1314, 426] on input "12" at bounding box center [1356, 422] width 95 height 28
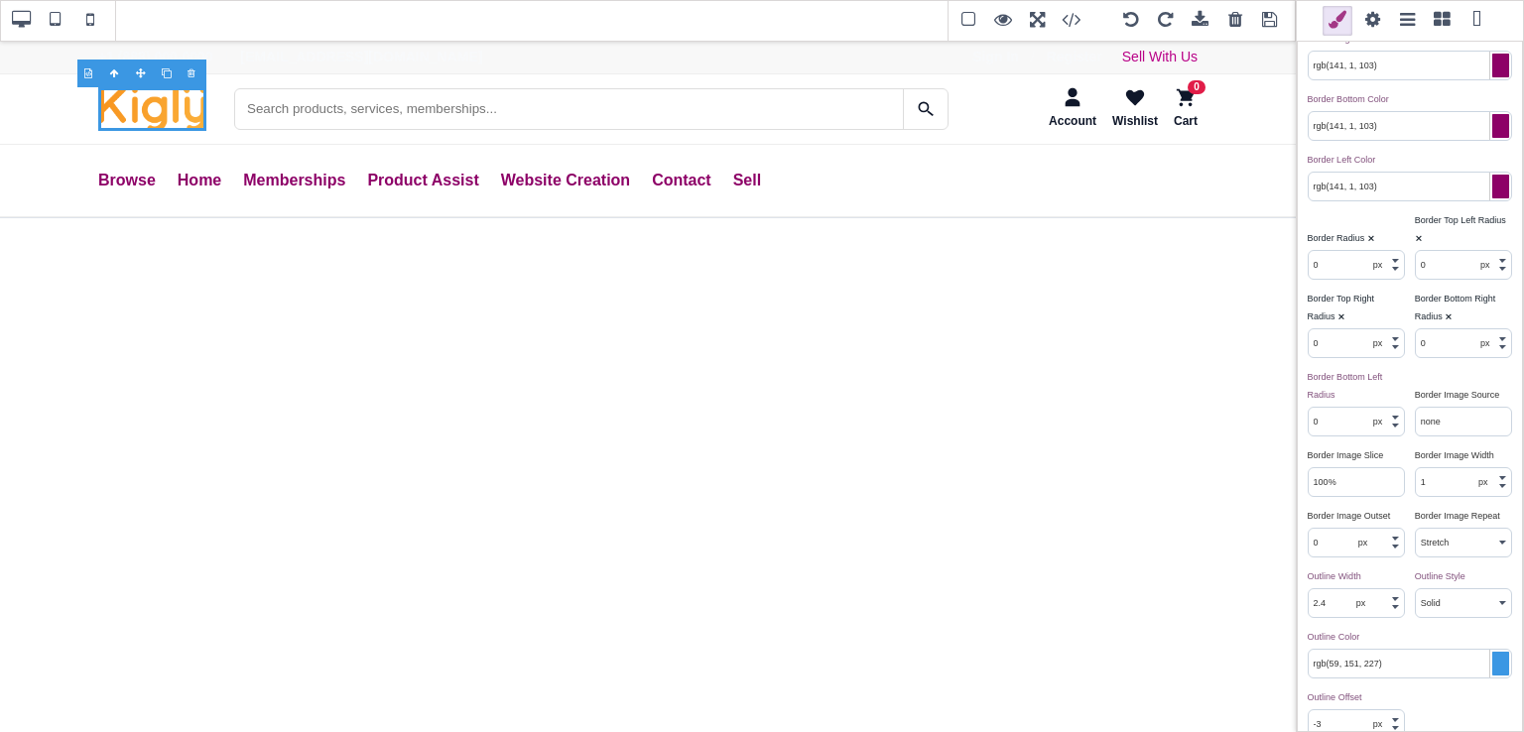
click at [1323, 592] on input "2.4" at bounding box center [1356, 603] width 95 height 28
click at [1433, 589] on select "None Hidden Dotted Dashed Solid Double Groove Ridge Inset Outset" at bounding box center [1463, 603] width 95 height 28
click at [1416, 589] on select "None Hidden Dotted Dashed Solid Double Groove Ridge Inset Outset" at bounding box center [1463, 603] width 95 height 28
click at [1421, 360] on div "Border Top Width ⨯ 0 px em rem thin medium thick Border Right Width ⨯ 0 px em r…" at bounding box center [1410, 233] width 224 height 1042
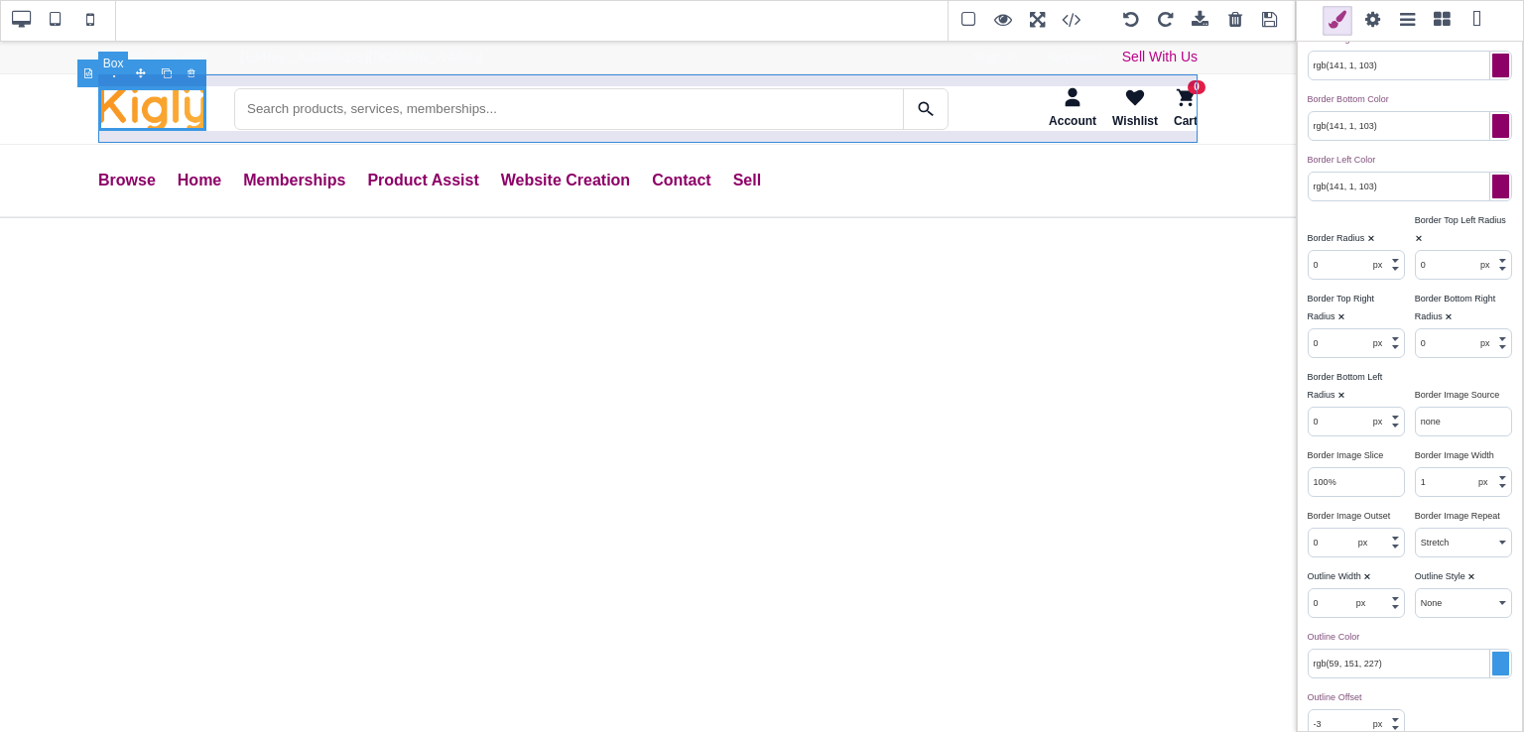
click at [212, 122] on div "Account Wishlist 0 Cart" at bounding box center [647, 108] width 1099 height 68
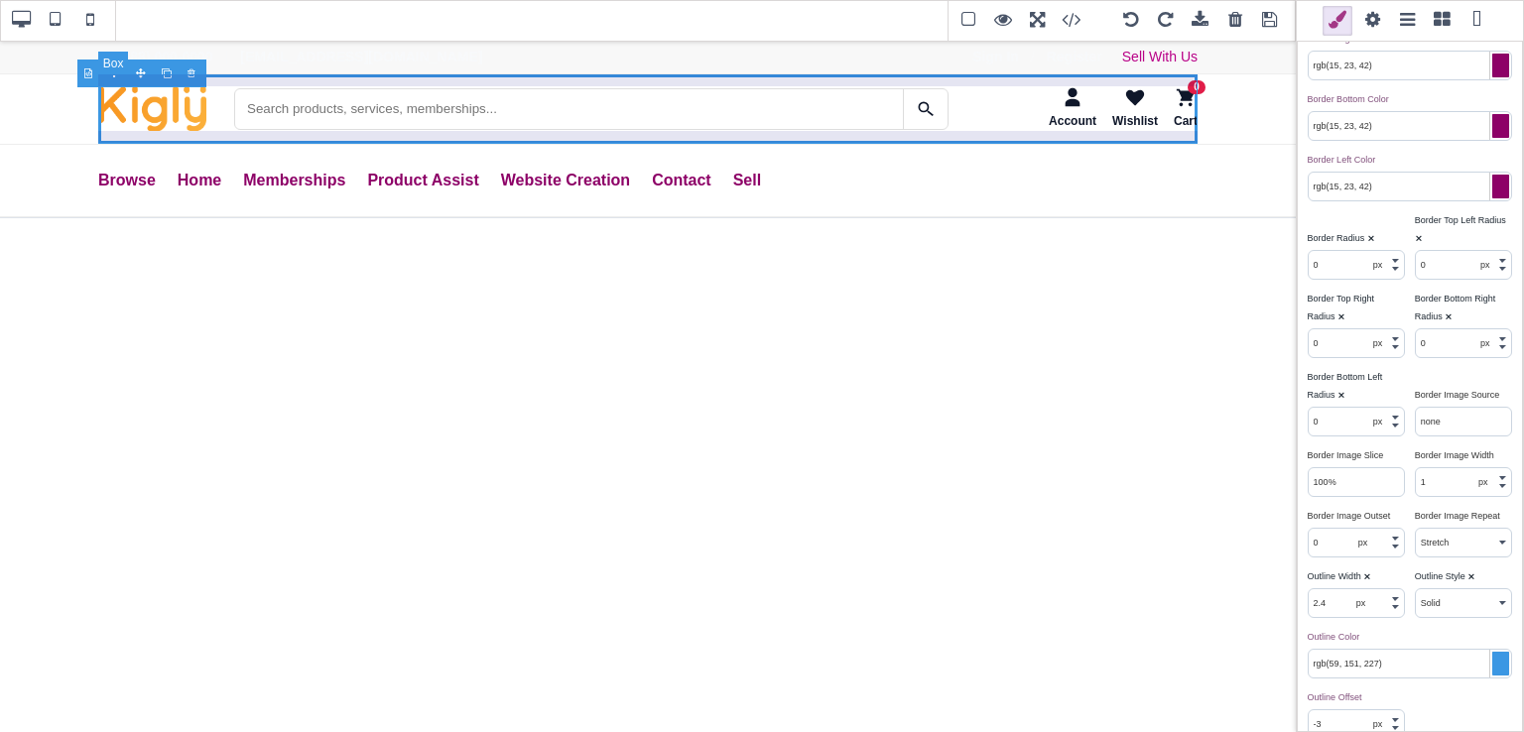
scroll to position [0, 0]
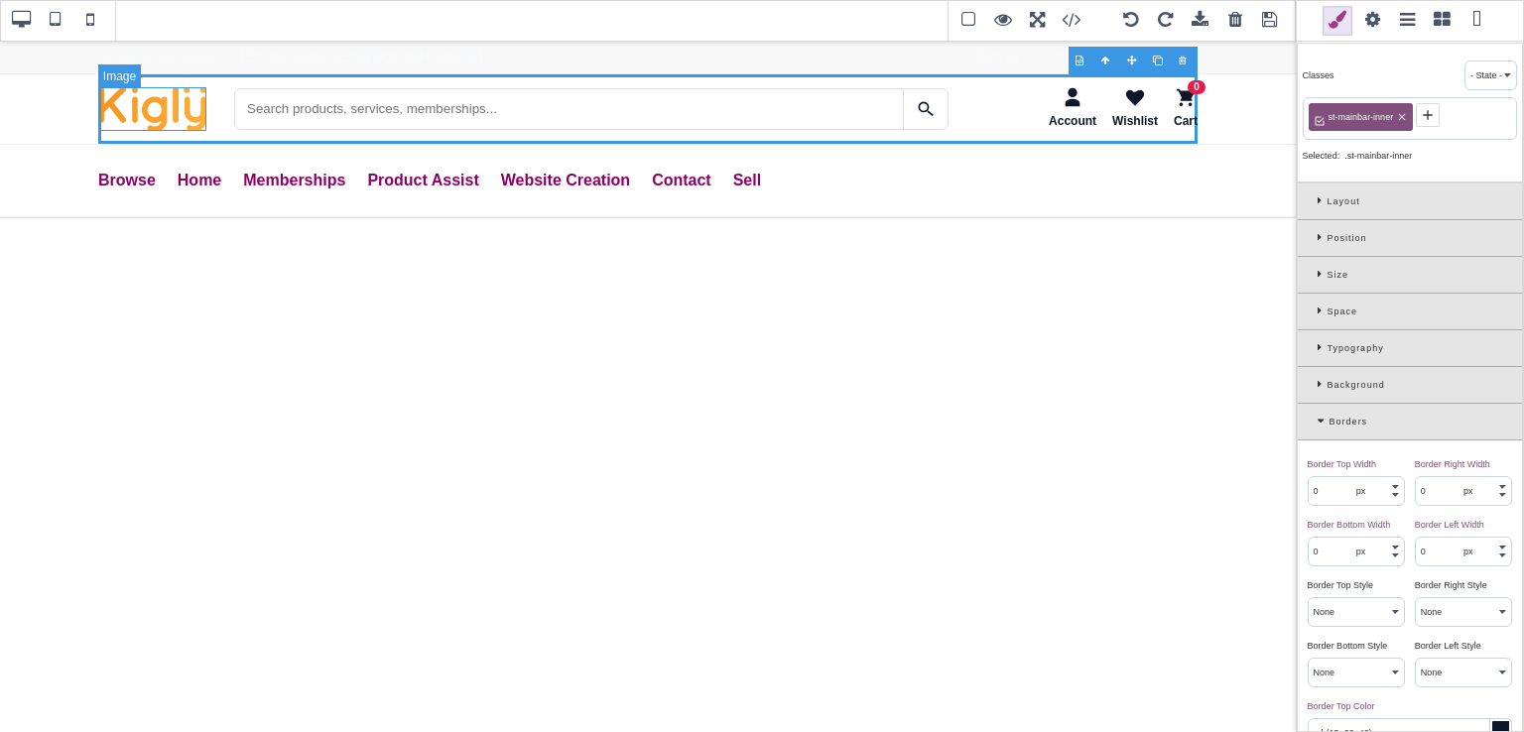
click at [193, 114] on img "SaleTurf Home" at bounding box center [152, 109] width 108 height 44
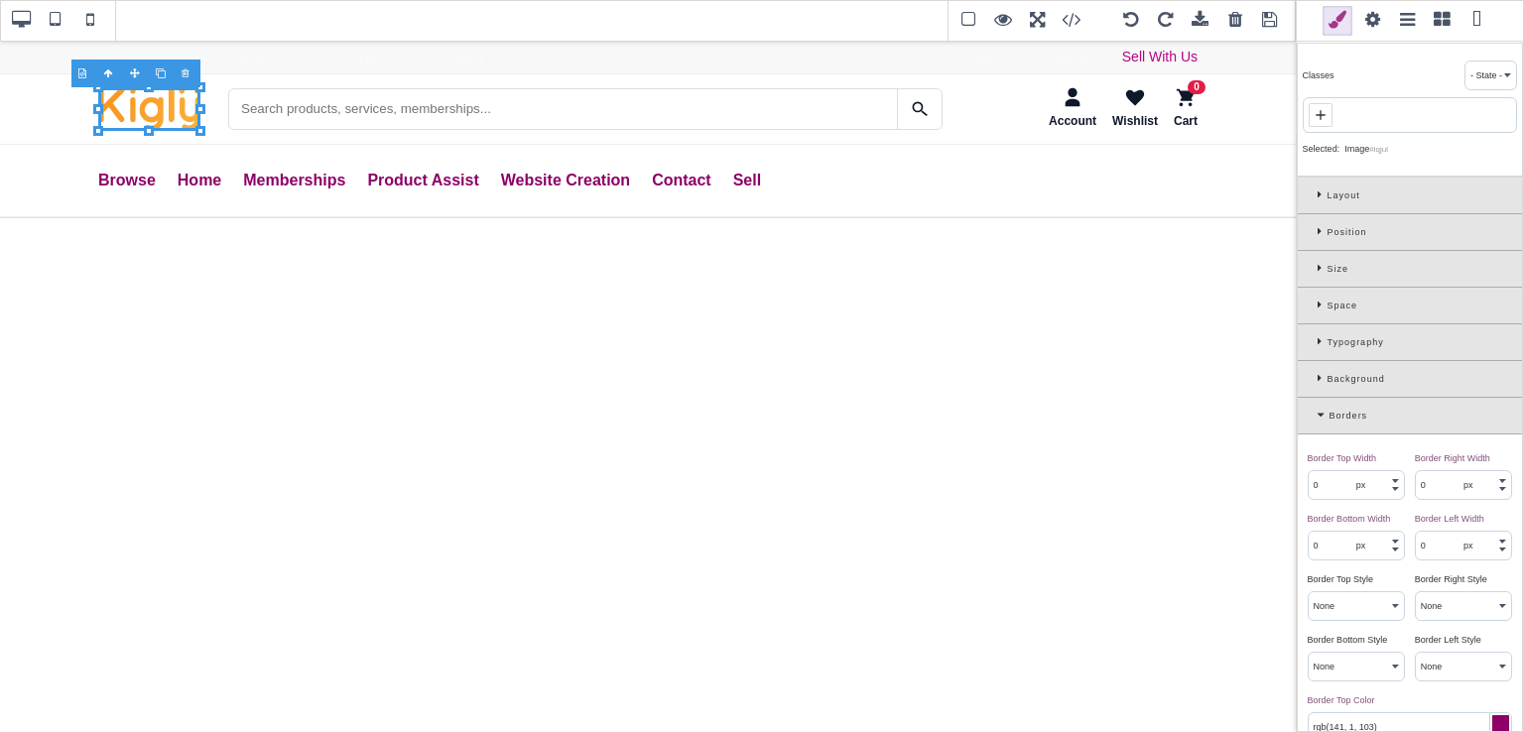
click at [199, 106] on icon at bounding box center [200, 109] width 10 height 10
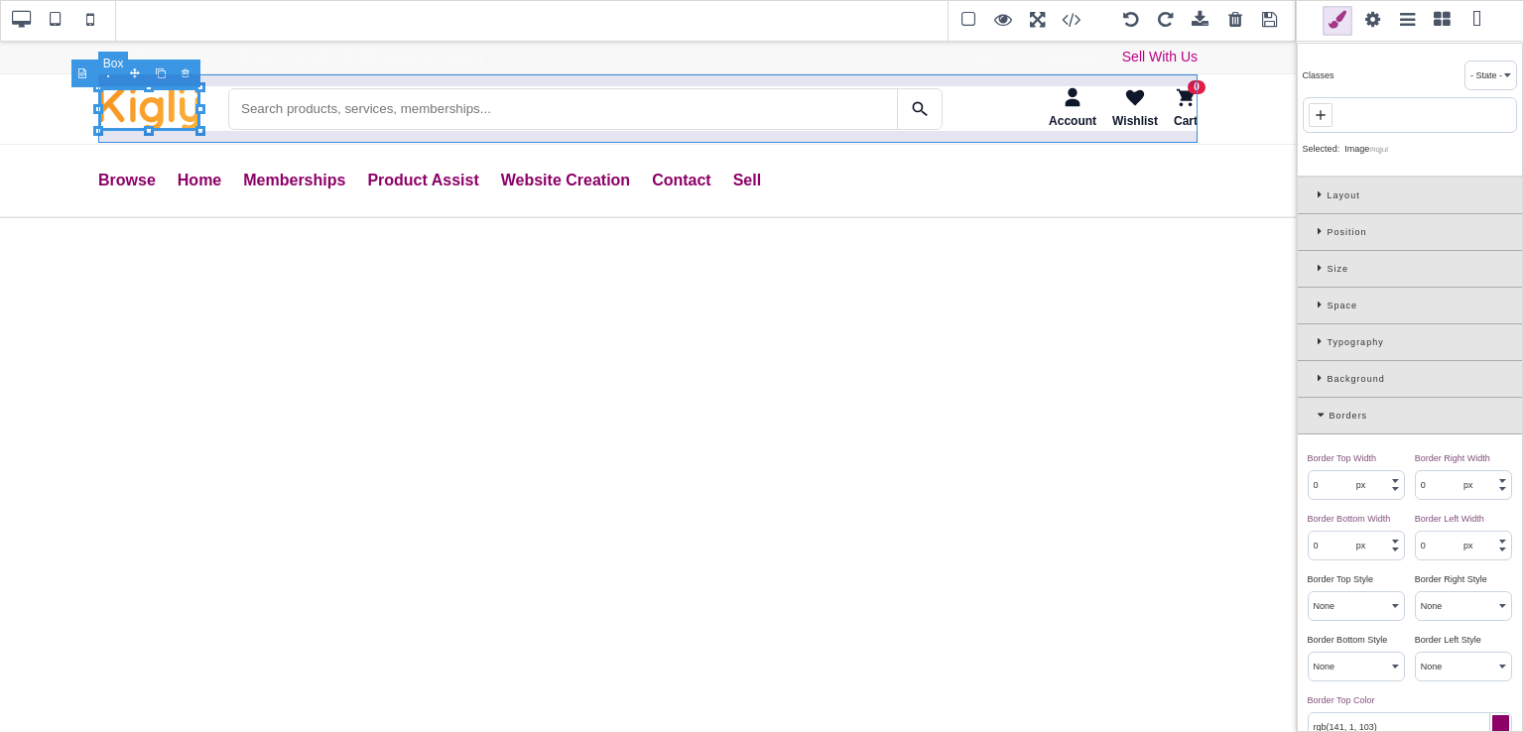
click at [221, 115] on div "Account Wishlist 0 Cart" at bounding box center [647, 108] width 1099 height 68
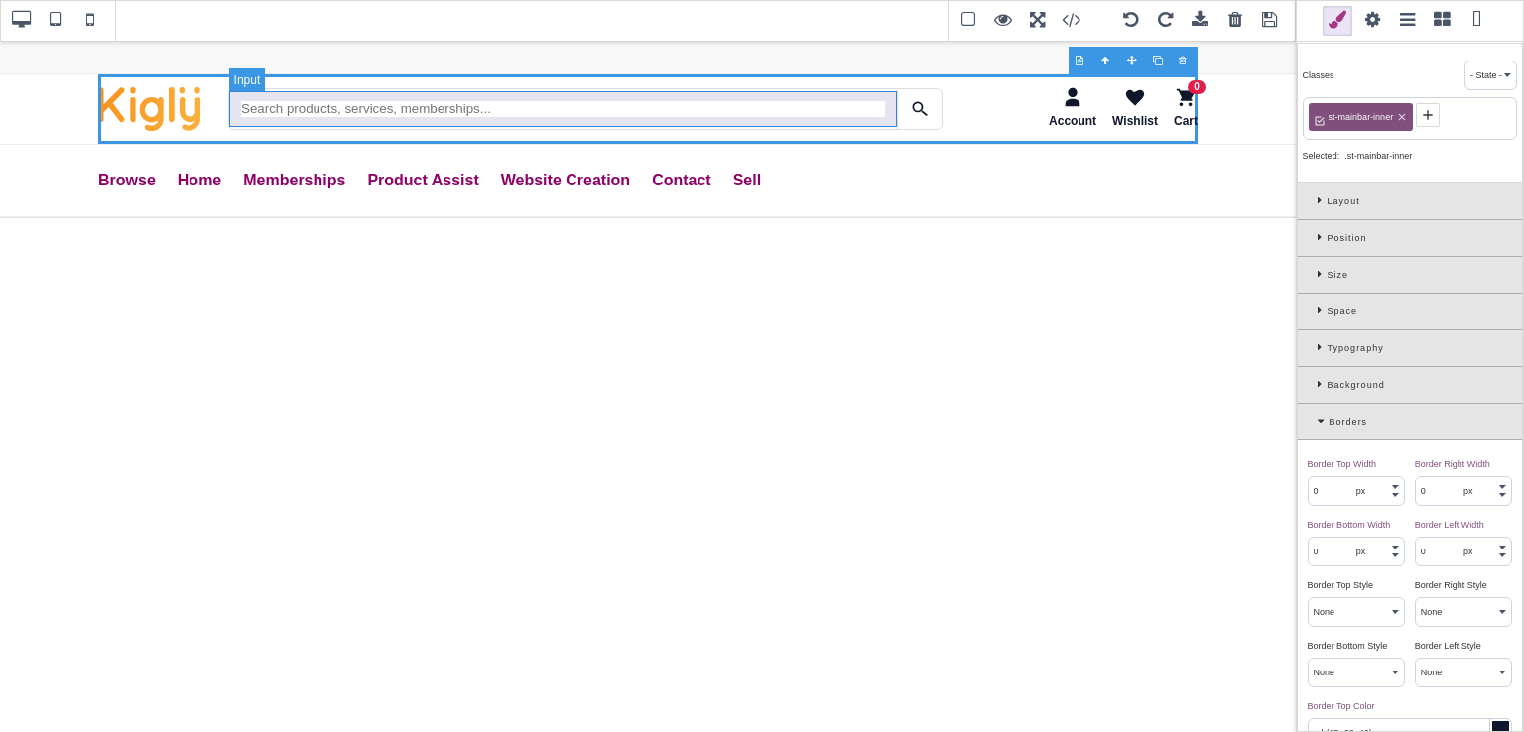
click at [303, 111] on input "Search" at bounding box center [563, 108] width 668 height 35
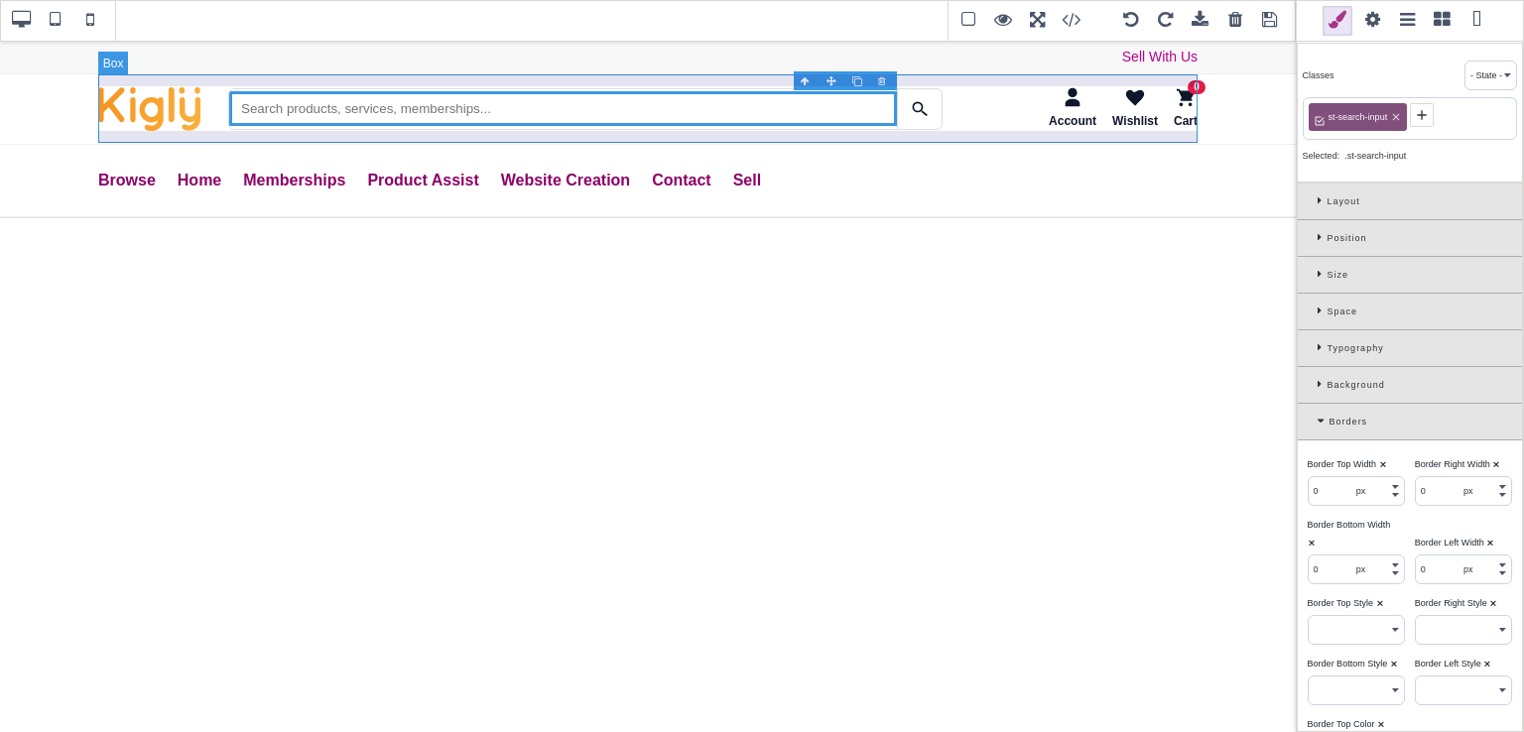
click at [511, 136] on div "Account Wishlist 0 Cart" at bounding box center [647, 108] width 1099 height 68
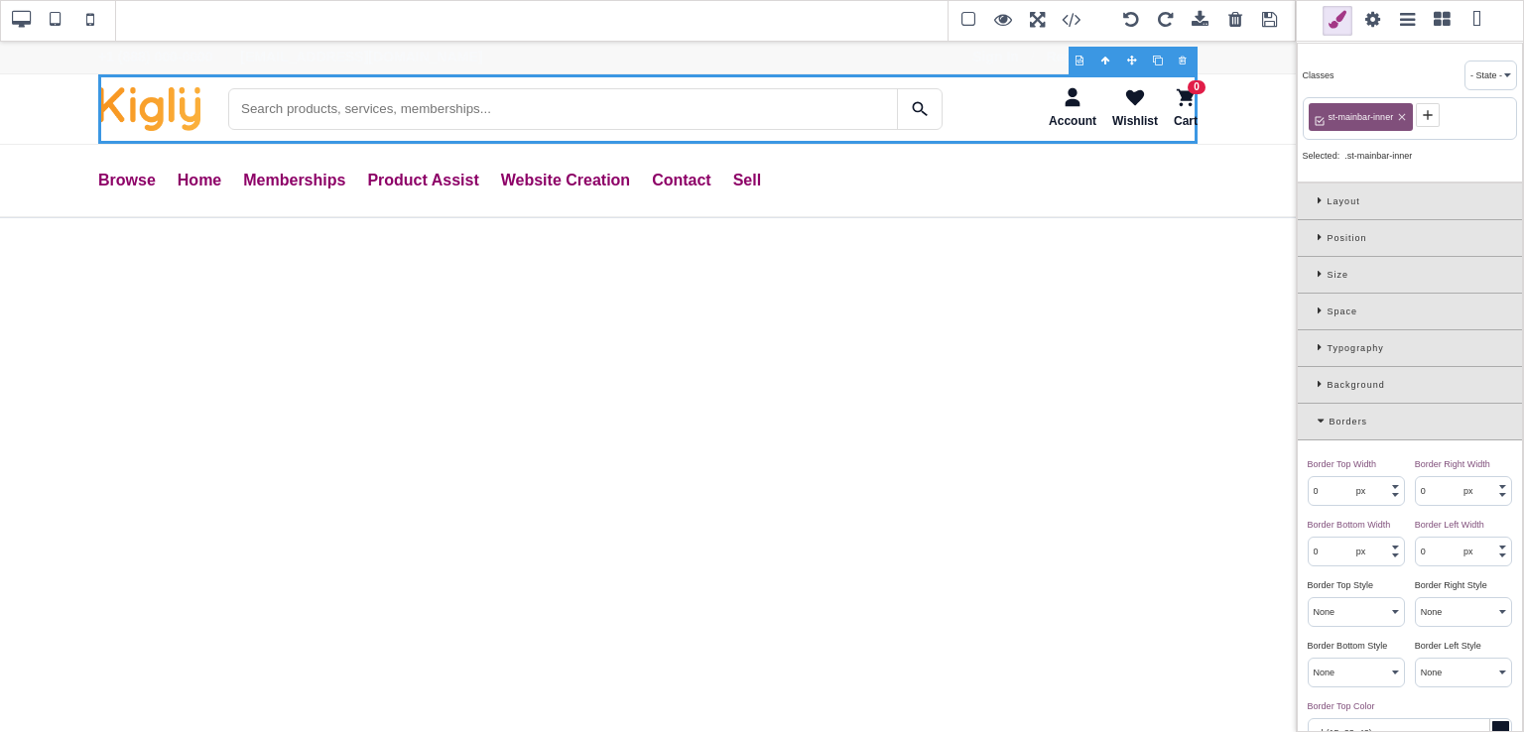
click at [85, 19] on span at bounding box center [90, 21] width 30 height 30
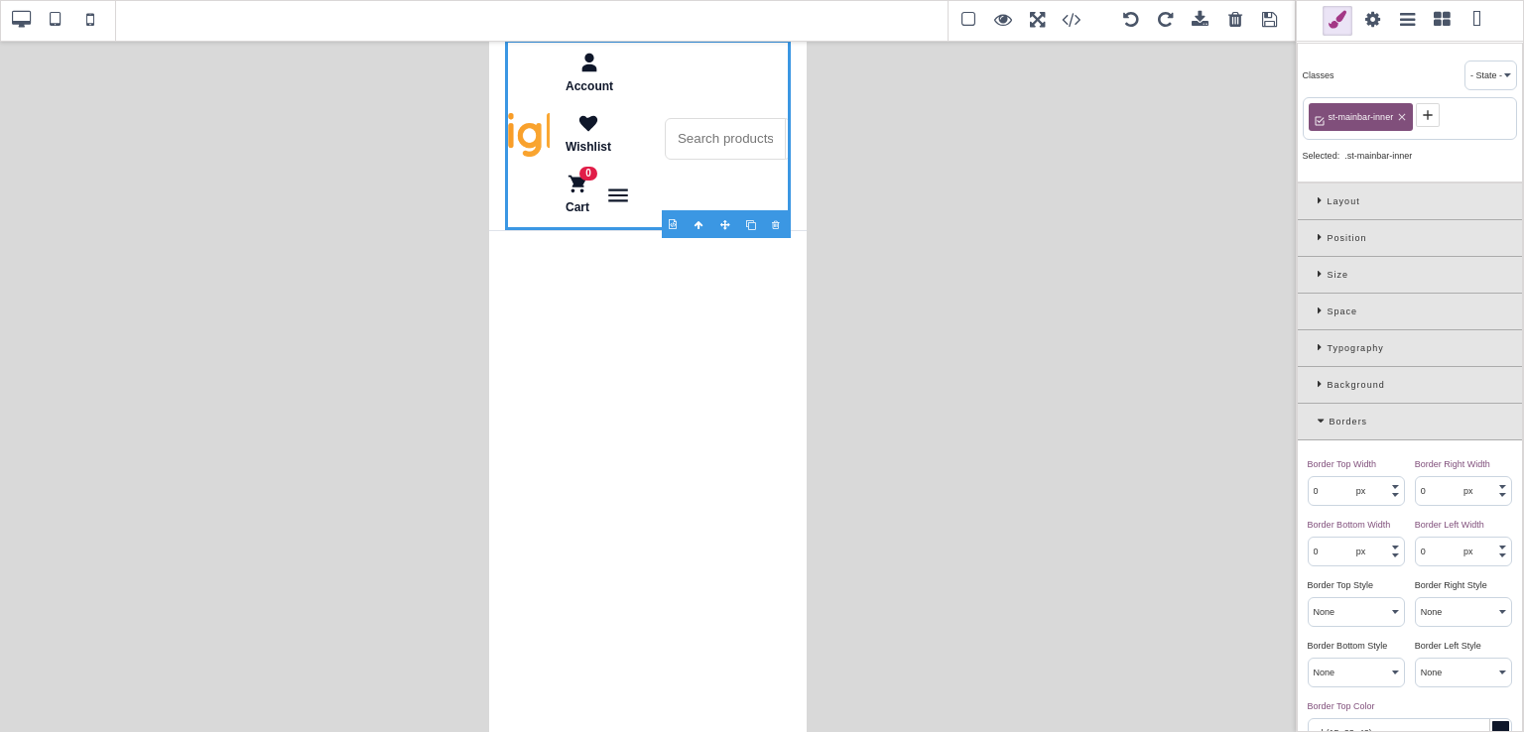
click at [28, 26] on span at bounding box center [21, 21] width 30 height 30
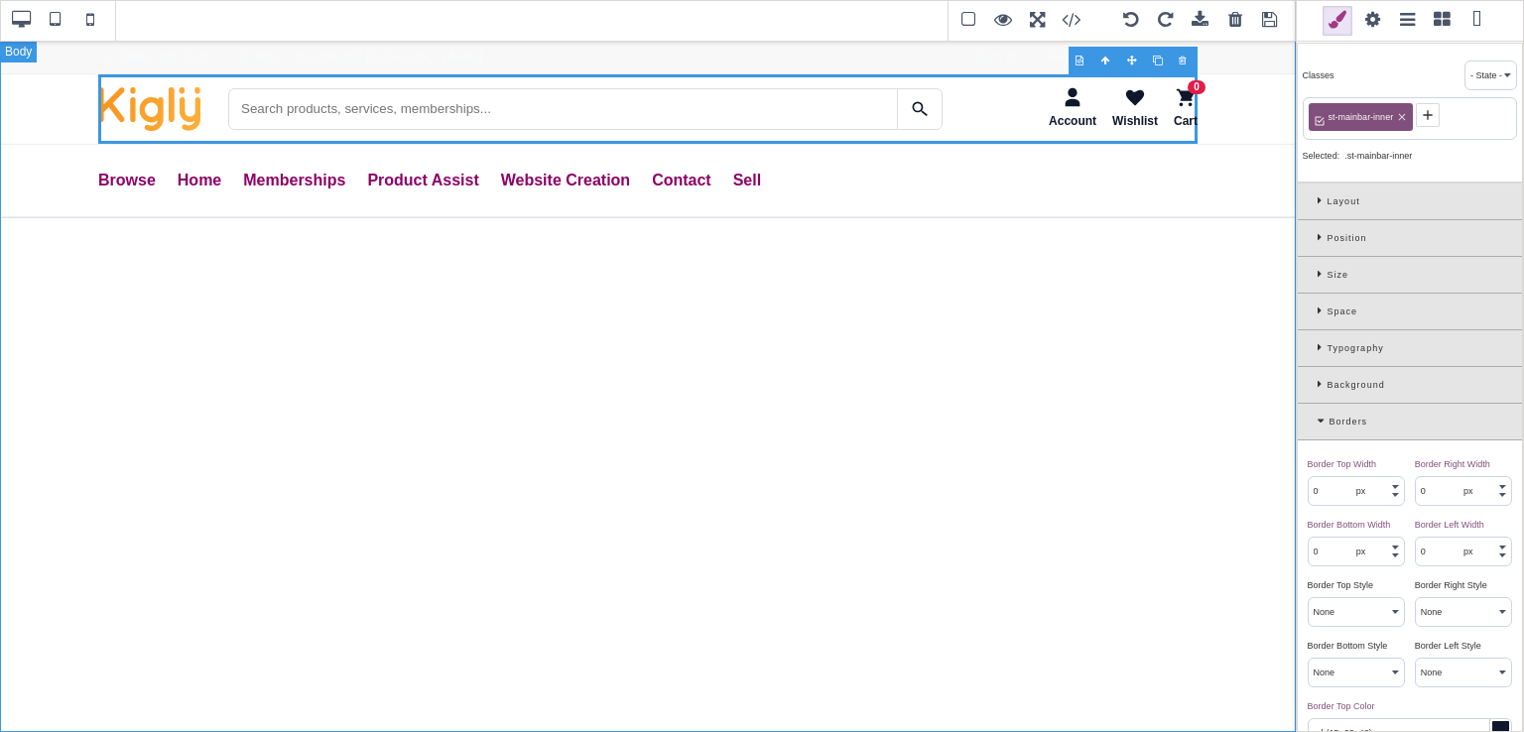
click at [763, 241] on div "+1 (888) 000-0000 | support@saleturf.com Sign In / Register Sell With Us Accoun…" at bounding box center [648, 386] width 1296 height 693
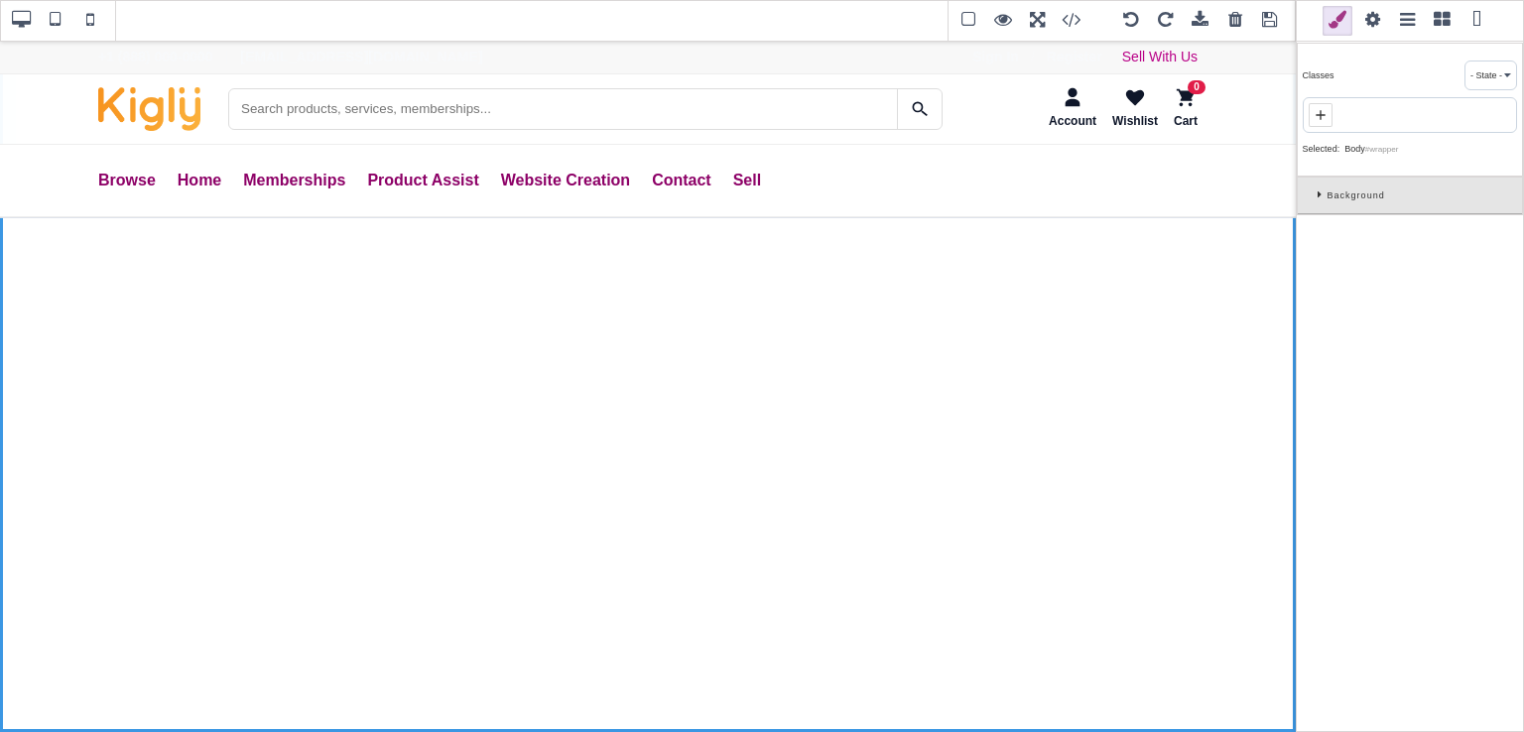
click at [1271, 21] on span at bounding box center [1270, 21] width 30 height 30
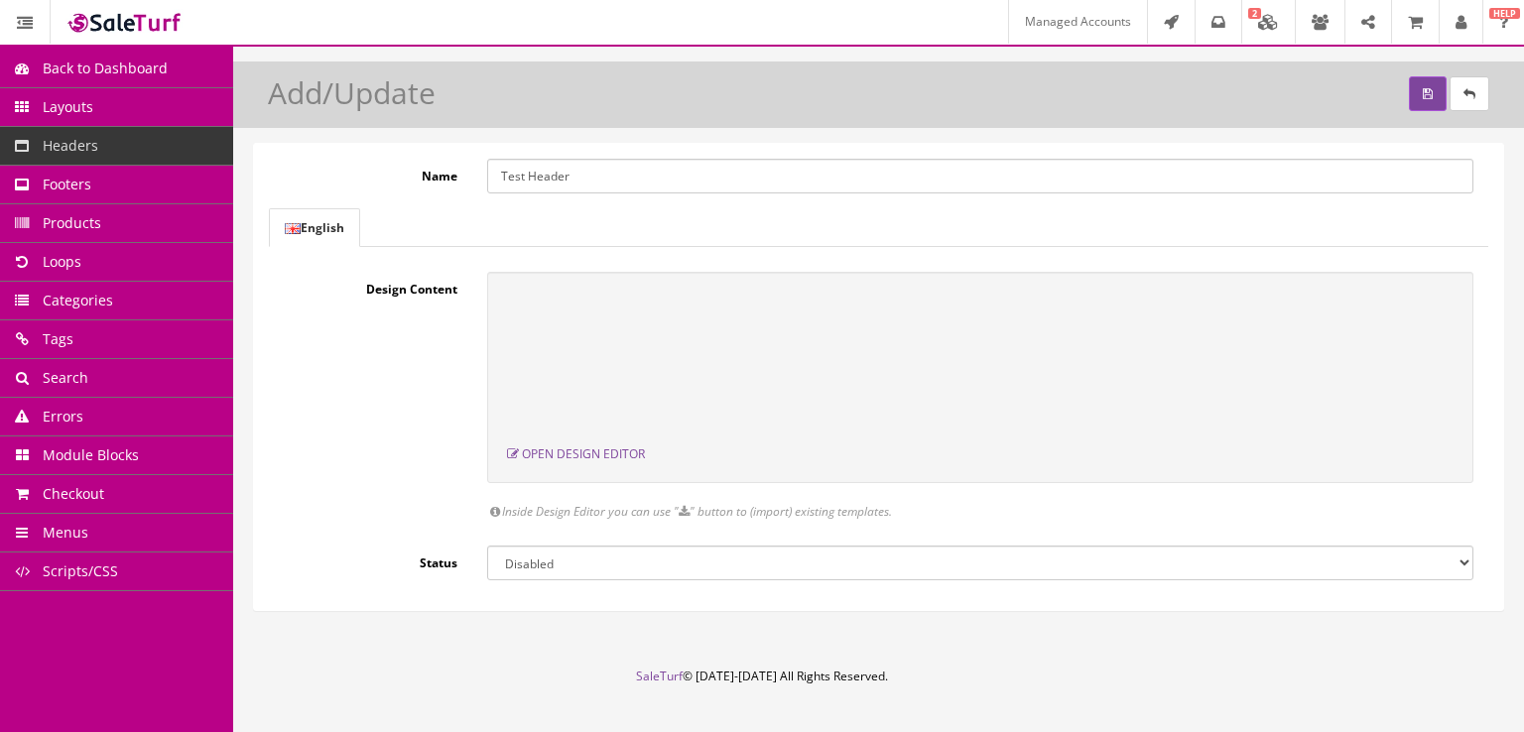
drag, startPoint x: 519, startPoint y: 181, endPoint x: 466, endPoint y: 187, distance: 52.9
click at [466, 187] on div "Name Test Header" at bounding box center [879, 176] width 1220 height 35
click at [438, 349] on div "Design Content Open Design Editor Inside Design Editor you can use " " button t…" at bounding box center [879, 401] width 1220 height 259
click at [1417, 103] on button "submit" at bounding box center [1428, 93] width 38 height 35
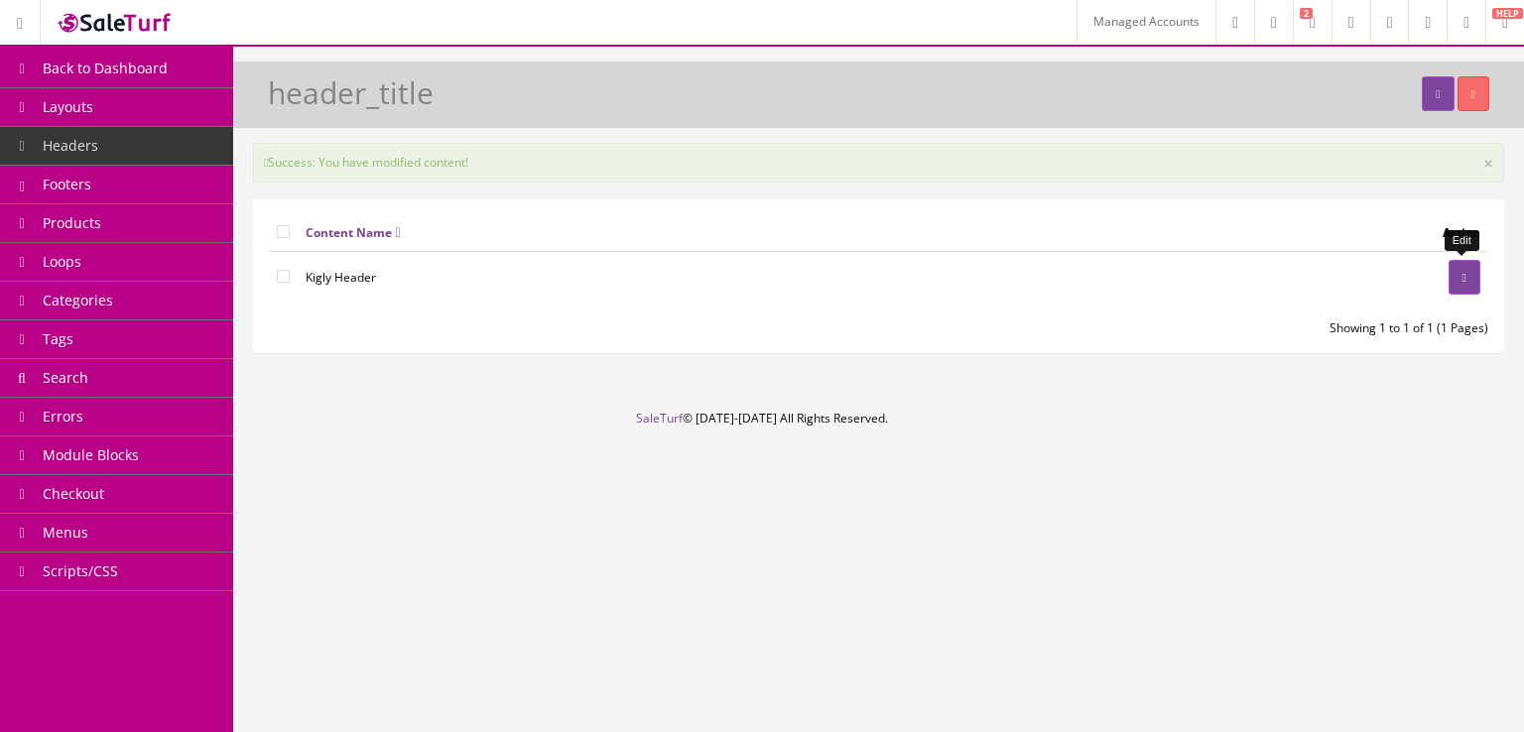
click at [1465, 280] on icon at bounding box center [1465, 278] width 4 height 12
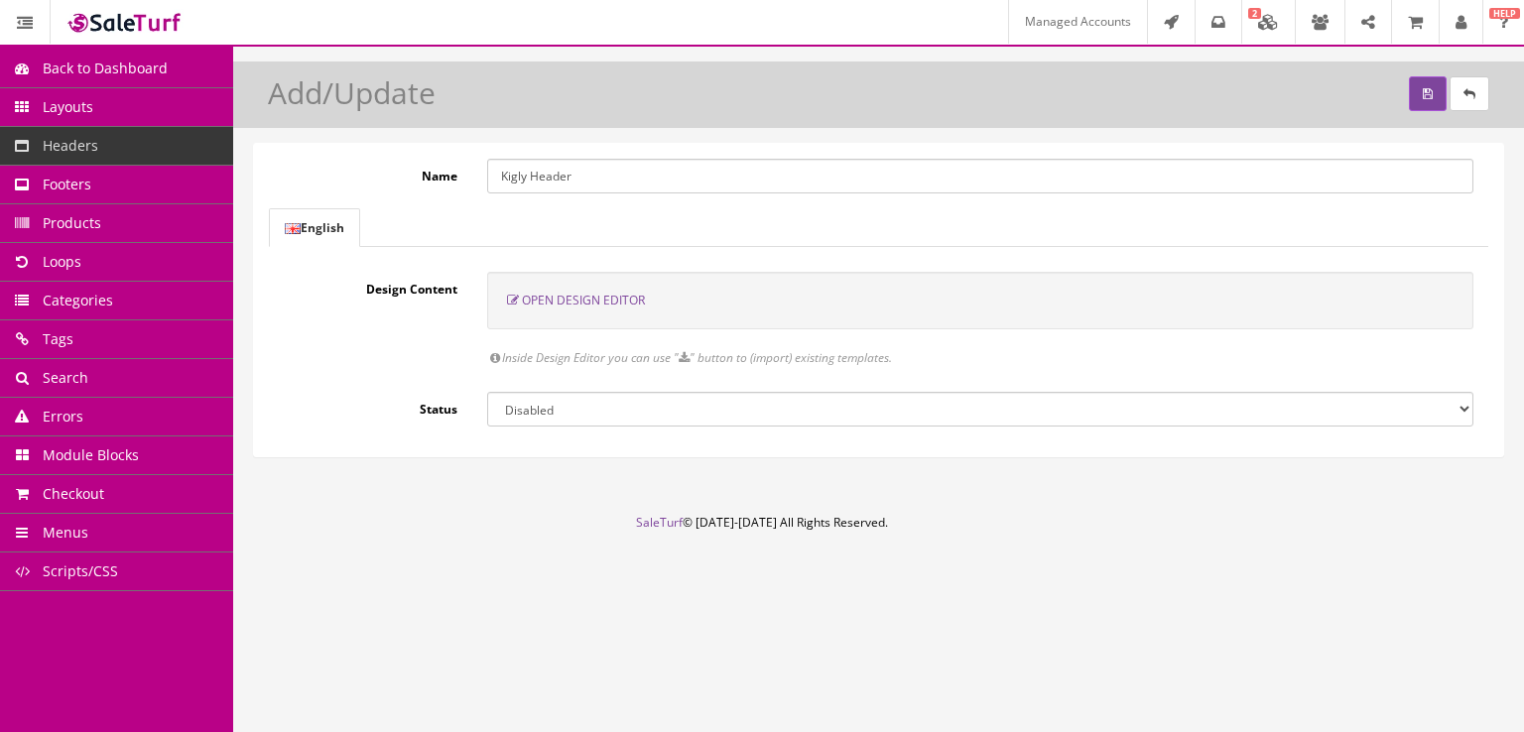
click at [177, 136] on link "Headers" at bounding box center [116, 146] width 233 height 39
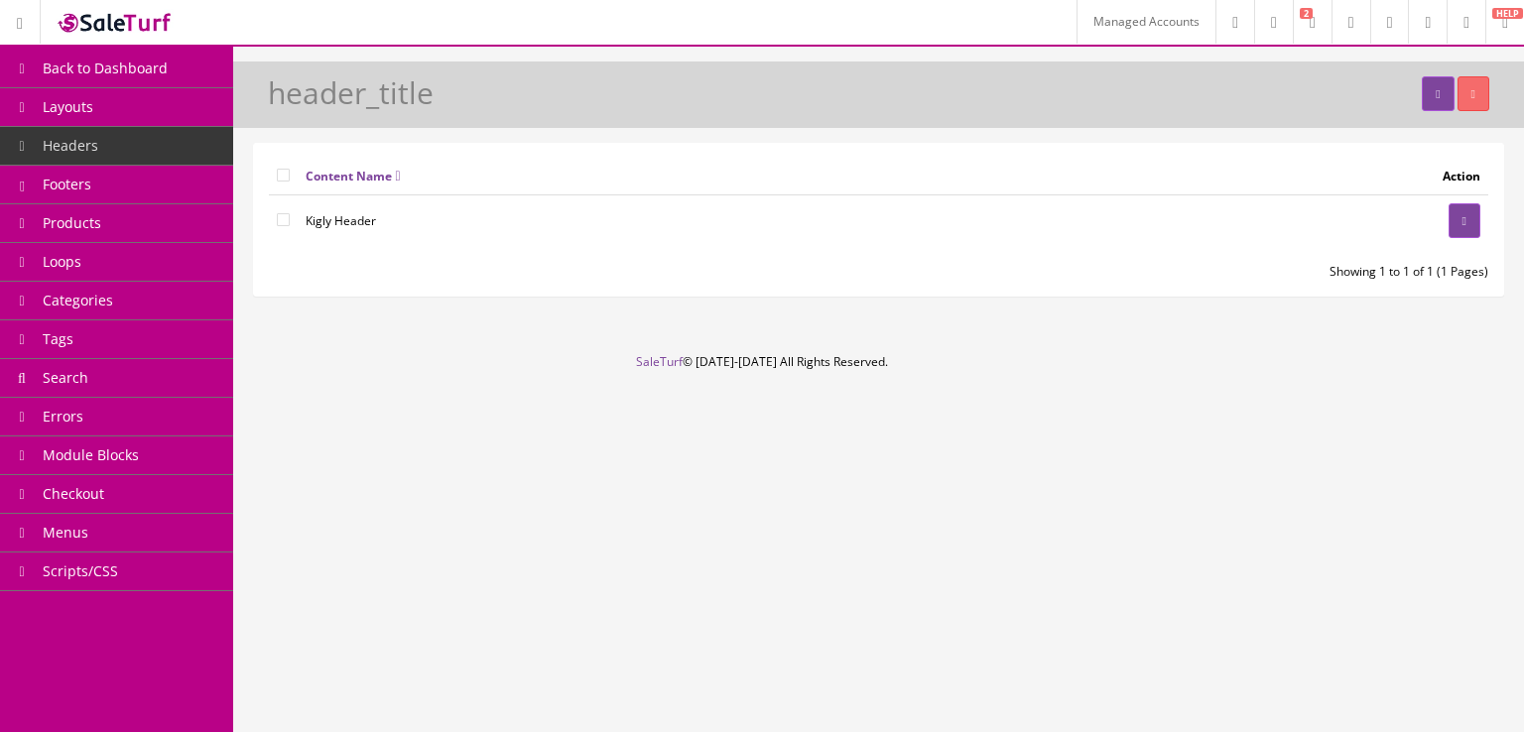
click at [136, 414] on link "Errors" at bounding box center [116, 417] width 233 height 39
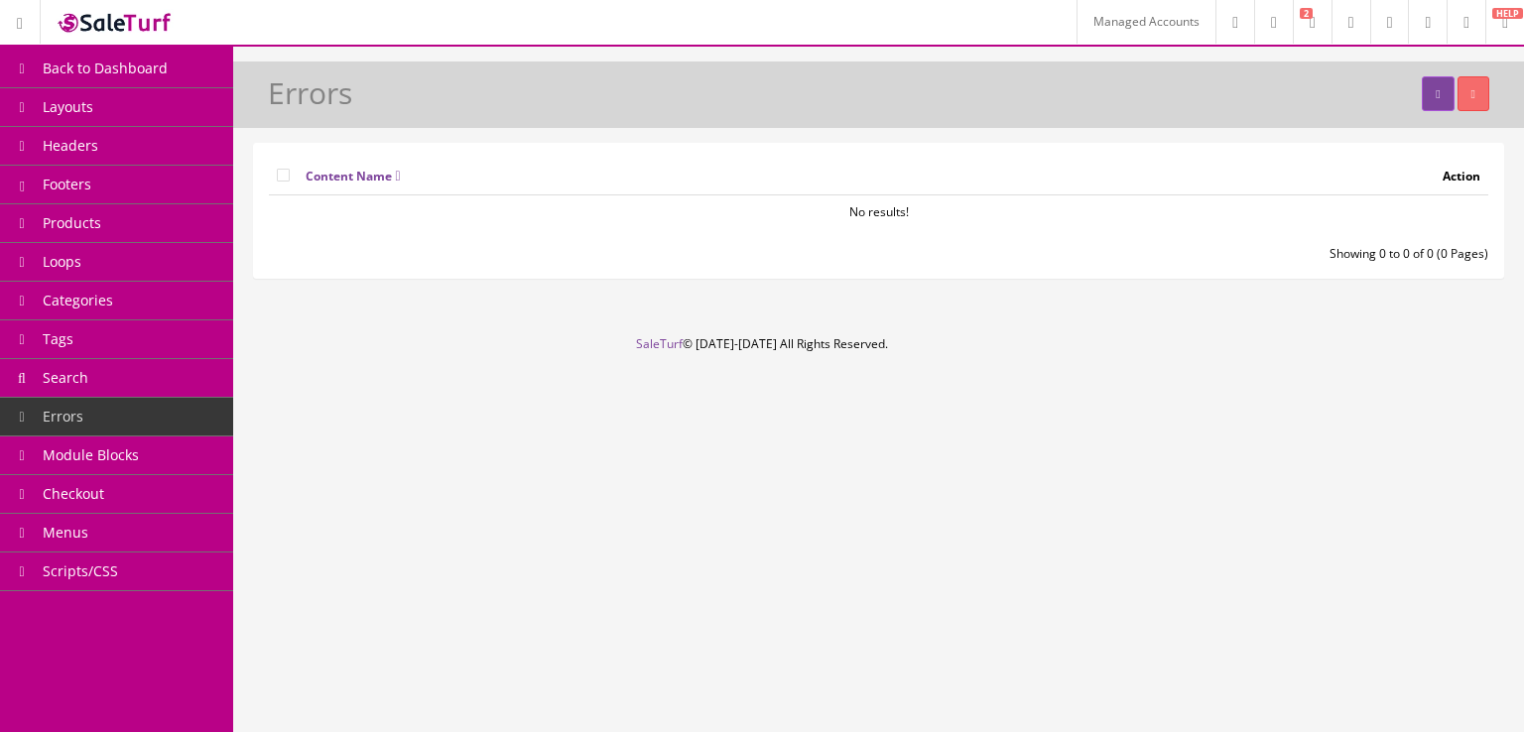
click at [131, 382] on link "Search" at bounding box center [116, 378] width 233 height 39
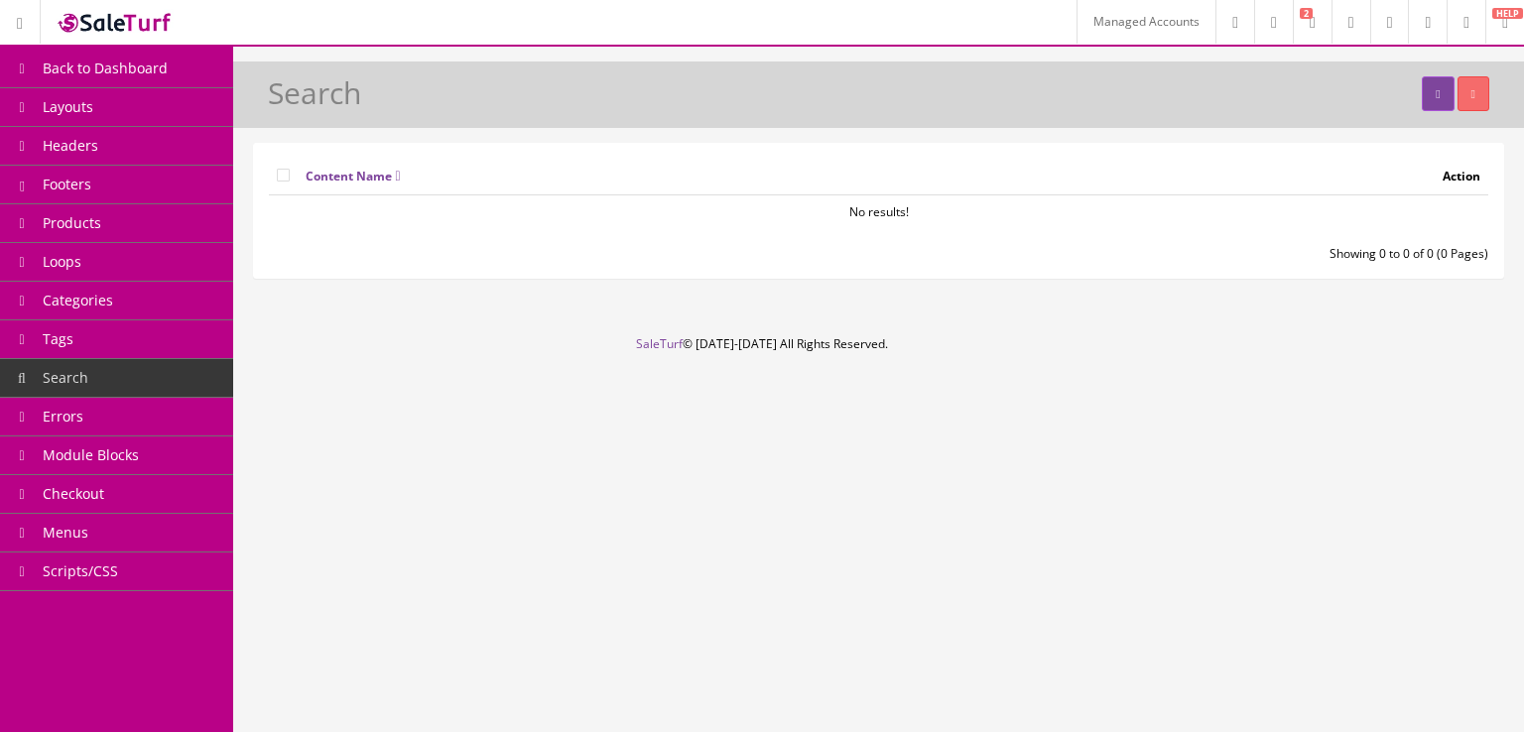
click at [132, 350] on link "Tags" at bounding box center [116, 340] width 233 height 39
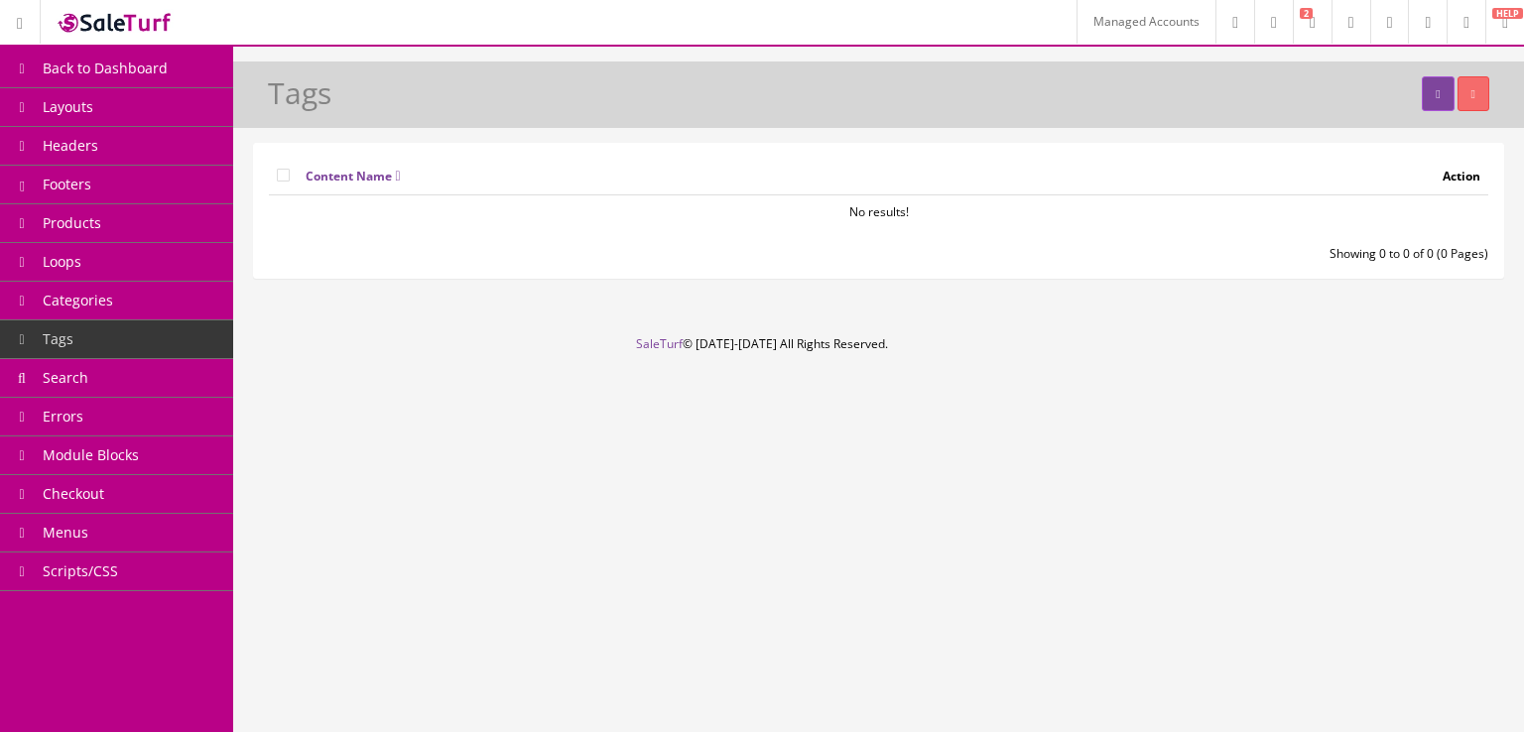
click at [143, 311] on link "Categories" at bounding box center [116, 301] width 233 height 39
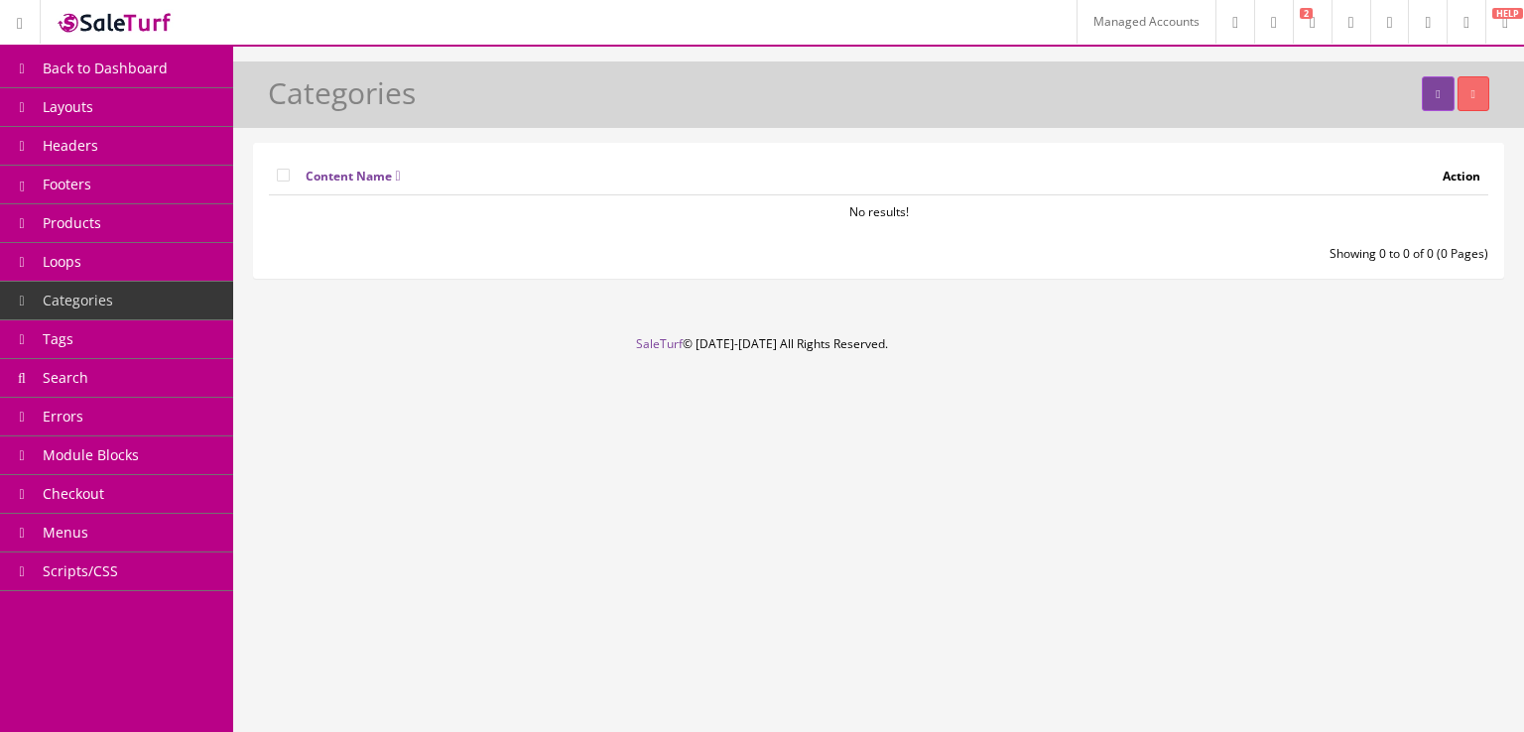
click at [143, 271] on link "Loops" at bounding box center [116, 262] width 233 height 39
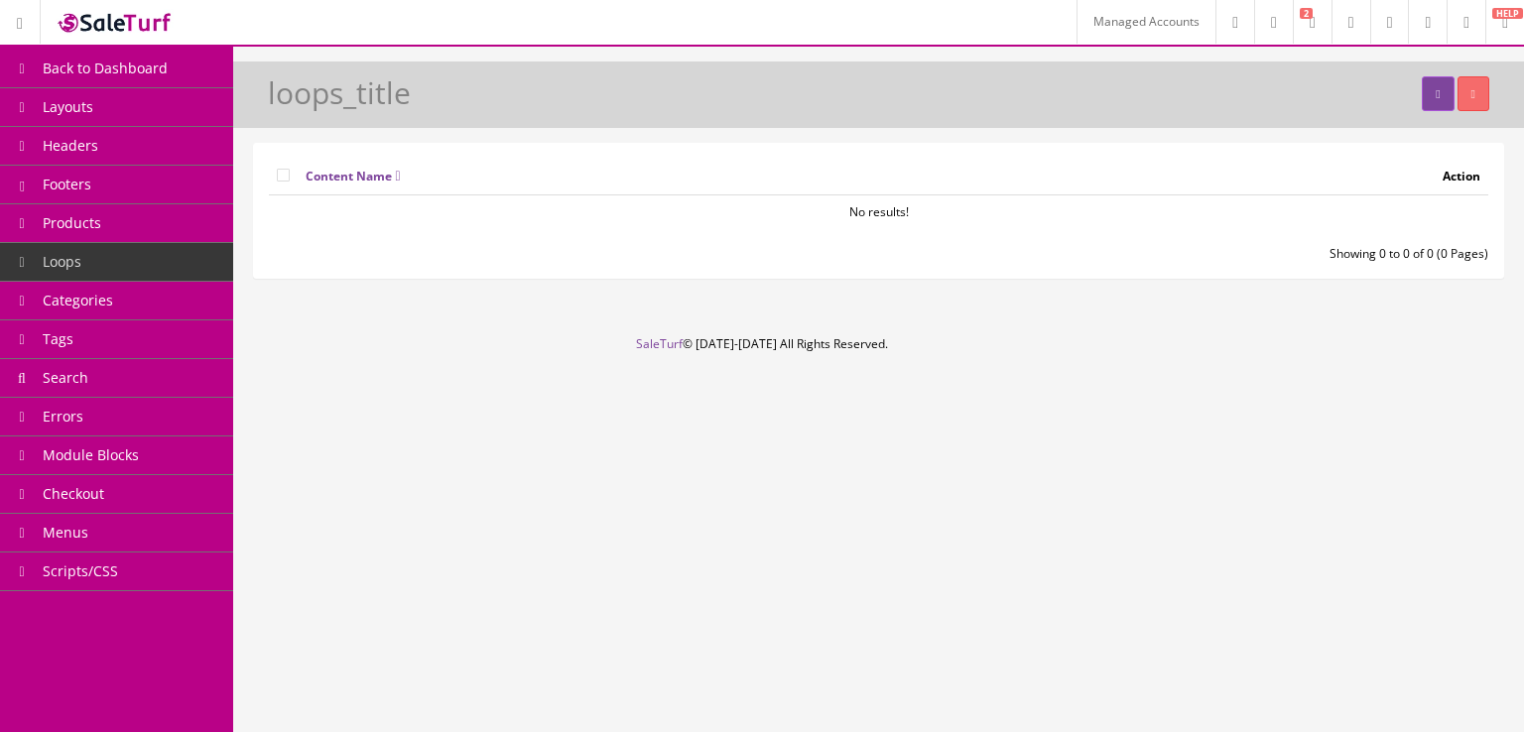
click at [145, 120] on link "Layouts" at bounding box center [116, 107] width 233 height 39
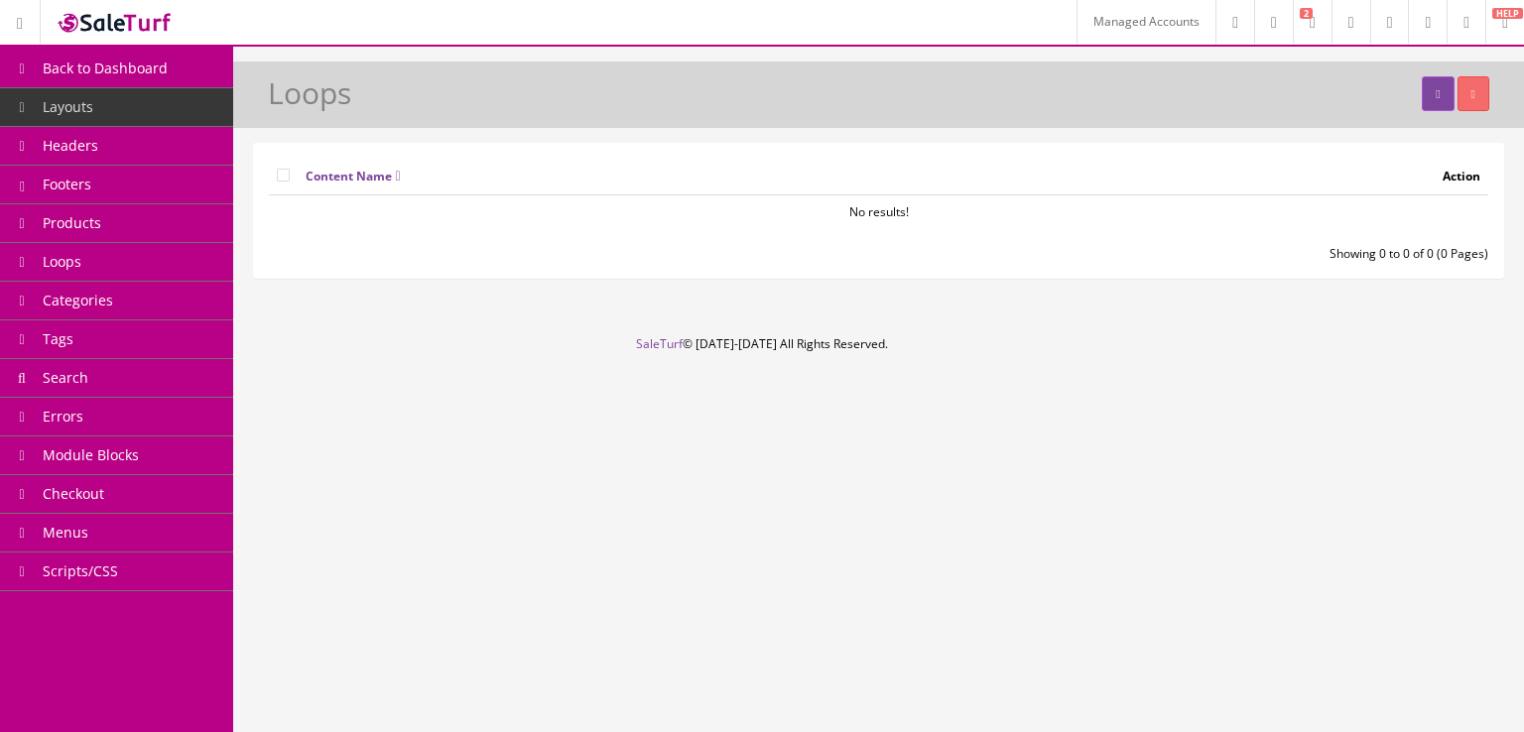
click at [100, 143] on link "Headers" at bounding box center [116, 146] width 233 height 39
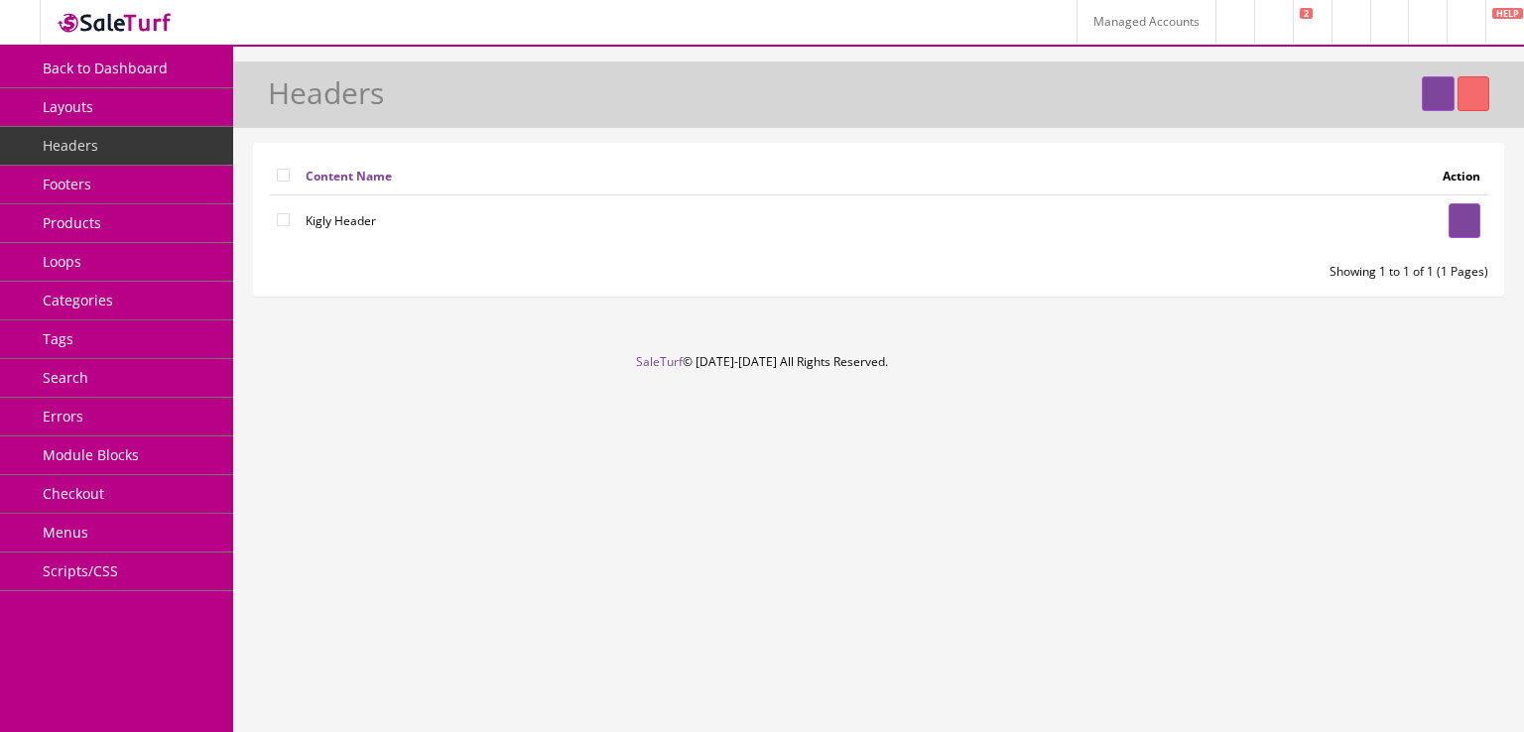
click at [142, 264] on link "Loops" at bounding box center [116, 262] width 233 height 39
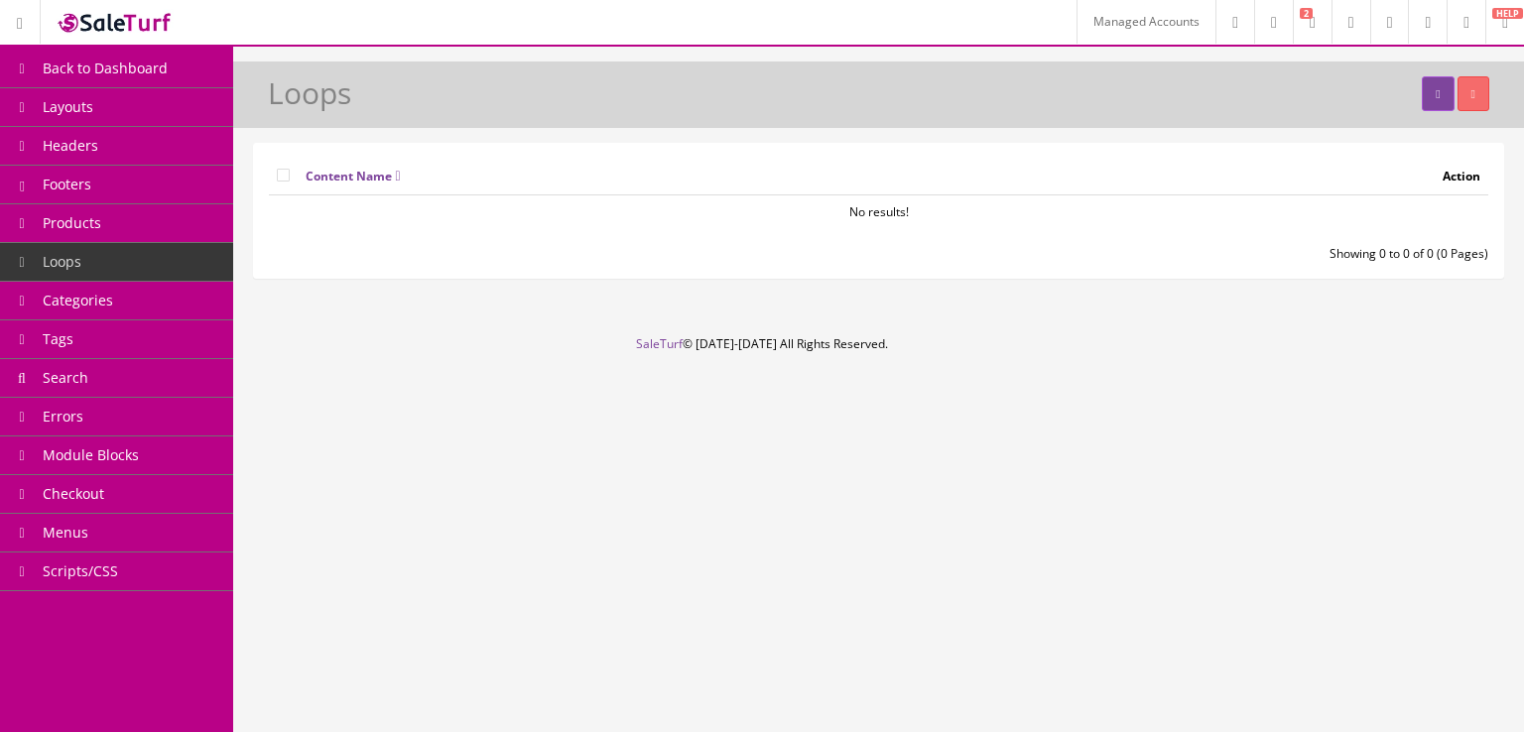
click at [133, 184] on link "Footers" at bounding box center [116, 185] width 233 height 39
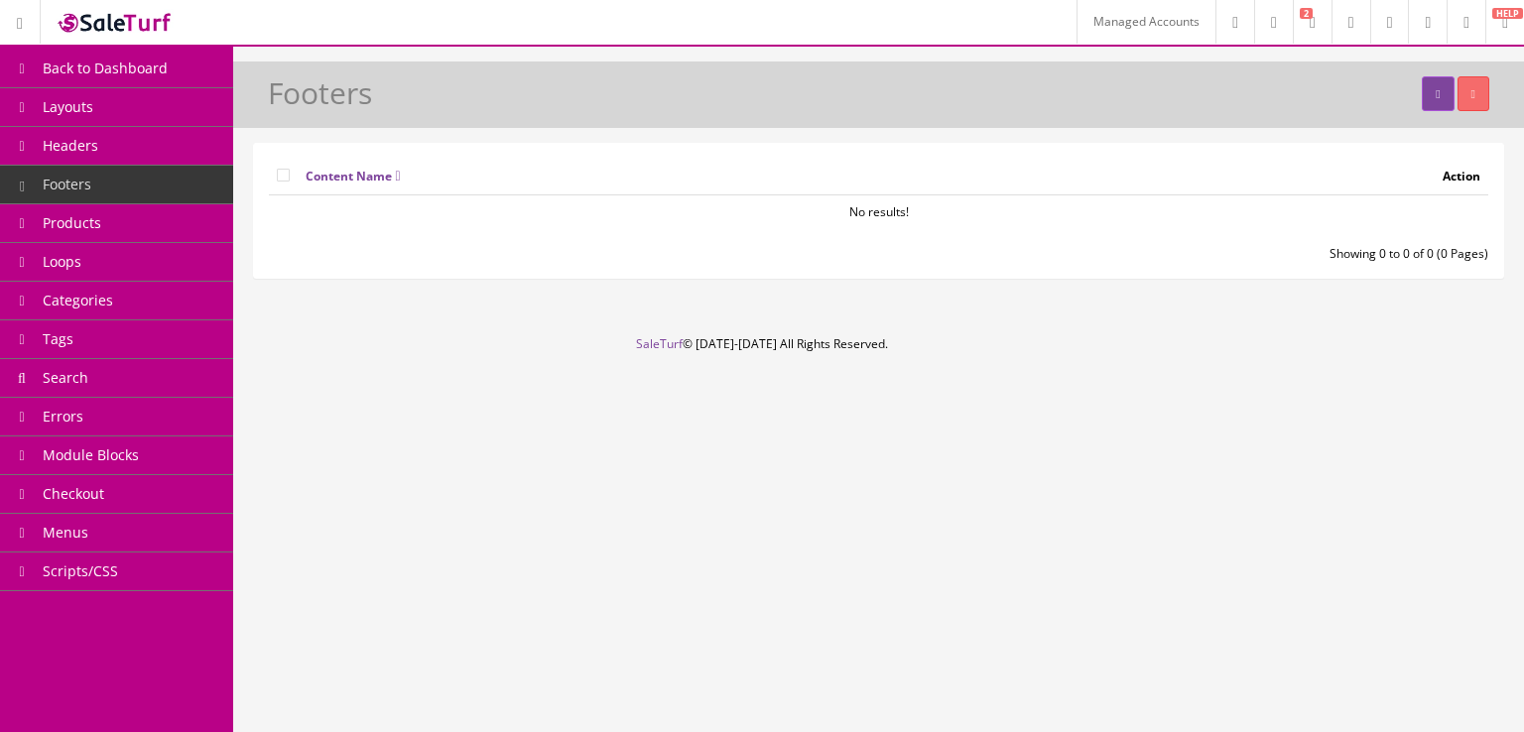
click at [145, 149] on link "Headers" at bounding box center [116, 146] width 233 height 39
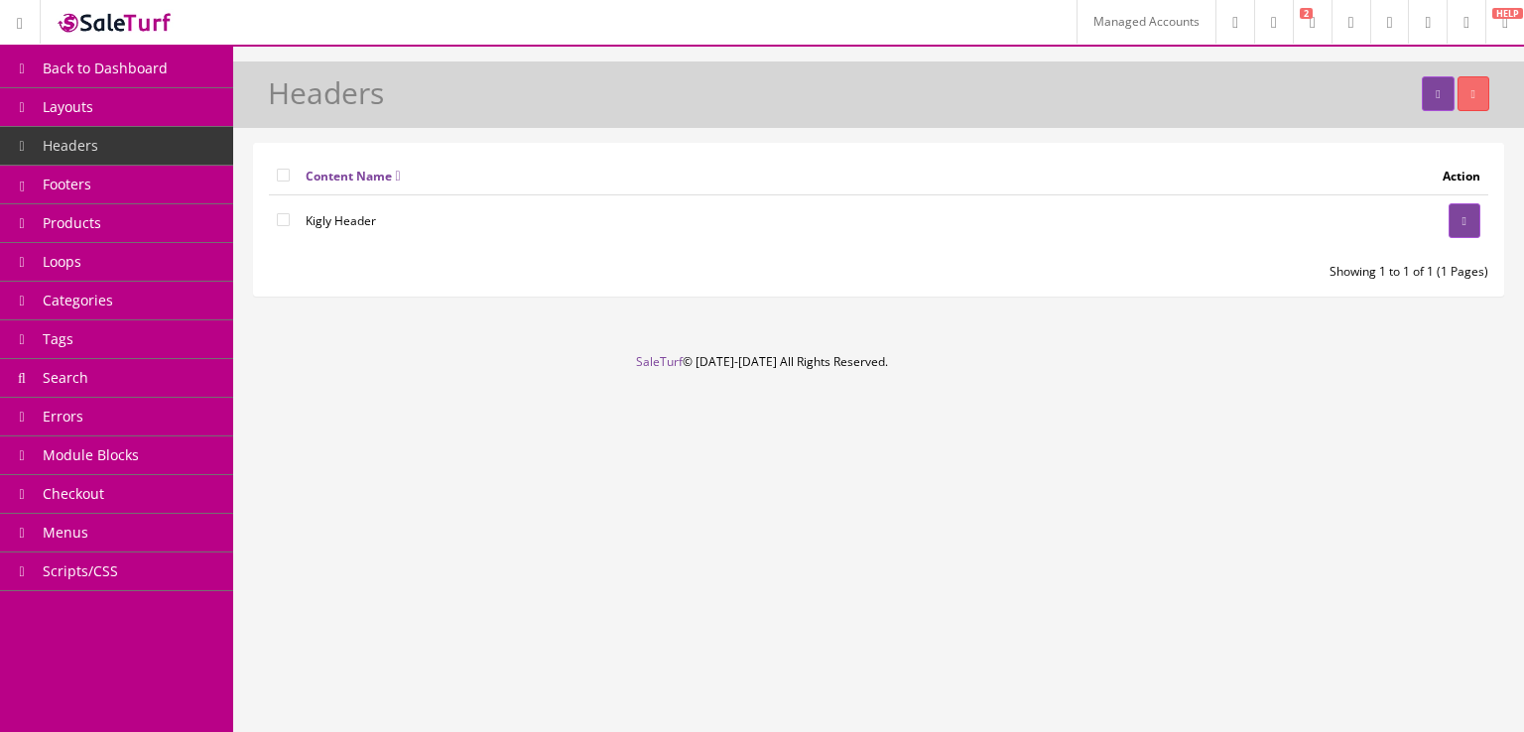
click at [185, 188] on link "Footers" at bounding box center [116, 185] width 233 height 39
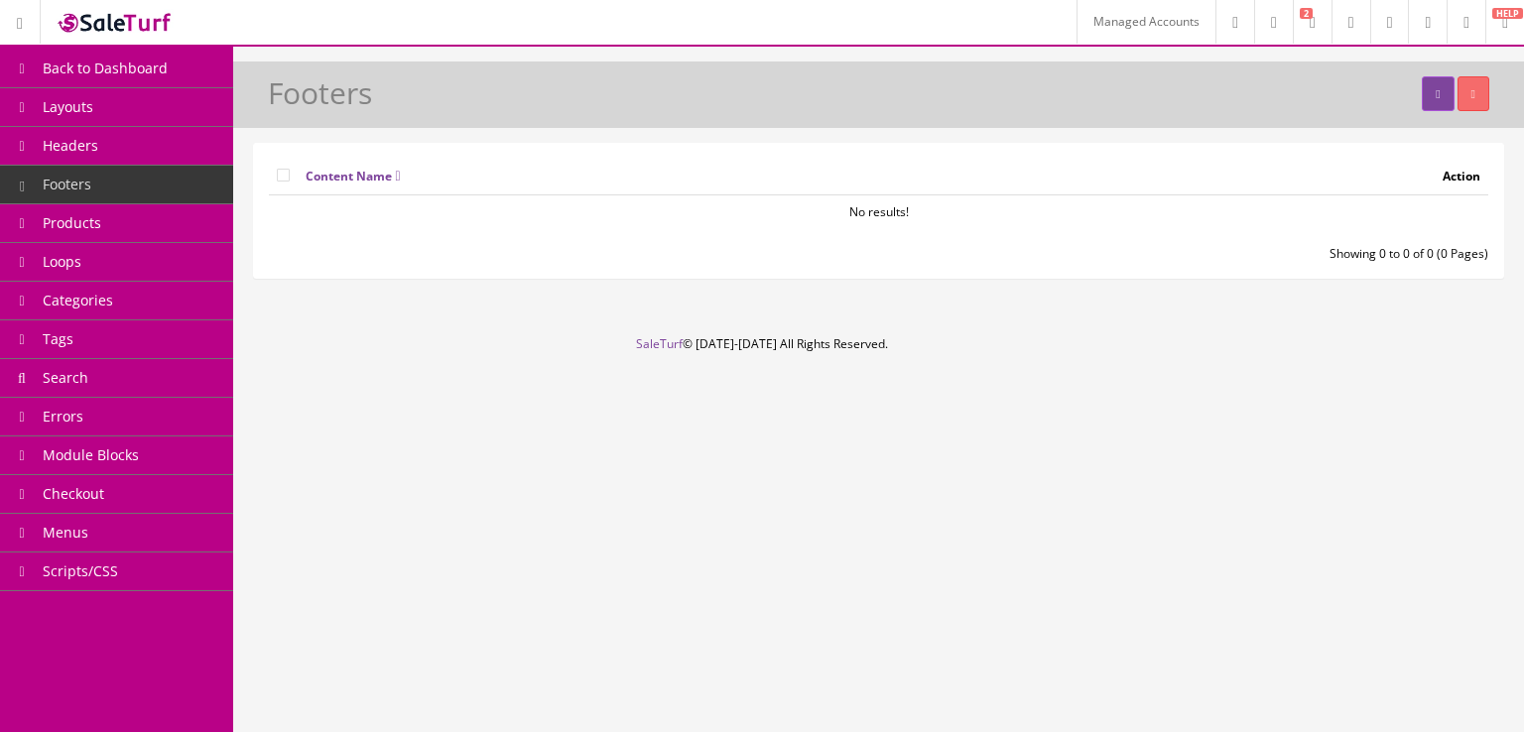
click at [188, 218] on link "Products" at bounding box center [116, 223] width 233 height 39
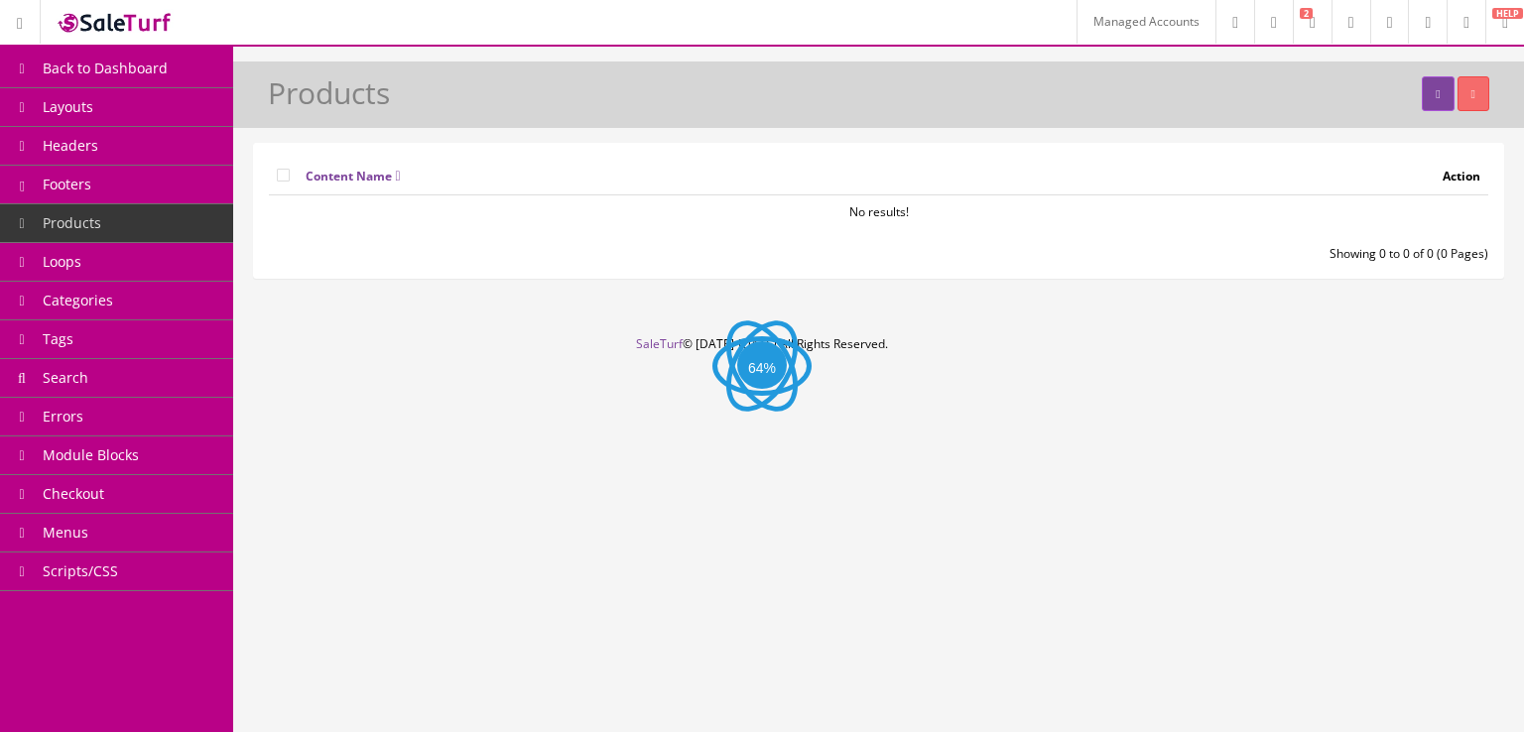
click at [187, 180] on link "Footers" at bounding box center [116, 185] width 233 height 39
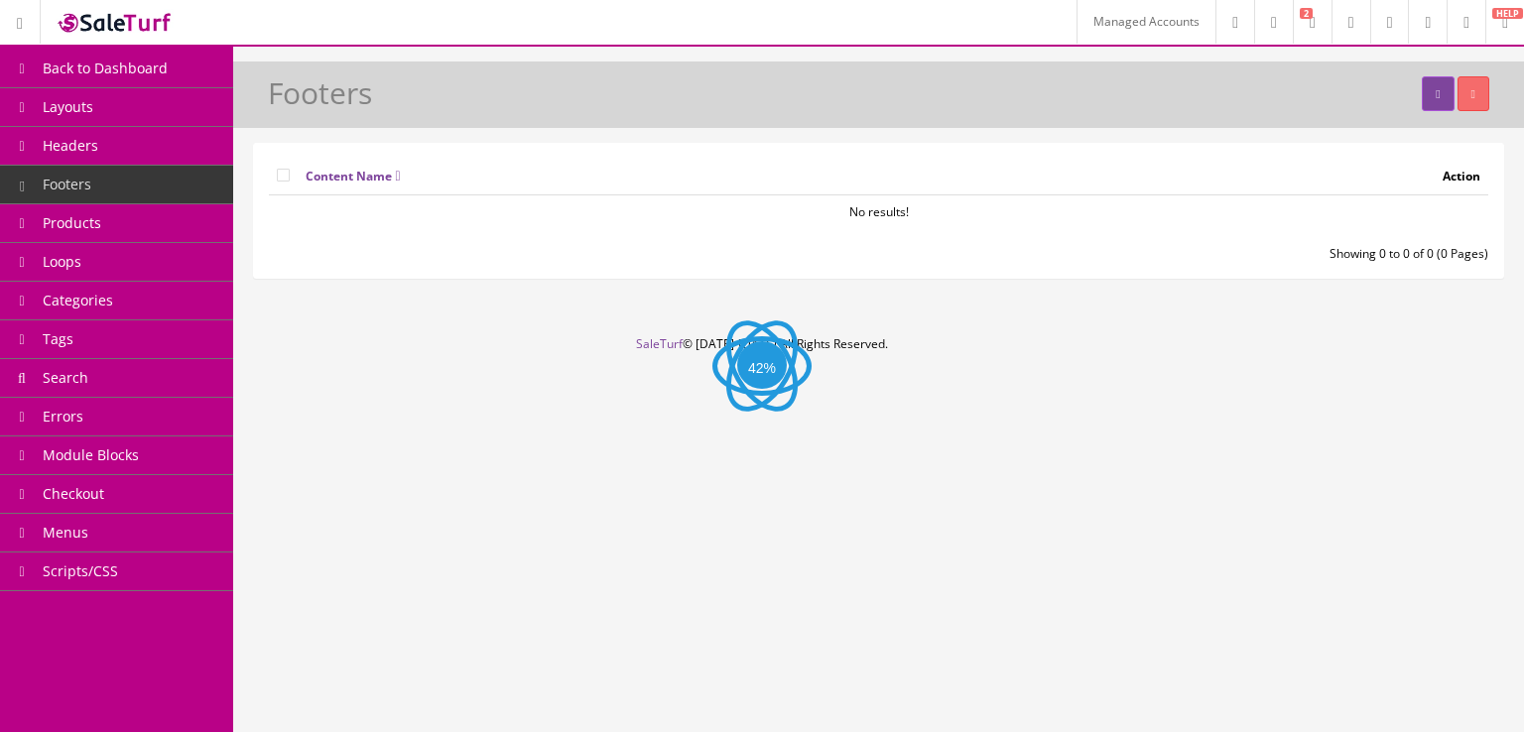
click at [171, 152] on link "Headers" at bounding box center [116, 146] width 233 height 39
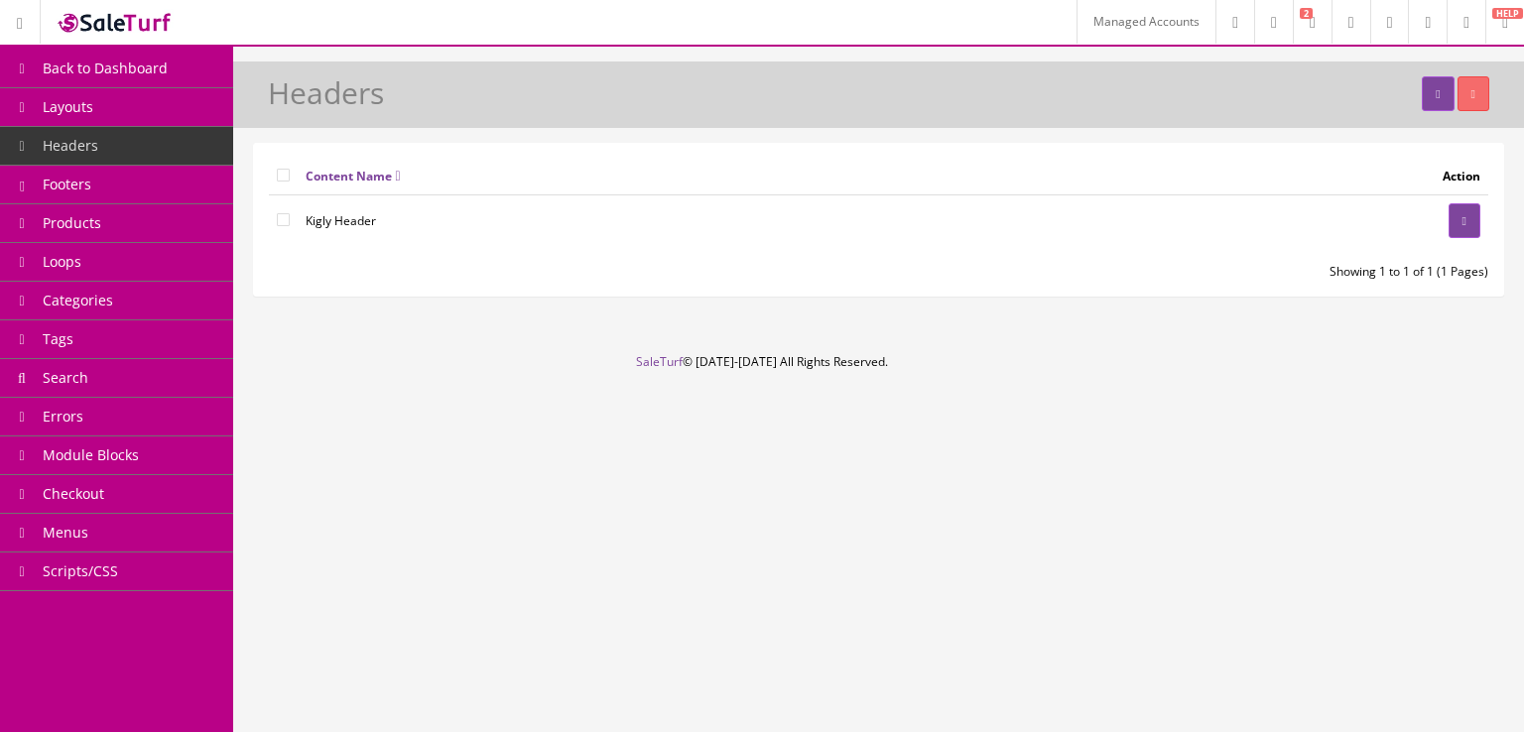
click at [158, 181] on link "Footers" at bounding box center [116, 185] width 233 height 39
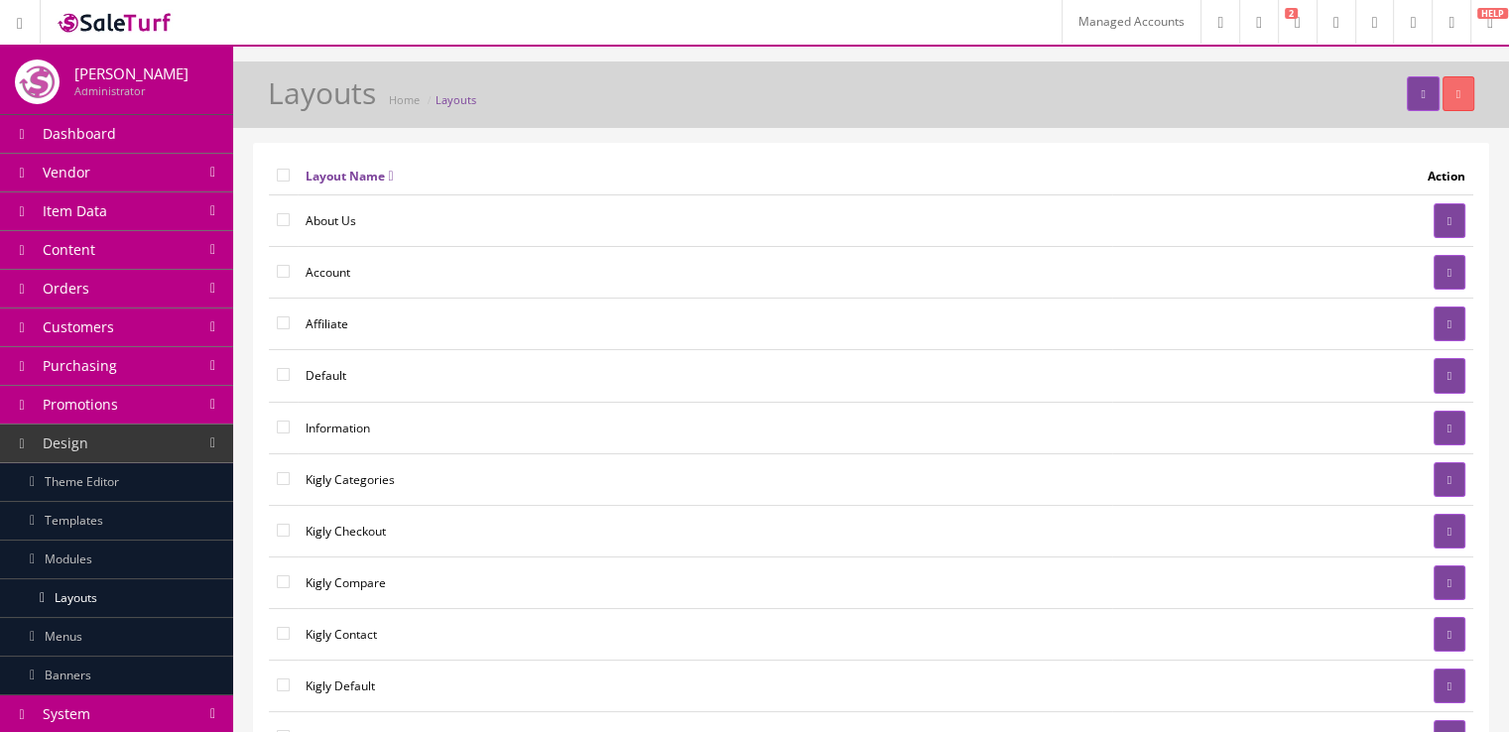
click at [1425, 223] on td at bounding box center [1292, 221] width 361 height 52
click at [1448, 223] on icon at bounding box center [1450, 221] width 4 height 12
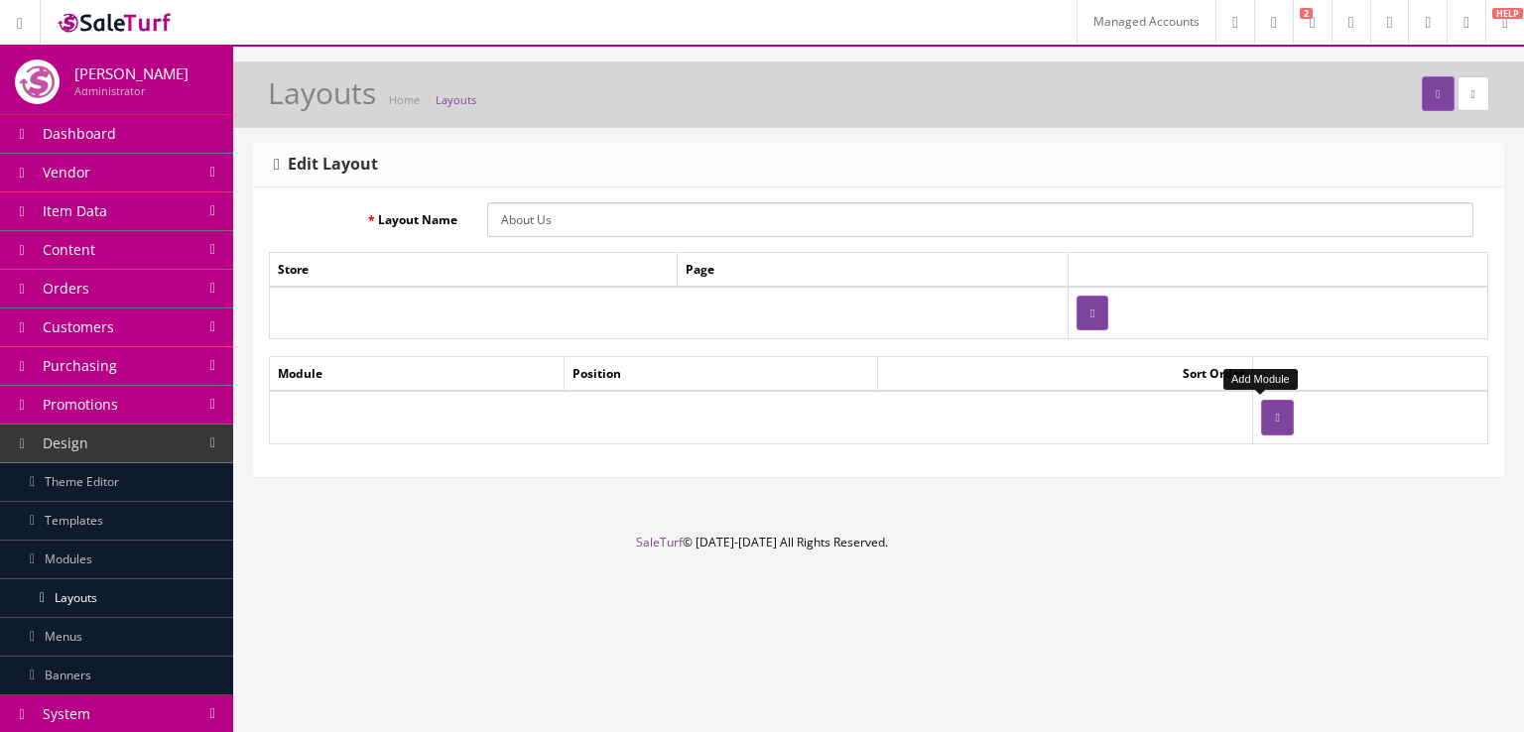
click at [1266, 423] on button "button" at bounding box center [1277, 417] width 32 height 35
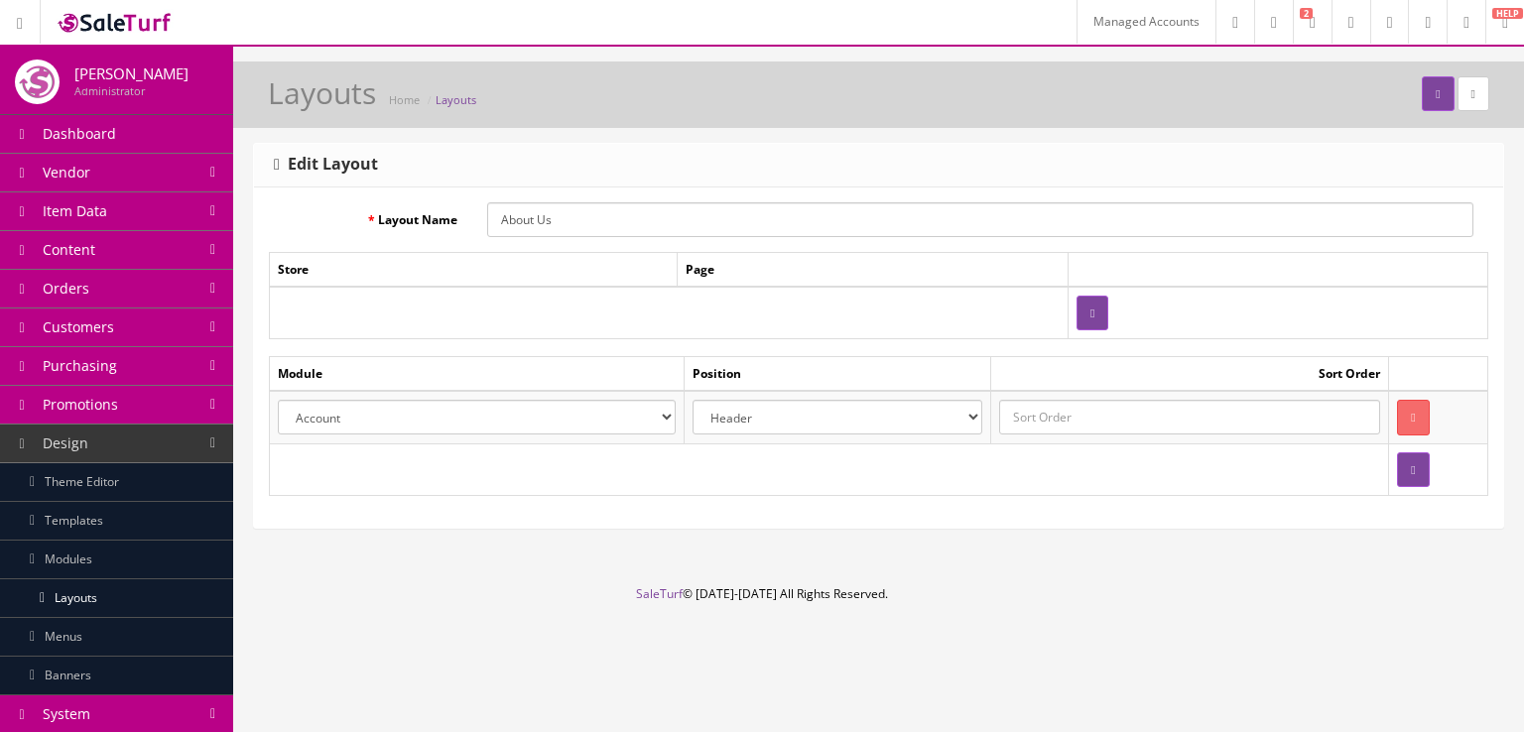
click at [675, 410] on select "Account Affiliate Featured Brands Category Filter by Product Filters Communist …" at bounding box center [477, 417] width 398 height 35
click at [884, 346] on form "Layout Name About Us Store Page Module Position Sort Order Account Affiliate Fe…" at bounding box center [879, 349] width 1220 height 294
click at [631, 419] on select "Account Affiliate Featured Brands Category Filter by Product Filters Communist …" at bounding box center [477, 417] width 398 height 35
click at [631, 468] on td at bounding box center [829, 470] width 1119 height 52
click at [675, 422] on select "Account Affiliate Featured Brands Category Filter by Product Filters Communist …" at bounding box center [477, 417] width 398 height 35
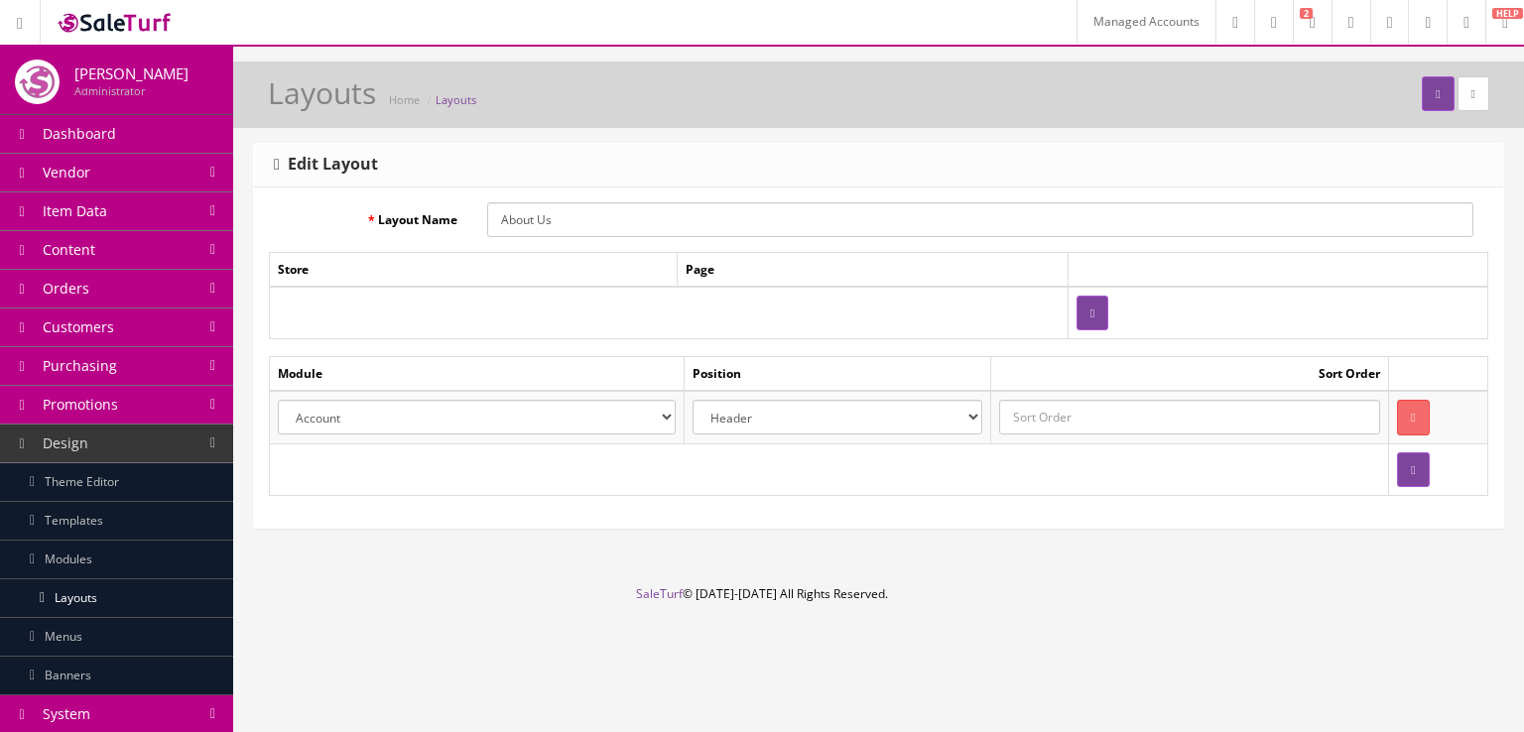
click at [603, 561] on div "Layouts Home Layouts Edit Layout Layout Name About Us Store Page Module Positio…" at bounding box center [878, 324] width 1291 height 524
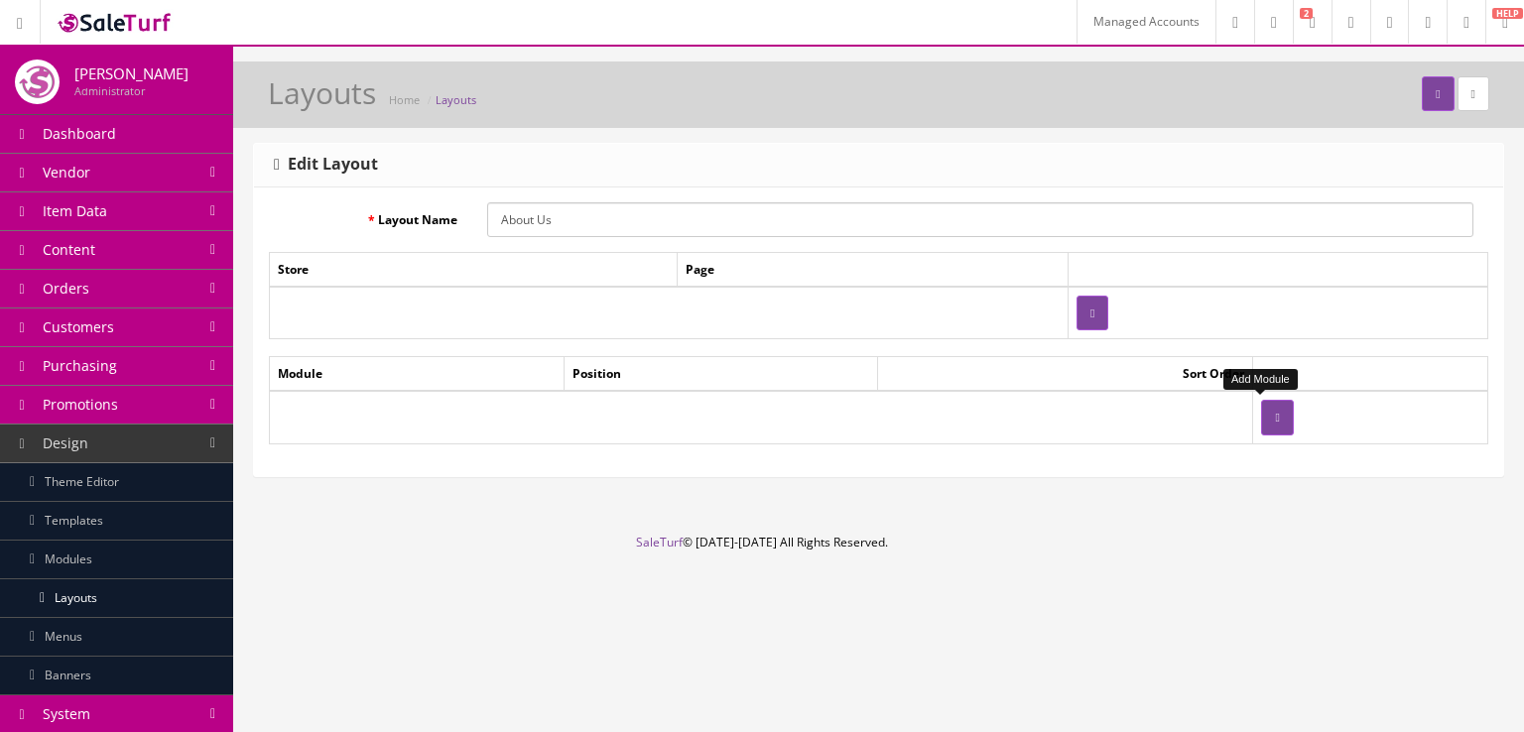
click at [1266, 411] on button "button" at bounding box center [1277, 417] width 32 height 35
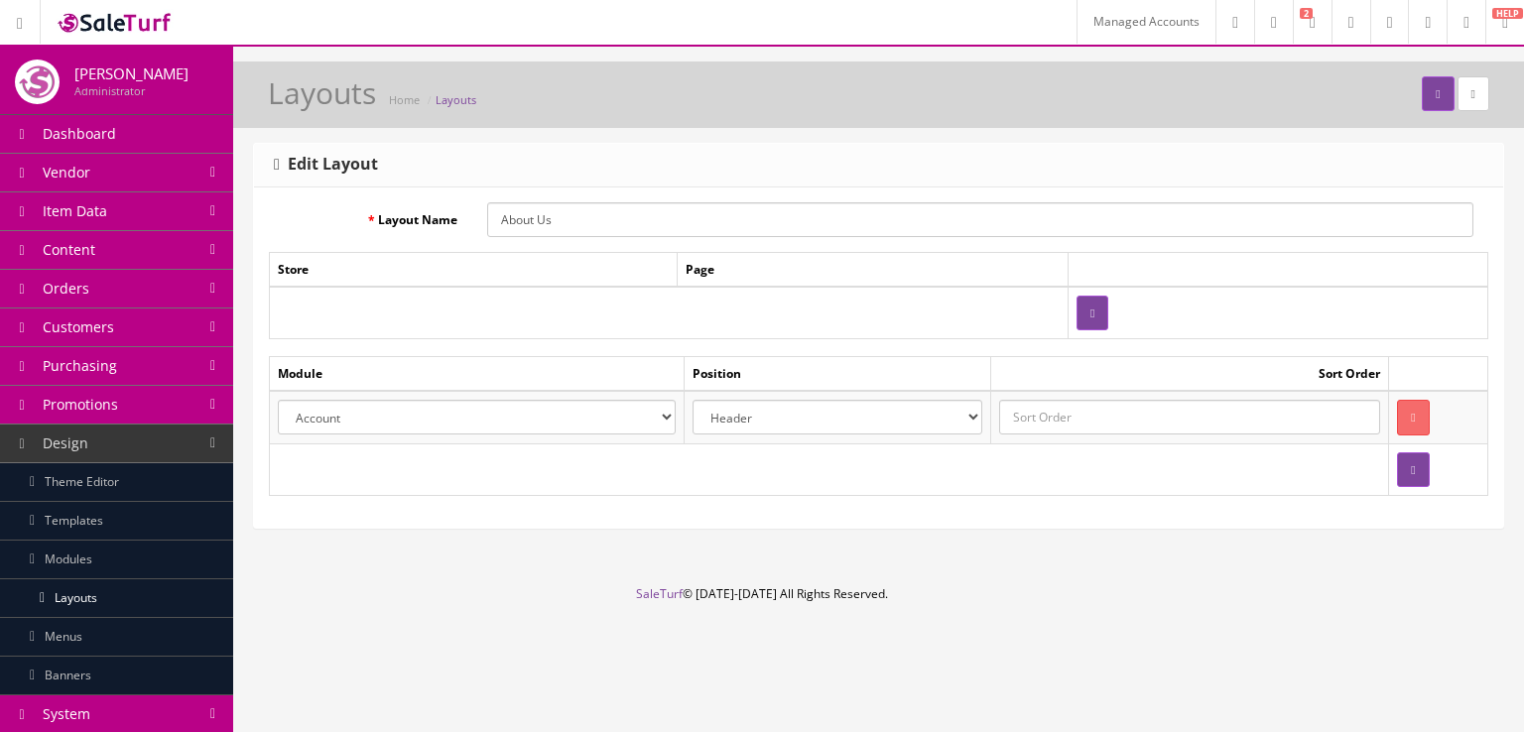
click at [585, 422] on select "Account Affiliate Featured Brands Category Filter by Product Filters Communist …" at bounding box center [477, 417] width 398 height 35
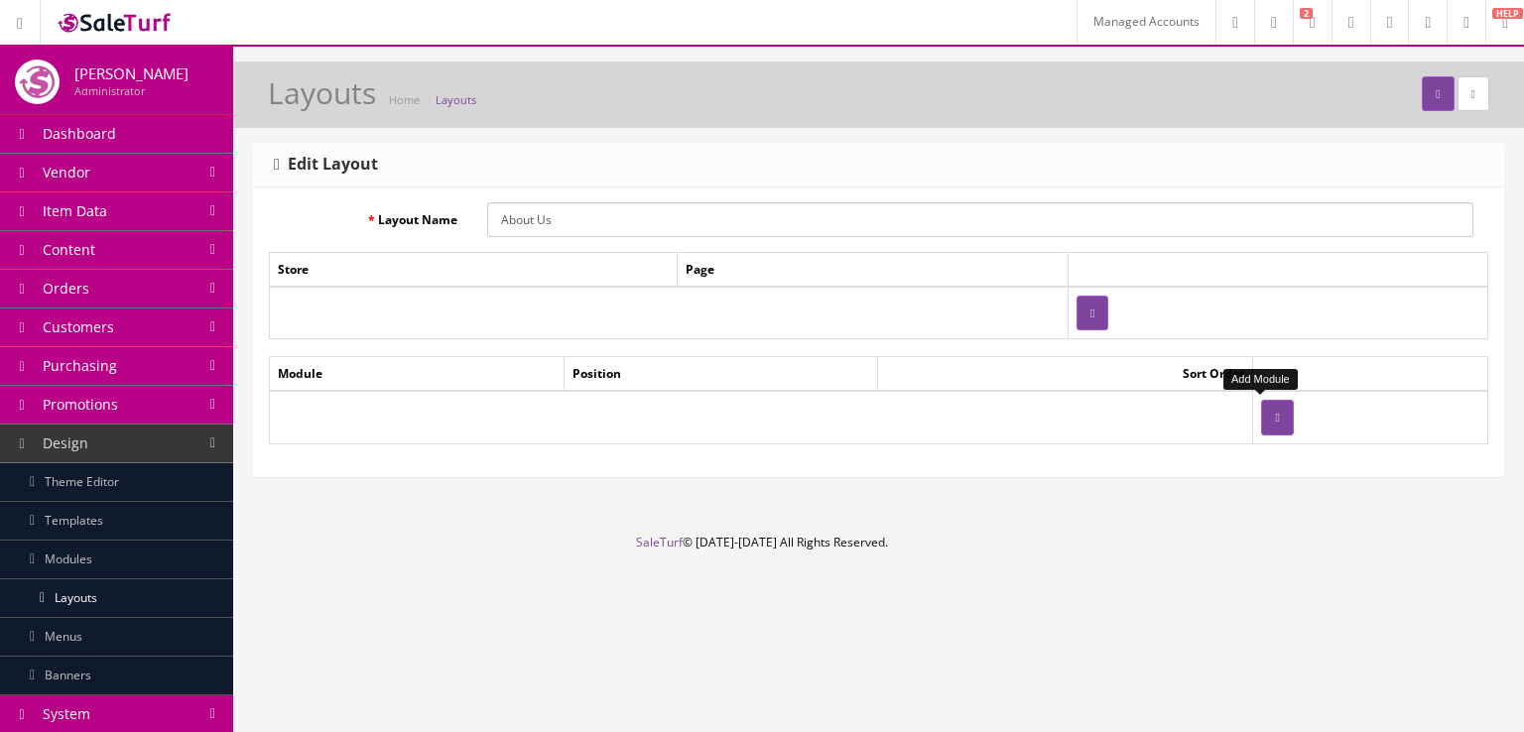
click at [1278, 414] on button "button" at bounding box center [1277, 417] width 32 height 35
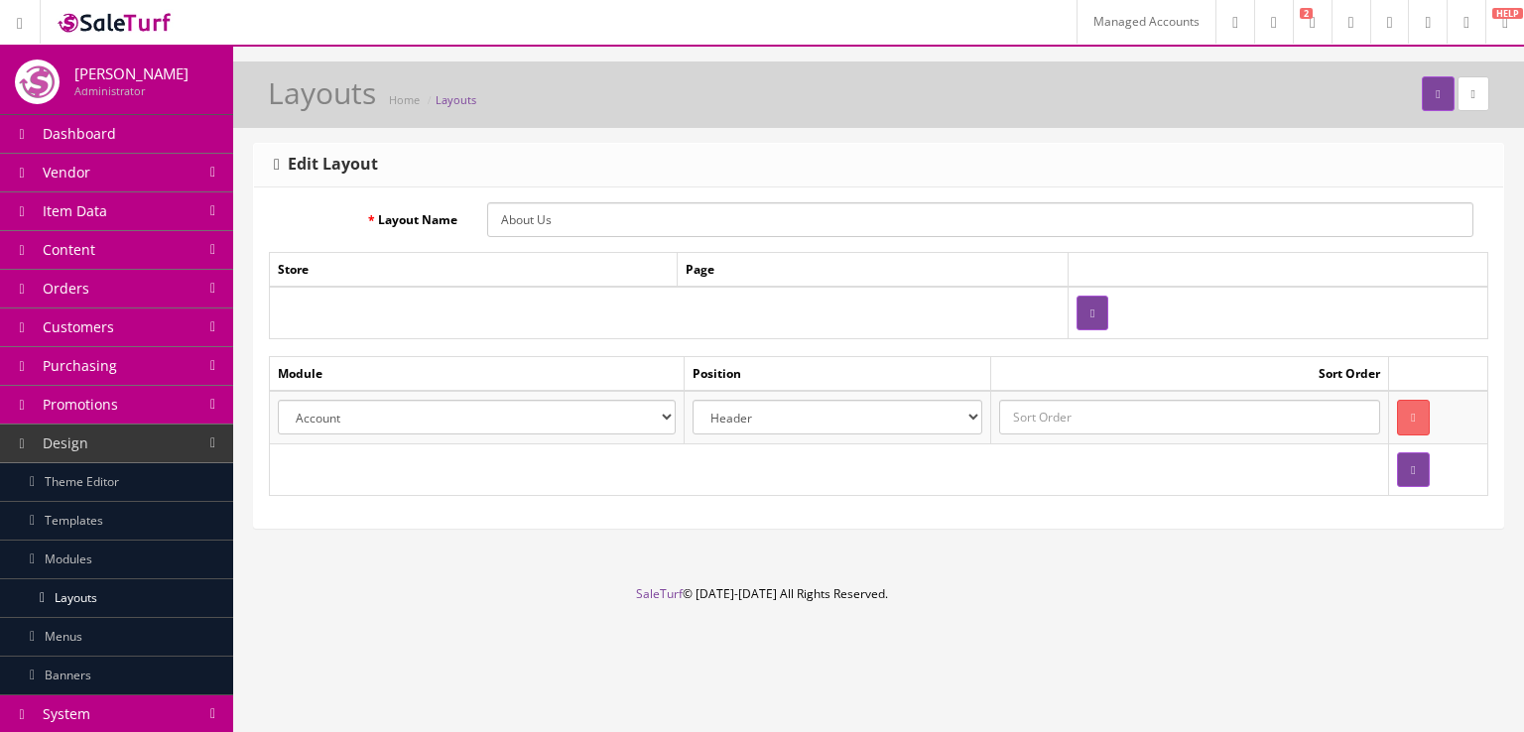
click at [602, 413] on select "Account Affiliate Featured Brands Category Filter by Product Filters Communist …" at bounding box center [477, 417] width 398 height 35
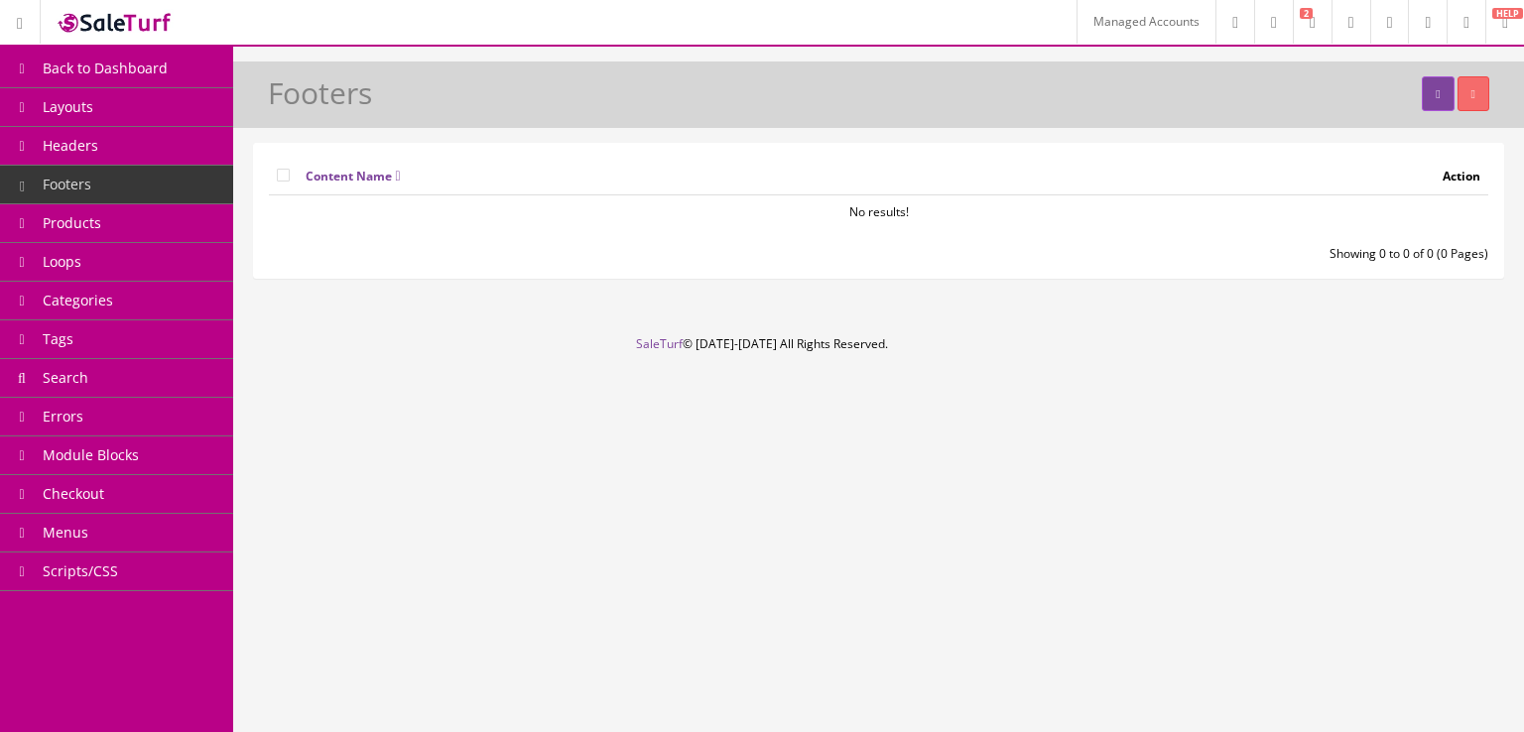
click at [187, 154] on link "Headers" at bounding box center [116, 146] width 233 height 39
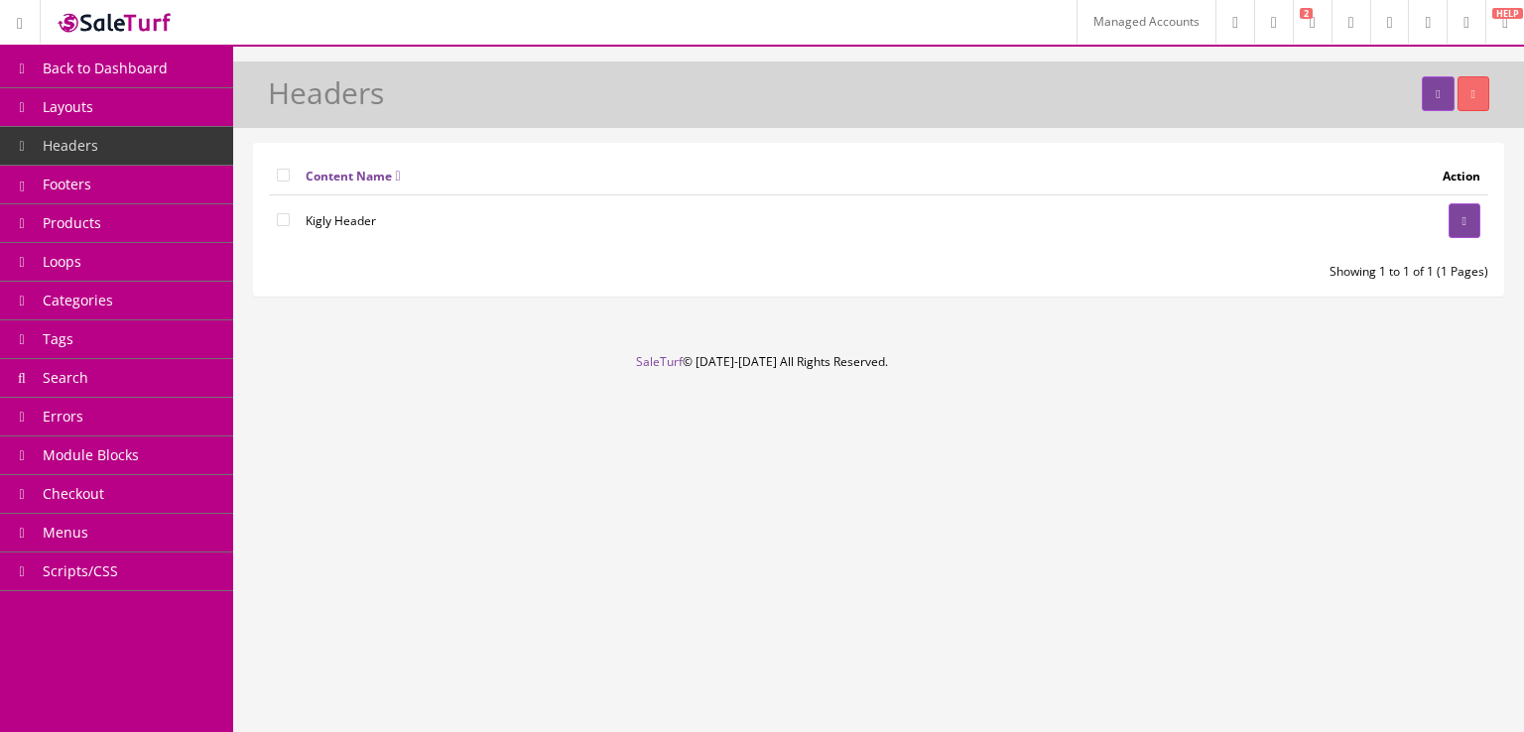
click at [188, 182] on link "Footers" at bounding box center [116, 185] width 233 height 39
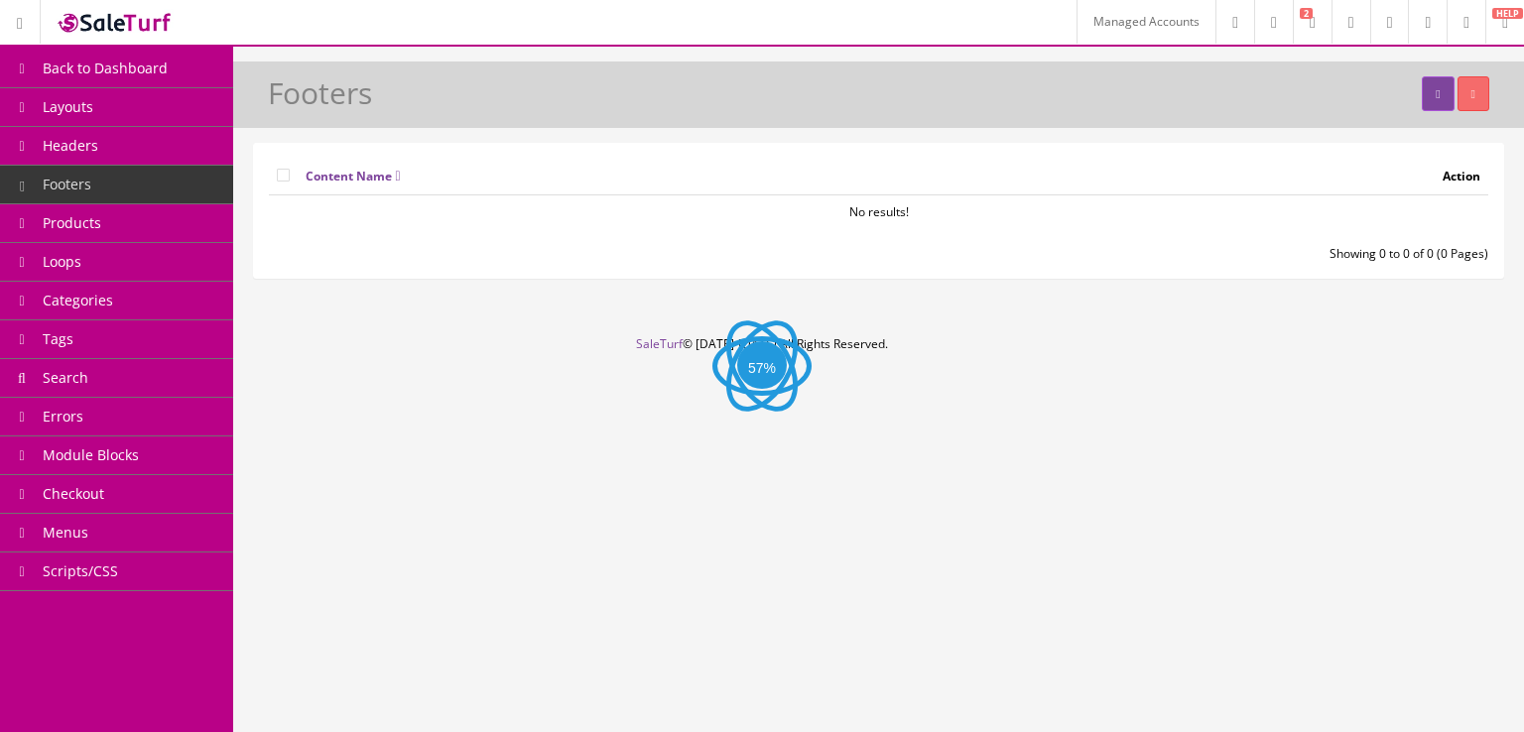
click at [200, 219] on link "Products" at bounding box center [116, 223] width 233 height 39
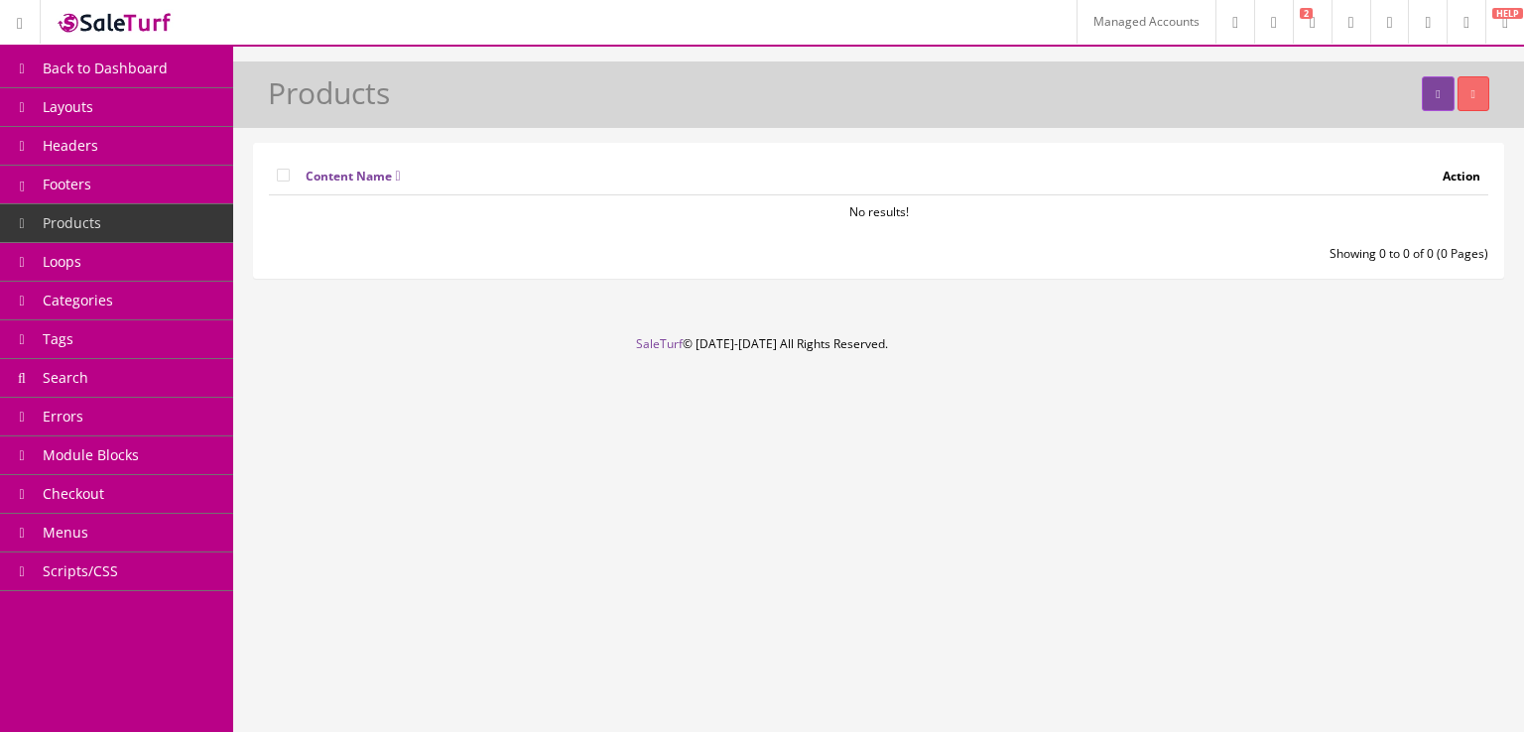
click at [214, 266] on link "Loops" at bounding box center [116, 262] width 233 height 39
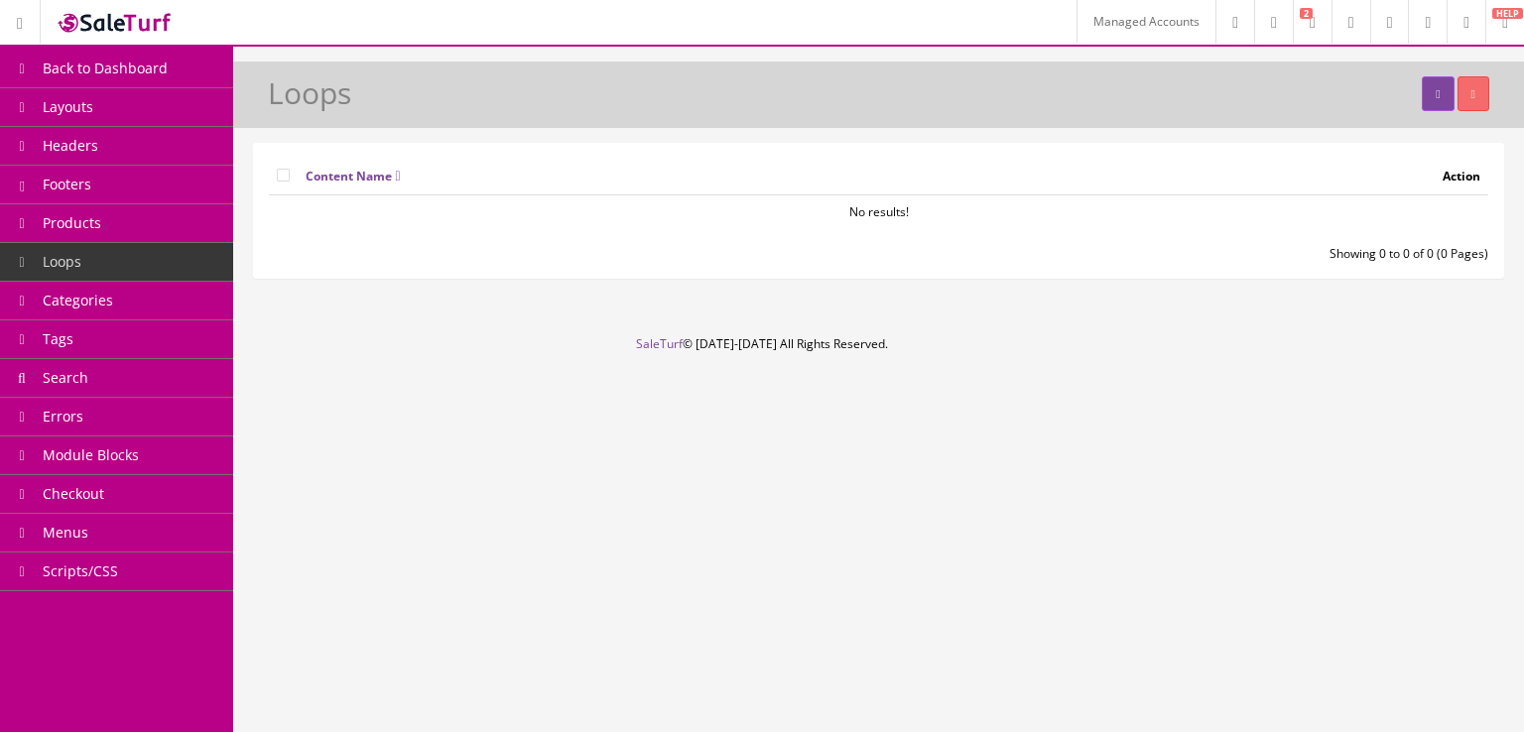
click at [214, 297] on link "Categories" at bounding box center [116, 301] width 233 height 39
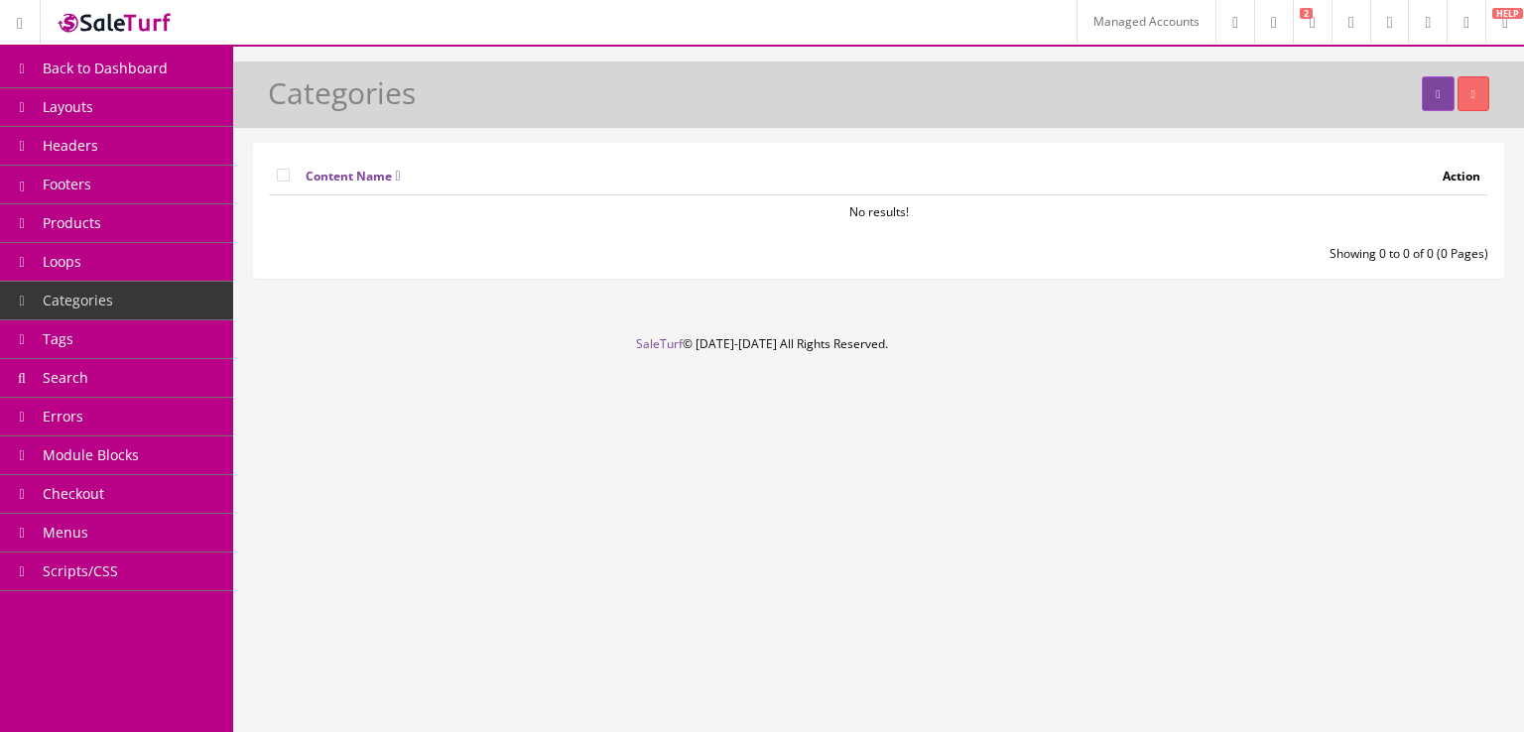
click at [202, 334] on link "Tags" at bounding box center [116, 340] width 233 height 39
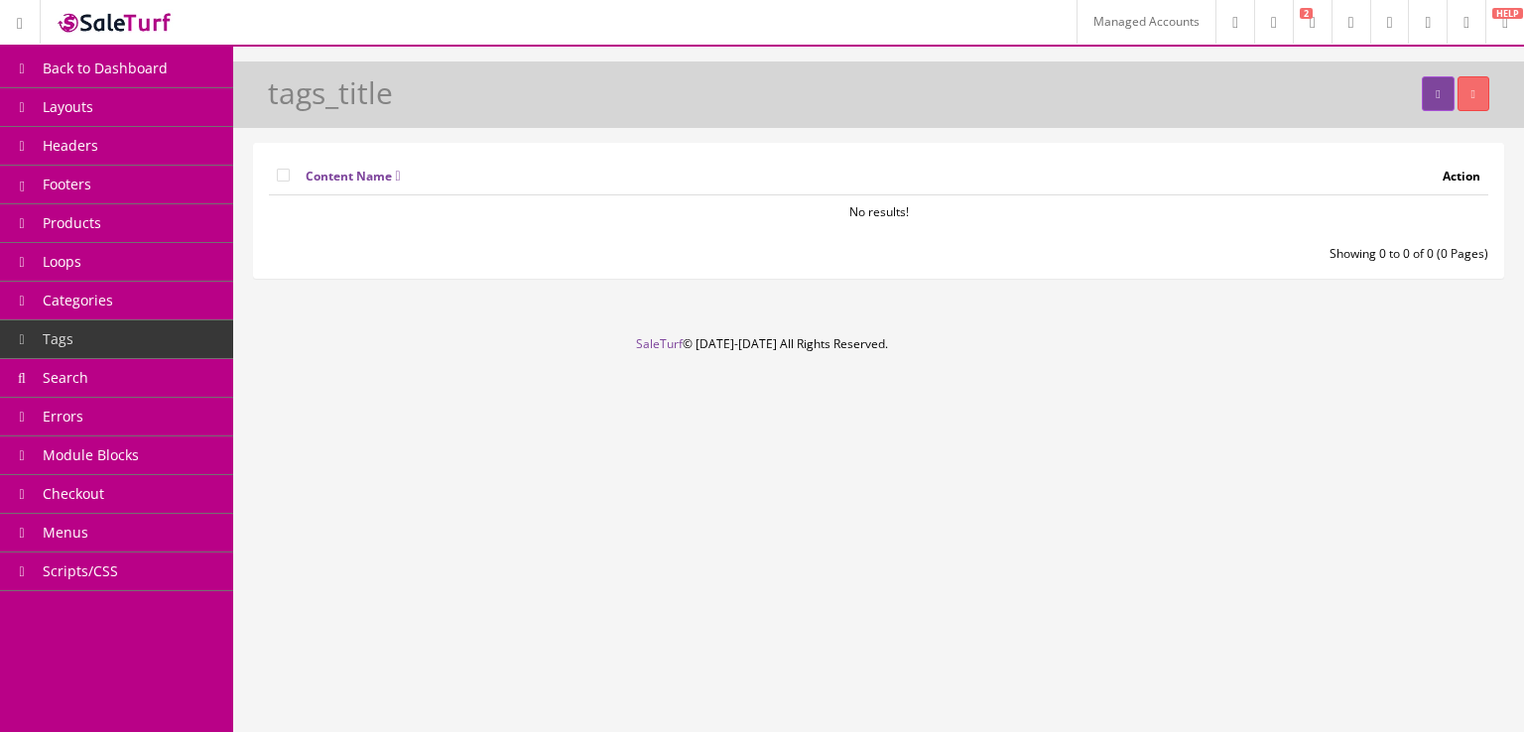
click at [201, 370] on link "Search" at bounding box center [116, 378] width 233 height 39
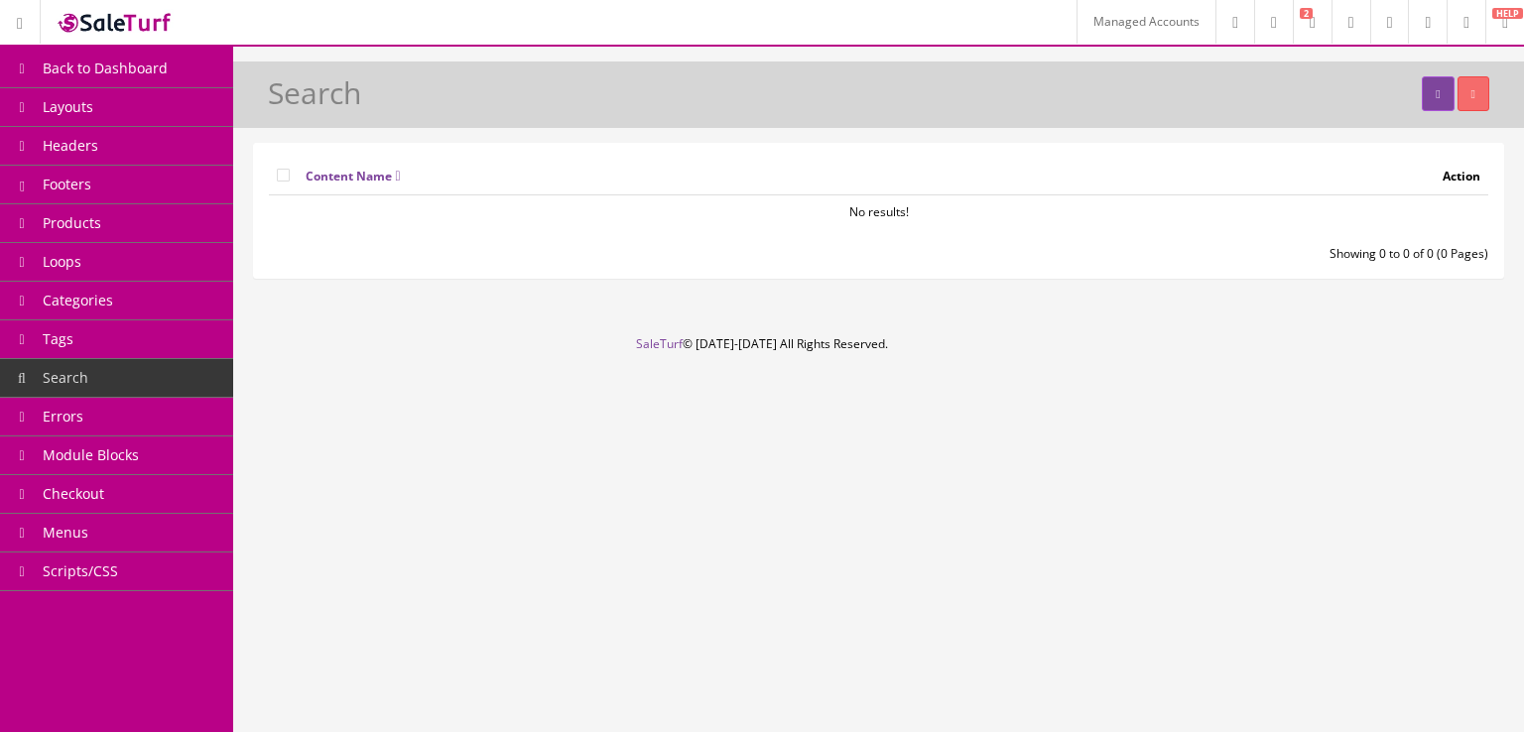
click at [197, 399] on link "Errors" at bounding box center [116, 417] width 233 height 39
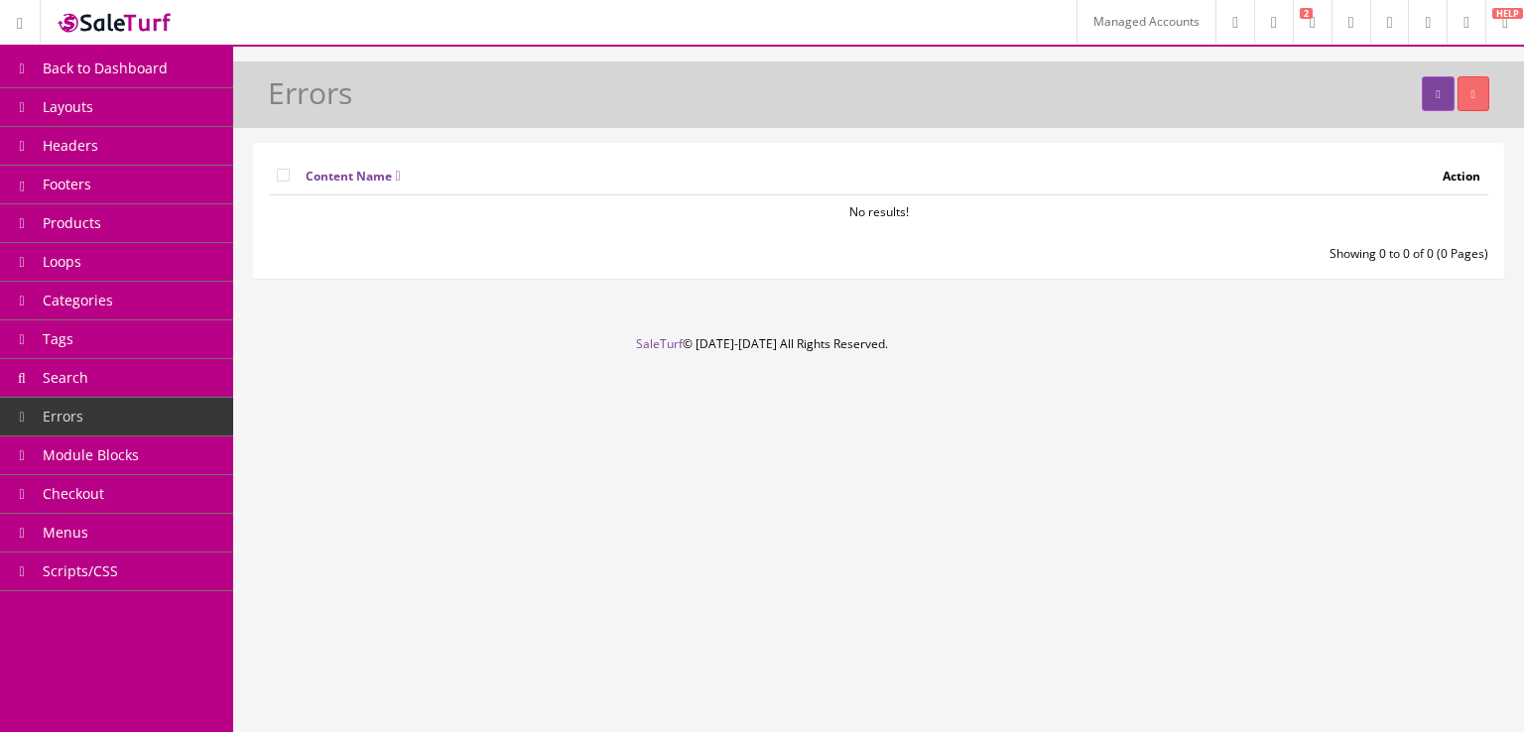
click at [207, 350] on link "Tags" at bounding box center [116, 340] width 233 height 39
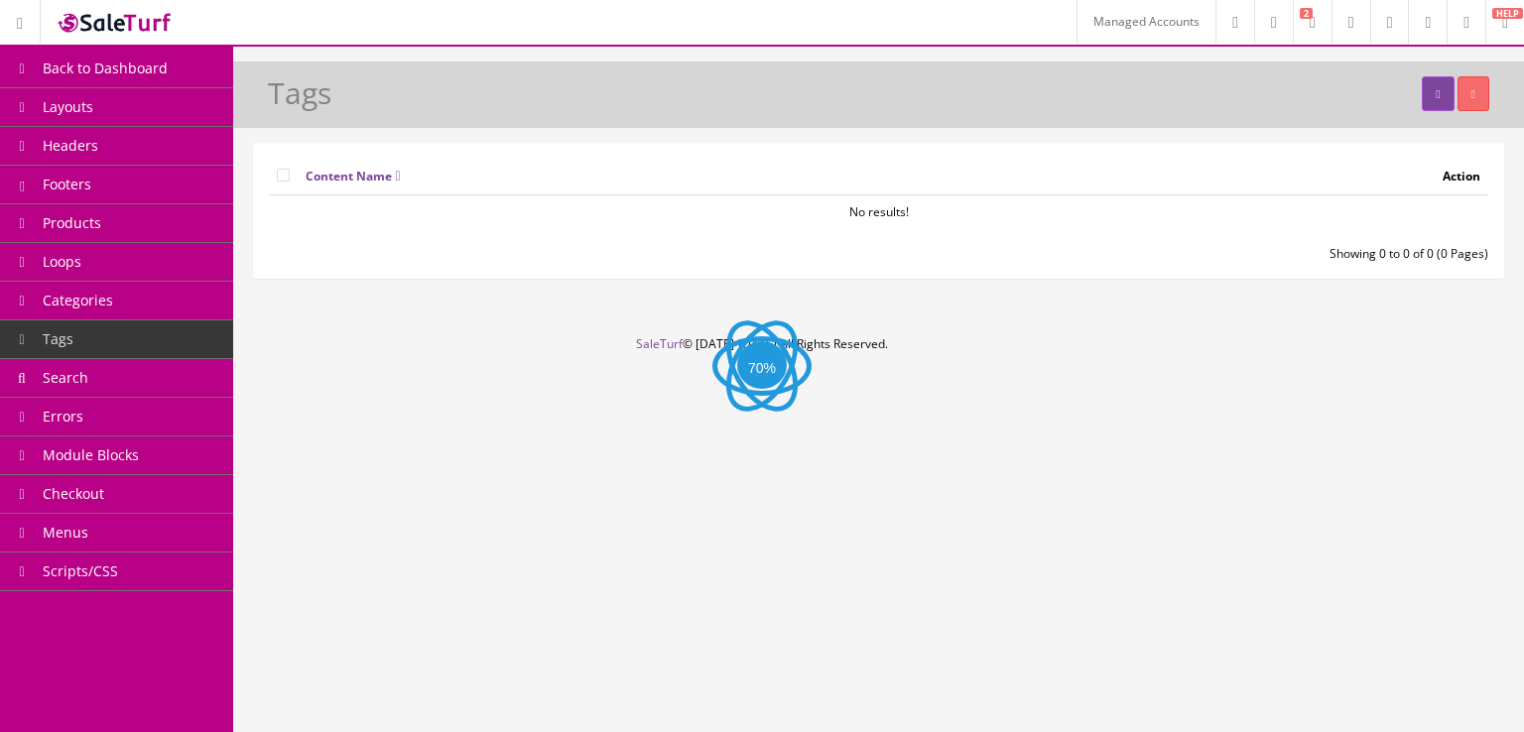
click at [137, 299] on link "Categories" at bounding box center [116, 301] width 233 height 39
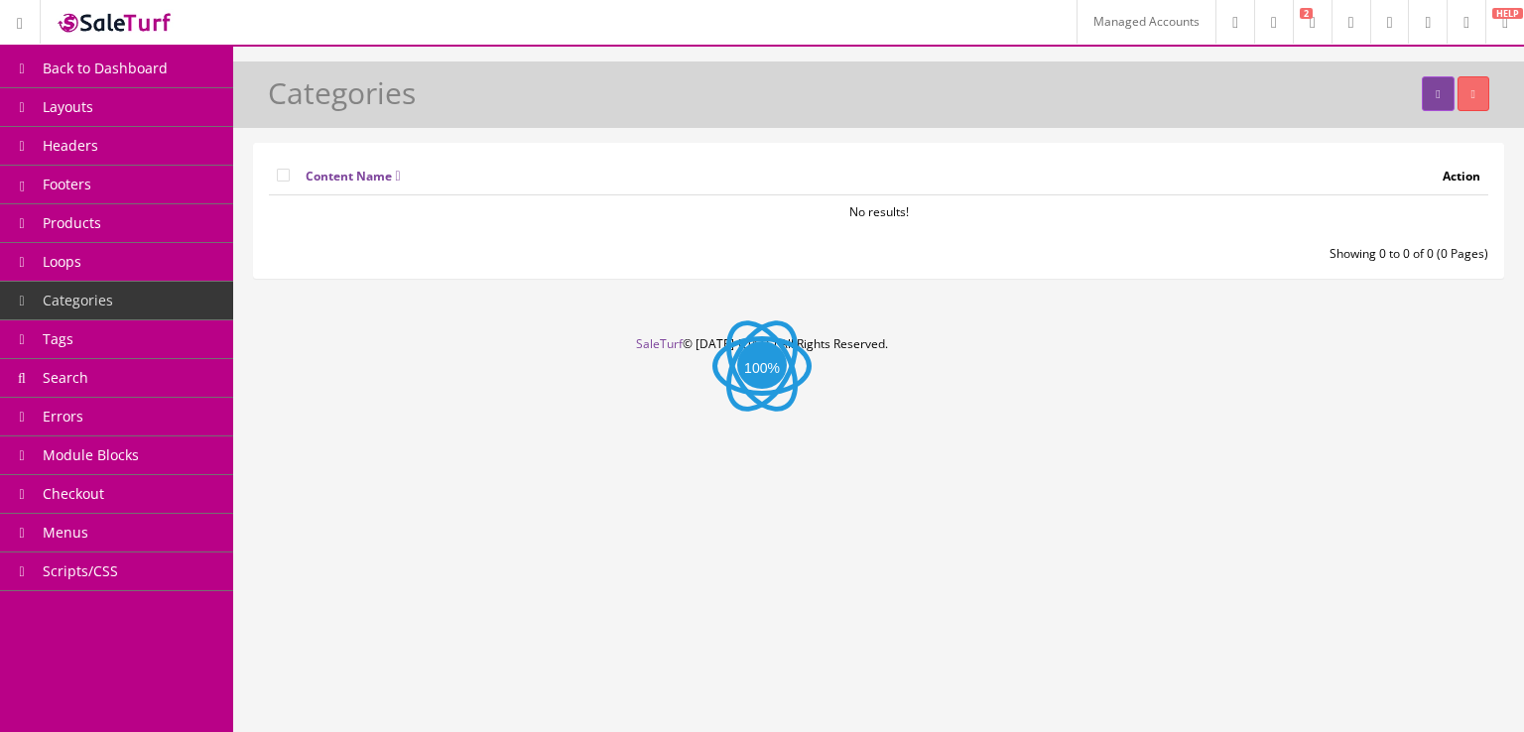
click at [127, 371] on link "Search" at bounding box center [116, 378] width 233 height 39
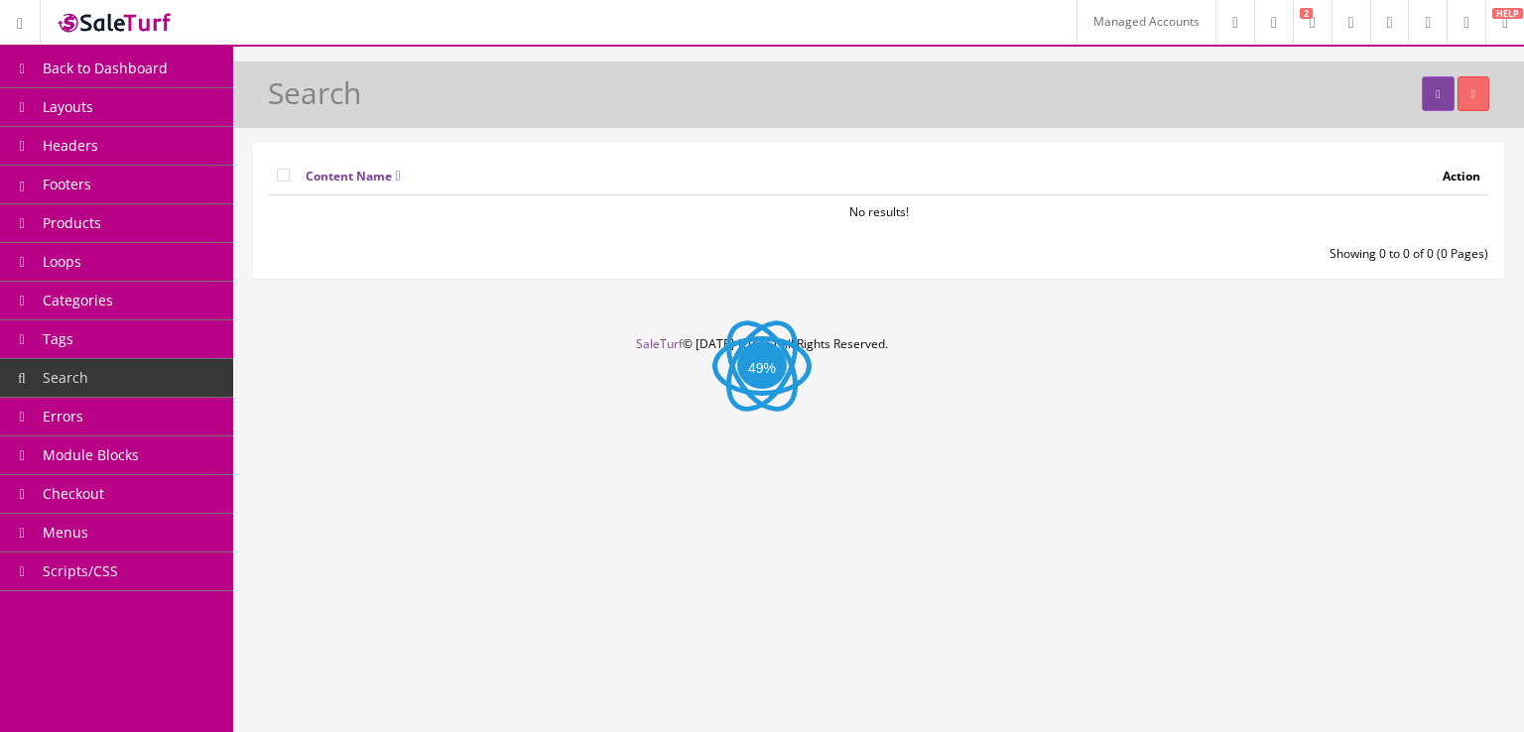
click at [134, 402] on link "Errors" at bounding box center [116, 417] width 233 height 39
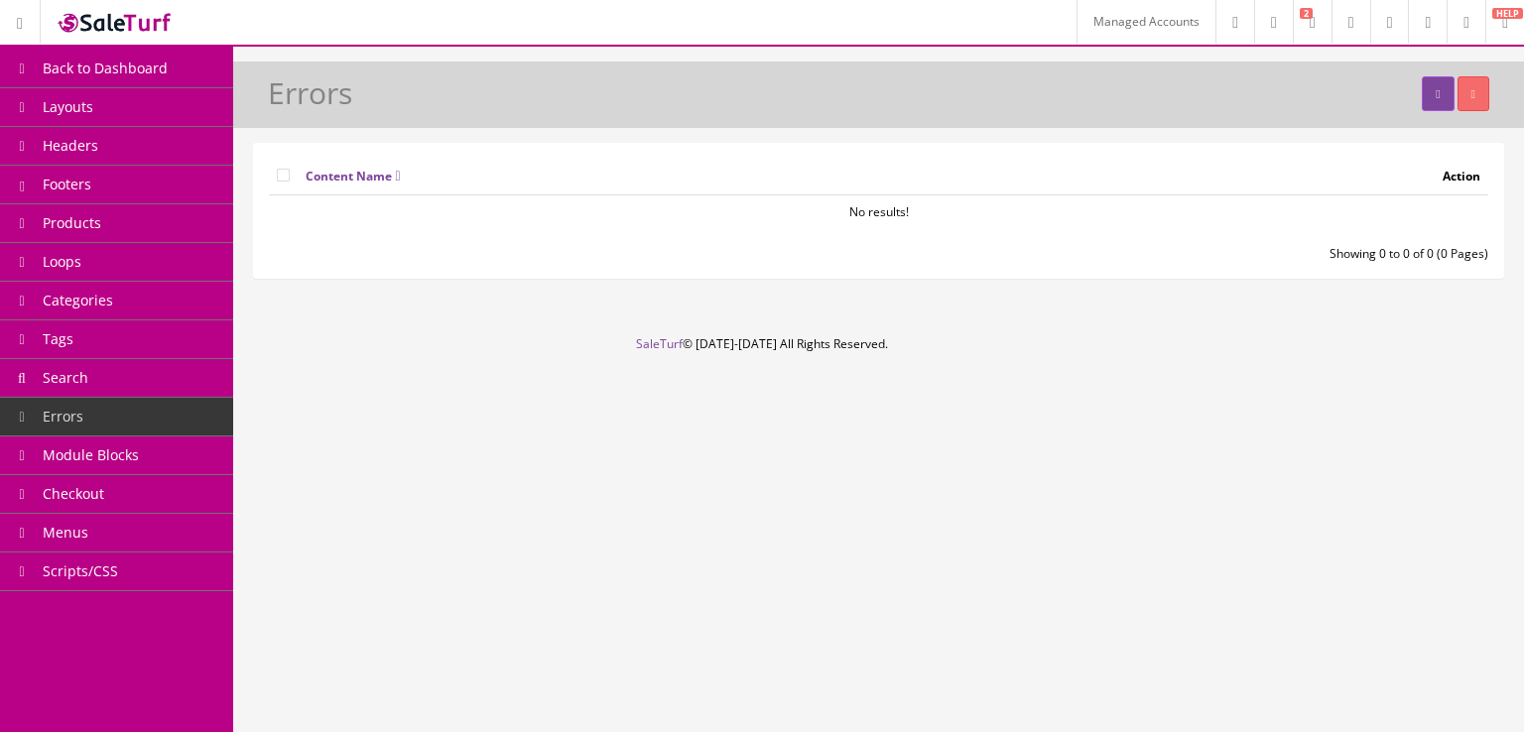
click at [151, 450] on link "Module Blocks" at bounding box center [116, 456] width 233 height 39
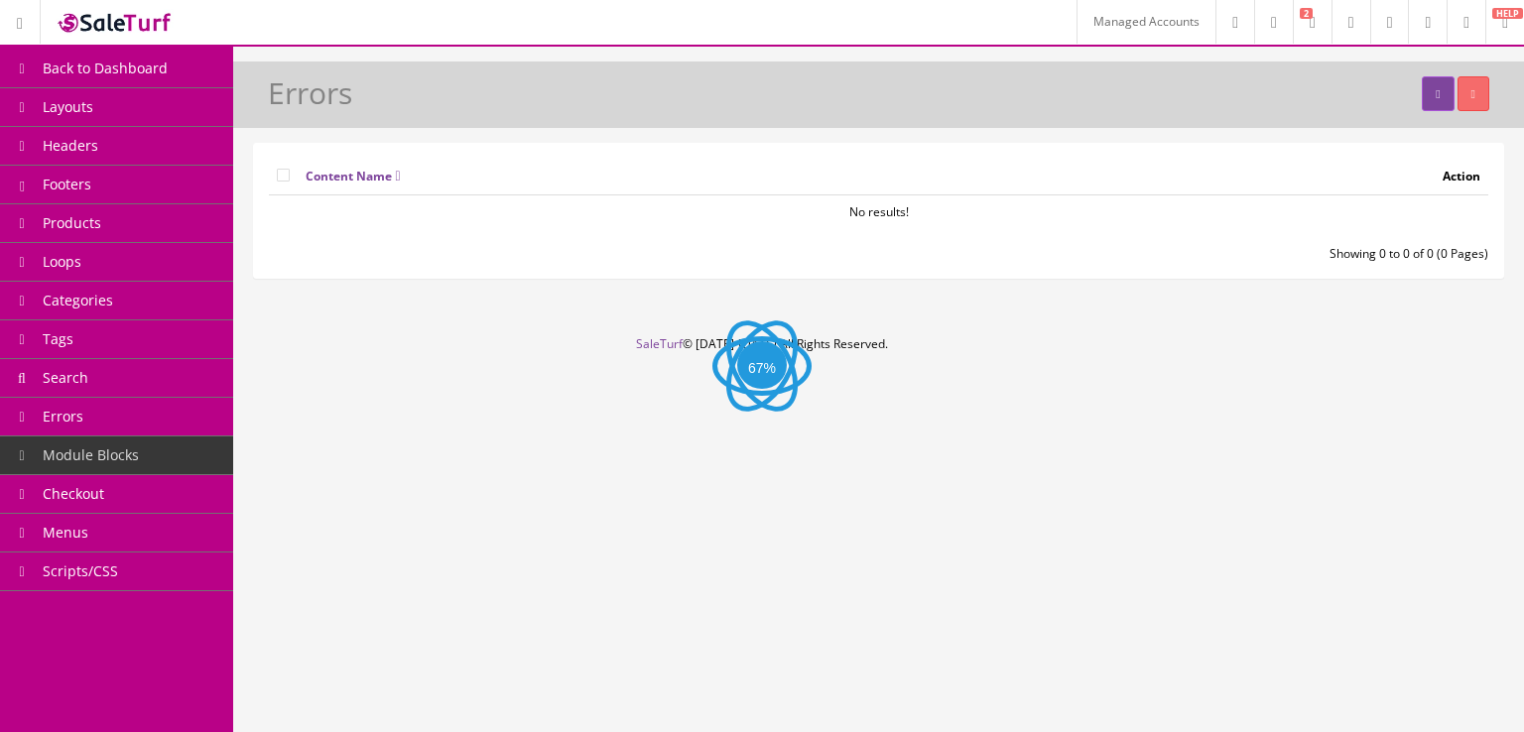
click at [162, 485] on link "Checkout" at bounding box center [116, 494] width 233 height 39
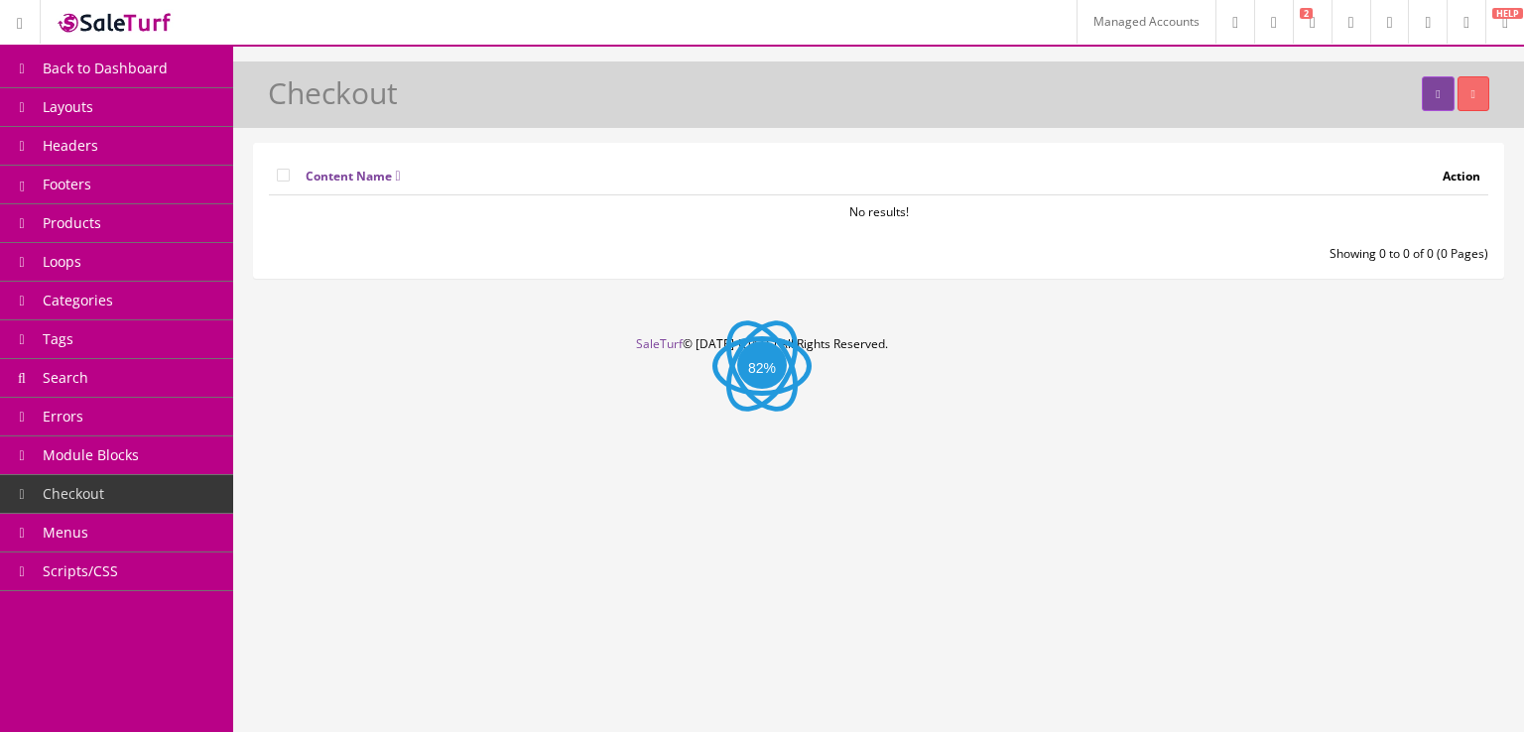
click at [161, 544] on link "Menus" at bounding box center [116, 533] width 233 height 39
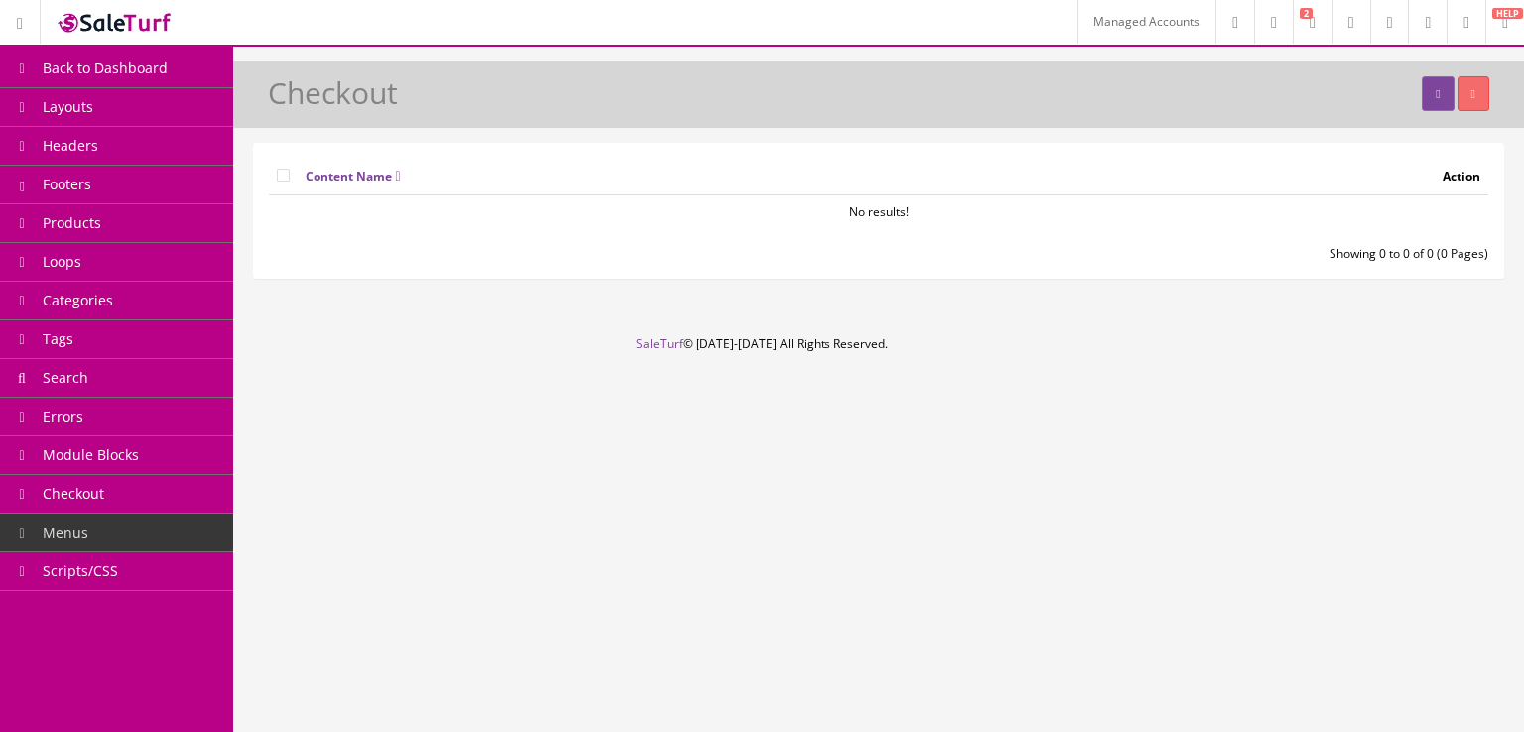
click at [161, 559] on link "Scripts/CSS" at bounding box center [116, 572] width 233 height 39
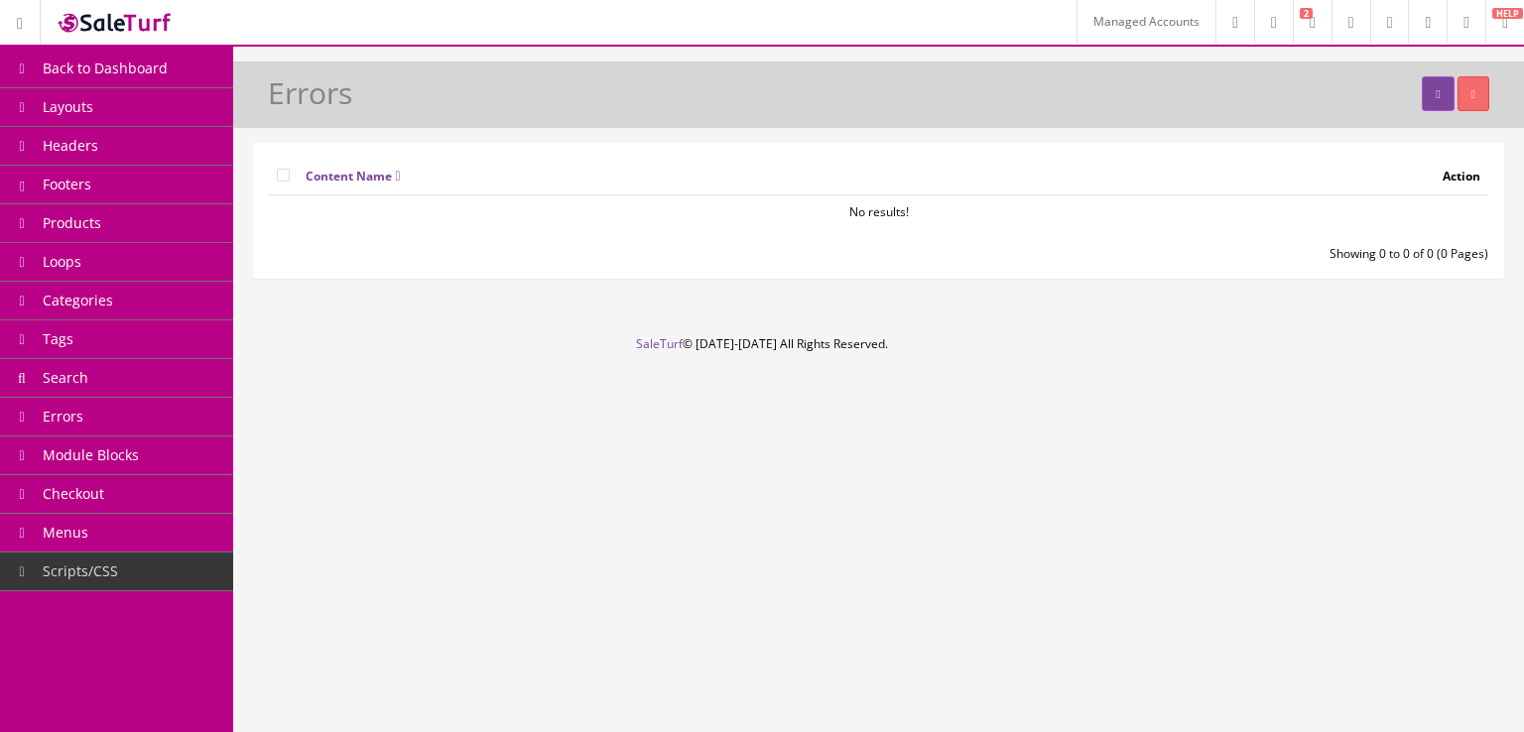
click at [166, 124] on link "Layouts" at bounding box center [116, 107] width 233 height 39
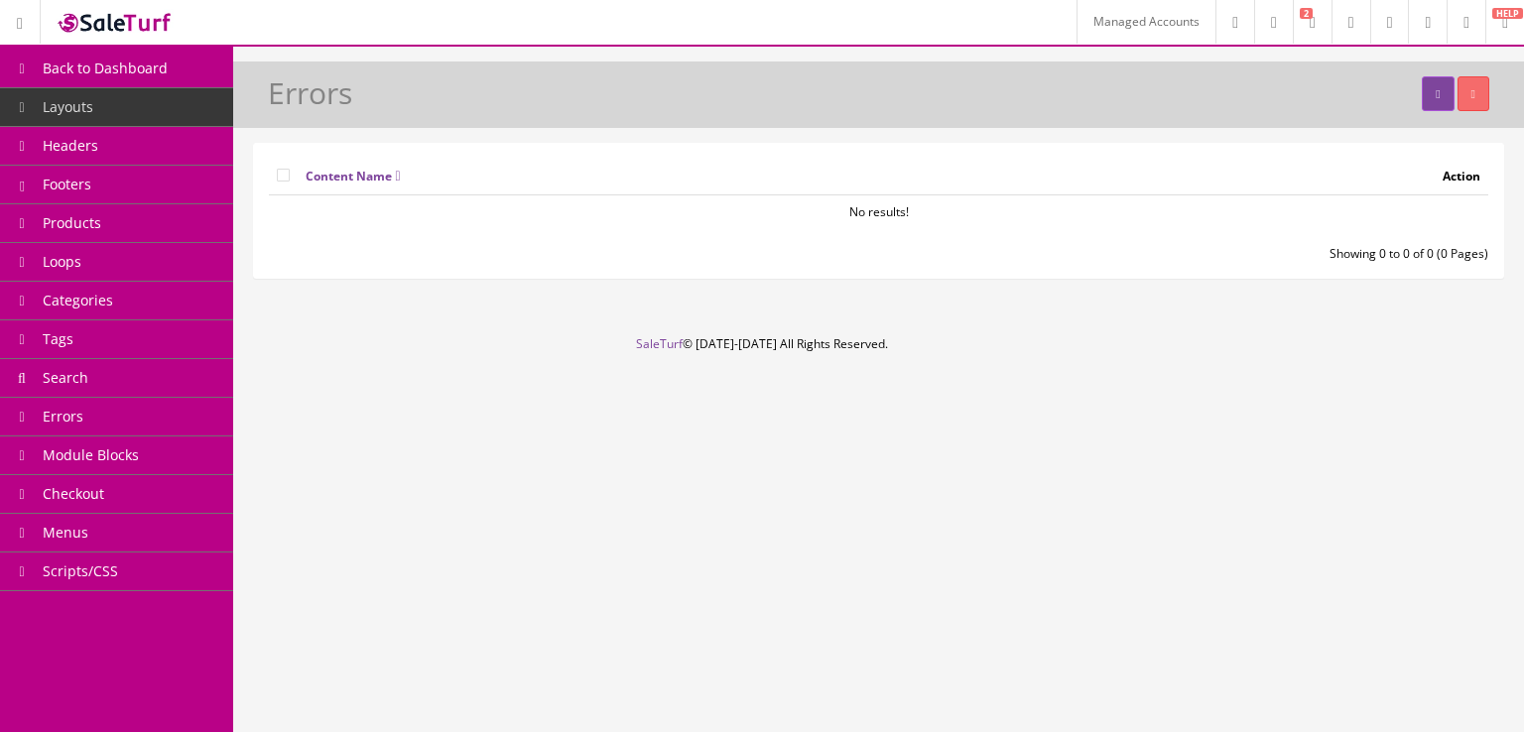
click at [362, 259] on div "Showing 0 to 0 of 0 (0 Pages)" at bounding box center [878, 254] width 1249 height 18
click at [162, 228] on link "Products" at bounding box center [116, 223] width 233 height 39
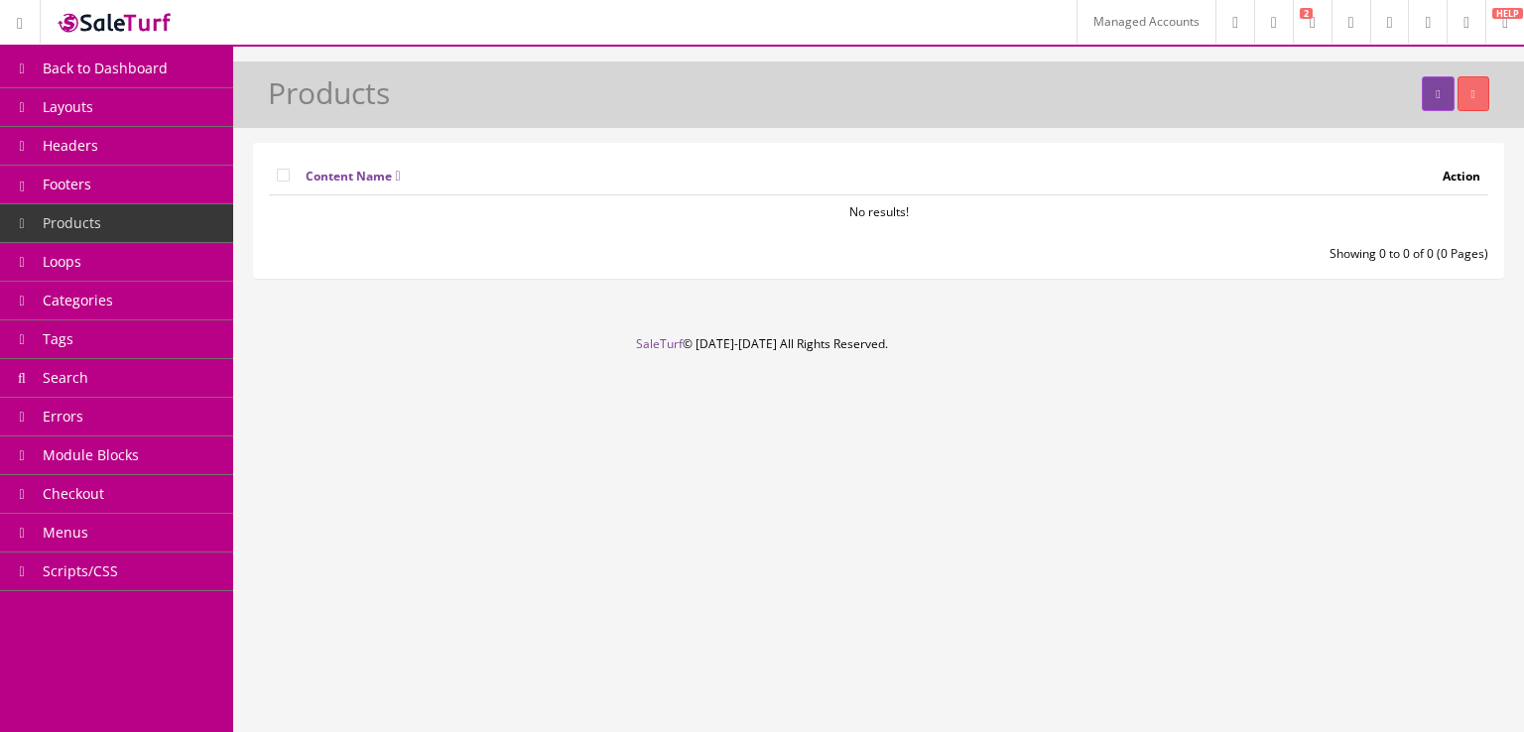
click at [131, 573] on link "Scripts/CSS" at bounding box center [116, 572] width 233 height 39
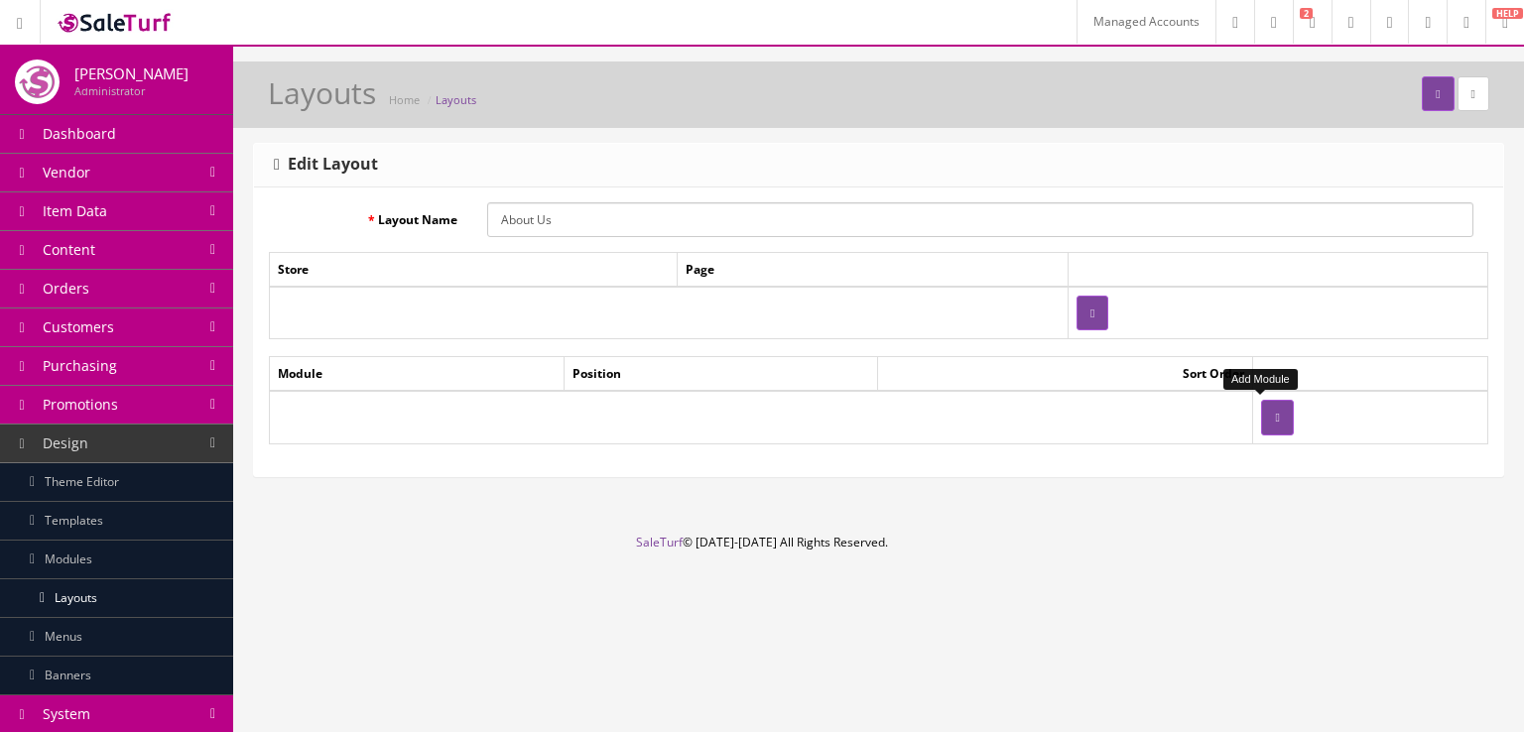
click at [1275, 415] on icon "button" at bounding box center [1277, 418] width 4 height 12
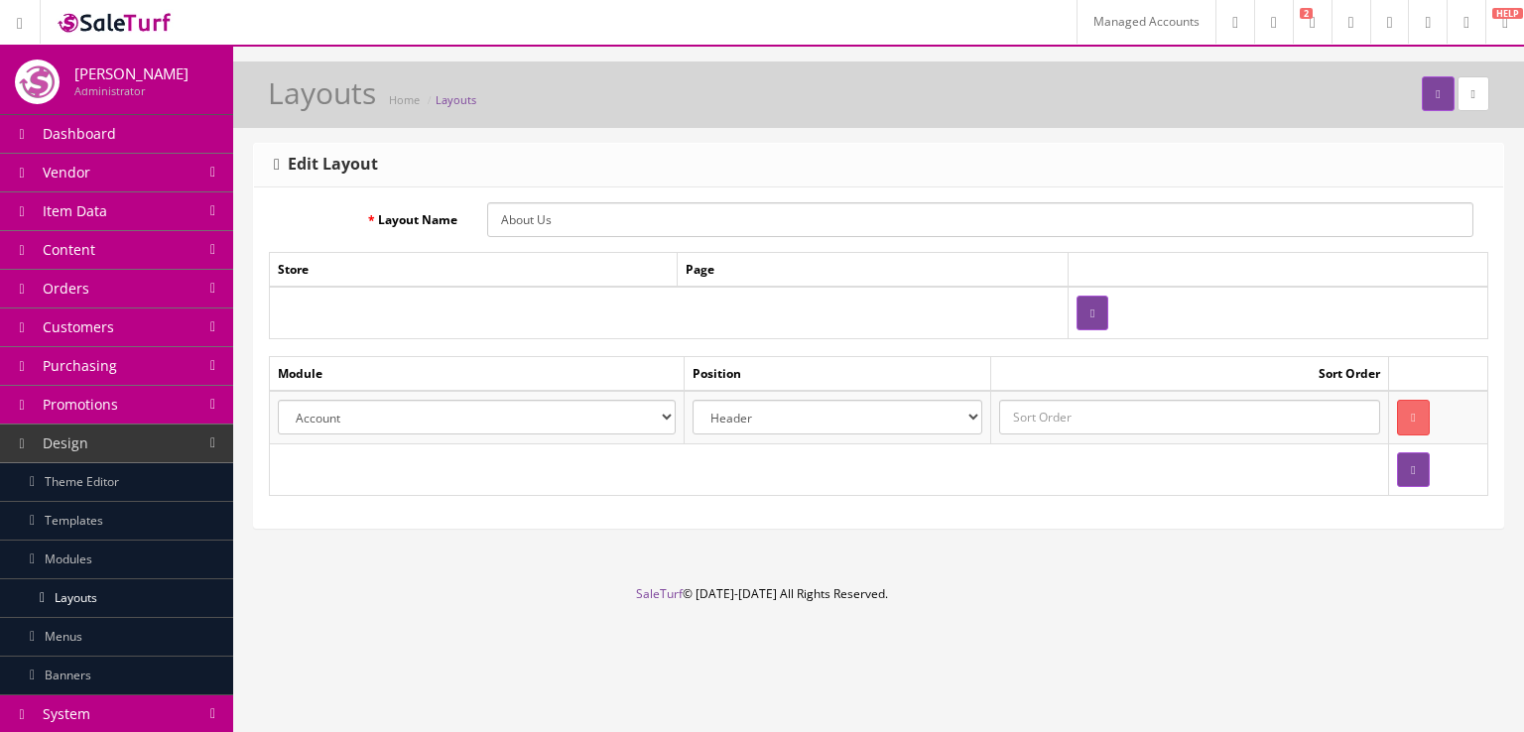
click at [659, 410] on select "Account Affiliate Featured Brands Category Filter by Product Filters Communist …" at bounding box center [477, 417] width 398 height 35
click at [635, 554] on div "Layouts Home Layouts Edit Layout Layout Name About Us Store Page Module Positio…" at bounding box center [878, 324] width 1291 height 524
click at [657, 414] on select "Account Affiliate Featured Brands Category Filter by Product Filters Communist …" at bounding box center [477, 417] width 398 height 35
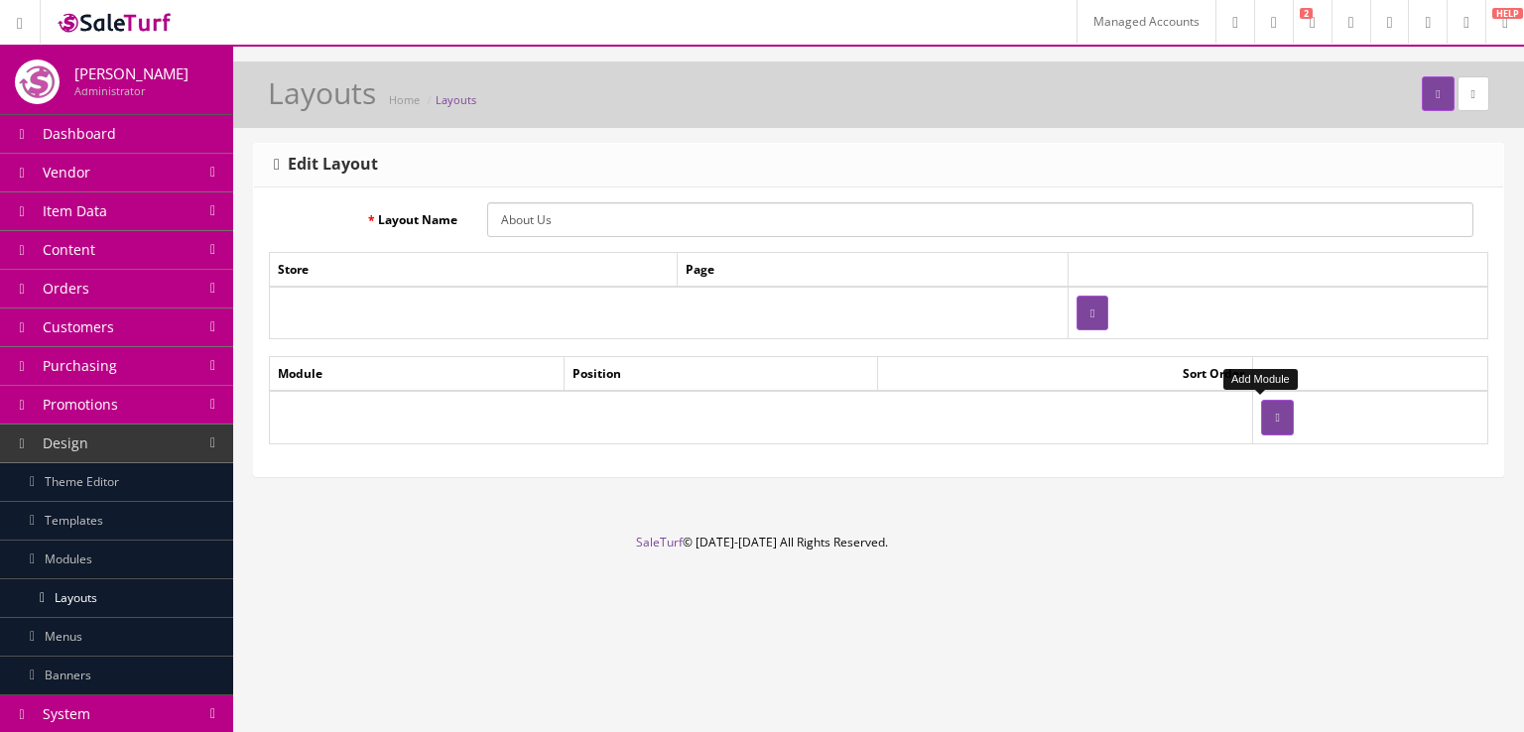
click at [1270, 416] on button "button" at bounding box center [1277, 417] width 32 height 35
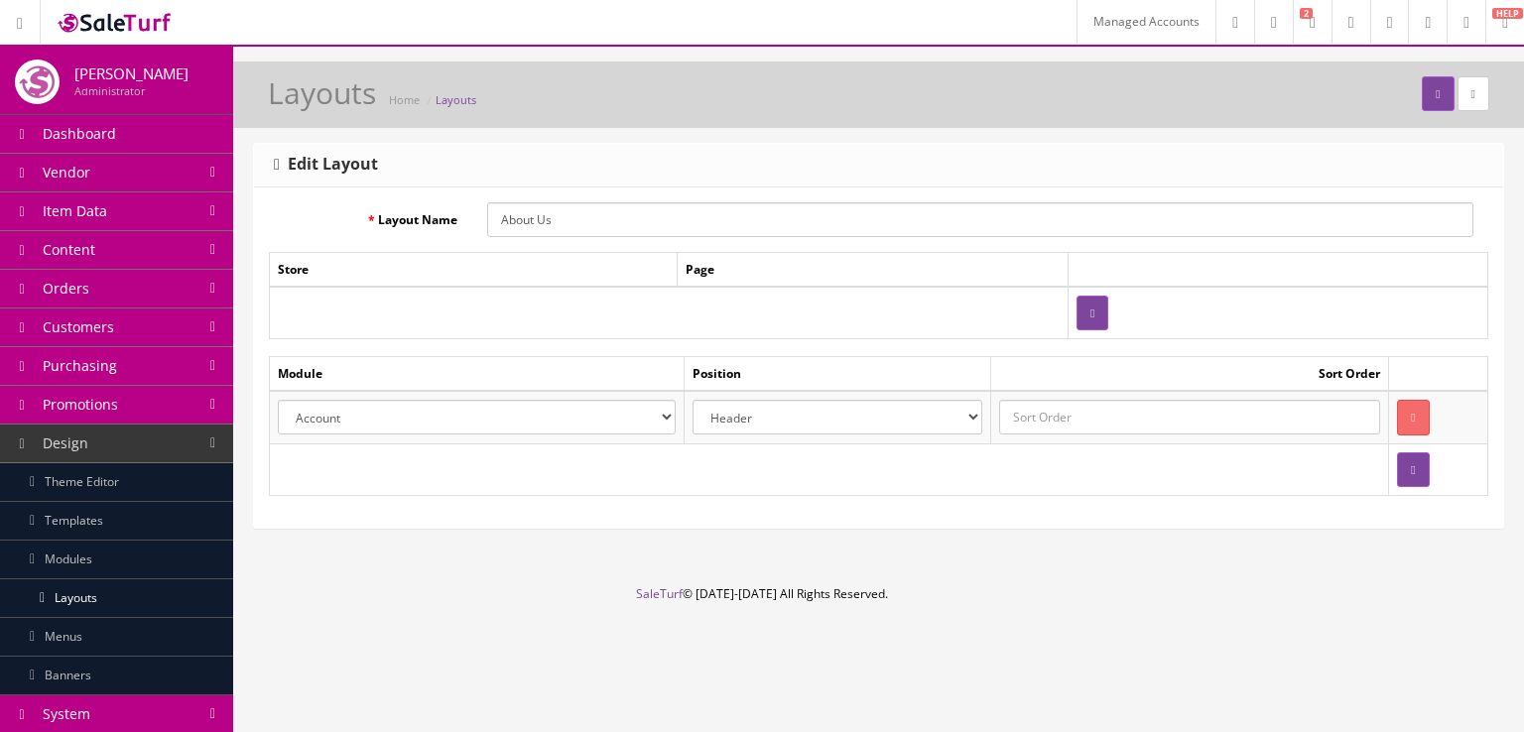
click at [674, 414] on select "Account Affiliate Featured Brands Category Filter by Product Filters Communist …" at bounding box center [477, 417] width 398 height 35
select select "header.29"
click at [278, 400] on select "Account Affiliate Featured Brands Category Filter by Product Filters Communist …" at bounding box center [477, 417] width 398 height 35
click at [502, 415] on select "Account Affiliate Featured Brands Category Filter by Product Filters Communist …" at bounding box center [477, 417] width 398 height 35
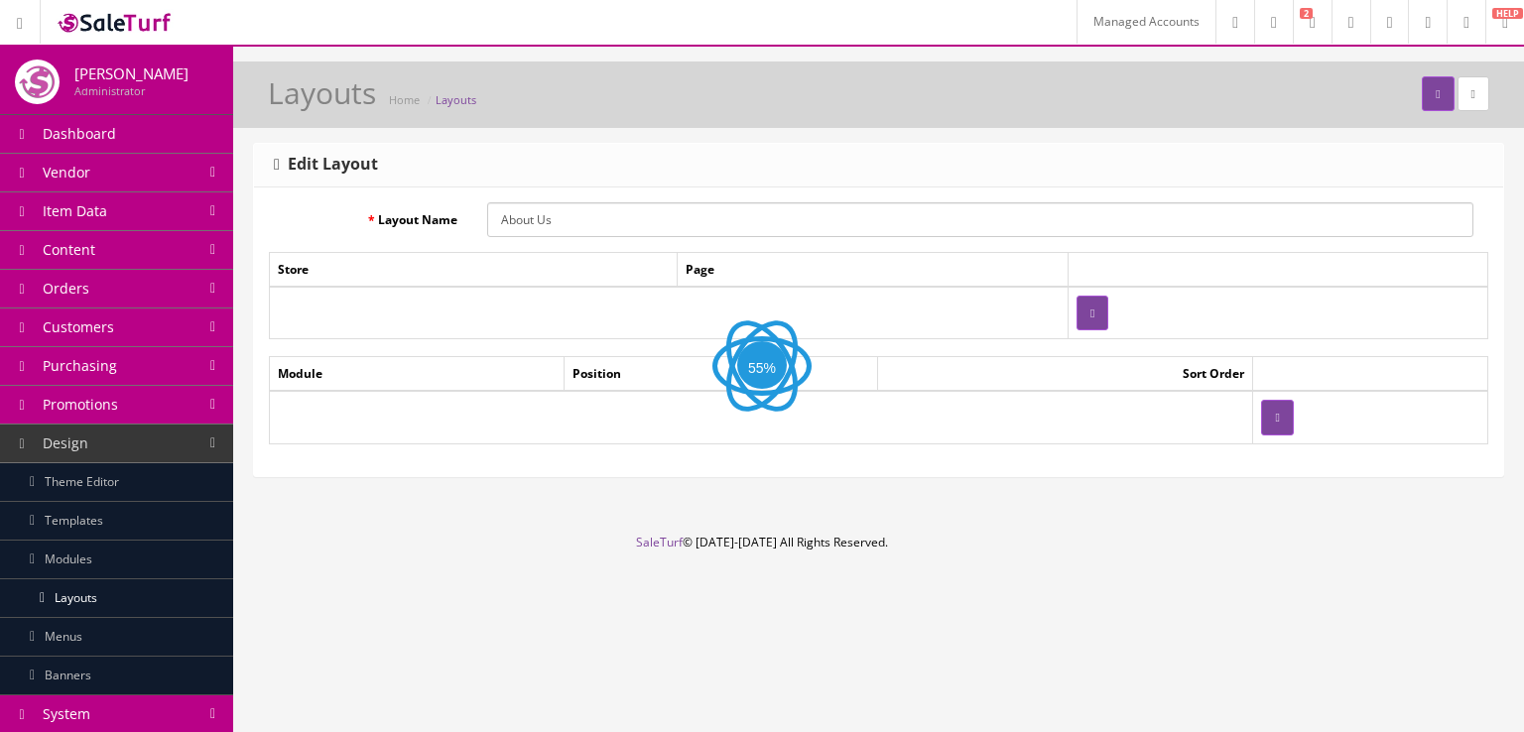
click at [1282, 420] on td at bounding box center [1370, 417] width 235 height 53
click at [1270, 425] on button "button" at bounding box center [1277, 417] width 32 height 35
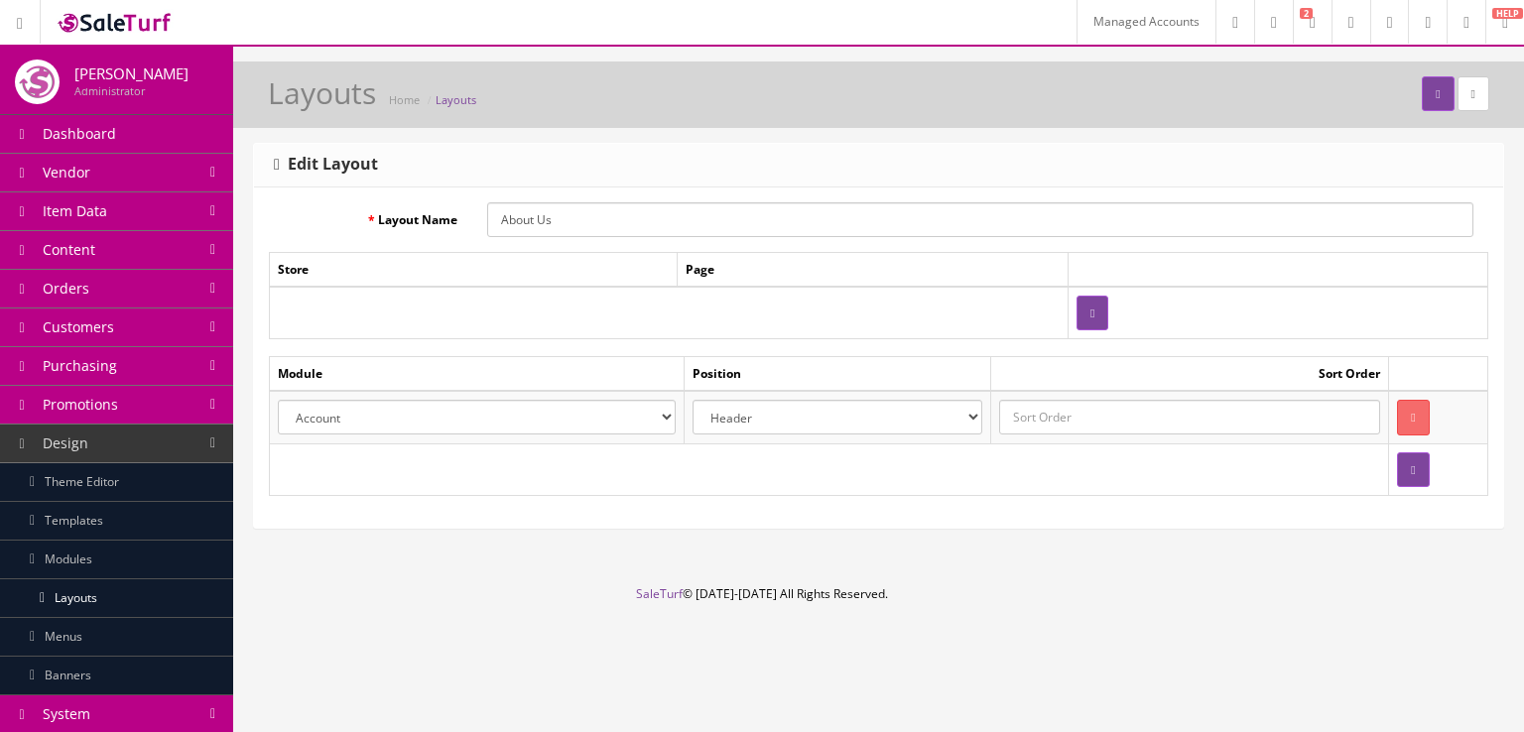
click at [685, 408] on td "Account Affiliate Featured Brands Category Filter by Product Filters Communist …" at bounding box center [477, 417] width 415 height 53
click at [668, 408] on select "Account Affiliate Featured Brands Category Filter by Product Filters Communist …" at bounding box center [477, 417] width 398 height 35
click at [1151, 178] on div "Edit Layout" at bounding box center [878, 166] width 1249 height 44
